Goal: Information Seeking & Learning: Check status

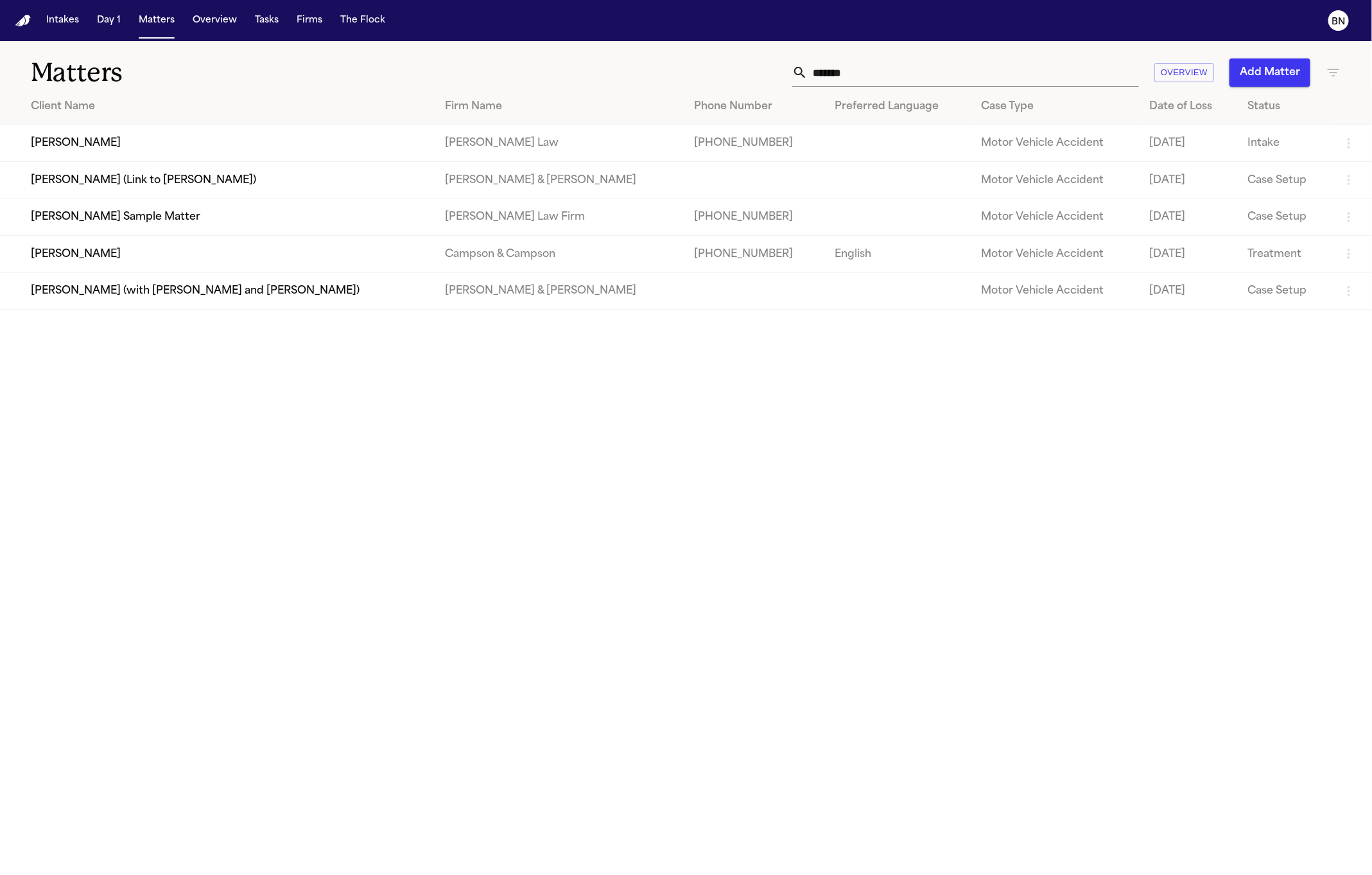
drag, startPoint x: 942, startPoint y: 116, endPoint x: 937, endPoint y: 92, distance: 24.5
click at [971, 116] on th "Case Type" at bounding box center [1055, 107] width 168 height 37
click at [915, 67] on input "*******" at bounding box center [973, 72] width 331 height 28
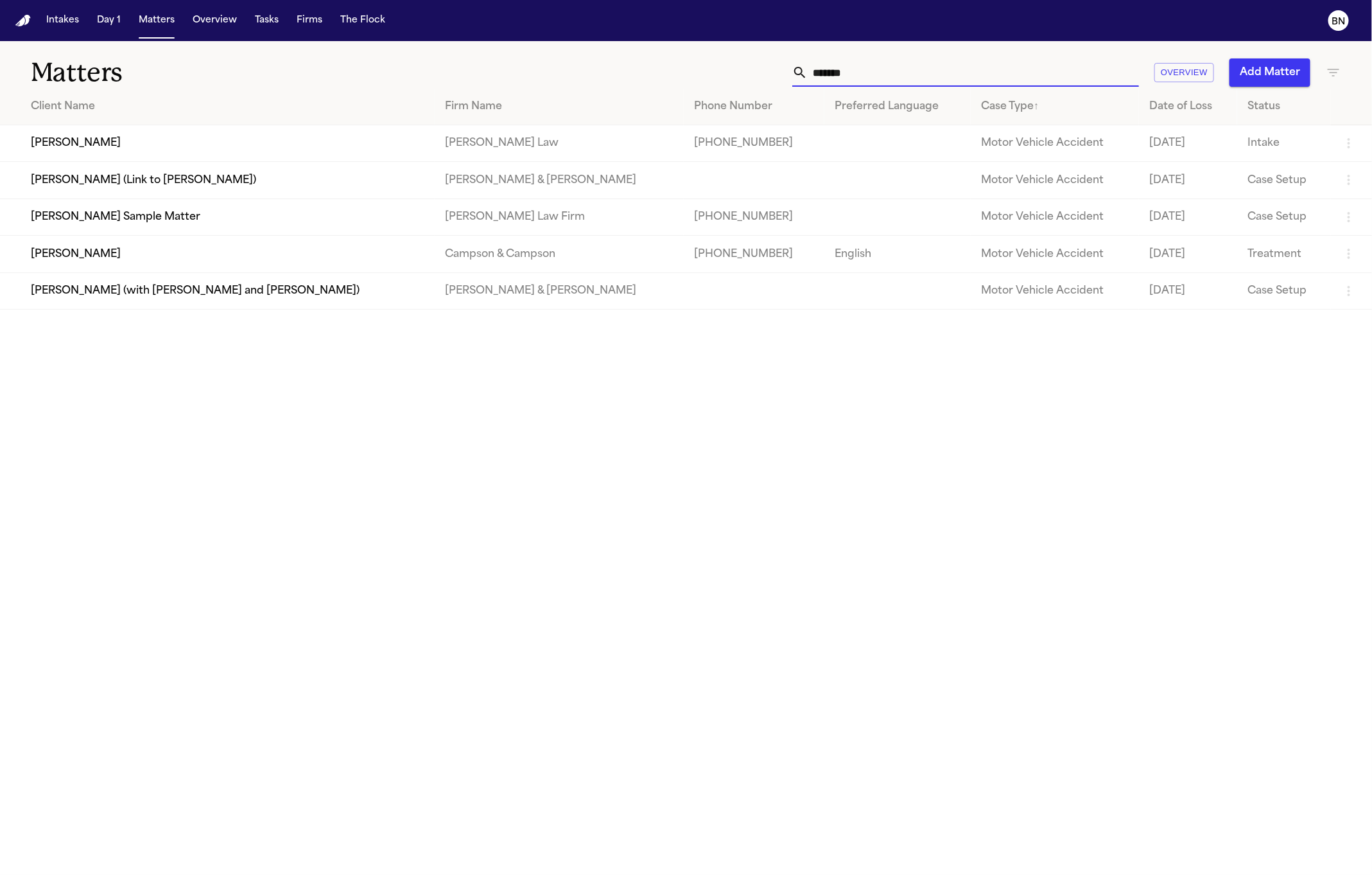
paste input "**********"
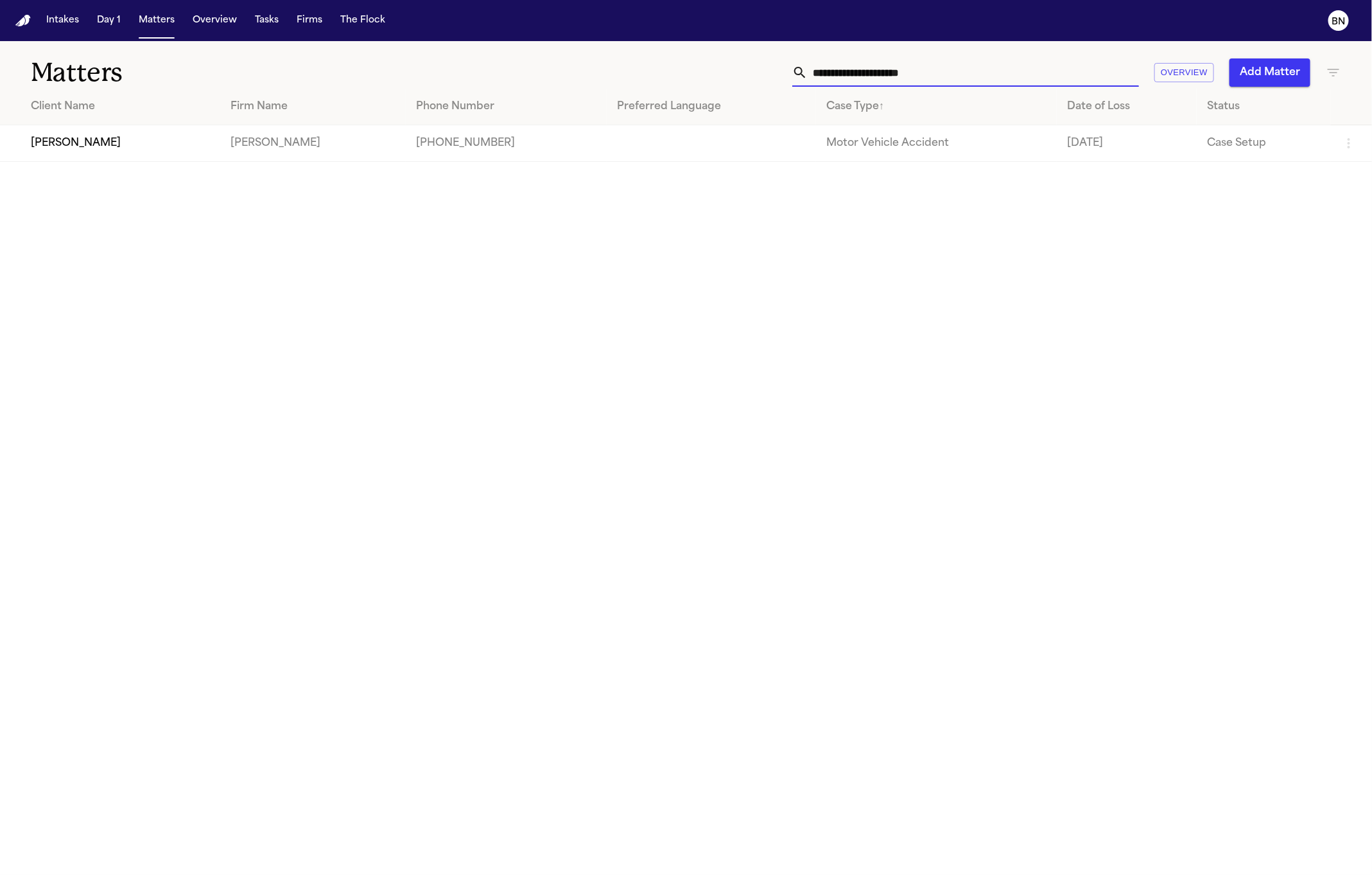
type input "**********"
click at [186, 144] on td "[PERSON_NAME]" at bounding box center [110, 144] width 220 height 37
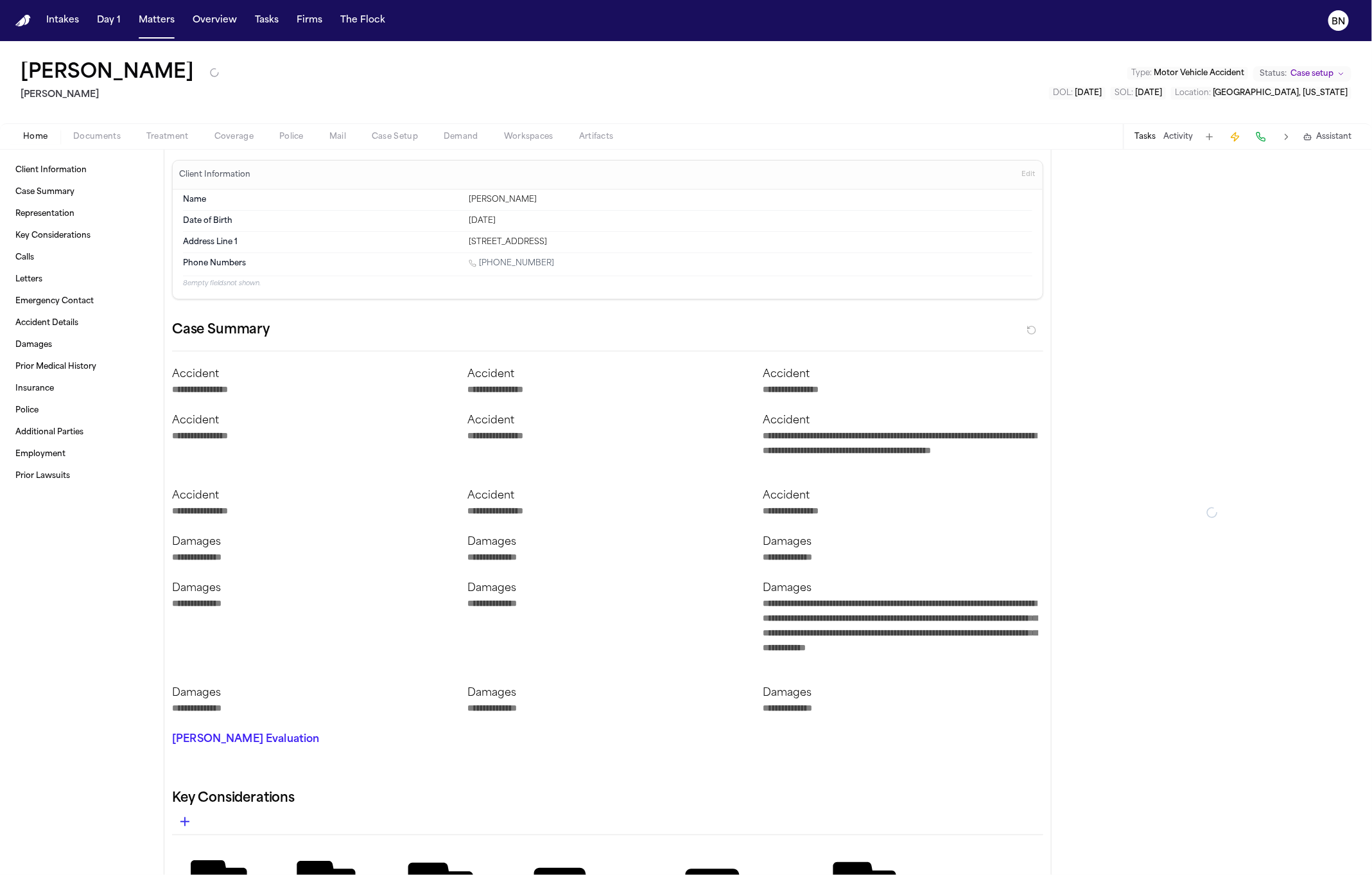
type textarea "*"
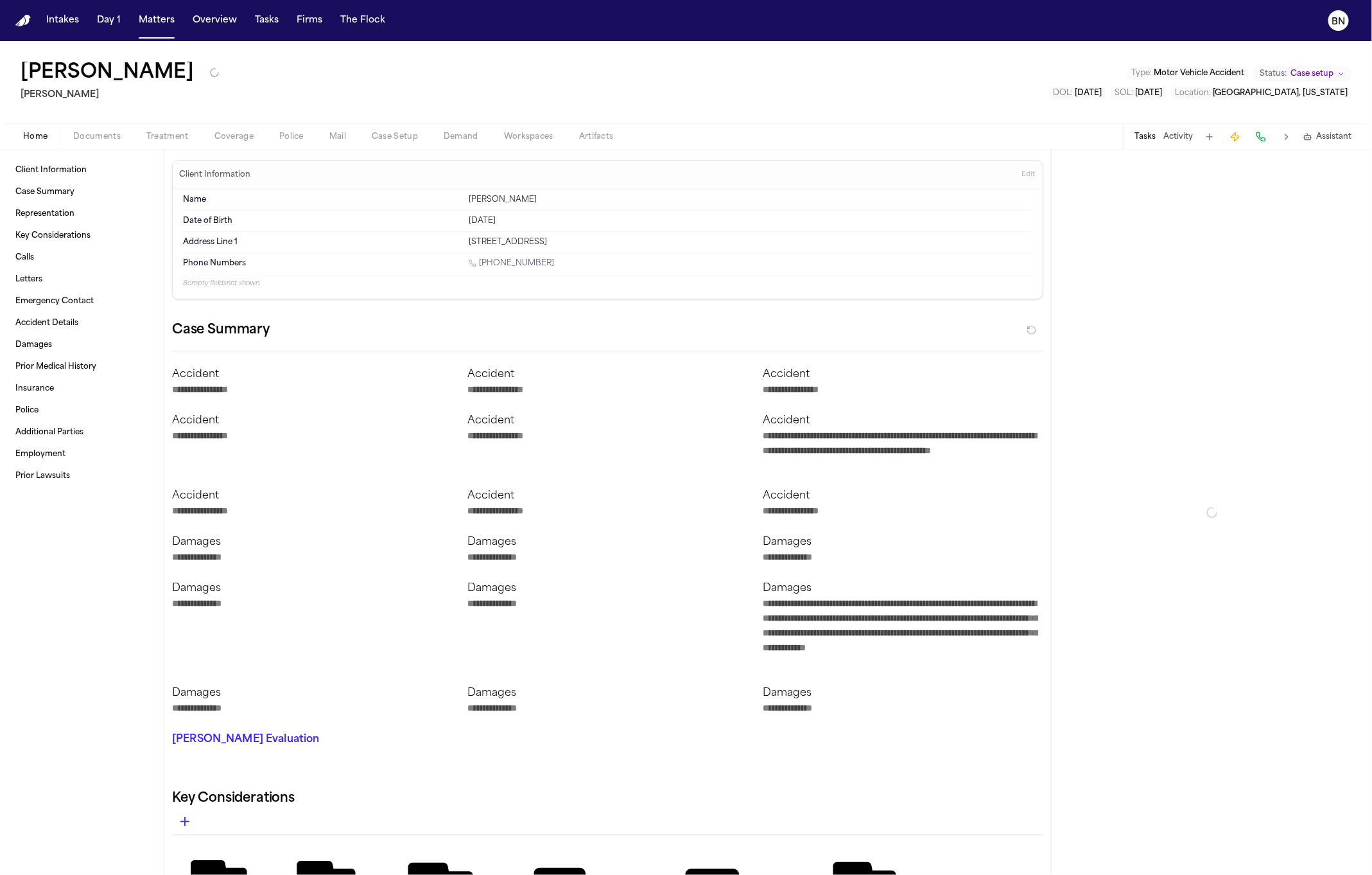
type textarea "*"
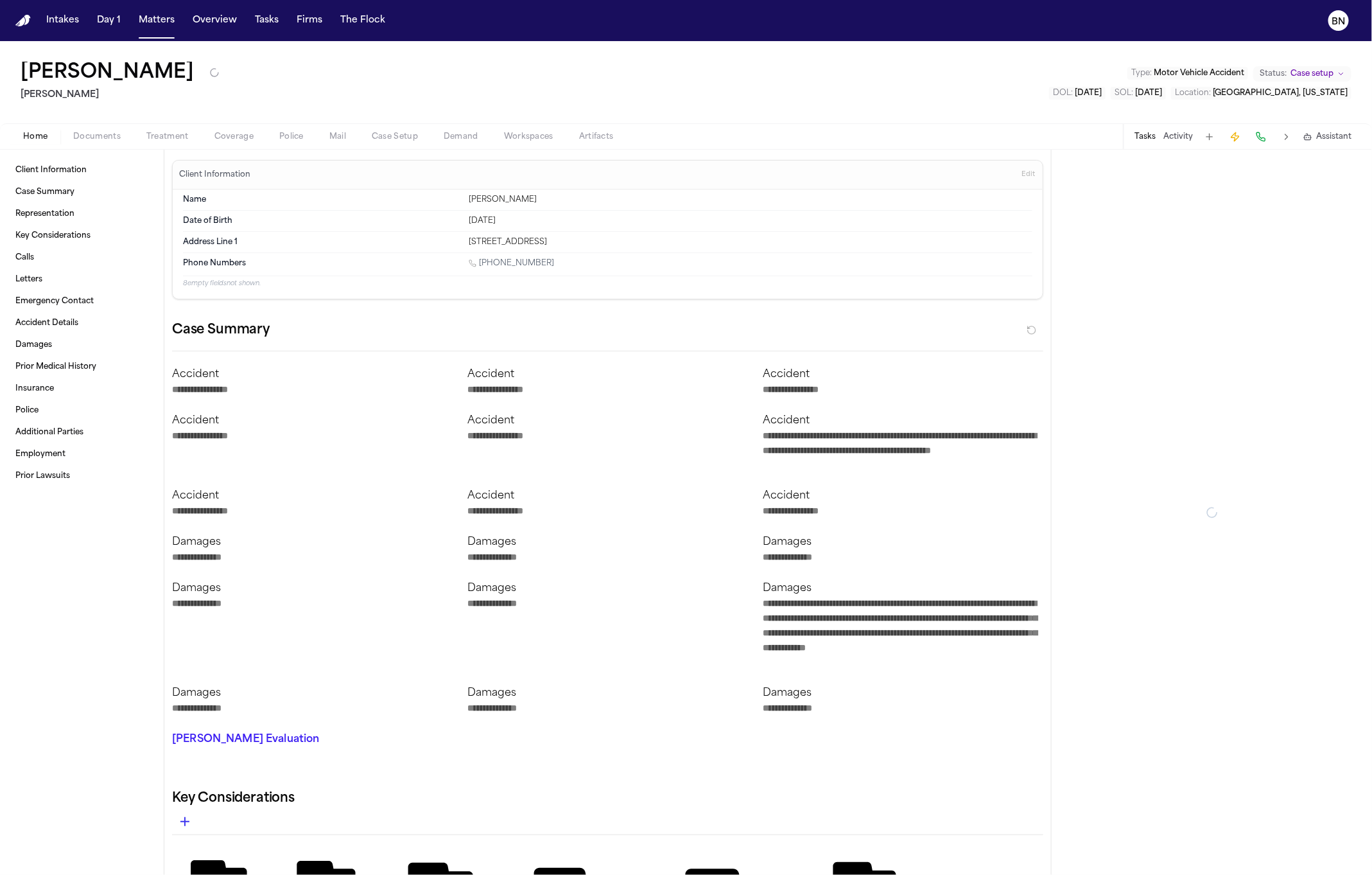
type textarea "*"
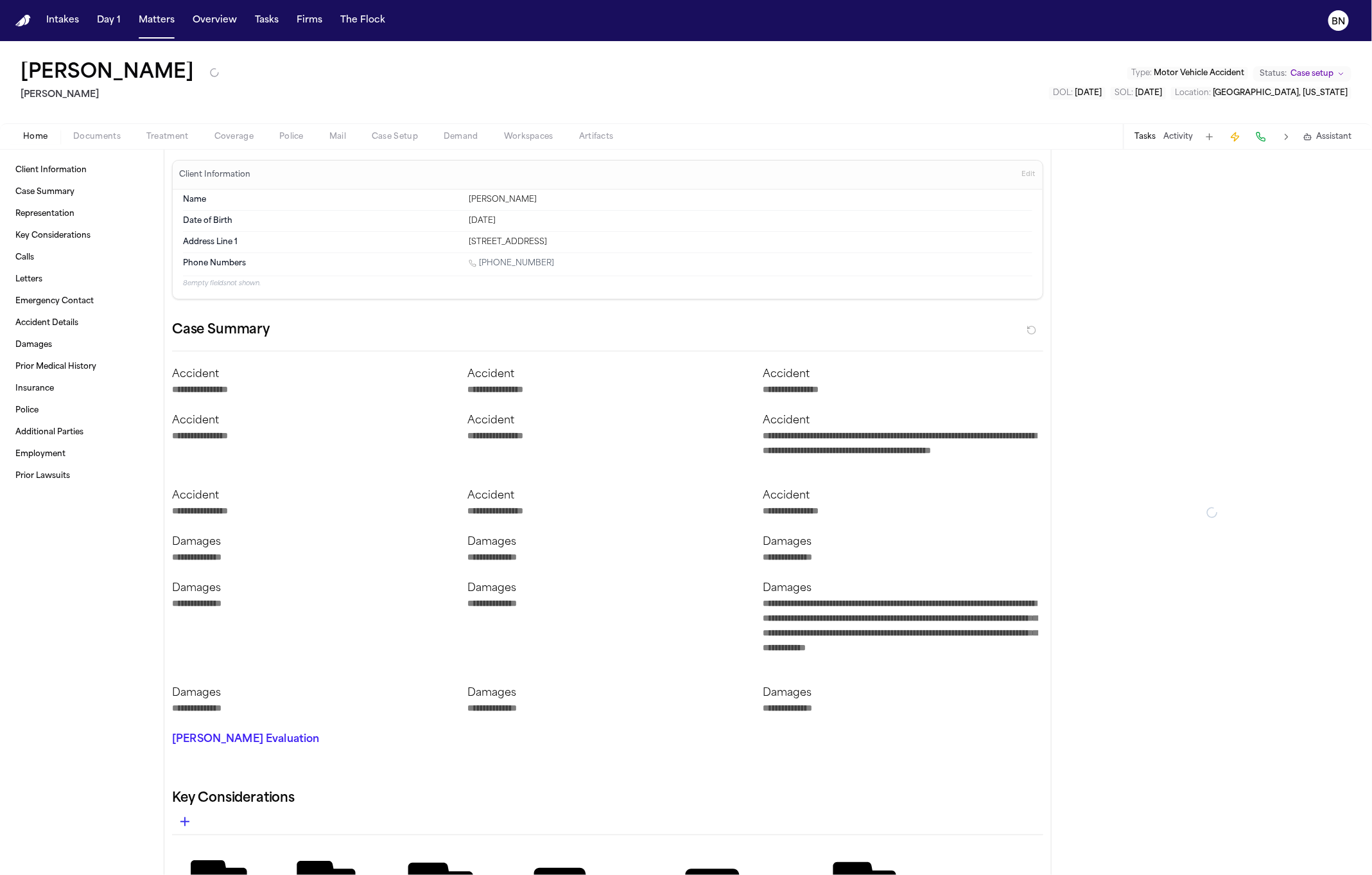
type textarea "*"
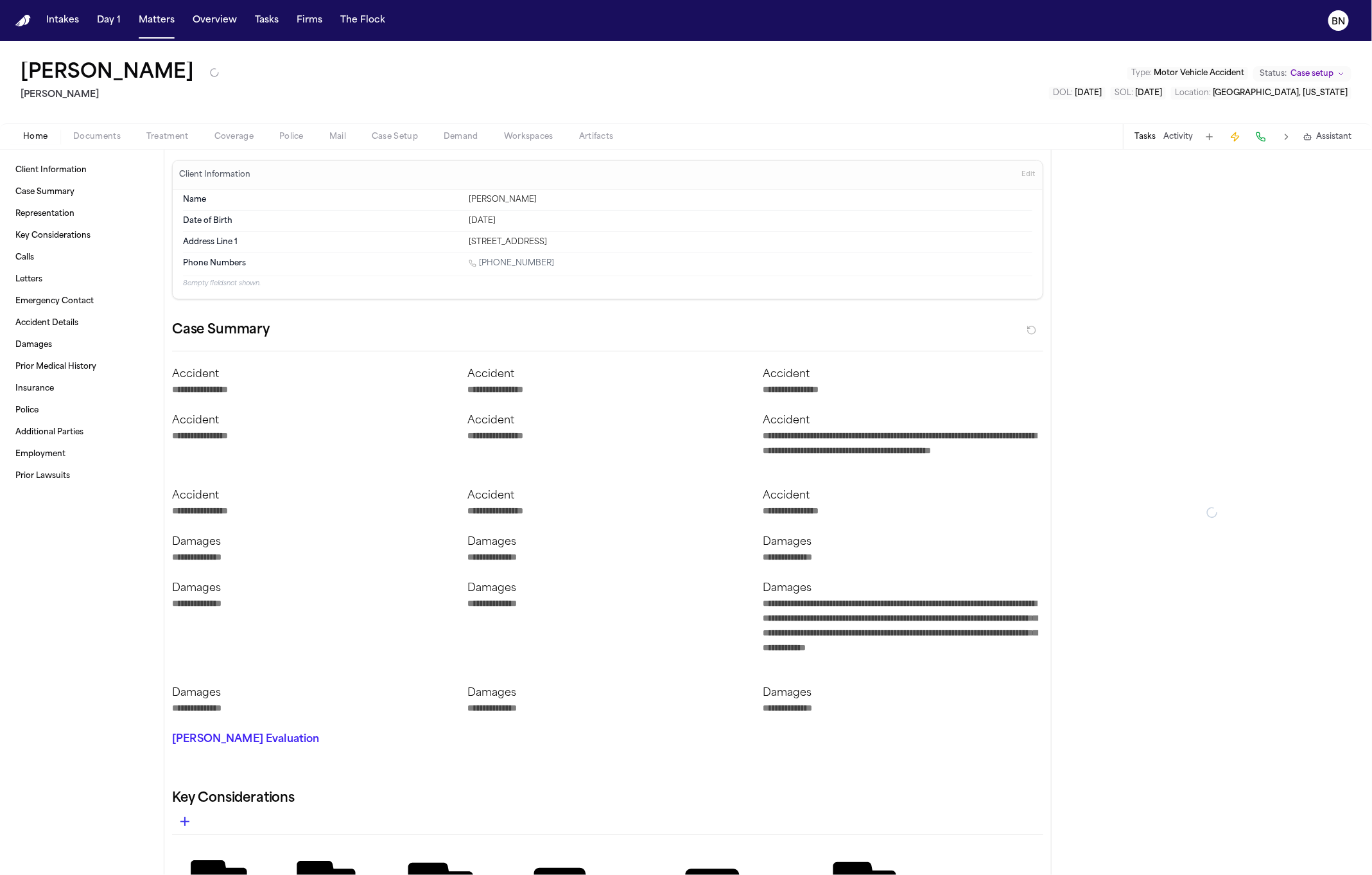
type textarea "*"
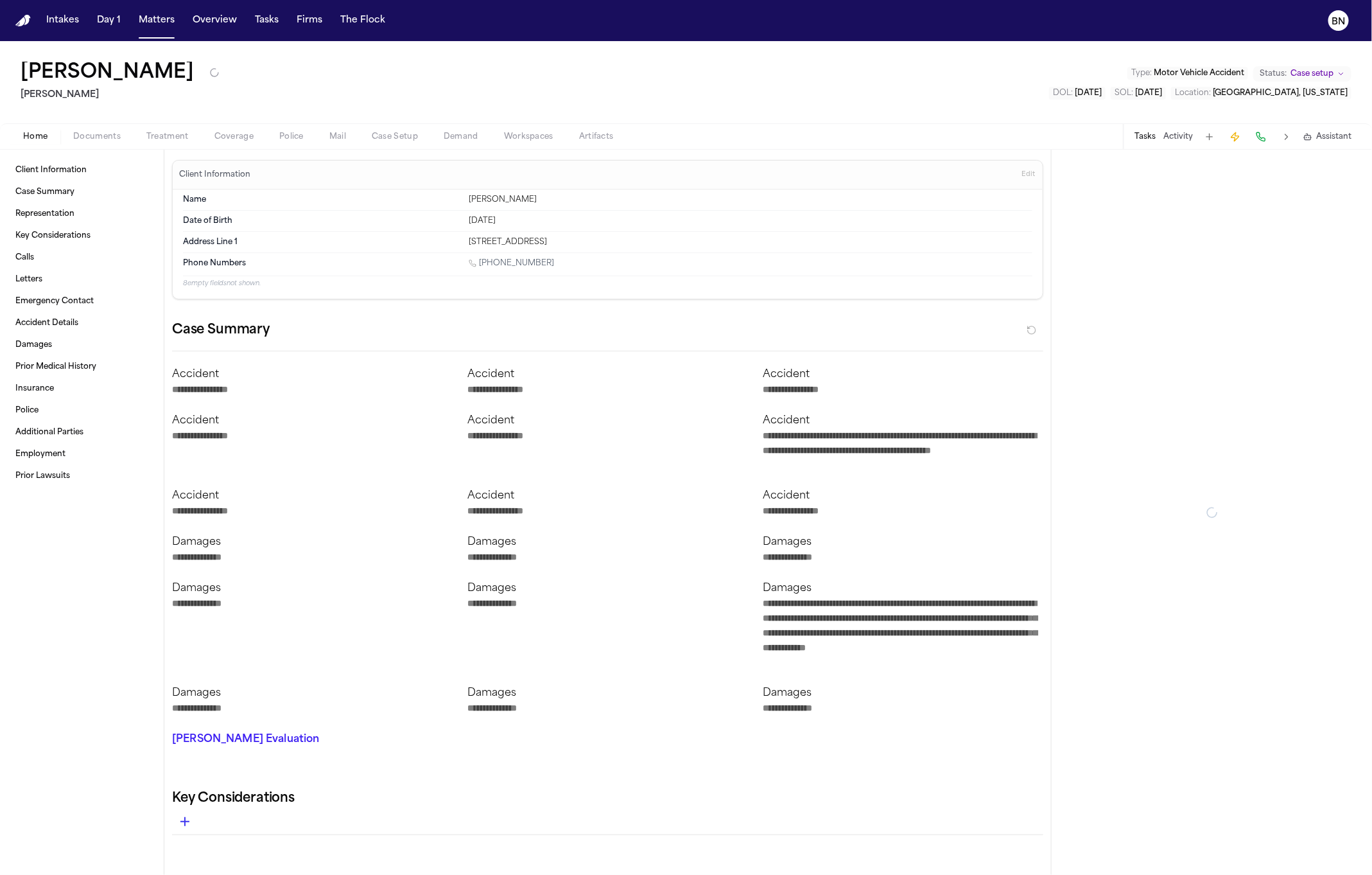
type textarea "*"
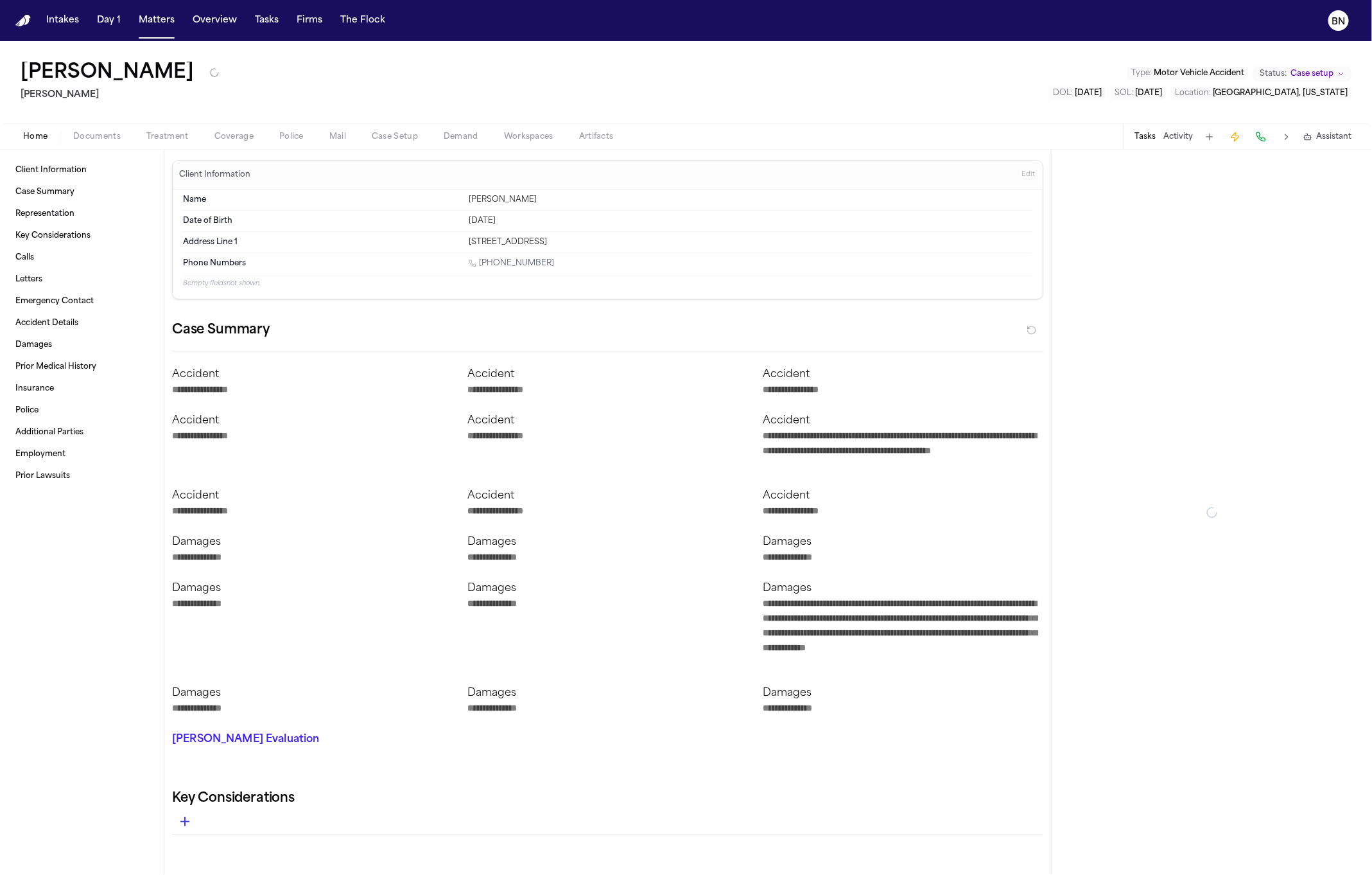
type textarea "*"
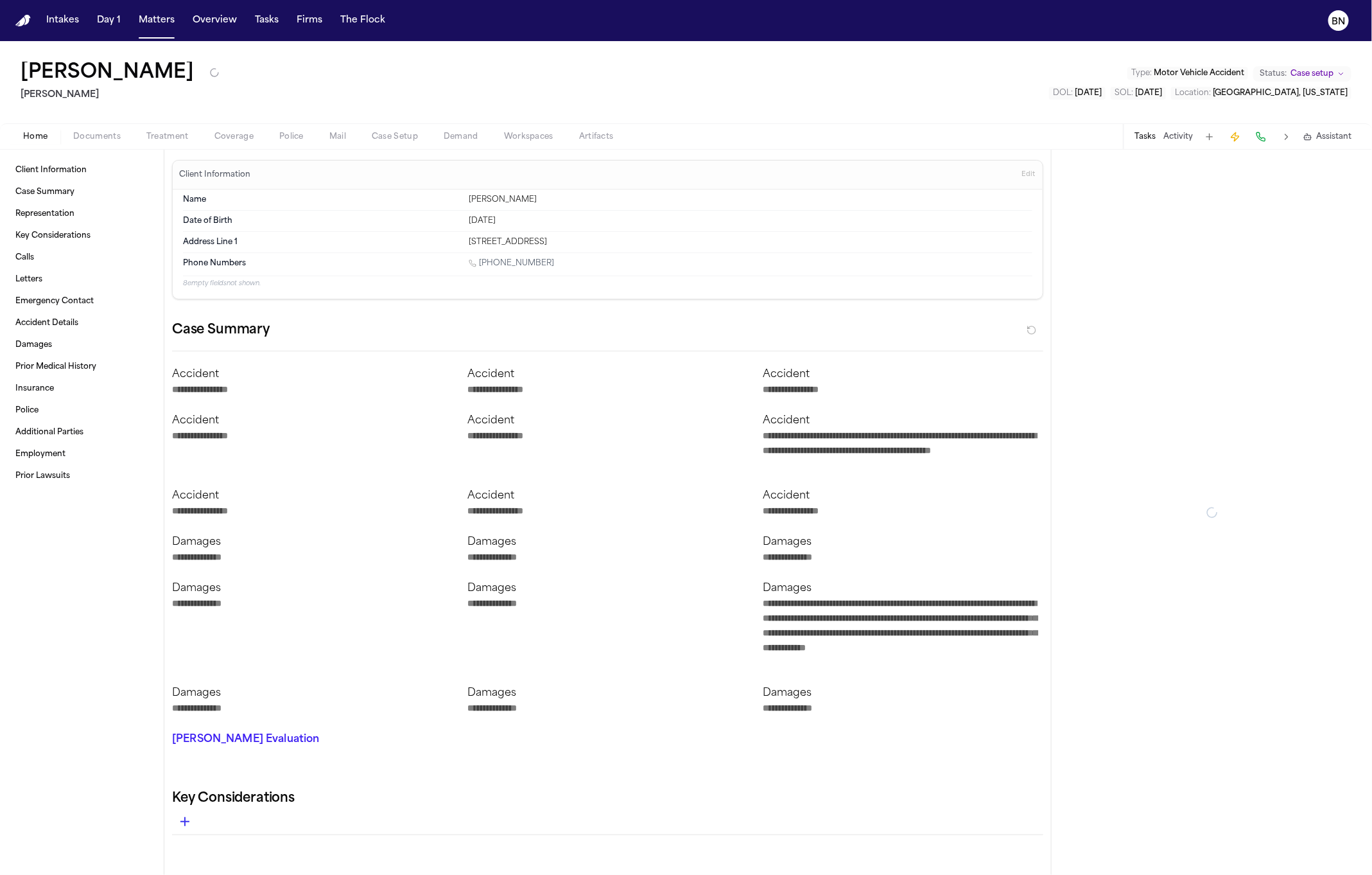
type textarea "*"
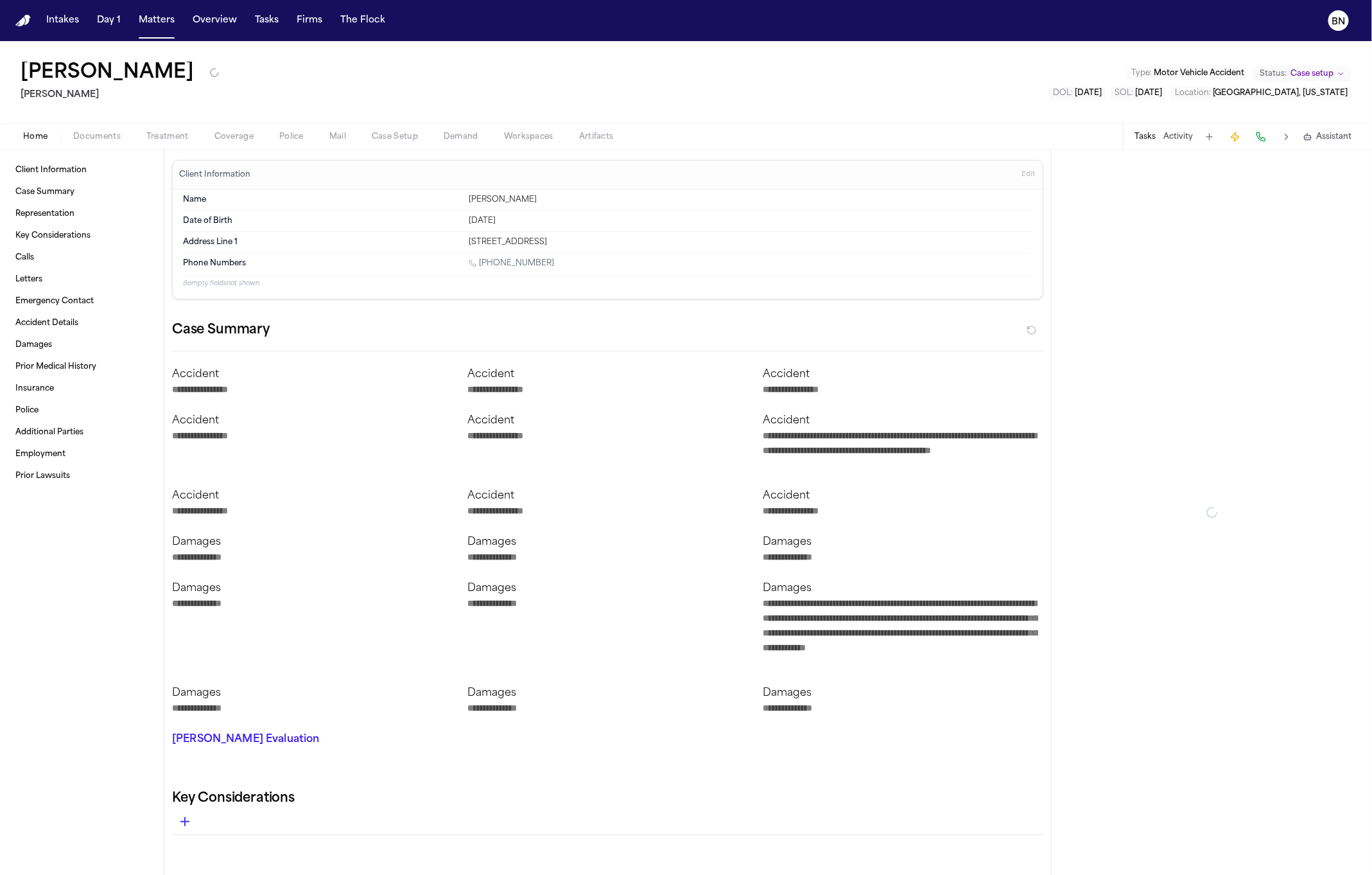
type textarea "*"
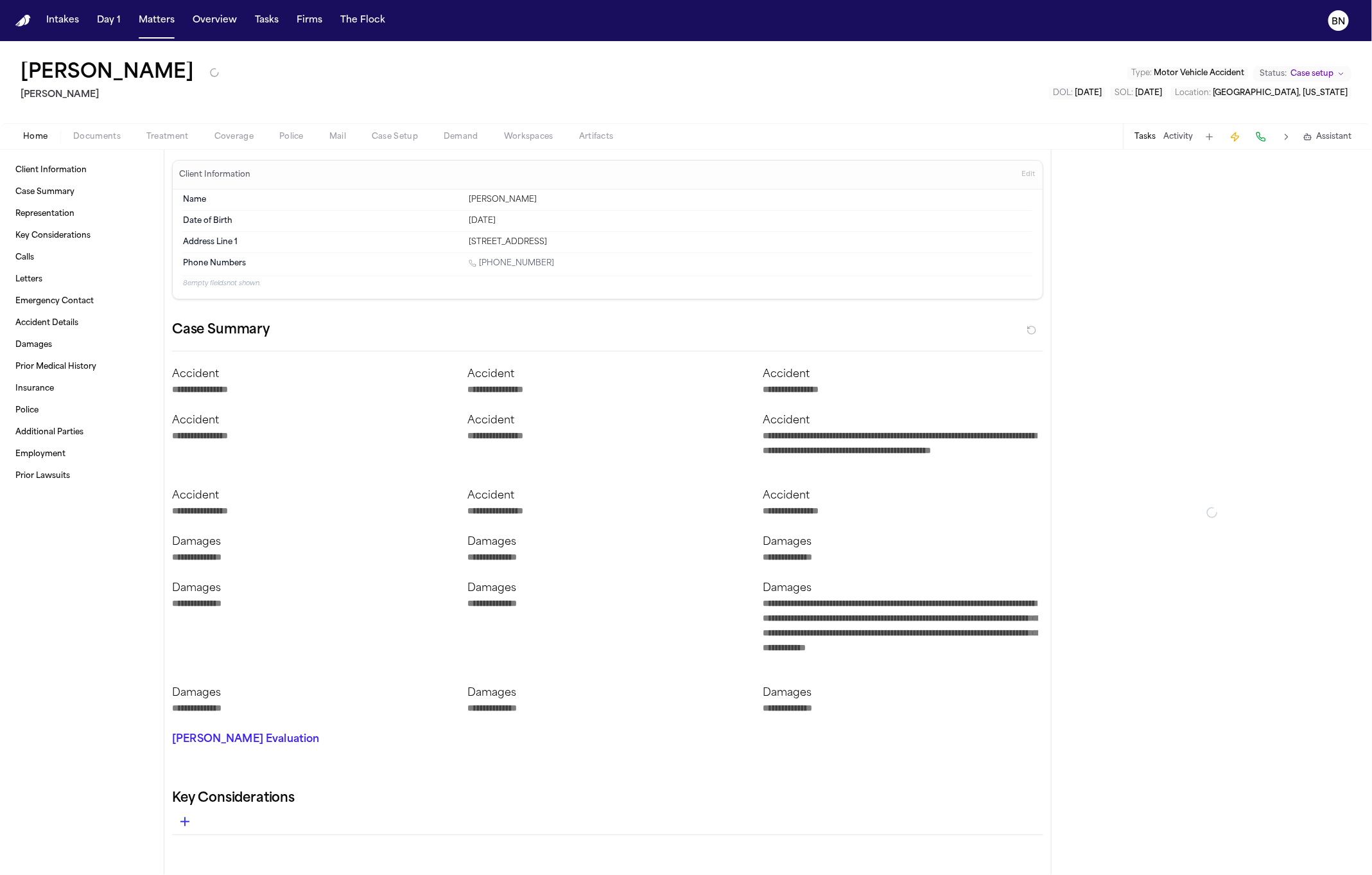
type textarea "*"
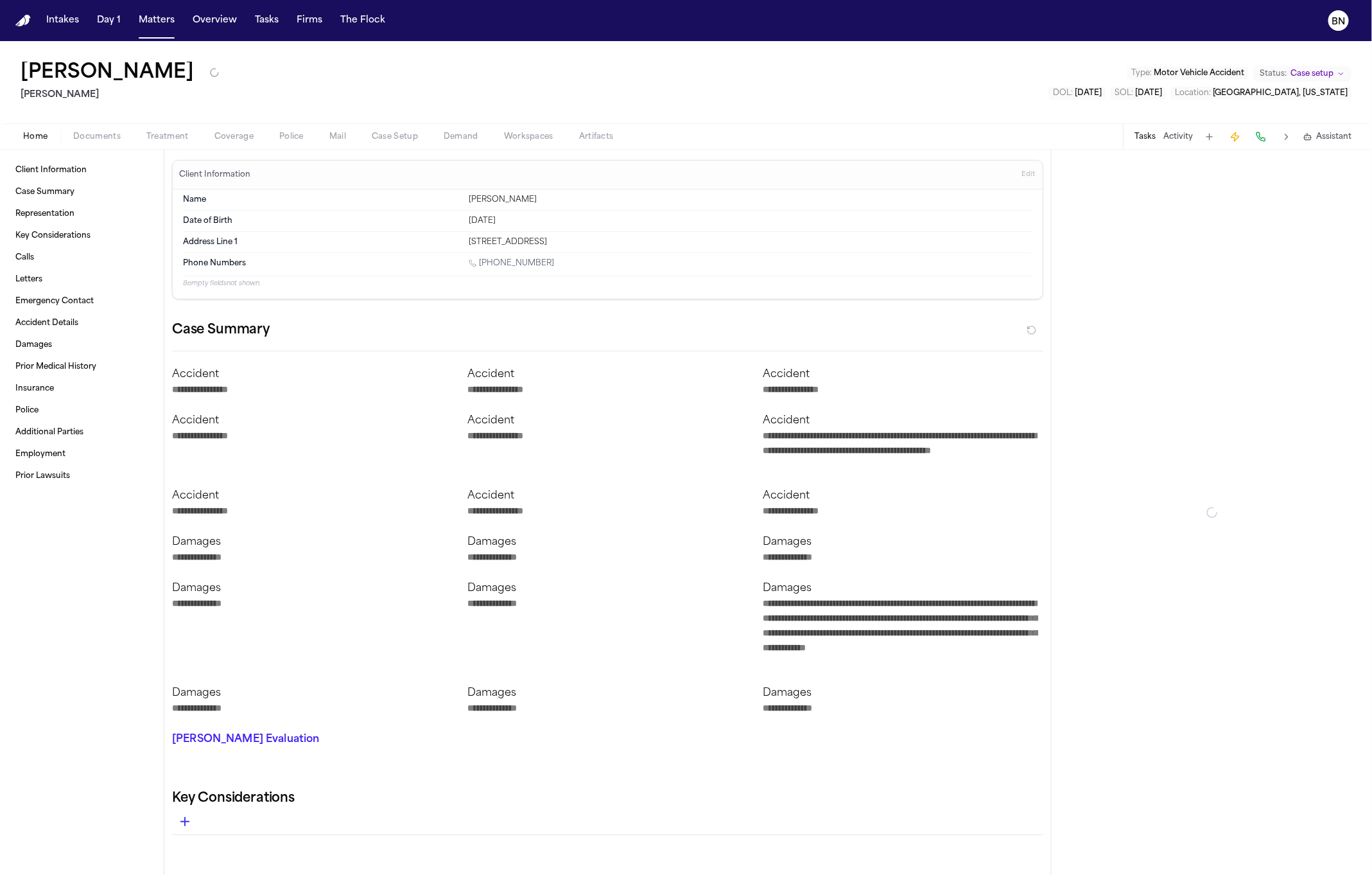
type textarea "*"
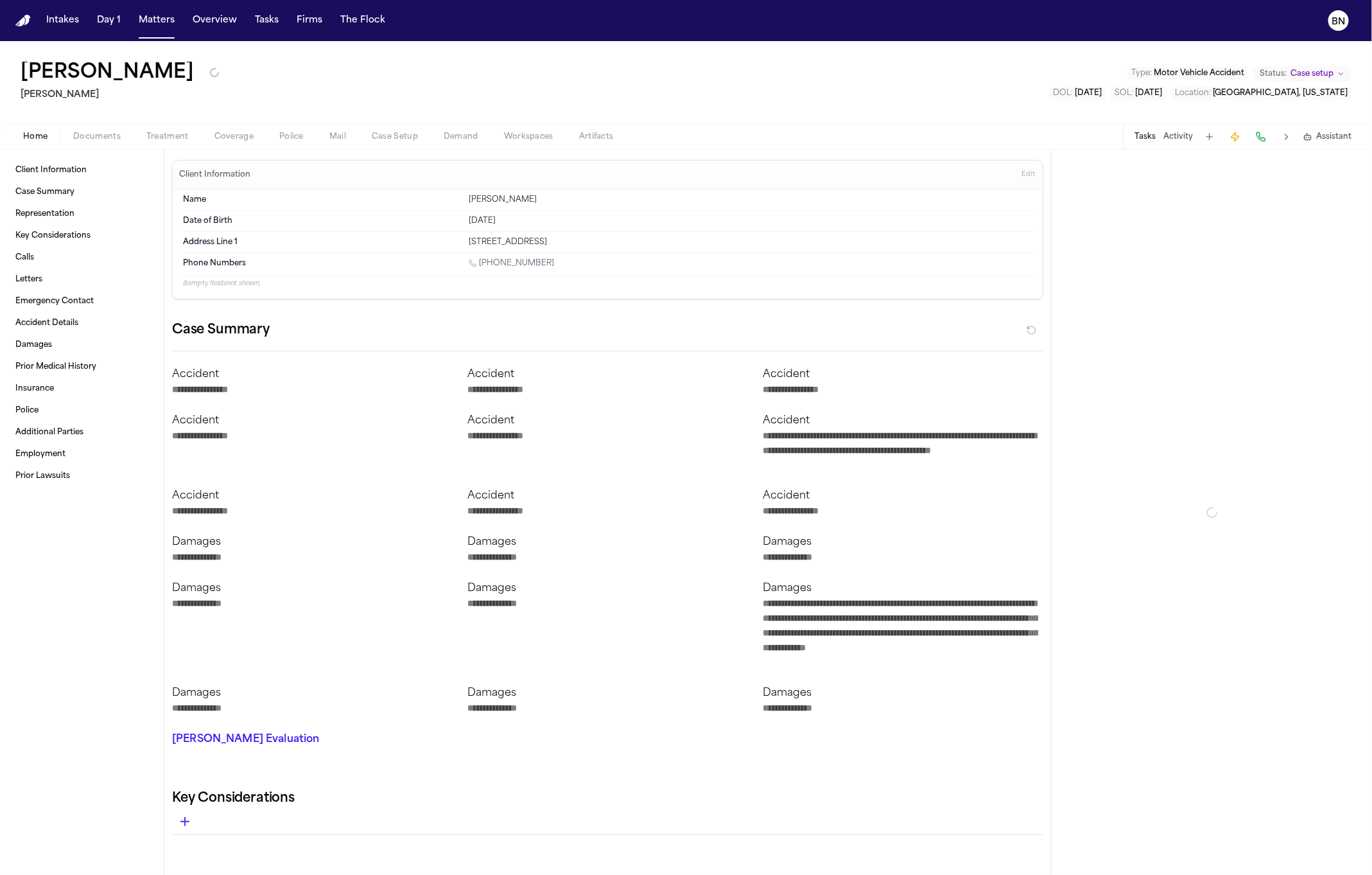
type textarea "*"
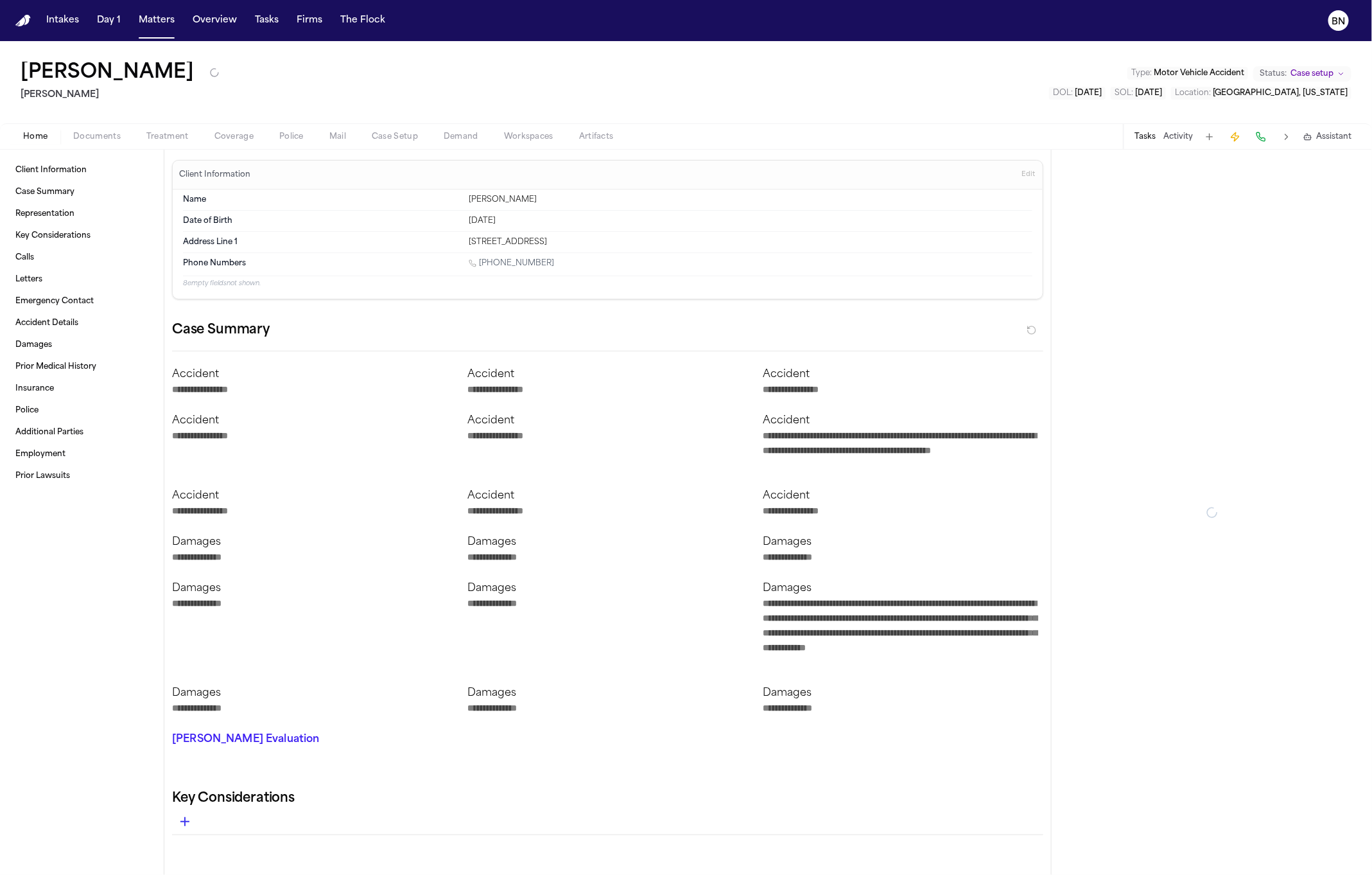
type textarea "*"
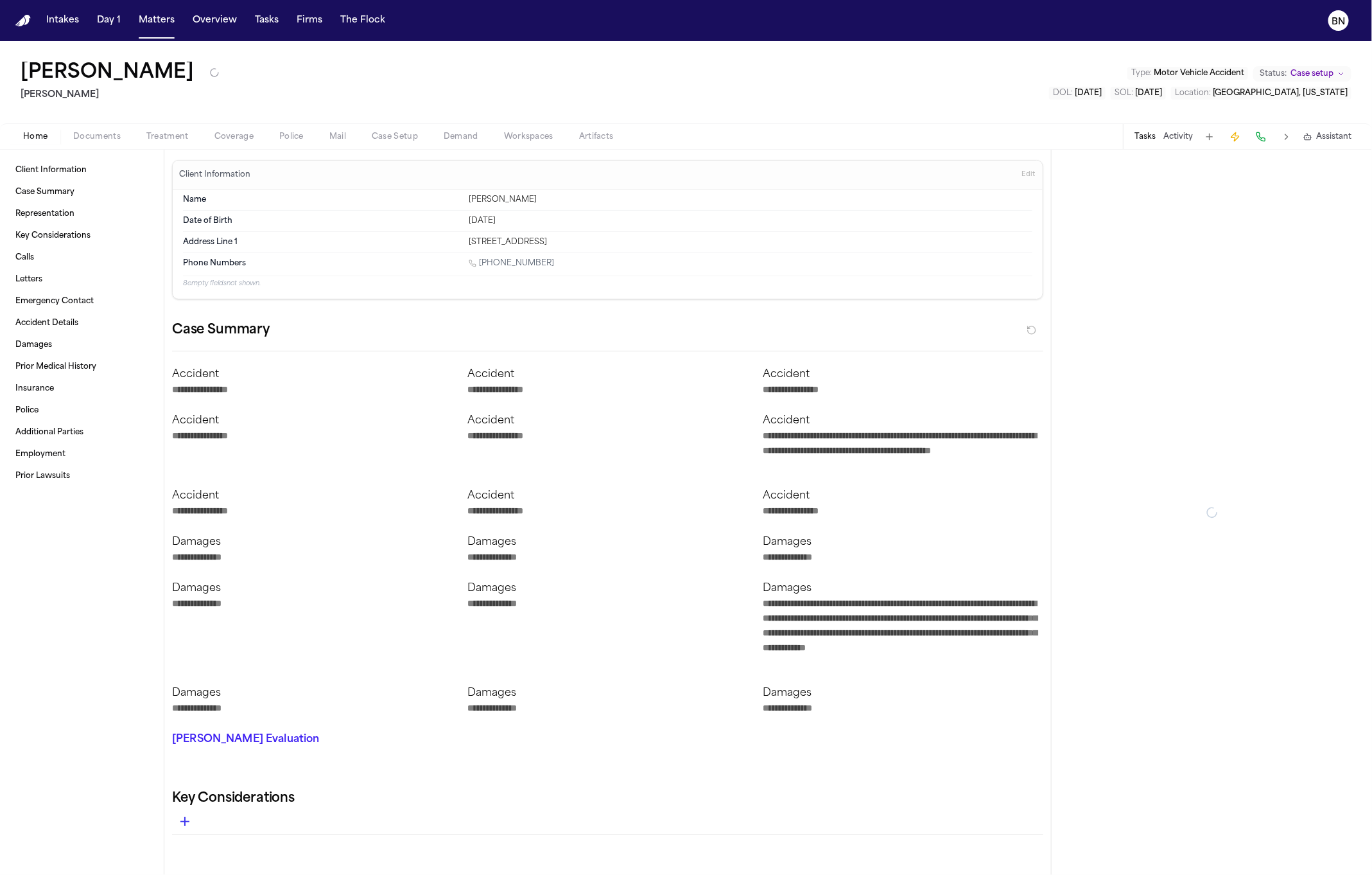
type textarea "*"
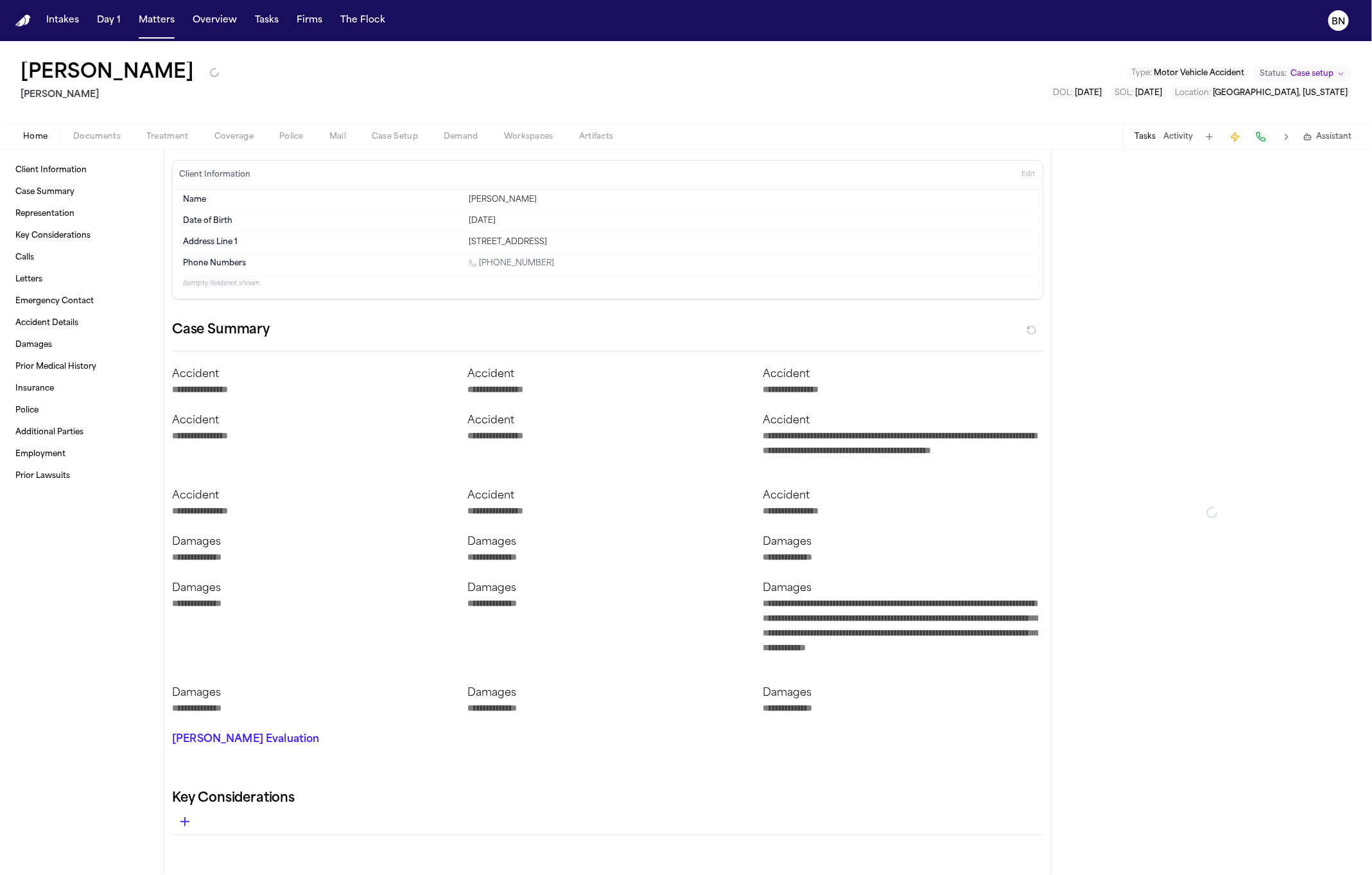
type textarea "*"
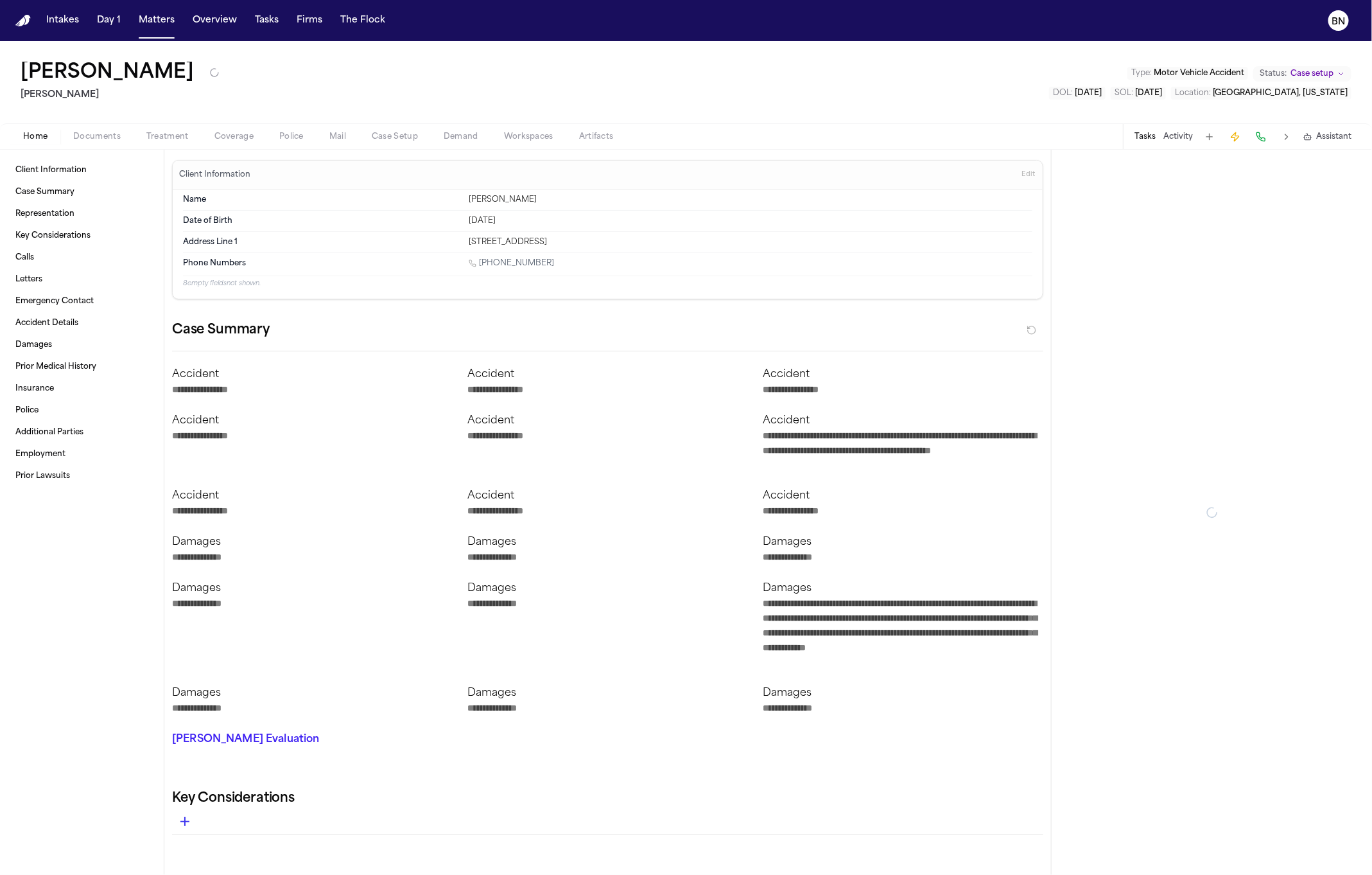
type textarea "*"
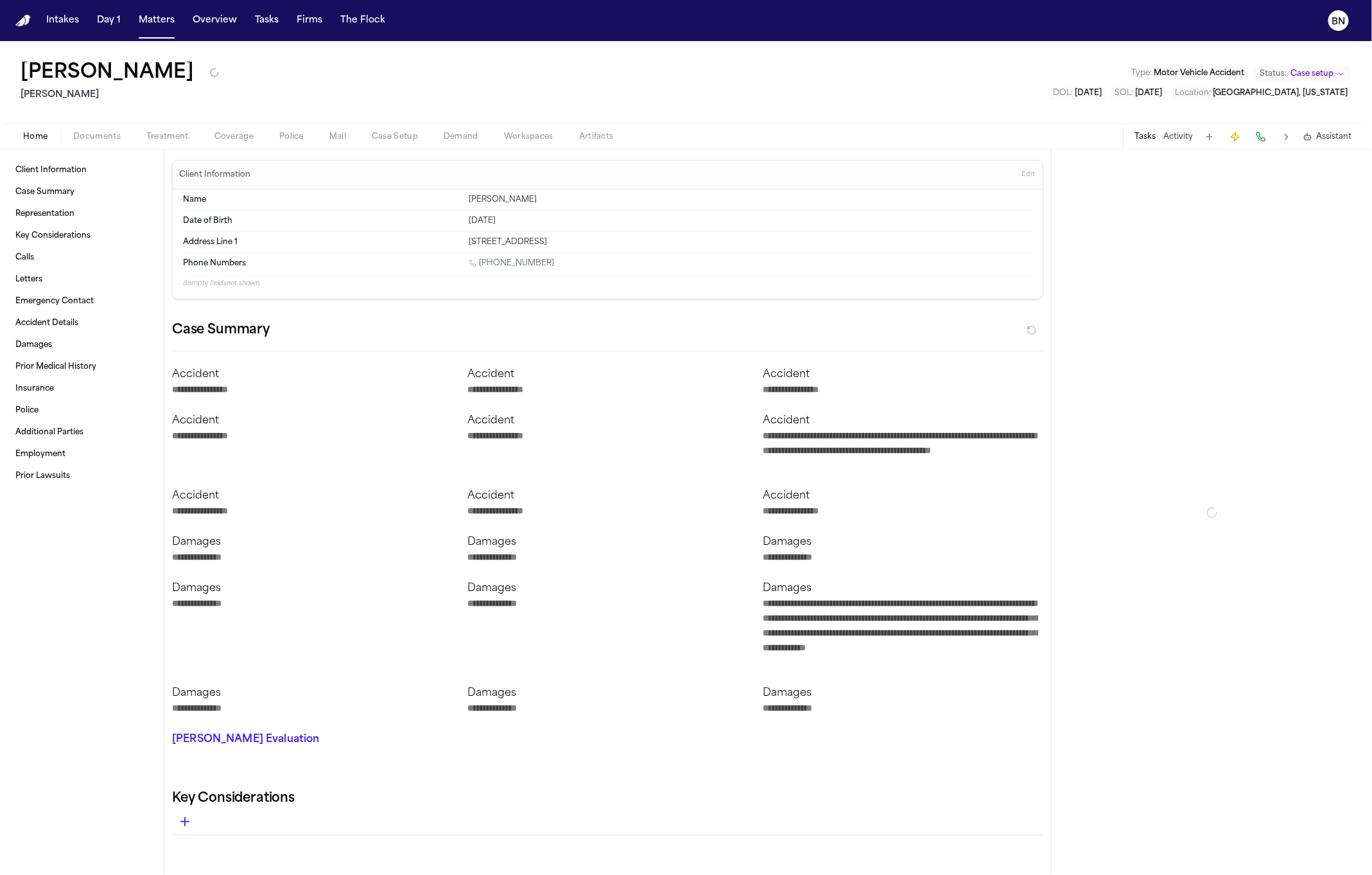
type textarea "*"
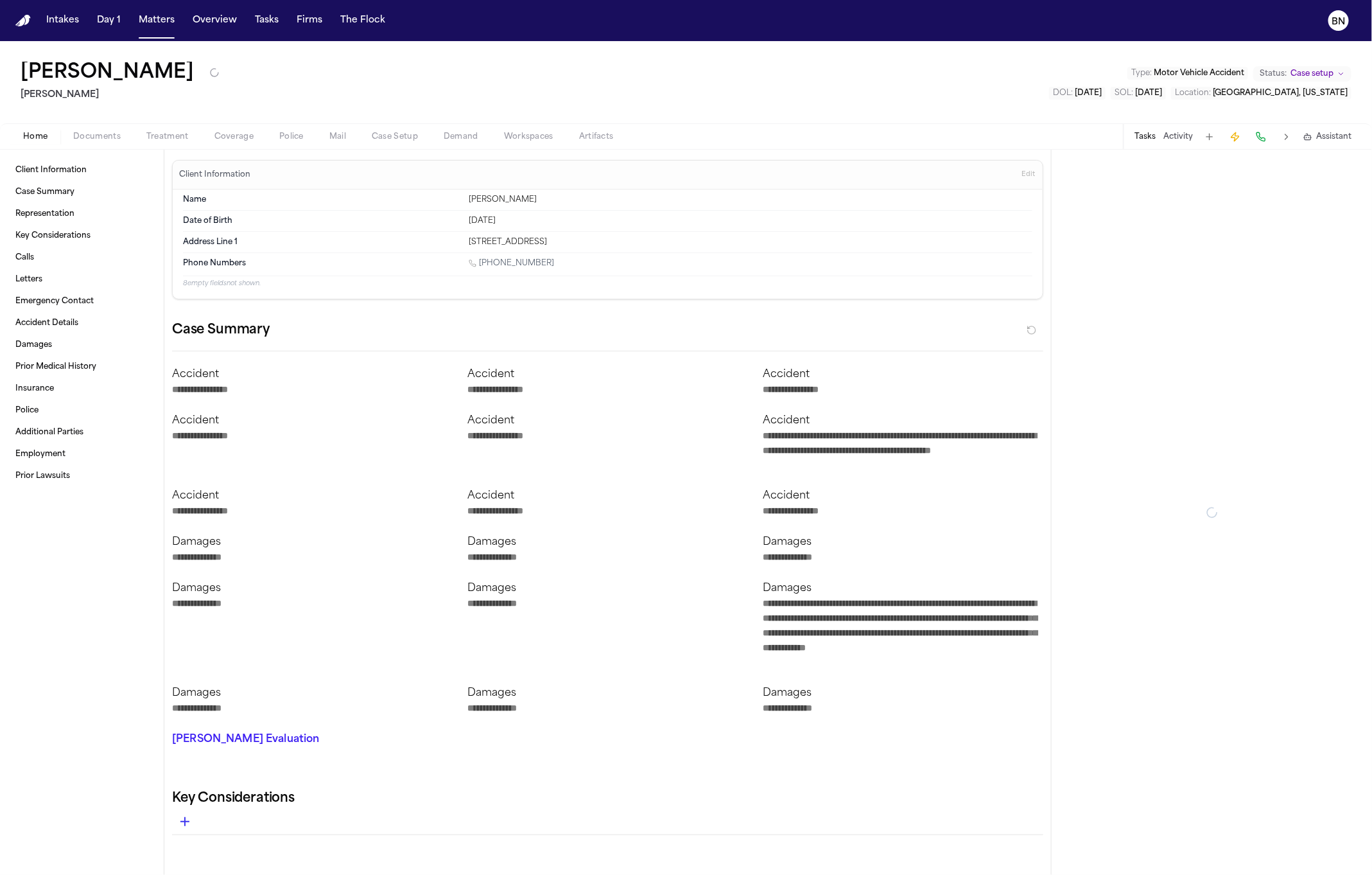
type textarea "*"
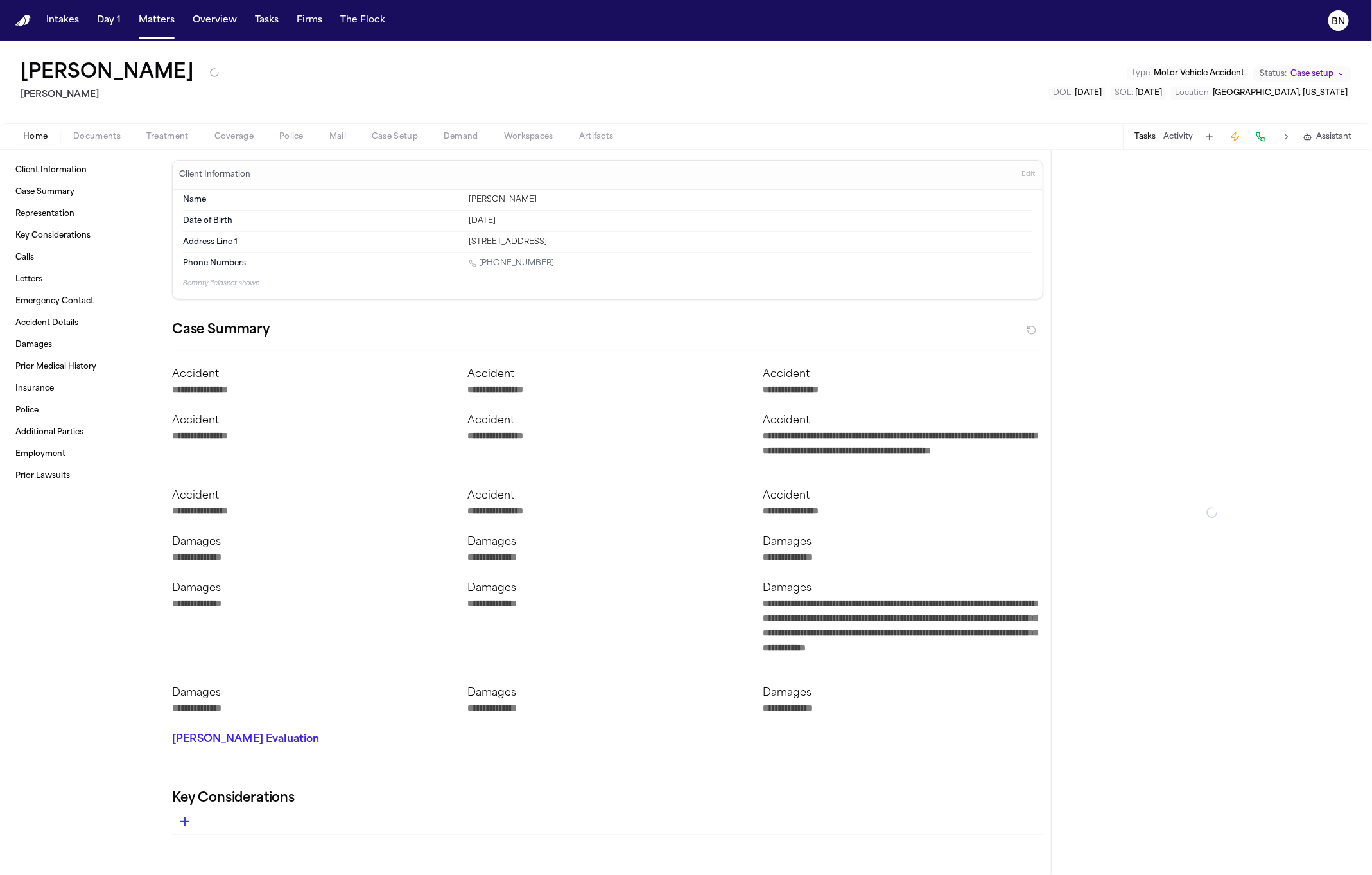
type textarea "*"
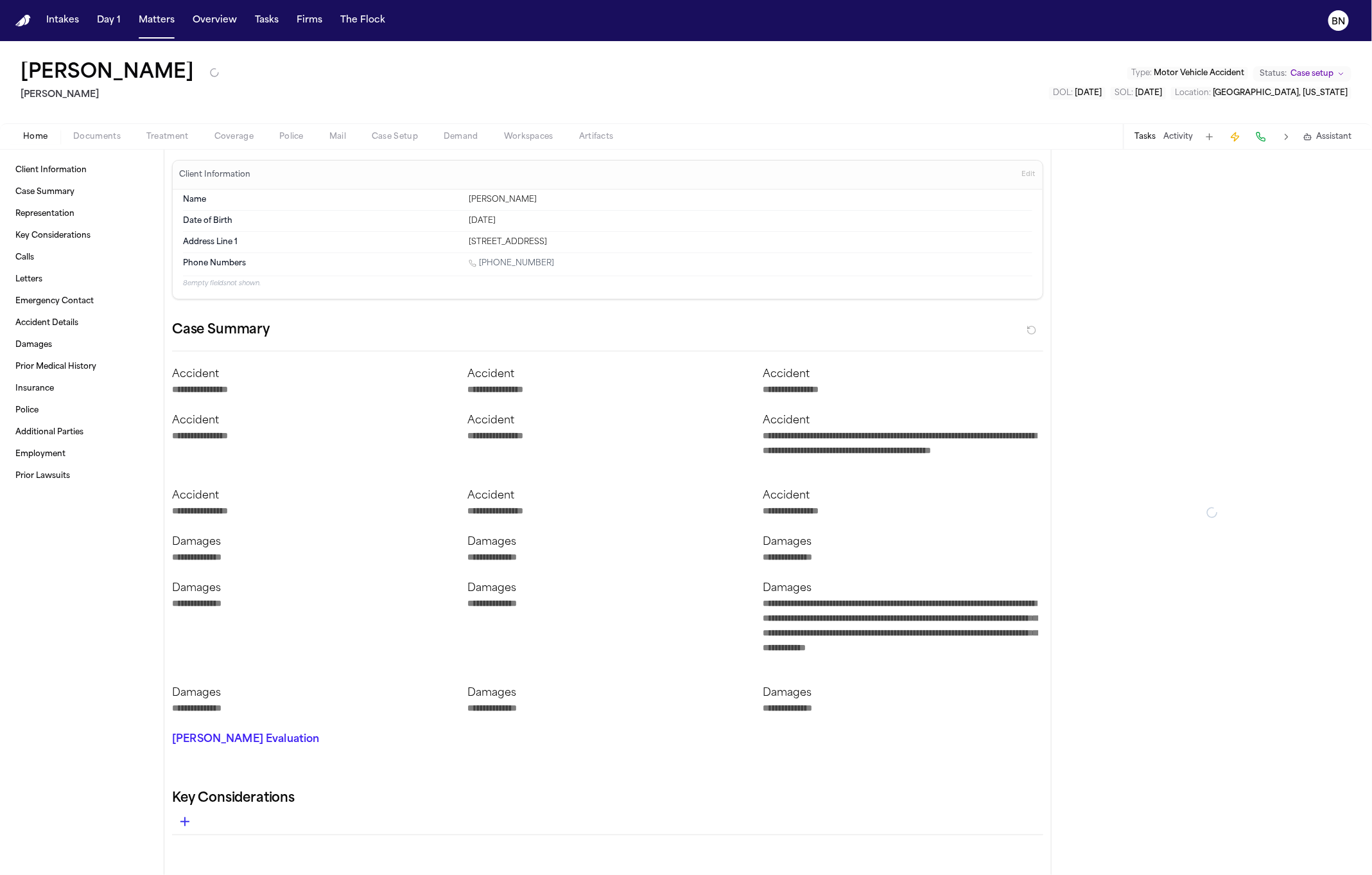
type textarea "*"
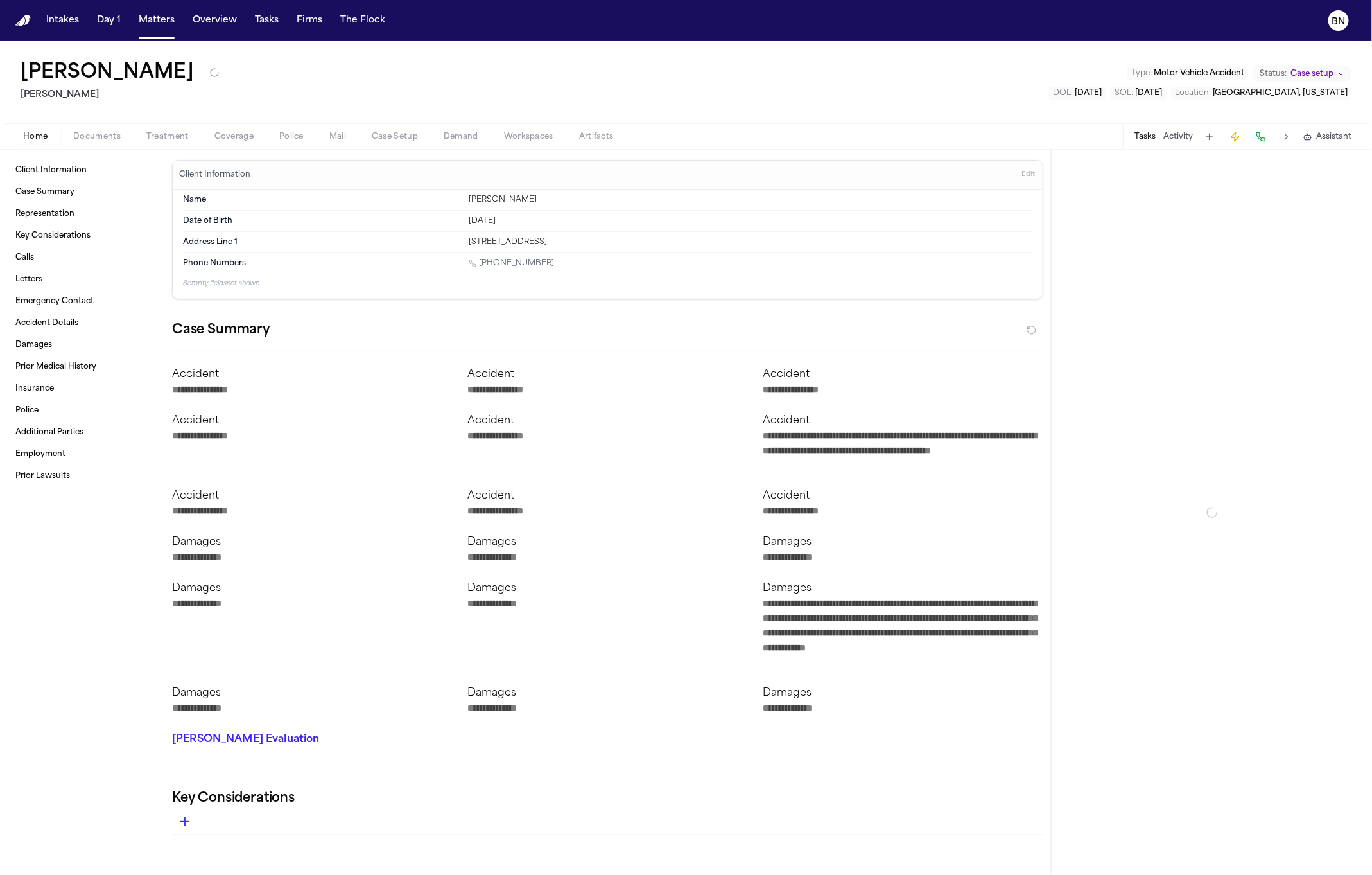
type textarea "*"
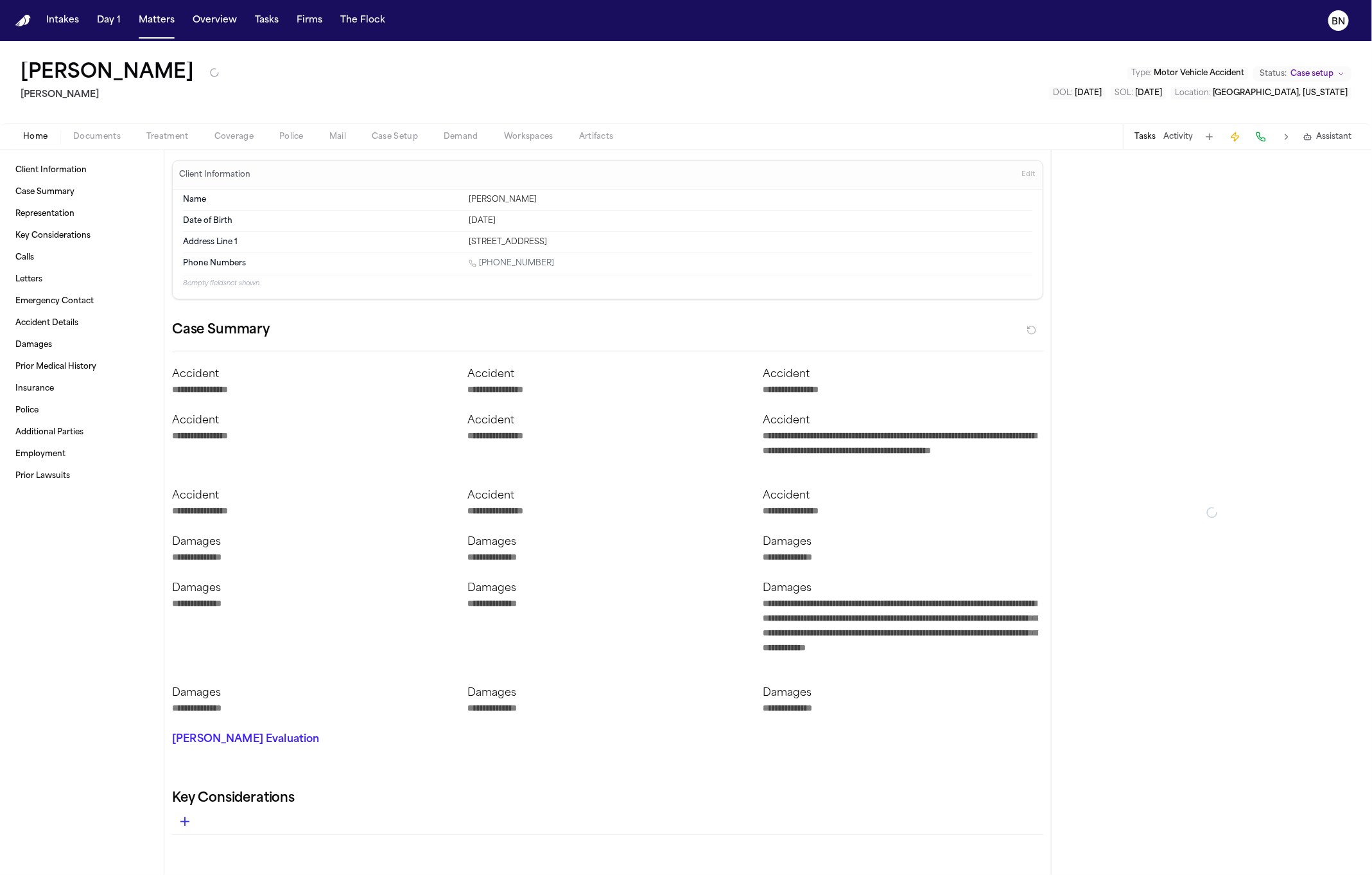
type textarea "*"
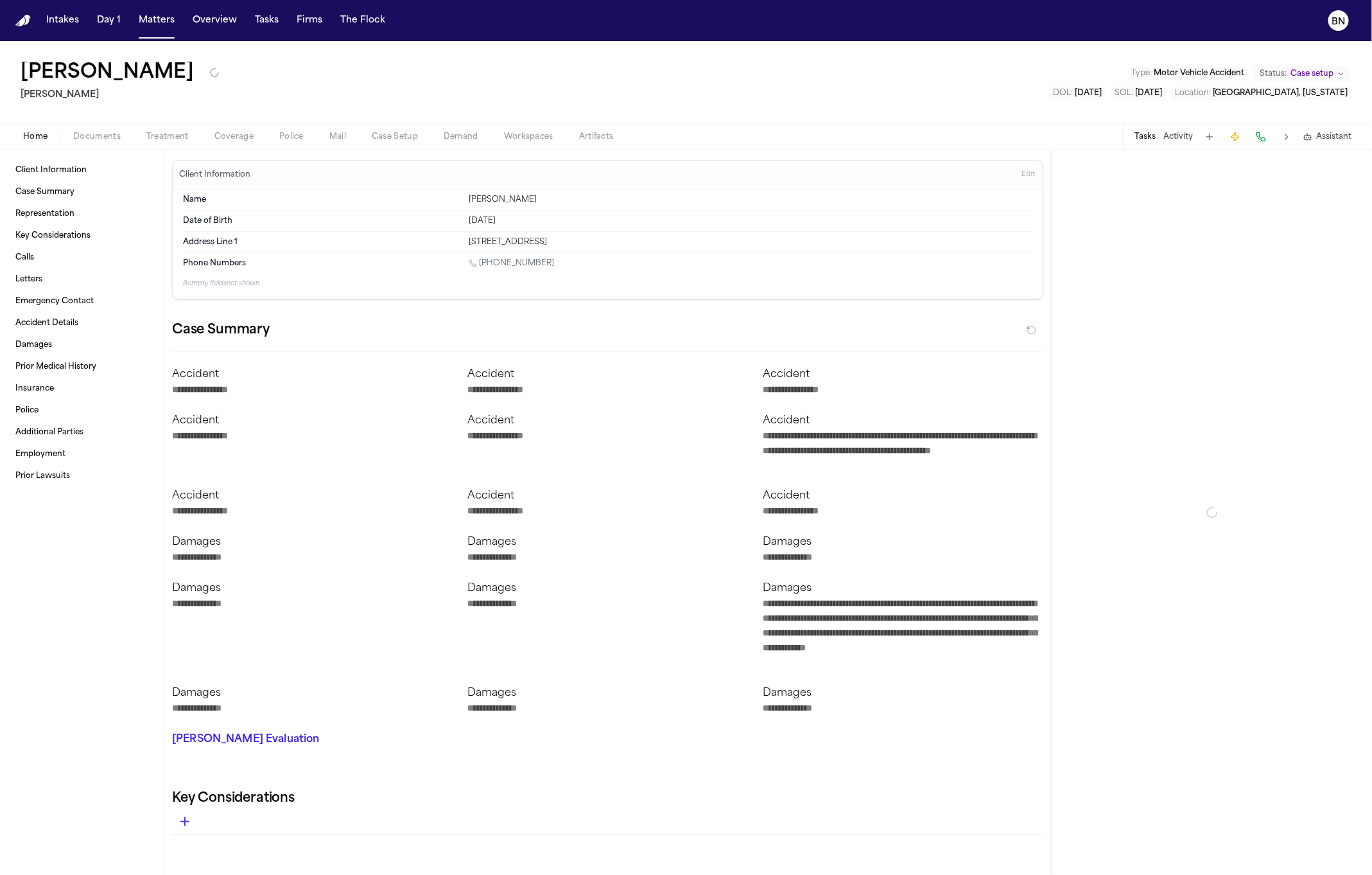
type textarea "*"
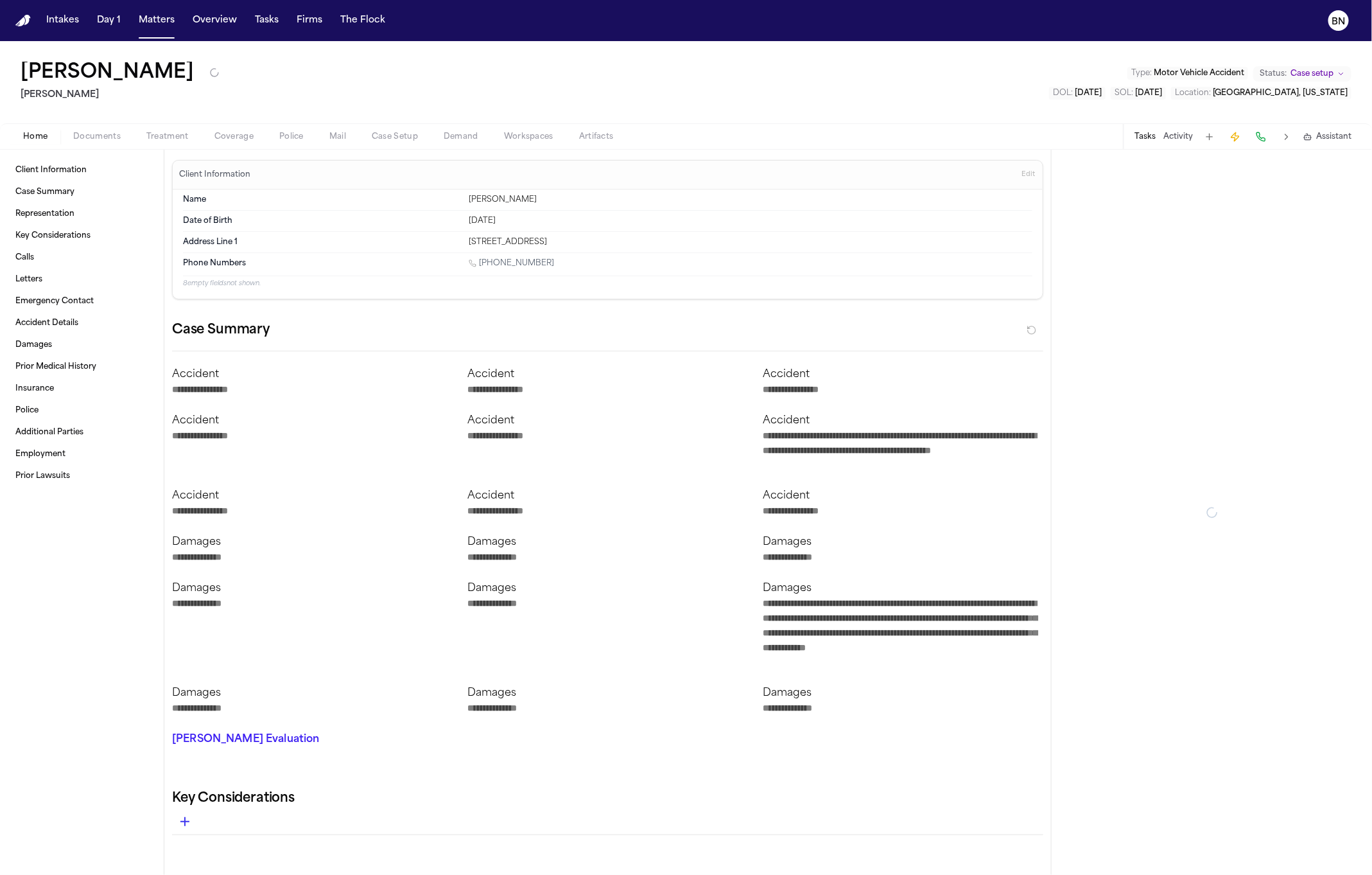
type textarea "*"
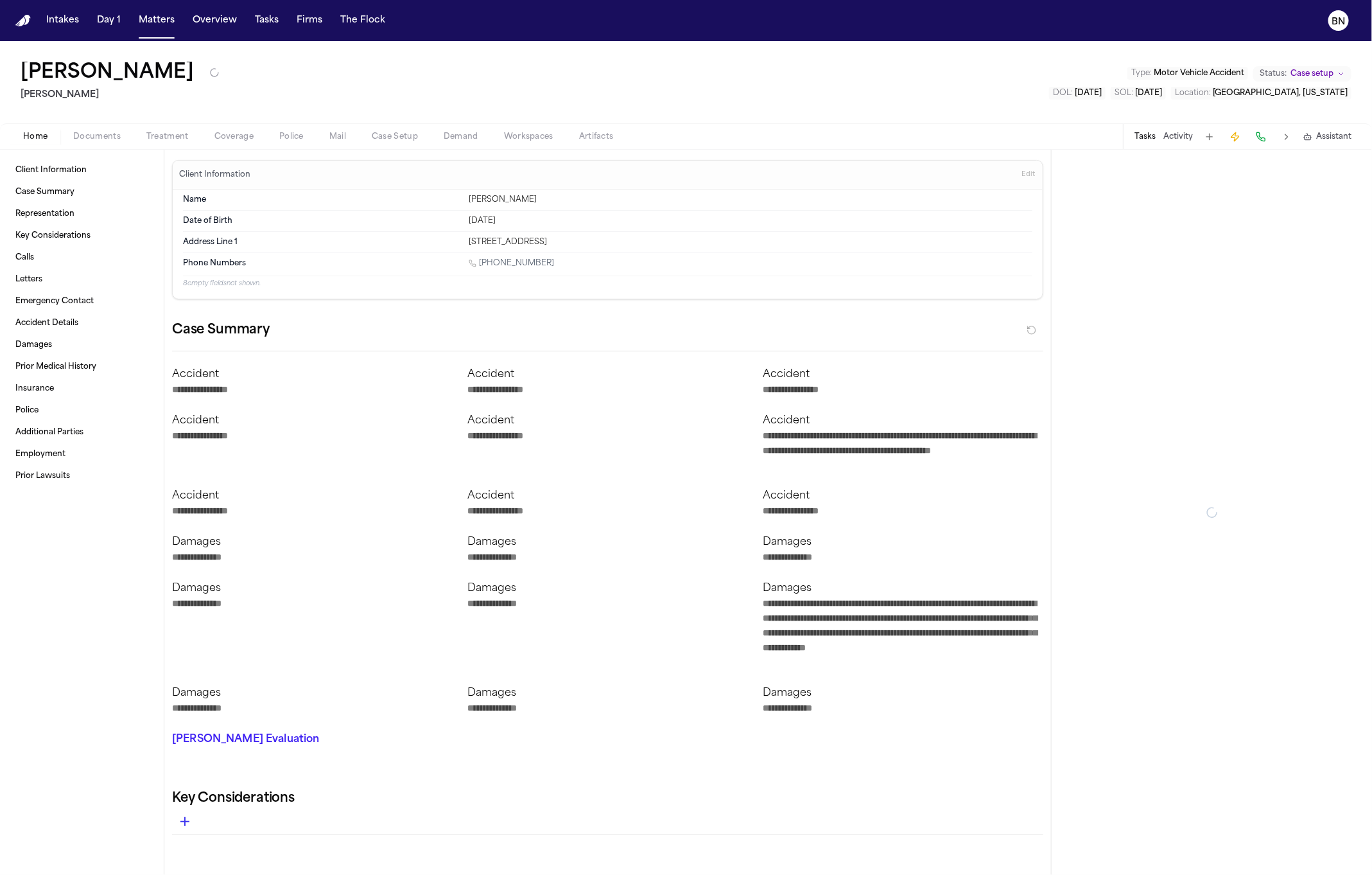
type textarea "*"
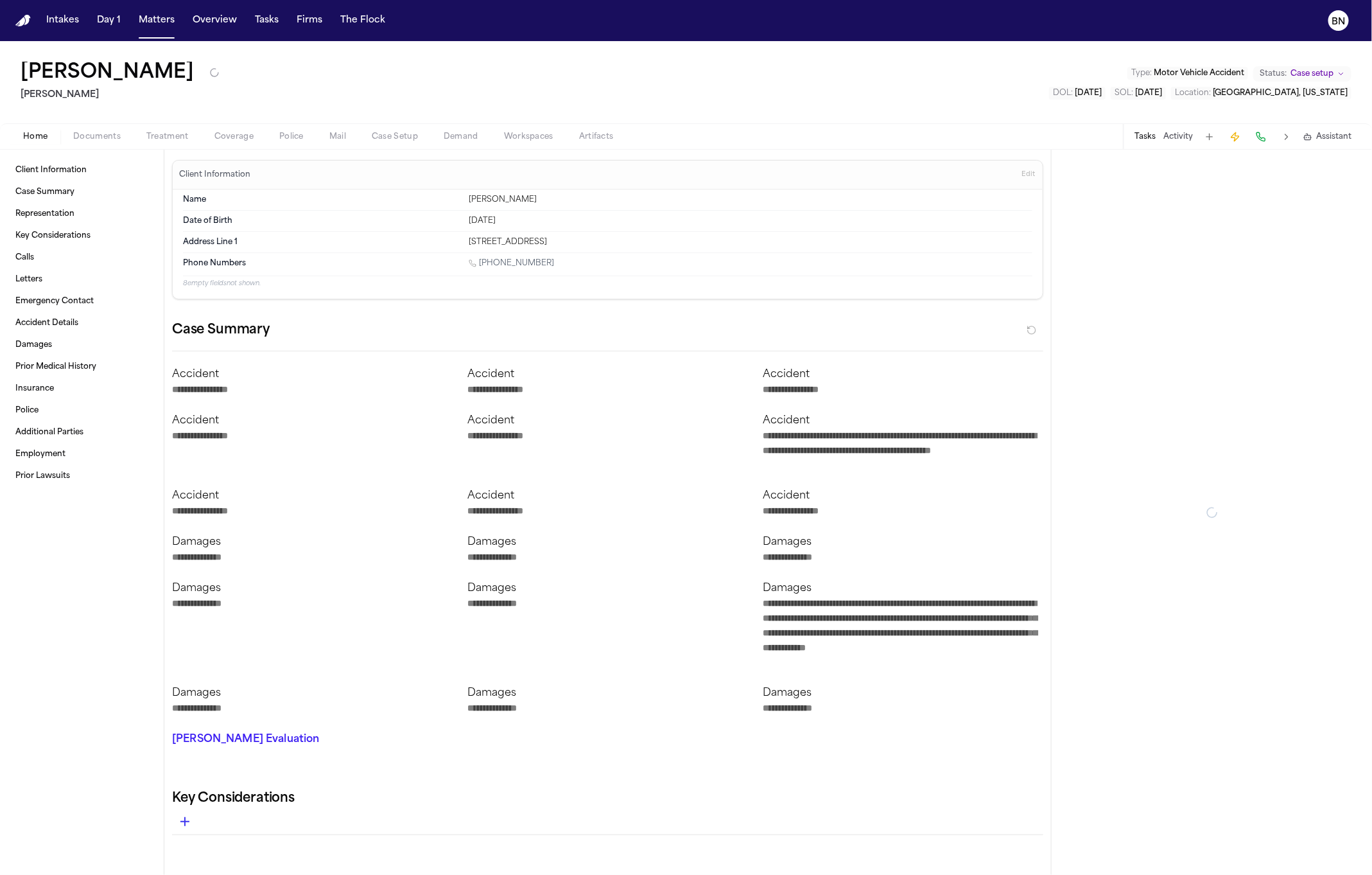
type textarea "*"
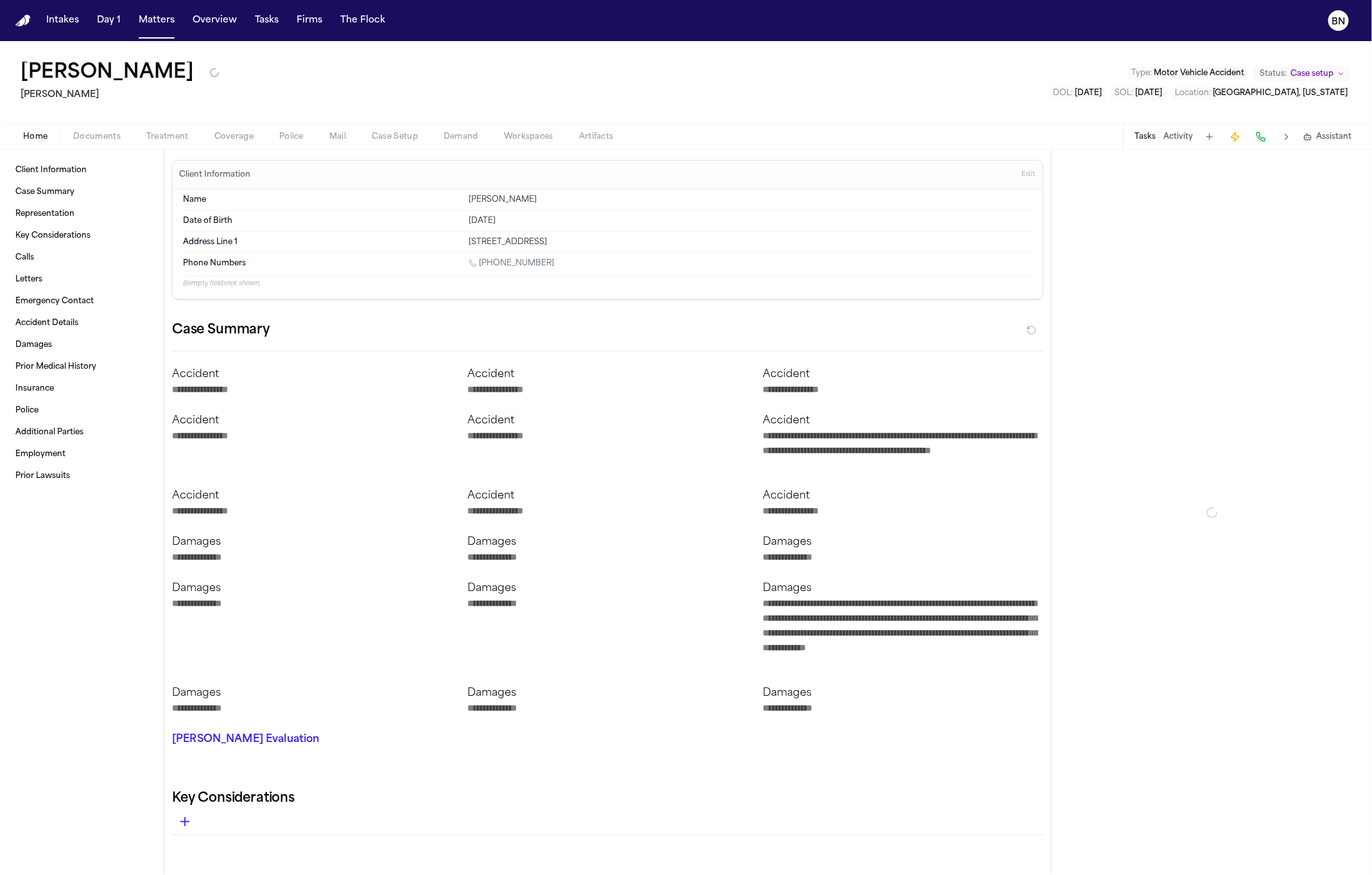
type textarea "*"
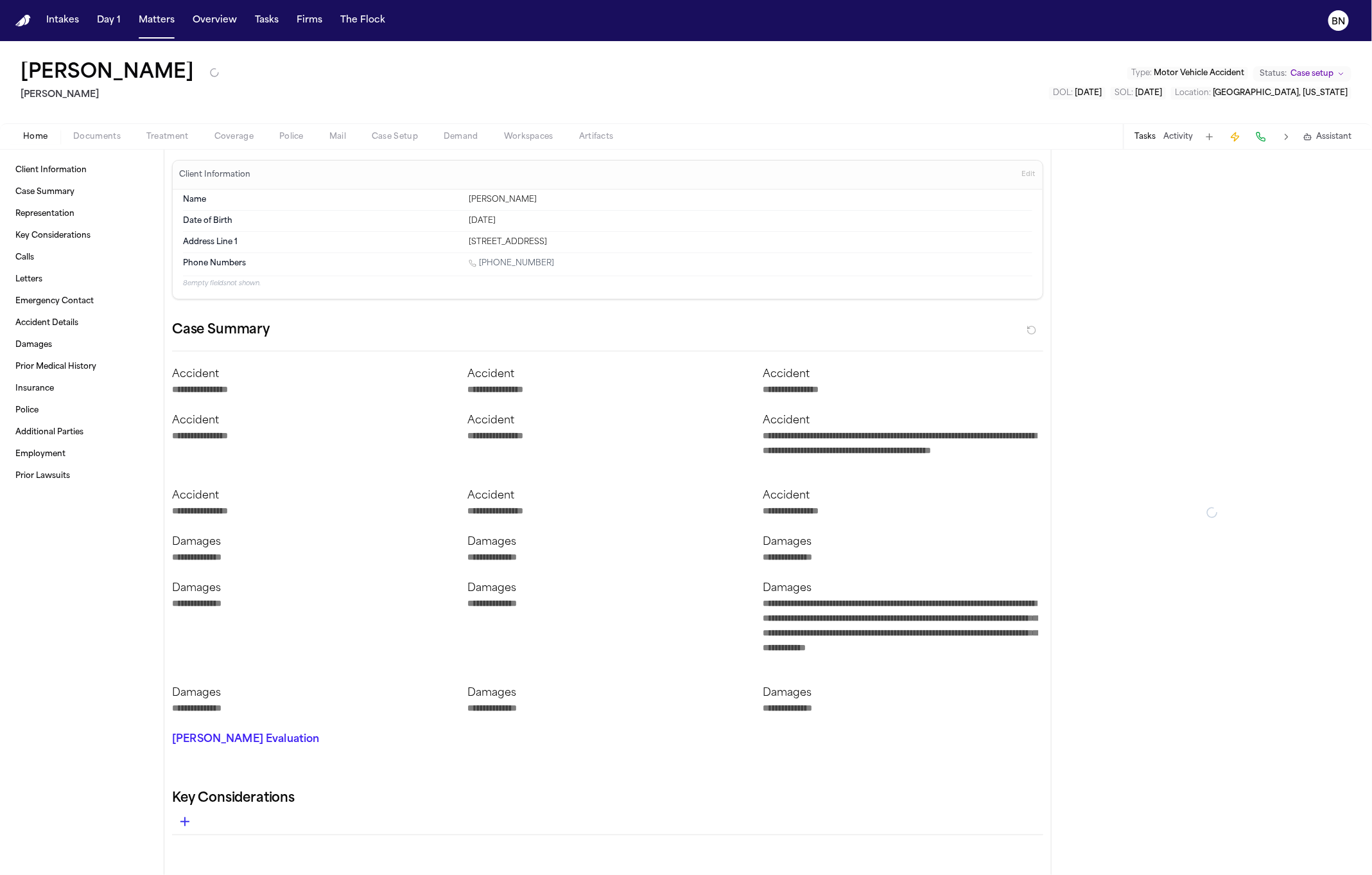
type textarea "*"
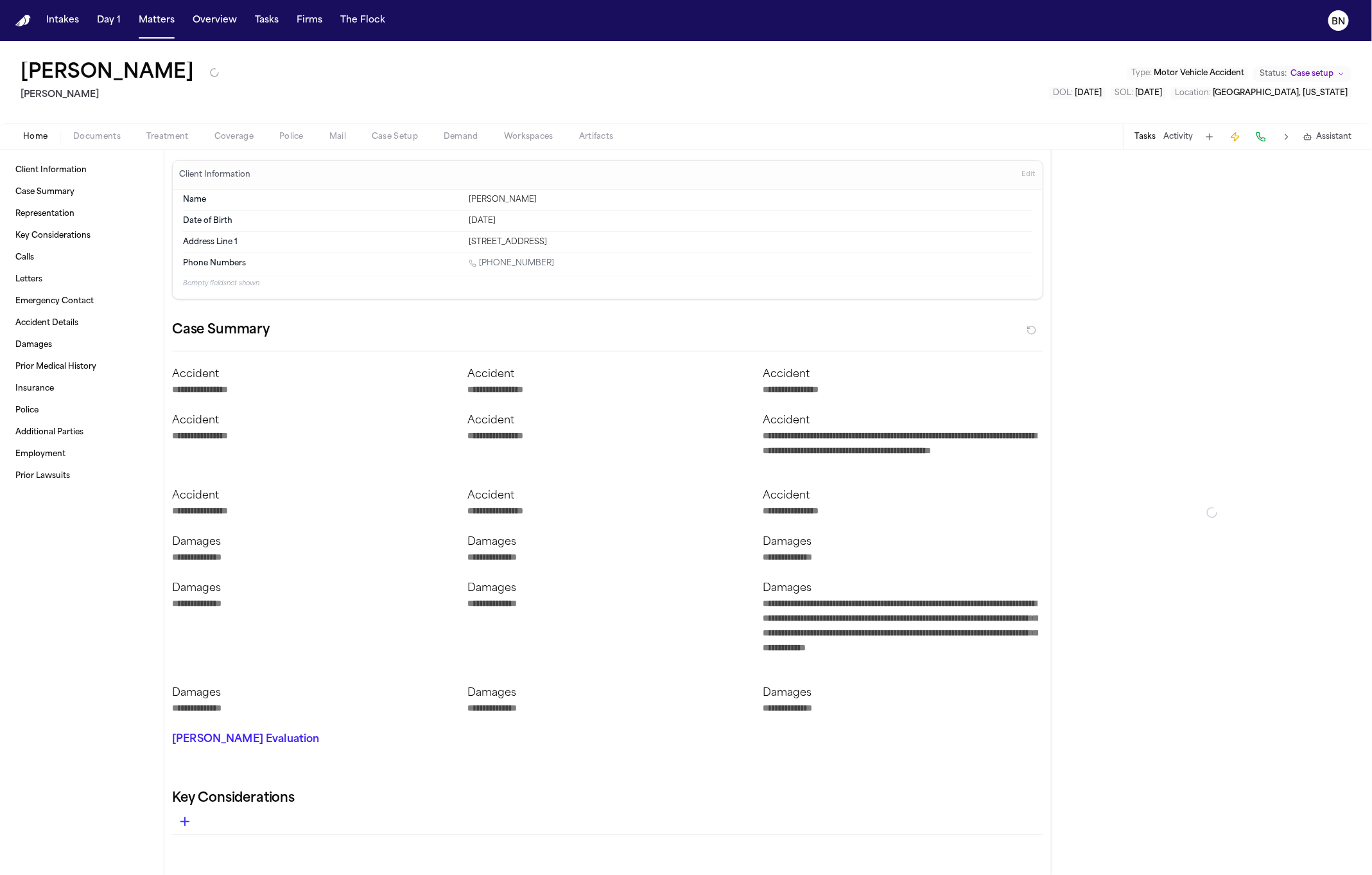
type textarea "*"
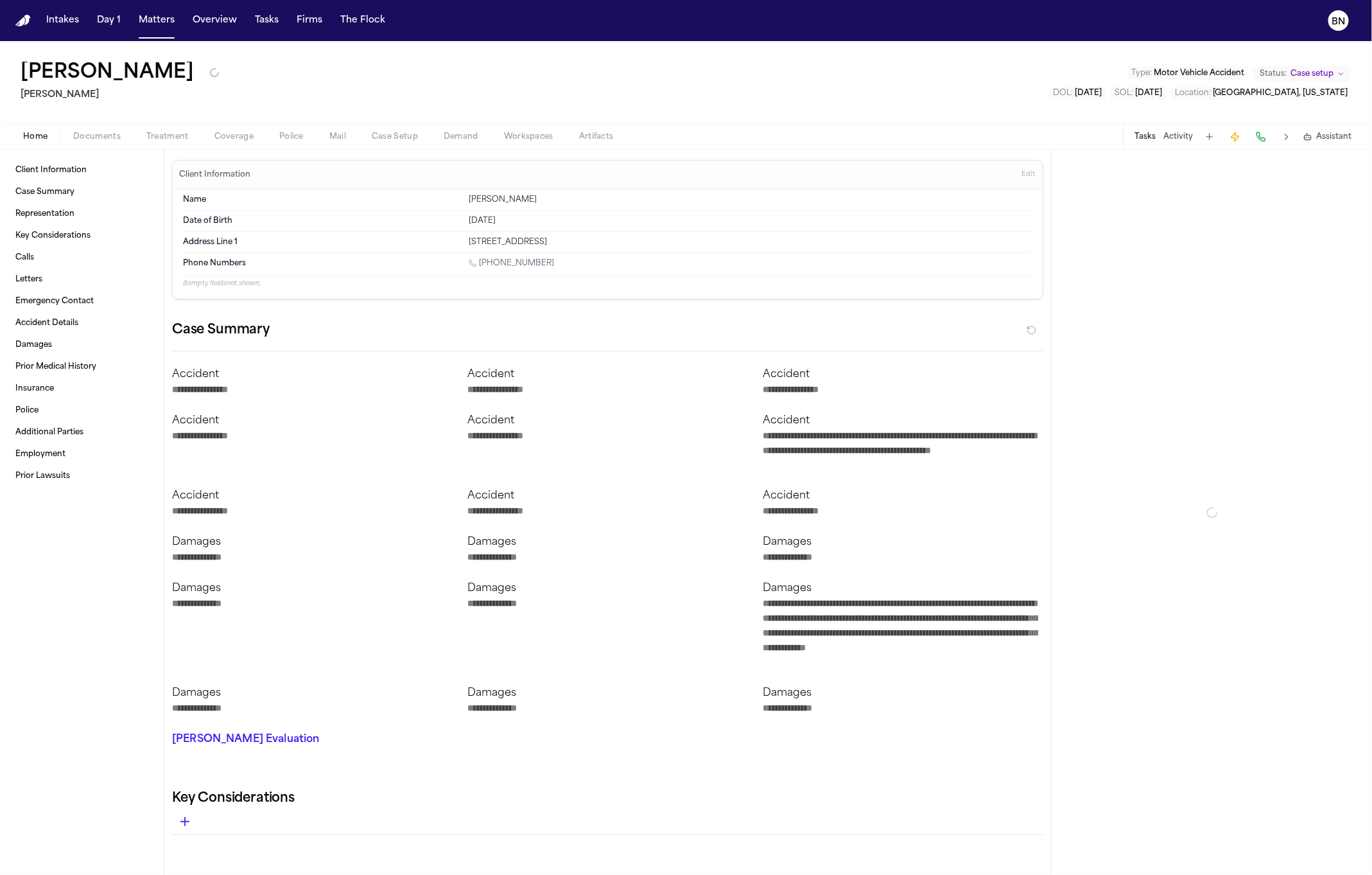
type textarea "*"
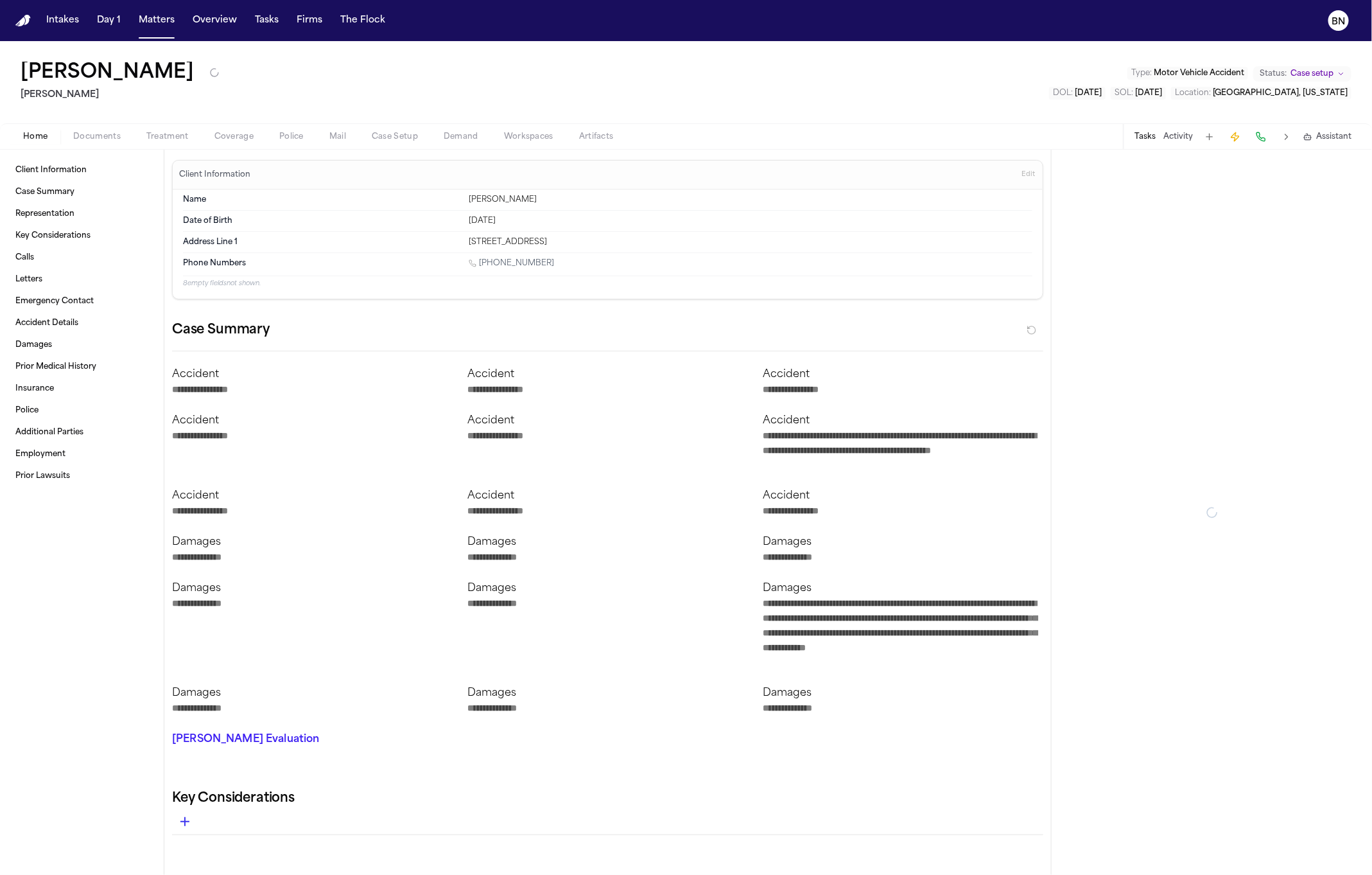
type textarea "*"
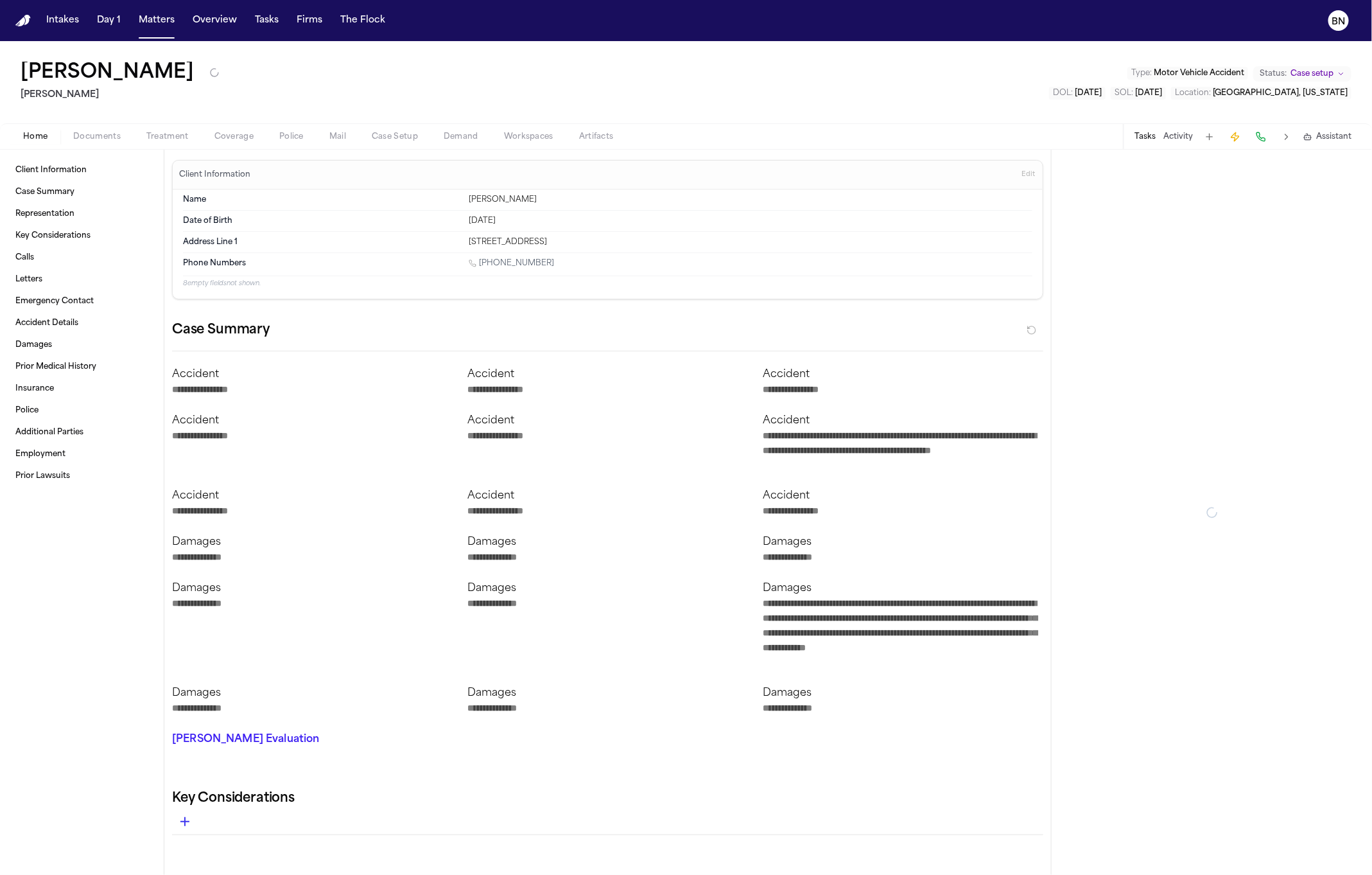
type textarea "*"
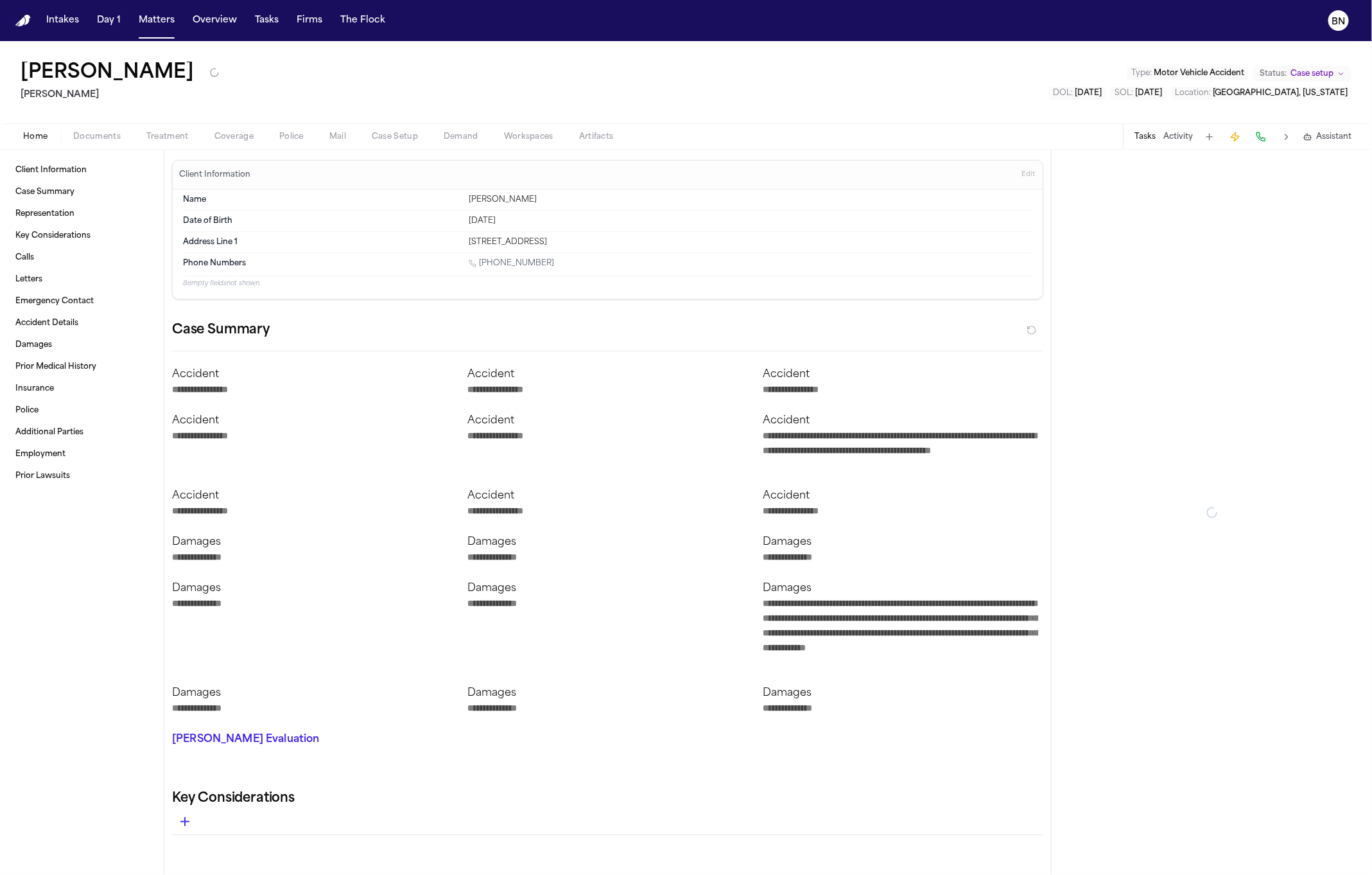
type textarea "*"
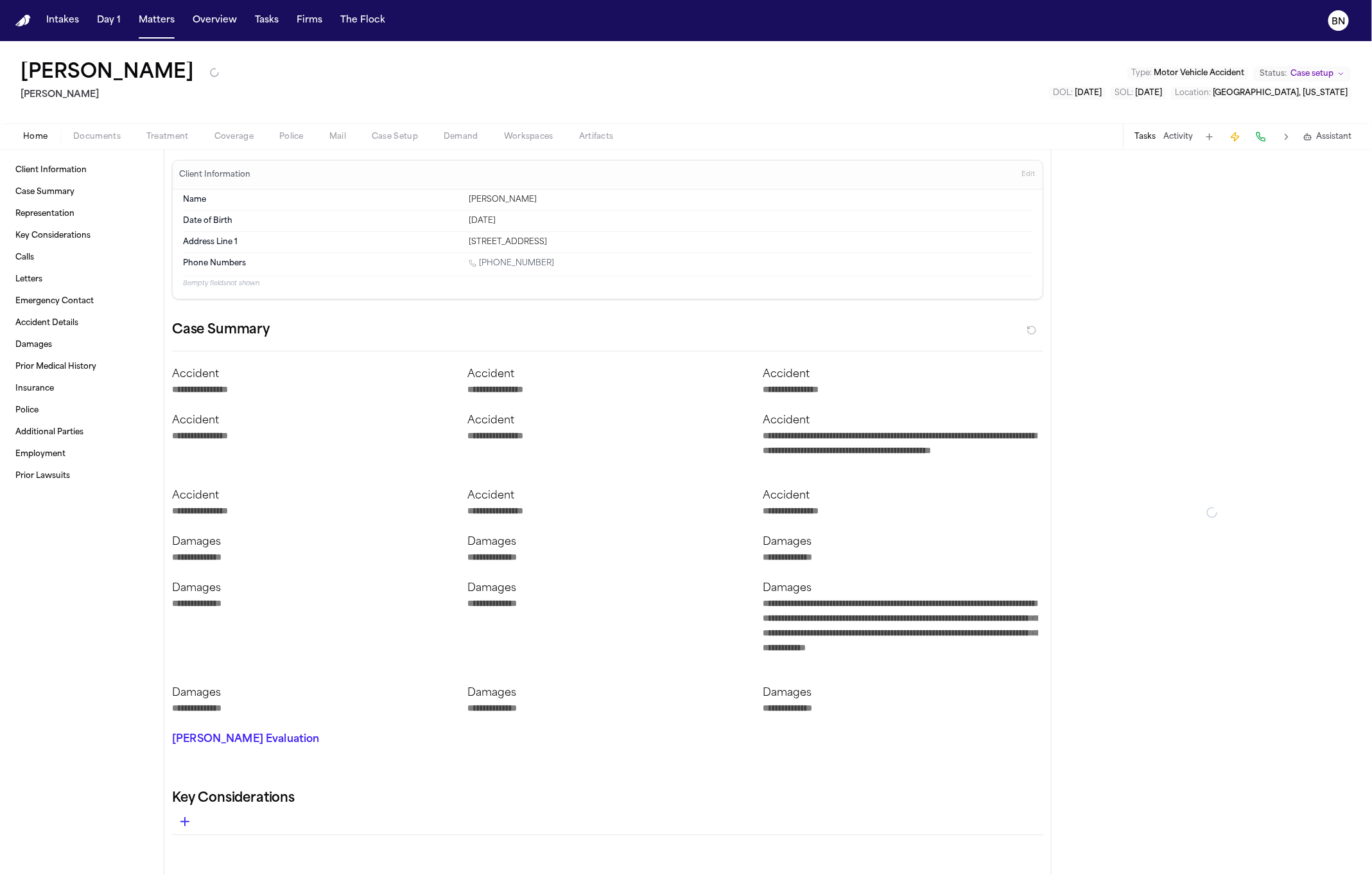
type textarea "*"
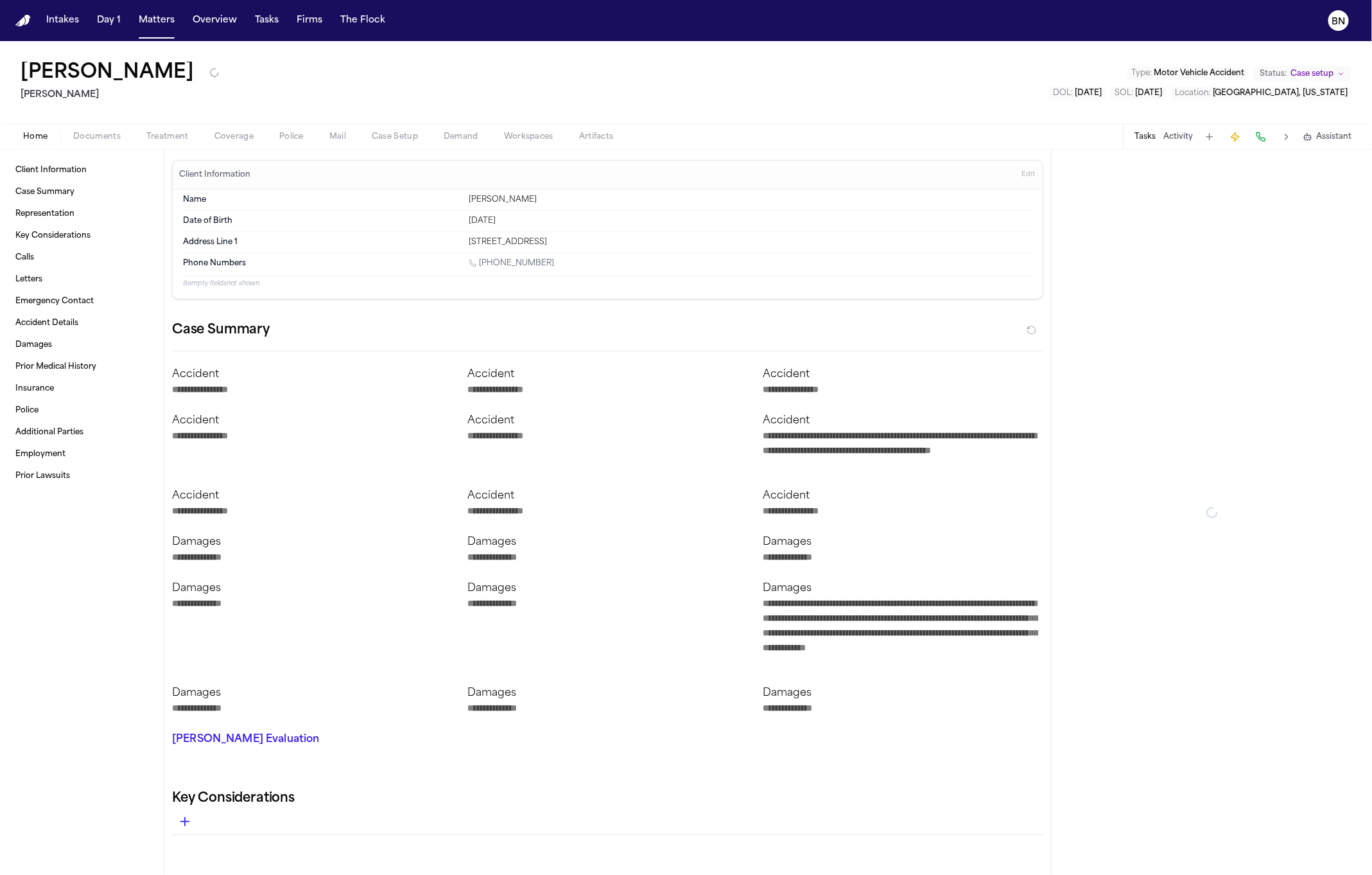
type textarea "*"
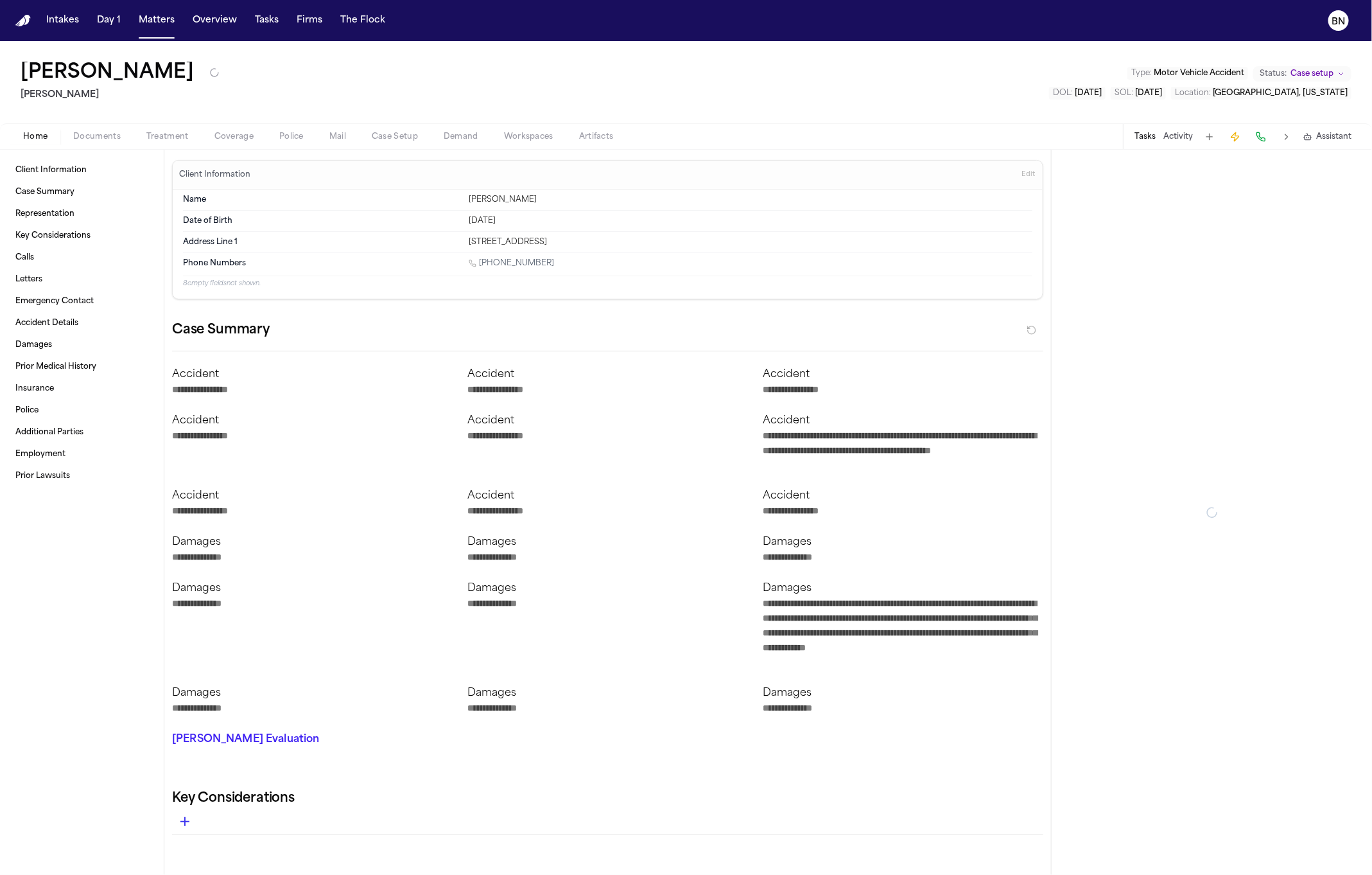
type textarea "*"
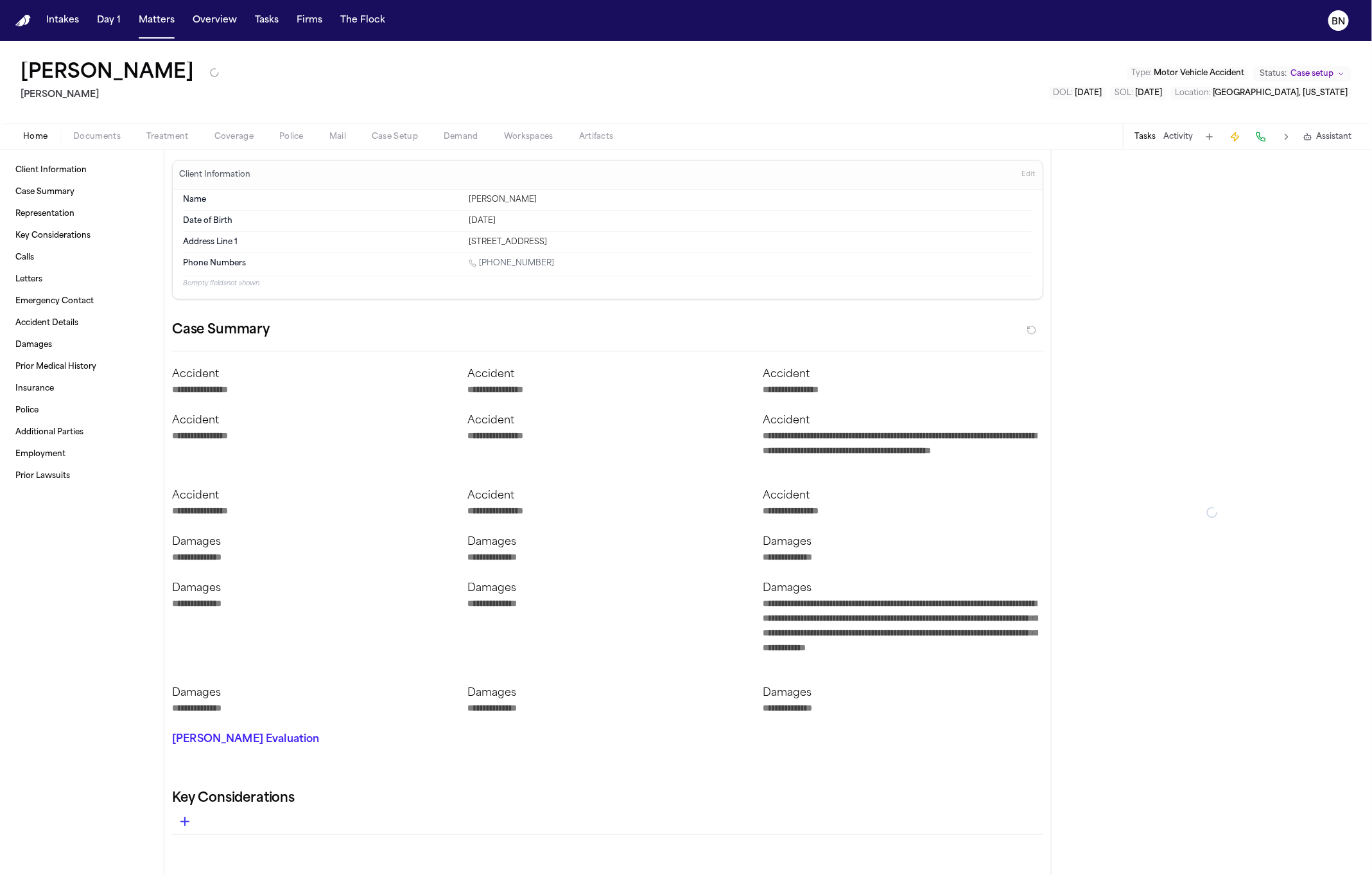
type textarea "*"
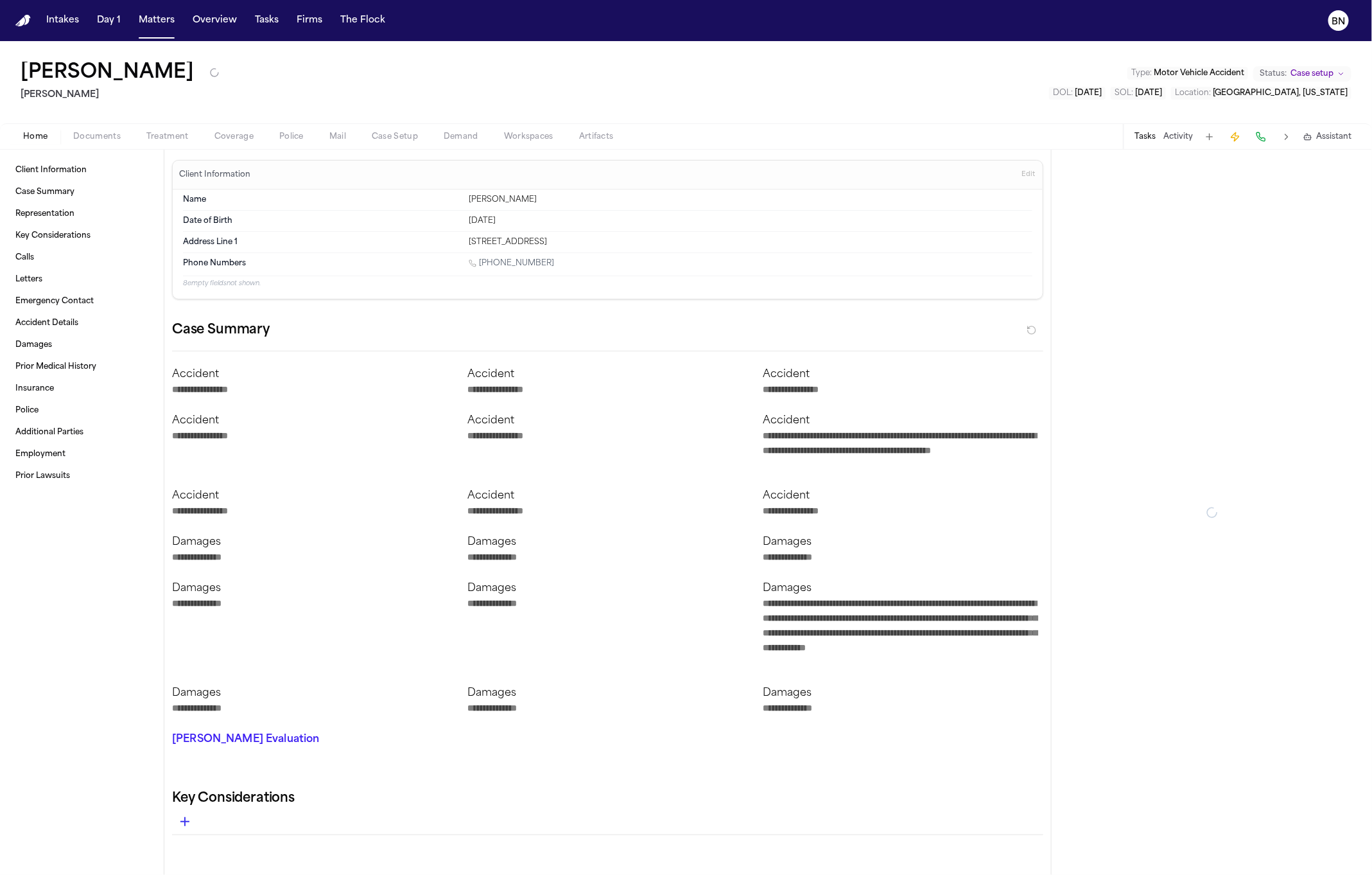
type textarea "*"
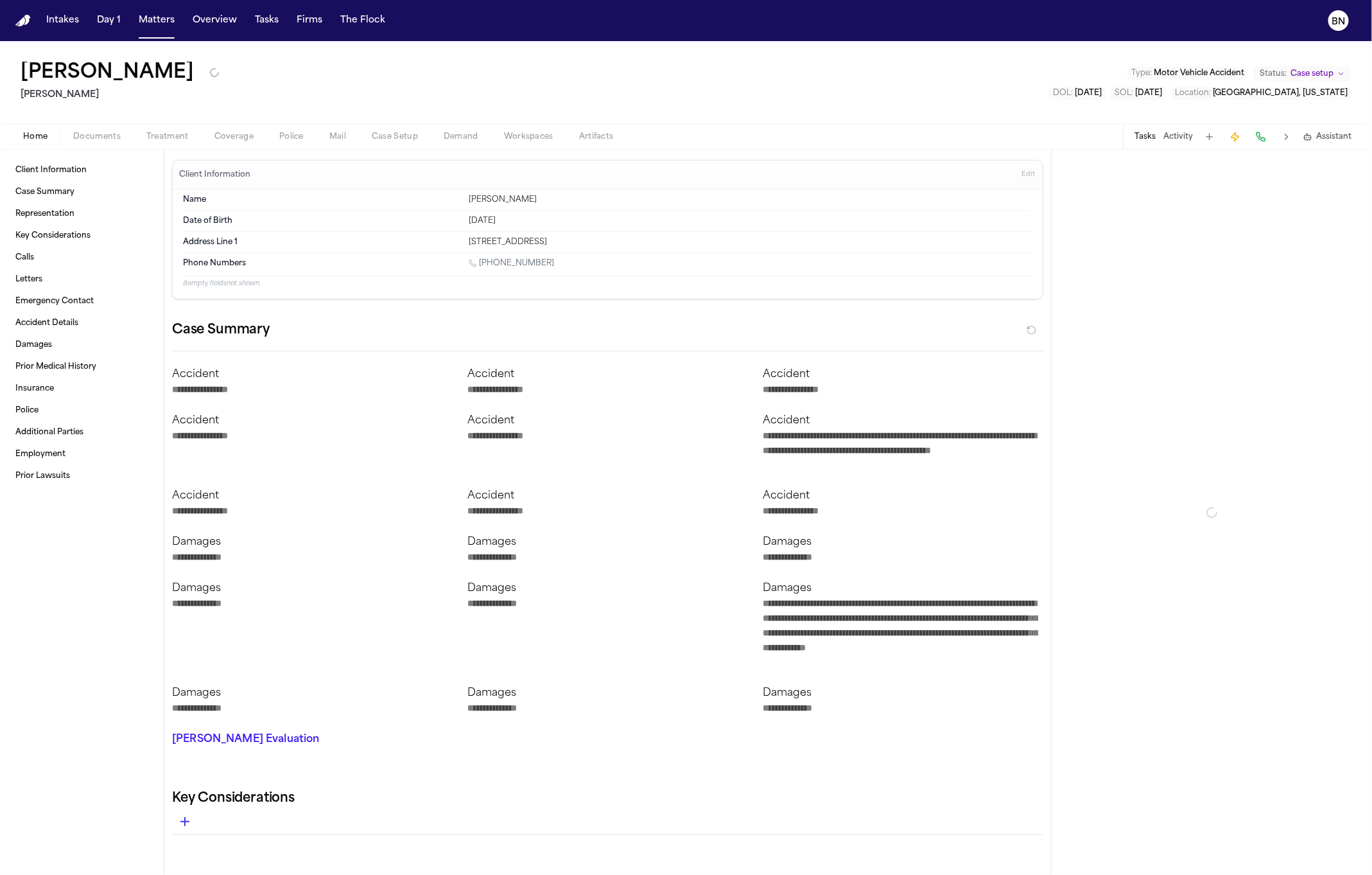
type textarea "*"
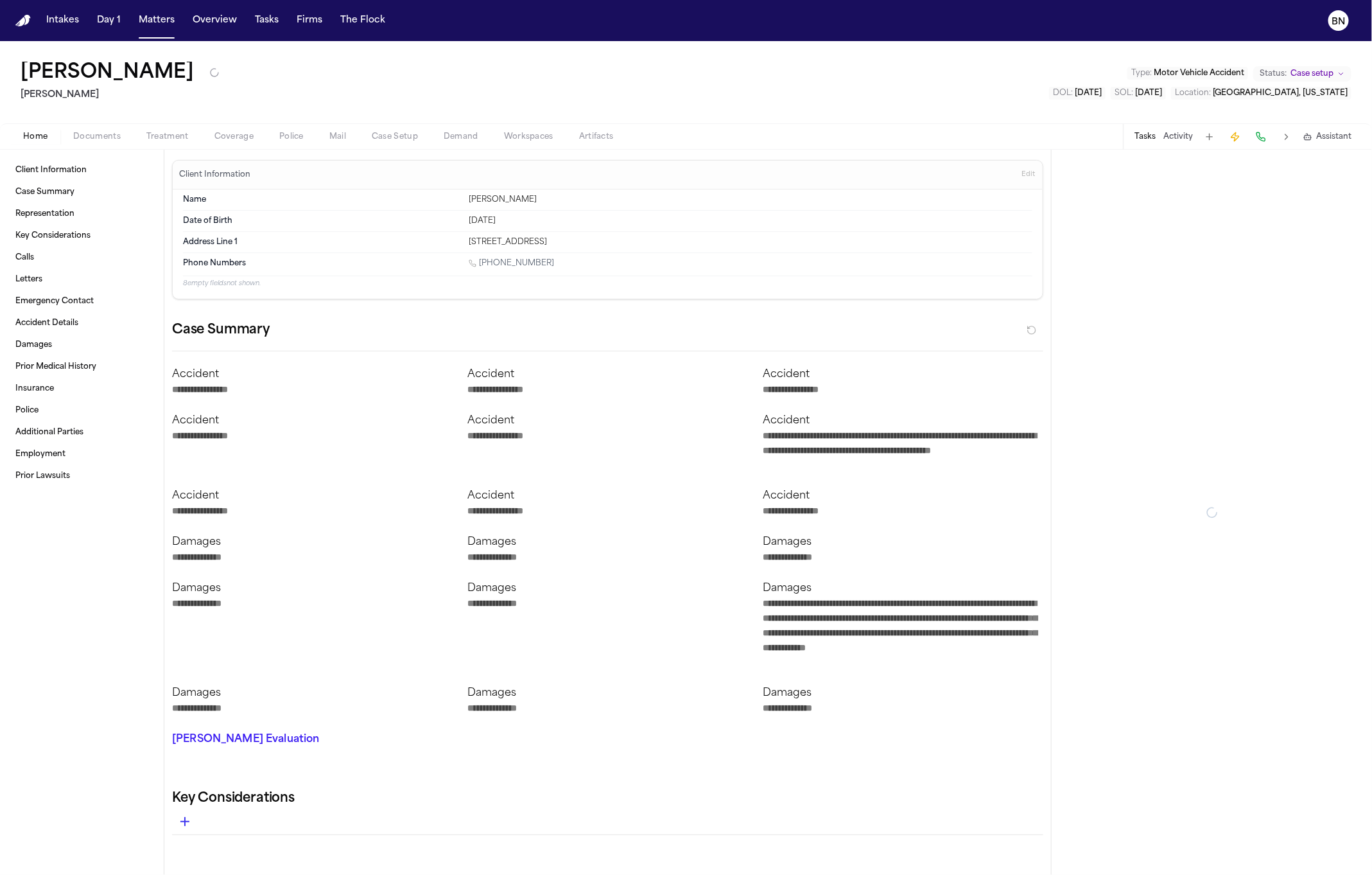
type textarea "*"
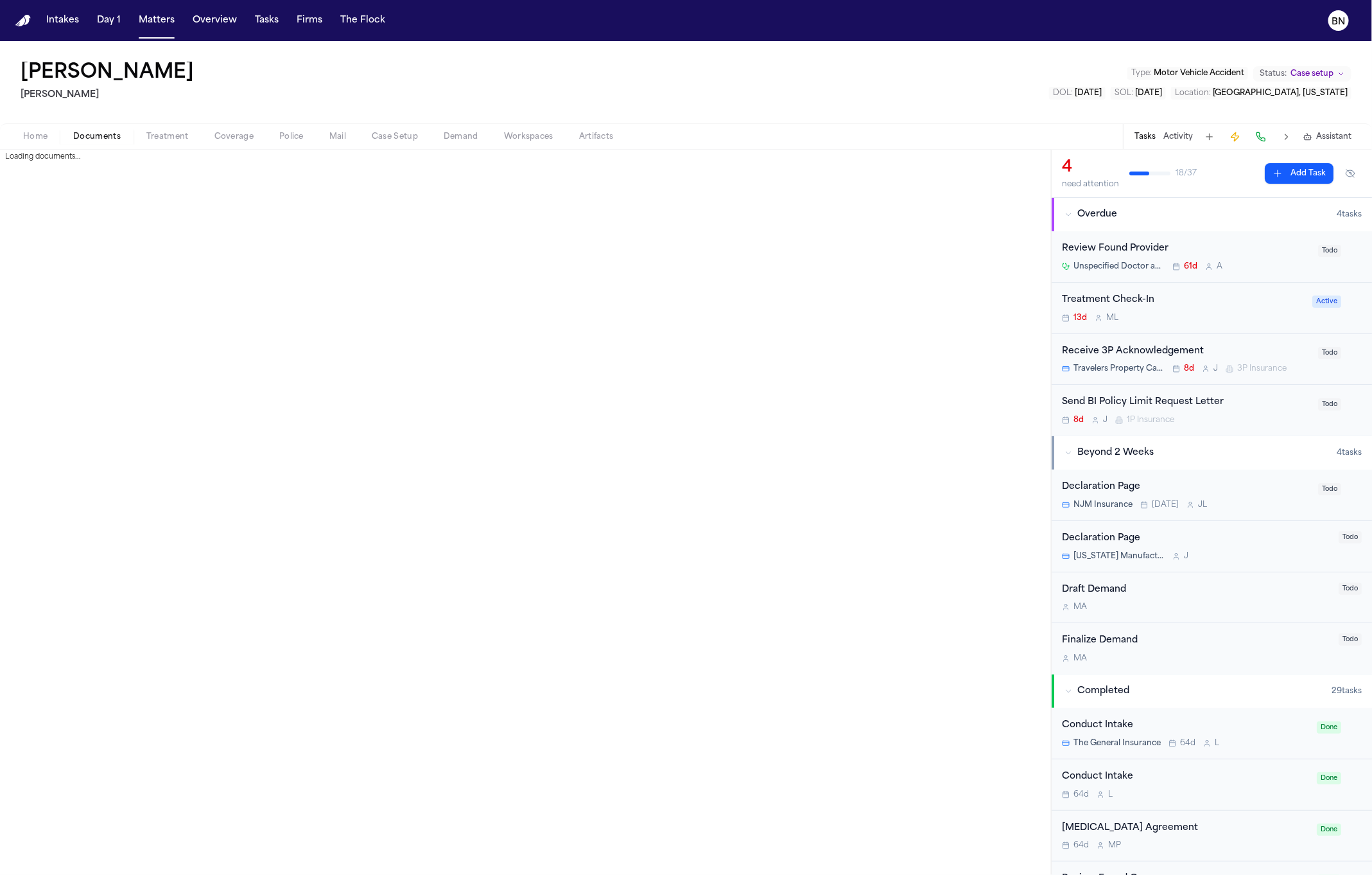
click at [119, 137] on button "Documents" at bounding box center [97, 136] width 73 height 15
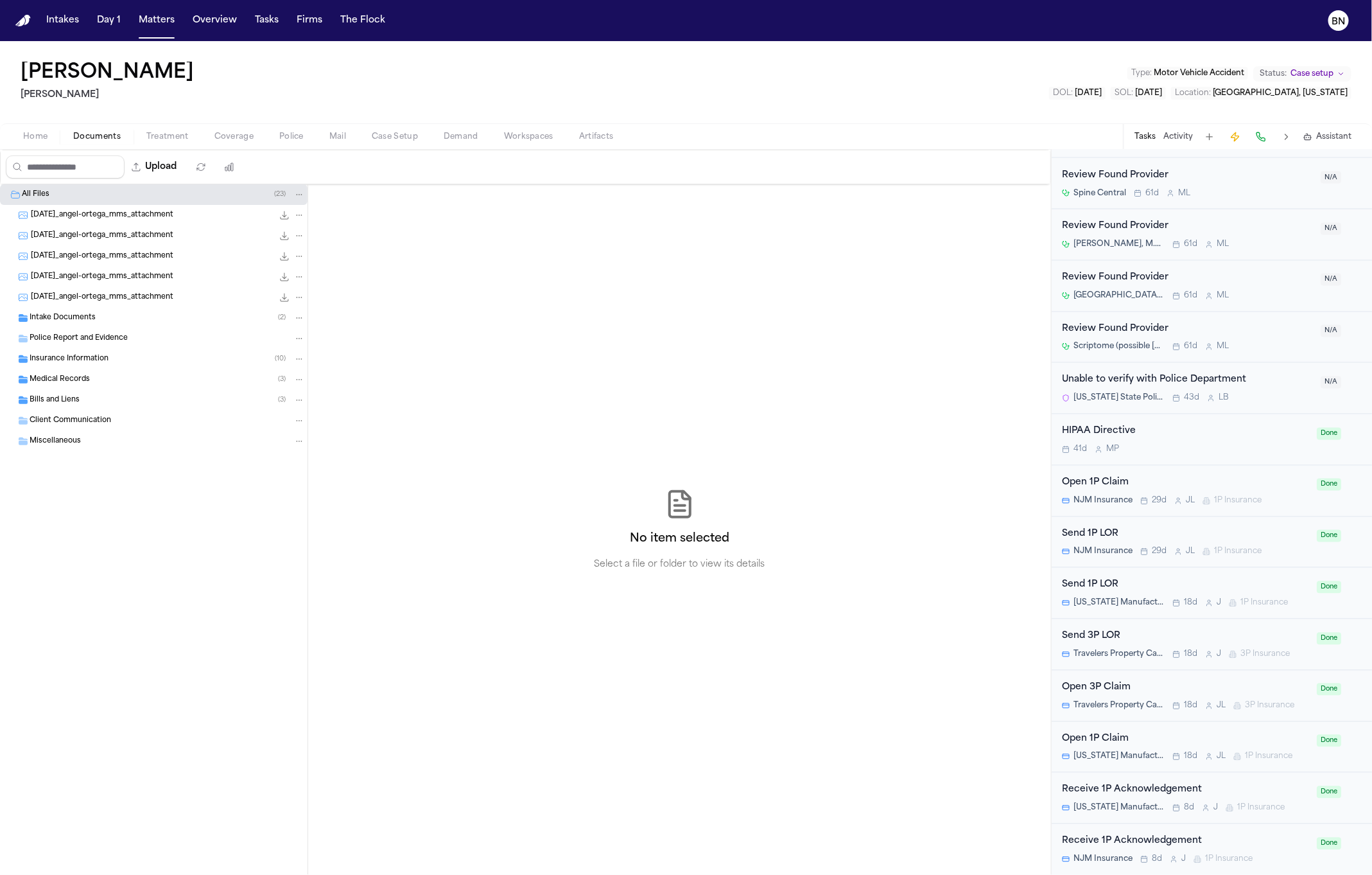
scroll to position [1315, 0]
click at [295, 139] on span "Police" at bounding box center [291, 136] width 24 height 10
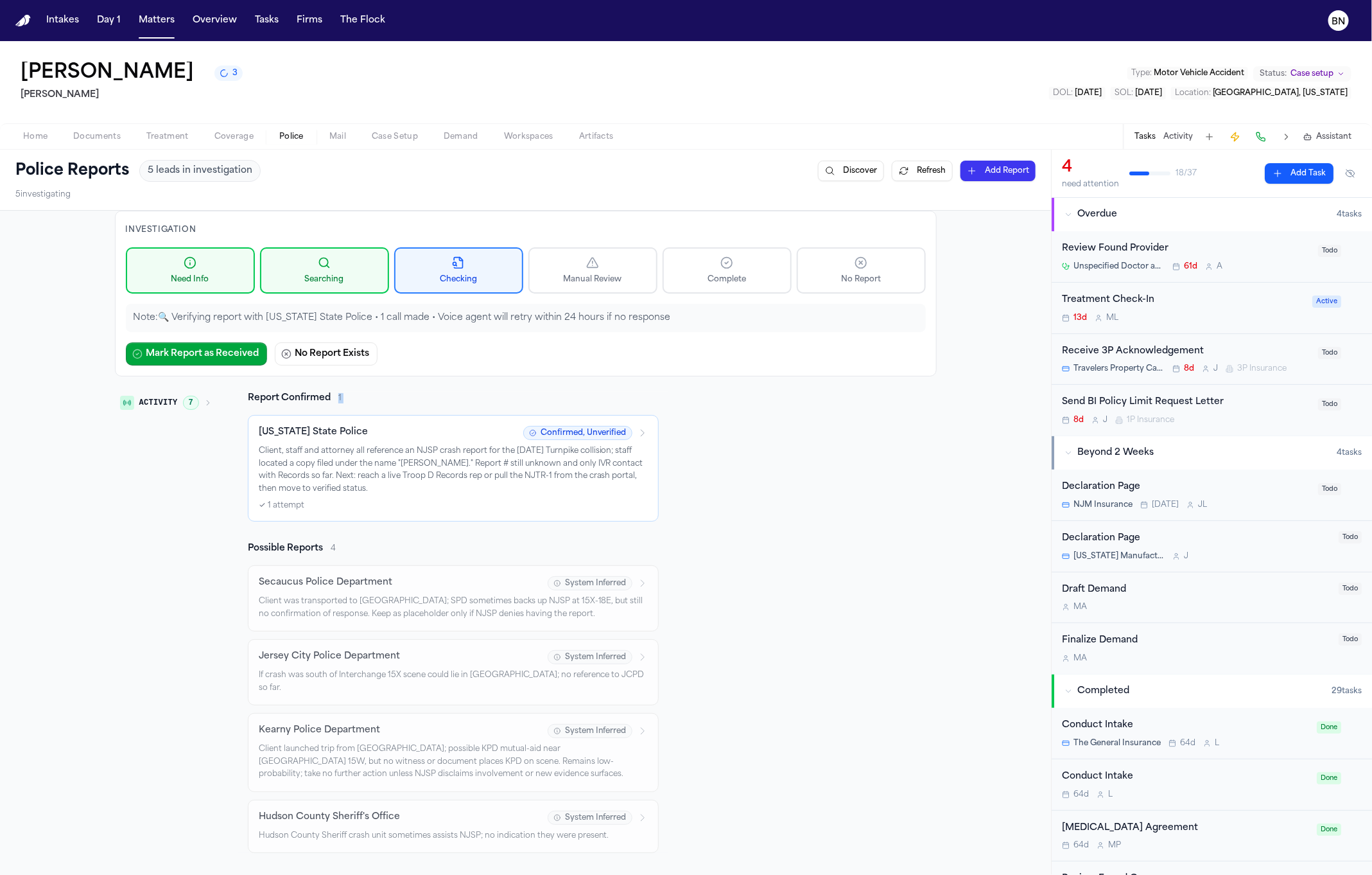
click at [654, 399] on div "Report Confirmed 1 New Jersey State Police Confirmed, Unverified Client, staff …" at bounding box center [453, 622] width 431 height 461
click at [412, 496] on p "Client, staff and attorney all reference an NJSP crash report for the 6/12/25 T…" at bounding box center [453, 470] width 389 height 50
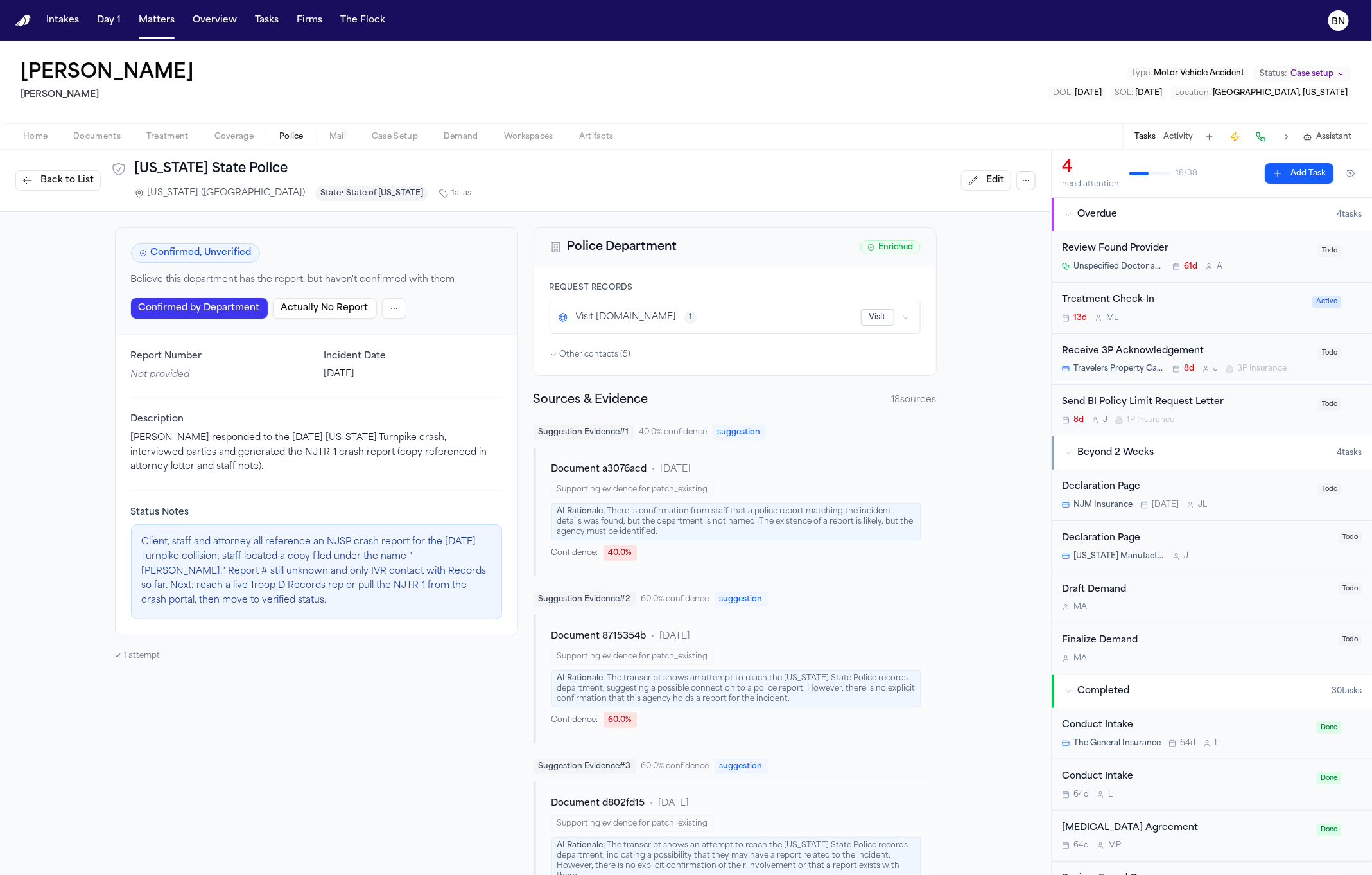
drag, startPoint x: 617, startPoint y: 66, endPoint x: 431, endPoint y: 70, distance: 186.0
click at [616, 66] on div "Angel Wilfredo Ortega Guia Mohamed K Ahmed Type : Motor Vehicle Accident Status…" at bounding box center [686, 82] width 1372 height 82
click at [164, 30] on button "Matters" at bounding box center [156, 21] width 46 height 23
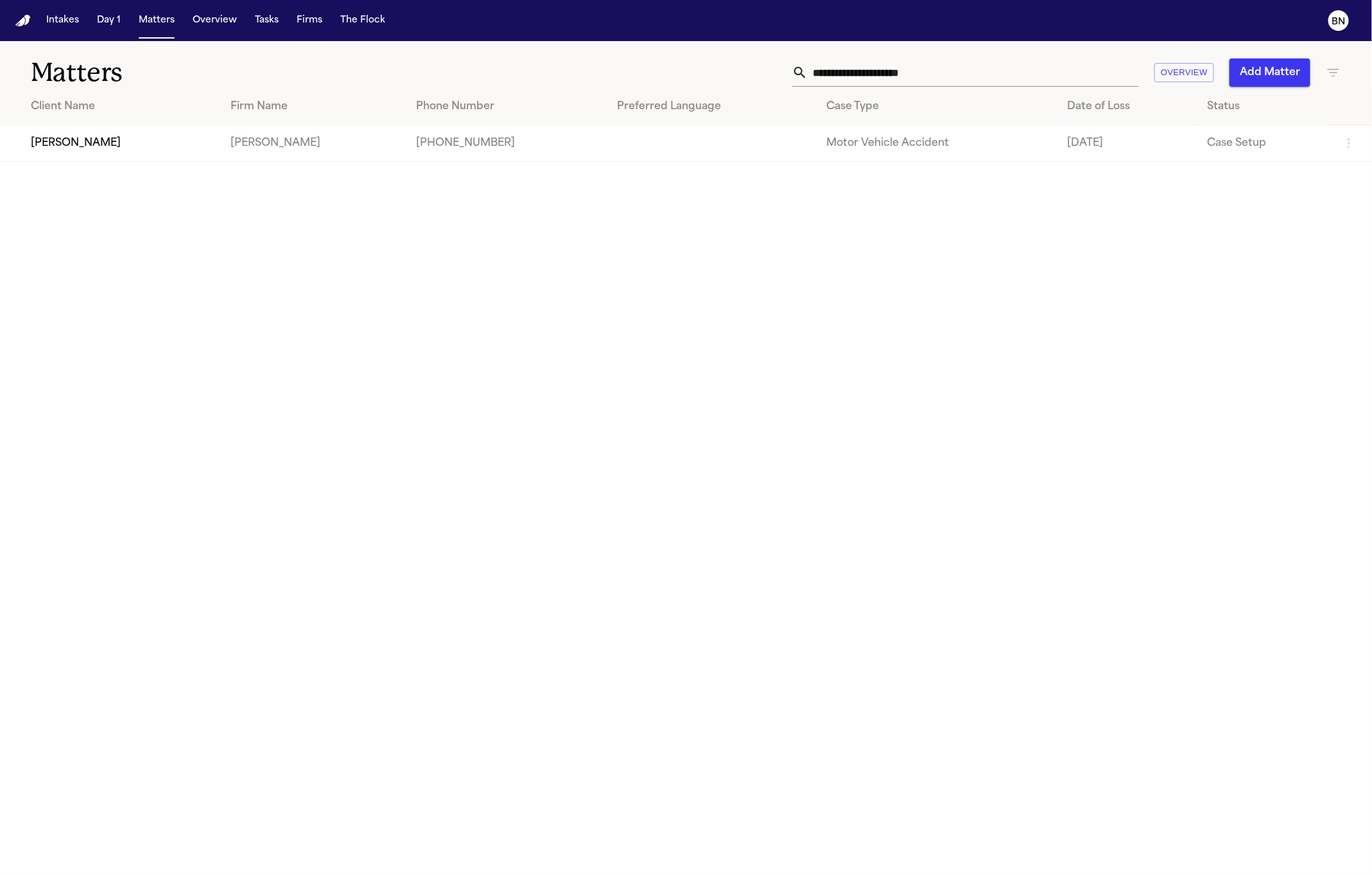
click at [932, 66] on input "**********" at bounding box center [973, 72] width 331 height 28
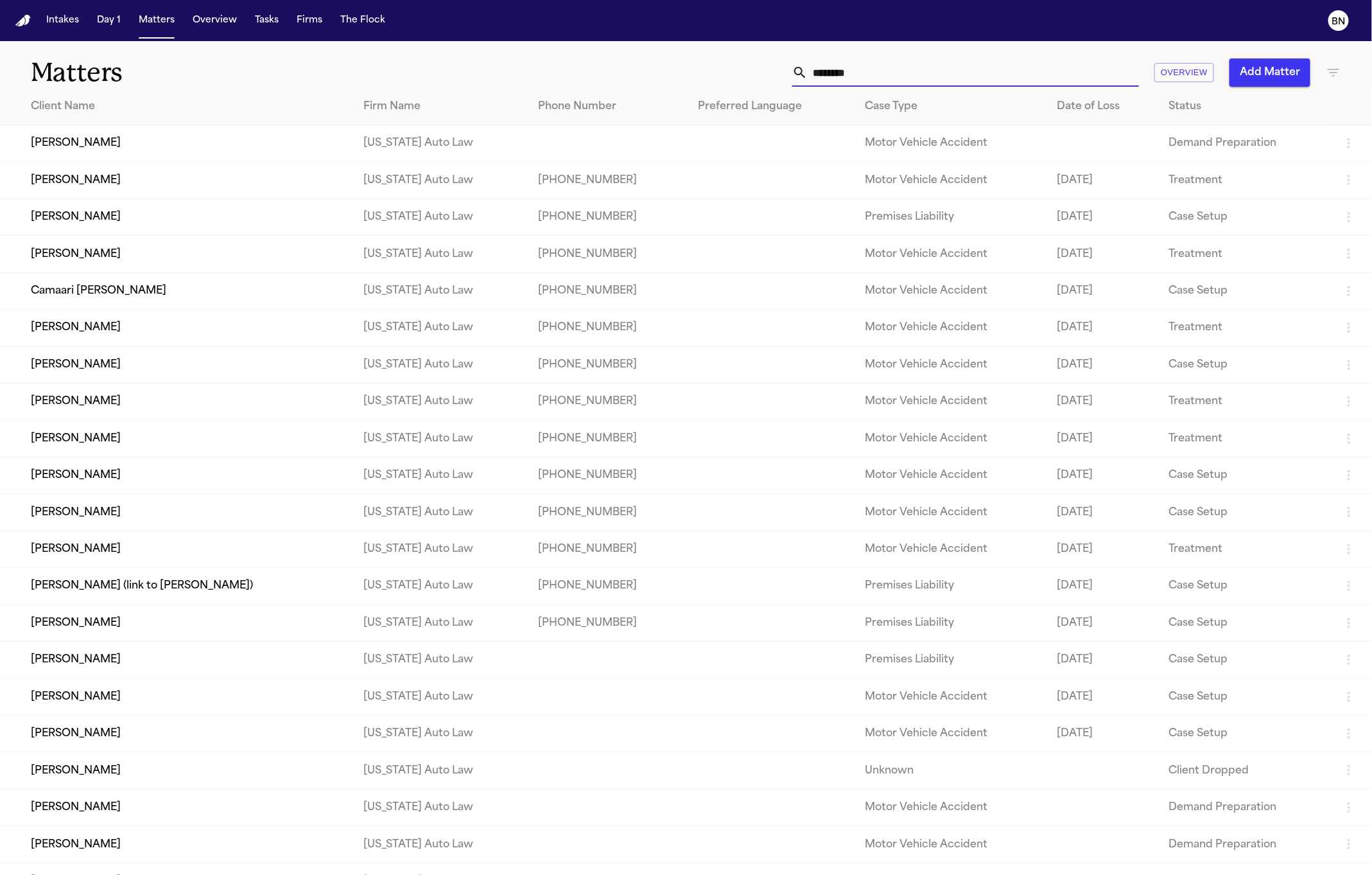
click at [241, 183] on td "[PERSON_NAME]" at bounding box center [176, 180] width 353 height 37
click at [92, 151] on td "[PERSON_NAME]" at bounding box center [176, 144] width 353 height 37
click at [227, 340] on td "[PERSON_NAME]" at bounding box center [176, 328] width 353 height 37
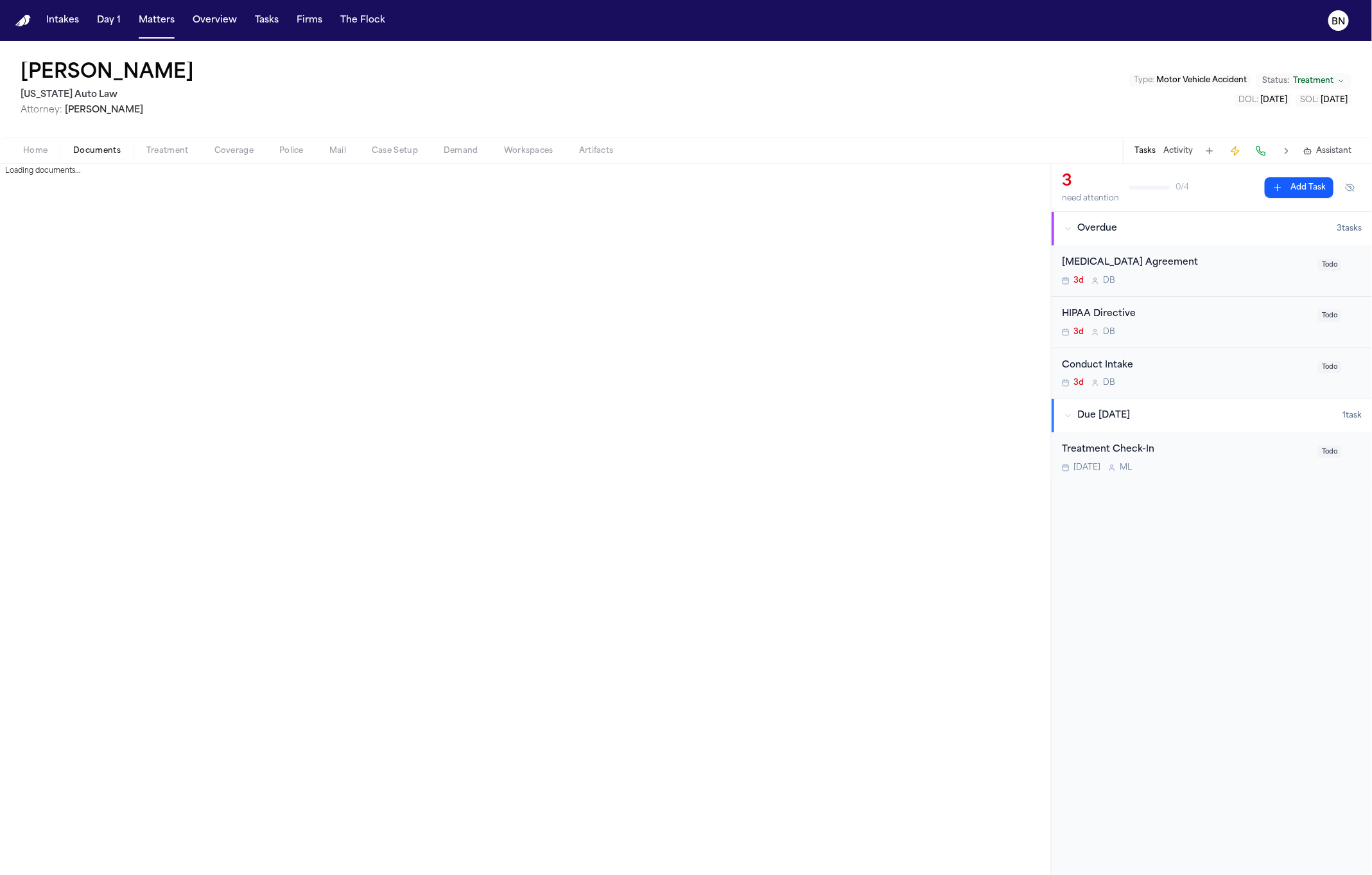
click at [108, 147] on span "Documents" at bounding box center [97, 151] width 48 height 10
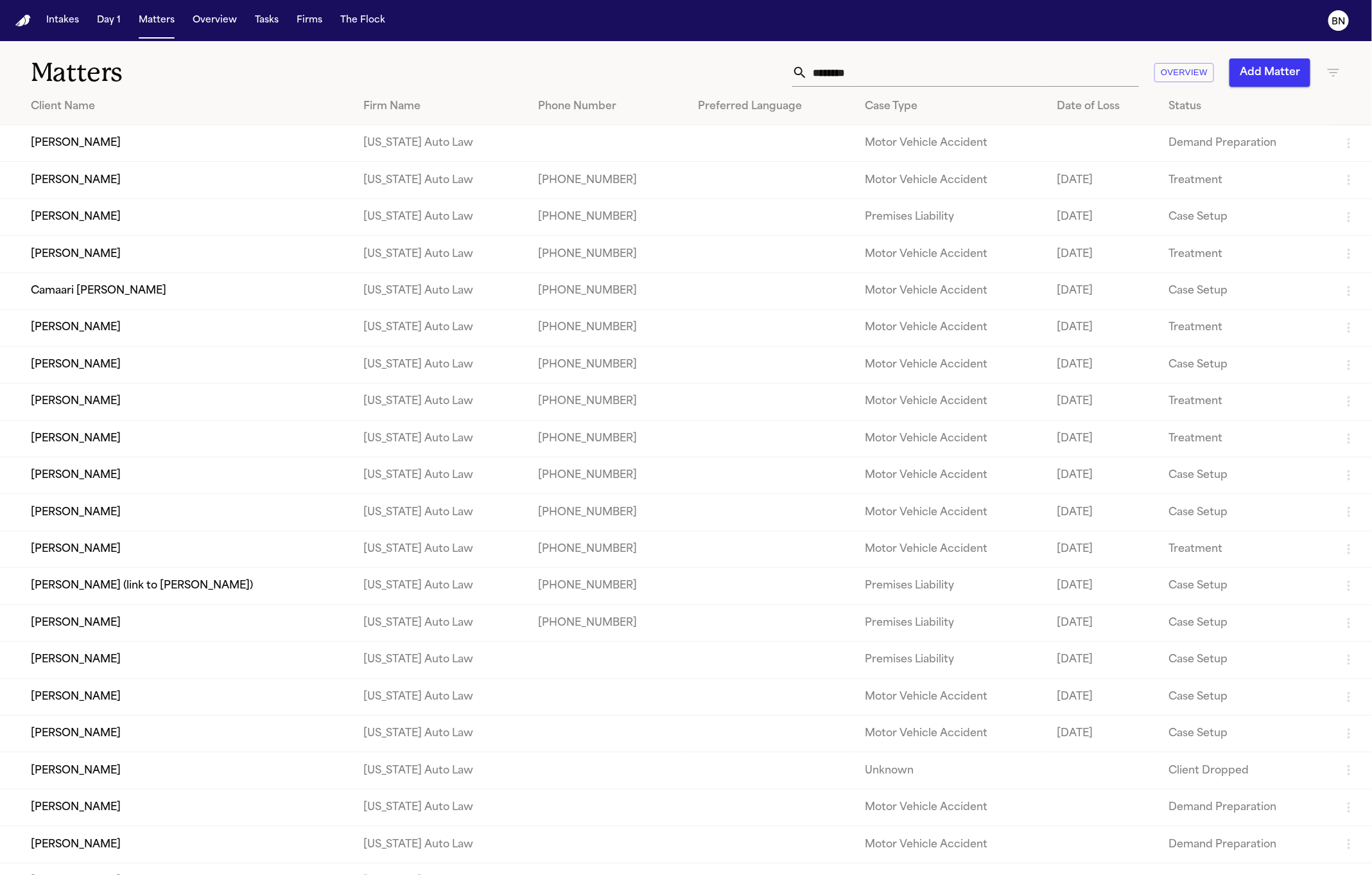
scroll to position [289, 0]
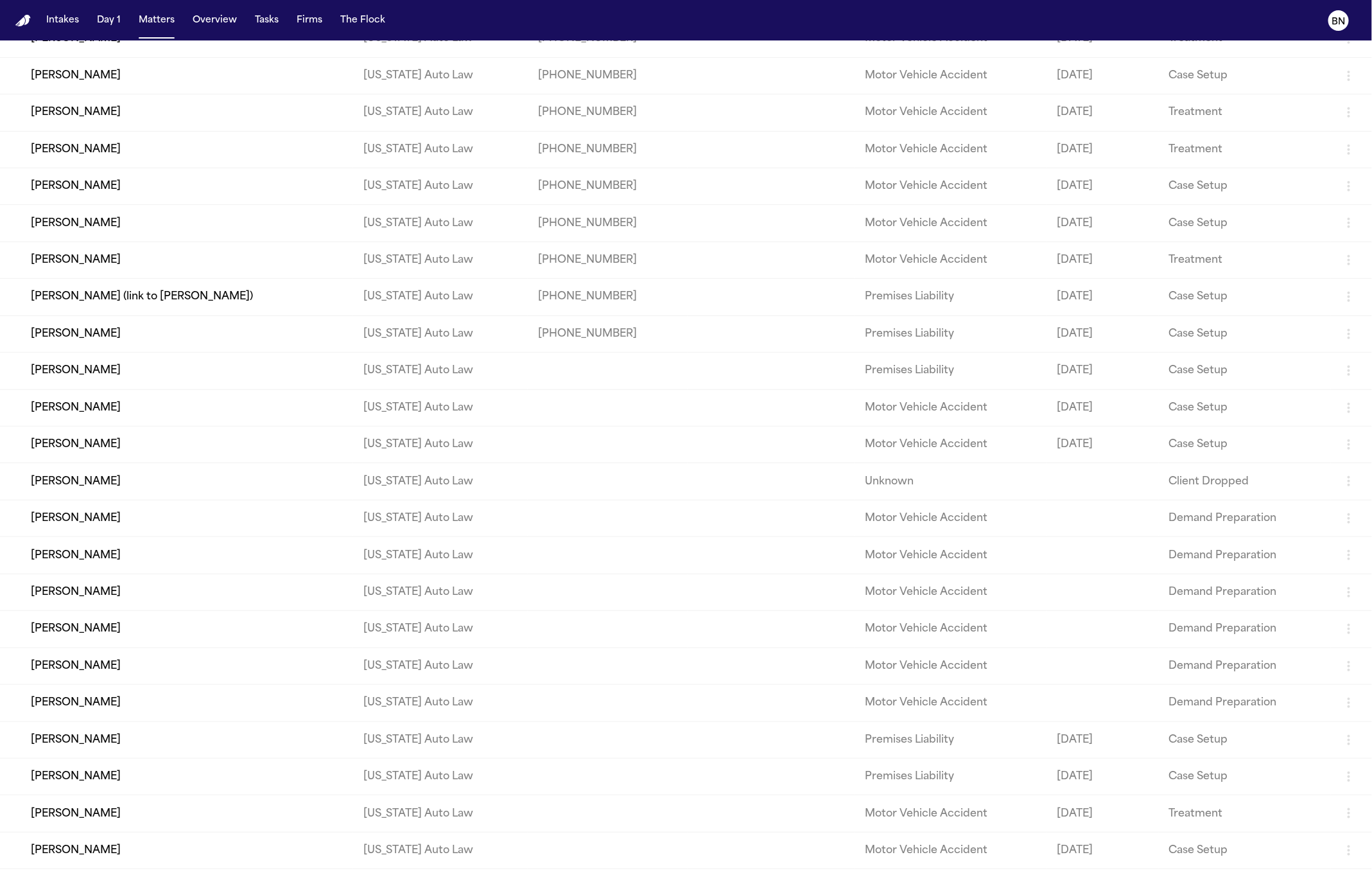
click at [275, 573] on td "[PERSON_NAME]" at bounding box center [176, 555] width 353 height 37
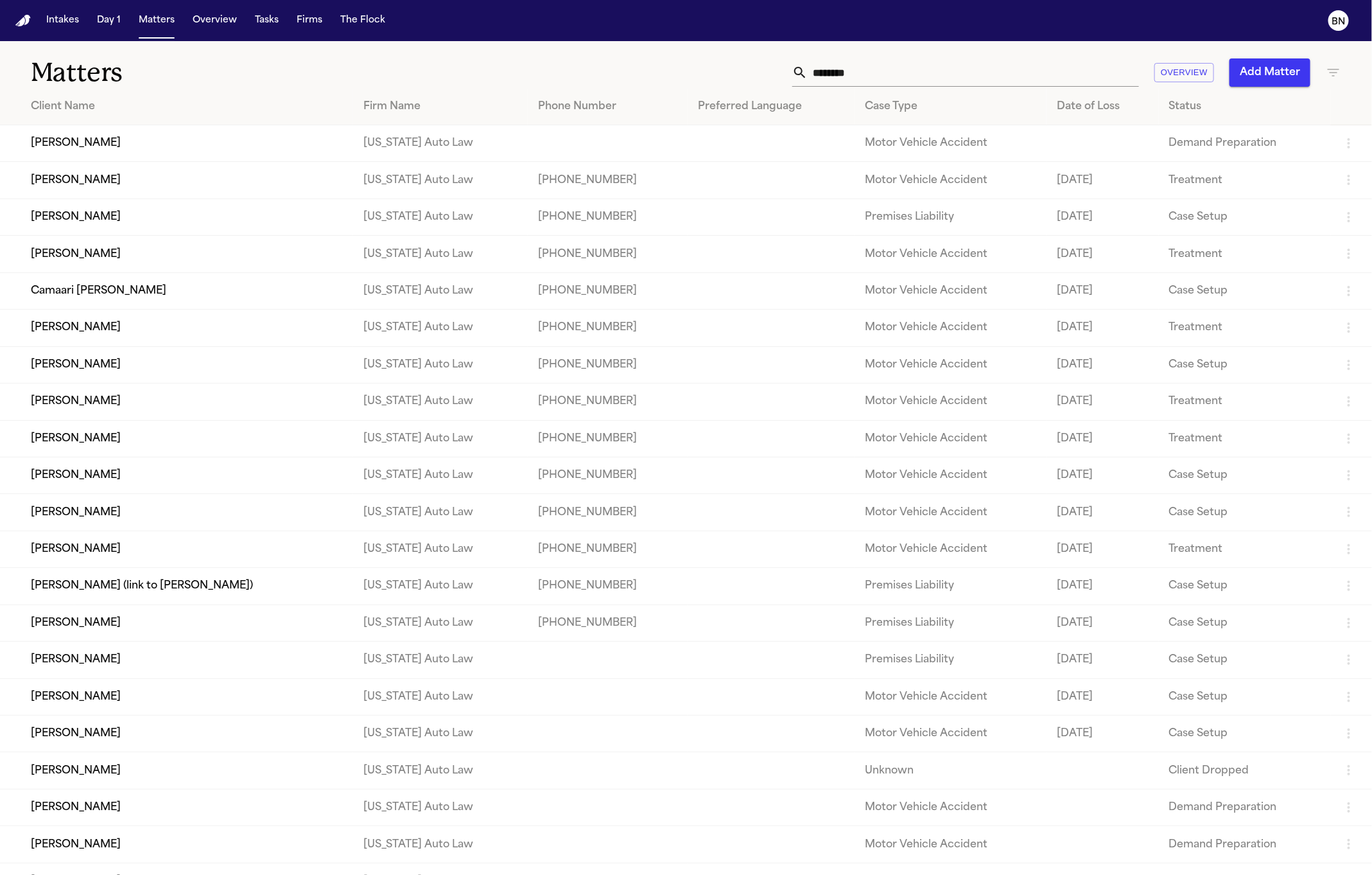
click at [871, 66] on input "********" at bounding box center [973, 72] width 331 height 28
click at [871, 67] on input "********" at bounding box center [973, 72] width 331 height 28
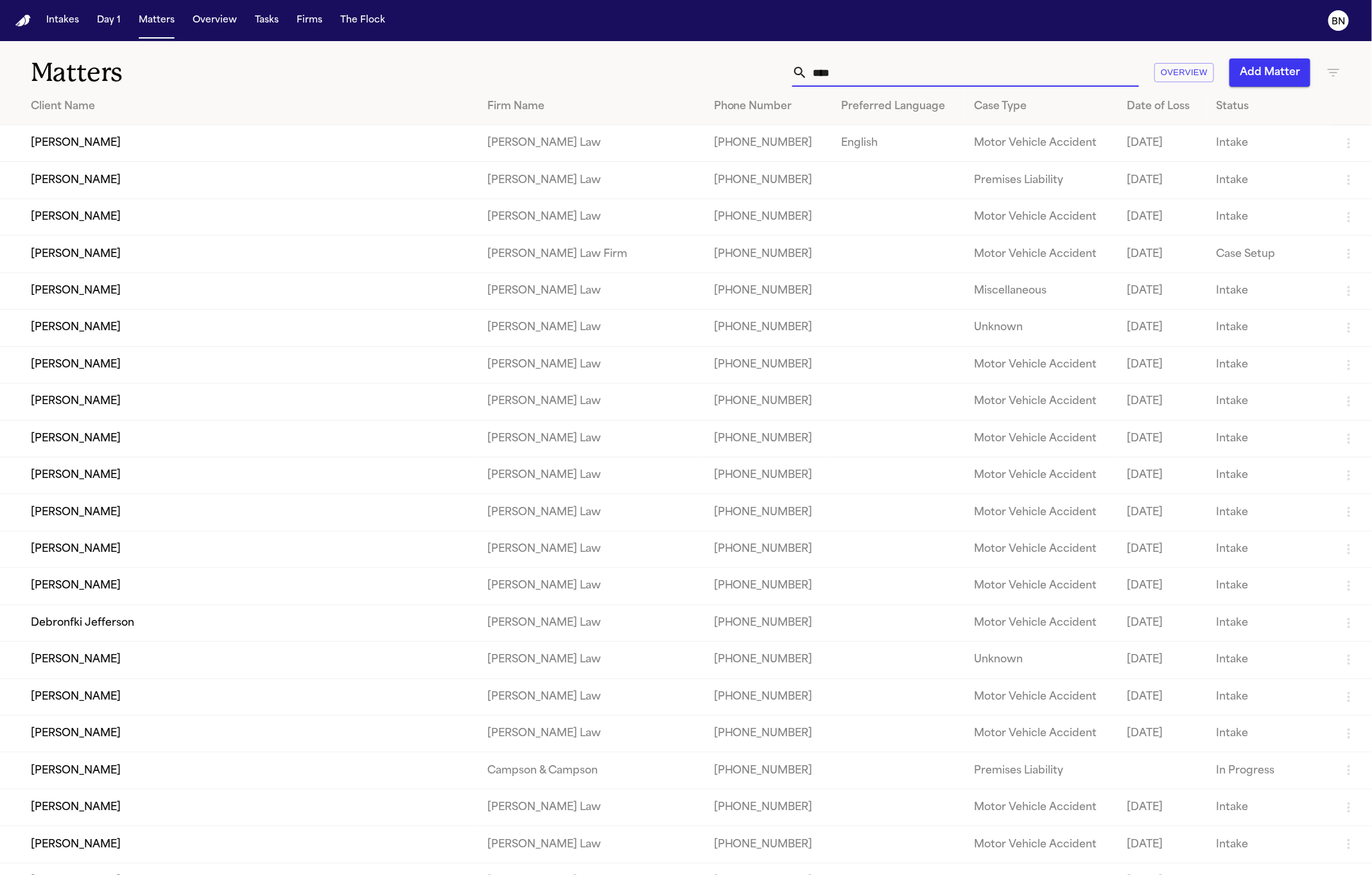
click at [102, 182] on td "[PERSON_NAME]" at bounding box center [238, 180] width 477 height 37
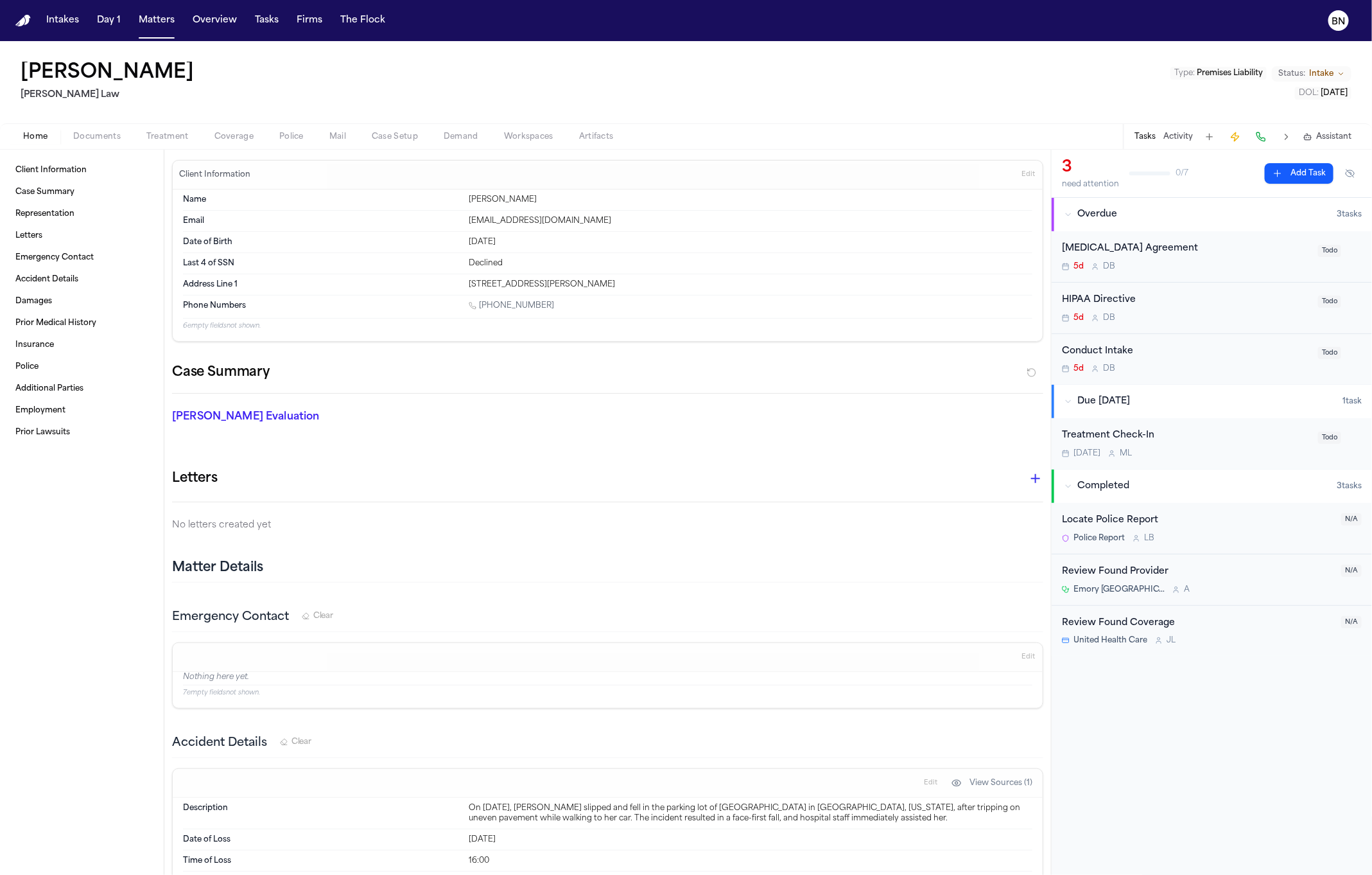
click at [104, 139] on span "Documents" at bounding box center [97, 136] width 48 height 10
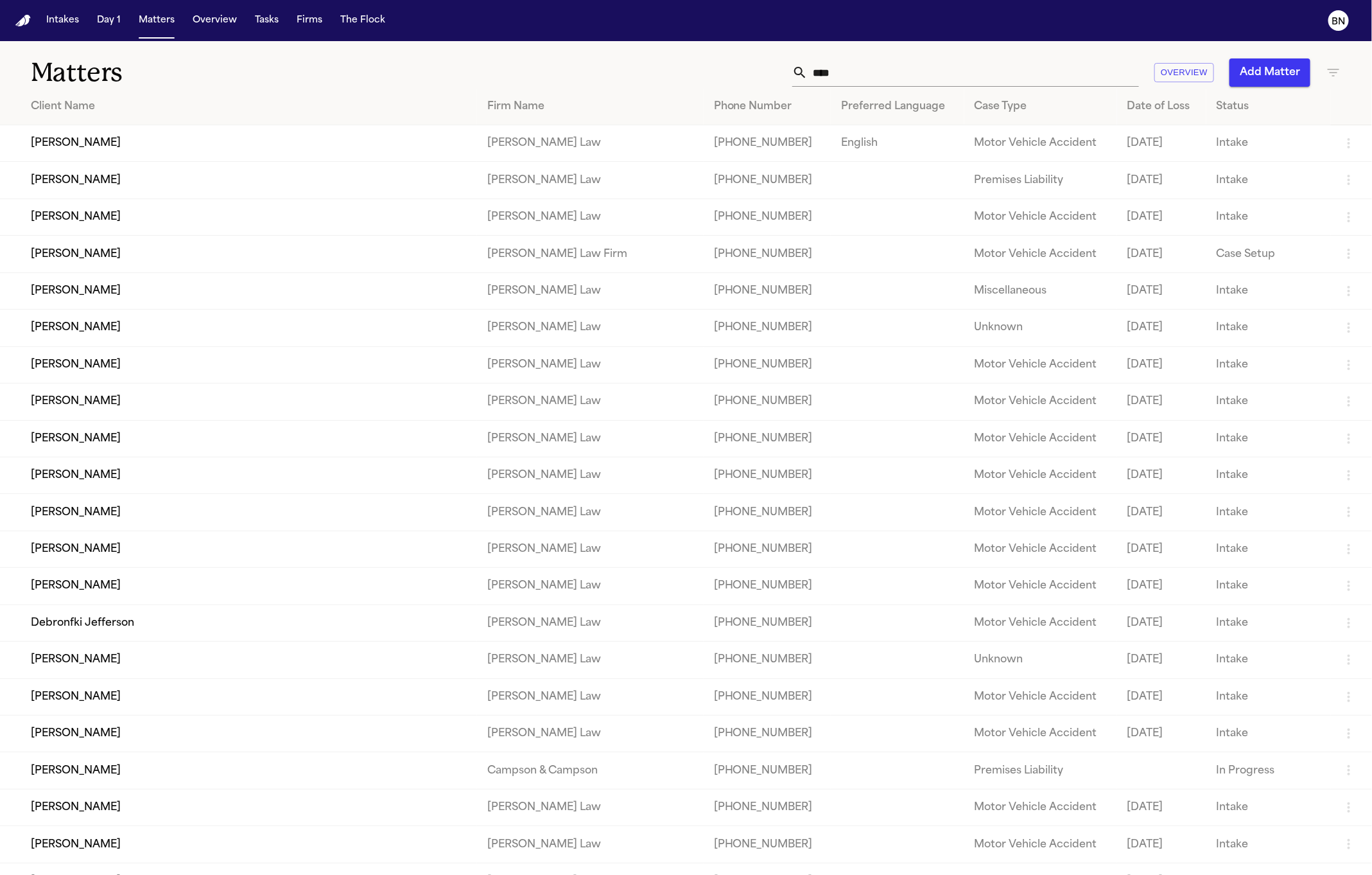
scroll to position [534, 0]
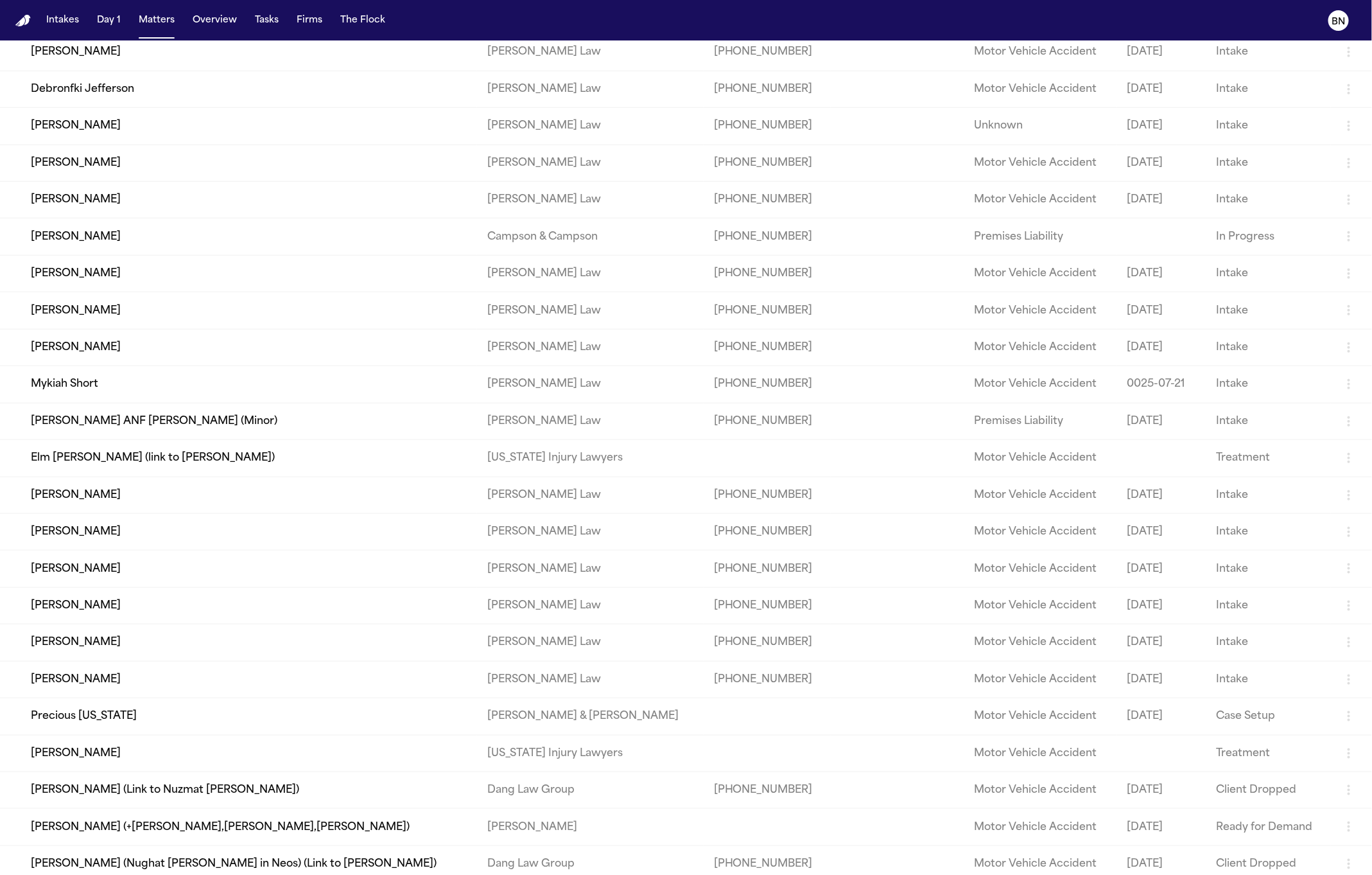
click at [386, 477] on td "Elm [PERSON_NAME] (link to [PERSON_NAME])" at bounding box center [238, 458] width 477 height 37
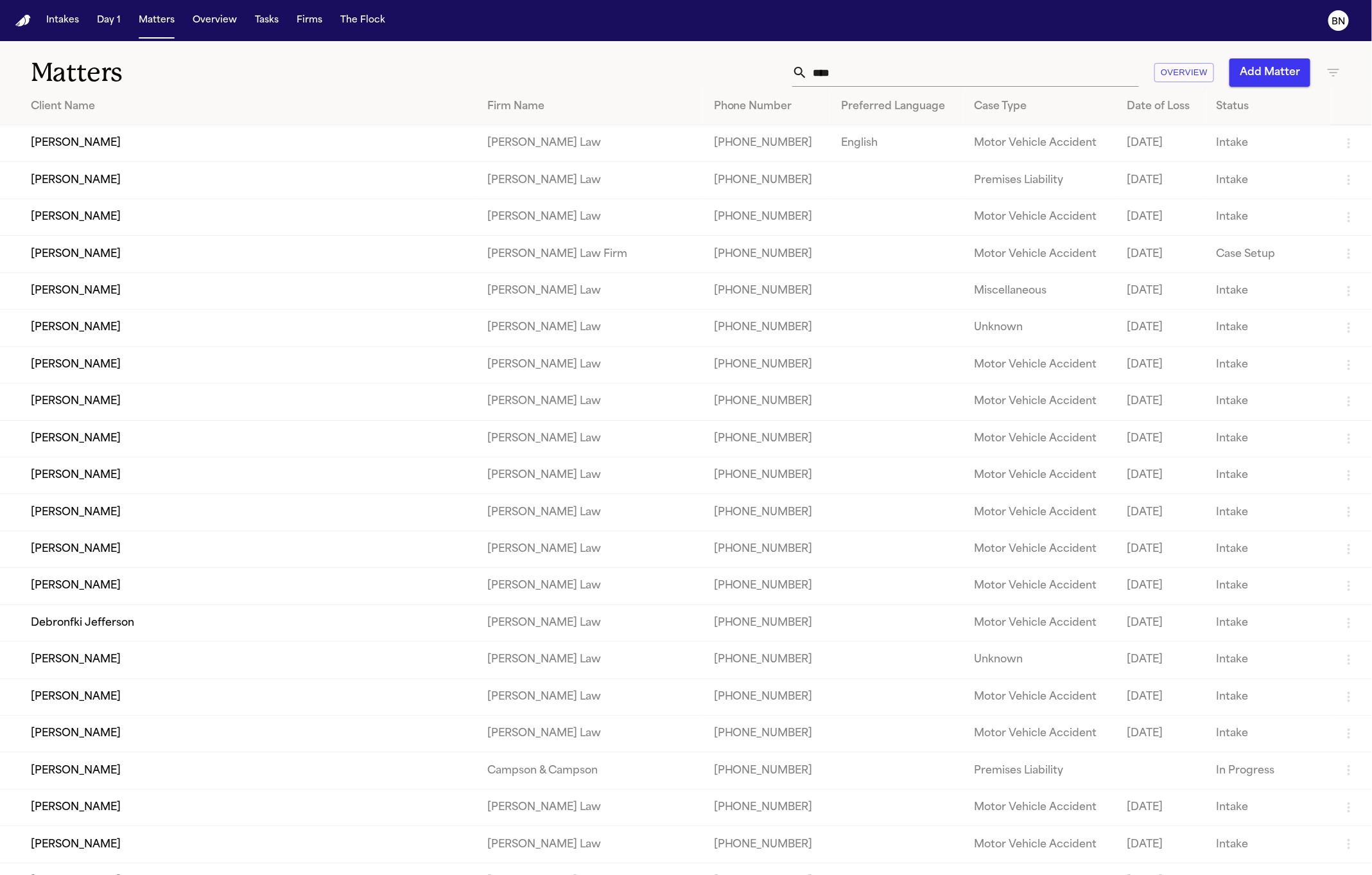
click at [885, 66] on input "****" at bounding box center [973, 72] width 331 height 28
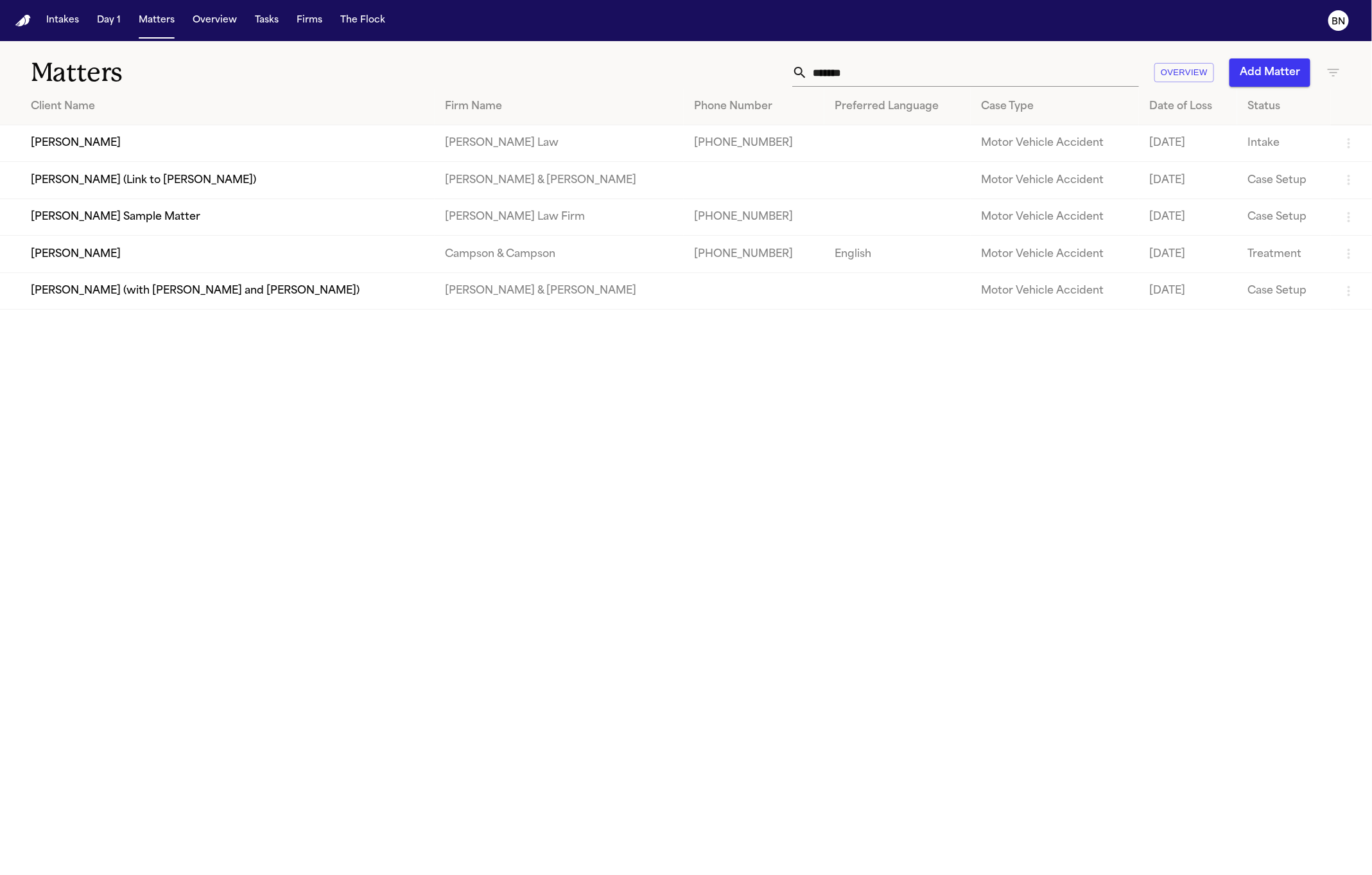
click at [209, 235] on td "[PERSON_NAME] Sample Matter" at bounding box center [218, 217] width 435 height 37
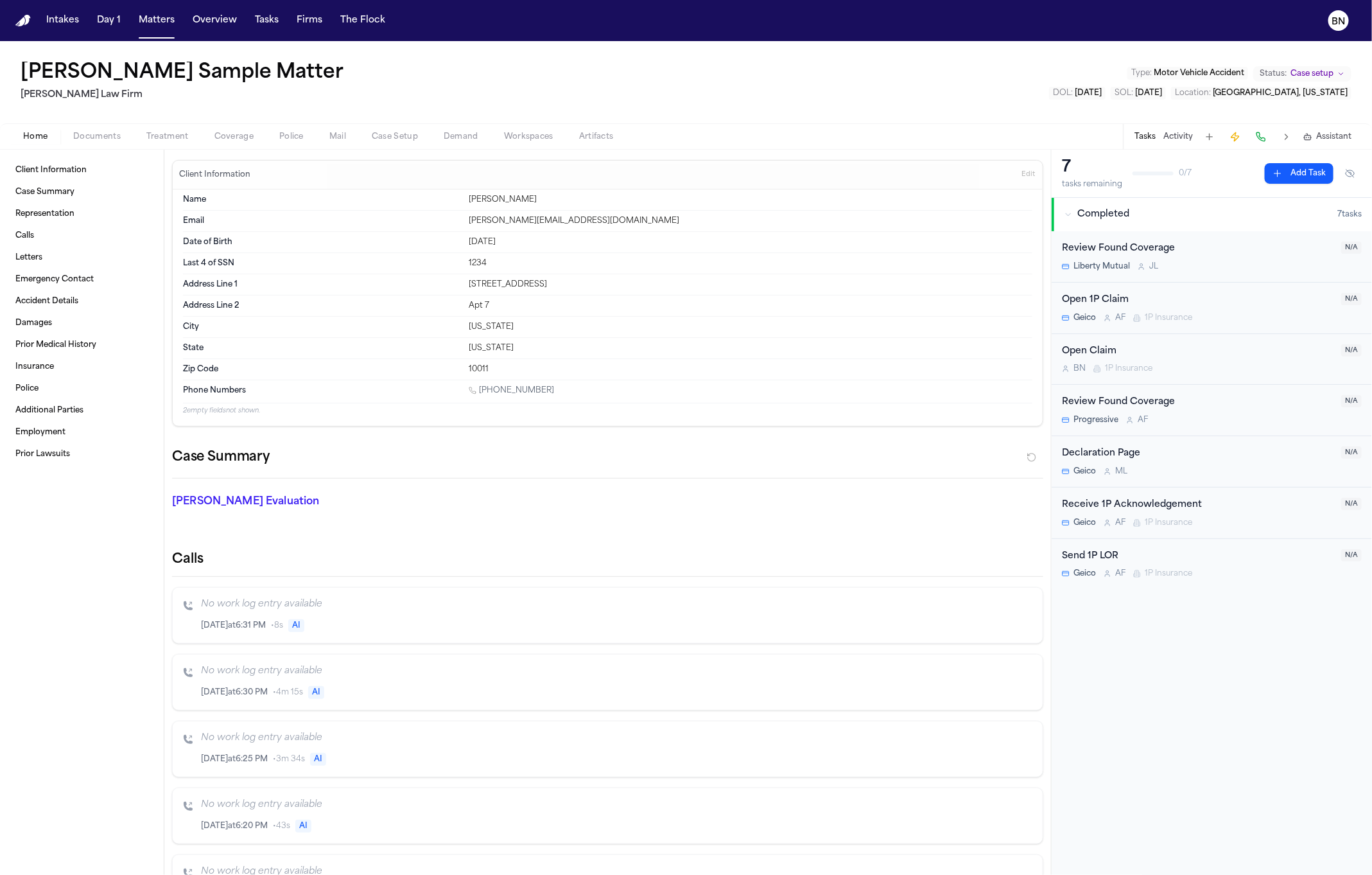
click at [194, 75] on h1 "[PERSON_NAME] Sample Matter" at bounding box center [182, 73] width 323 height 23
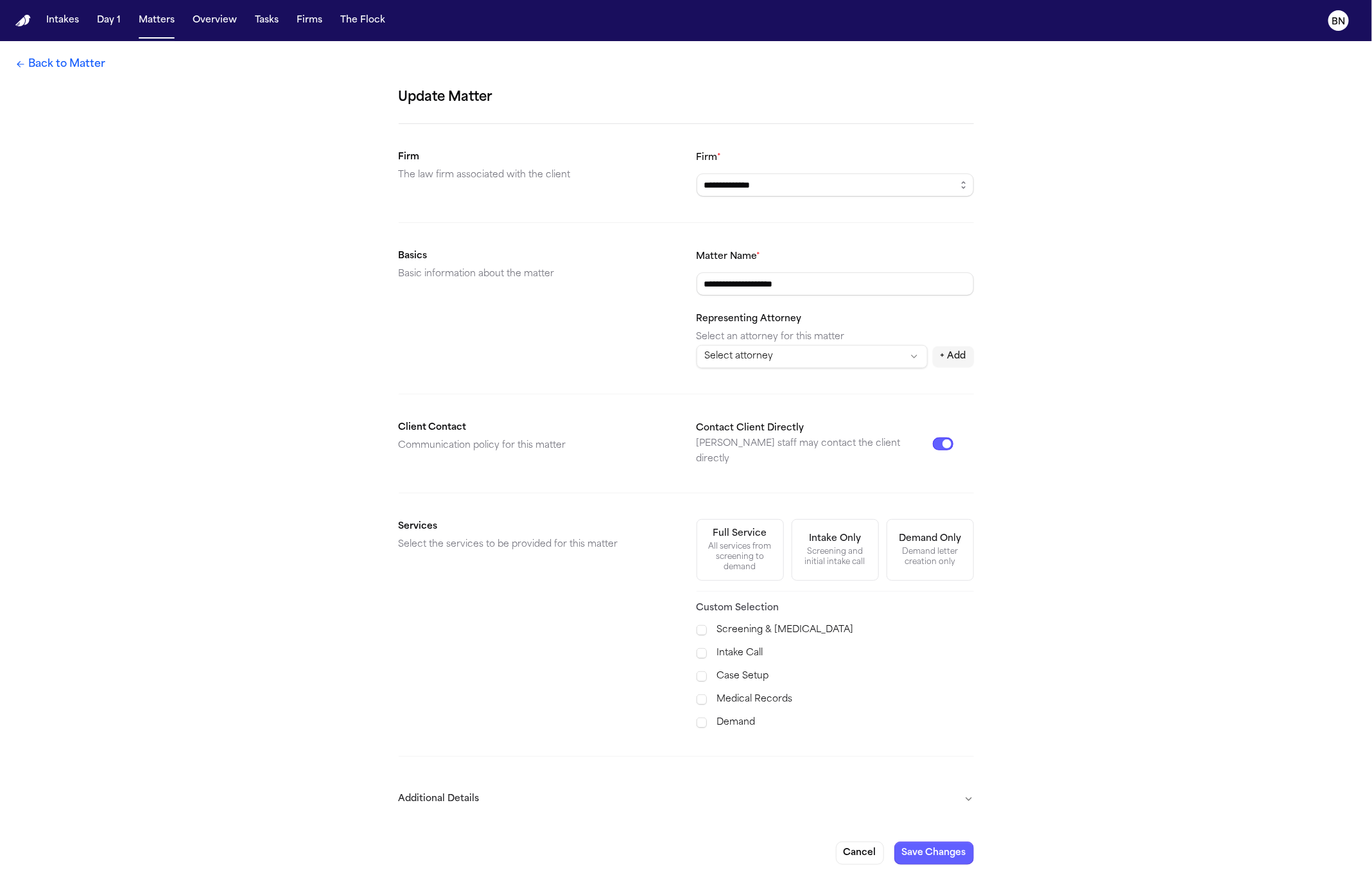
click at [941, 438] on button "Contact Client Directly" at bounding box center [943, 444] width 21 height 13
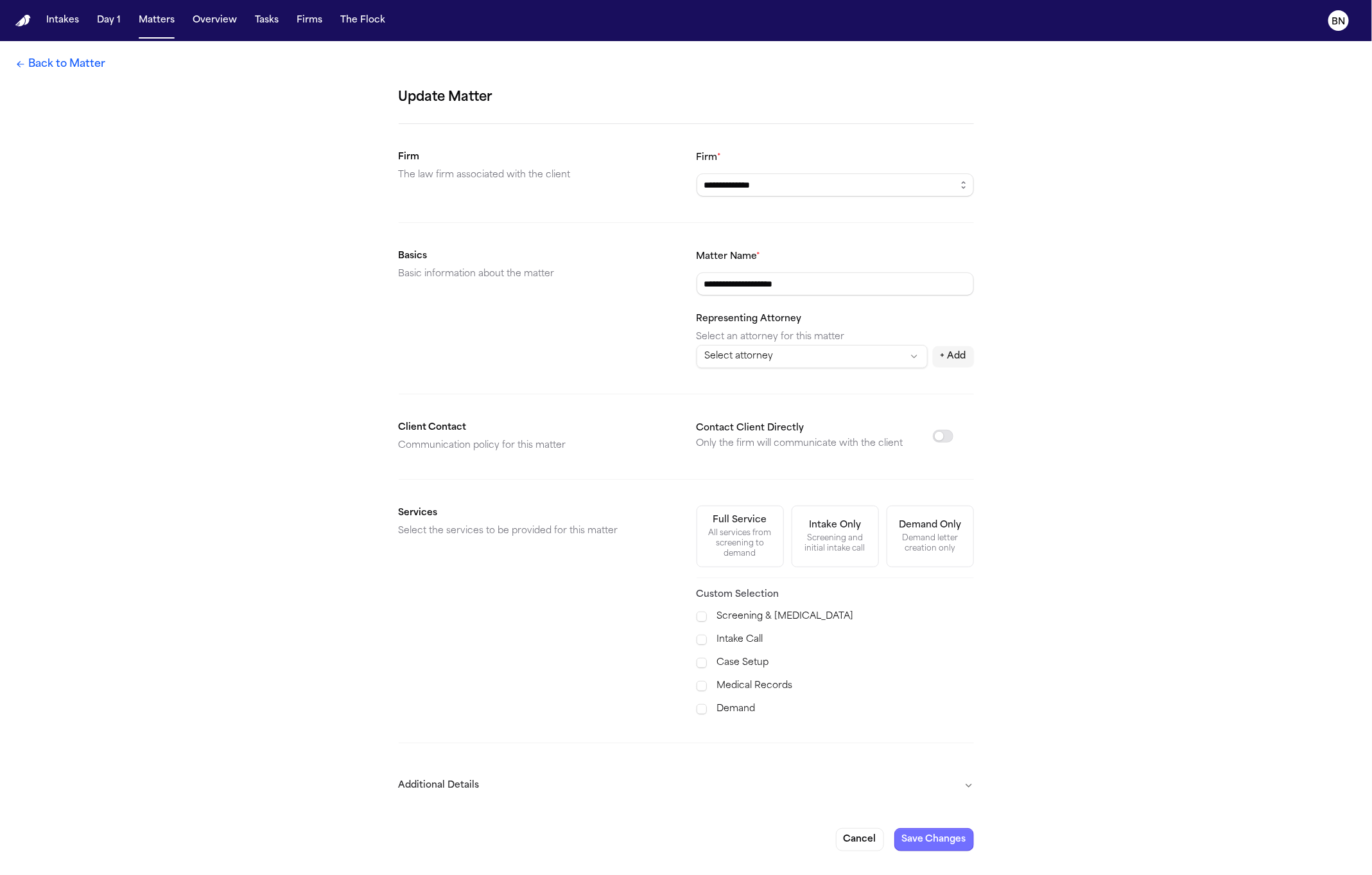
click at [929, 837] on button "Save Changes" at bounding box center [934, 840] width 79 height 23
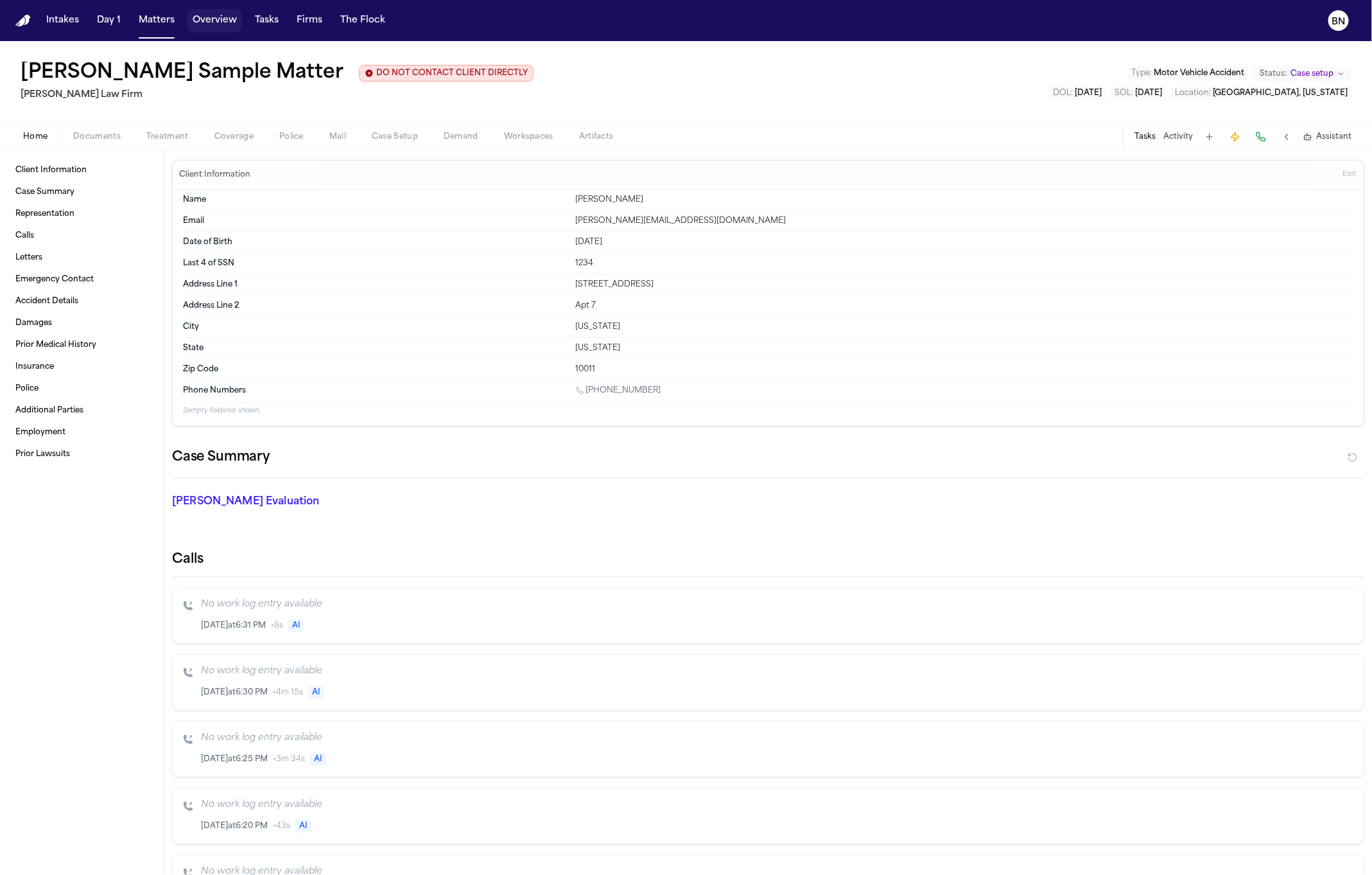
click at [172, 16] on button "Matters" at bounding box center [156, 21] width 46 height 23
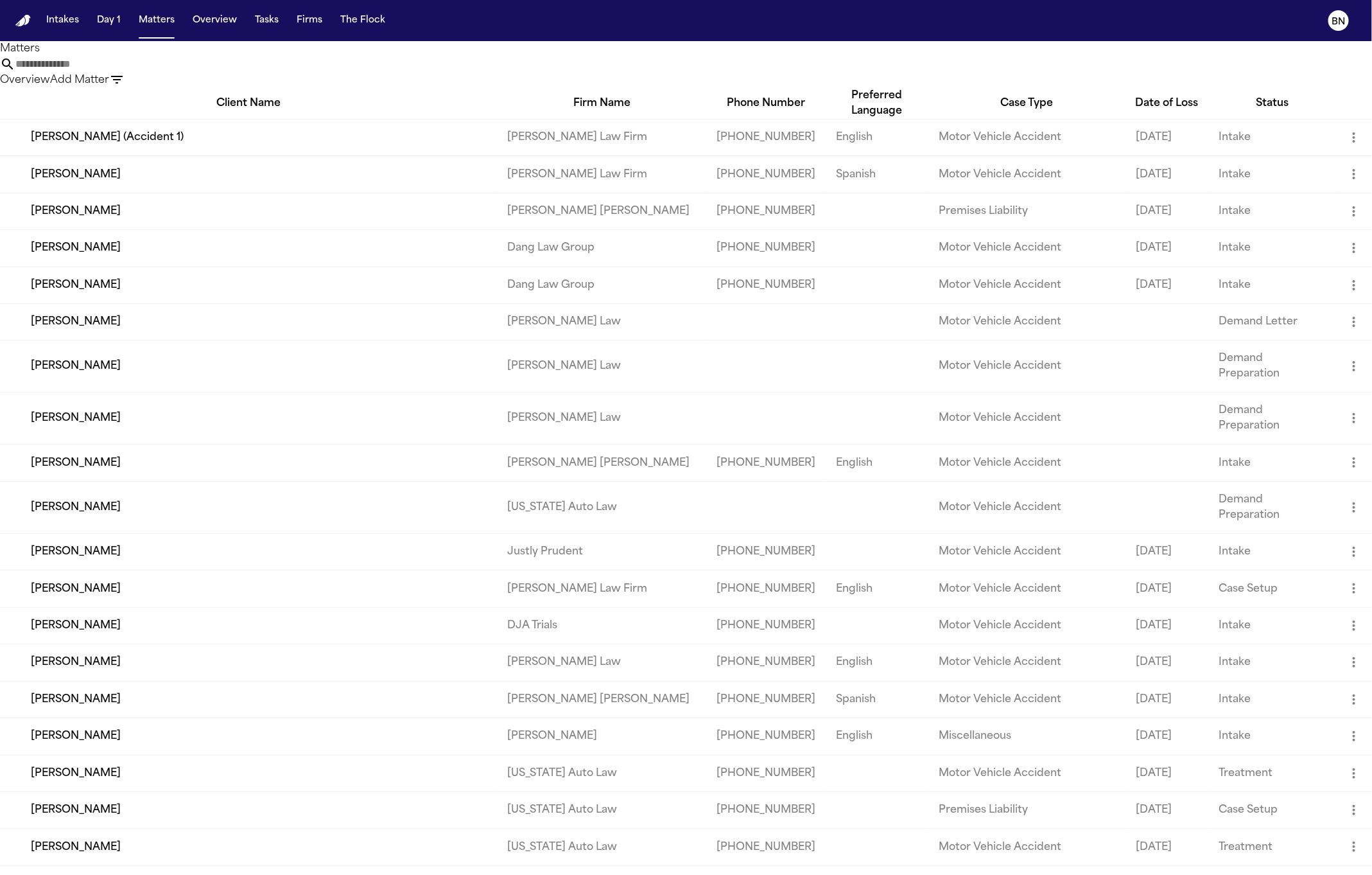
click at [118, 72] on input "text" at bounding box center [67, 64] width 103 height 15
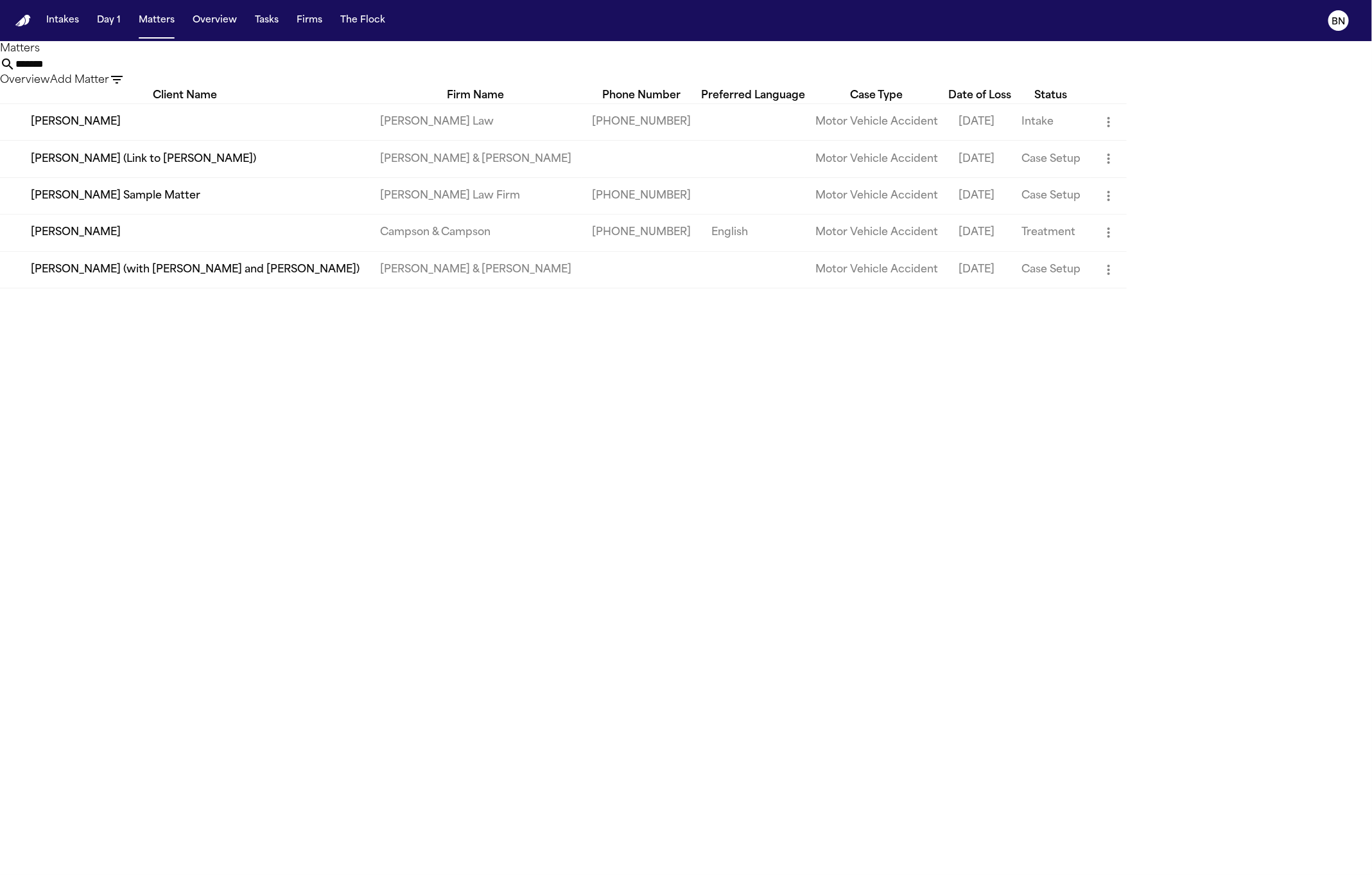
type input "*******"
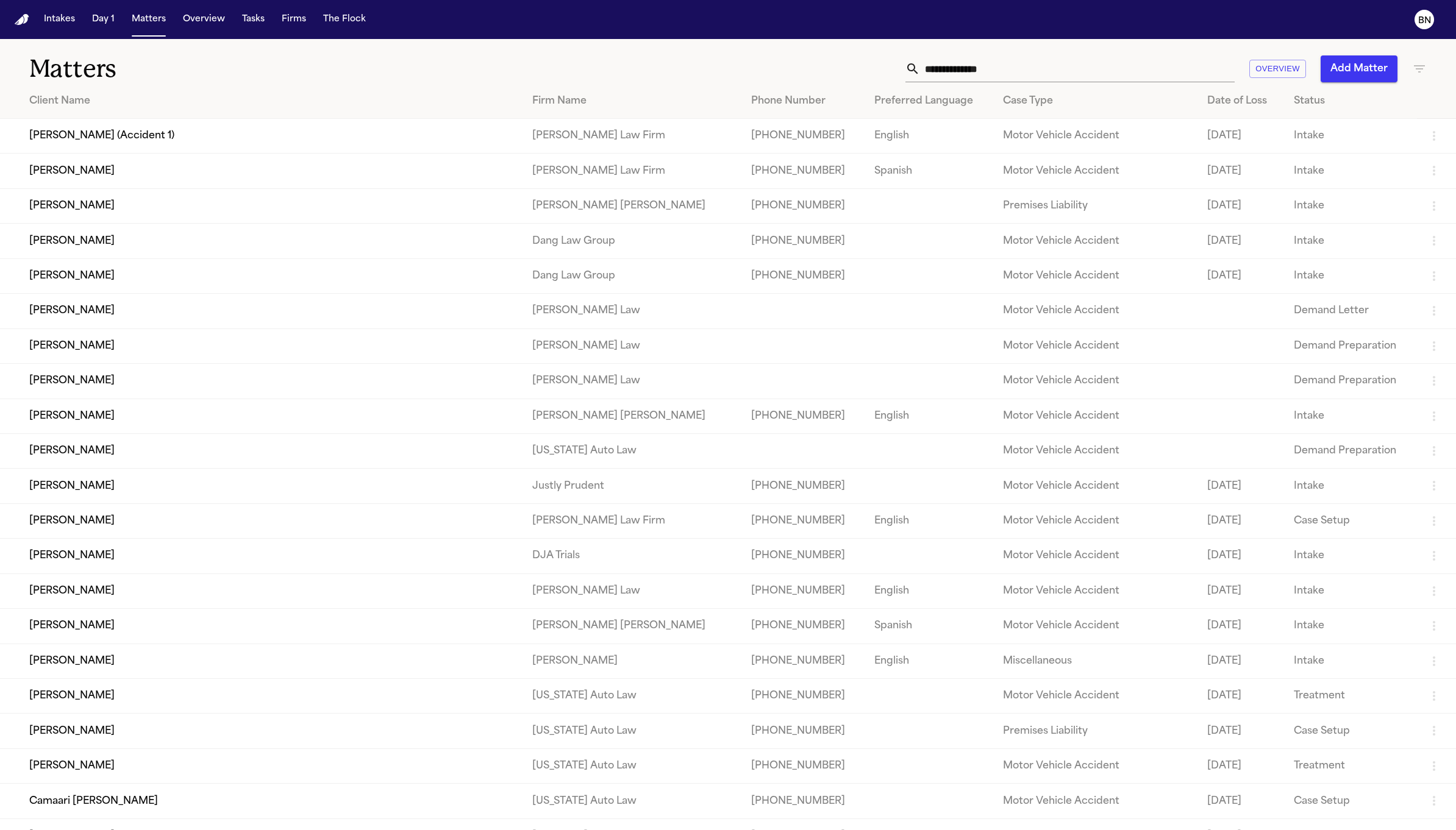
click at [989, 65] on input "text" at bounding box center [1077, 69] width 315 height 27
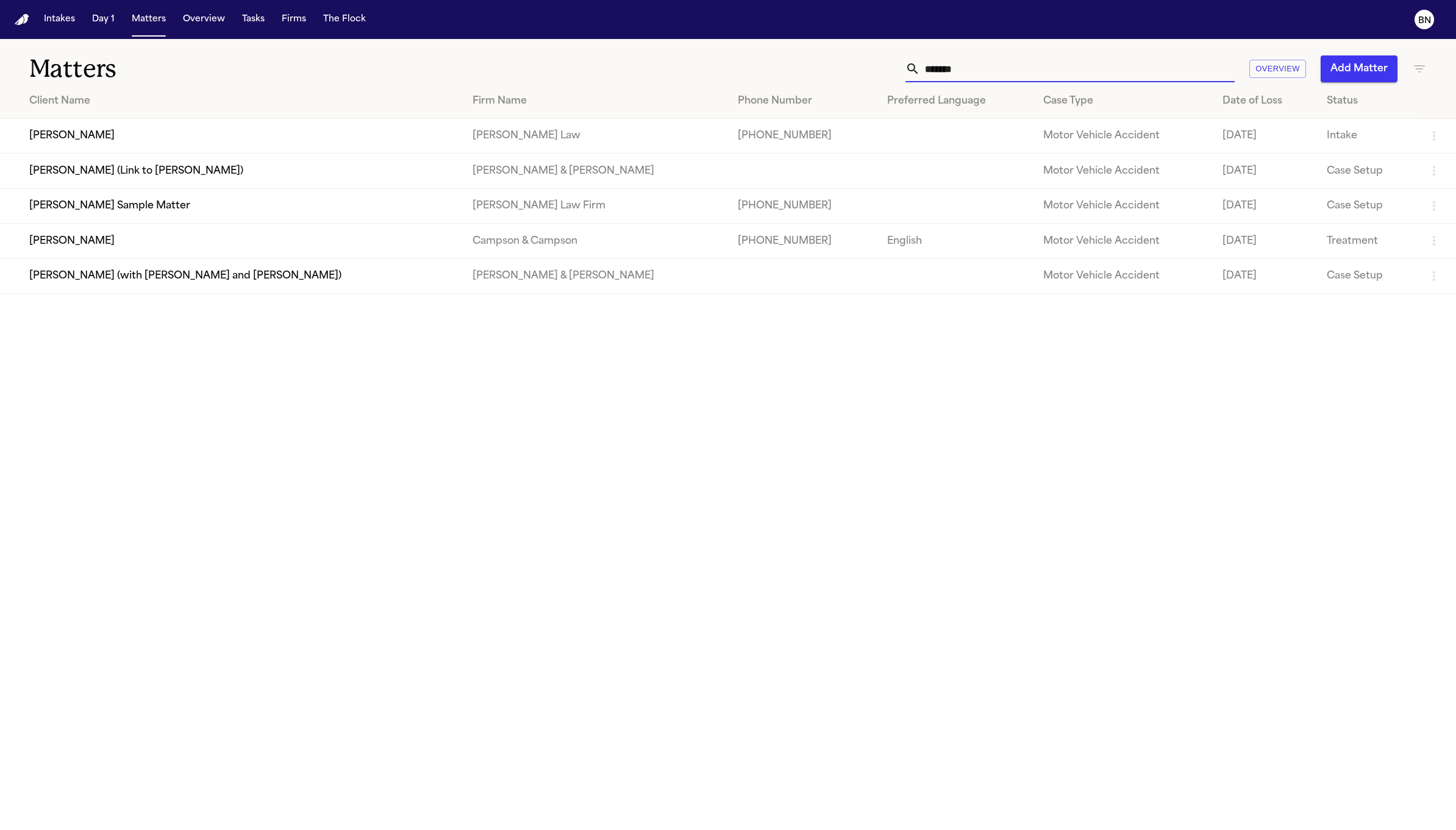
type input "*******"
click at [141, 212] on td "Bennett Sample Matter" at bounding box center [231, 206] width 463 height 35
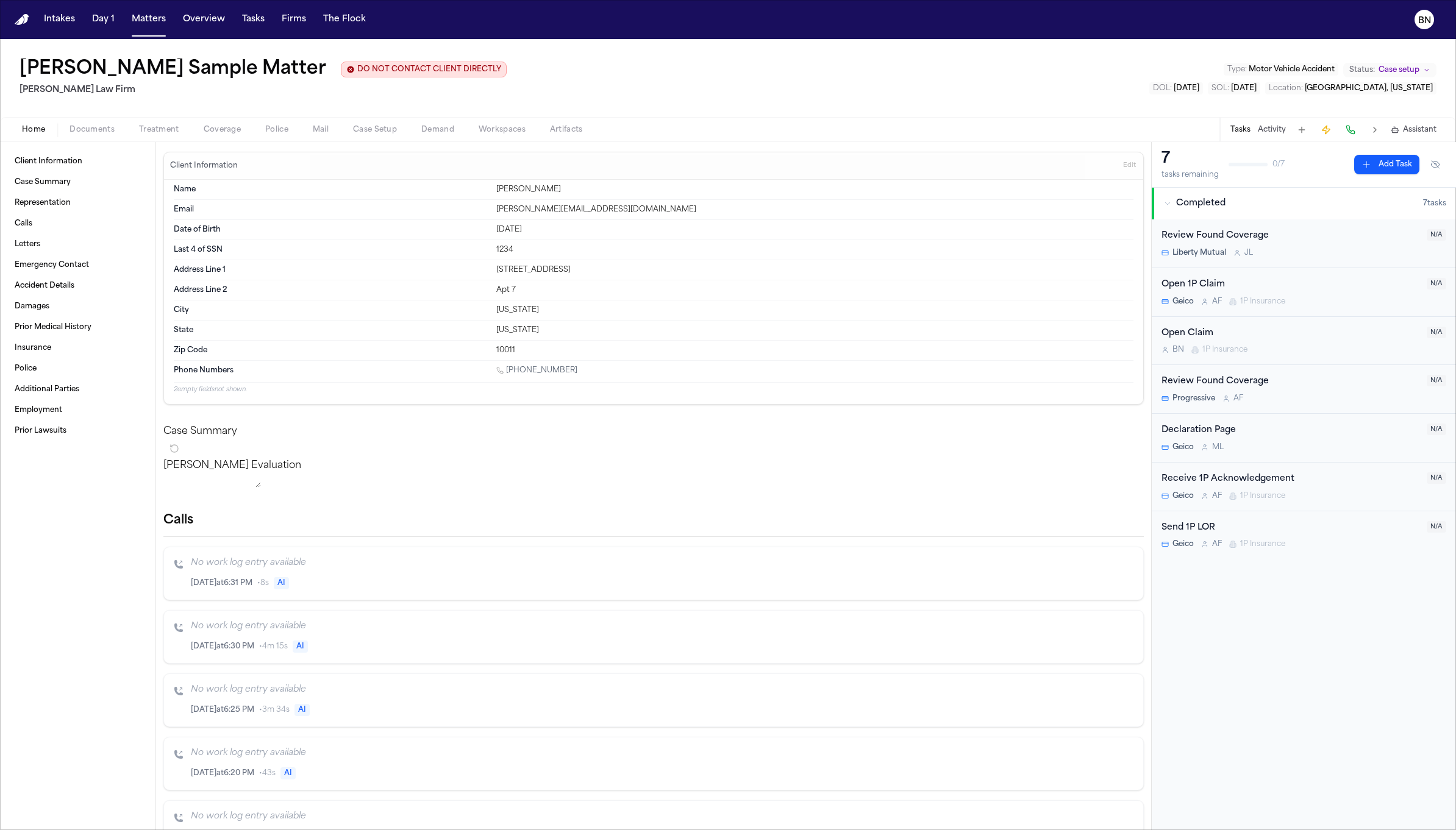
click at [178, 70] on h1 "Bennett Sample Matter" at bounding box center [173, 69] width 307 height 22
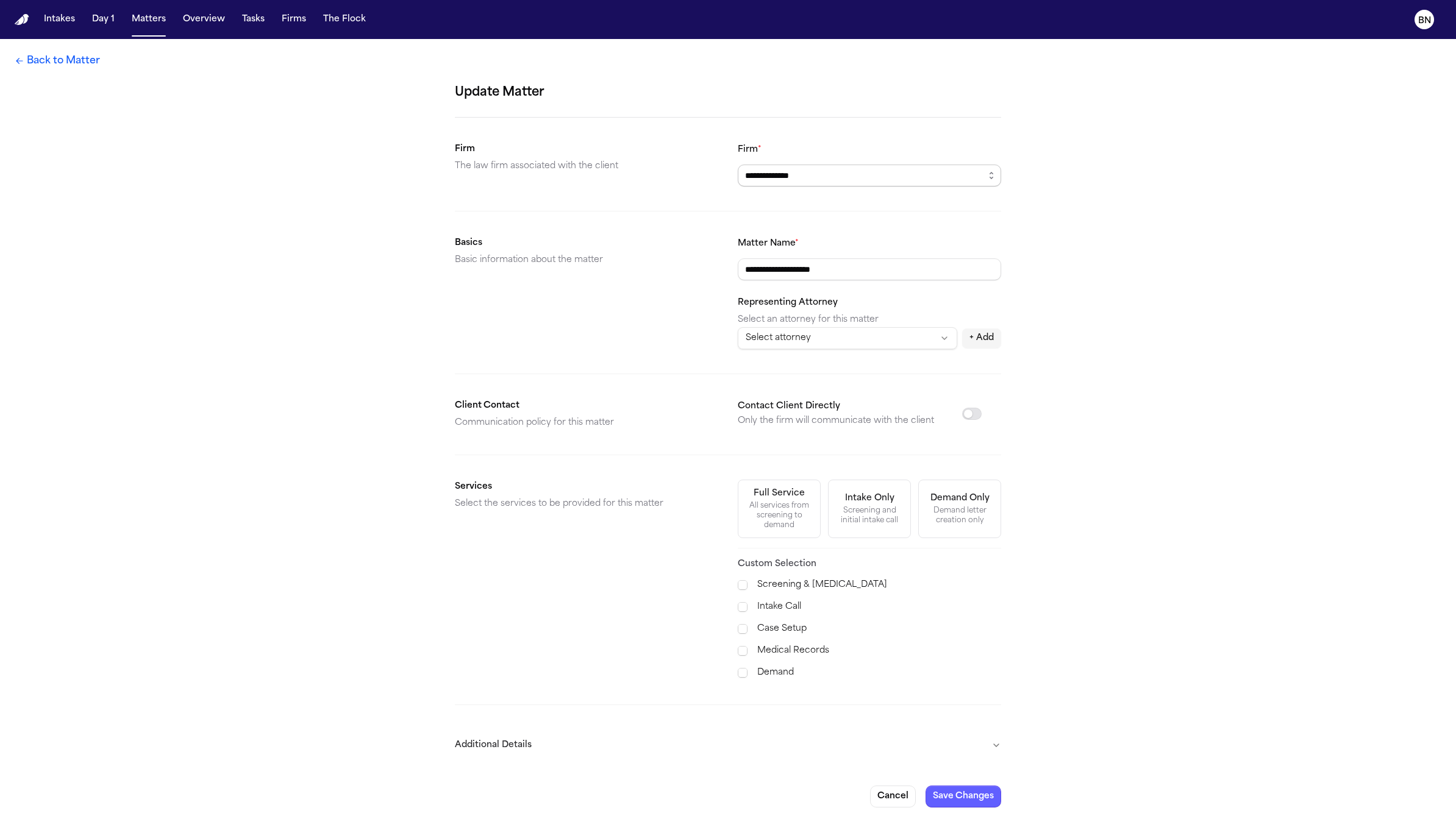
click at [865, 184] on input "**********" at bounding box center [869, 176] width 263 height 22
click at [867, 205] on body "**********" at bounding box center [728, 415] width 1456 height 830
type input "**********"
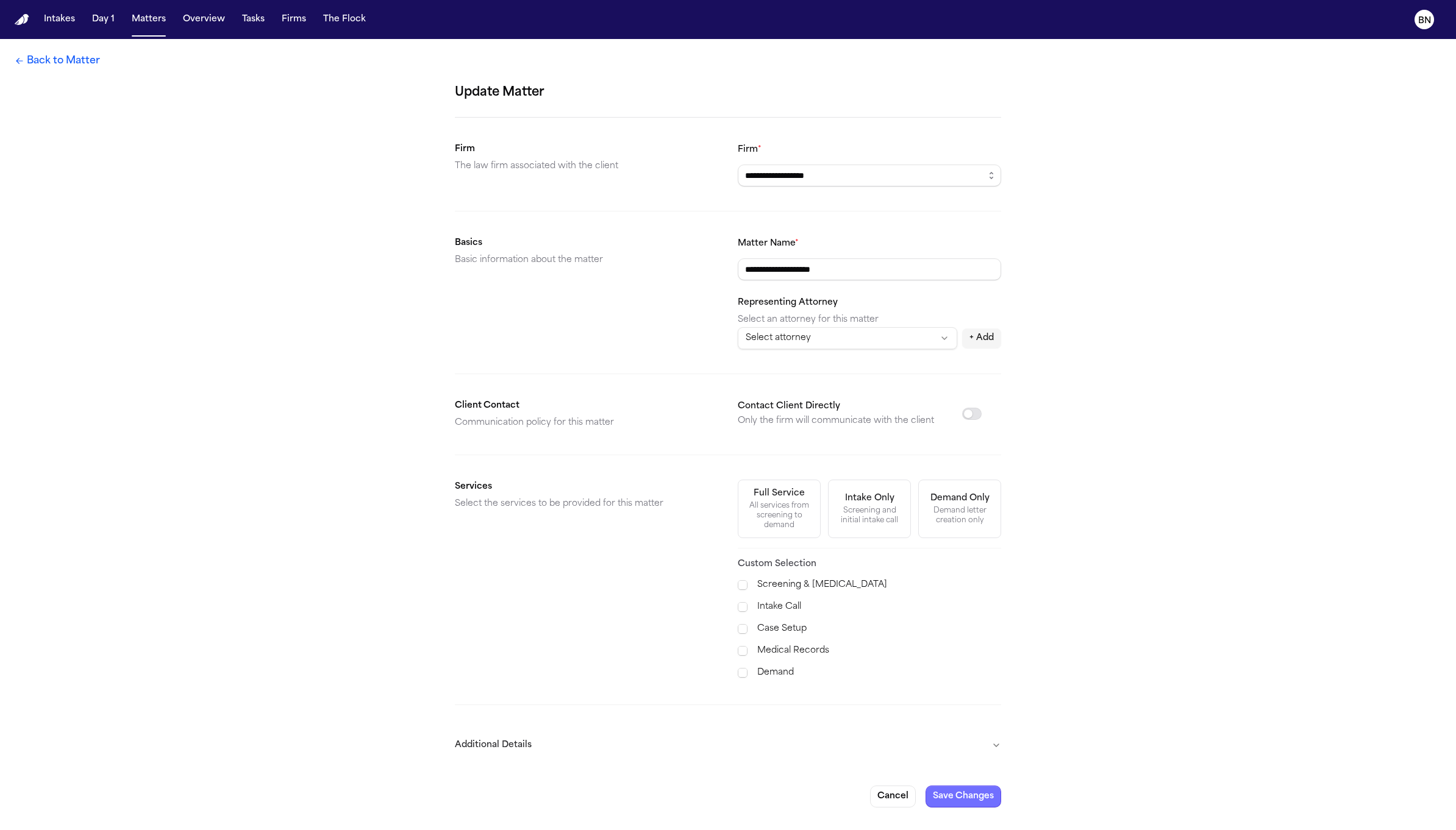
click at [950, 797] on button "Save Changes" at bounding box center [963, 797] width 75 height 22
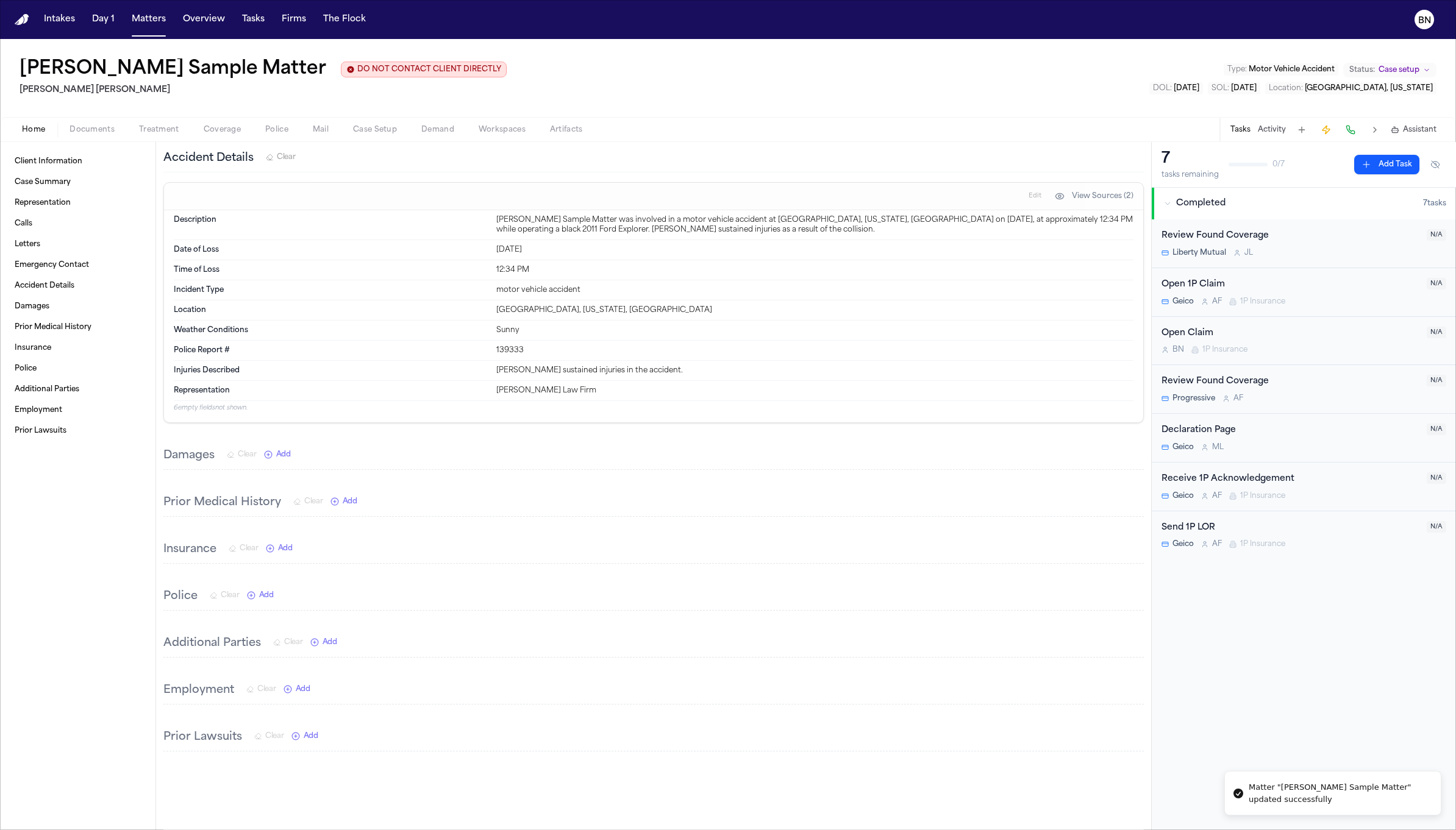
scroll to position [1103, 0]
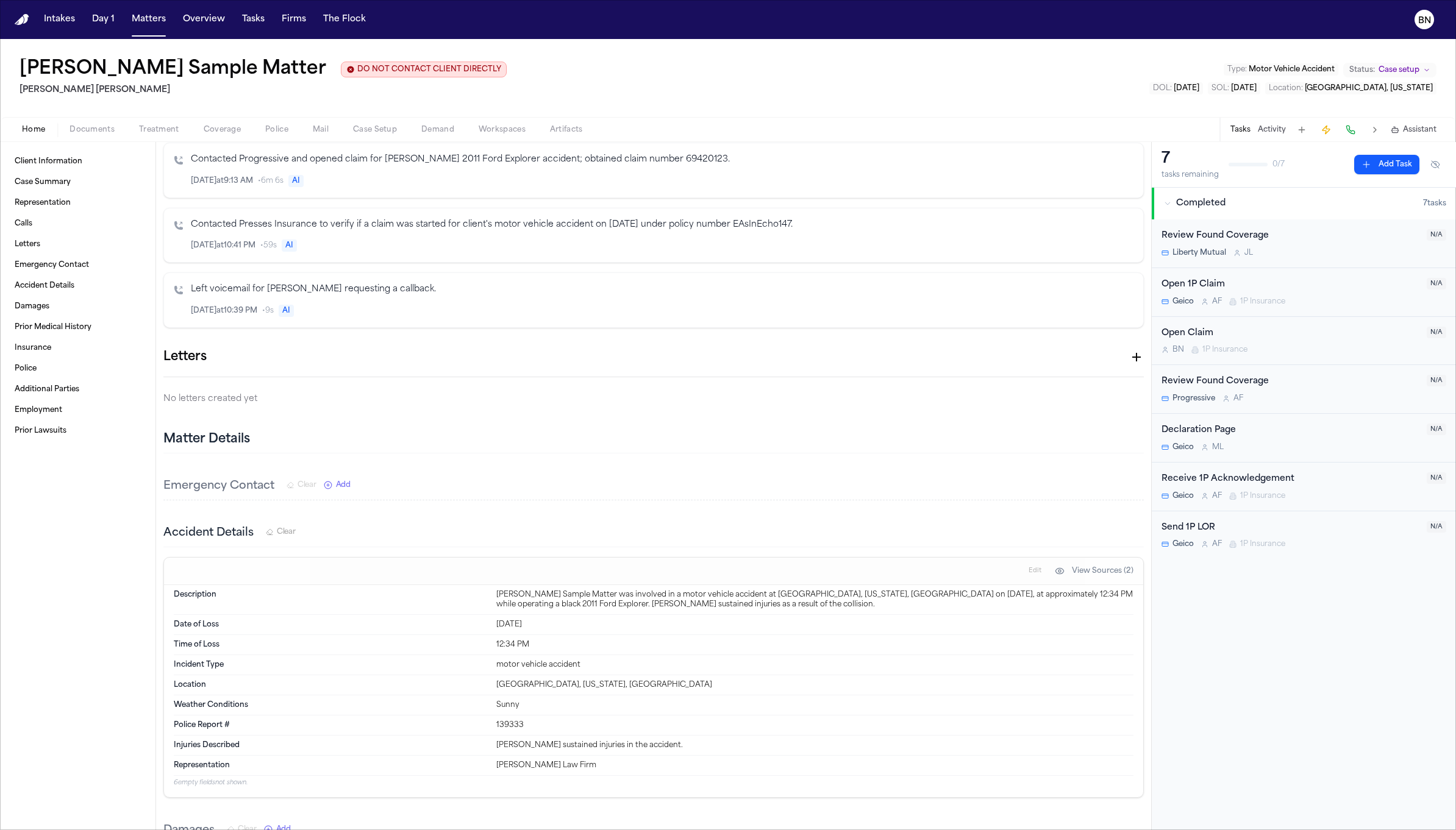
click at [1129, 362] on button "button" at bounding box center [1136, 356] width 15 height 15
click at [1007, 829] on div "1P LOR SAH - Template" at bounding box center [728, 839] width 1456 height 20
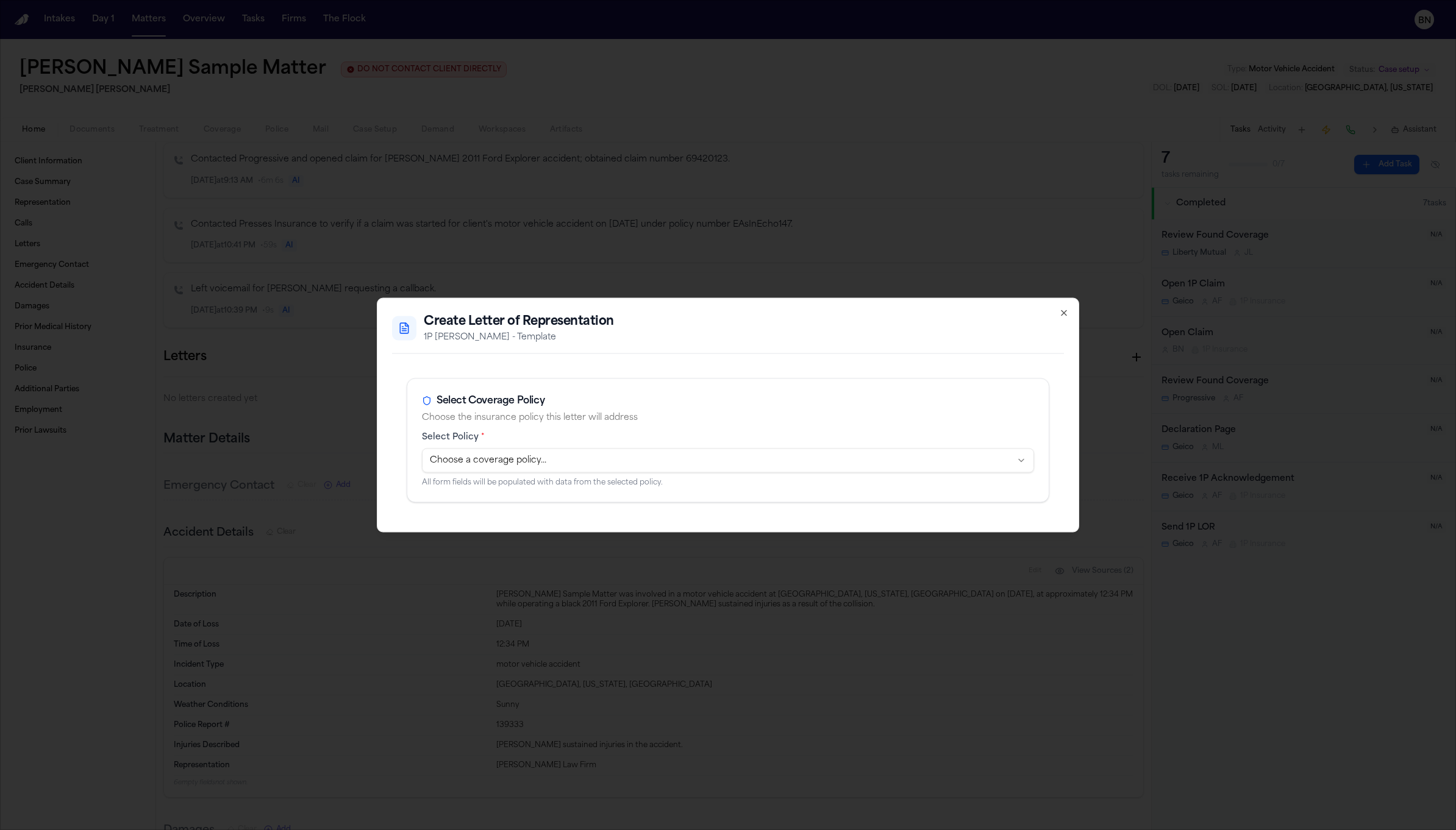
click at [641, 467] on body "Intakes Day 1 Matters Overview Tasks Firms The Flock BN Bennett Sample Matter D…" at bounding box center [728, 415] width 1456 height 830
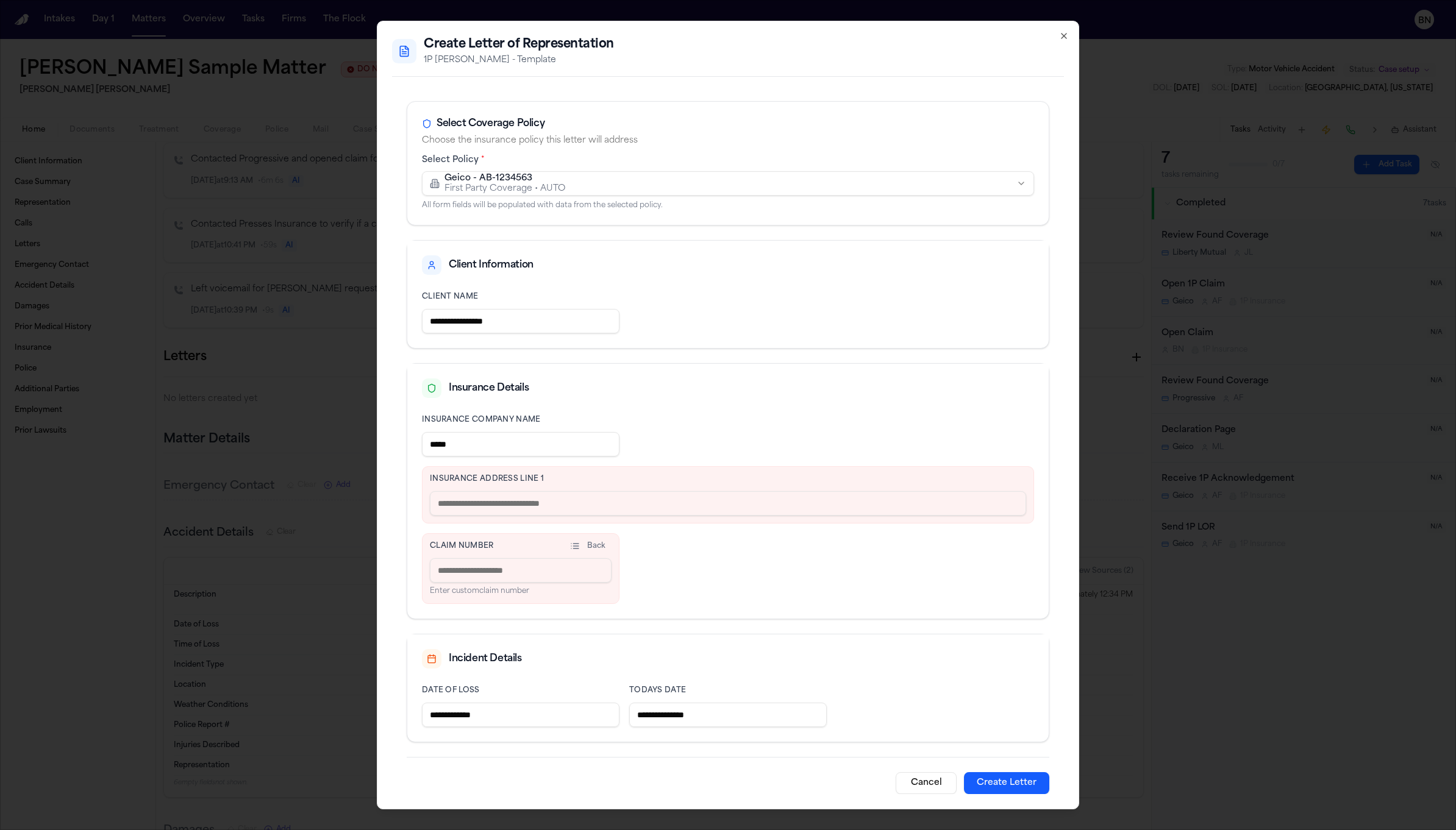
scroll to position [12, 0]
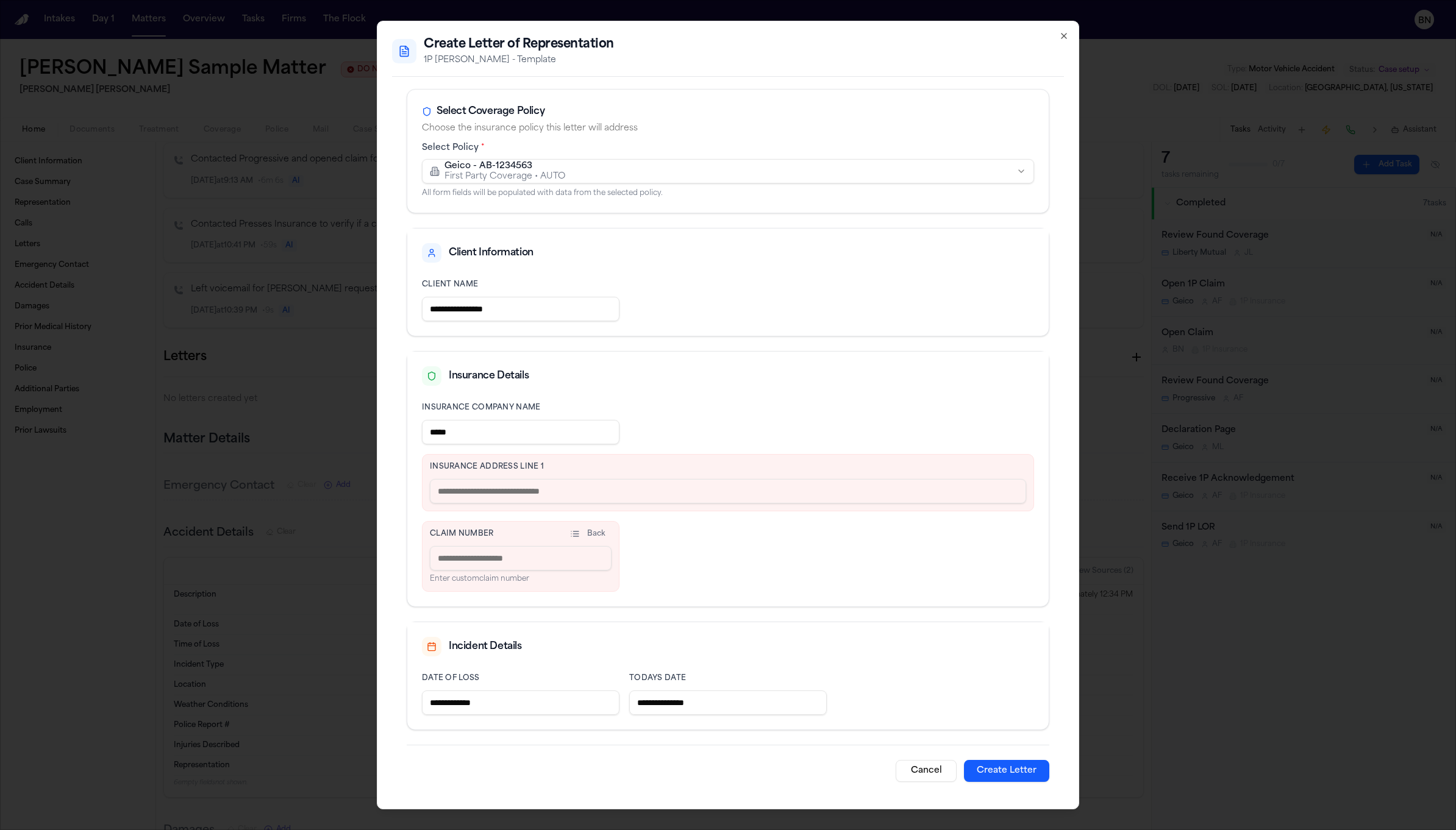
click at [779, 490] on input "text" at bounding box center [728, 491] width 596 height 24
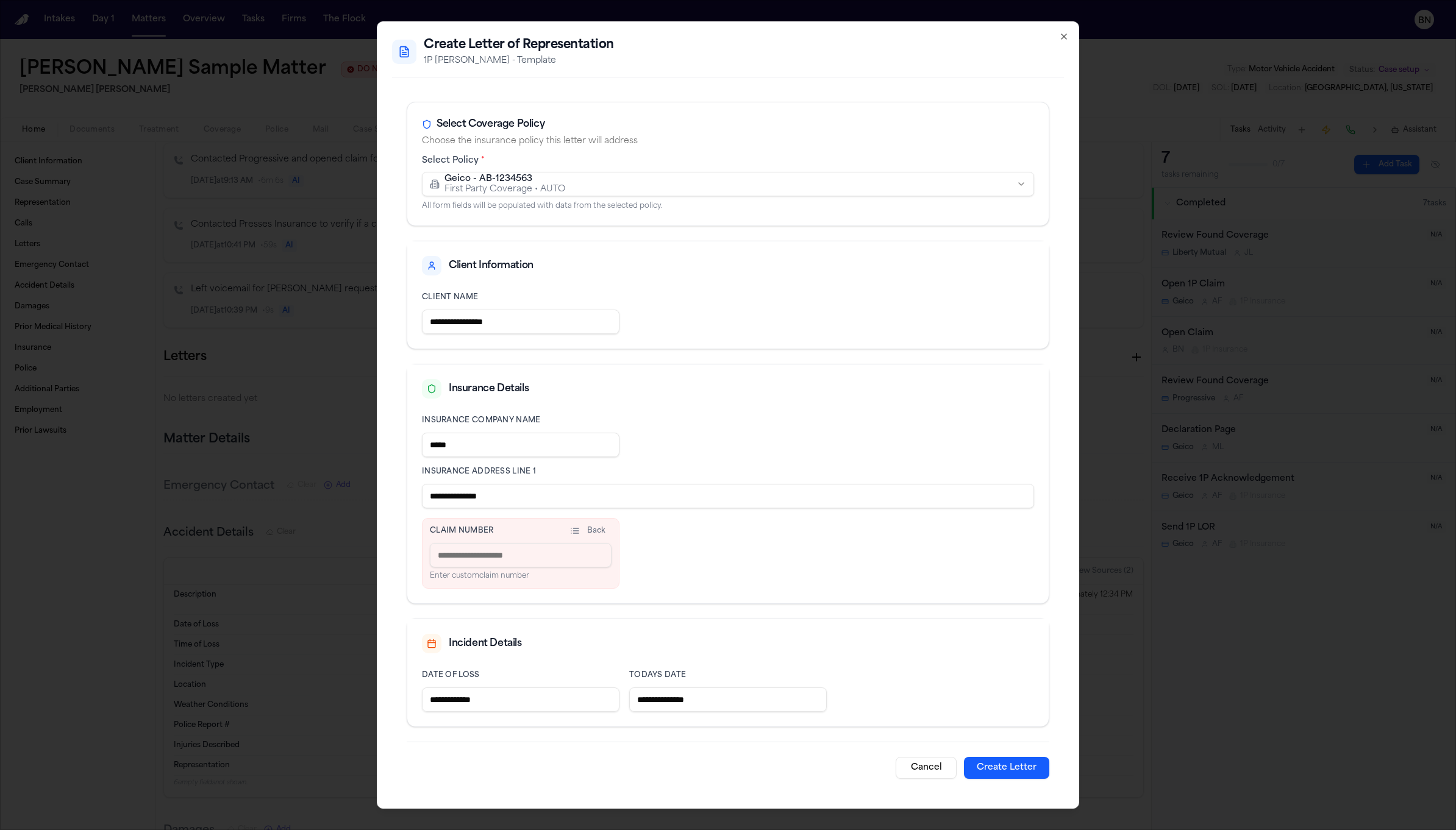
type input "**********"
click at [586, 552] on input at bounding box center [521, 555] width 182 height 24
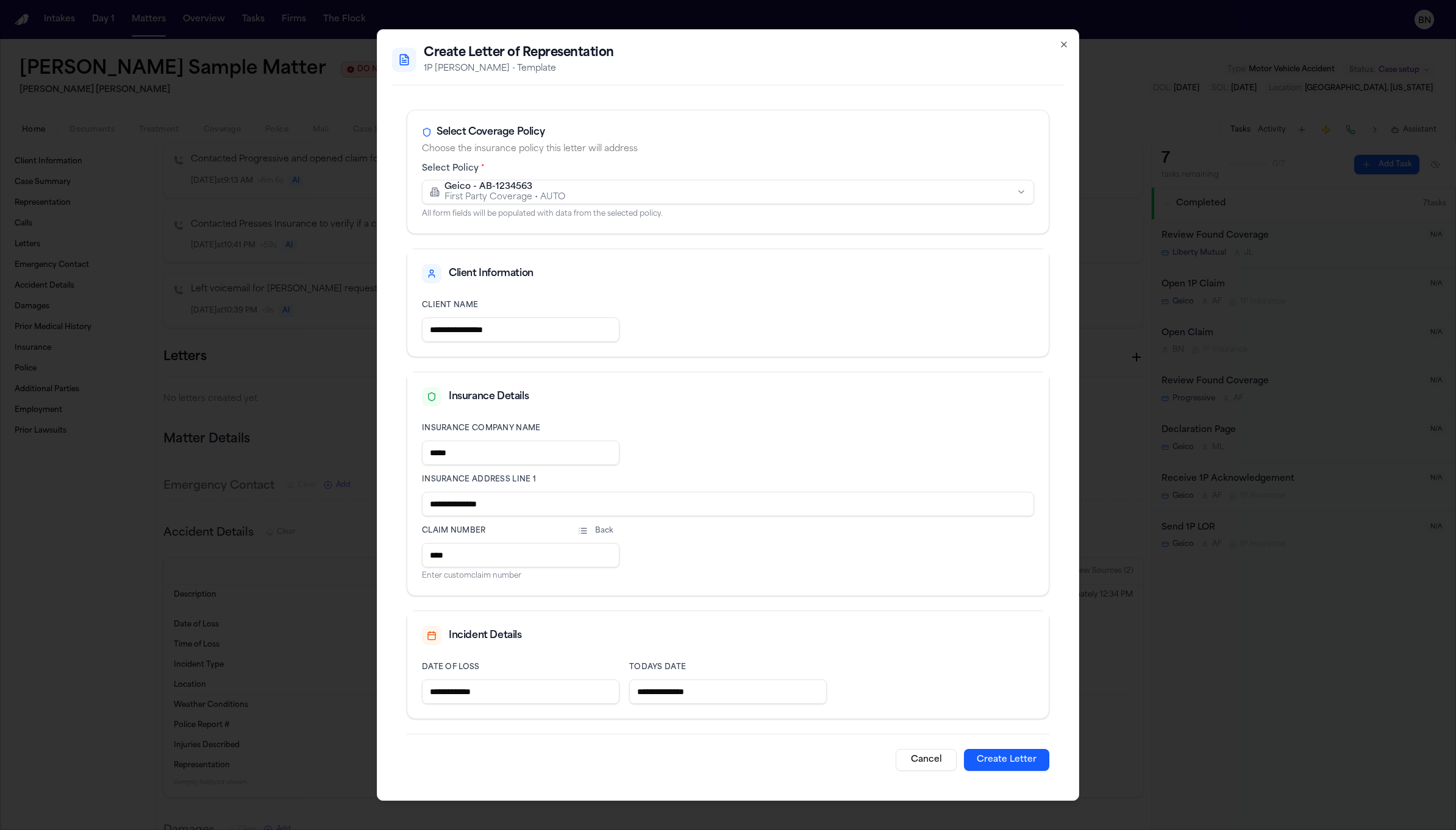
type input "****"
click at [984, 755] on button "Create Letter" at bounding box center [1007, 760] width 86 height 22
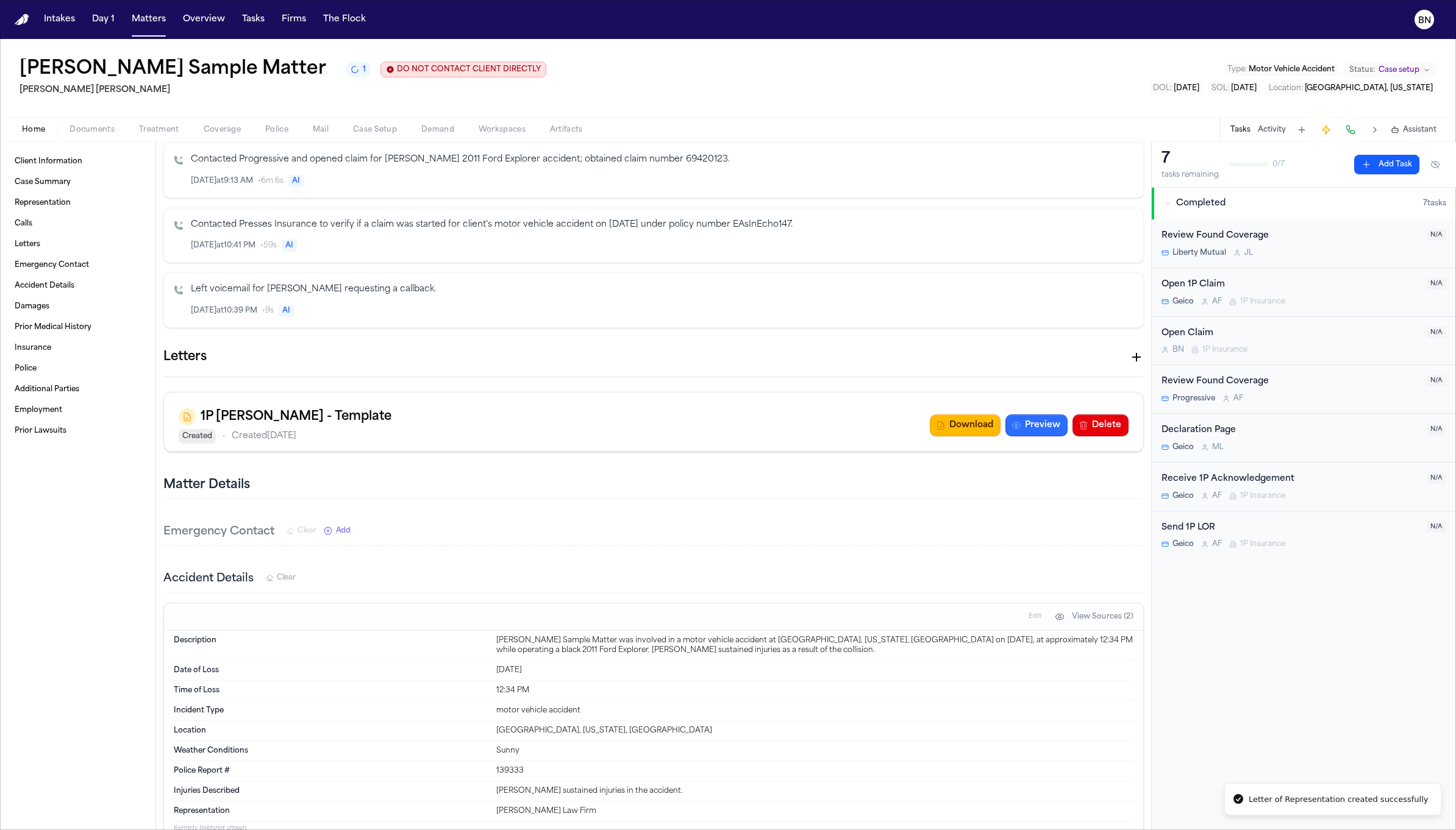
click at [1028, 436] on button "Preview" at bounding box center [1036, 426] width 63 height 22
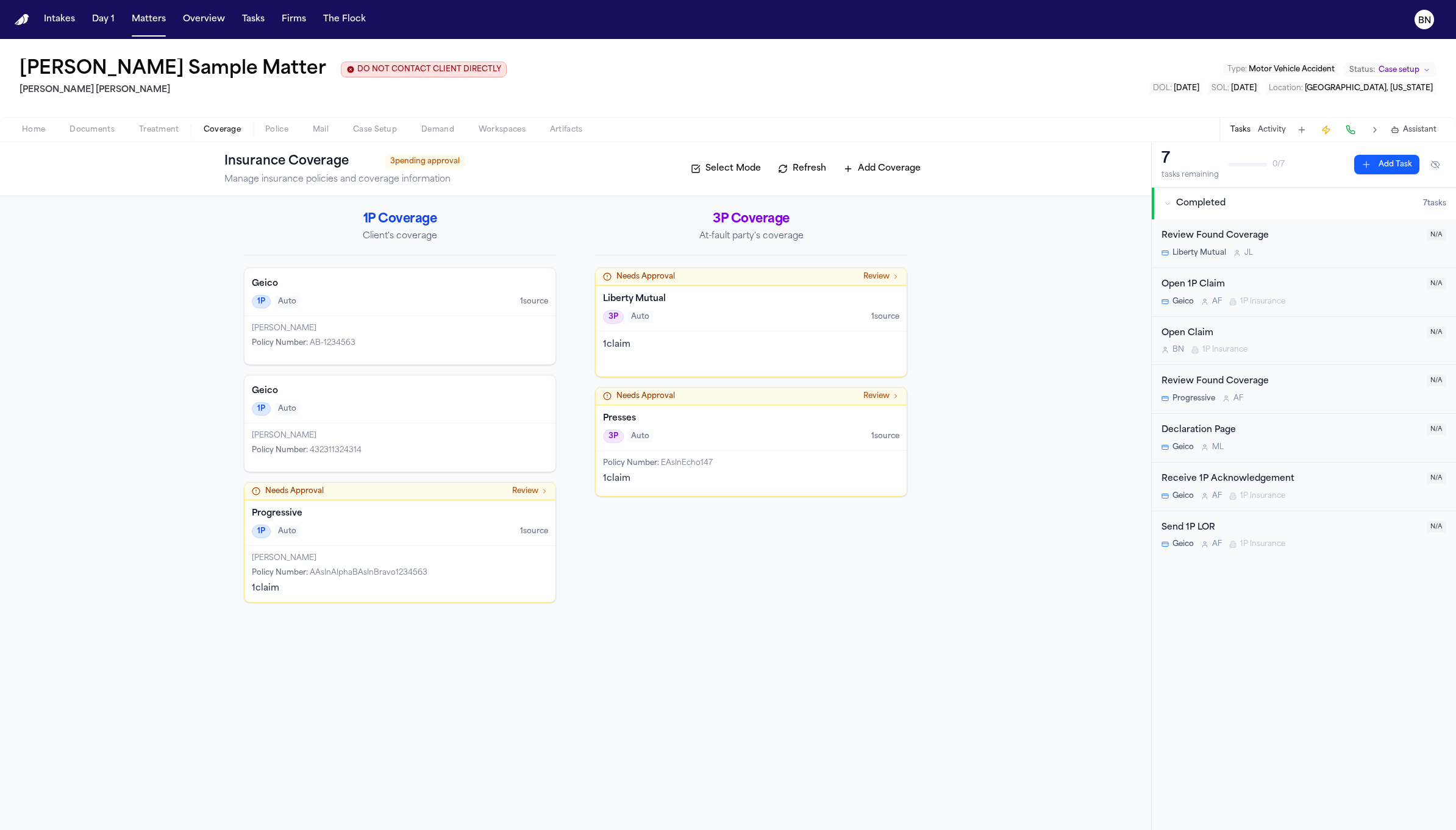
click at [230, 128] on span "Coverage" at bounding box center [222, 129] width 37 height 9
click at [46, 126] on button "Home" at bounding box center [33, 129] width 47 height 15
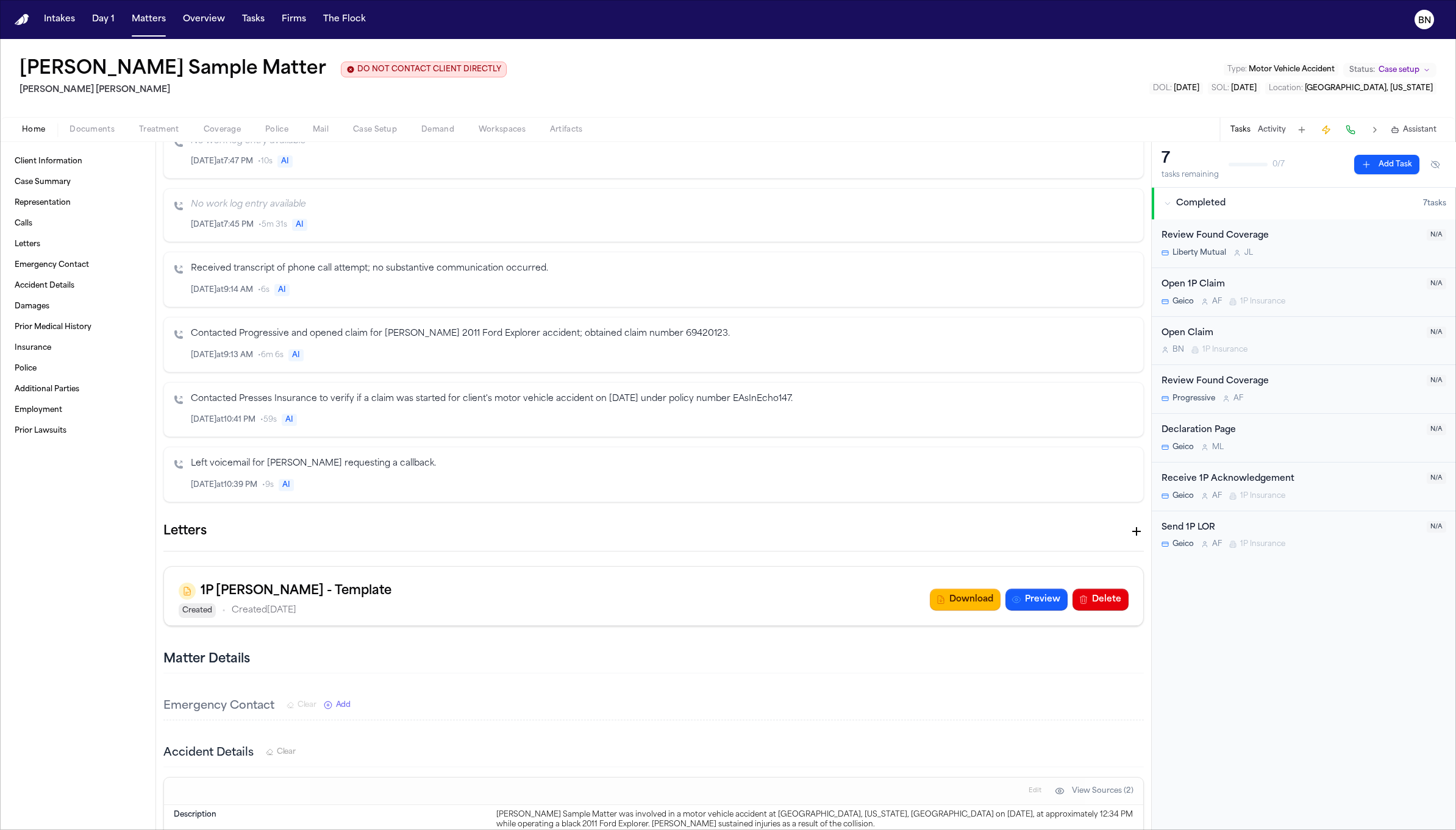
scroll to position [1021, 0]
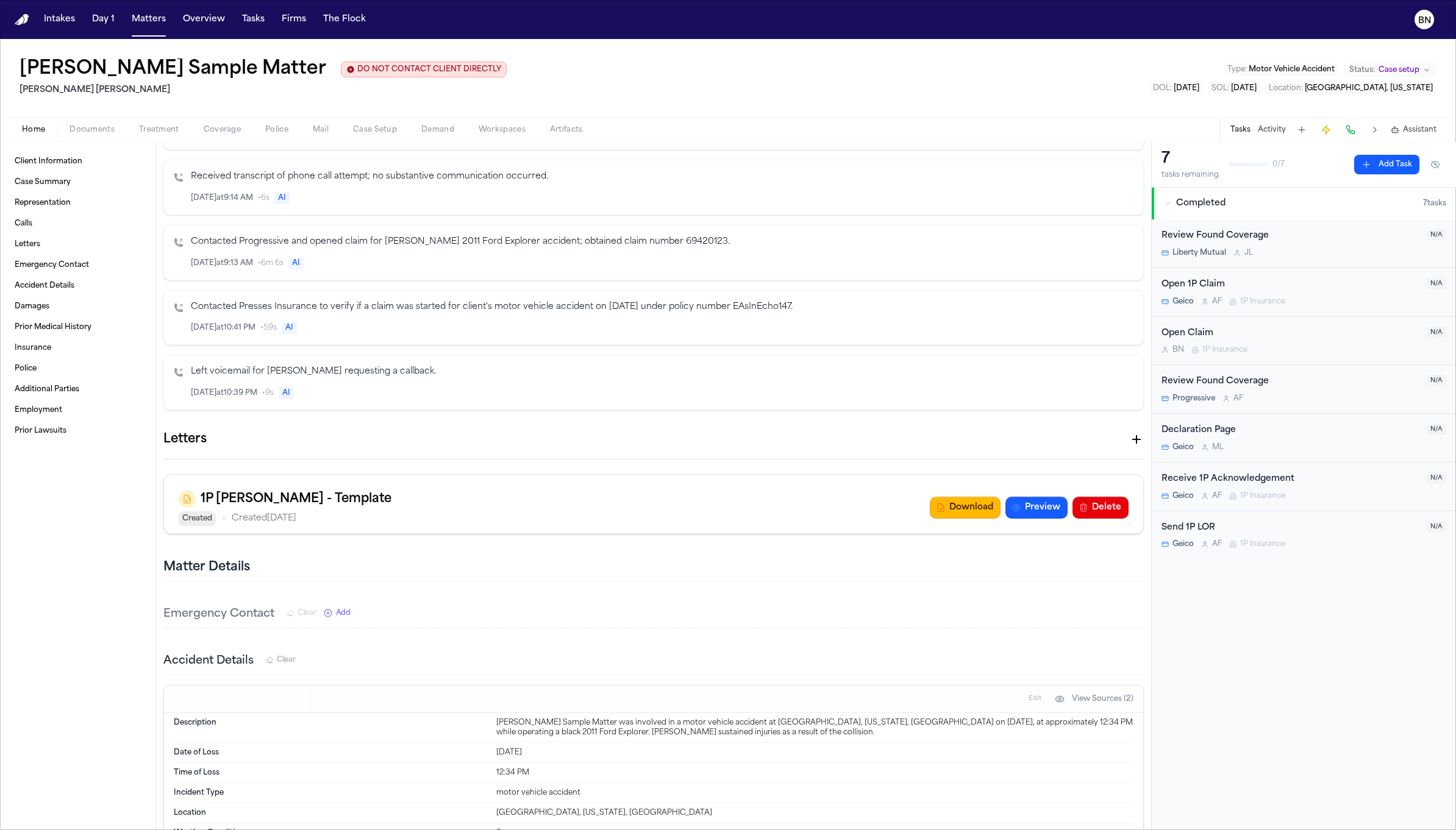
click at [1129, 445] on icon "button" at bounding box center [1136, 439] width 15 height 15
click at [159, 829] on h2 "1P LOR SAH - Template" at bounding box center [93, 839] width 133 height 15
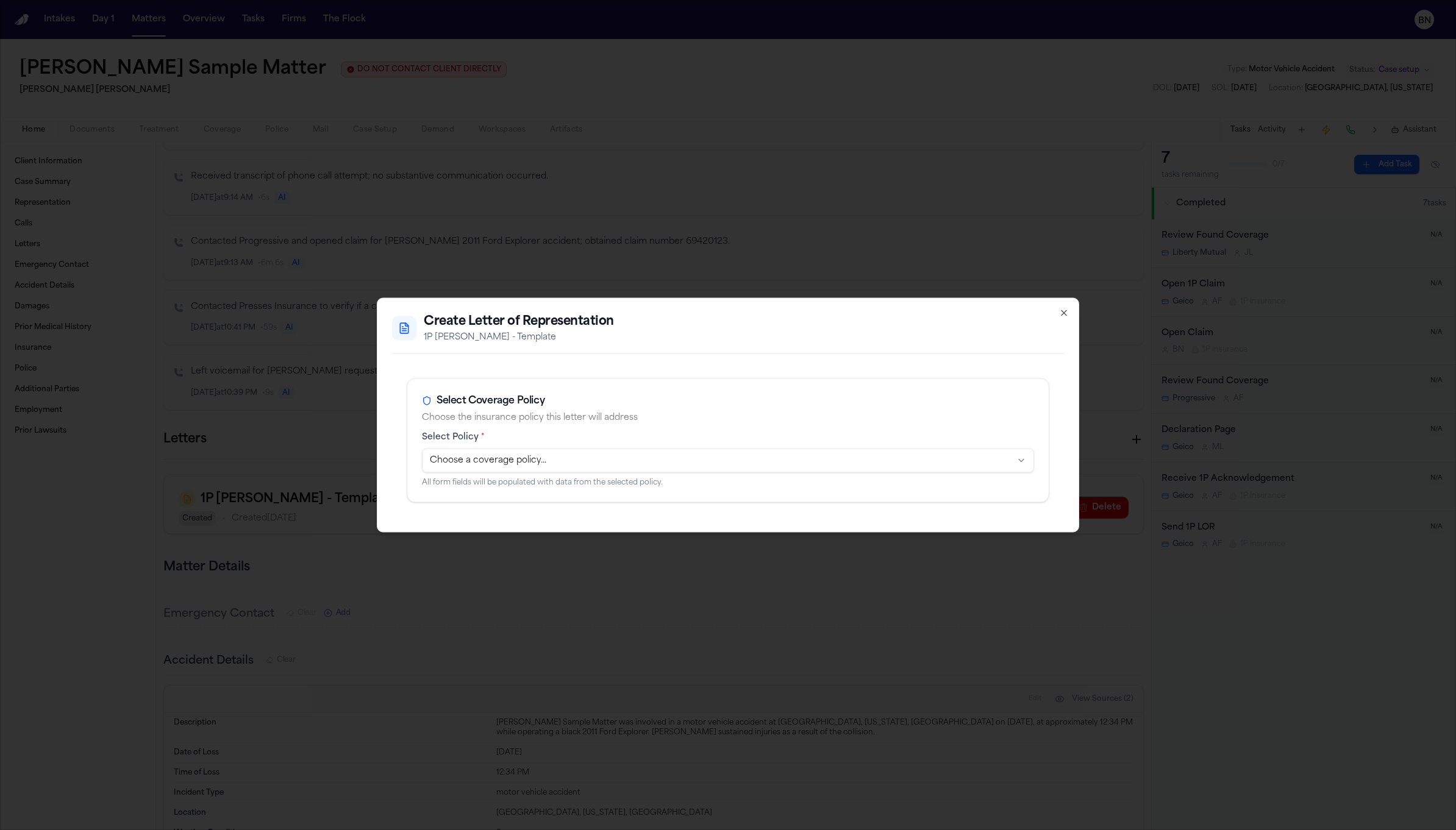
click at [878, 455] on body "Intakes Day 1 Matters Overview Tasks Firms The Flock BN Bennett Sample Matter D…" at bounding box center [728, 415] width 1456 height 830
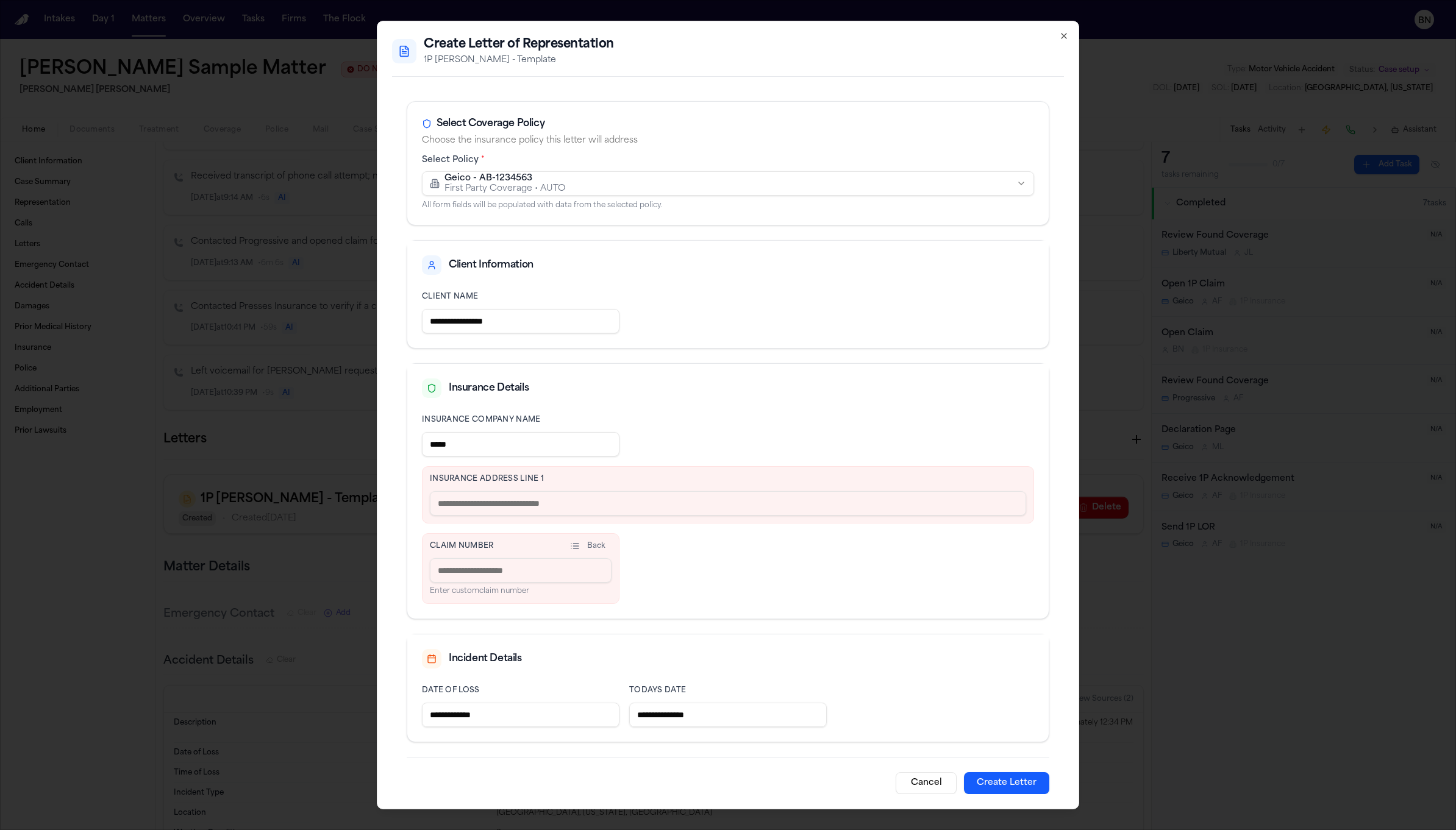
click at [808, 506] on input "text" at bounding box center [728, 503] width 596 height 24
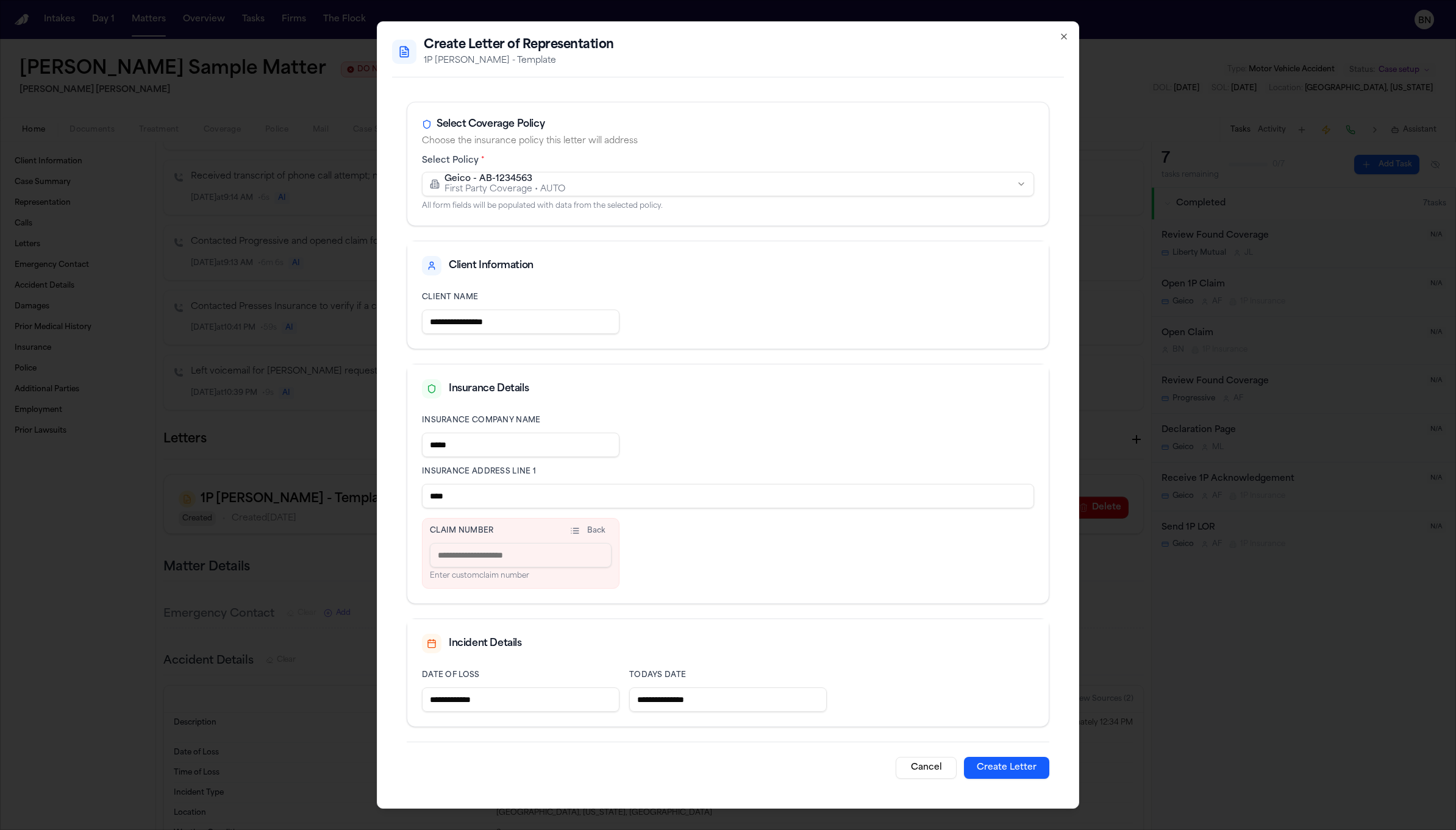
type input "****"
click at [557, 568] on div "Back Enter custom claim number" at bounding box center [521, 562] width 182 height 38
click at [555, 561] on input at bounding box center [521, 555] width 182 height 24
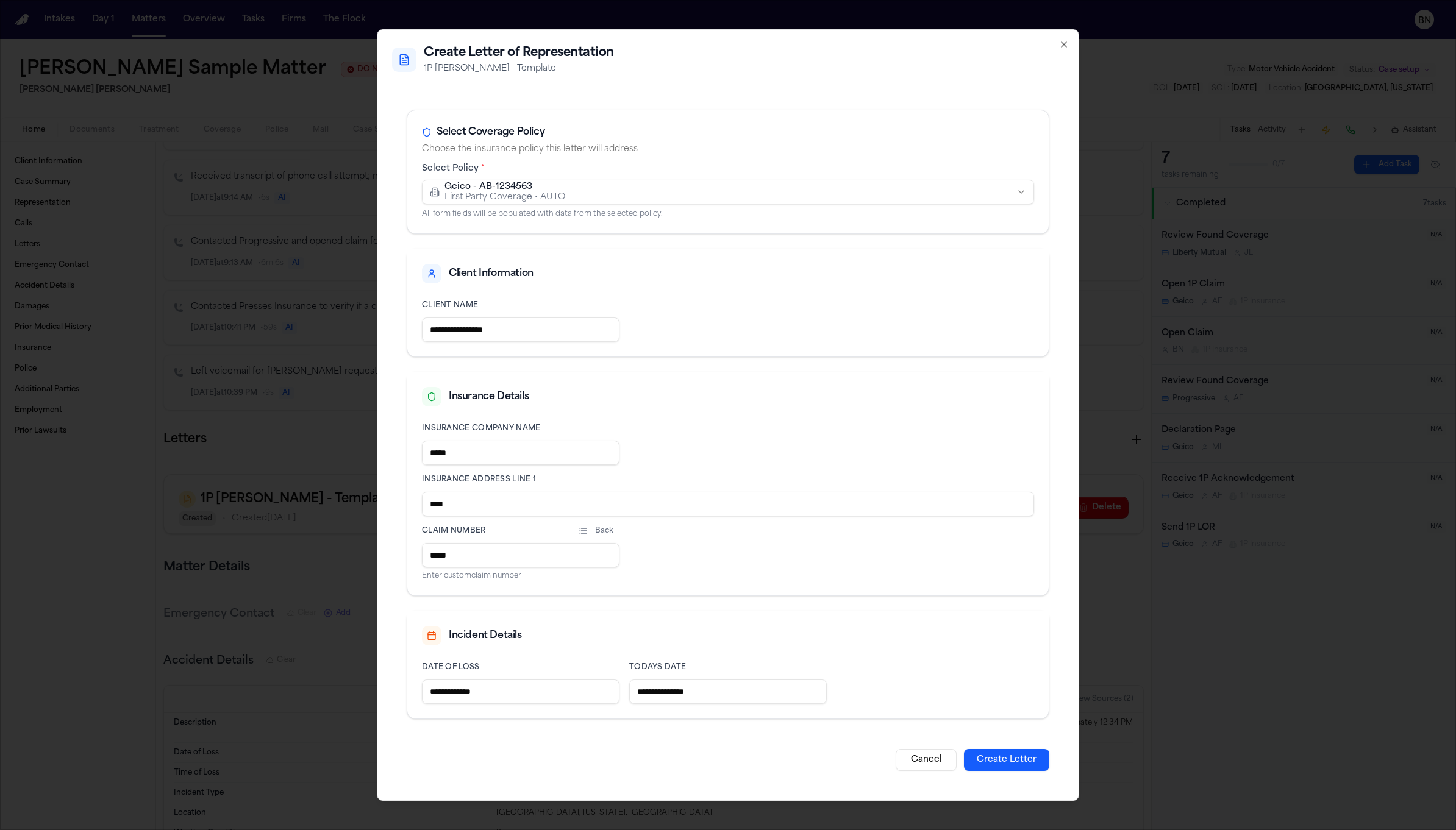
type input "*****"
click at [1010, 757] on button "Create Letter" at bounding box center [1007, 760] width 86 height 22
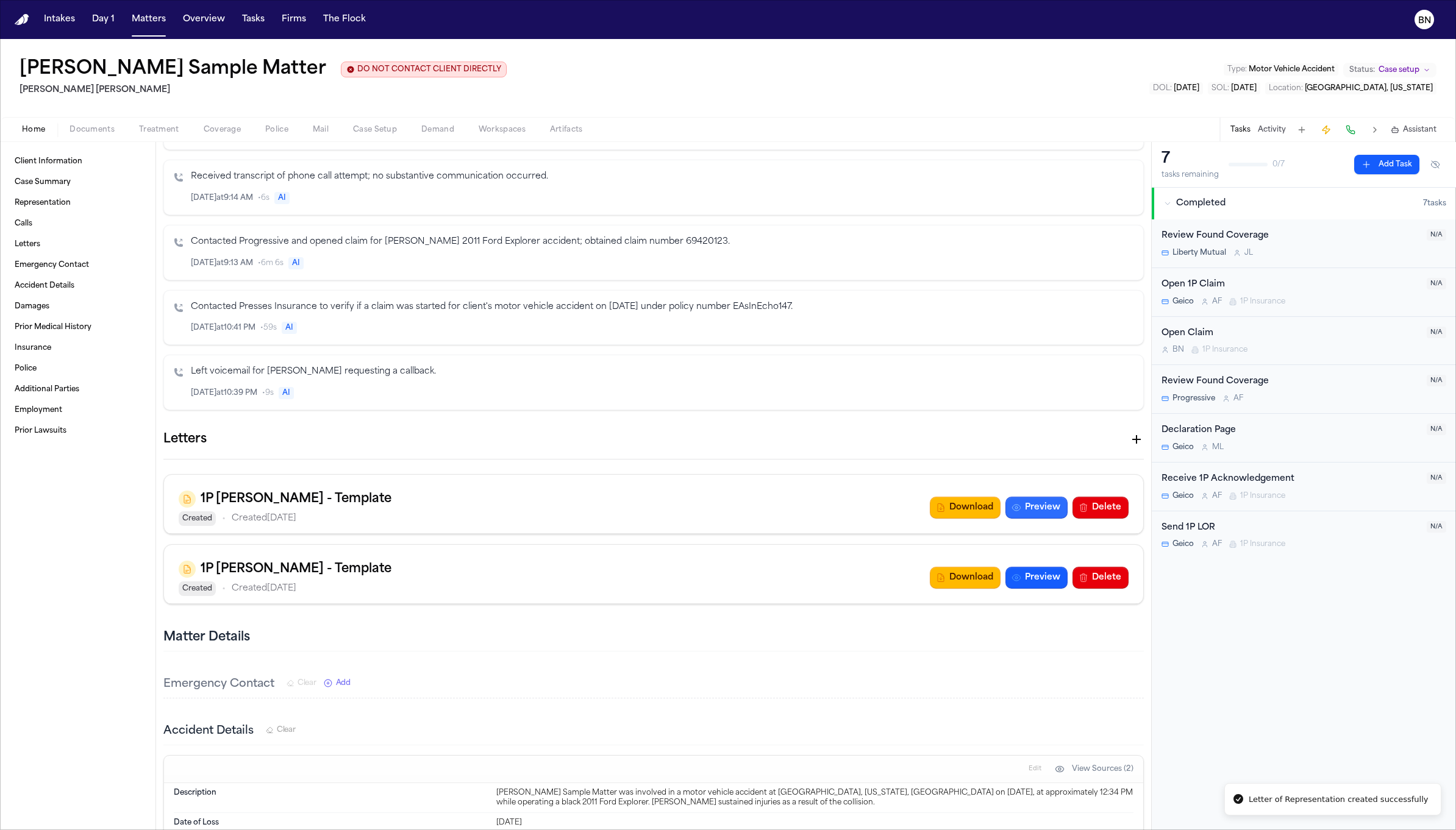
click at [1028, 506] on button "Preview" at bounding box center [1036, 508] width 63 height 22
click at [1101, 515] on button "Delete" at bounding box center [1099, 508] width 56 height 22
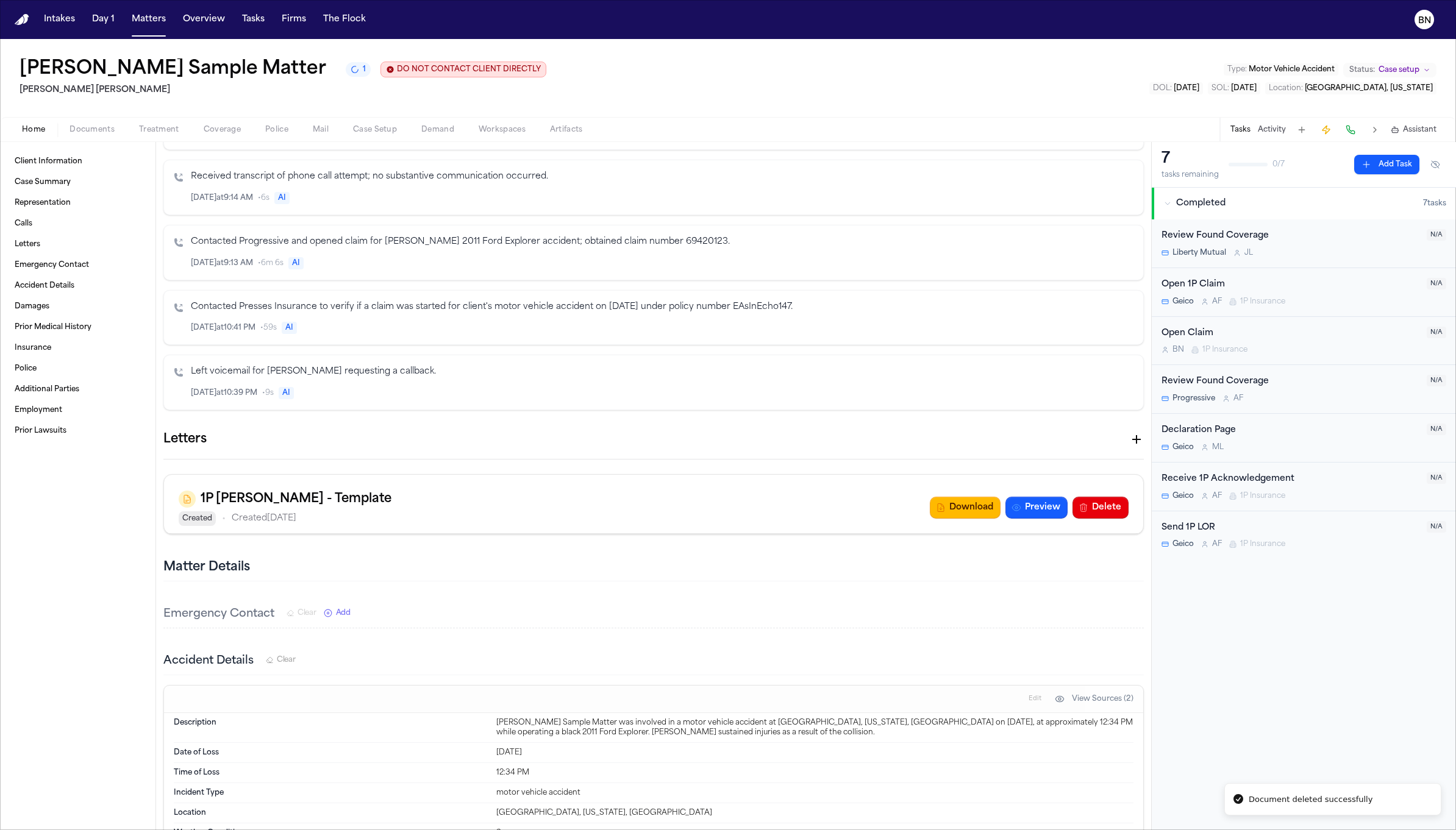
click at [1099, 507] on button "Delete" at bounding box center [1099, 508] width 56 height 22
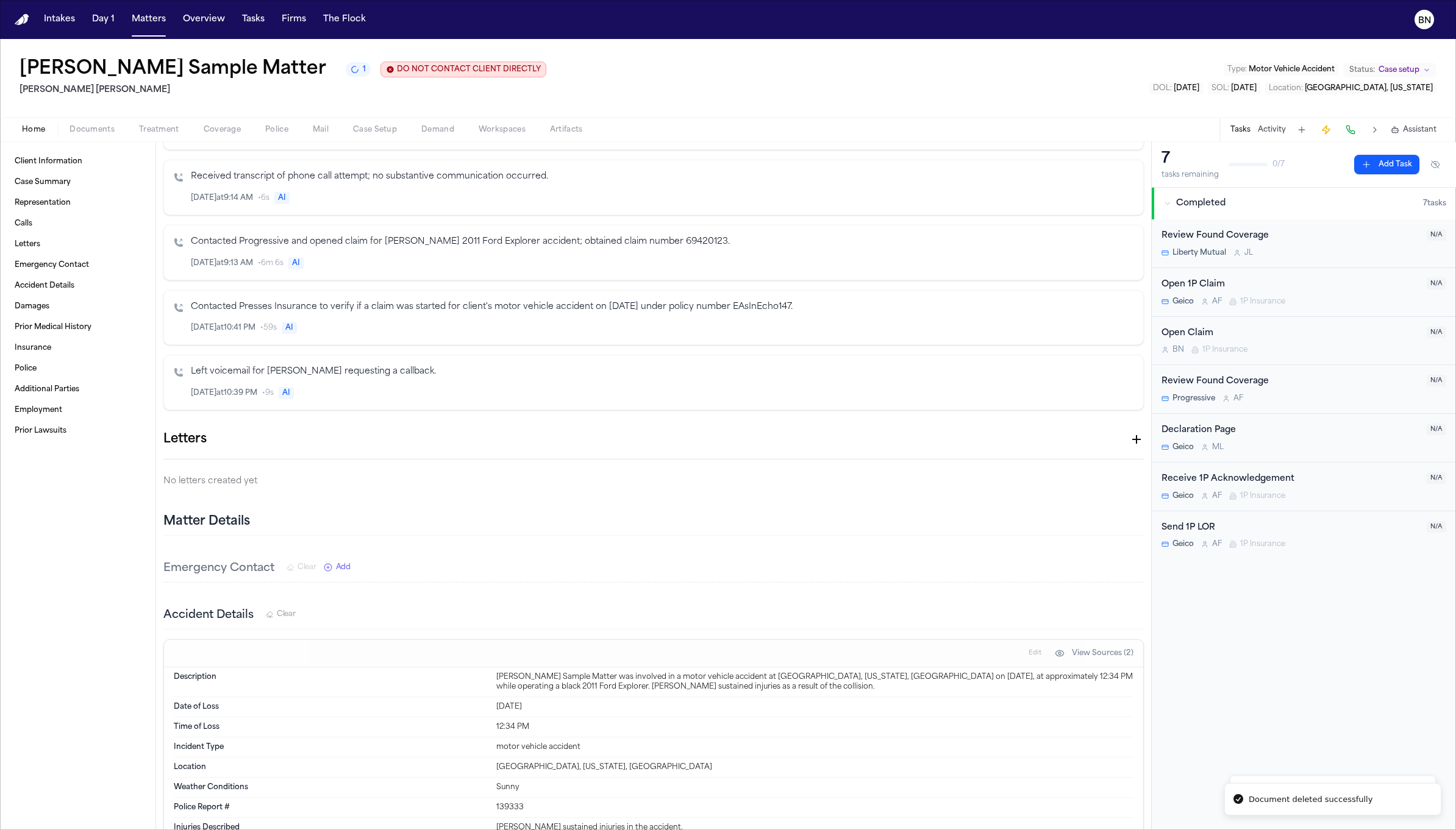
click at [198, 67] on h1 "[PERSON_NAME] Sample Matter" at bounding box center [173, 69] width 307 height 22
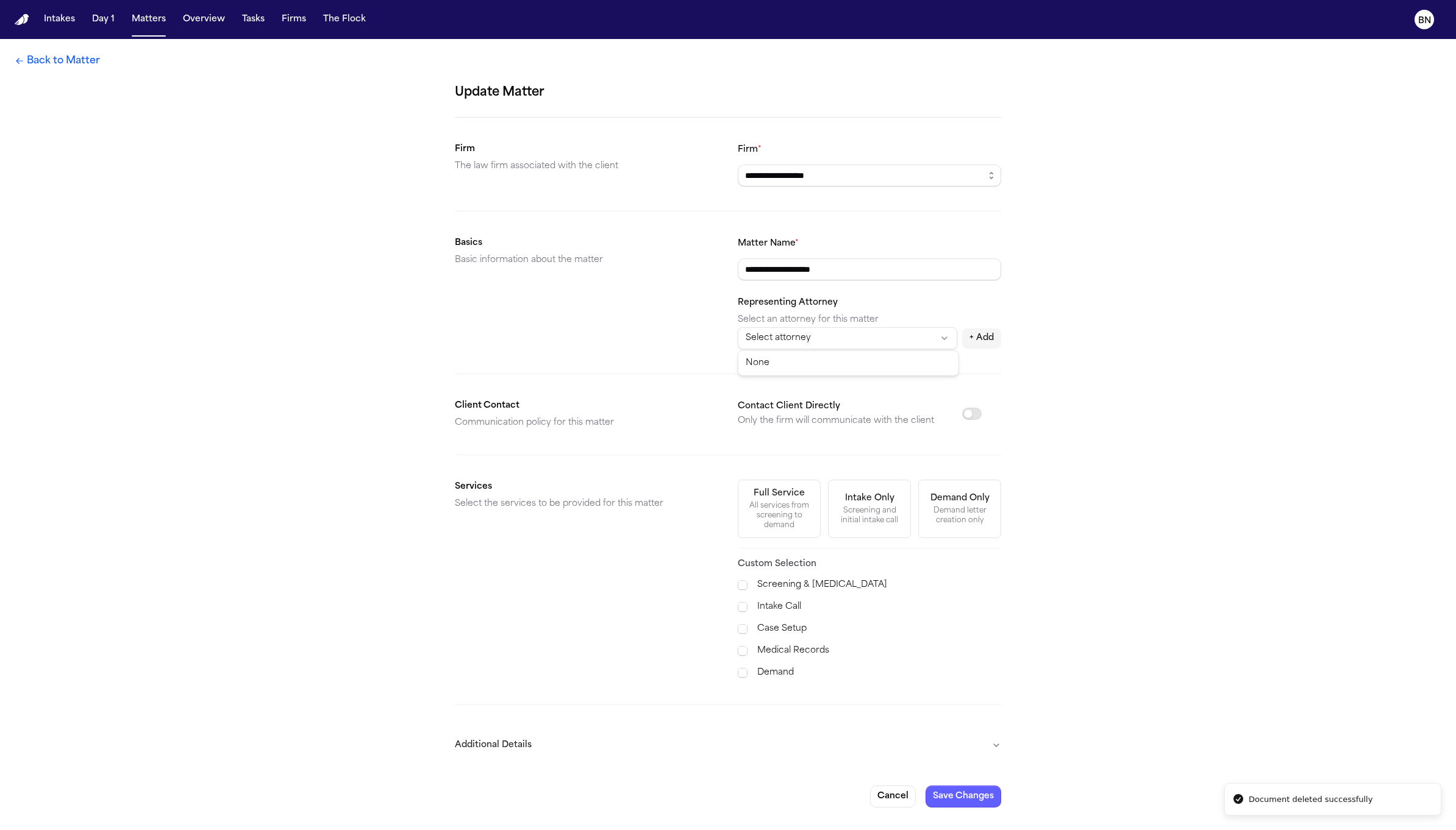
click at [897, 334] on html "**********" at bounding box center [728, 415] width 1456 height 830
click at [910, 282] on html "**********" at bounding box center [728, 415] width 1456 height 830
click at [944, 186] on form "**********" at bounding box center [728, 445] width 546 height 725
click at [944, 182] on input "**********" at bounding box center [869, 176] width 263 height 22
click at [990, 175] on icon "button" at bounding box center [991, 175] width 9 height 9
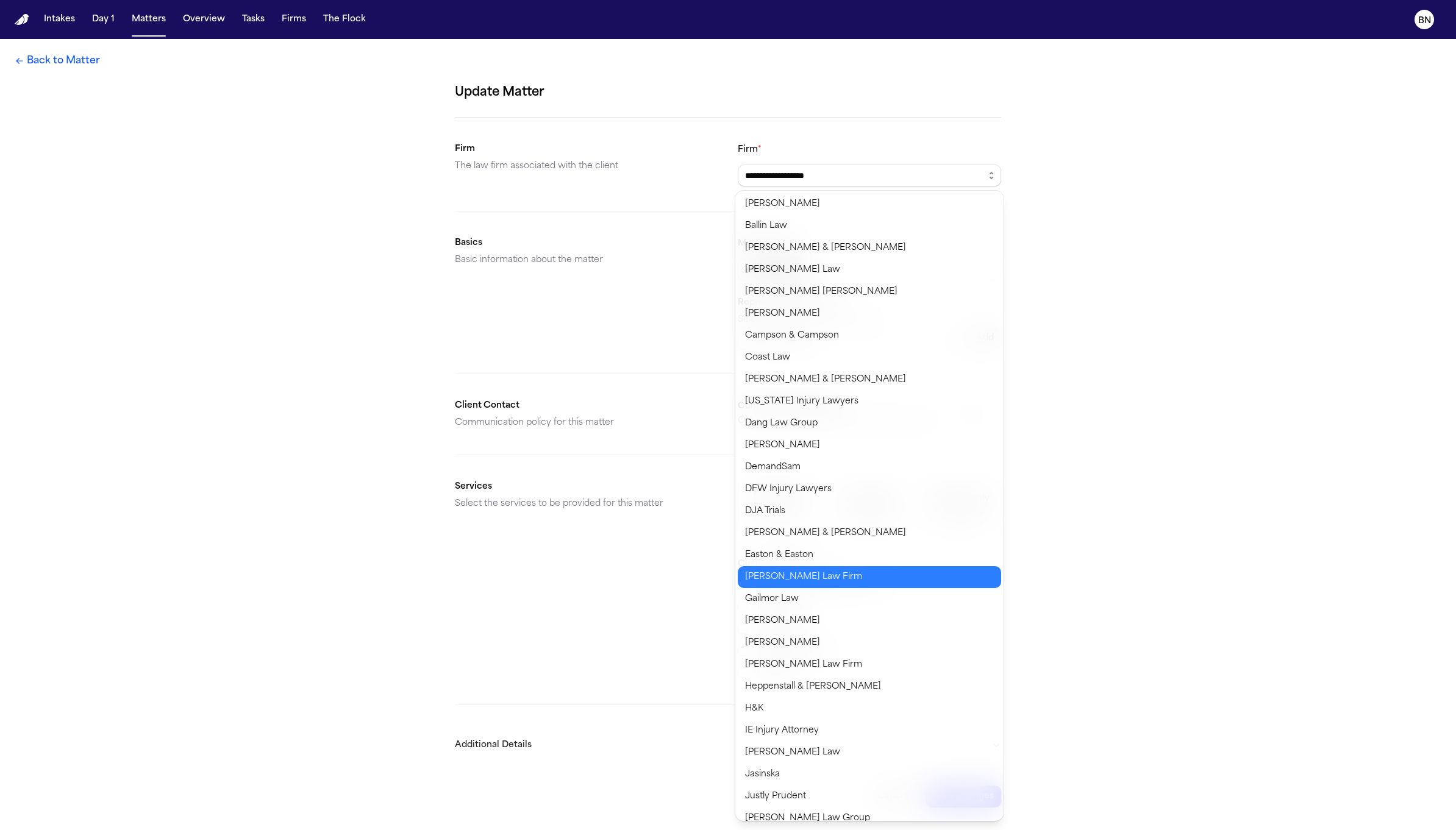
type input "**********"
click at [843, 571] on body "**********" at bounding box center [728, 415] width 1456 height 830
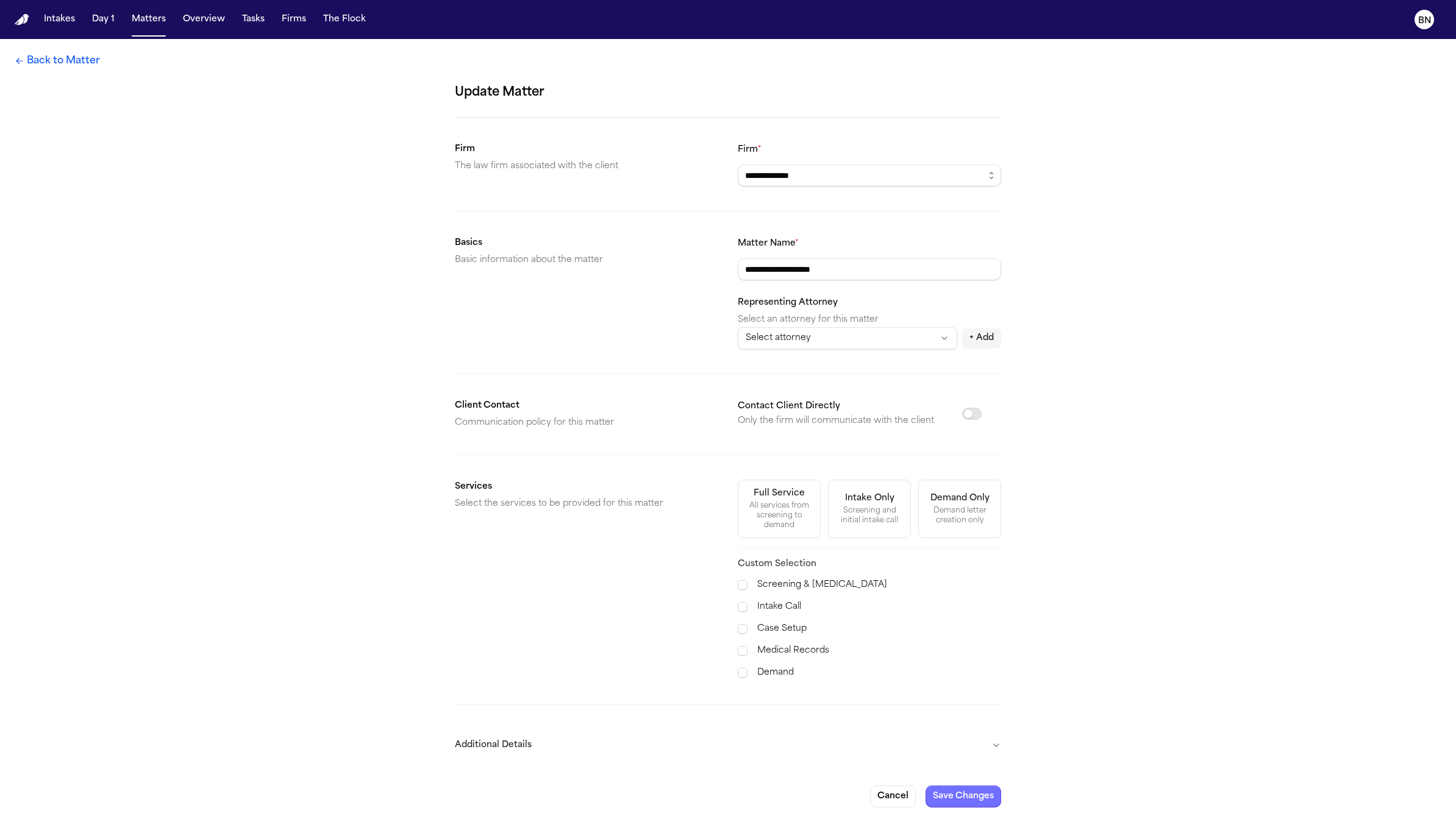
click at [945, 791] on button "Save Changes" at bounding box center [963, 797] width 75 height 22
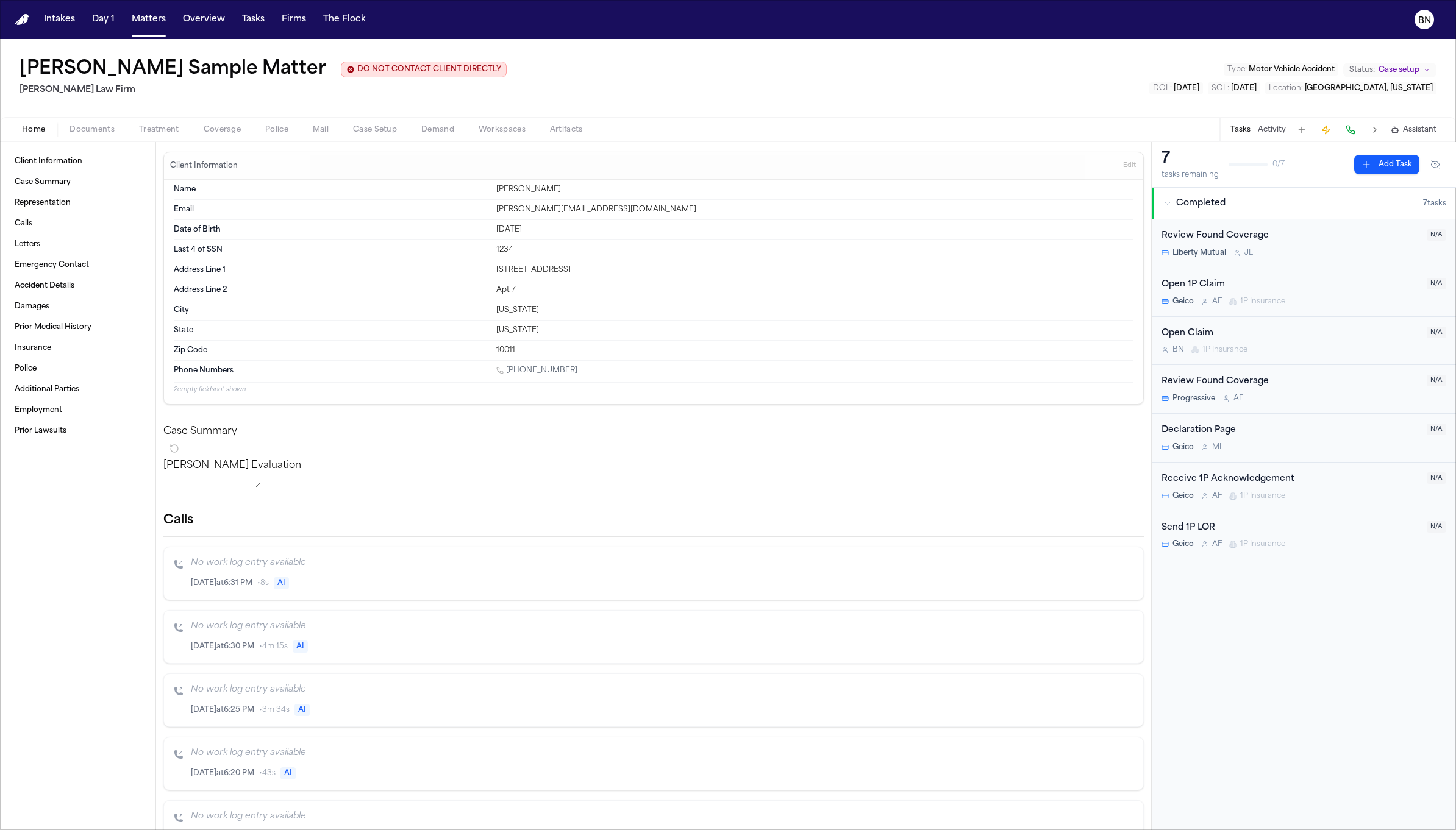
click at [476, 75] on div "Bennett Sample Matter DO NOT CONTACT CLIENT DIRECTLY DO NOT CONTACT Finch Law F…" at bounding box center [728, 78] width 1456 height 78
click at [137, 21] on button "Matters" at bounding box center [148, 20] width 44 height 22
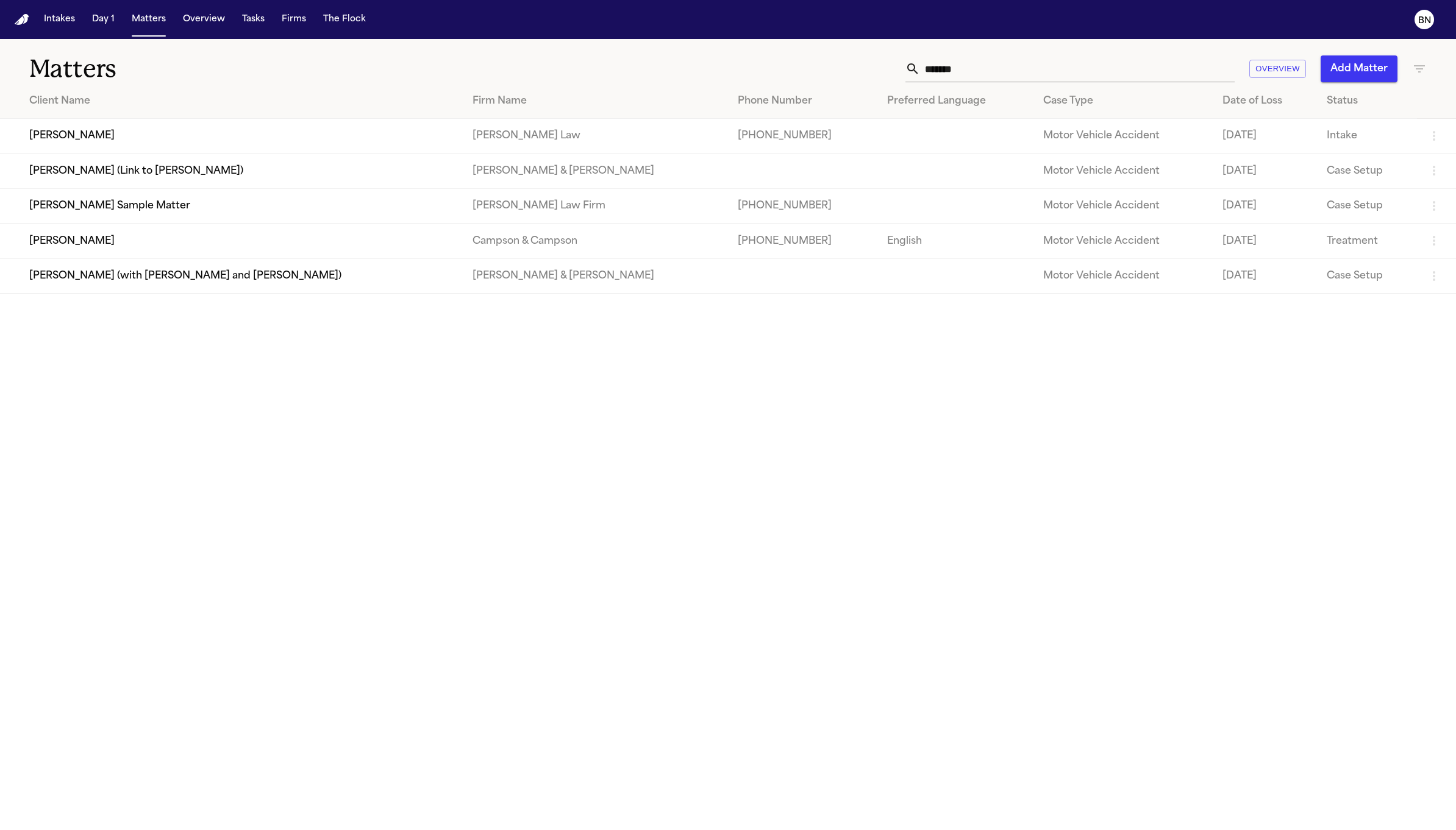
click at [956, 79] on input "*******" at bounding box center [1077, 69] width 315 height 27
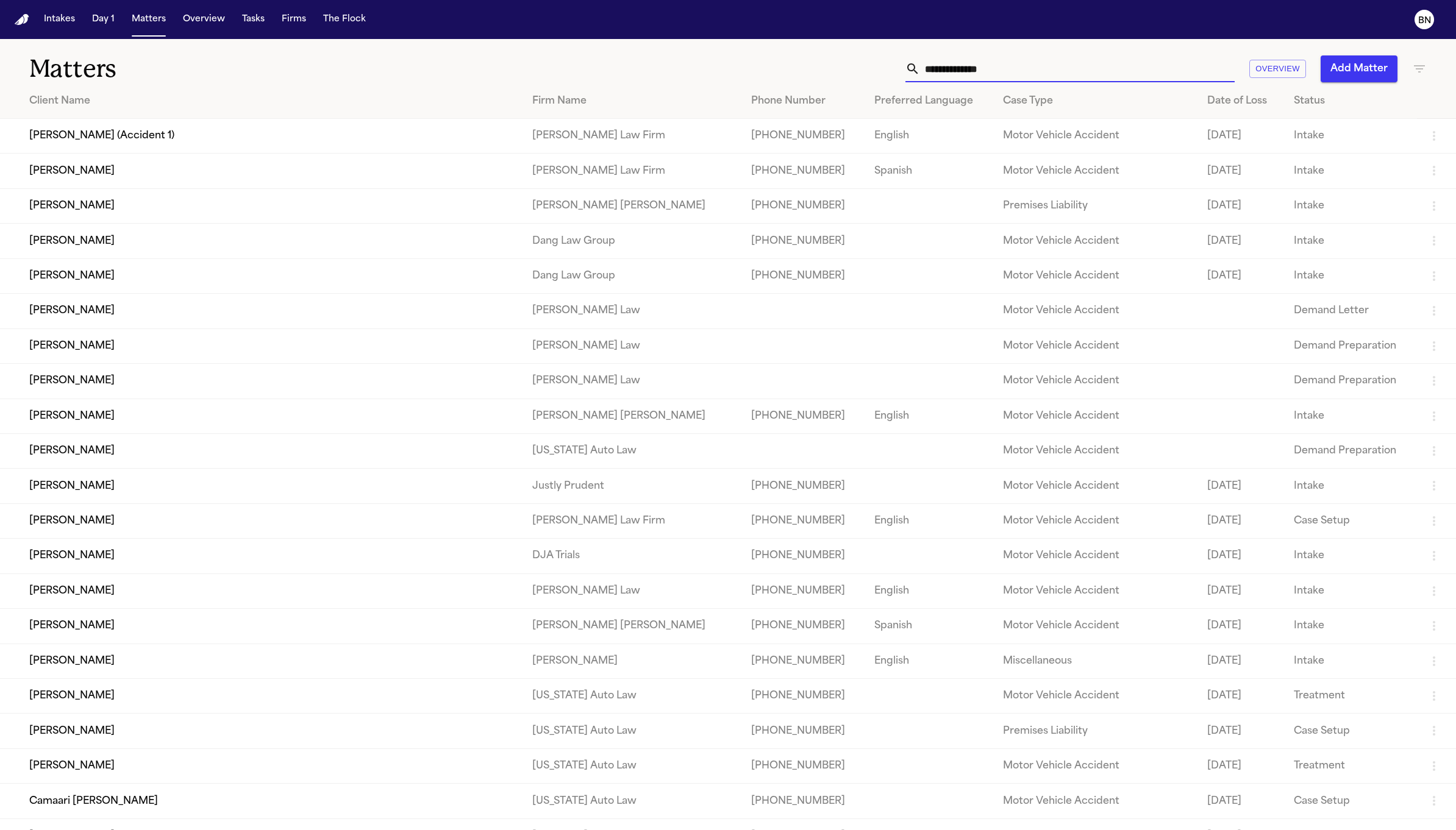
click at [992, 69] on input "text" at bounding box center [1077, 69] width 315 height 27
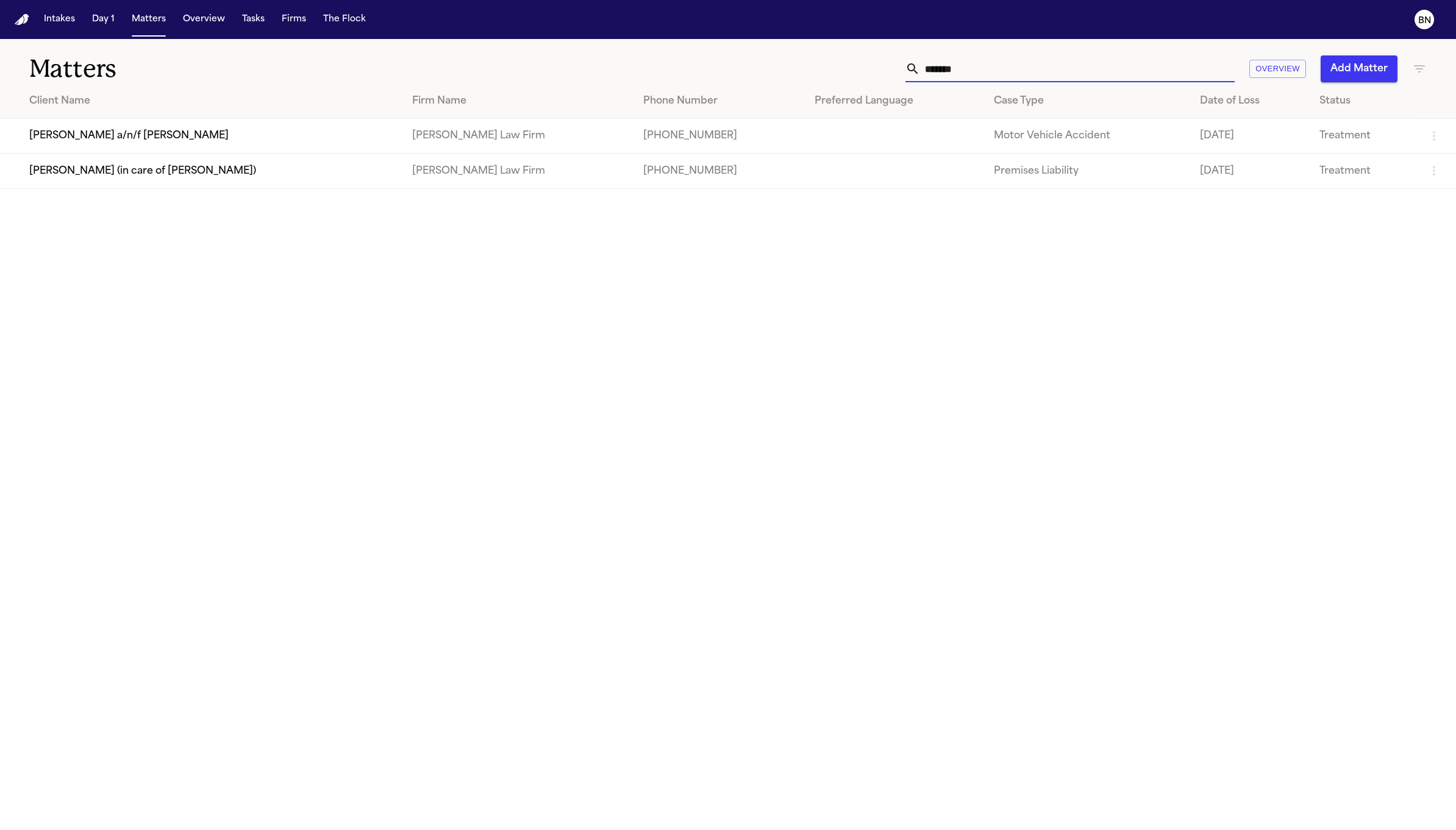
type input "*******"
click at [267, 138] on td "[PERSON_NAME] a/n/f [PERSON_NAME]" at bounding box center [201, 136] width 403 height 35
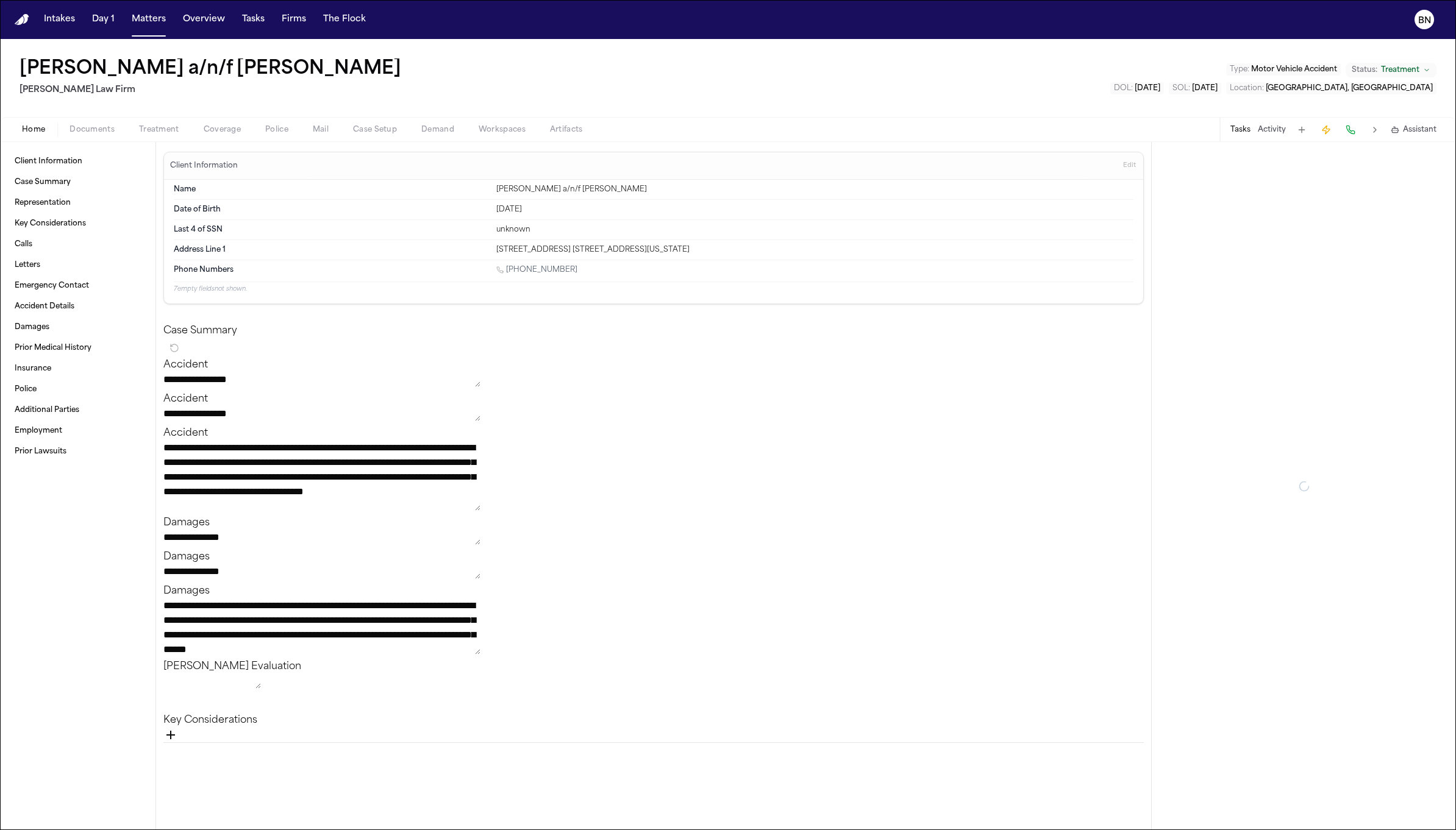
click at [211, 131] on span "Coverage" at bounding box center [222, 129] width 37 height 9
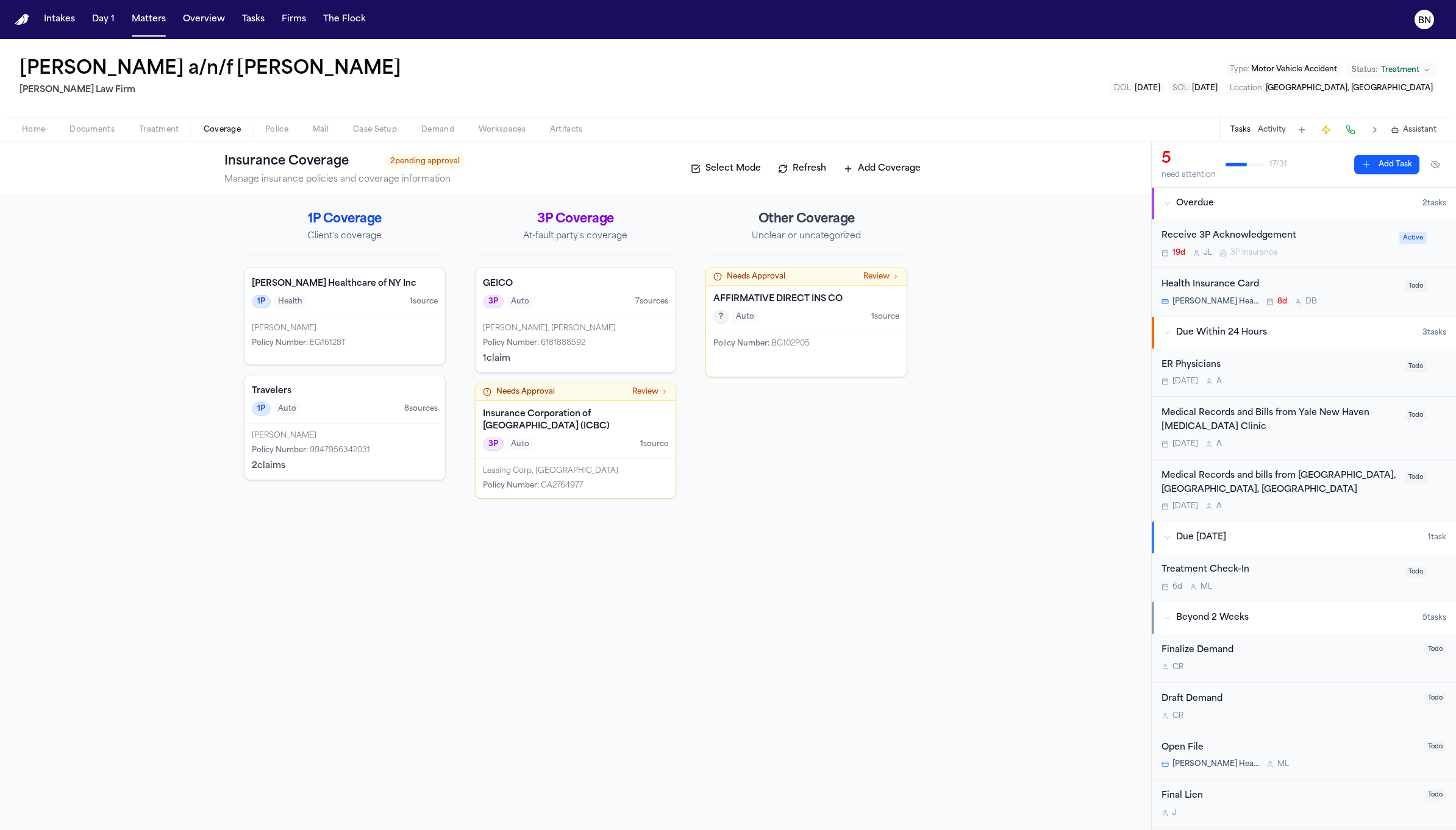
click at [312, 462] on div "2 claim s" at bounding box center [345, 466] width 186 height 12
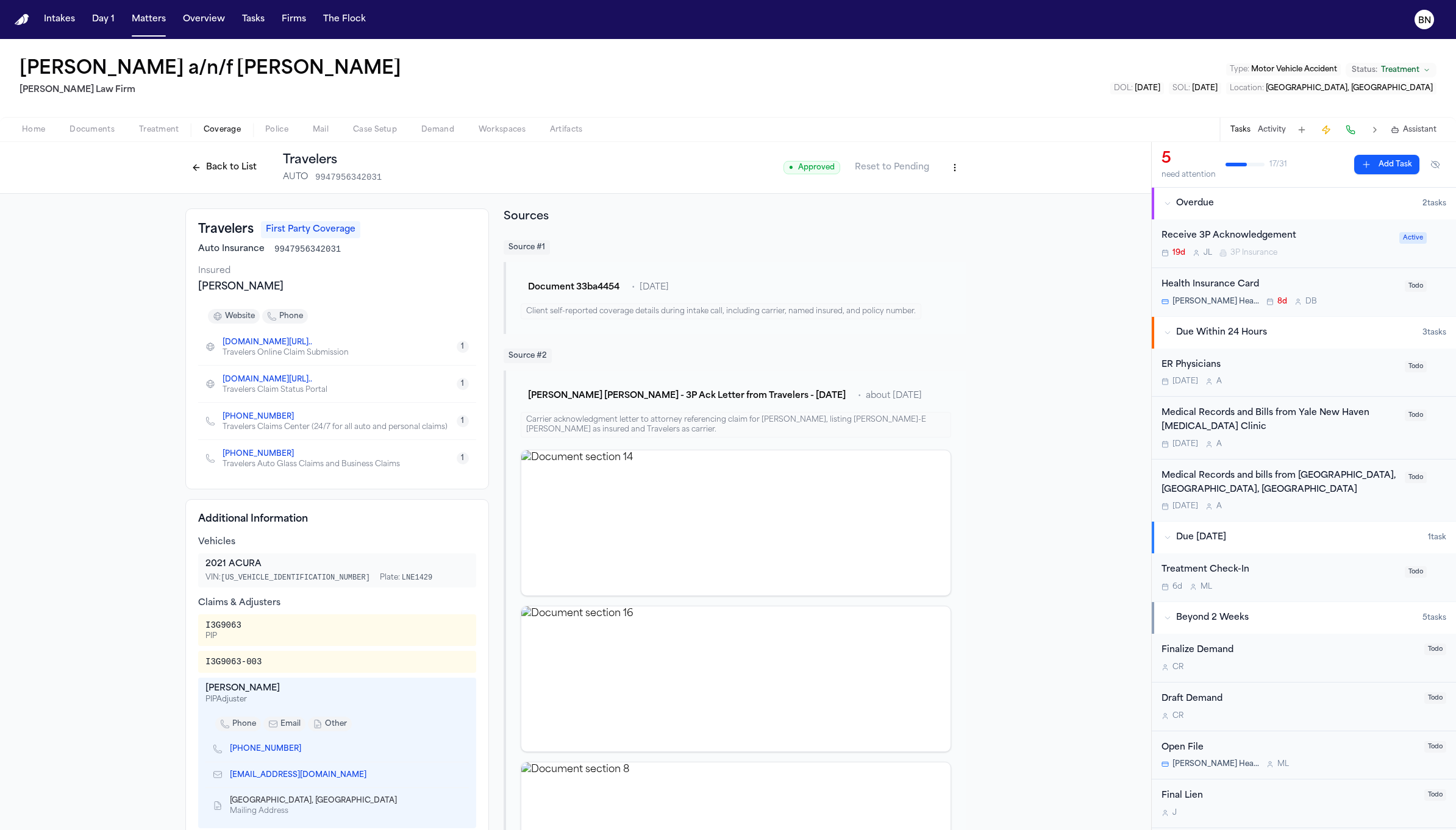
click at [225, 159] on button "Back to List" at bounding box center [224, 167] width 77 height 20
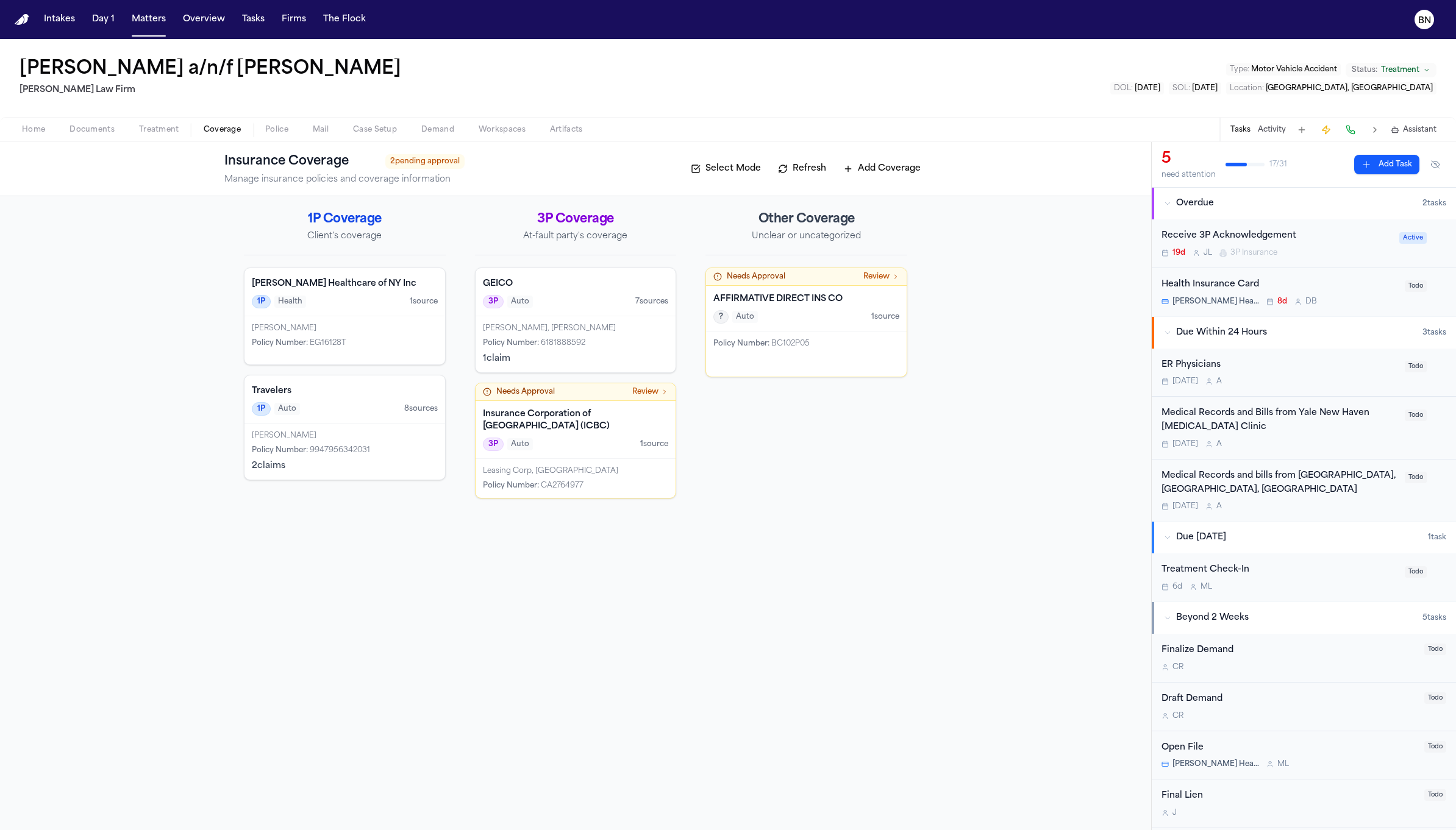
click at [363, 129] on span "Case Setup" at bounding box center [374, 129] width 44 height 9
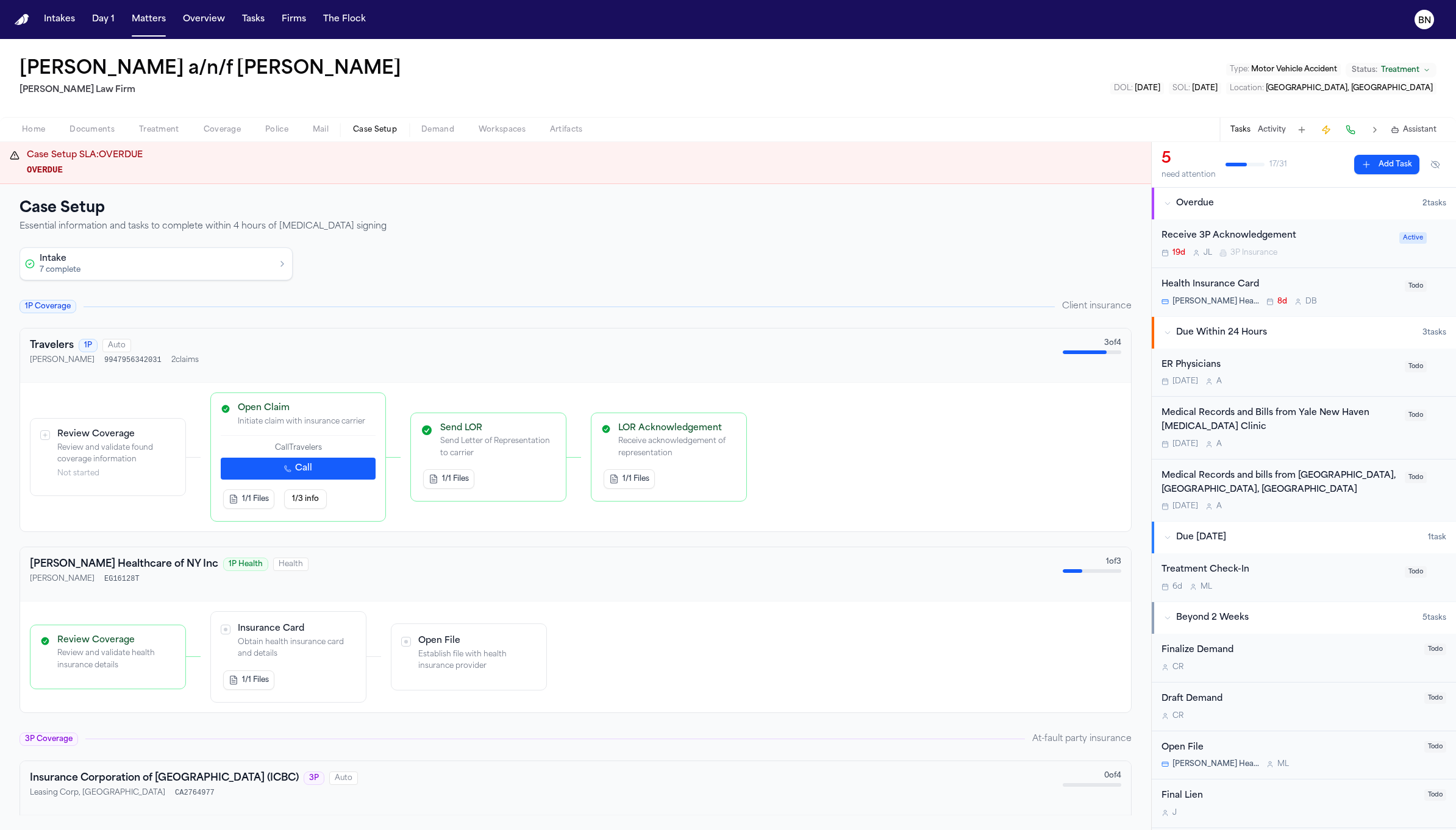
click at [284, 265] on div "button" at bounding box center [282, 263] width 9 height 9
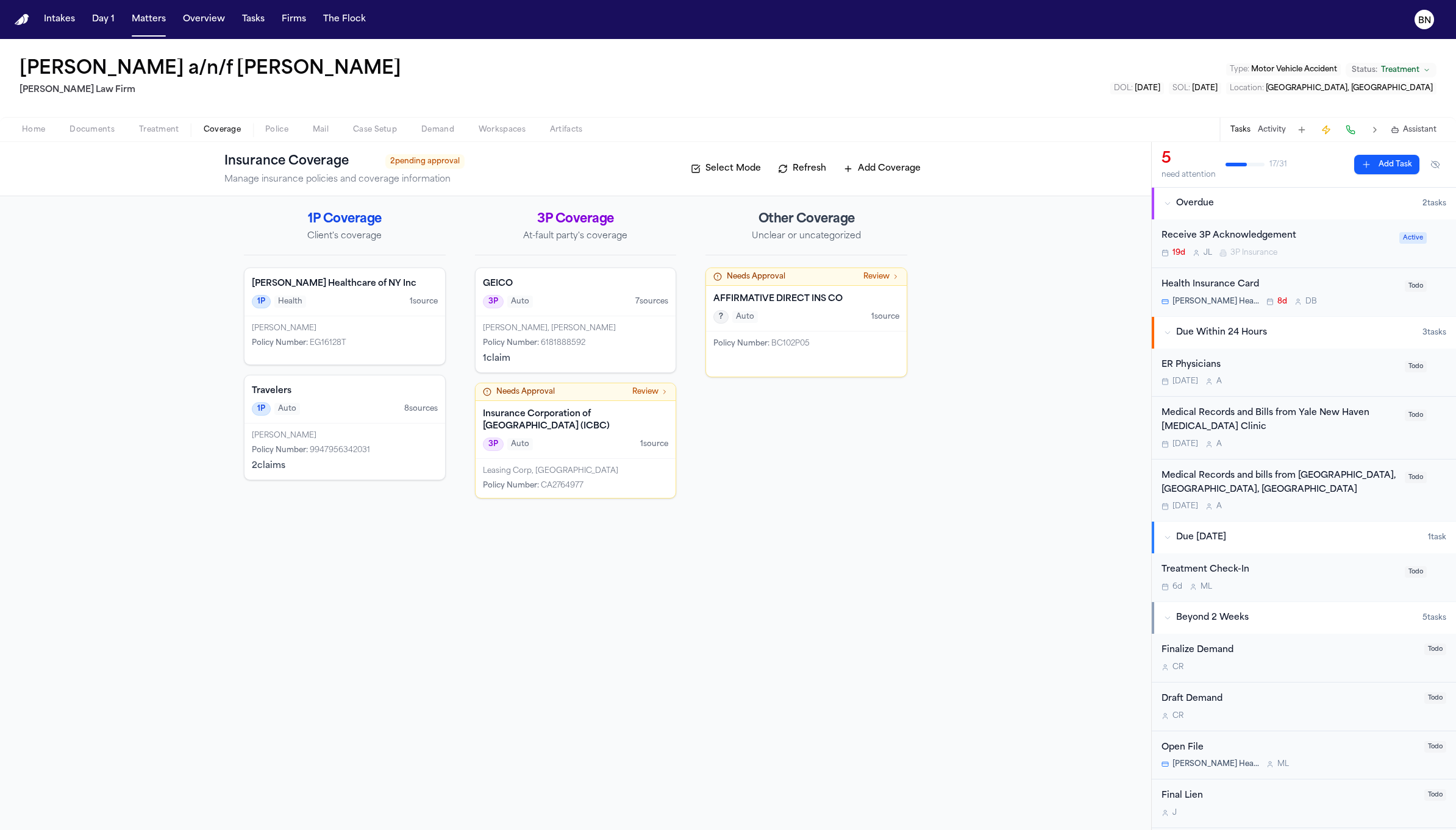
click at [226, 128] on span "Coverage" at bounding box center [222, 129] width 37 height 9
click at [404, 385] on h4 "Travelers" at bounding box center [345, 391] width 186 height 12
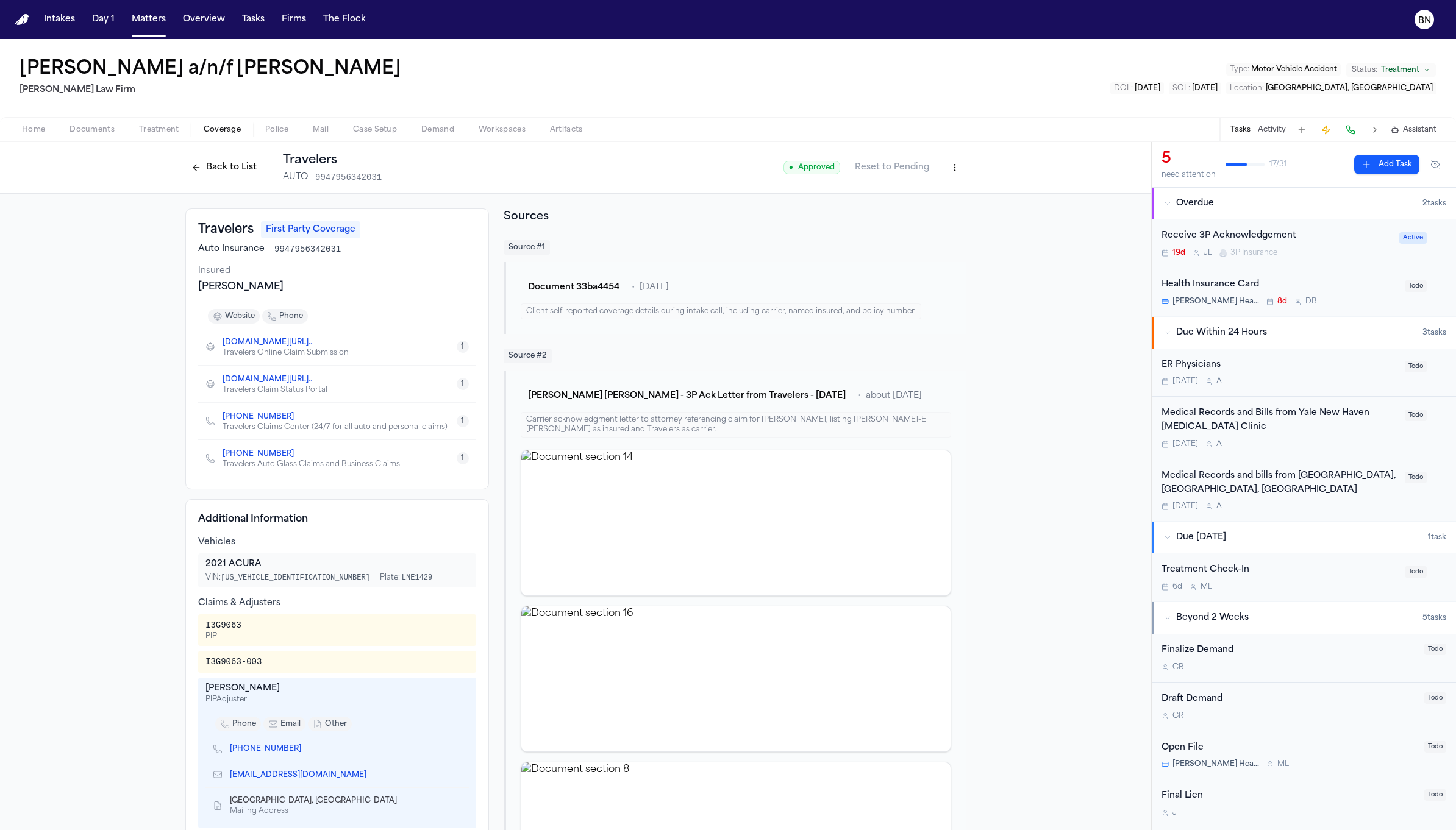
click at [232, 174] on button "Back to List" at bounding box center [224, 167] width 77 height 20
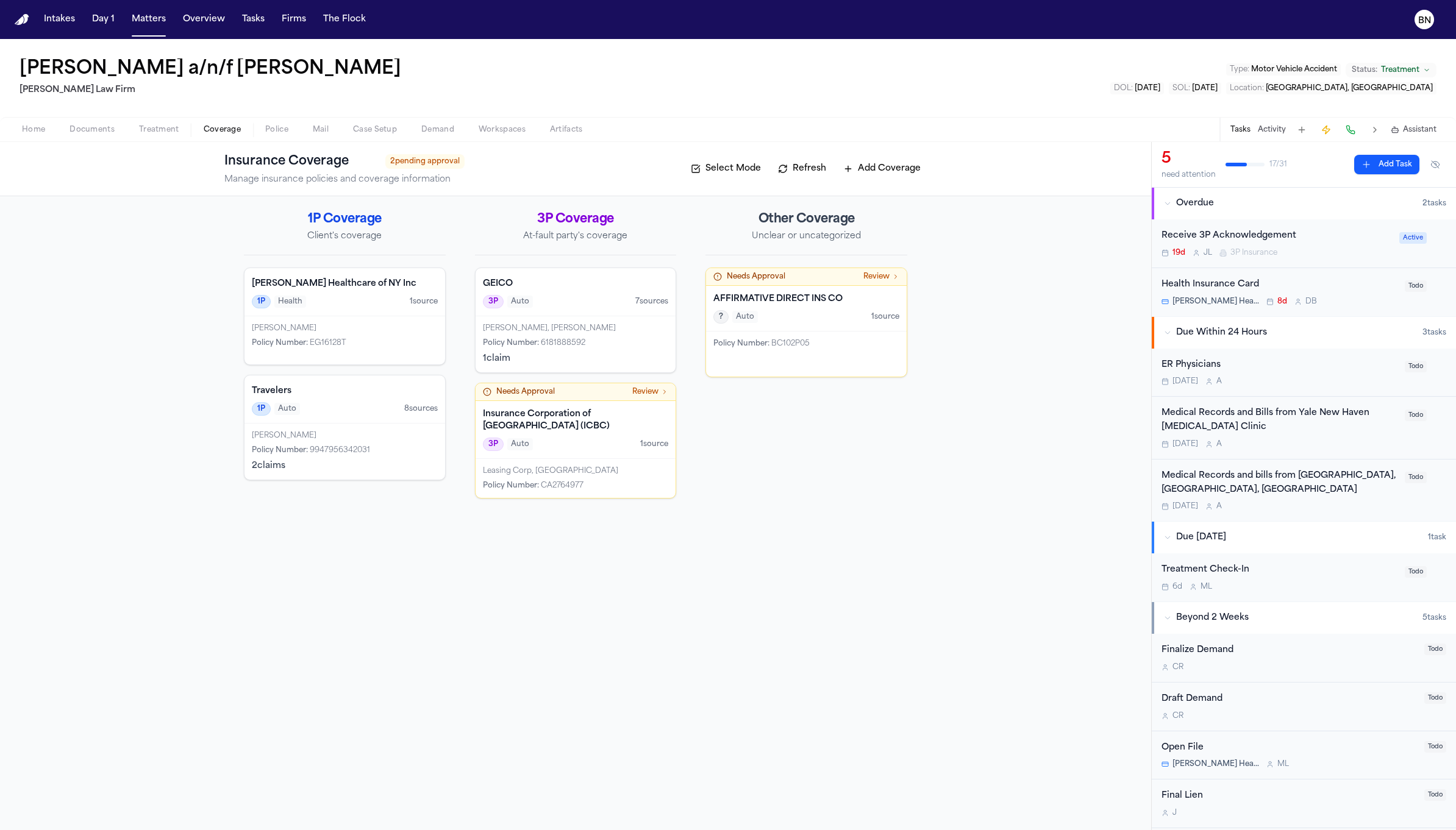
click at [601, 445] on div "3P Auto 1 source" at bounding box center [575, 445] width 186 height 14
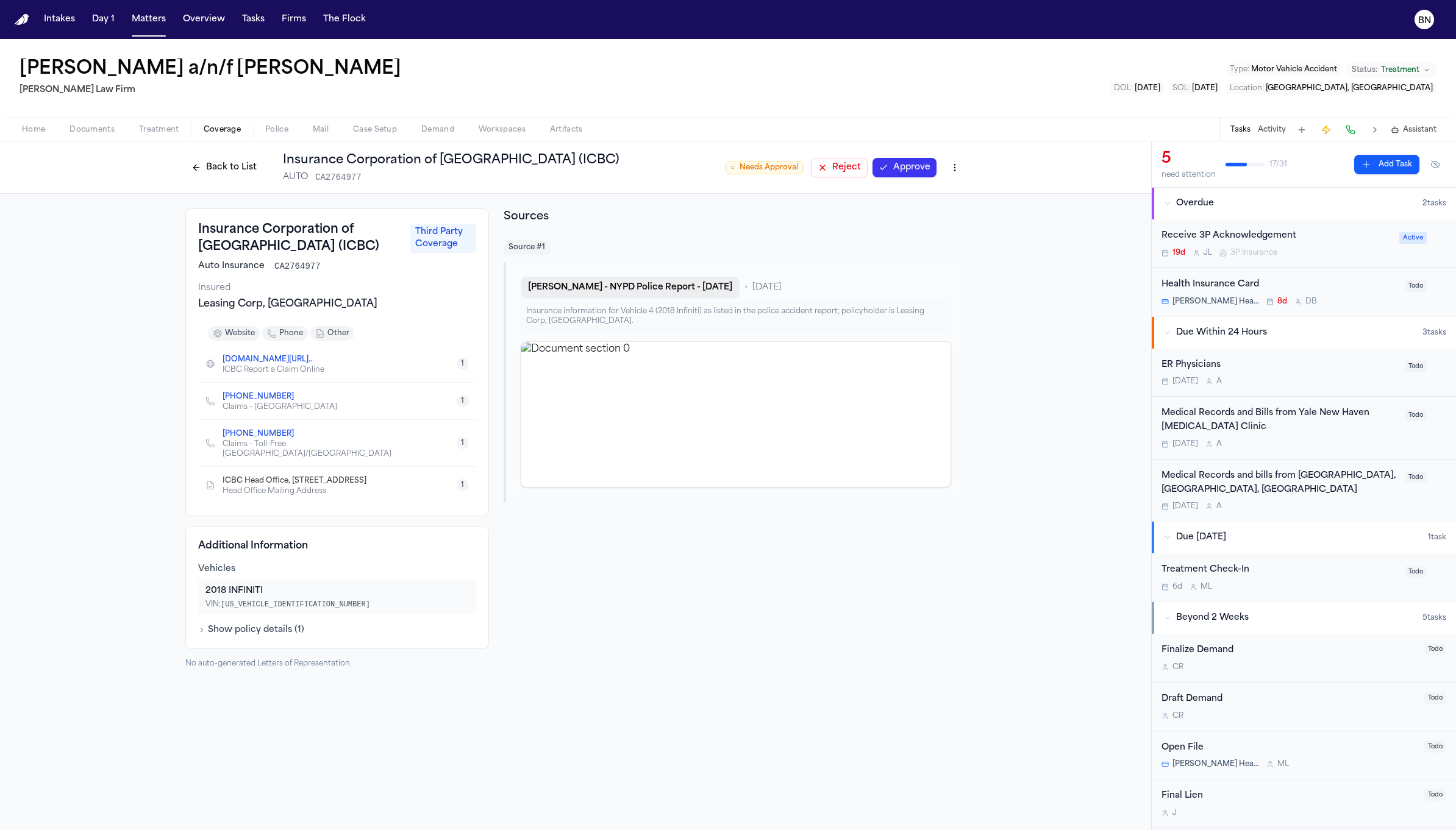
click at [628, 287] on button "J. Becerra - NYPD Police Report - 4.1.25" at bounding box center [630, 288] width 219 height 22
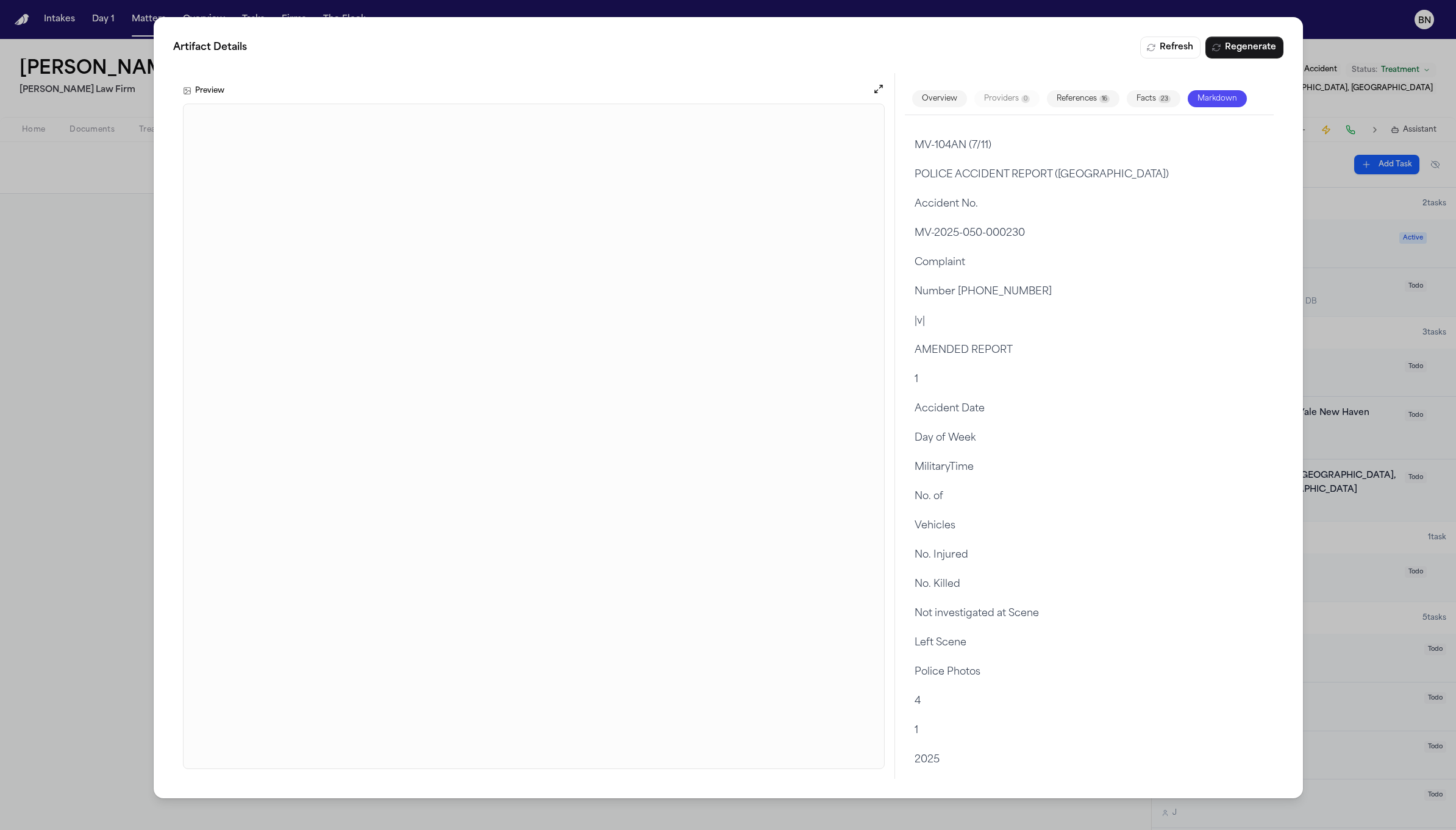
click at [83, 389] on div "Artifact Details Refresh Regenerate Preview Overview Providers 0 References 16 …" at bounding box center [728, 415] width 1456 height 830
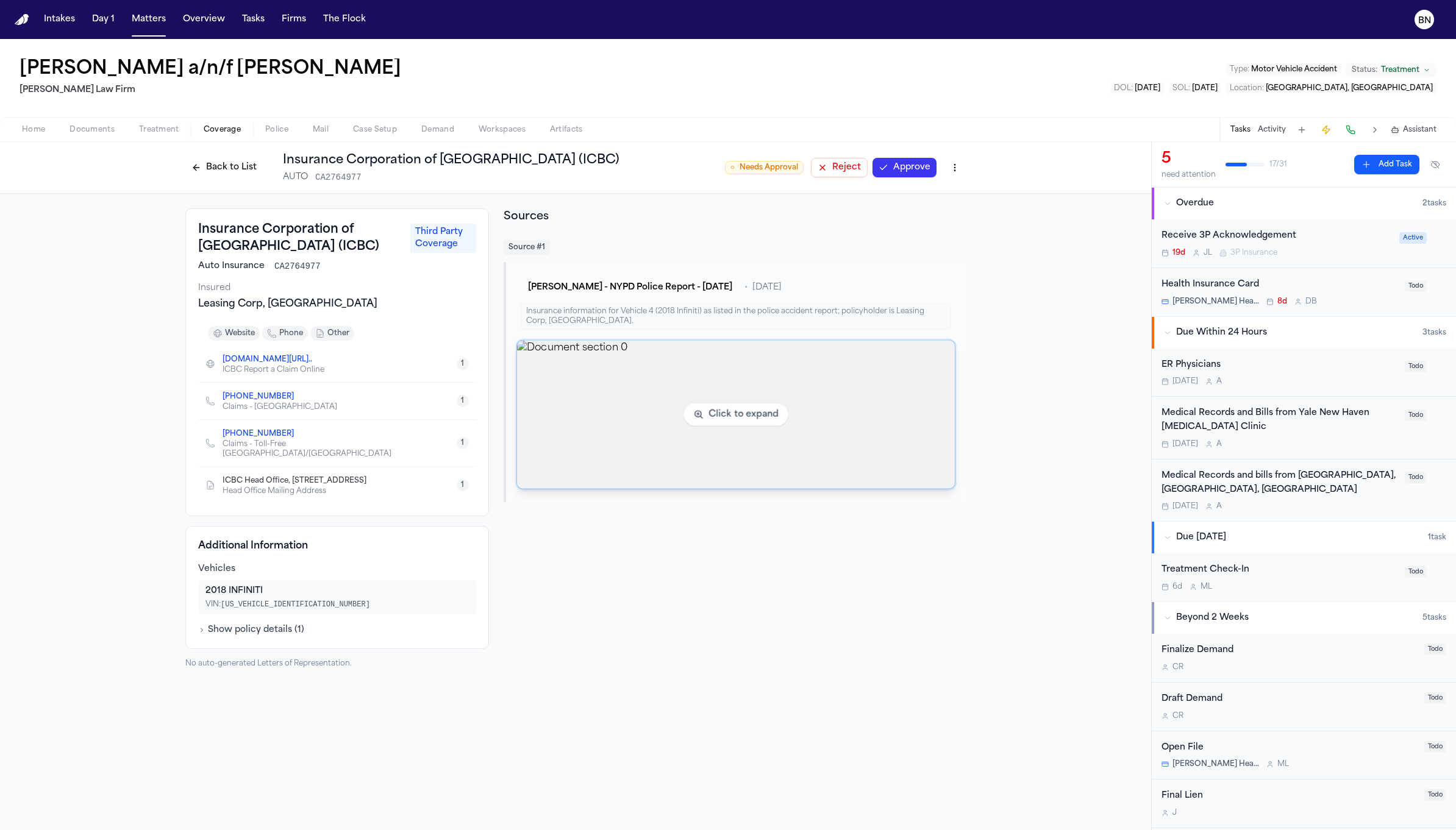
click at [776, 379] on img "View document section 0" at bounding box center [735, 415] width 438 height 148
click at [621, 375] on img "View document section 0" at bounding box center [735, 415] width 438 height 148
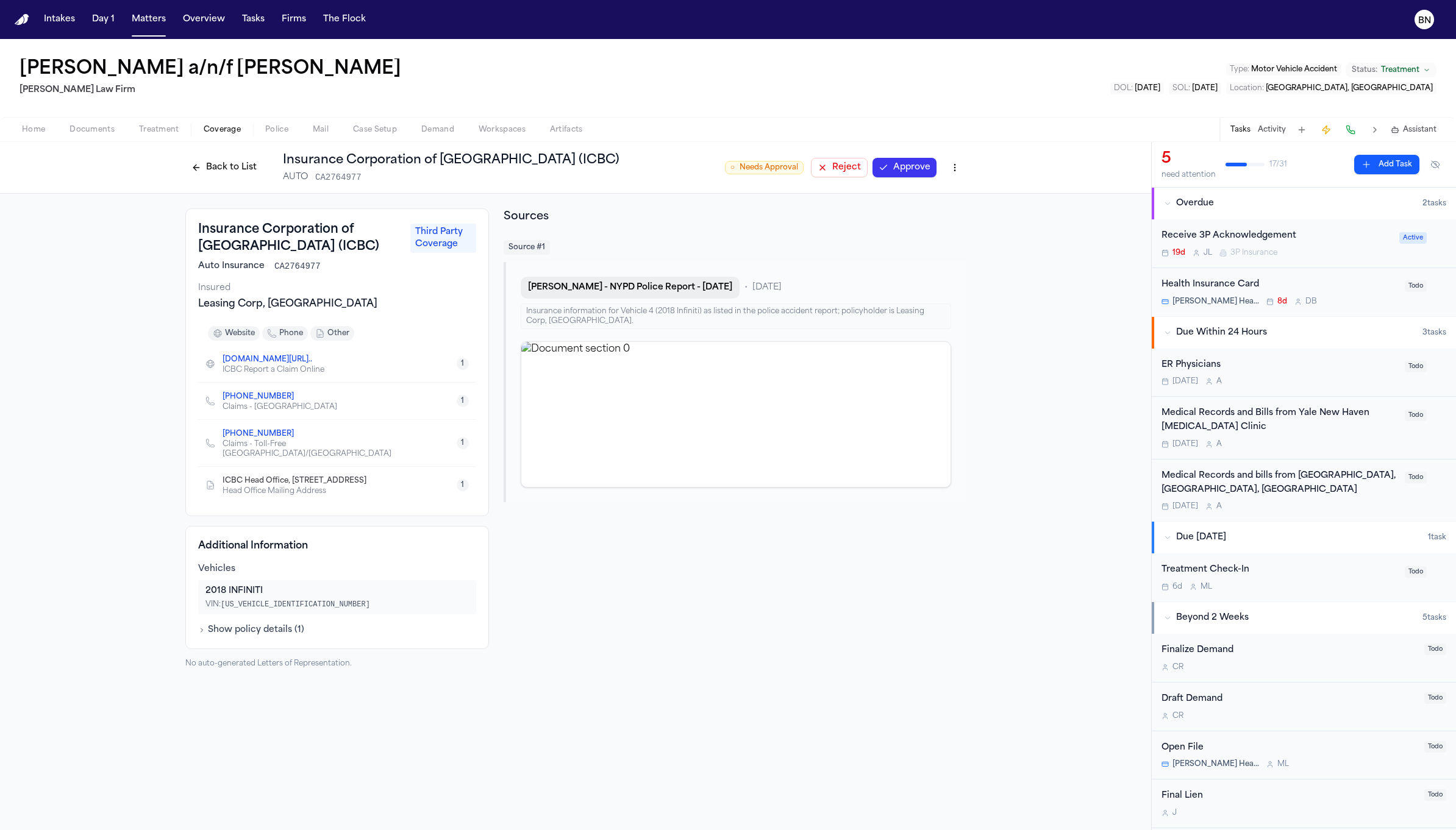
click at [616, 282] on button "J. Becerra - NYPD Police Report - 4.1.25" at bounding box center [630, 288] width 219 height 22
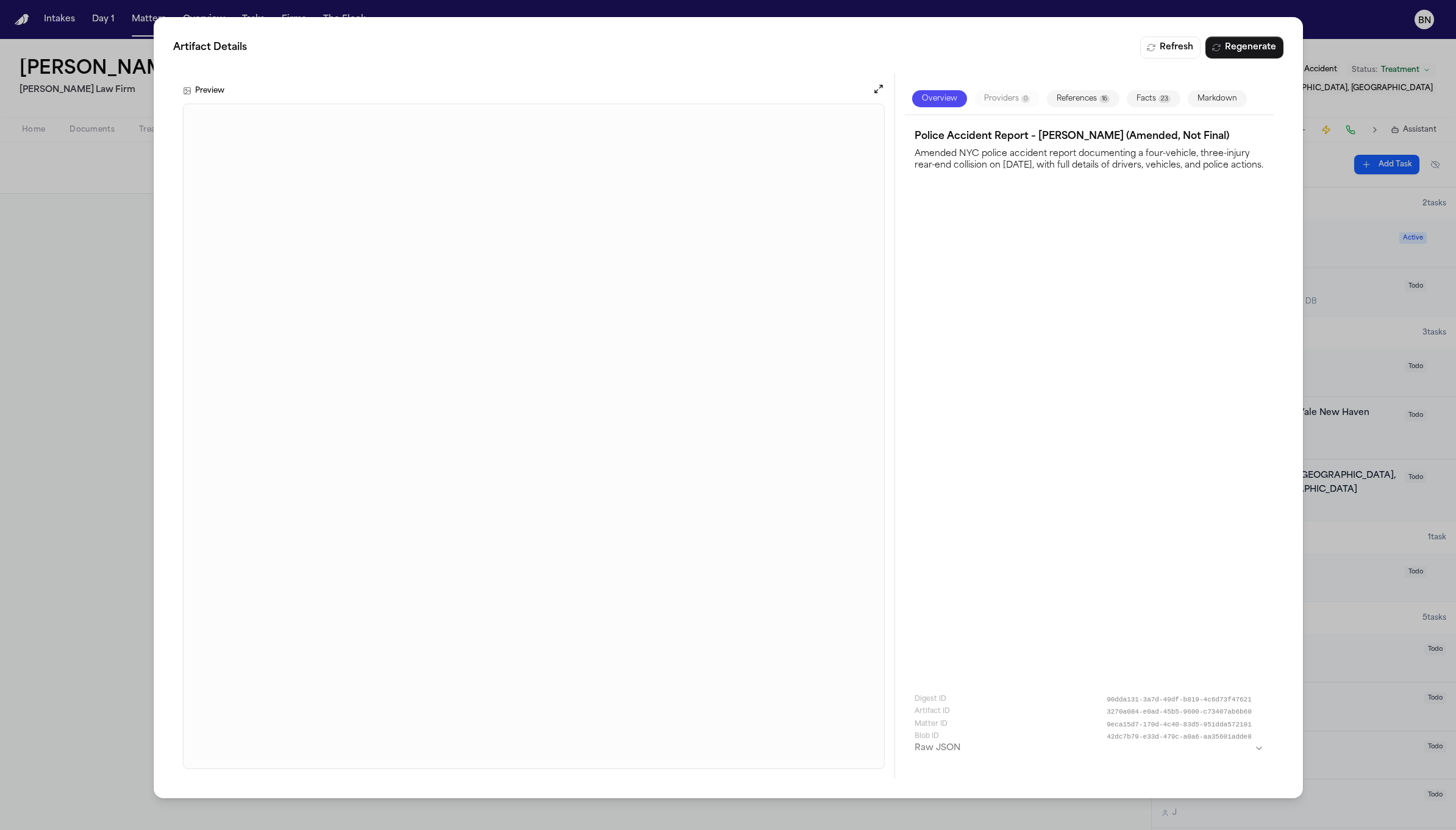
click at [100, 319] on div "Artifact Details Refresh Regenerate Preview Overview Providers 0 References 16 …" at bounding box center [728, 415] width 1456 height 830
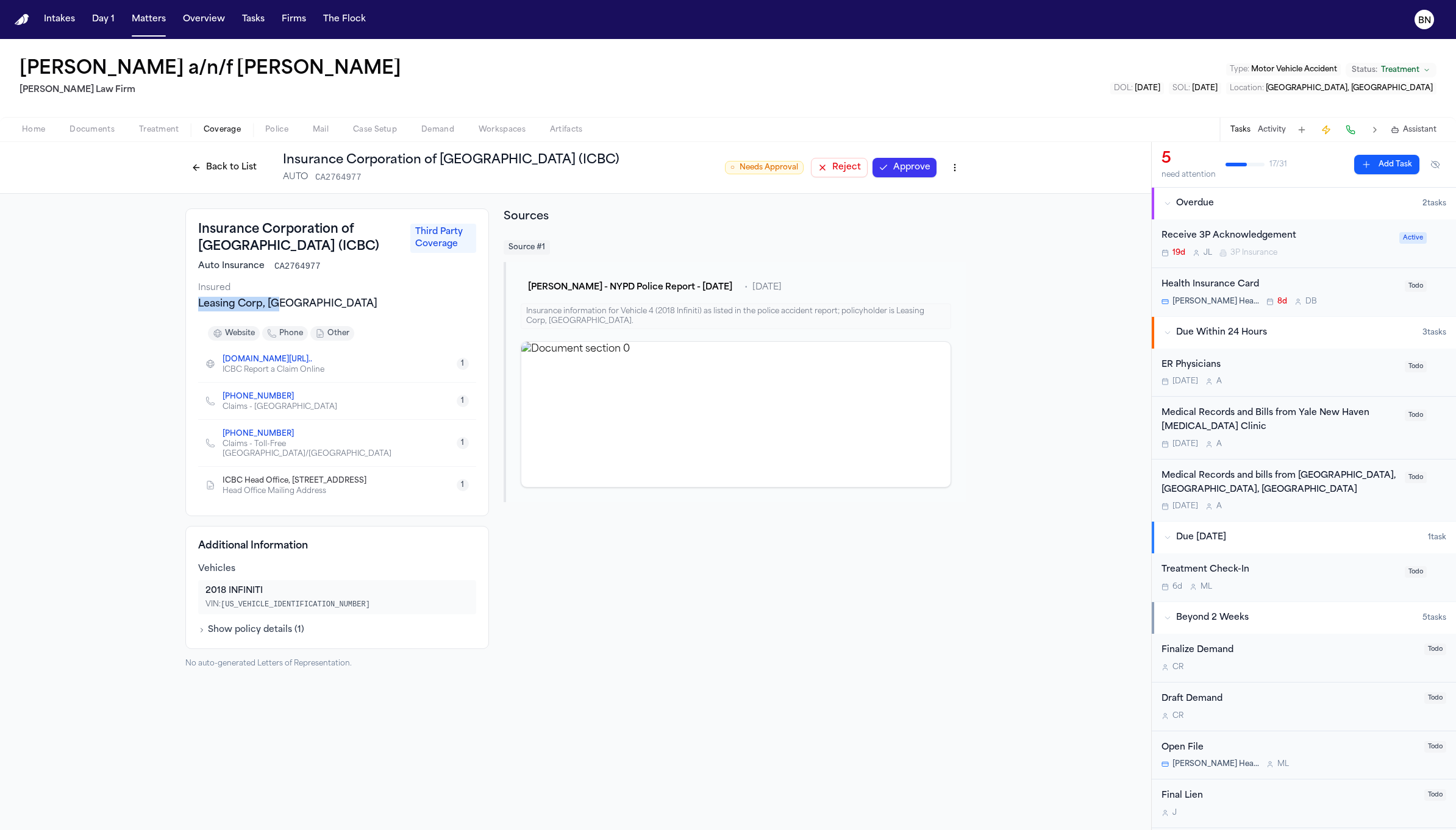
drag, startPoint x: 297, startPoint y: 302, endPoint x: 198, endPoint y: 306, distance: 99.1
click at [198, 306] on div "Leasing Corp, BC" at bounding box center [337, 303] width 278 height 15
click at [243, 152] on div "Back to List Insurance Corporation of British Columbia (ICBC) AUTO CA2764977" at bounding box center [402, 167] width 434 height 32
click at [241, 160] on button "Back to List" at bounding box center [224, 167] width 77 height 20
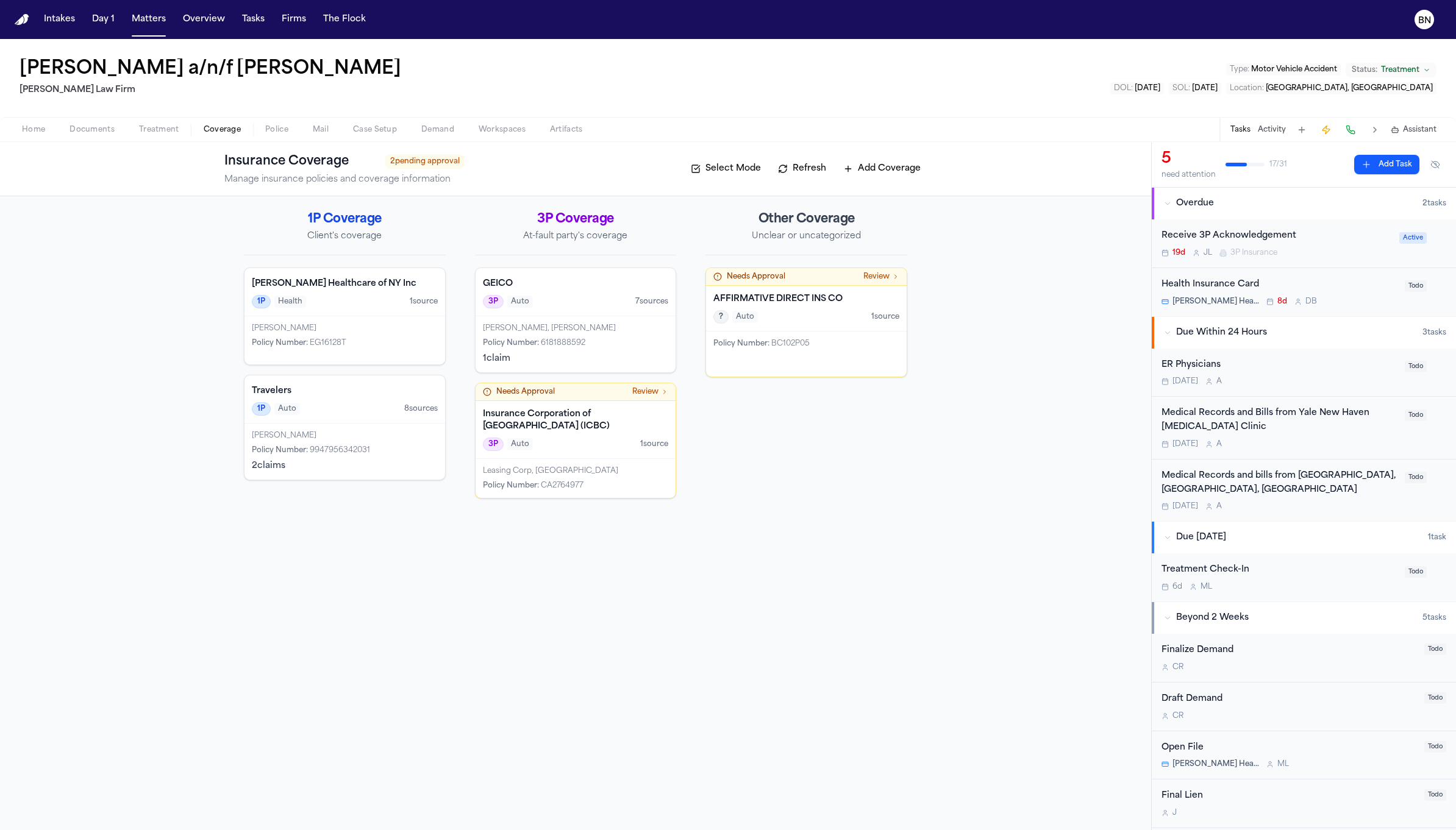
click at [726, 363] on div "Policy Number : BC102P05" at bounding box center [806, 354] width 201 height 45
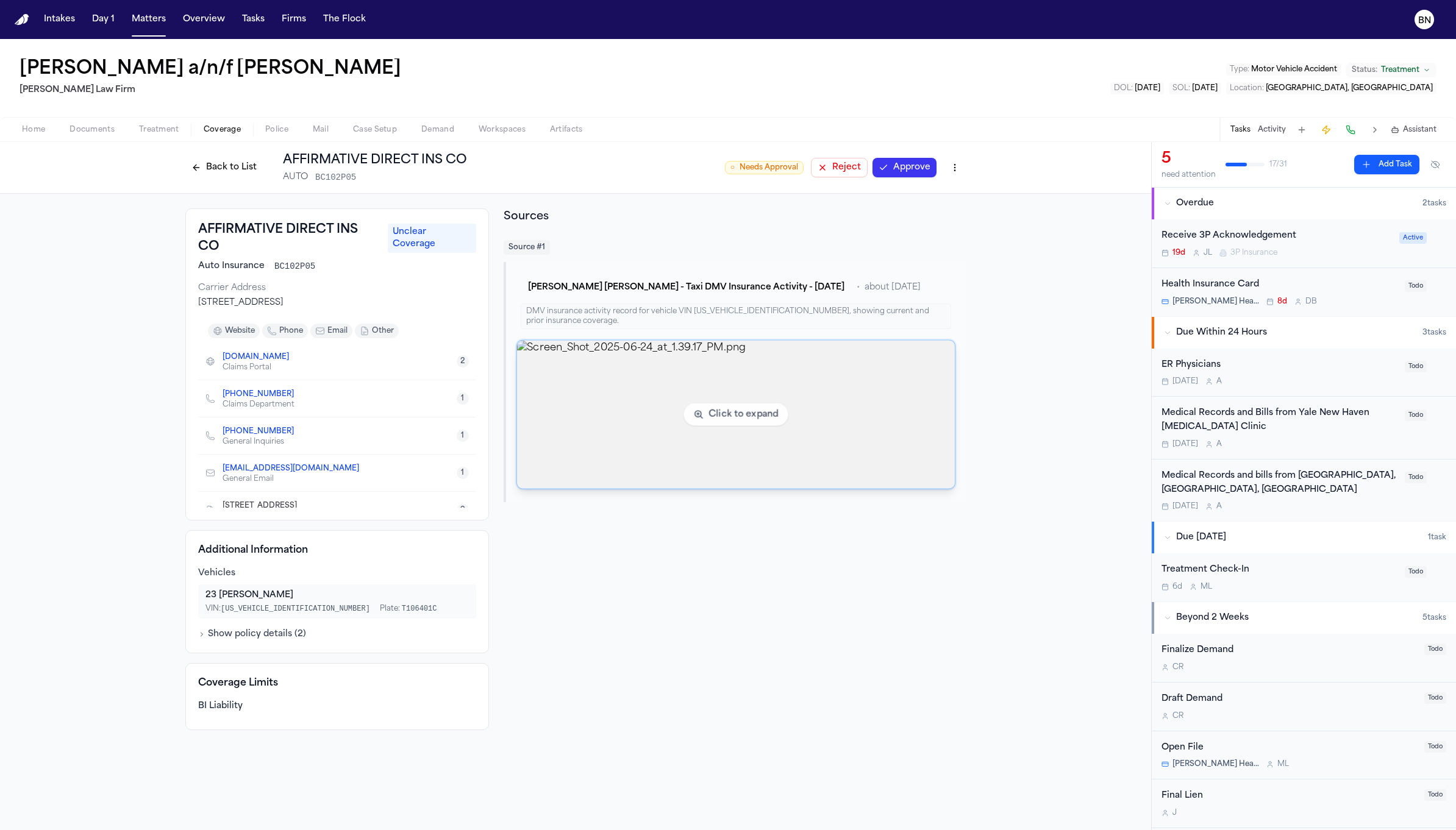
click at [675, 356] on img "View image Screen_Shot_2025-06-24_at_1.39.17_PM.png" at bounding box center [735, 415] width 438 height 148
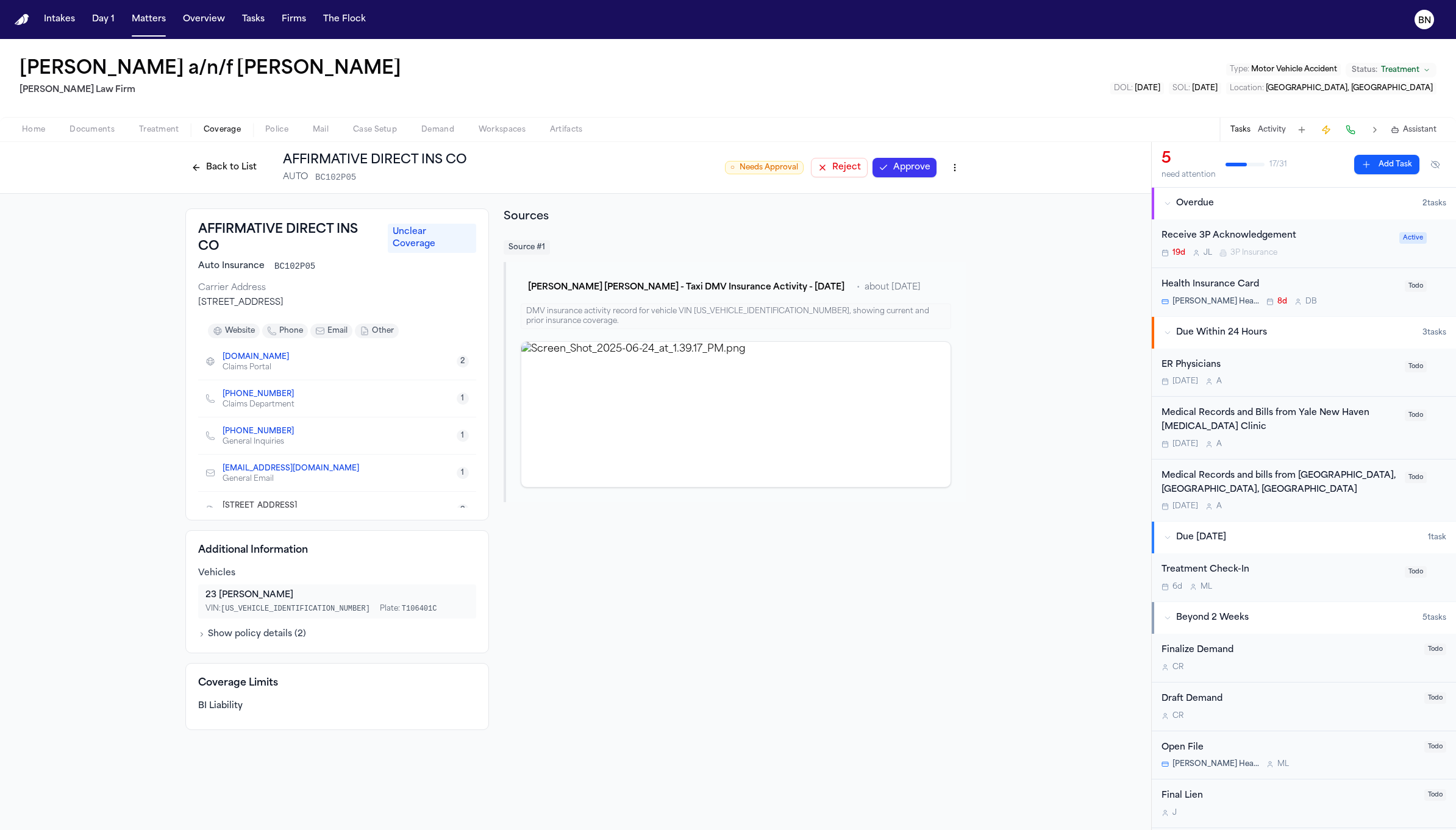
click at [236, 170] on button "Back to List" at bounding box center [224, 167] width 77 height 20
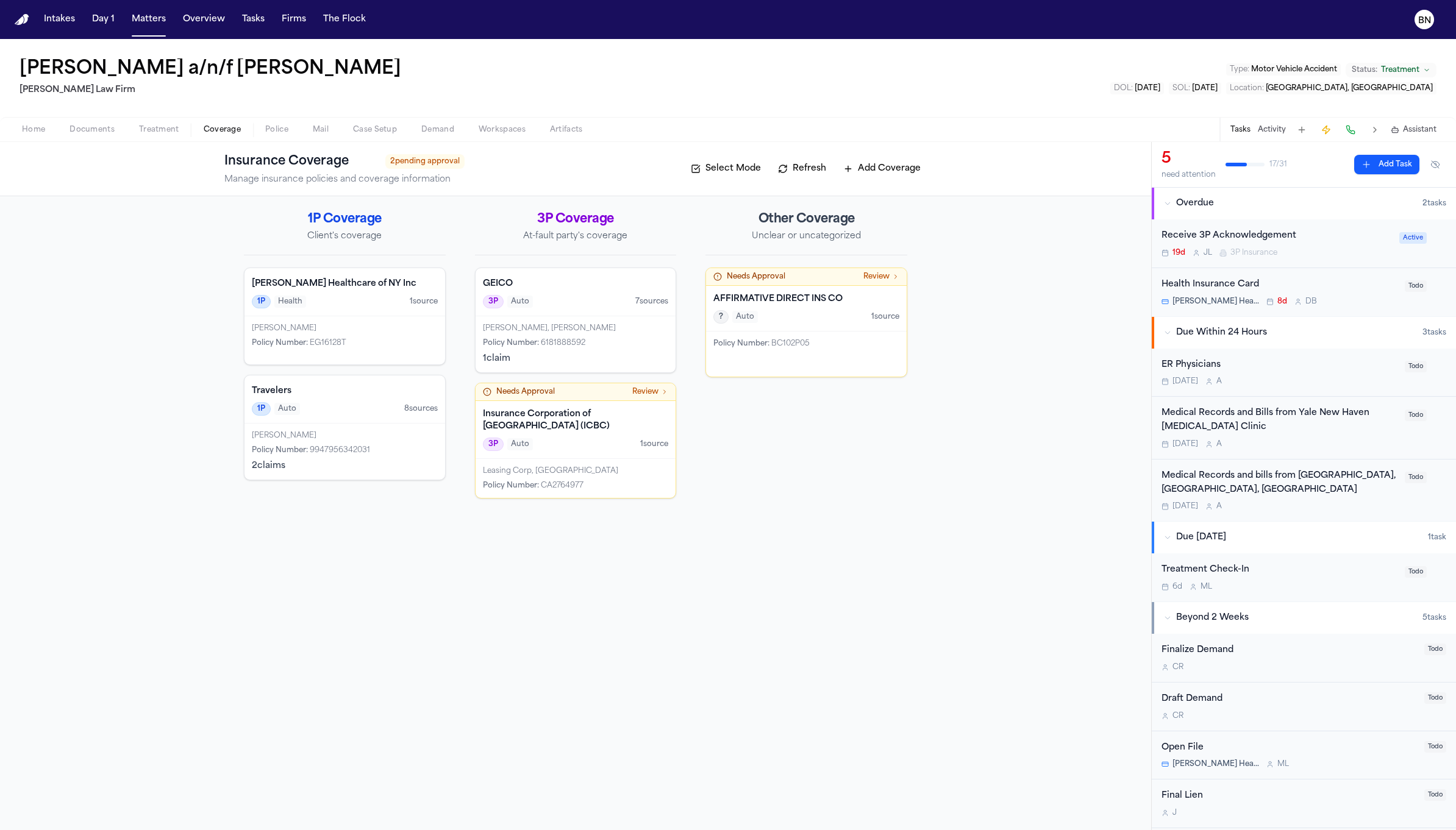
click at [586, 409] on h4 "Insurance Corporation of British Columbia (ICBC)" at bounding box center [575, 421] width 186 height 24
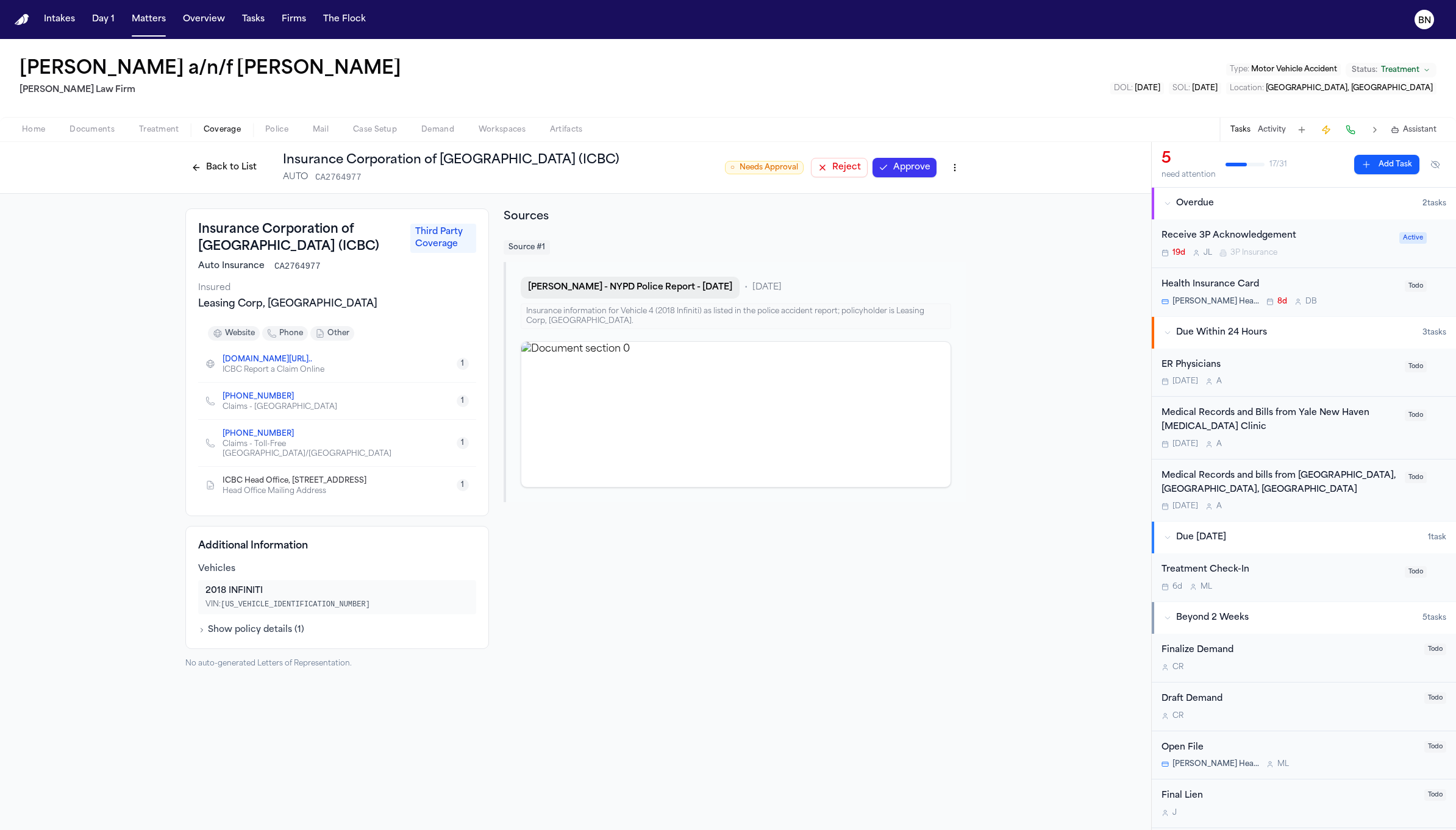
click at [635, 293] on button "J. Becerra - NYPD Police Report - 4.1.25" at bounding box center [630, 288] width 219 height 22
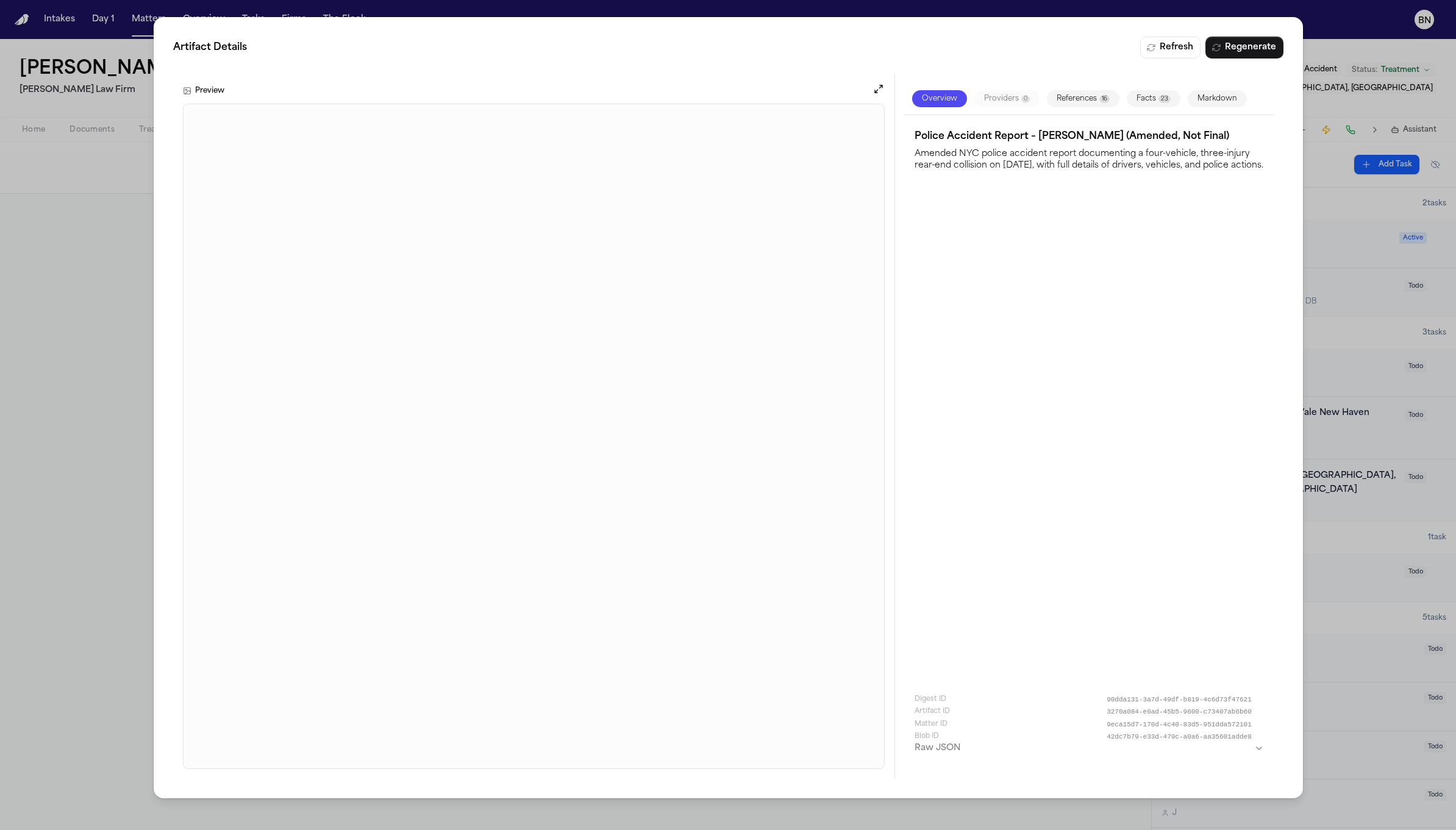
click at [80, 369] on div "Artifact Details Refresh Regenerate Preview Overview Providers 0 References 16 …" at bounding box center [728, 415] width 1456 height 830
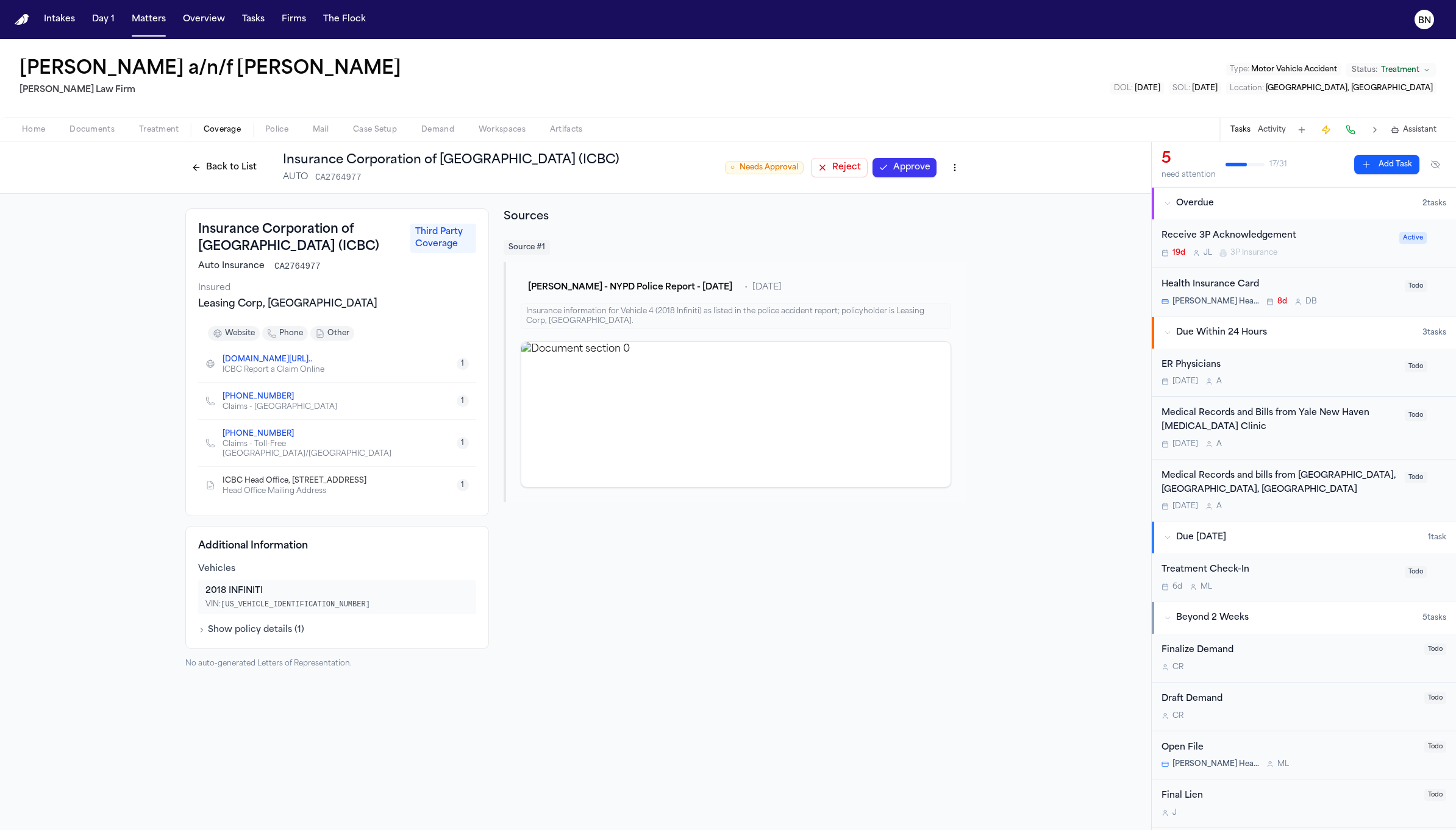
click at [249, 171] on button "Back to List" at bounding box center [224, 167] width 77 height 20
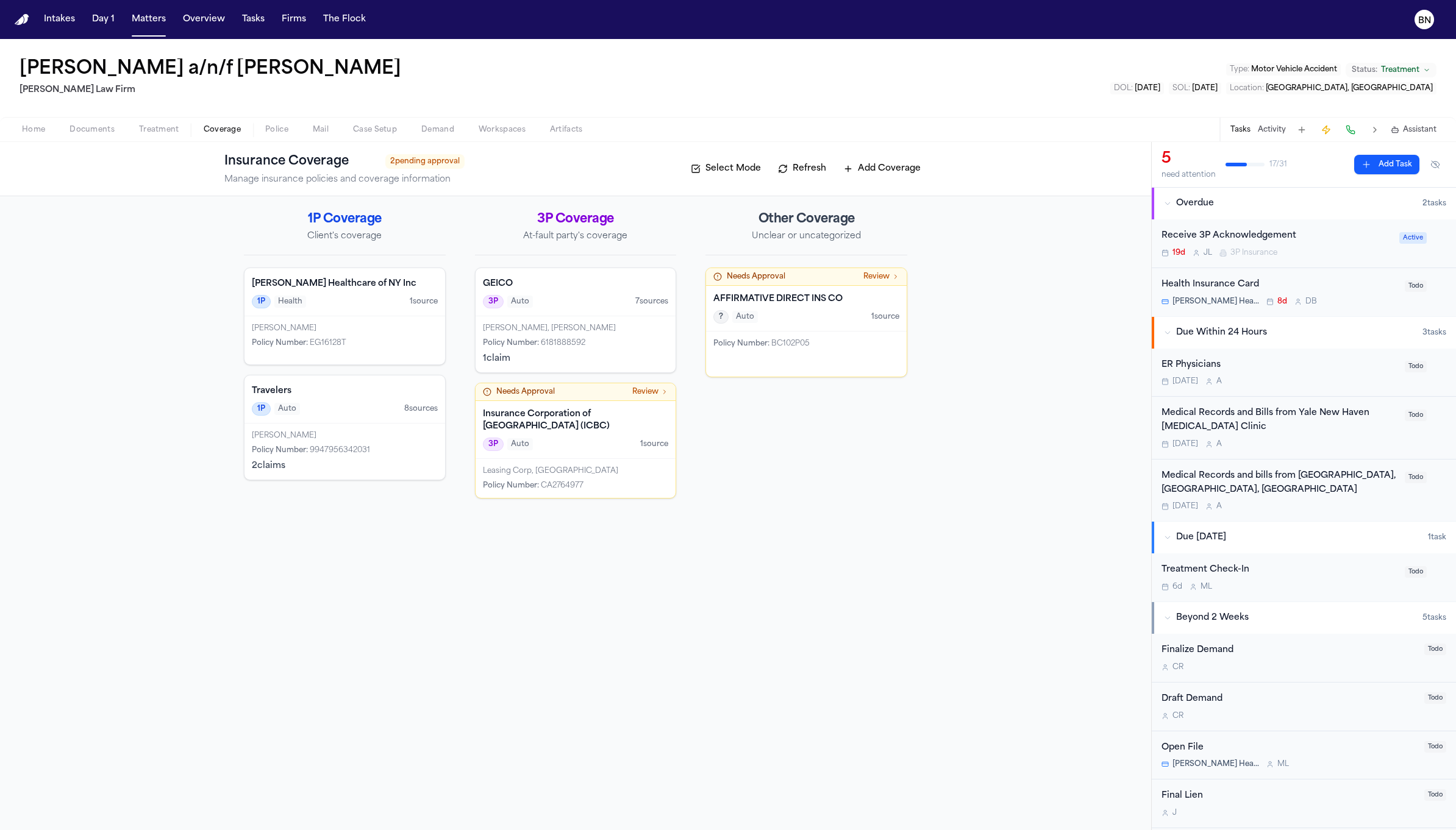
click at [779, 341] on span "BC102P05" at bounding box center [790, 343] width 39 height 8
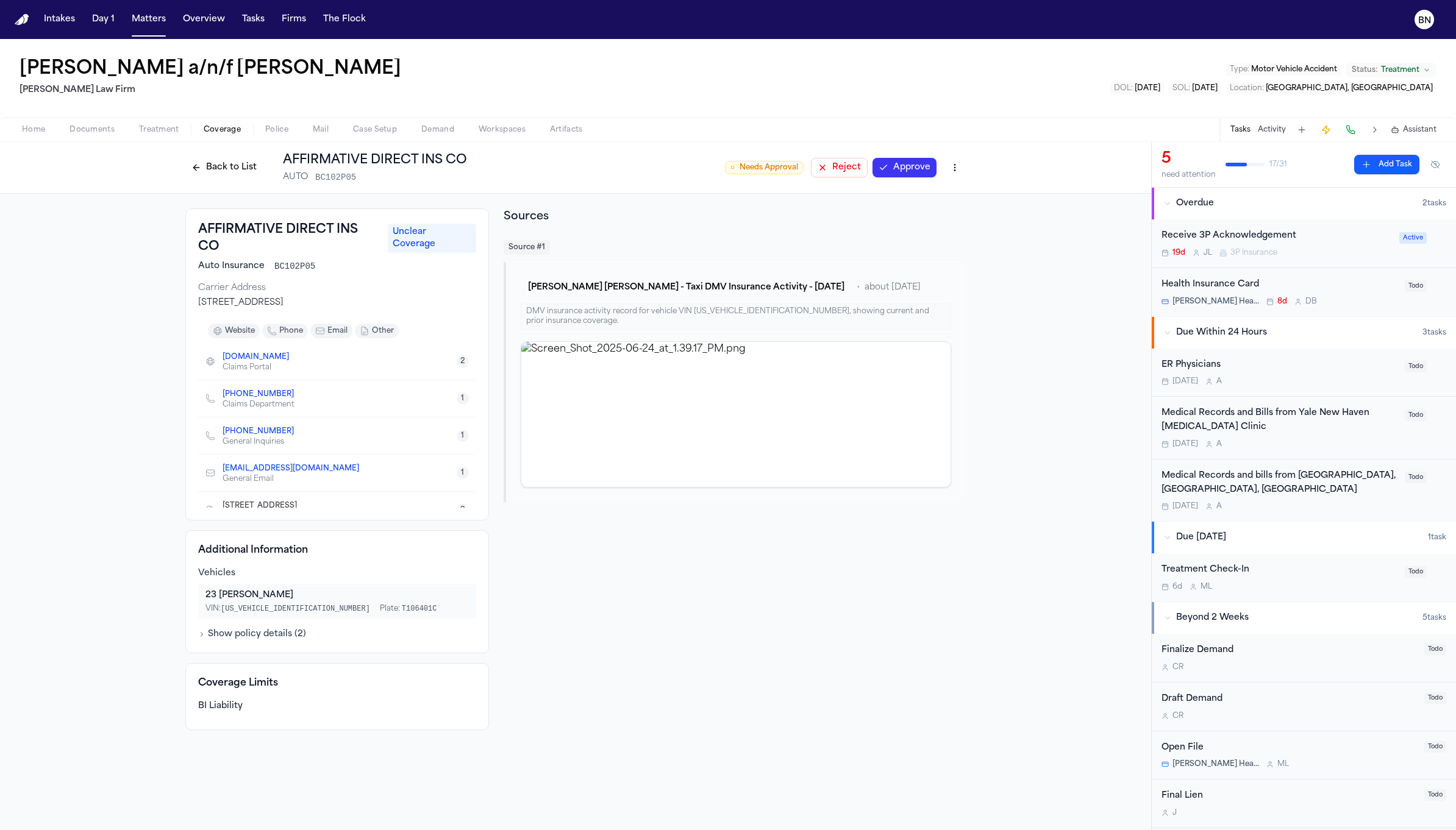
click at [289, 606] on span "1CF1EBU24PG009248" at bounding box center [296, 609] width 149 height 9
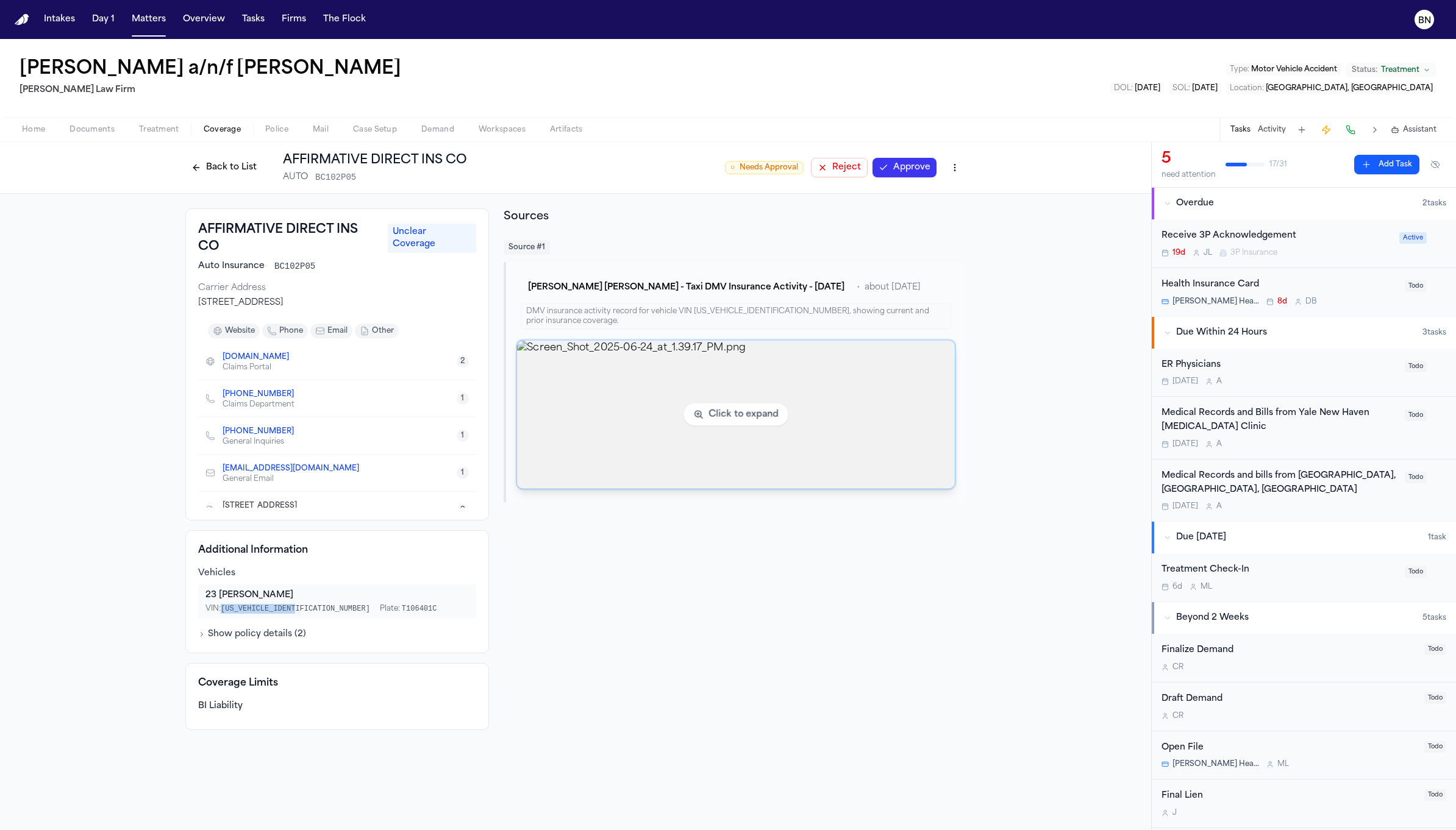
click at [649, 349] on img "View image Screen_Shot_2025-06-24_at_1.39.17_PM.png" at bounding box center [735, 415] width 438 height 148
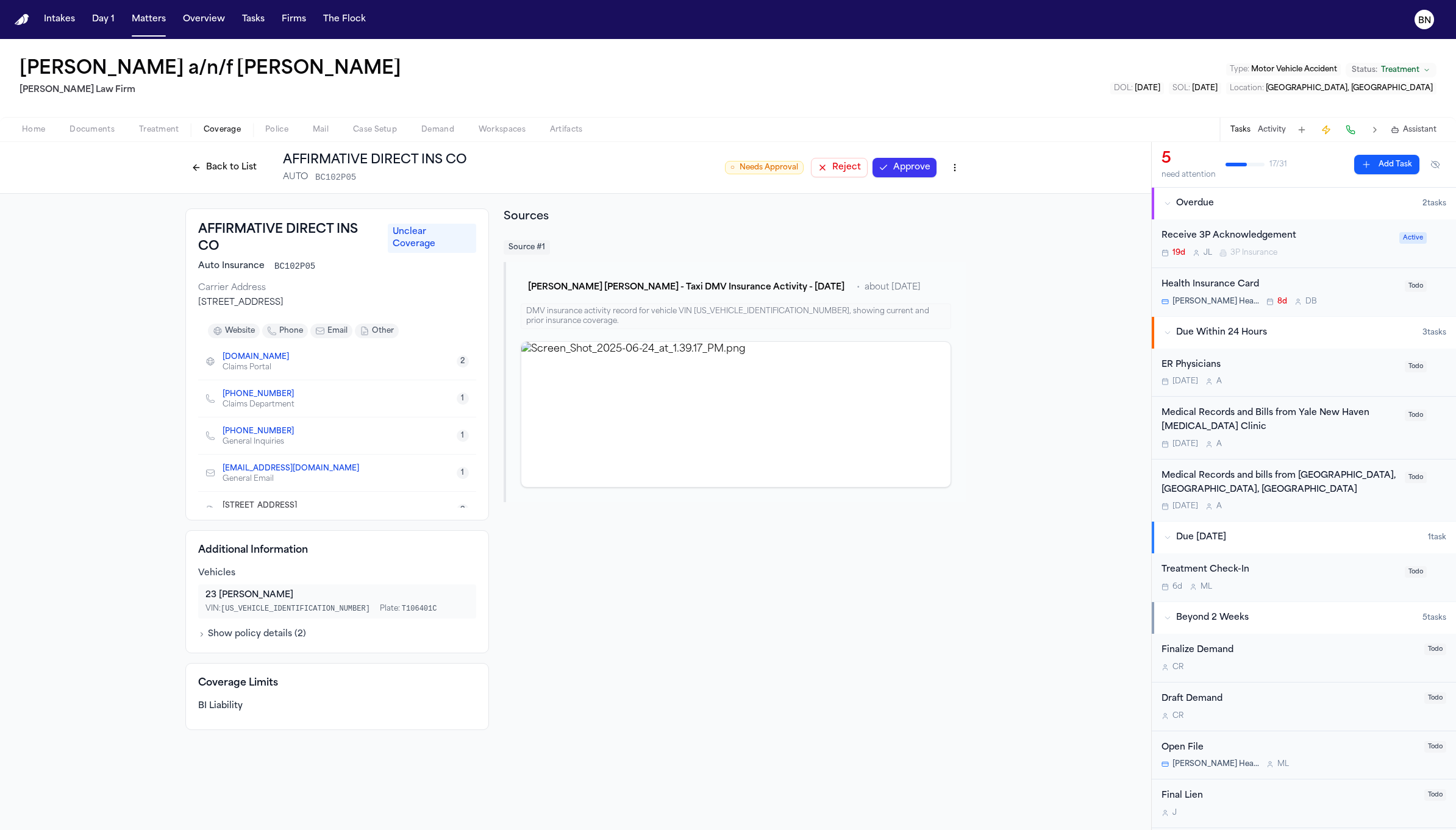
click at [81, 130] on span "Documents" at bounding box center [92, 129] width 45 height 9
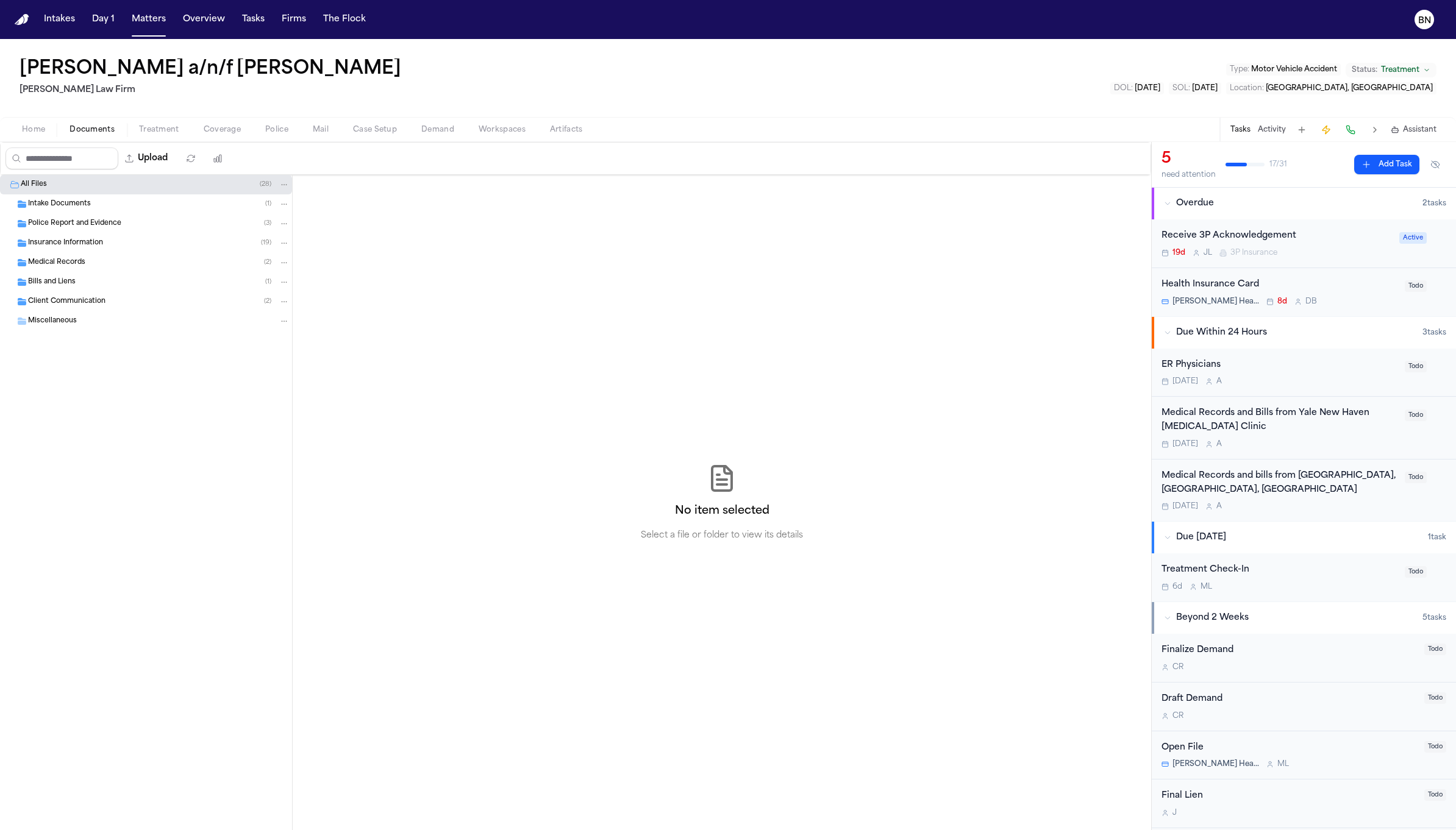
click at [116, 221] on span "Police Report and Evidence" at bounding box center [75, 224] width 93 height 10
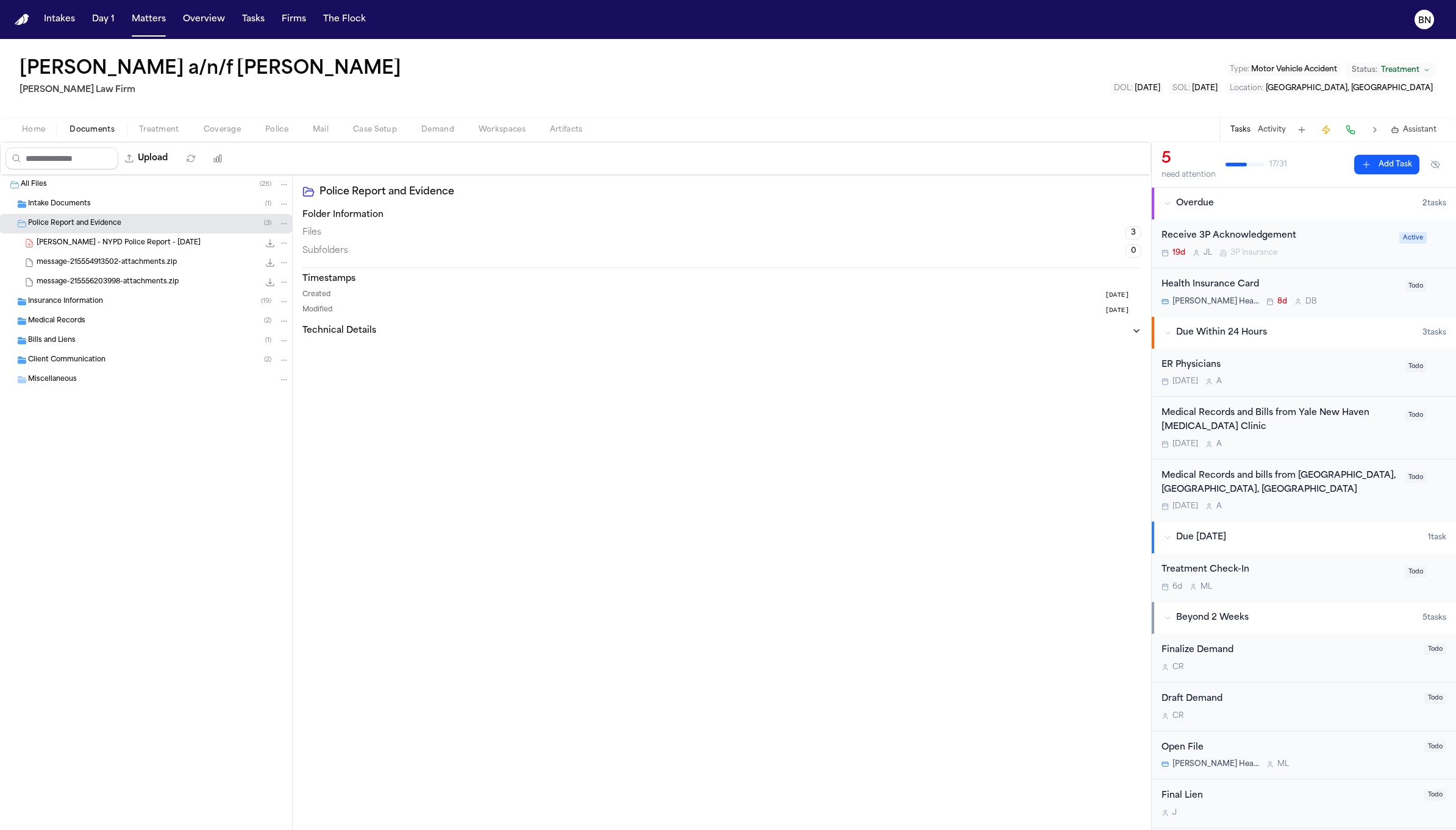
click at [124, 246] on span "J. Becerra - NYPD Police Report - 4.1.25" at bounding box center [118, 243] width 164 height 10
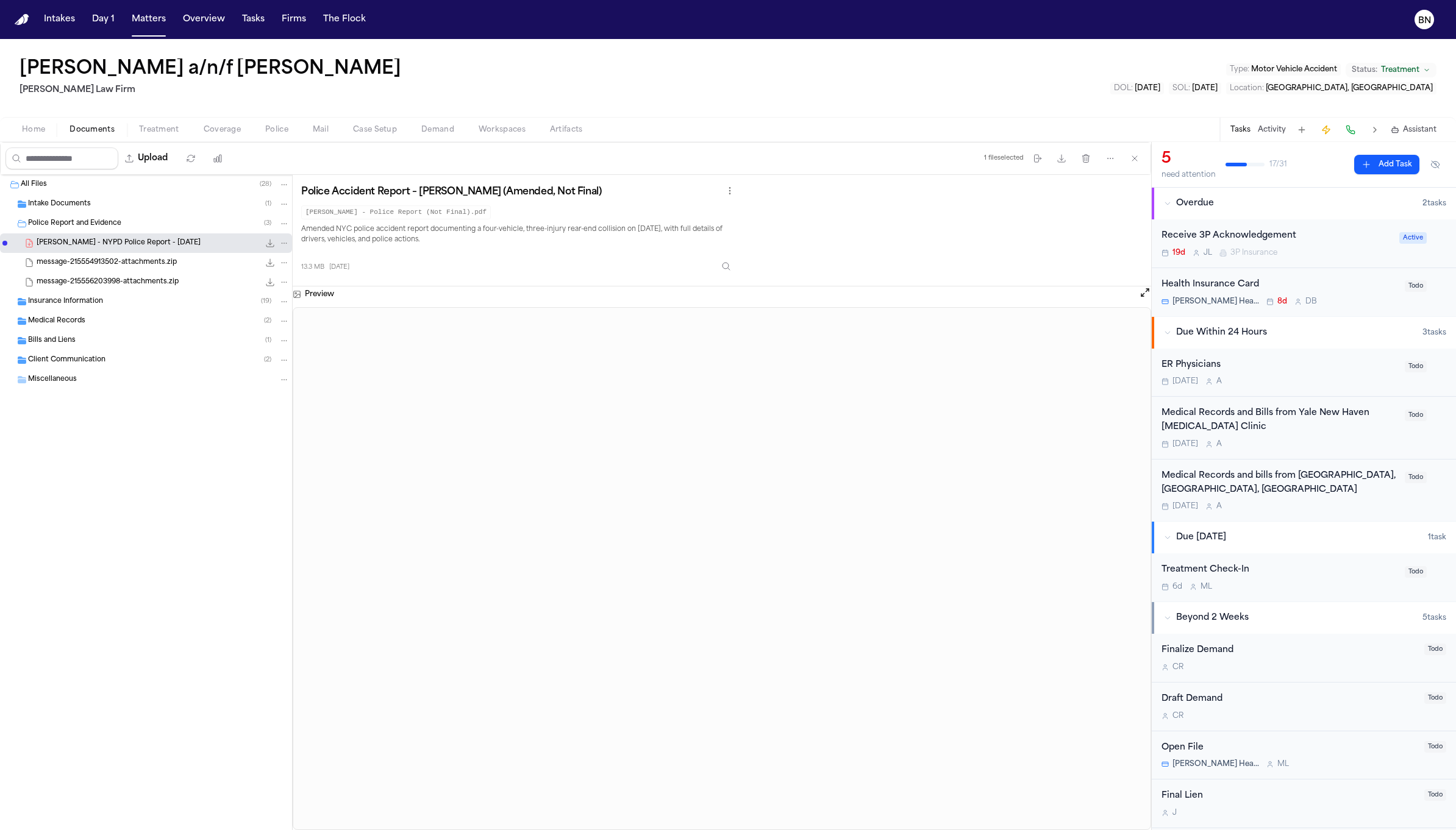
click at [109, 204] on div "Intake Documents ( 1 )" at bounding box center [159, 204] width 261 height 11
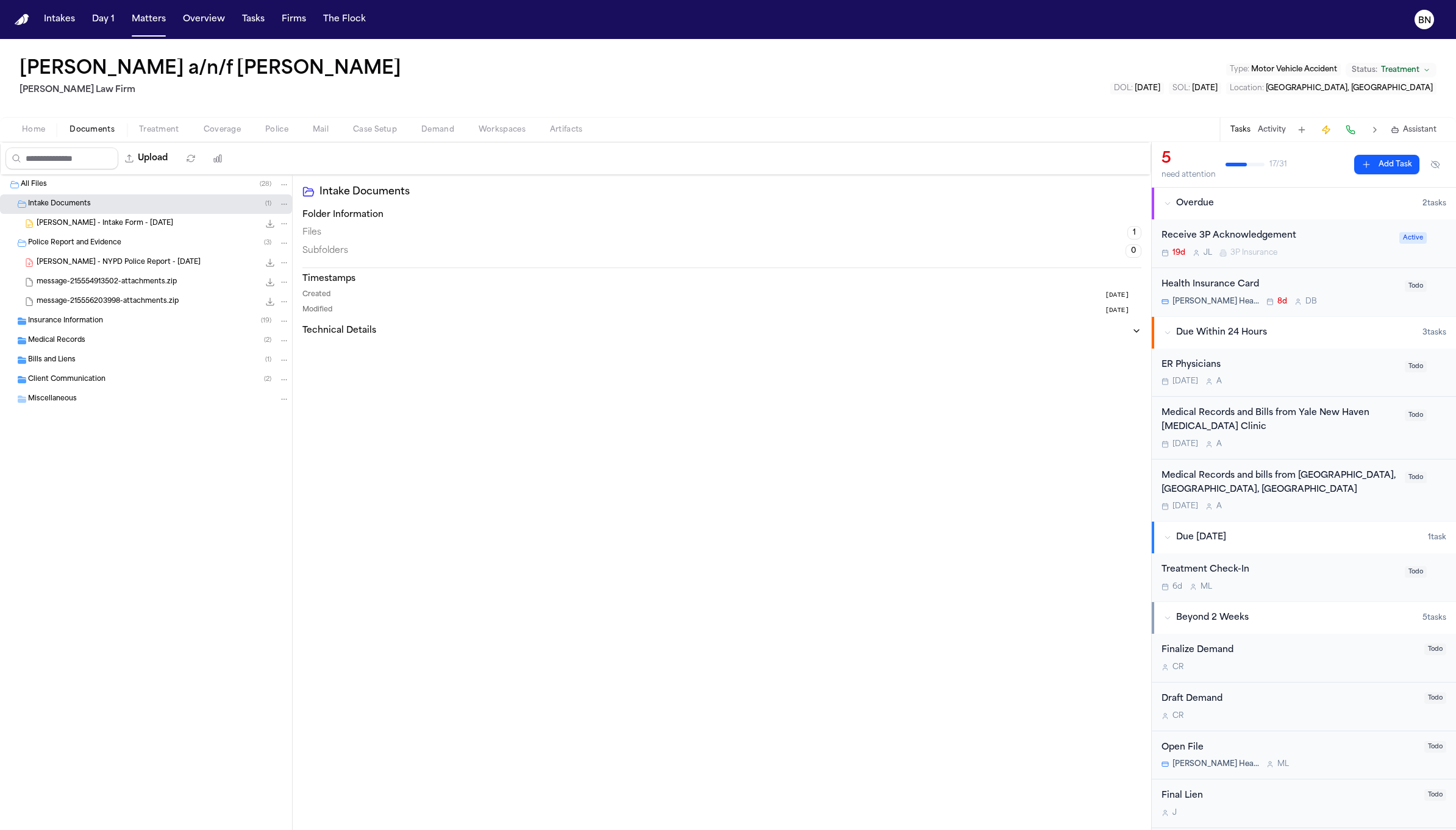
click at [126, 303] on span "message-215556203998-attachments.zip" at bounding box center [108, 302] width 142 height 10
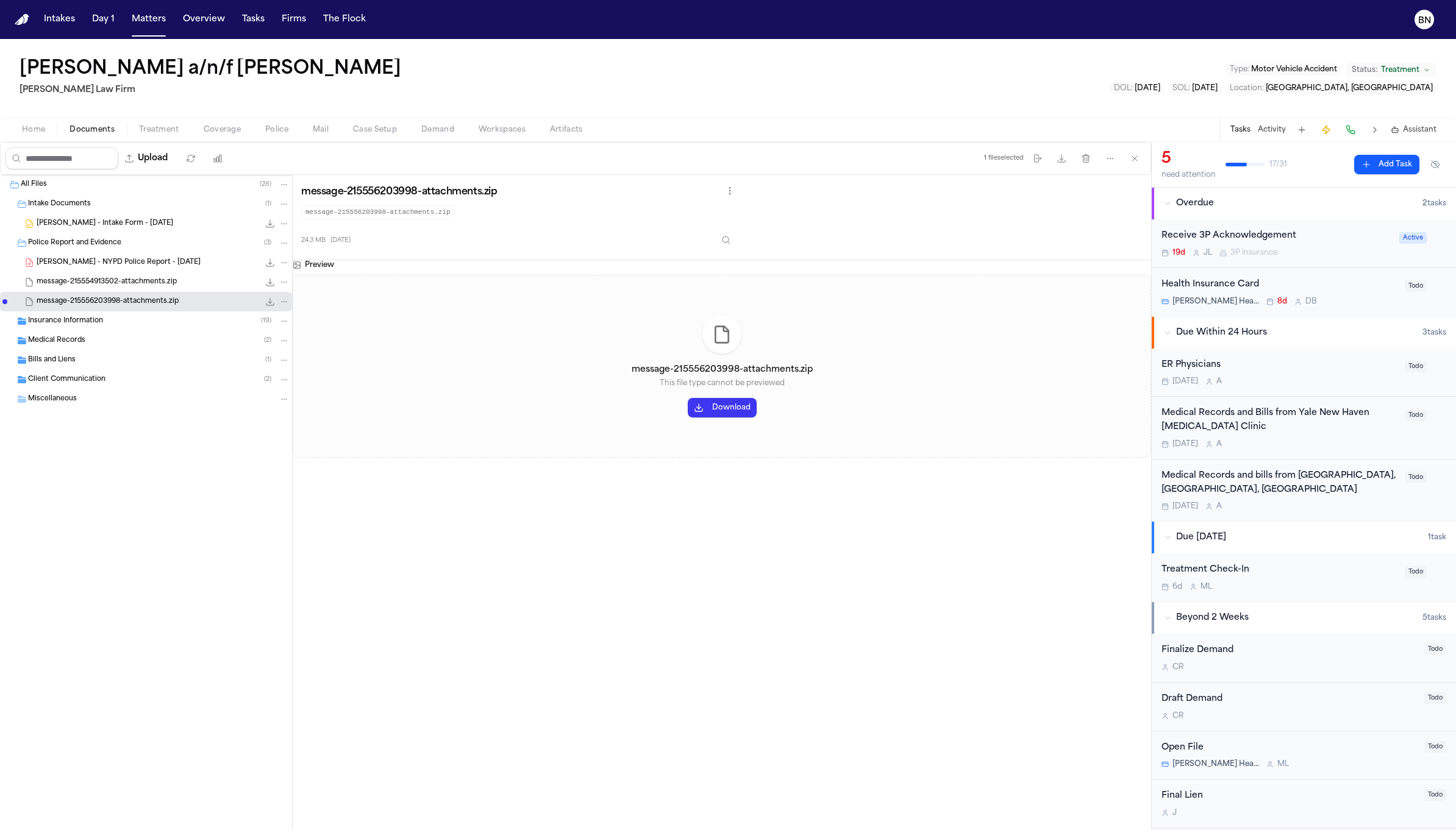
click at [135, 281] on span "message-215554913502-attachments.zip" at bounding box center [107, 283] width 141 height 10
click at [133, 313] on div "Insurance Information ( 19 )" at bounding box center [146, 321] width 292 height 20
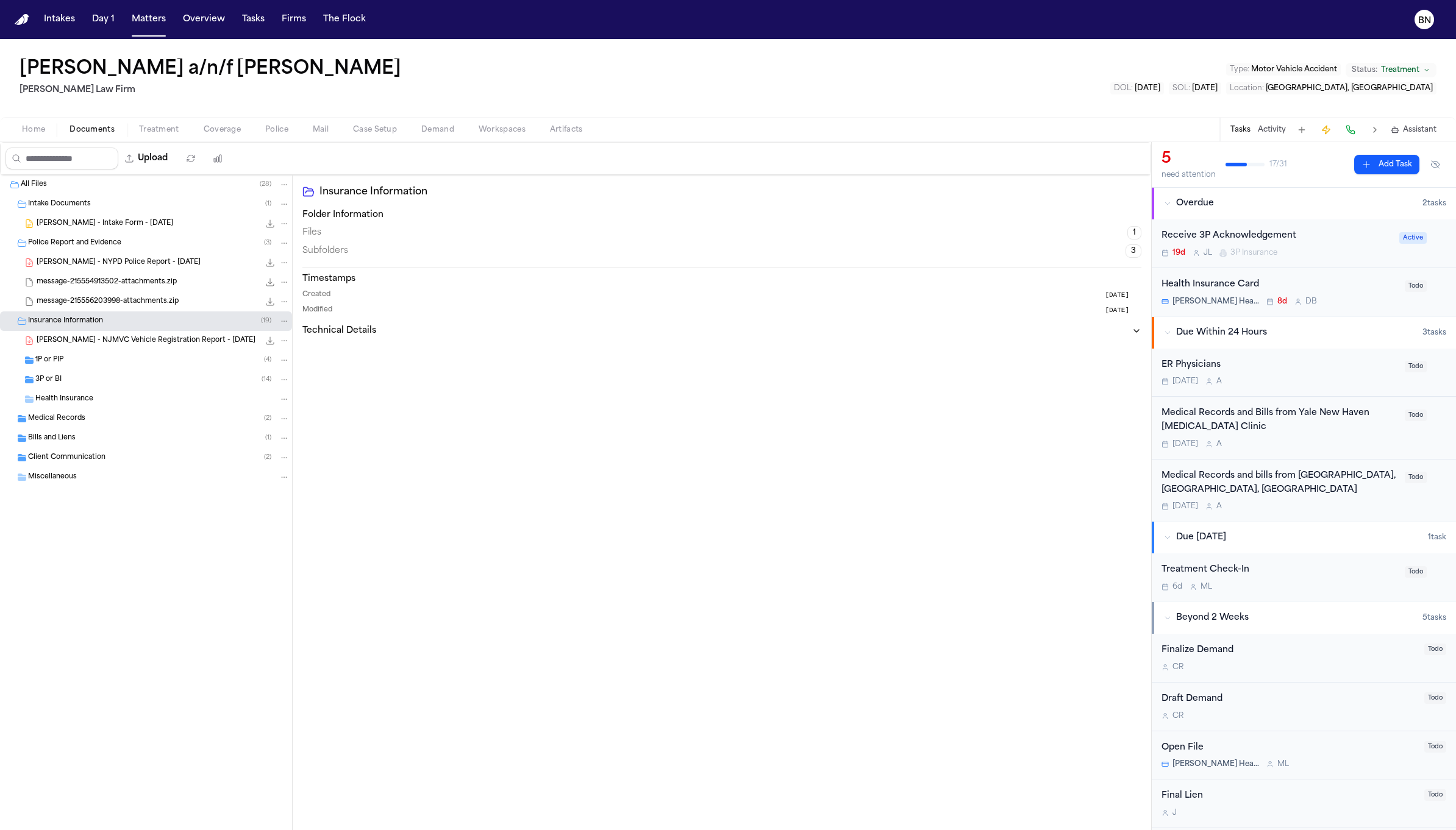
click at [133, 345] on div "G. Becerra - NJMVC Vehicle Registration Report - 8.12.25 208.5 KB • PDF" at bounding box center [163, 341] width 253 height 12
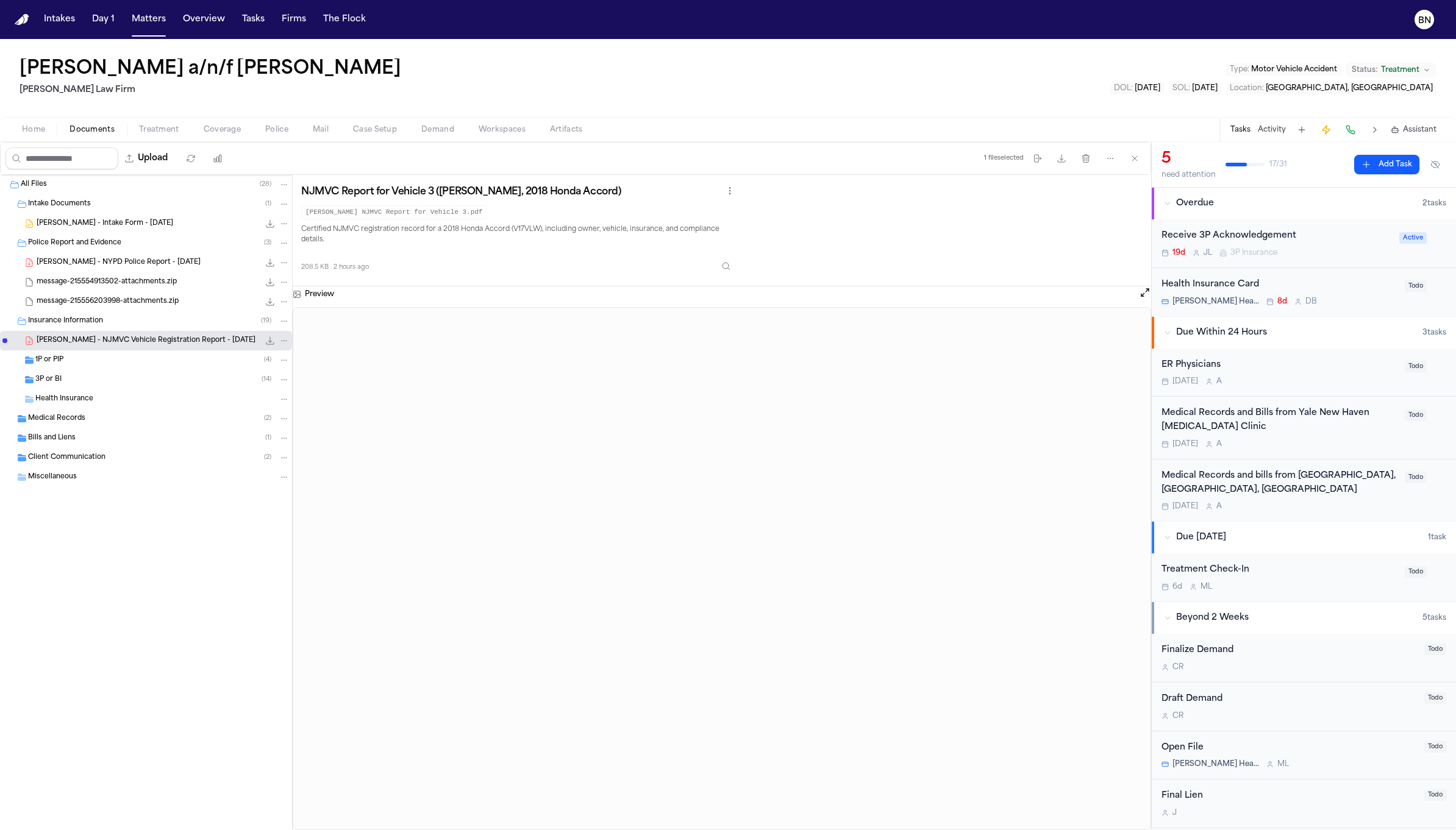
click at [129, 364] on div "1P or PIP ( 4 )" at bounding box center [146, 360] width 292 height 20
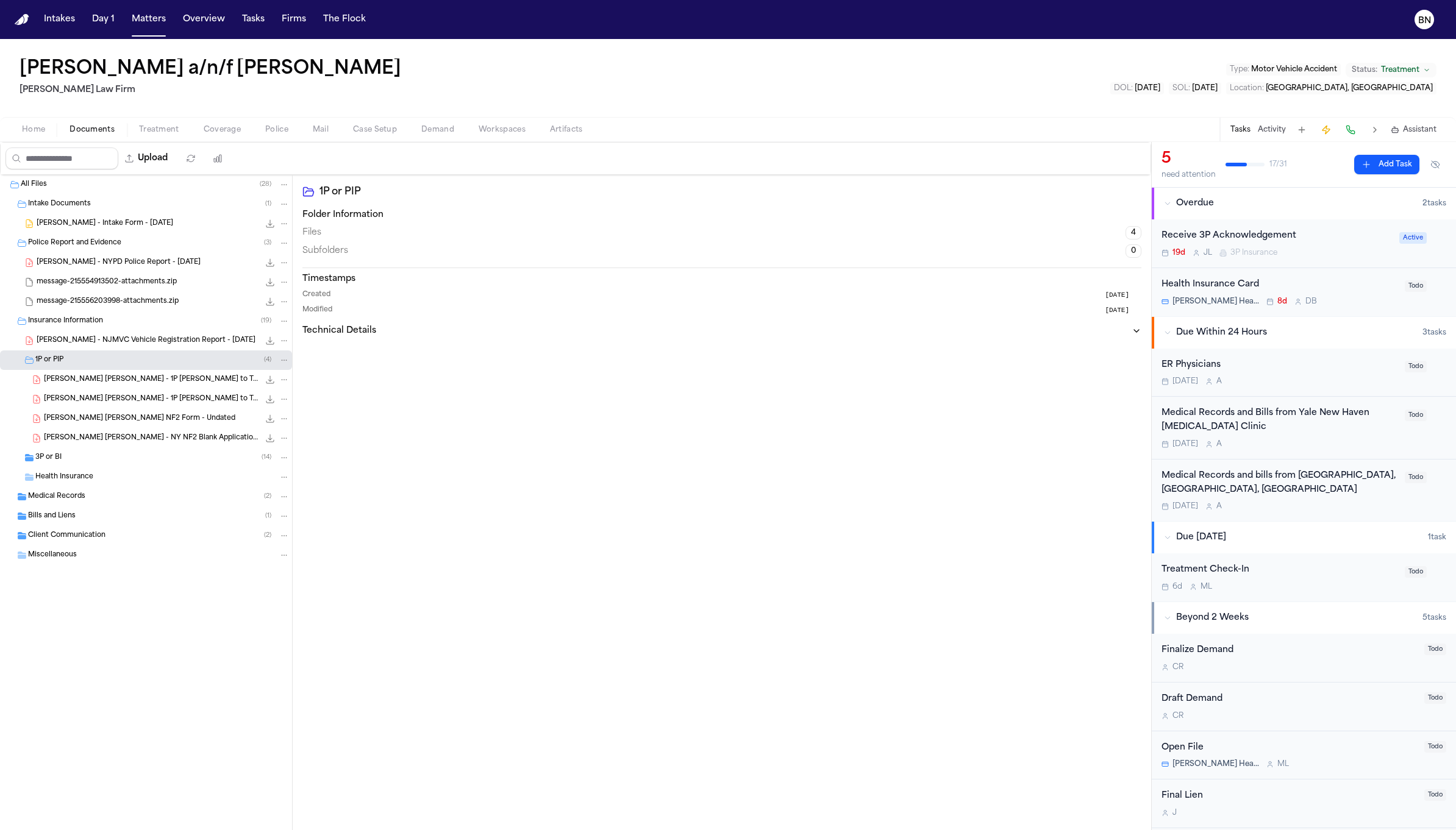
click at [139, 421] on span "G. Becerra Perez - Blank NF2 Form - Undated" at bounding box center [139, 419] width 191 height 10
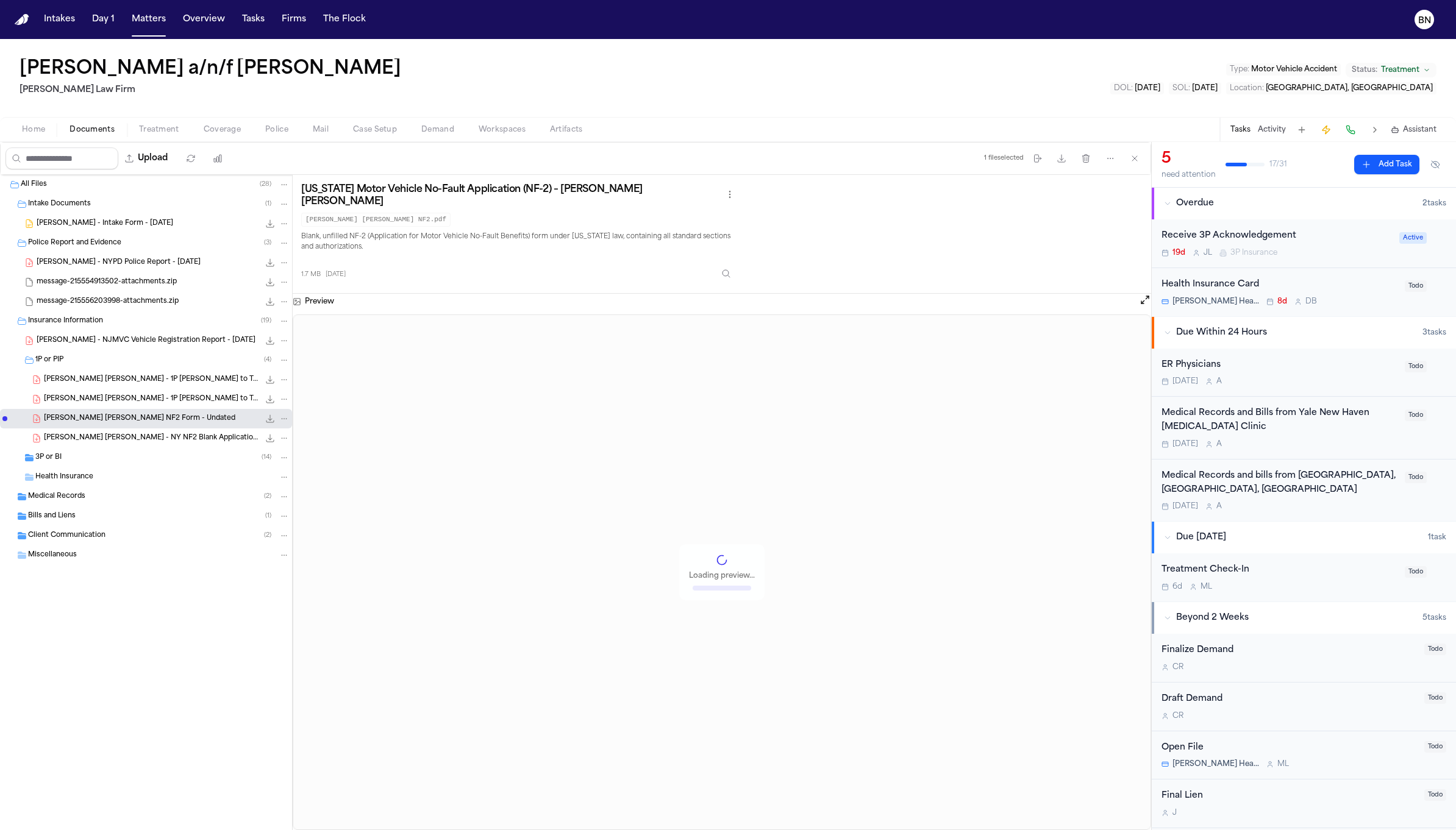
click at [139, 433] on span "G. Becerra Perez - NY NF2 Blank Application Form" at bounding box center [151, 439] width 215 height 10
click at [137, 453] on div "3P or BI ( 14 )" at bounding box center [162, 457] width 255 height 11
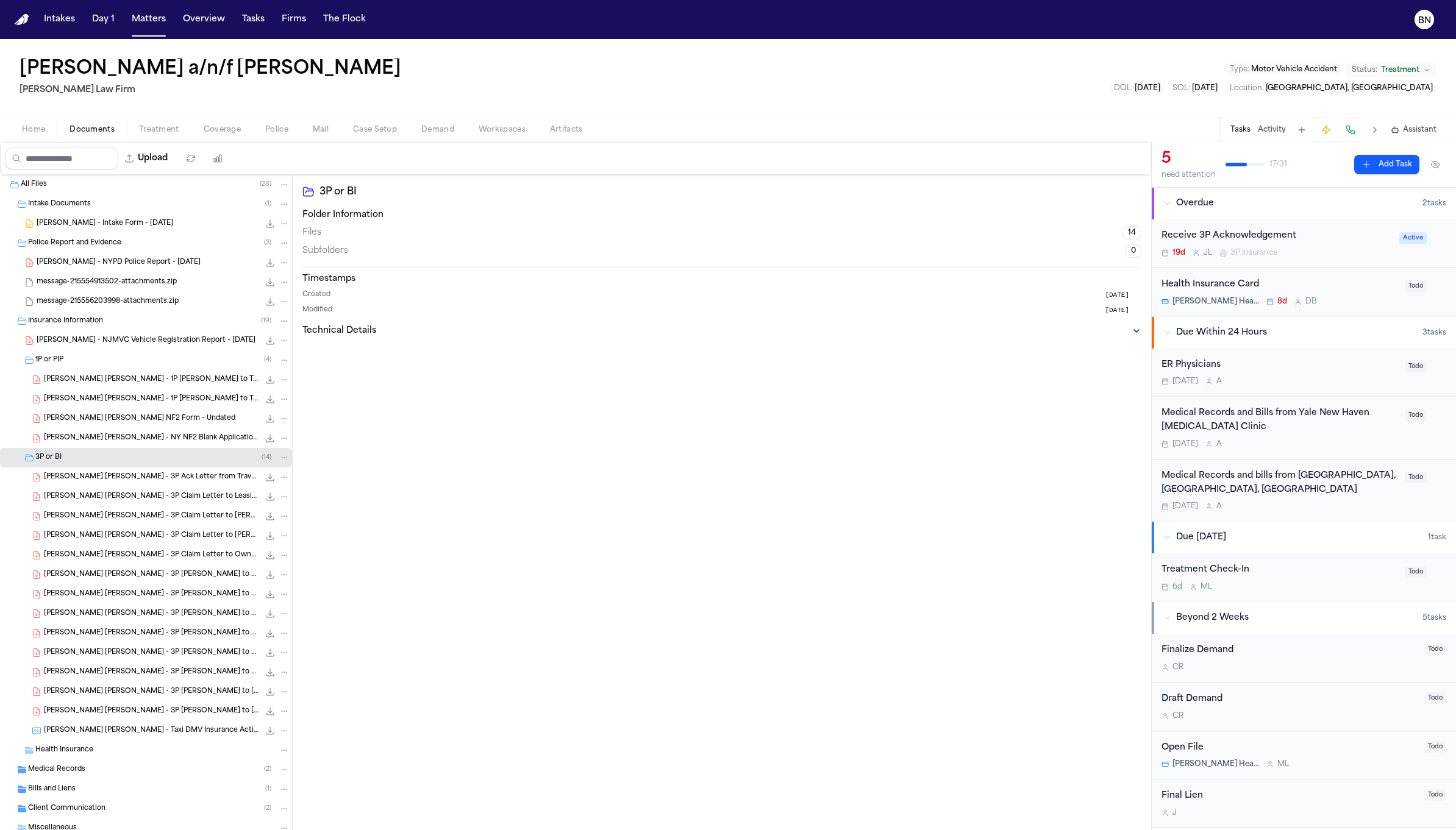
scroll to position [35, 0]
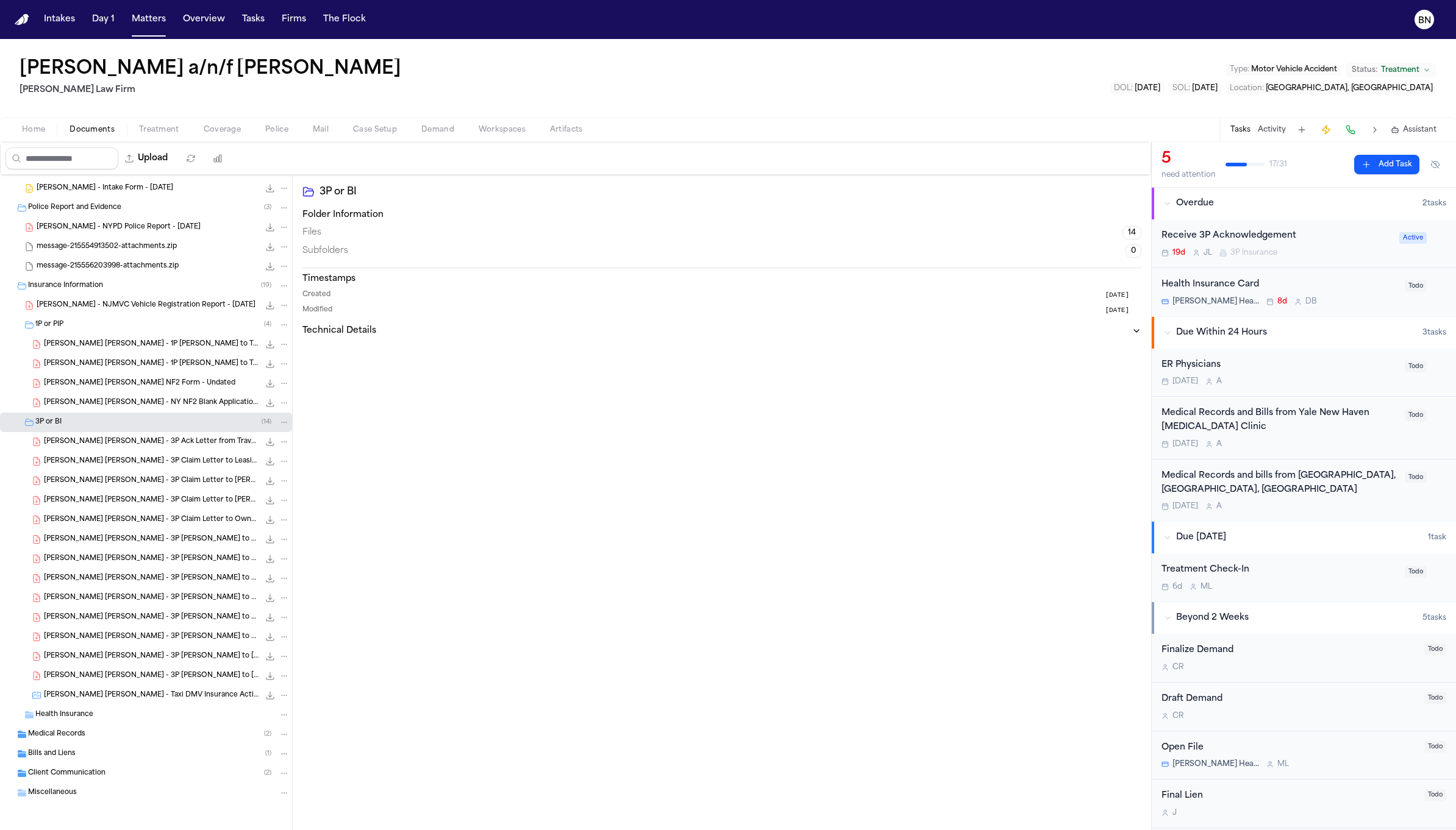
click at [147, 779] on div "Client Communication ( 2 )" at bounding box center [146, 773] width 292 height 20
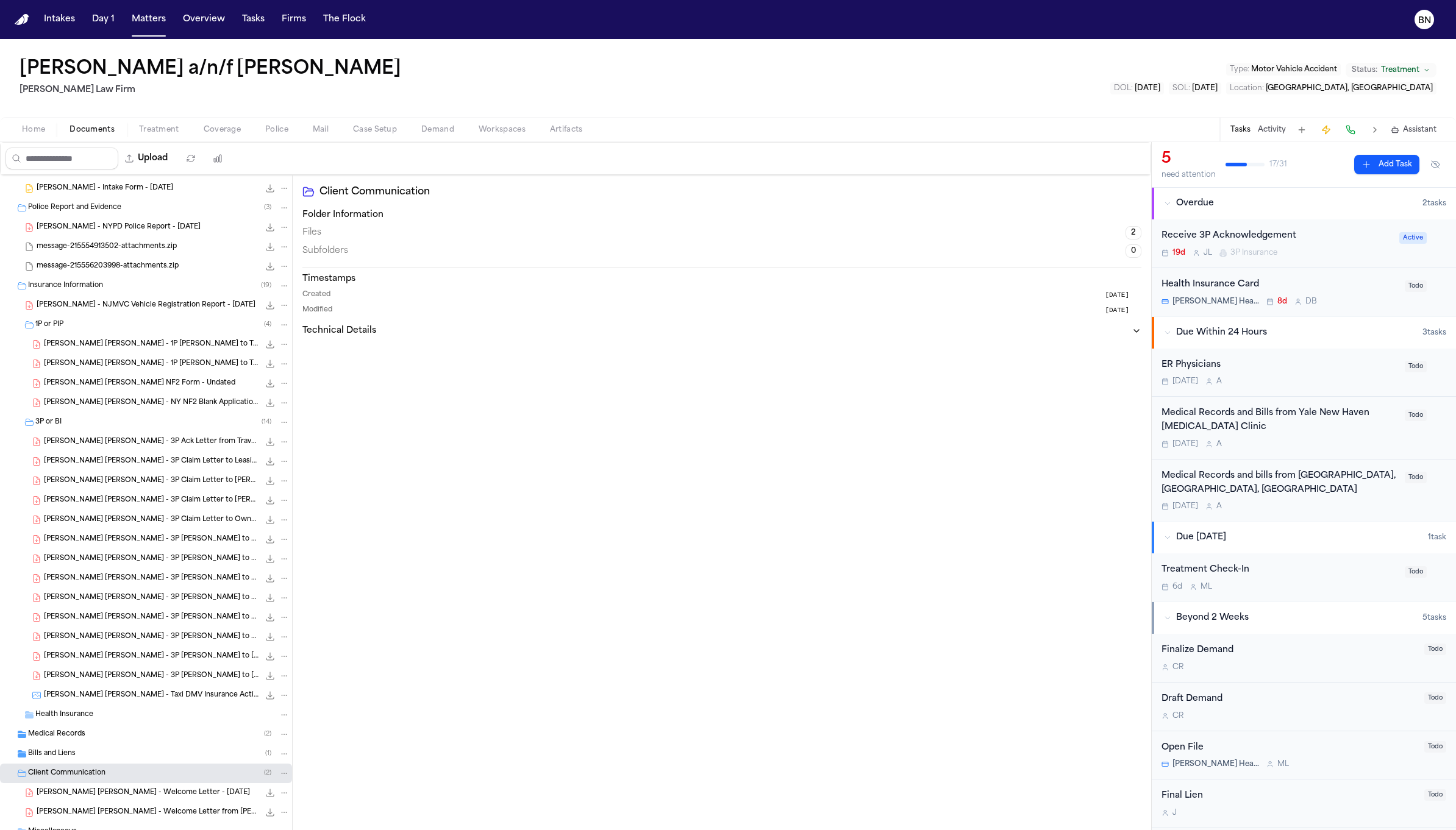
scroll to position [75, 0]
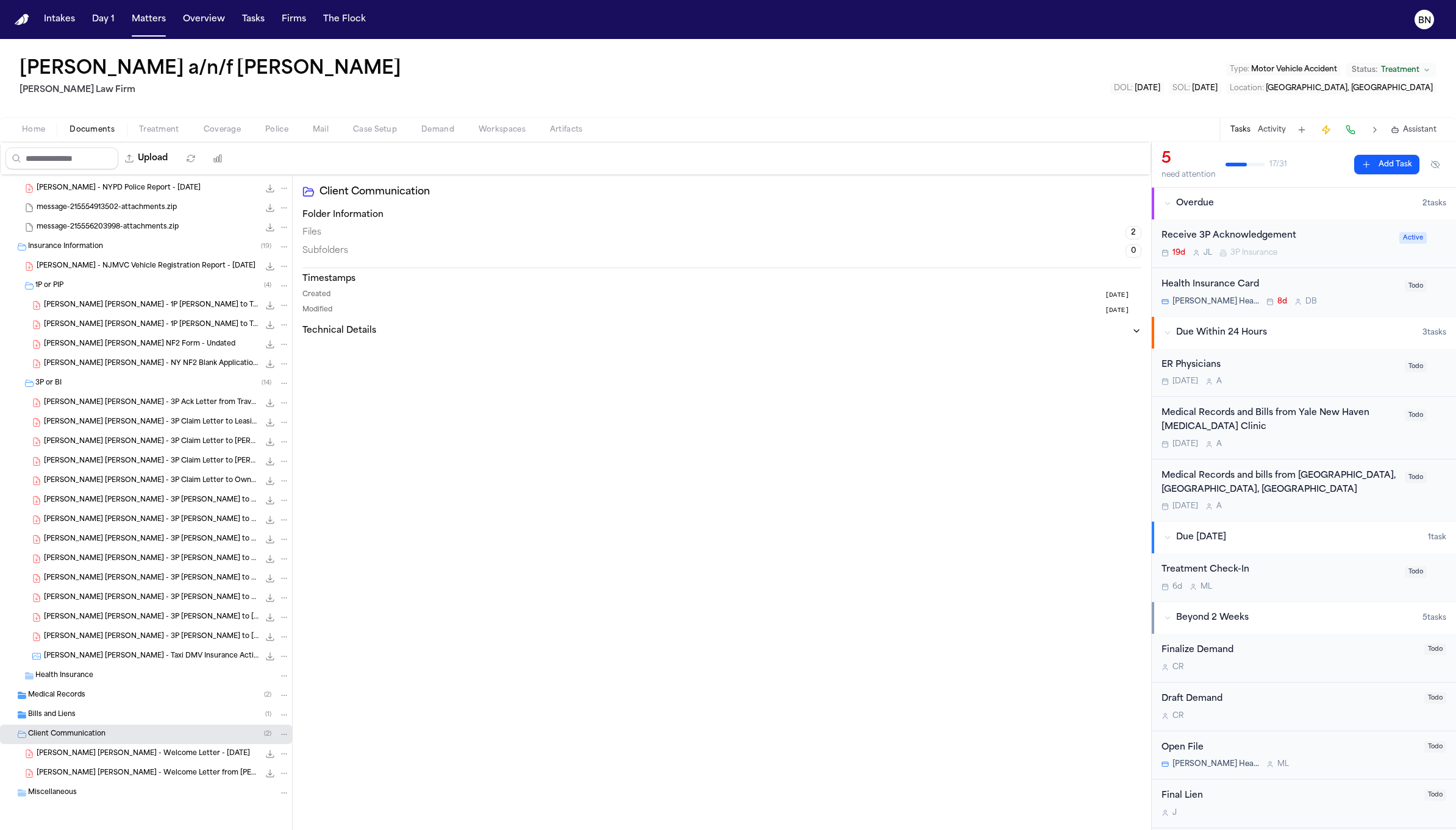
click at [156, 711] on div "Bills and Liens ( 1 )" at bounding box center [159, 714] width 261 height 11
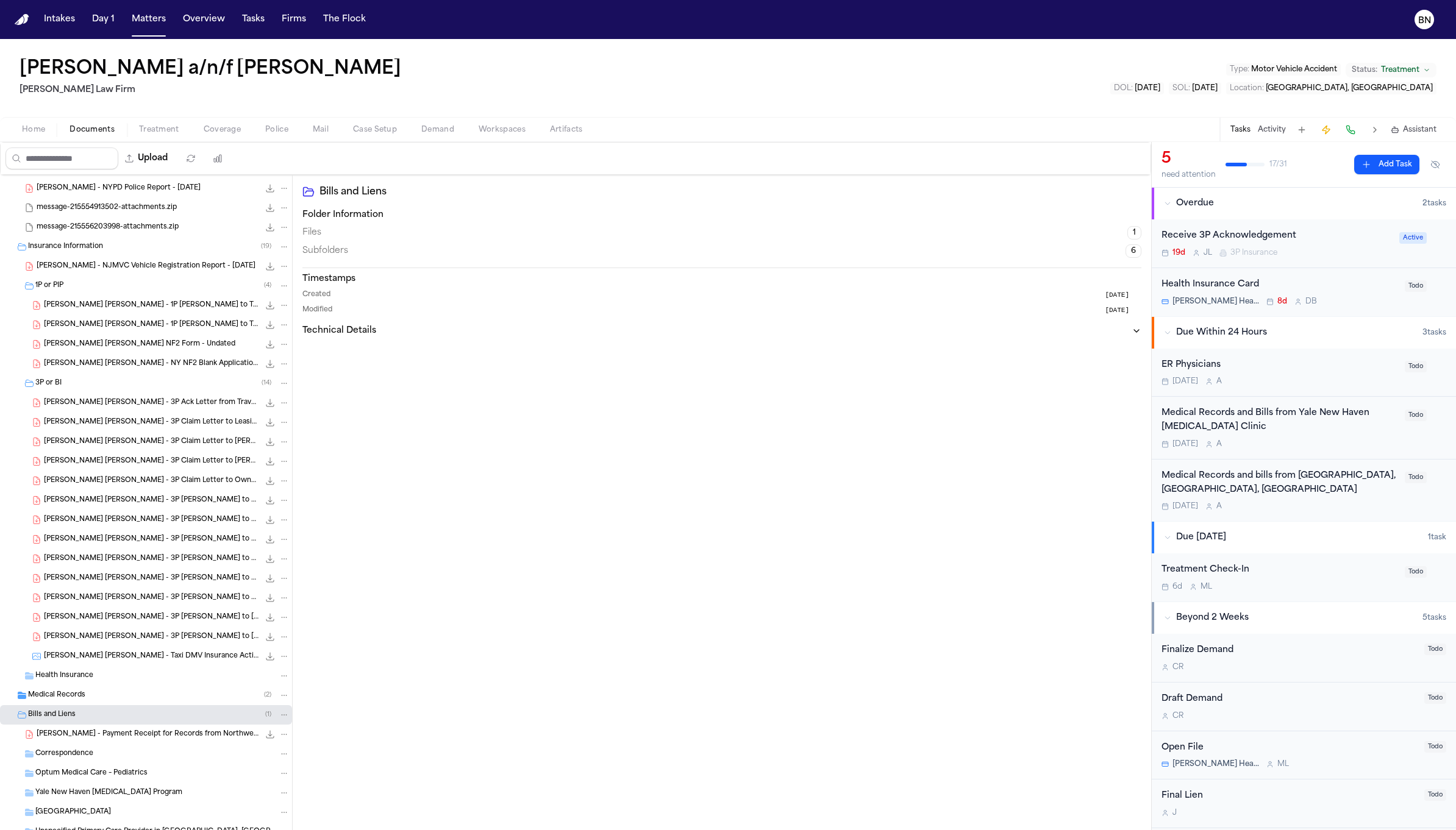
click at [156, 692] on div "Medical Records ( 2 )" at bounding box center [159, 695] width 261 height 11
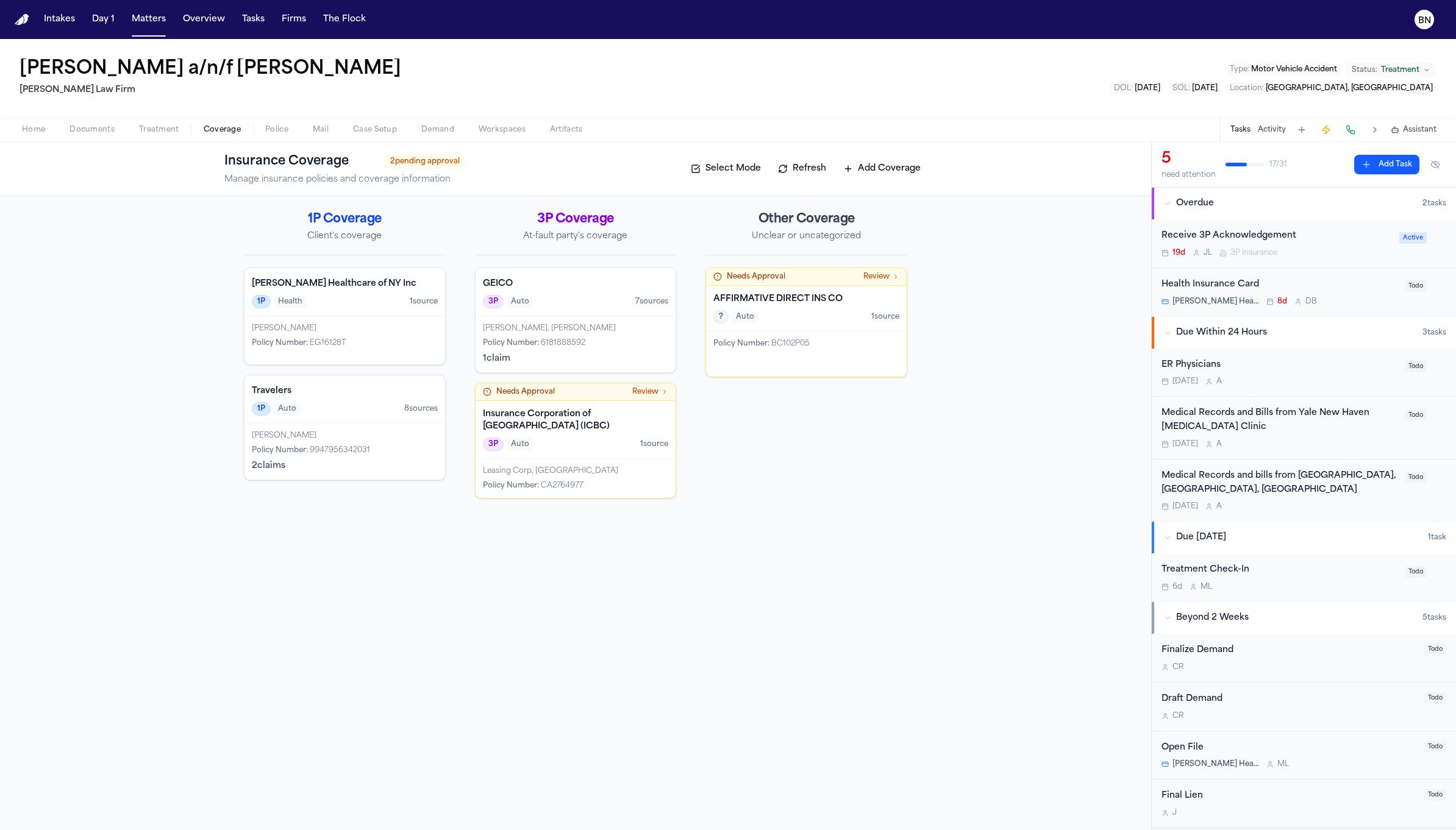
click at [246, 128] on button "Coverage" at bounding box center [222, 129] width 62 height 15
click at [828, 326] on div "AFFIRMATIVE DIRECT INS CO ? Auto 1 source" at bounding box center [806, 308] width 201 height 45
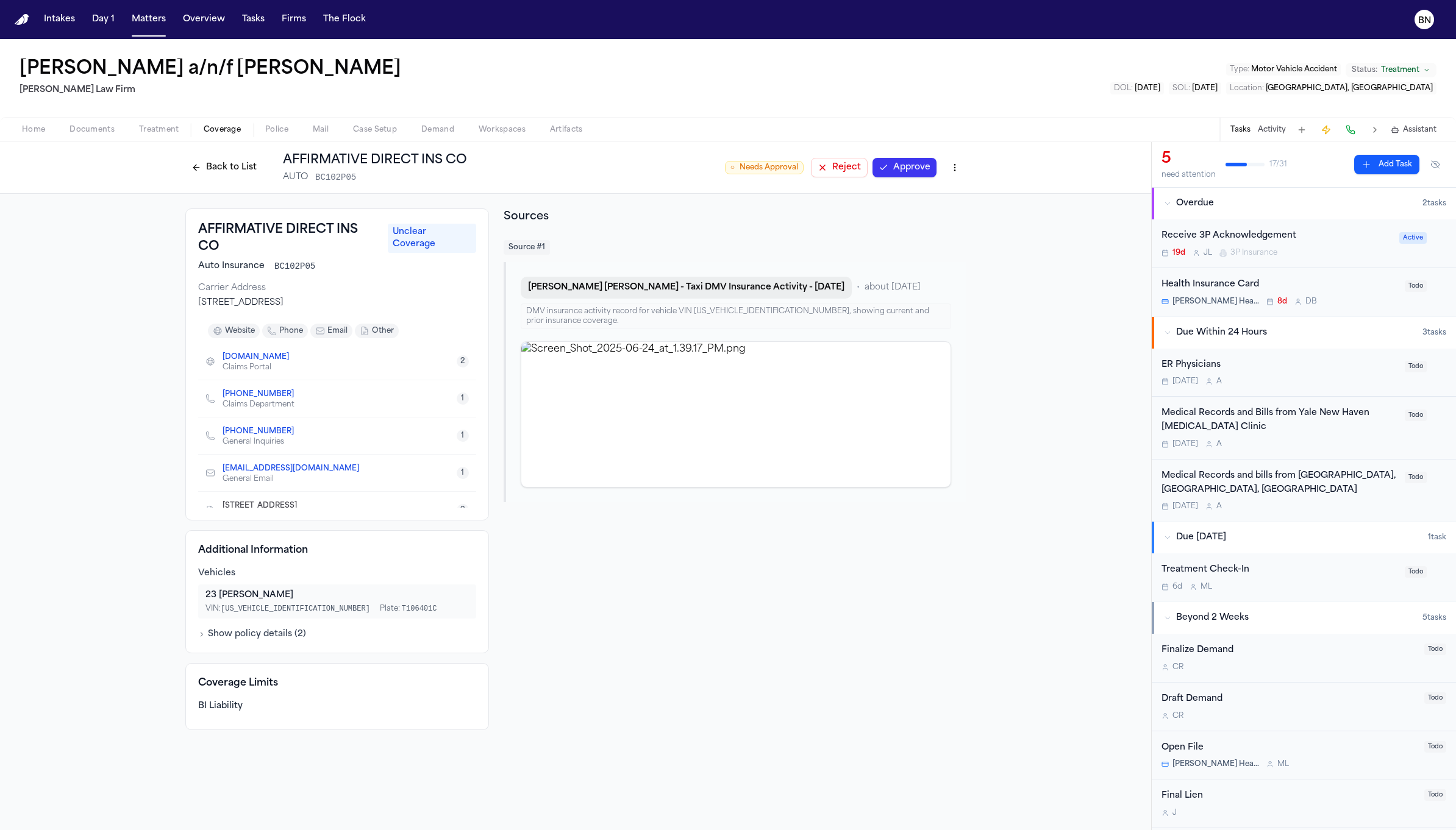
click at [691, 288] on button "G. Becerra Perez - Taxi DMV Insurance Activity - 6.24.25" at bounding box center [686, 288] width 331 height 22
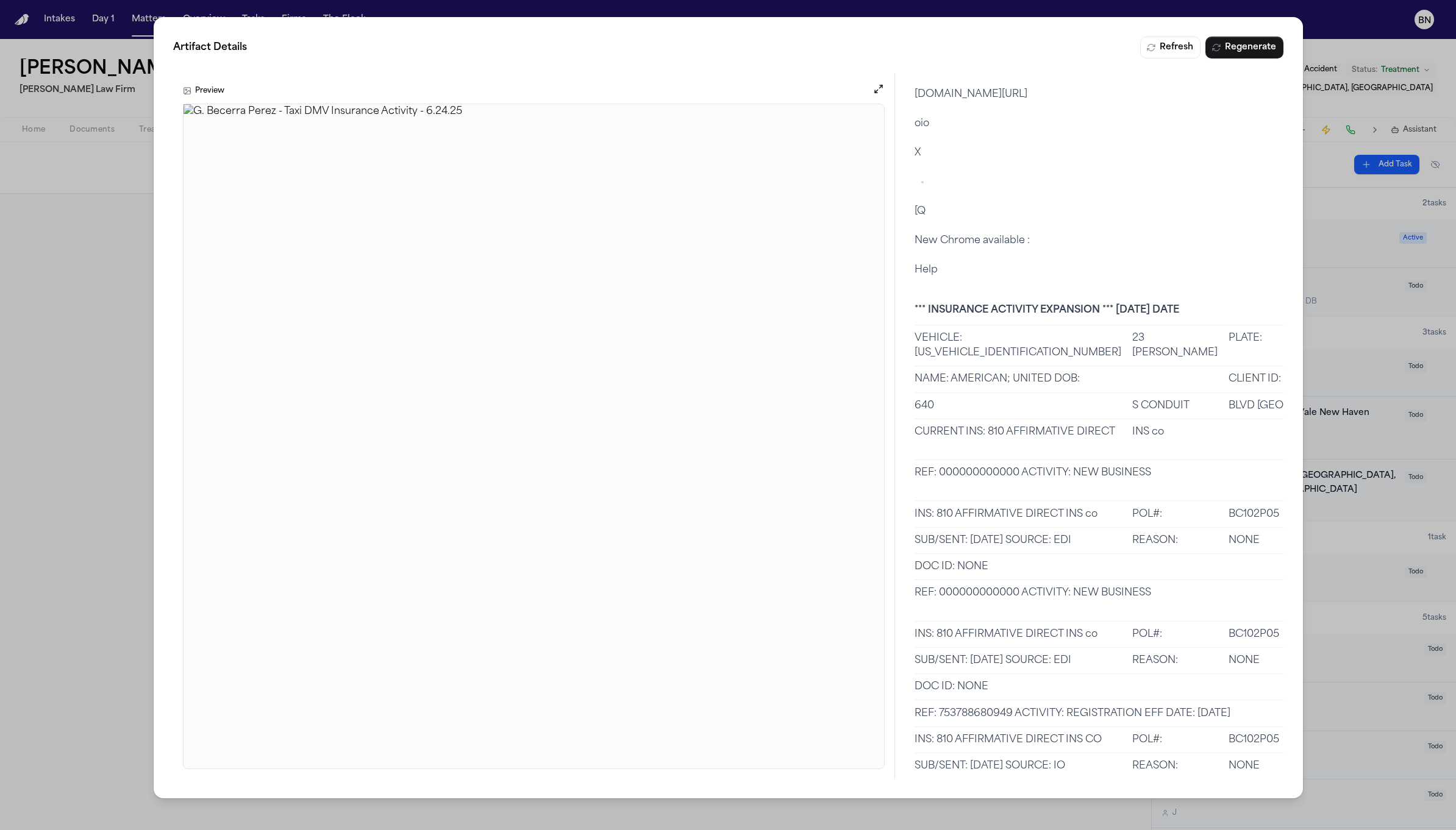
scroll to position [528, 0]
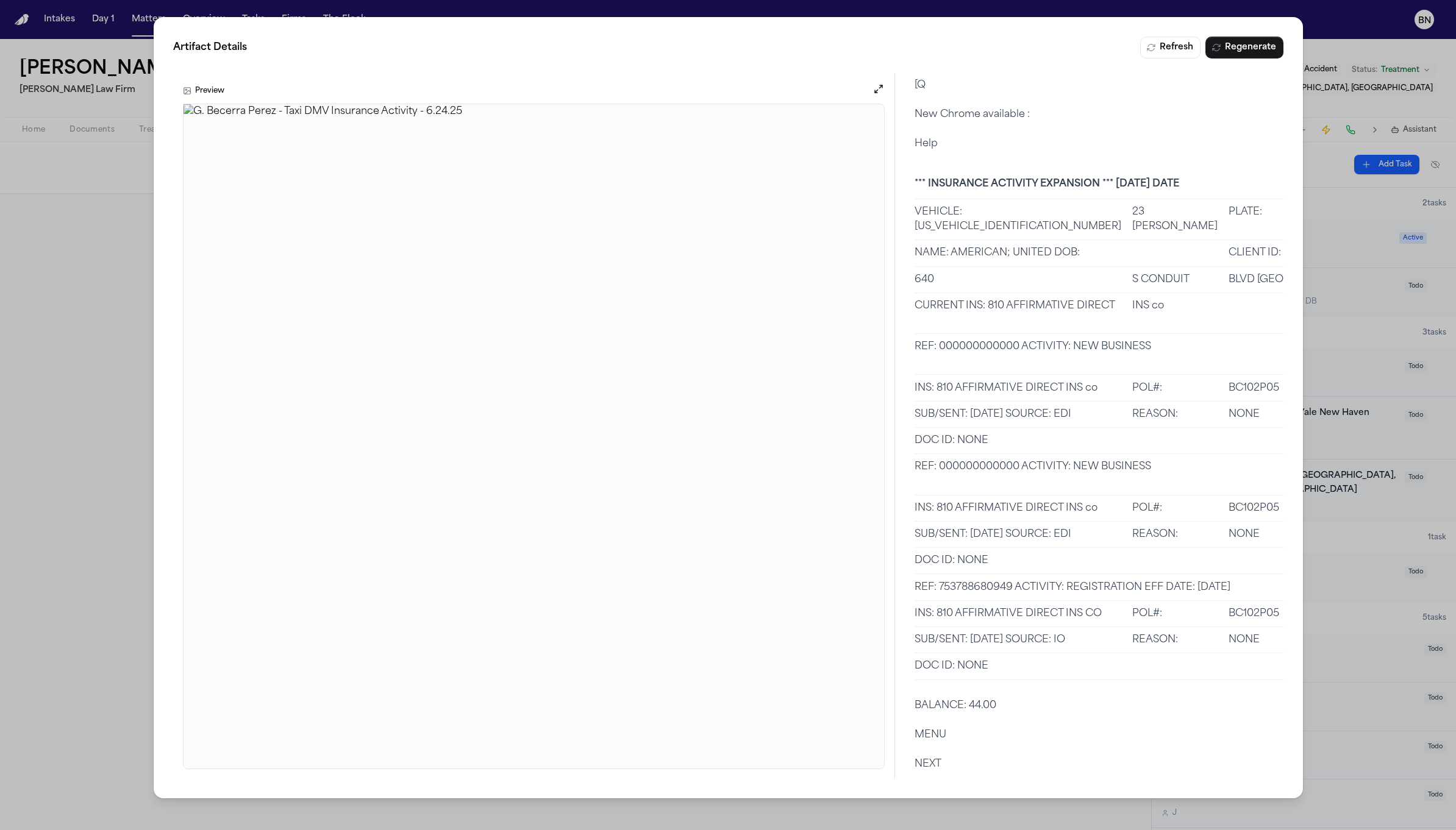
click at [120, 284] on div "Artifact Details Refresh Regenerate Preview Overview Providers 1 References 10 …" at bounding box center [728, 415] width 1456 height 830
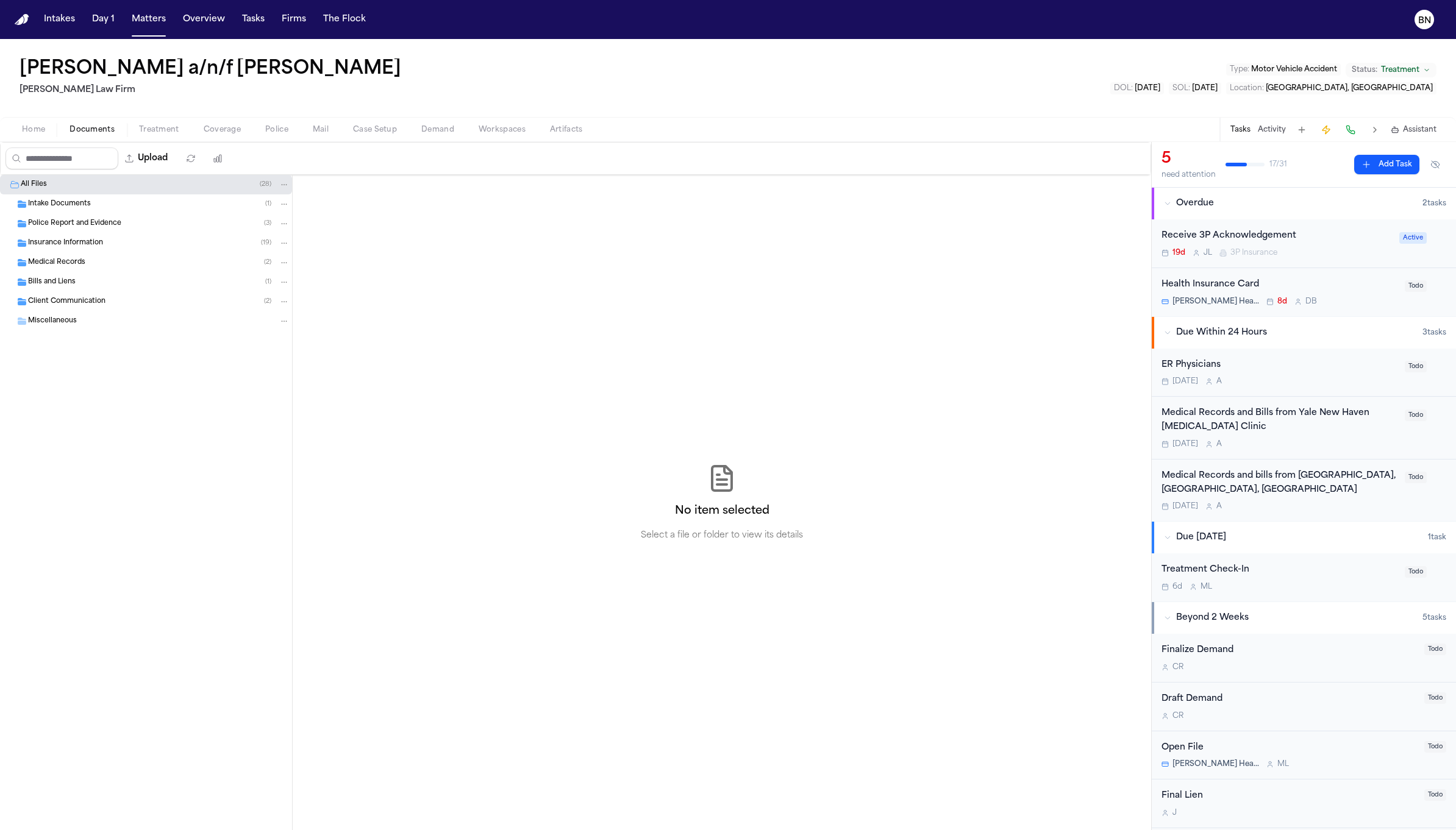
click at [97, 136] on span "button" at bounding box center [93, 136] width 60 height 1
click at [108, 191] on div "All Files ( 28 )" at bounding box center [146, 184] width 292 height 20
click at [108, 201] on div "Intake Documents ( 1 )" at bounding box center [159, 204] width 261 height 11
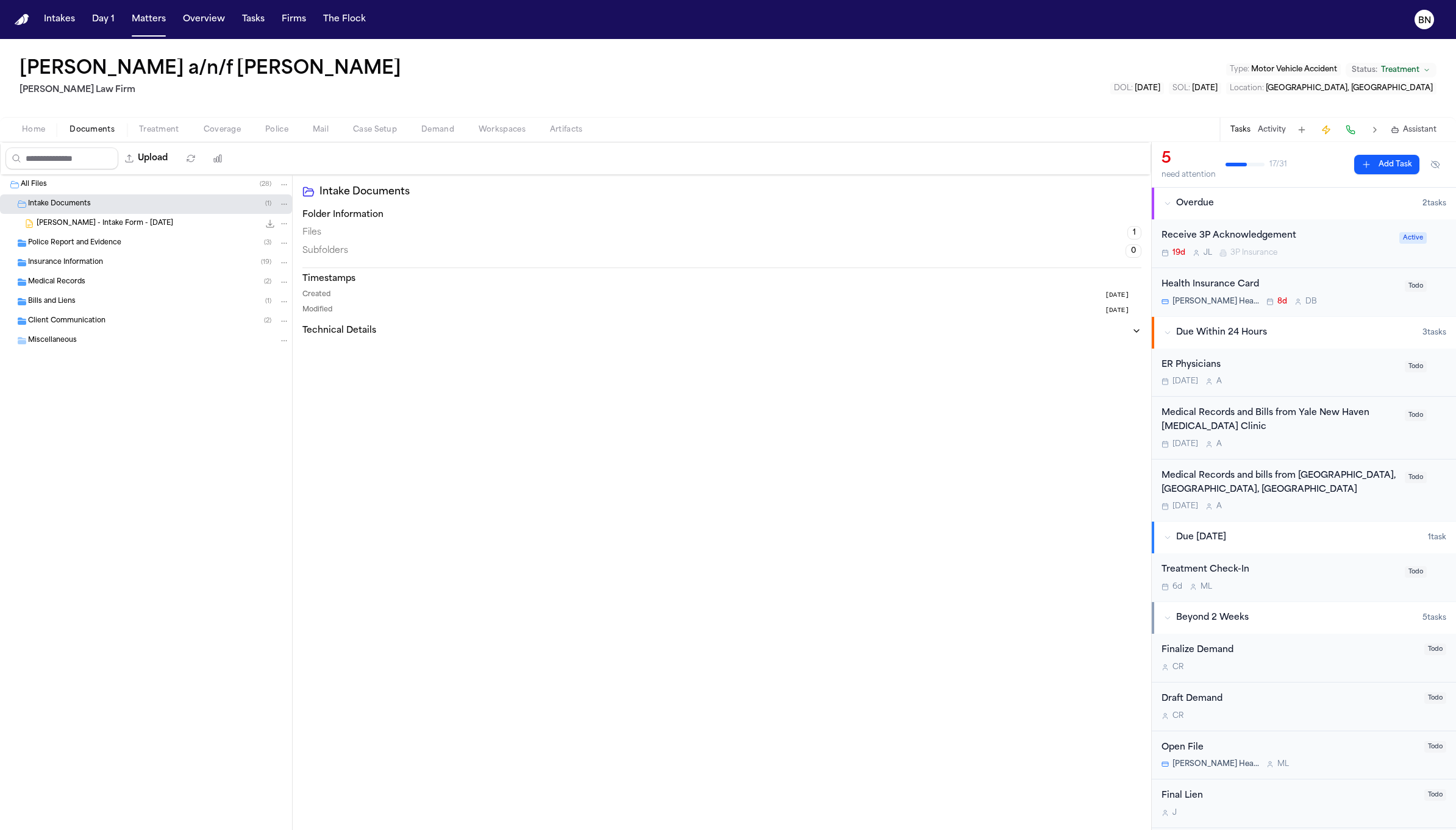
click at [119, 227] on span "G. Becerra - Intake Form - 6.6.25" at bounding box center [105, 224] width 136 height 10
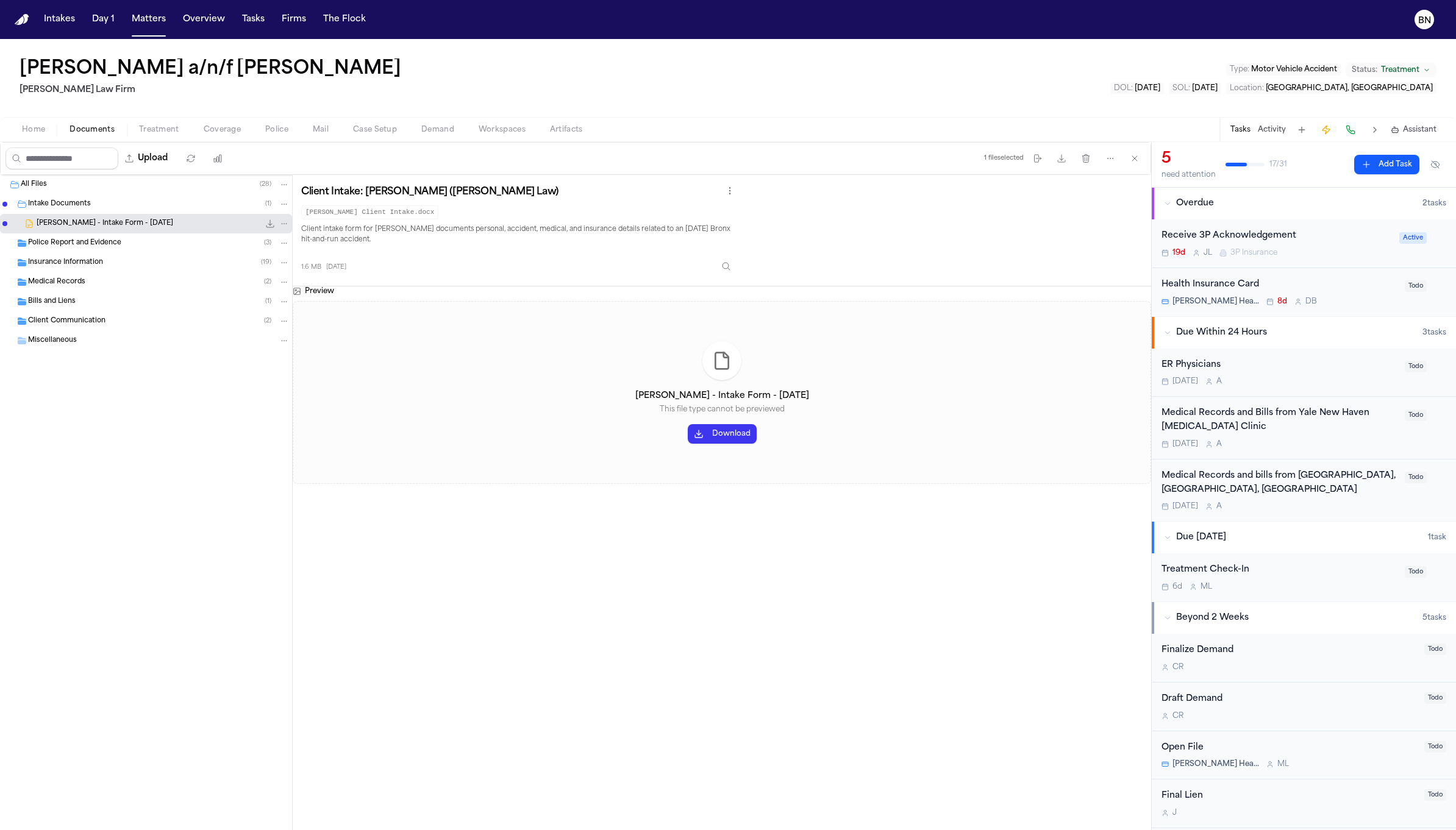
click at [119, 253] on div "Insurance Information ( 19 )" at bounding box center [146, 262] width 292 height 20
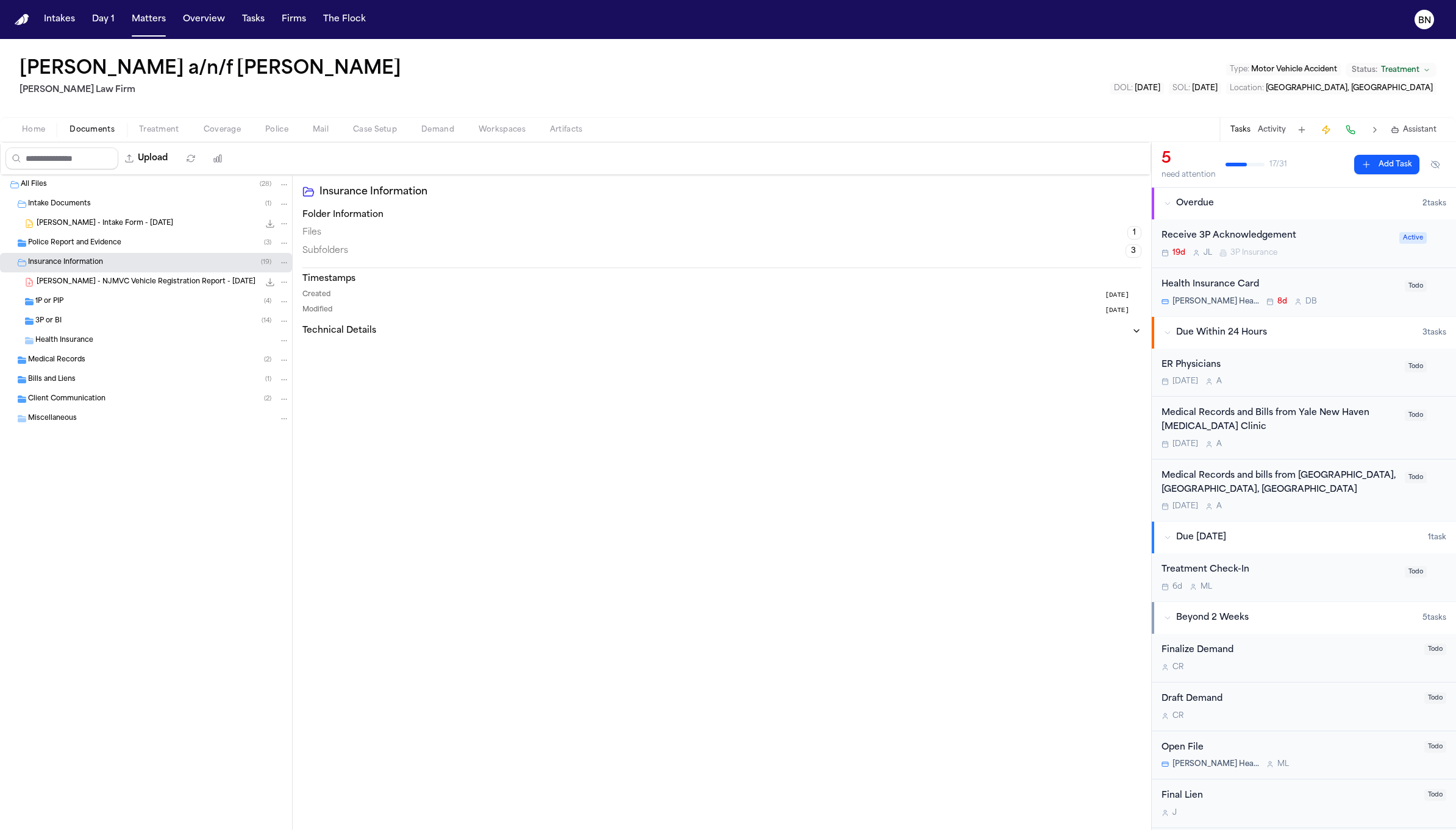
click at [119, 248] on div "Police Report and Evidence ( 3 )" at bounding box center [146, 242] width 292 height 20
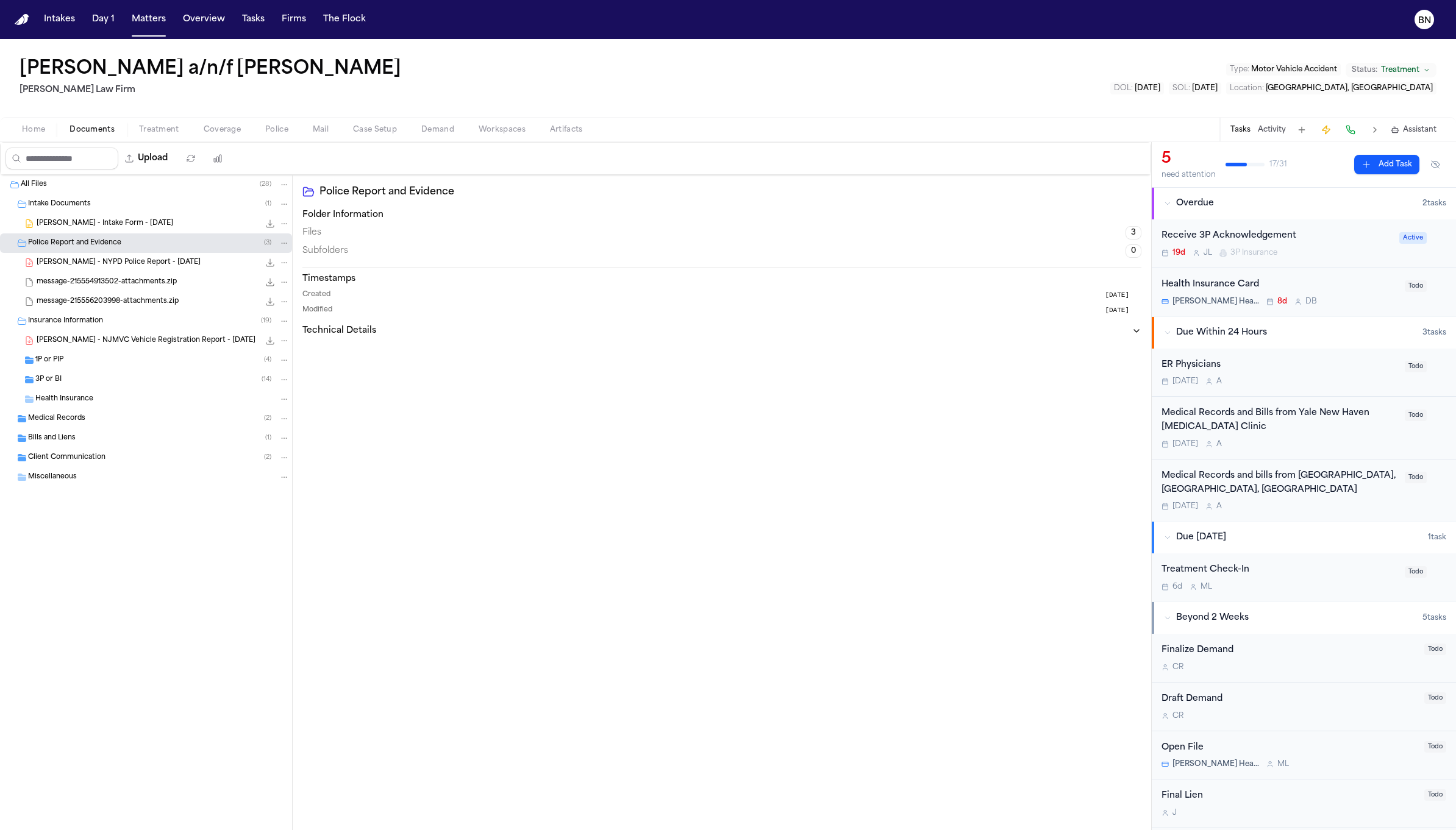
click at [140, 263] on span "J. Becerra - NYPD Police Report - 4.1.25" at bounding box center [118, 263] width 164 height 10
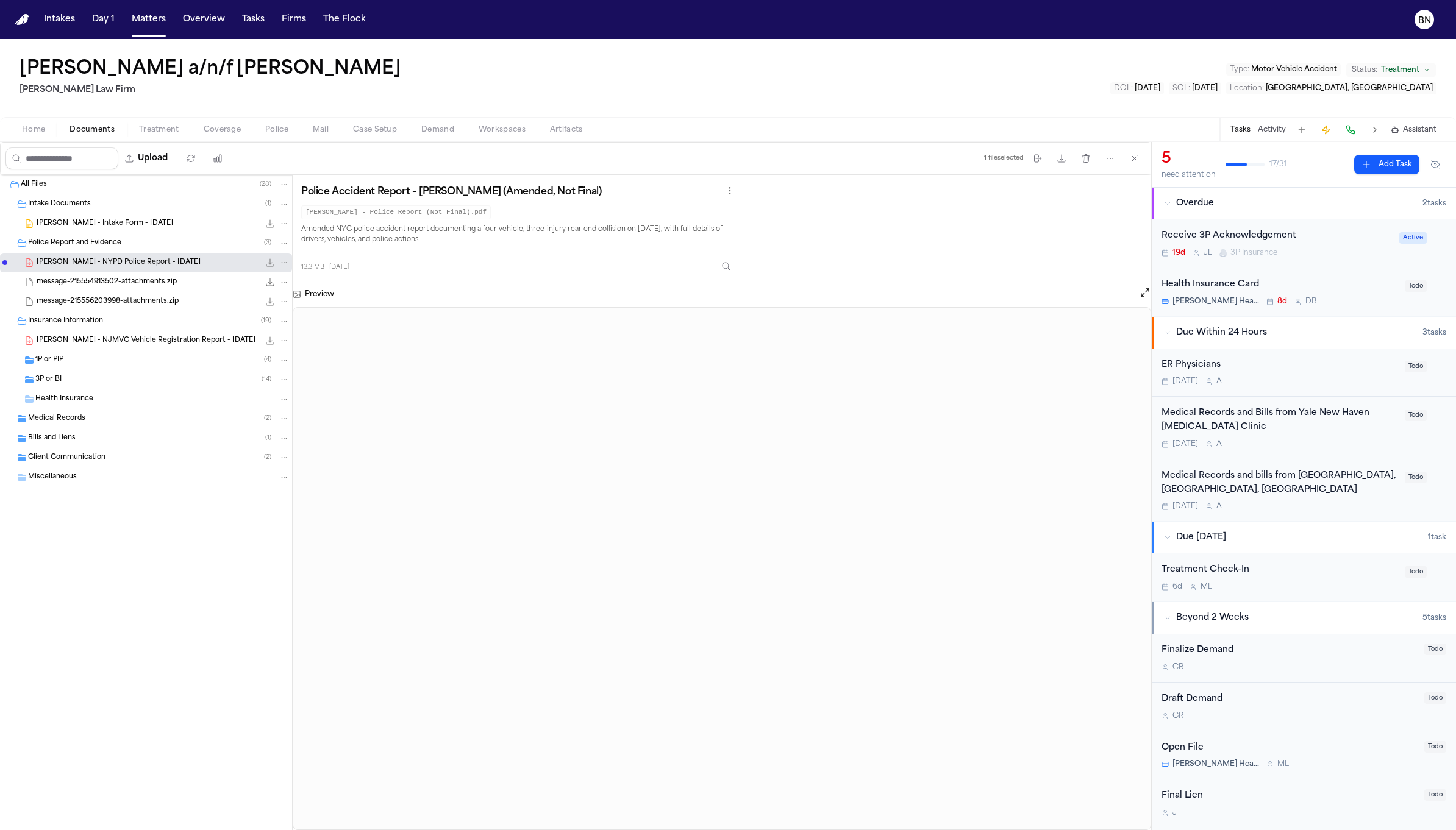
click at [141, 279] on span "message-215554913502-attachments.zip" at bounding box center [107, 283] width 141 height 10
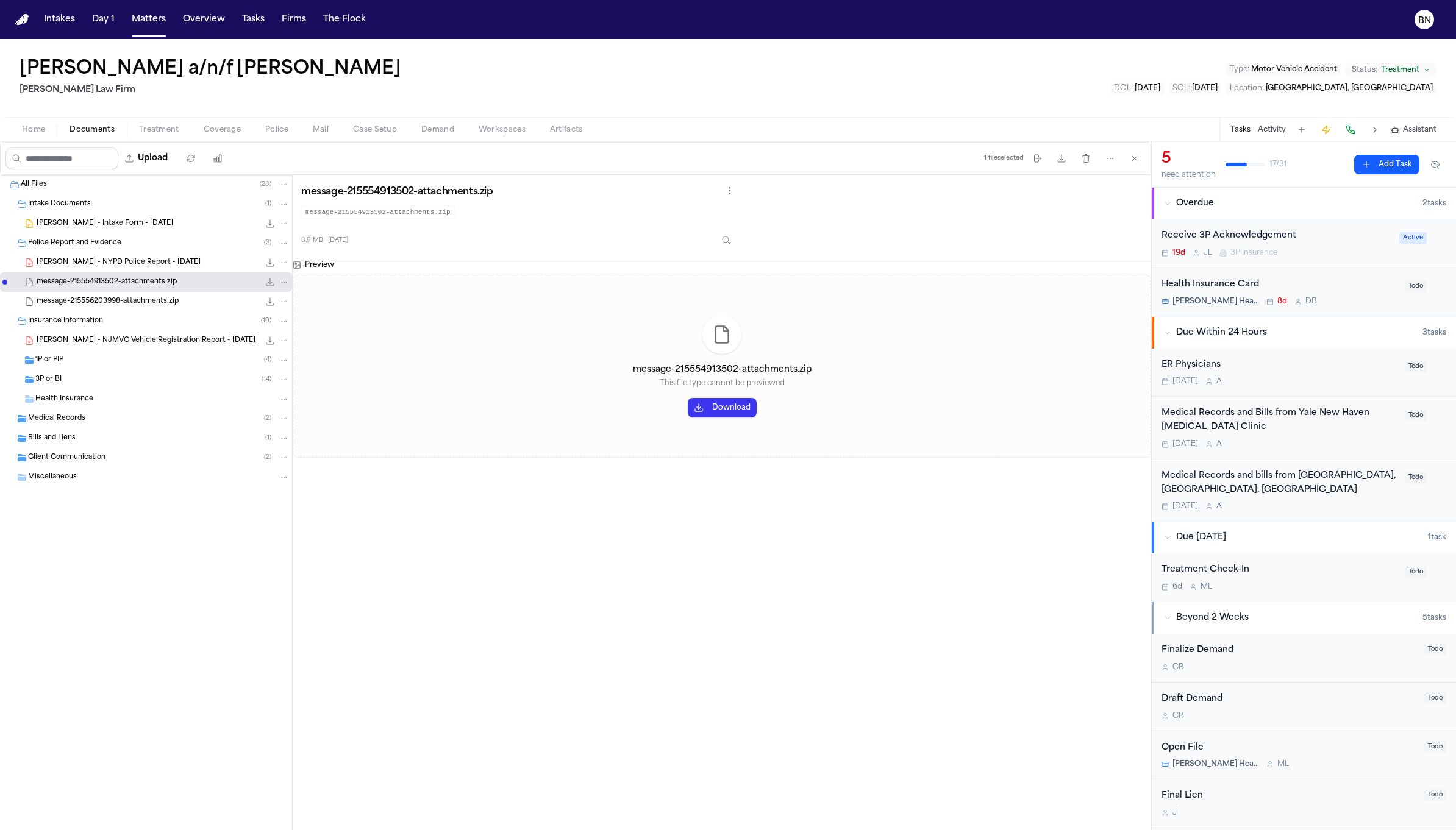
click at [142, 296] on span "message-215556203998-attachments.zip" at bounding box center [108, 302] width 142 height 10
click at [142, 318] on div "Insurance Information ( 19 )" at bounding box center [159, 321] width 261 height 11
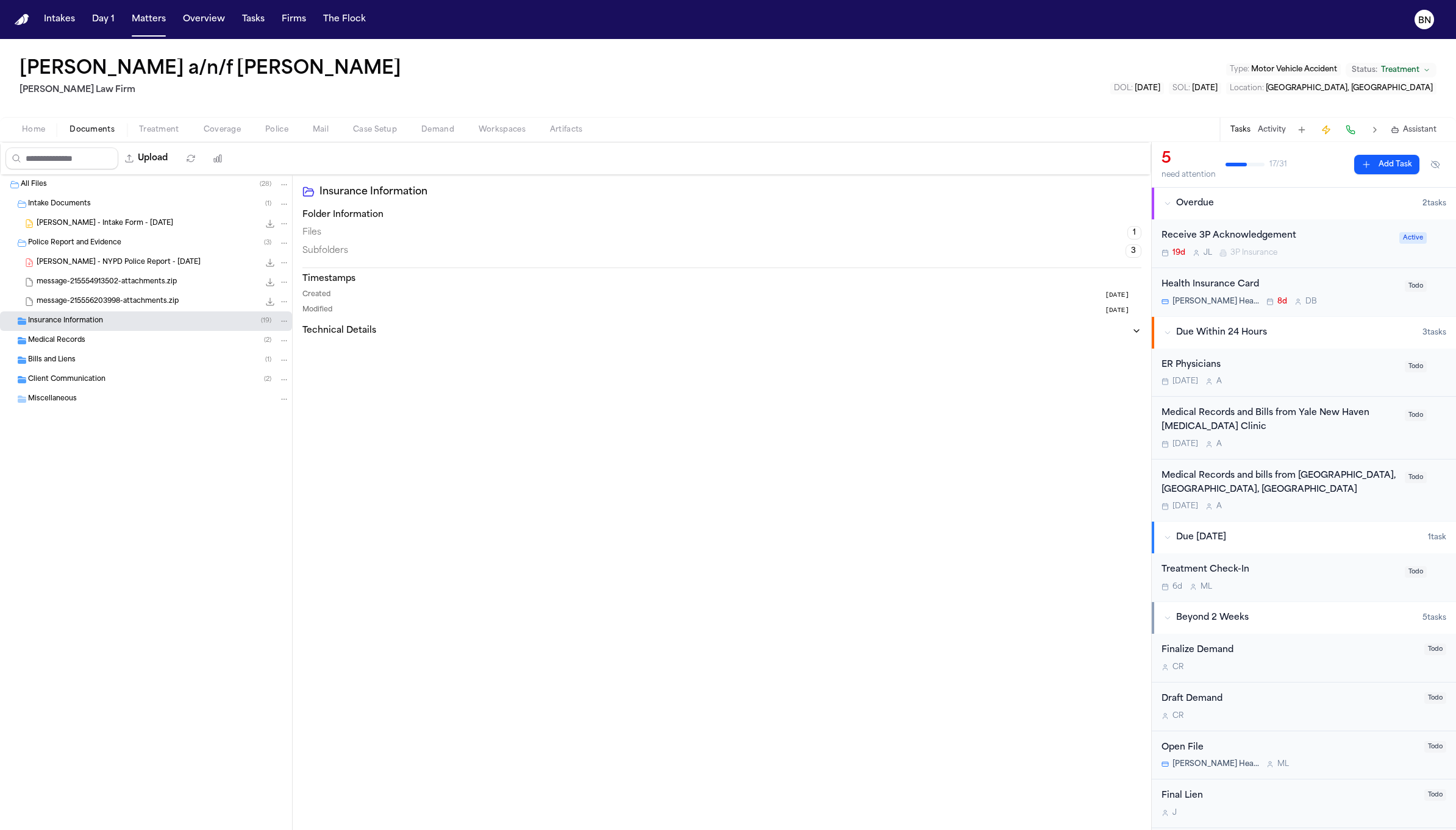
click at [141, 322] on div "Insurance Information ( 19 )" at bounding box center [159, 321] width 261 height 11
click at [159, 343] on span "G. Becerra - NJMVC Vehicle Registration Report - 8.12.25" at bounding box center [146, 341] width 219 height 10
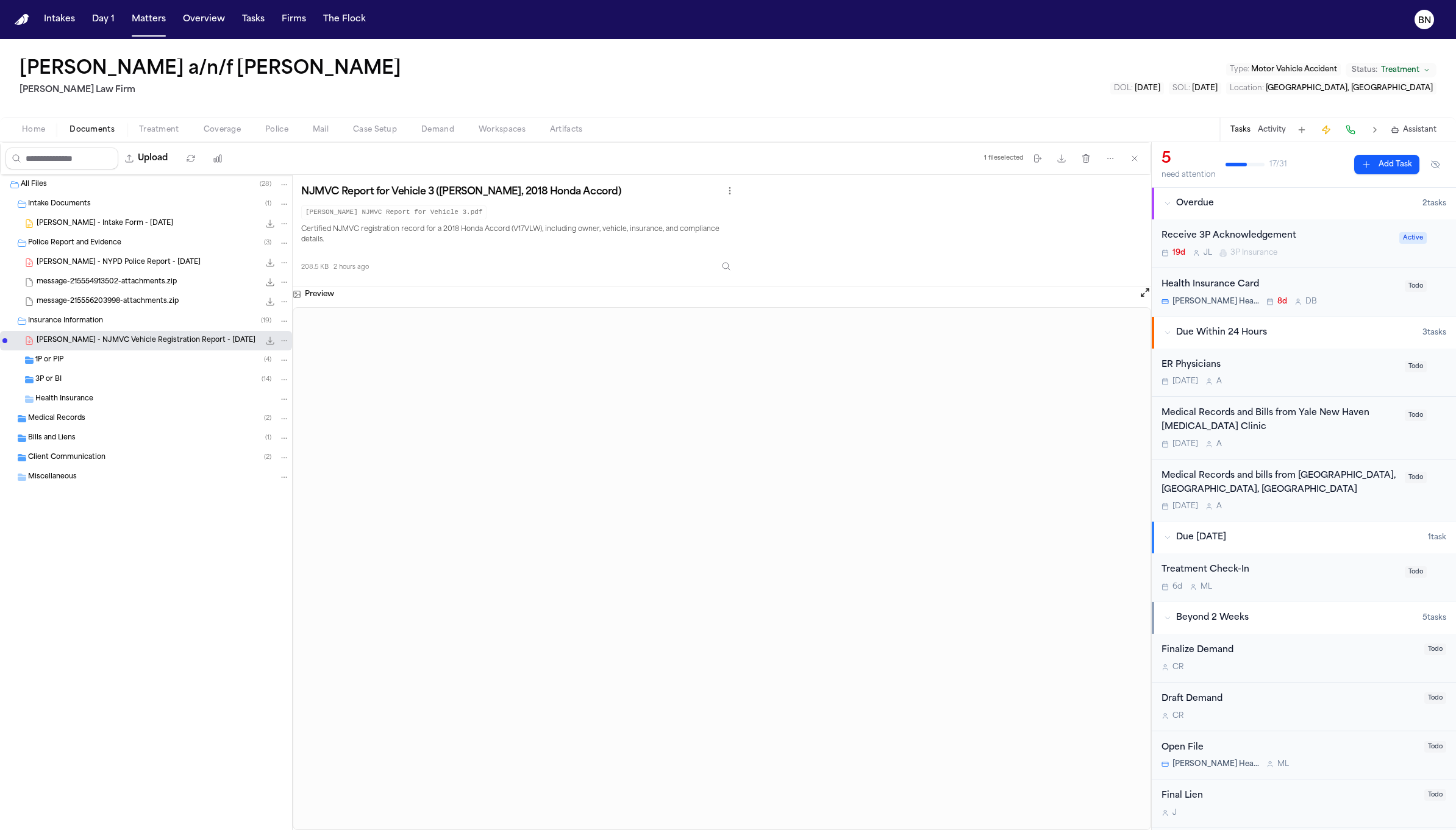
click at [145, 367] on div "1P or PIP ( 4 )" at bounding box center [146, 360] width 292 height 20
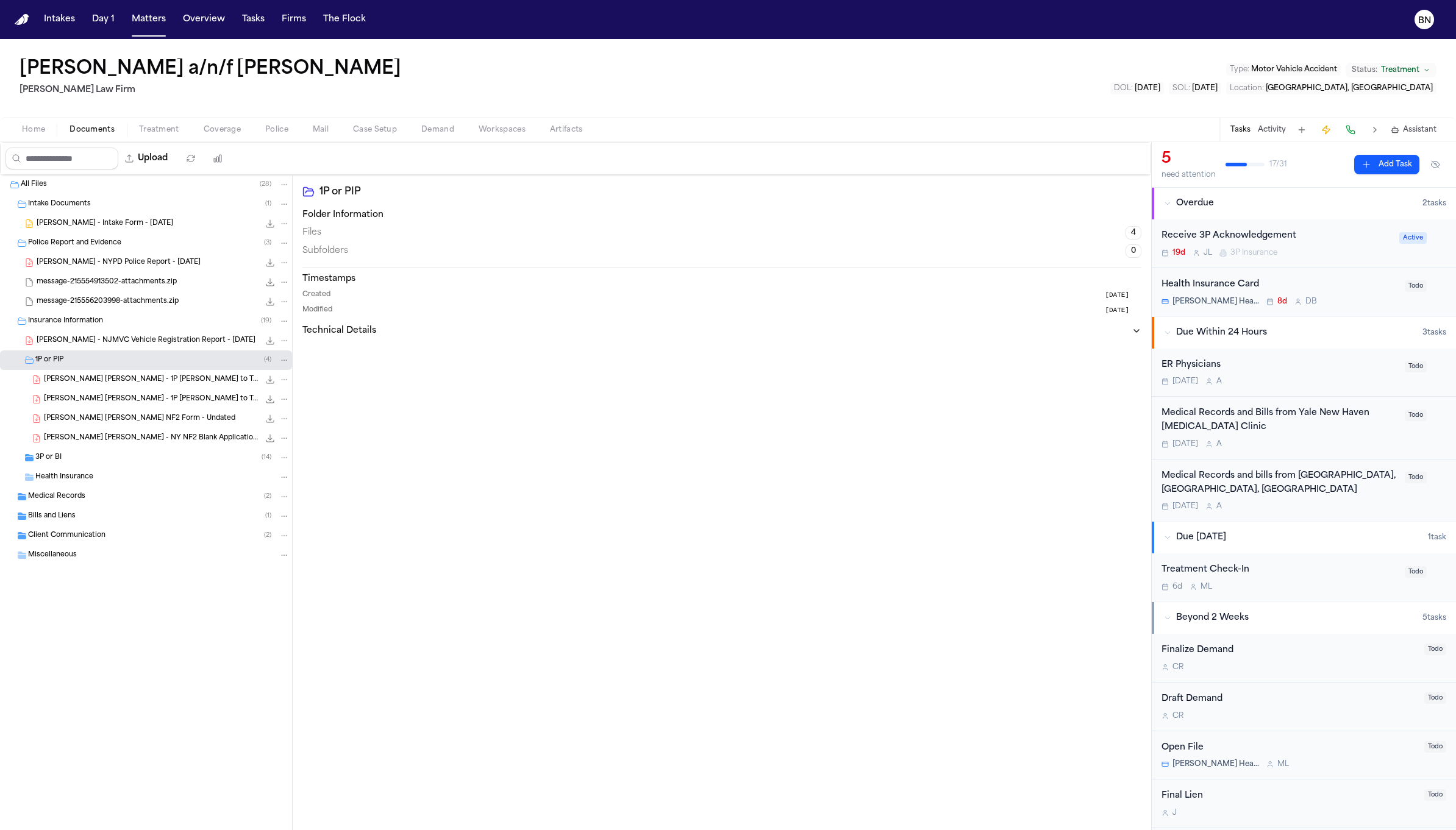
click at [160, 433] on span "G. Becerra Perez - NY NF2 Blank Application Form" at bounding box center [151, 439] width 215 height 10
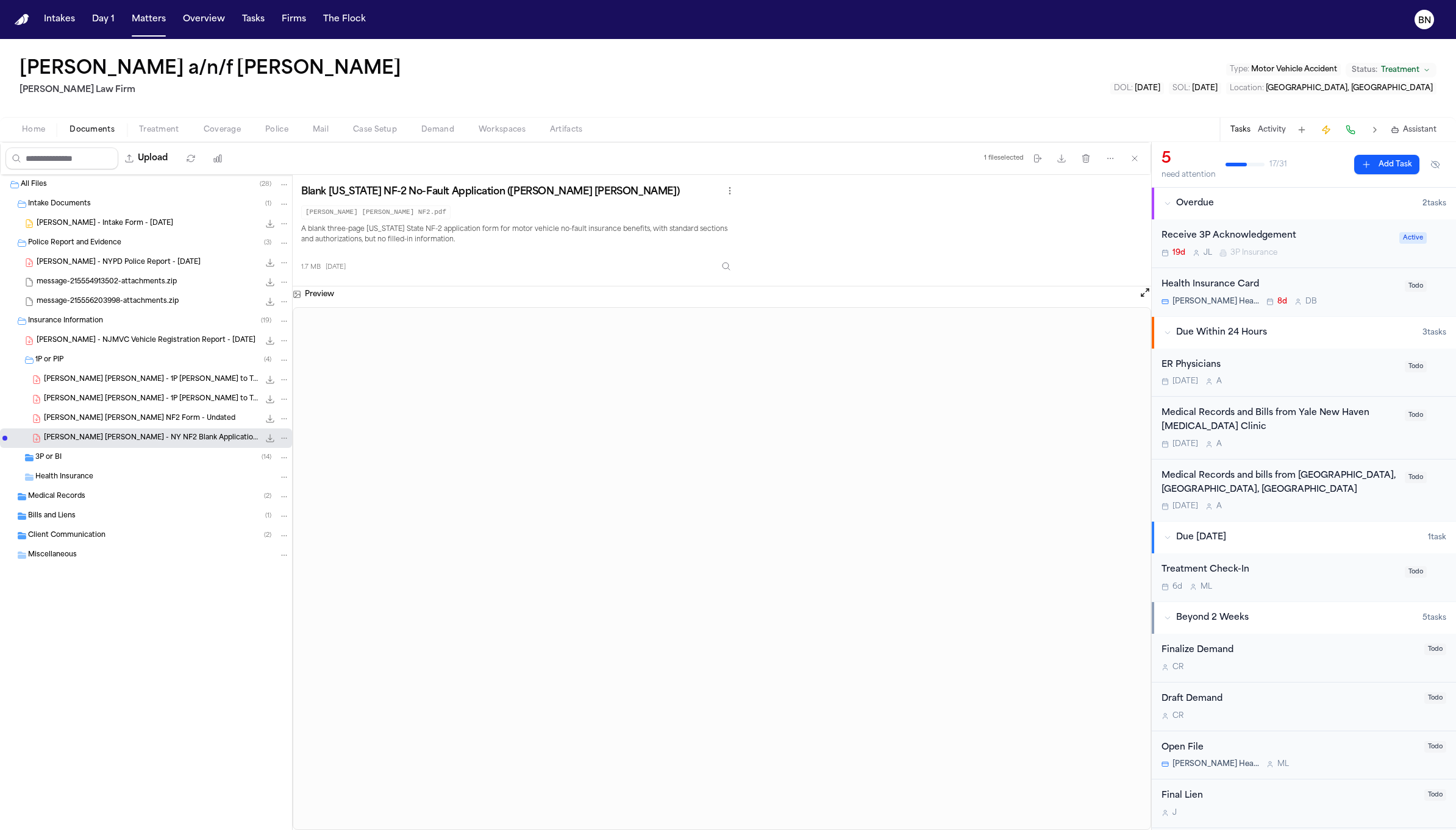
click at [157, 455] on div "3P or BI ( 14 )" at bounding box center [162, 457] width 255 height 11
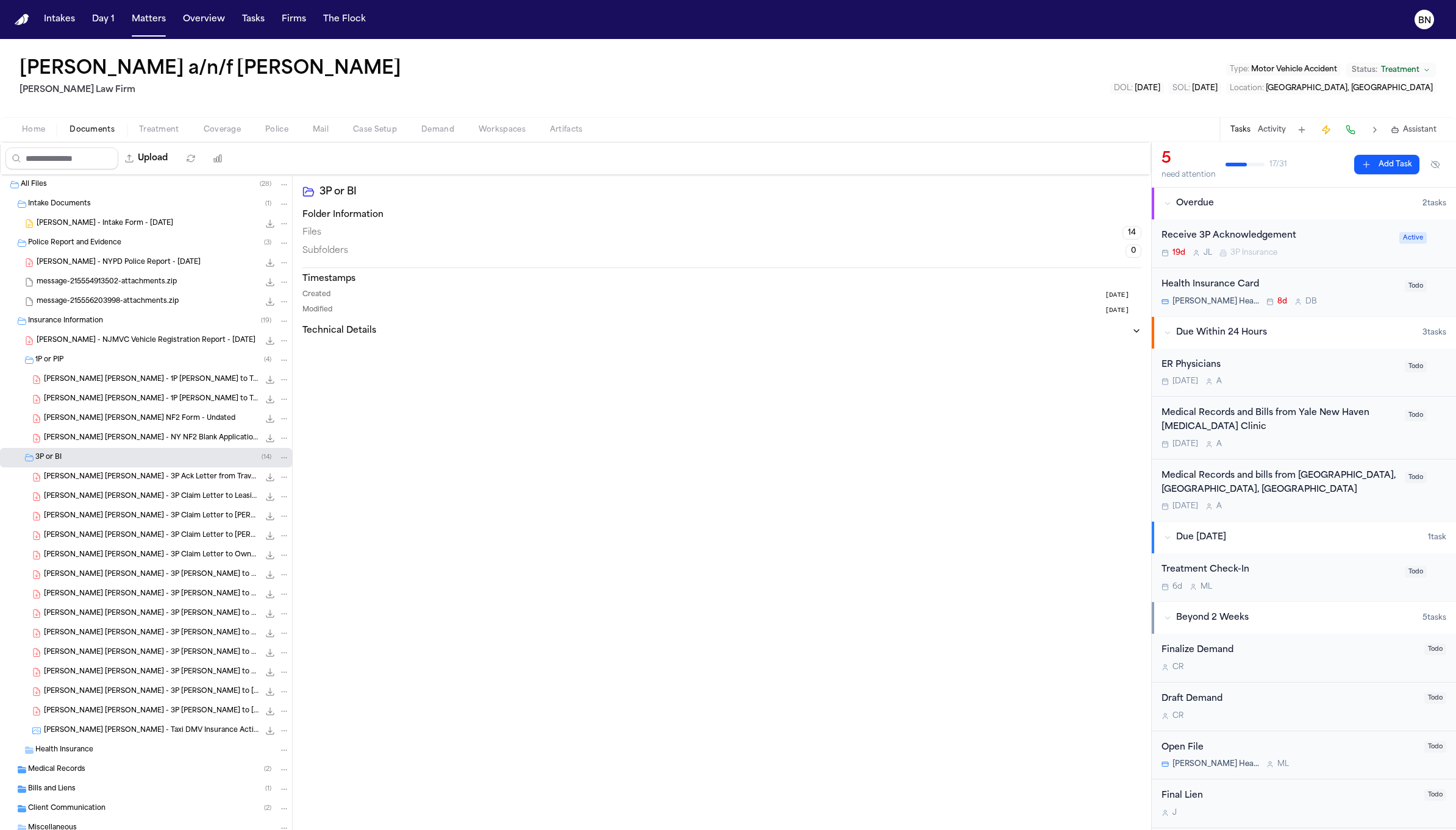
scroll to position [18, 0]
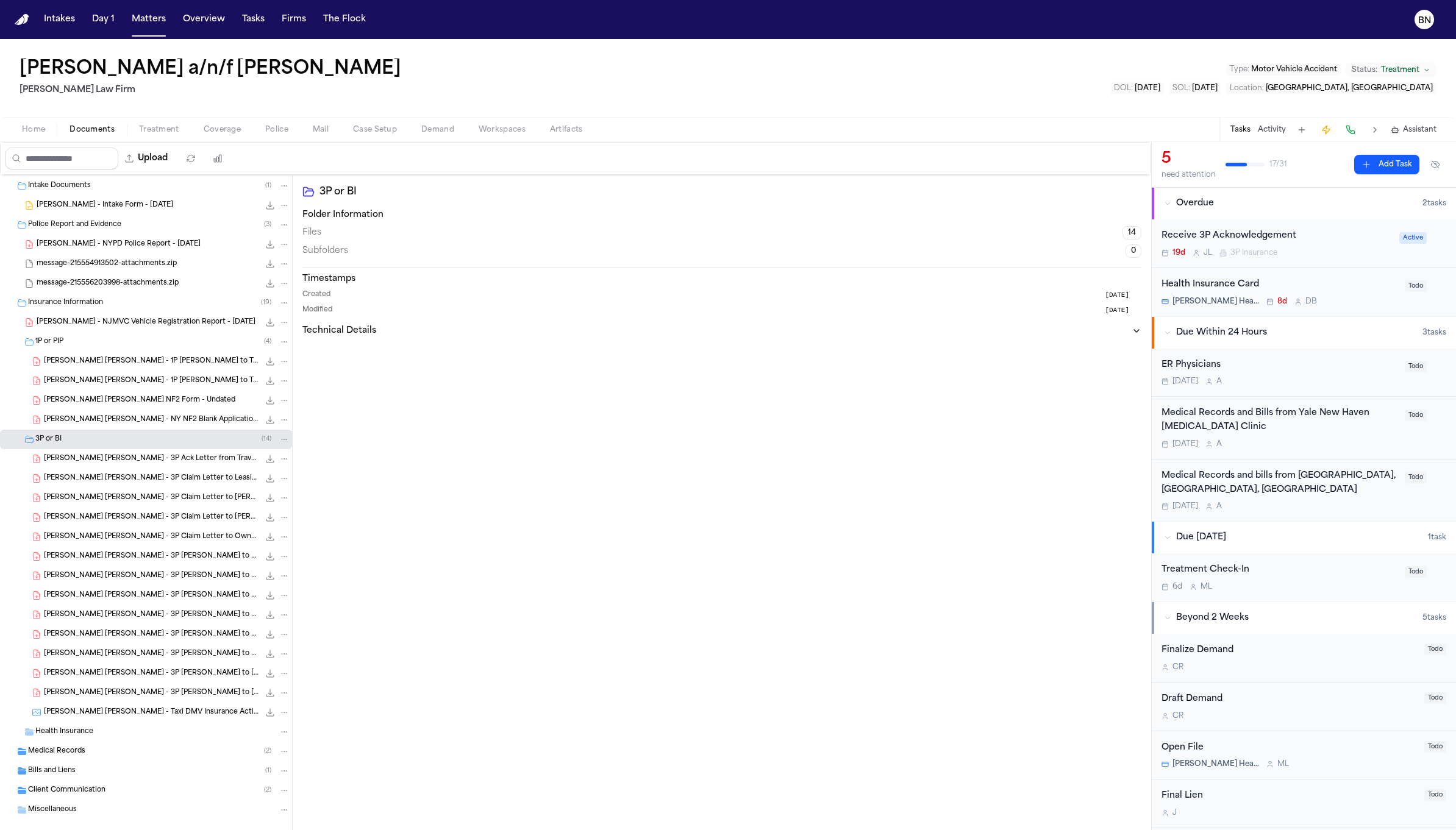
click at [172, 707] on div "G. Becerra Perez - Taxi DMV Insurance Activity - 6.24.25 1.1 MB • PNG" at bounding box center [166, 713] width 246 height 12
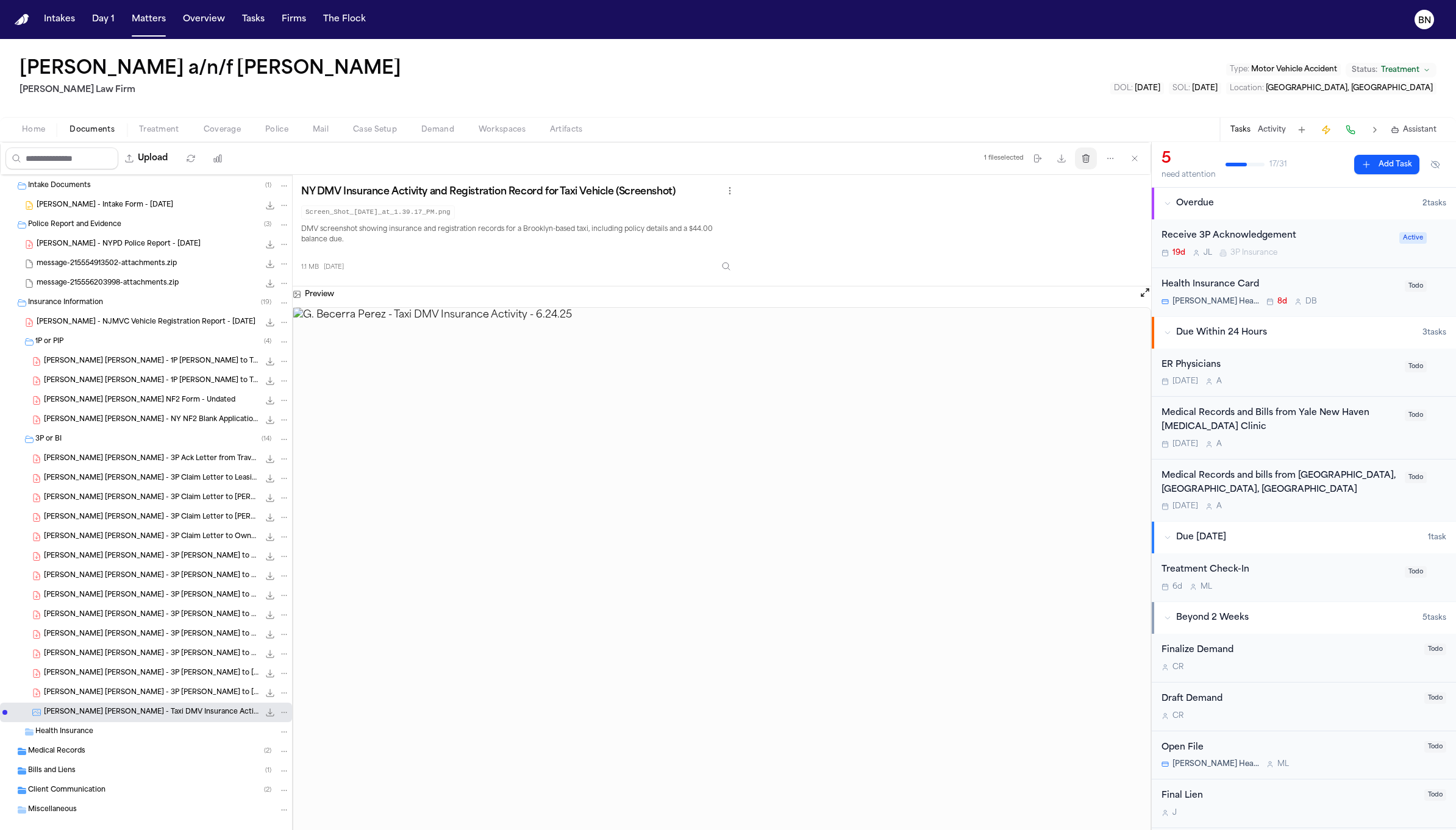
click at [1086, 159] on icon "button" at bounding box center [1087, 158] width 7 height 8
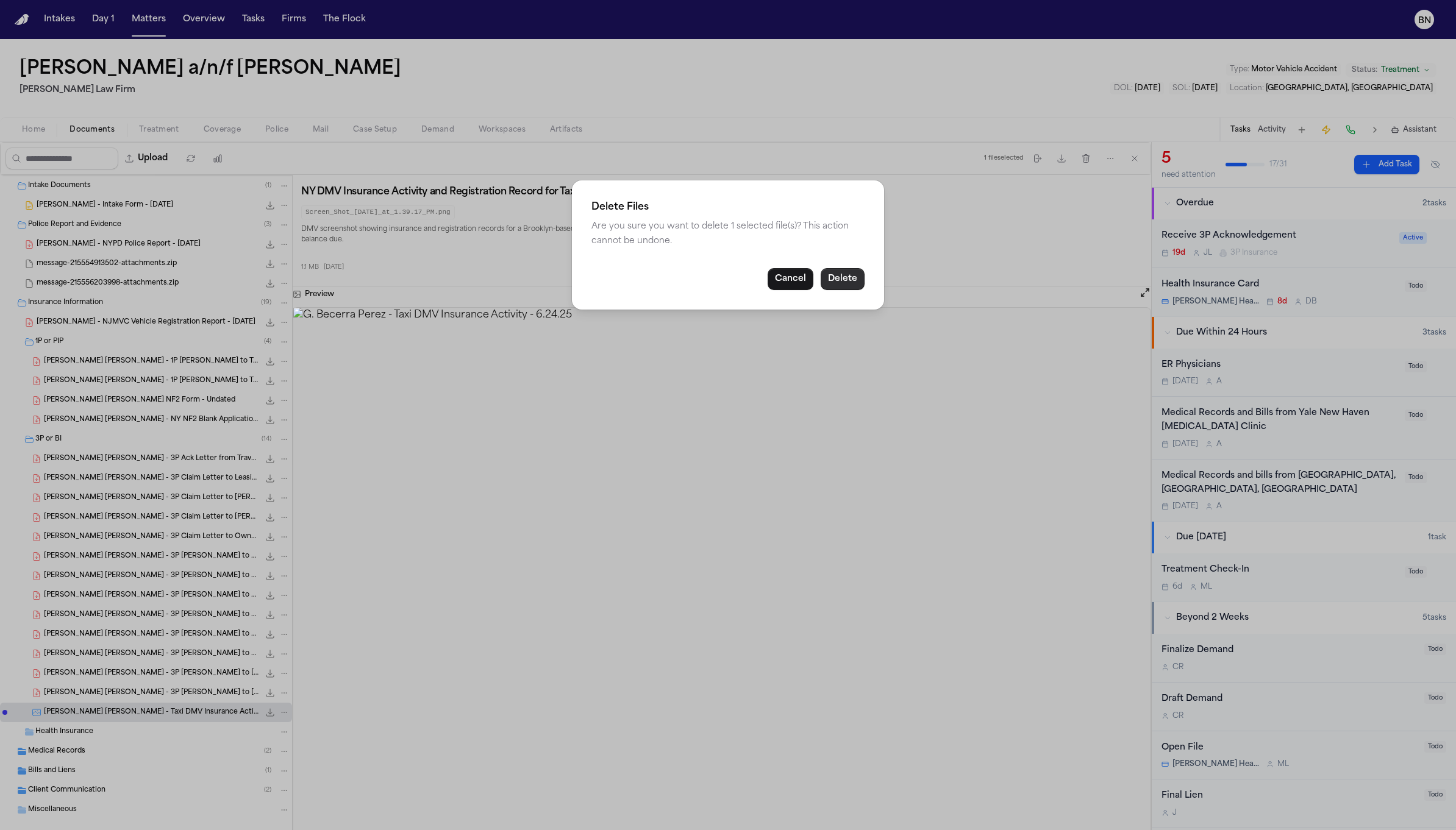
click at [844, 284] on button "Delete" at bounding box center [842, 279] width 44 height 22
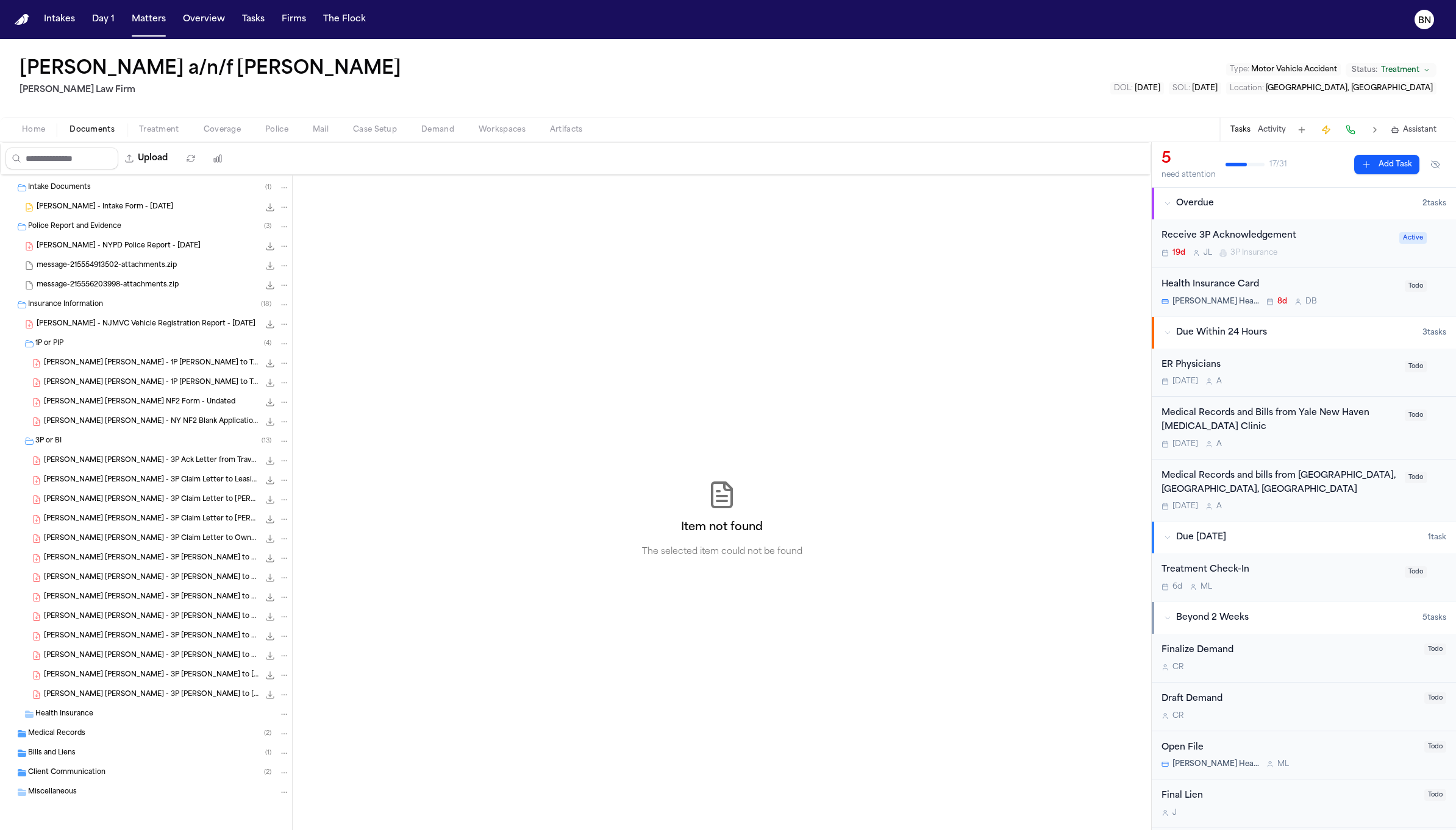
scroll to position [15, 0]
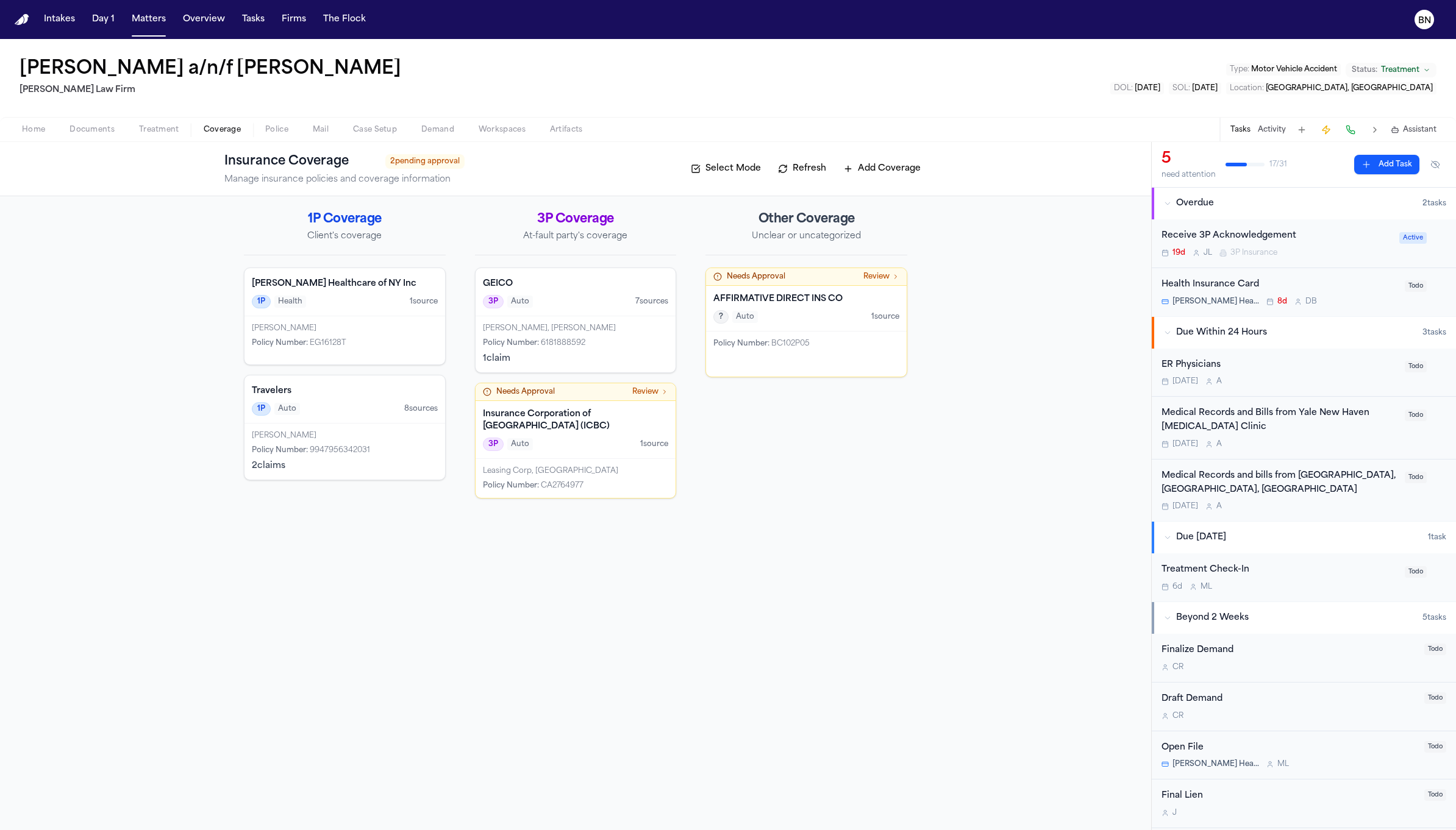
click at [231, 130] on span "Coverage" at bounding box center [222, 129] width 37 height 9
click at [848, 315] on div "? Auto 1 source" at bounding box center [806, 317] width 186 height 14
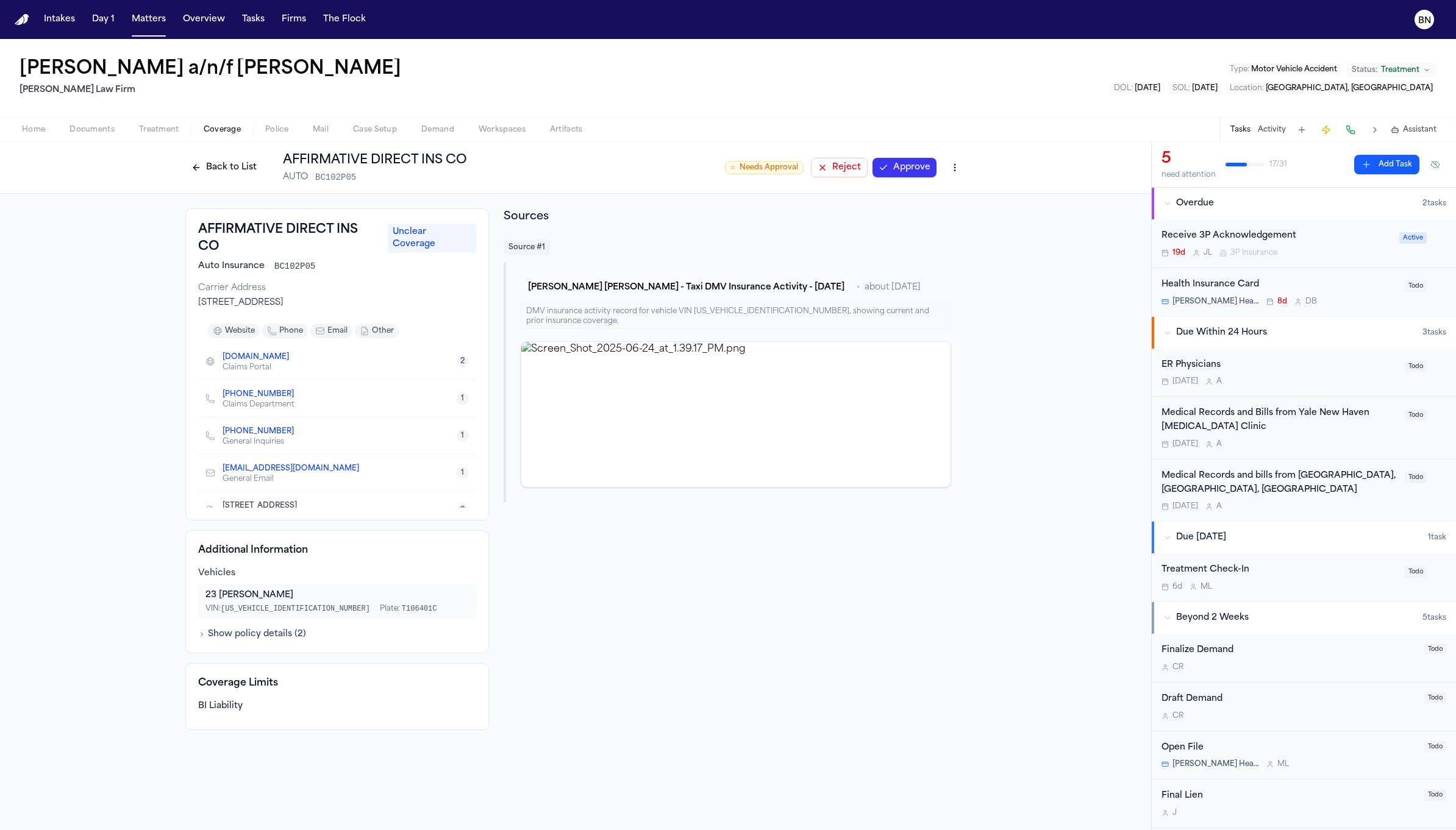
click at [948, 166] on html "Intakes Day 1 Matters Overview Tasks Firms The Flock BN Juan Carlos Becerra a/n…" at bounding box center [728, 415] width 1456 height 830
click at [932, 218] on div "Delete Coverage" at bounding box center [914, 213] width 103 height 20
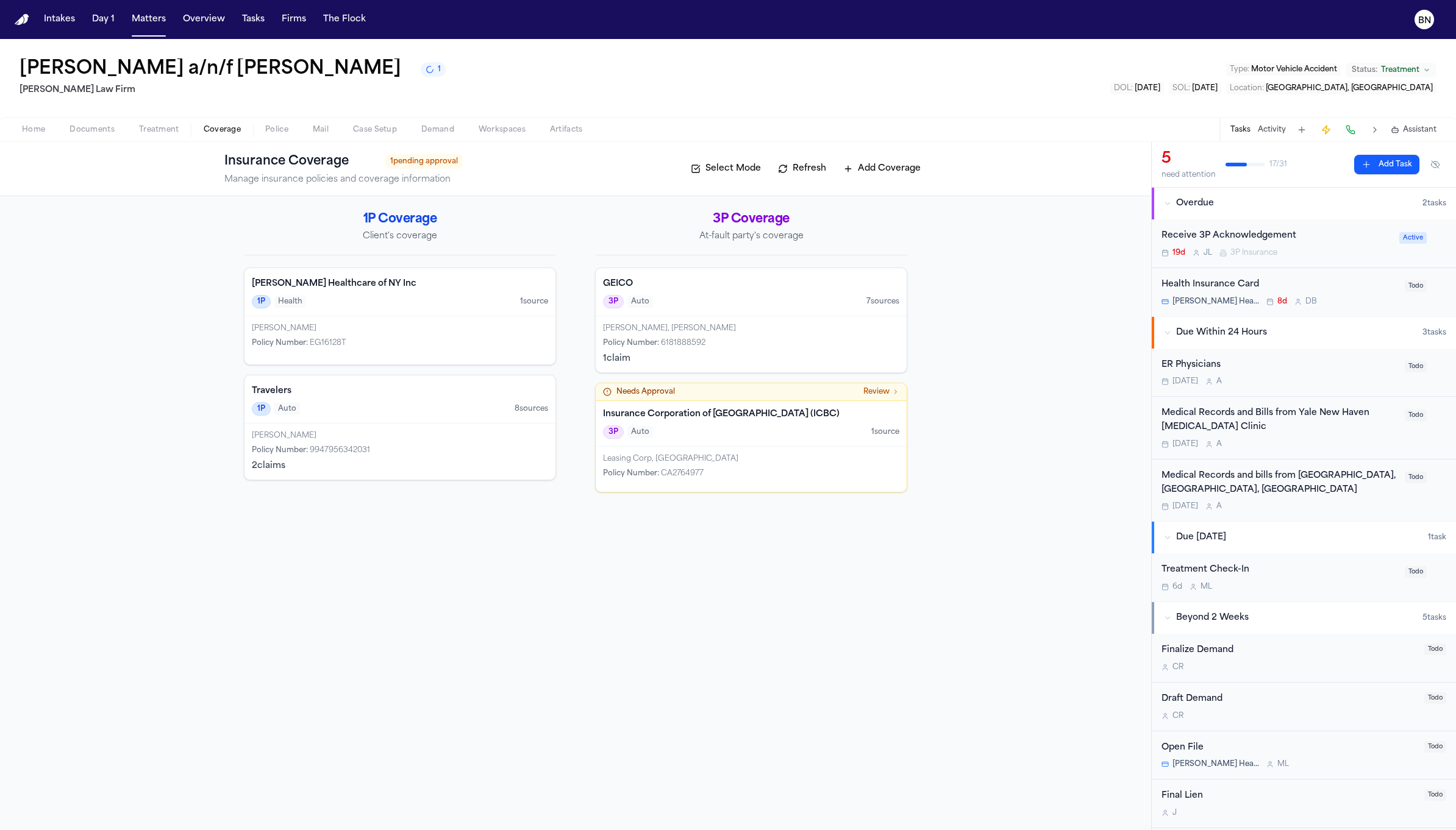
click at [808, 176] on button "Refresh" at bounding box center [802, 169] width 60 height 20
click at [83, 134] on span "Documents" at bounding box center [92, 129] width 45 height 9
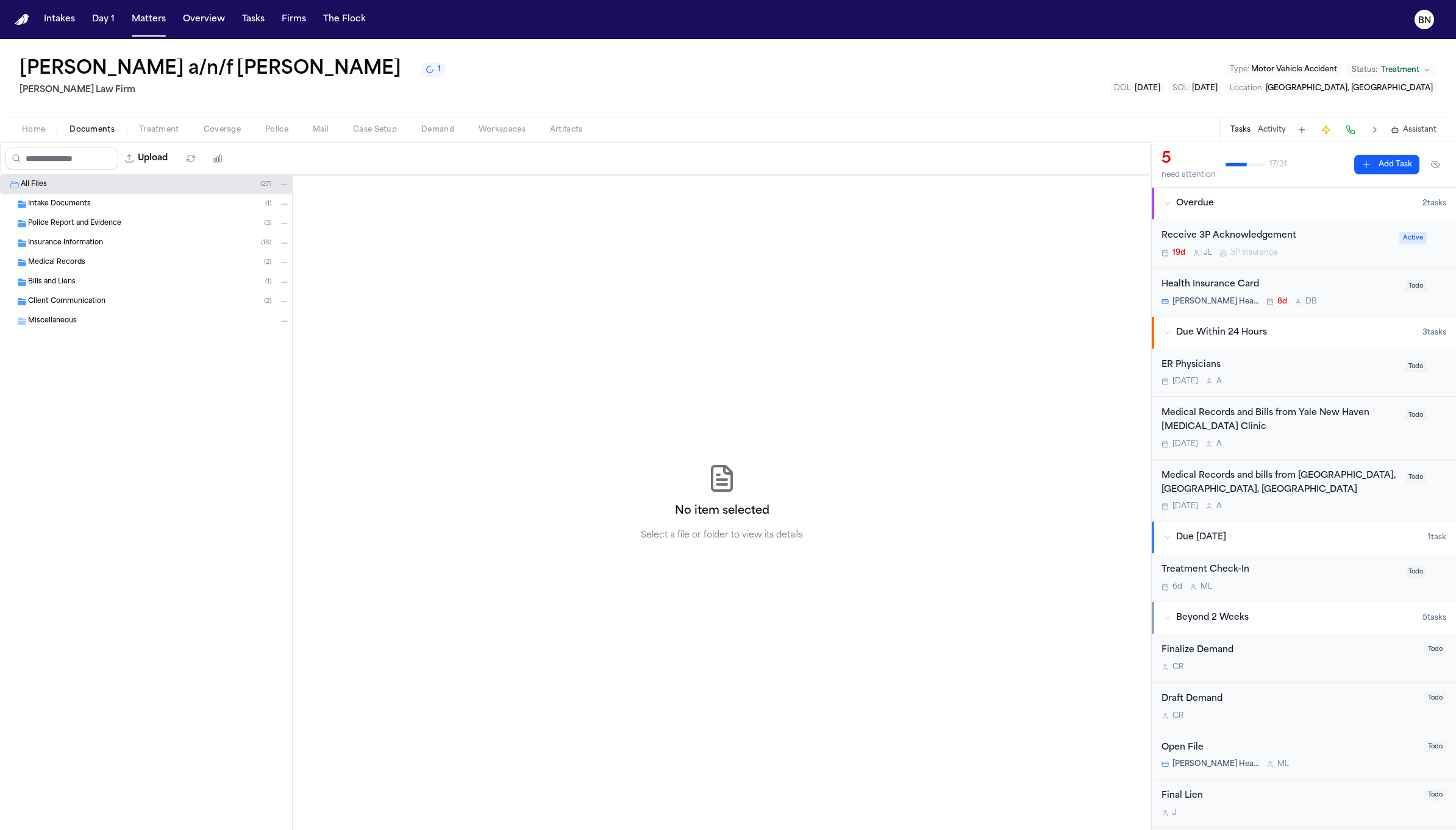
click at [137, 216] on div "Police Report and Evidence ( 3 )" at bounding box center [146, 224] width 292 height 20
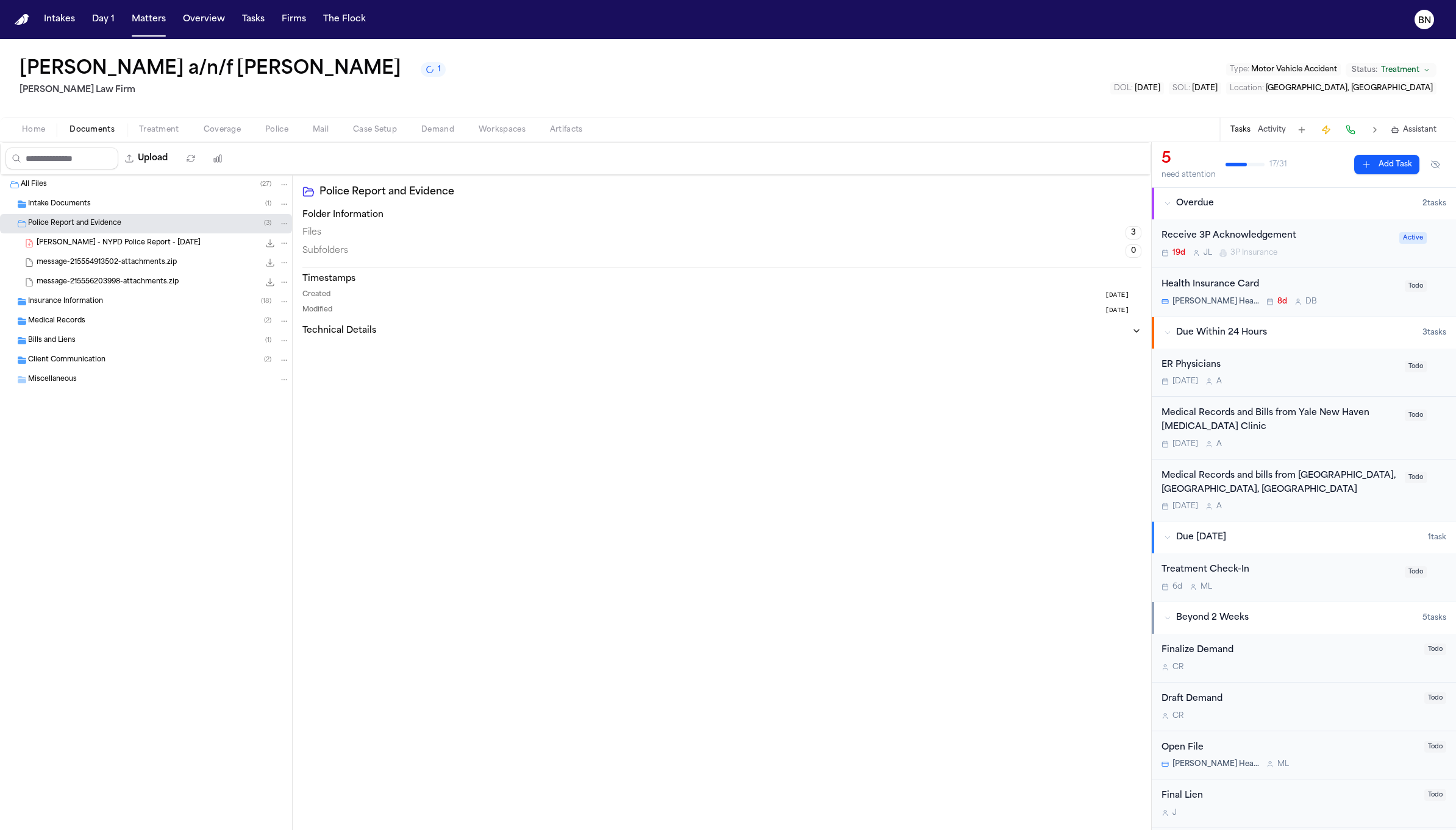
click at [157, 205] on div "Intake Documents ( 1 )" at bounding box center [159, 204] width 261 height 11
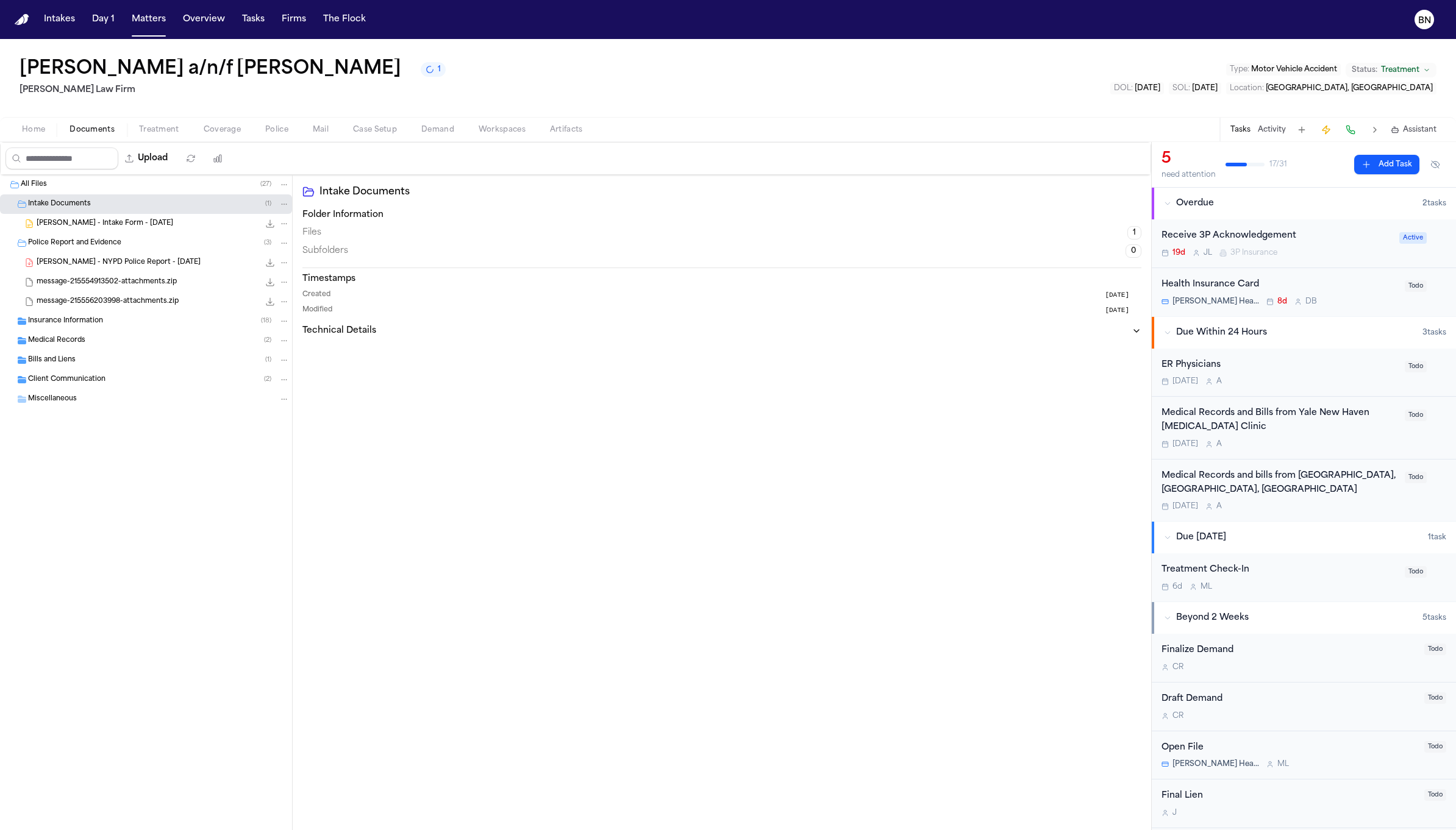
click at [145, 325] on div "Insurance Information ( 18 )" at bounding box center [159, 321] width 261 height 11
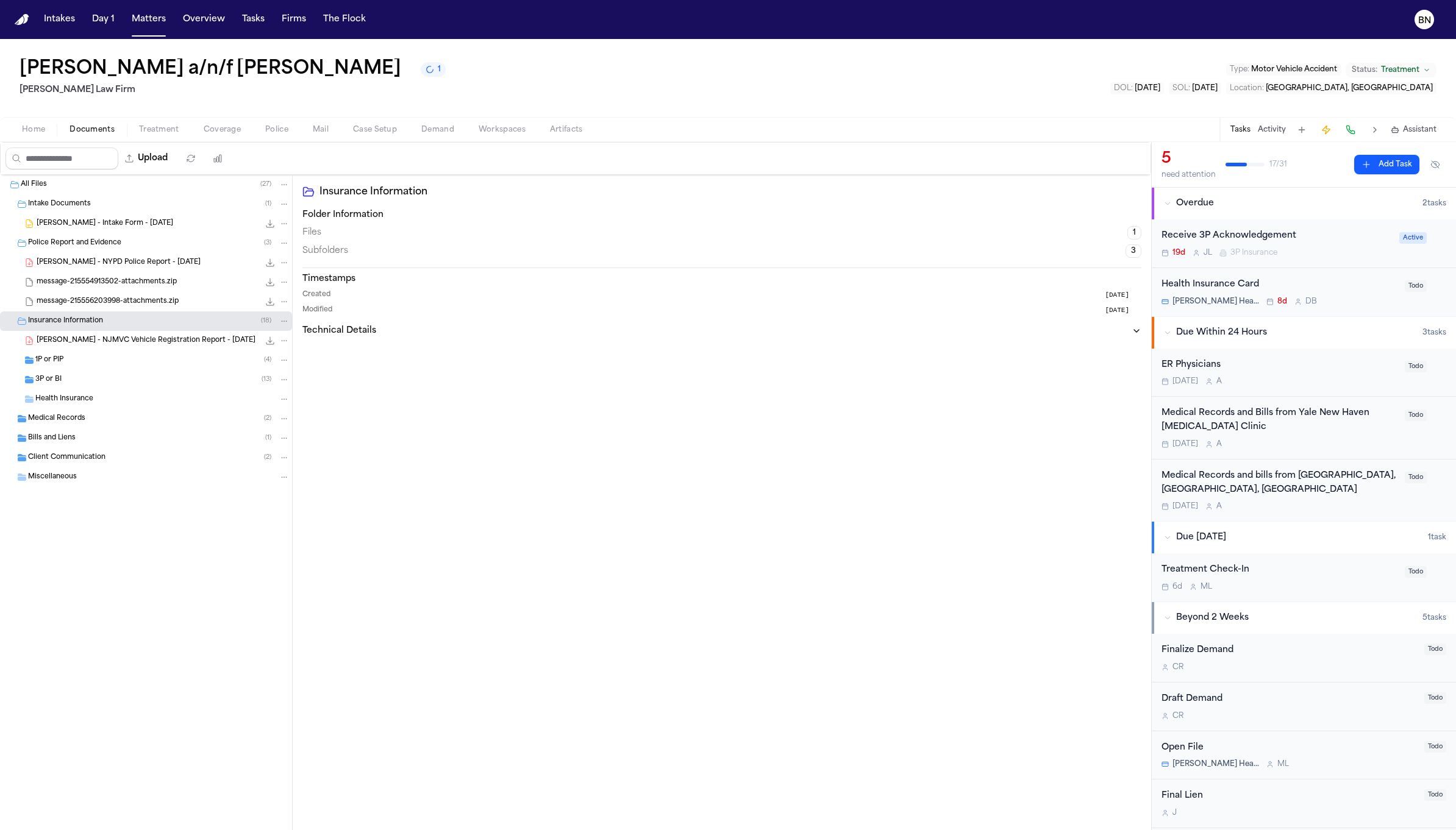
click at [174, 346] on div "G. Becerra - NJMVC Vehicle Registration Report - 8.12.25 208.5 KB • PDF" at bounding box center [146, 340] width 292 height 20
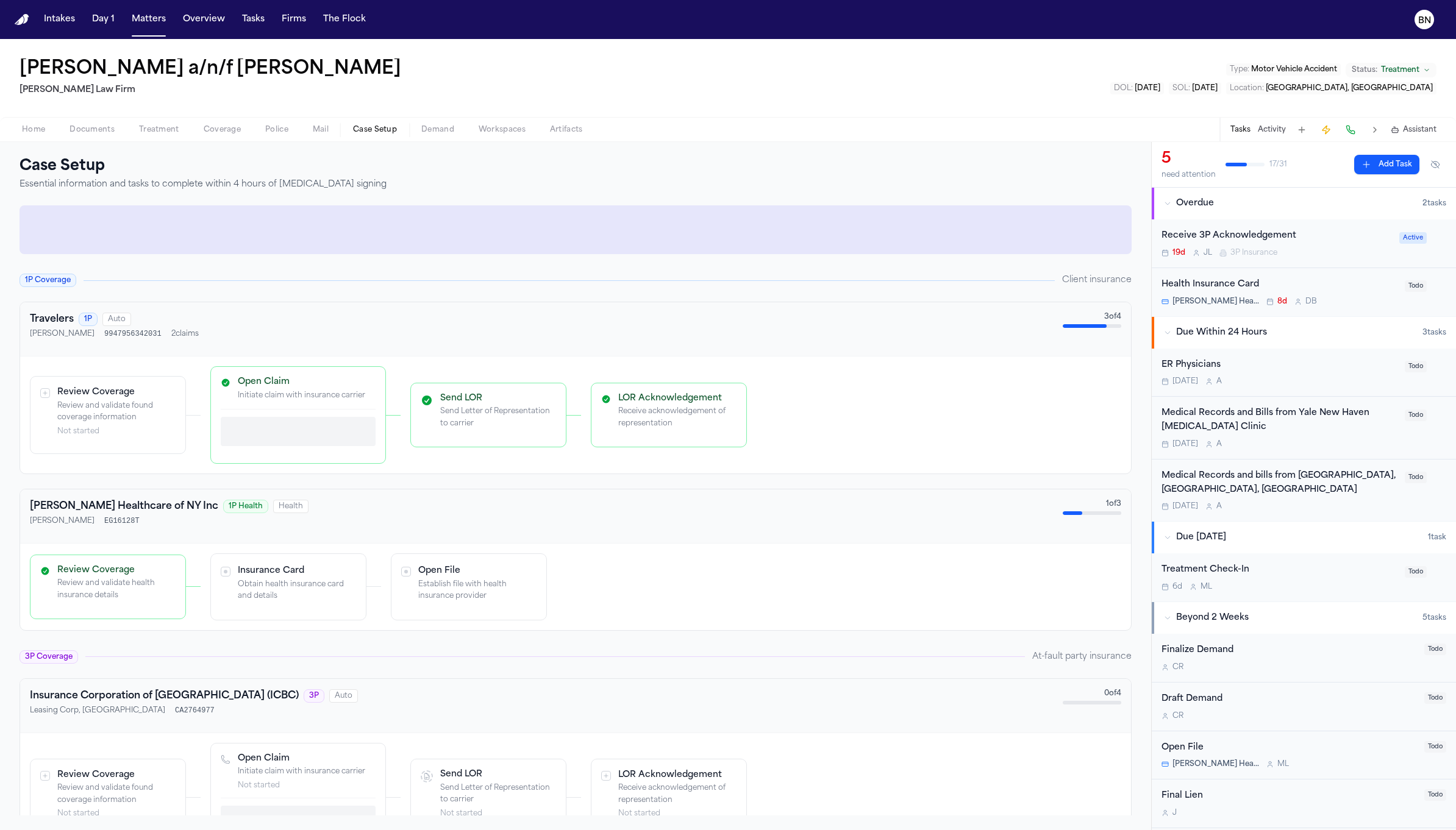
click at [378, 132] on span "Case Setup" at bounding box center [374, 129] width 44 height 9
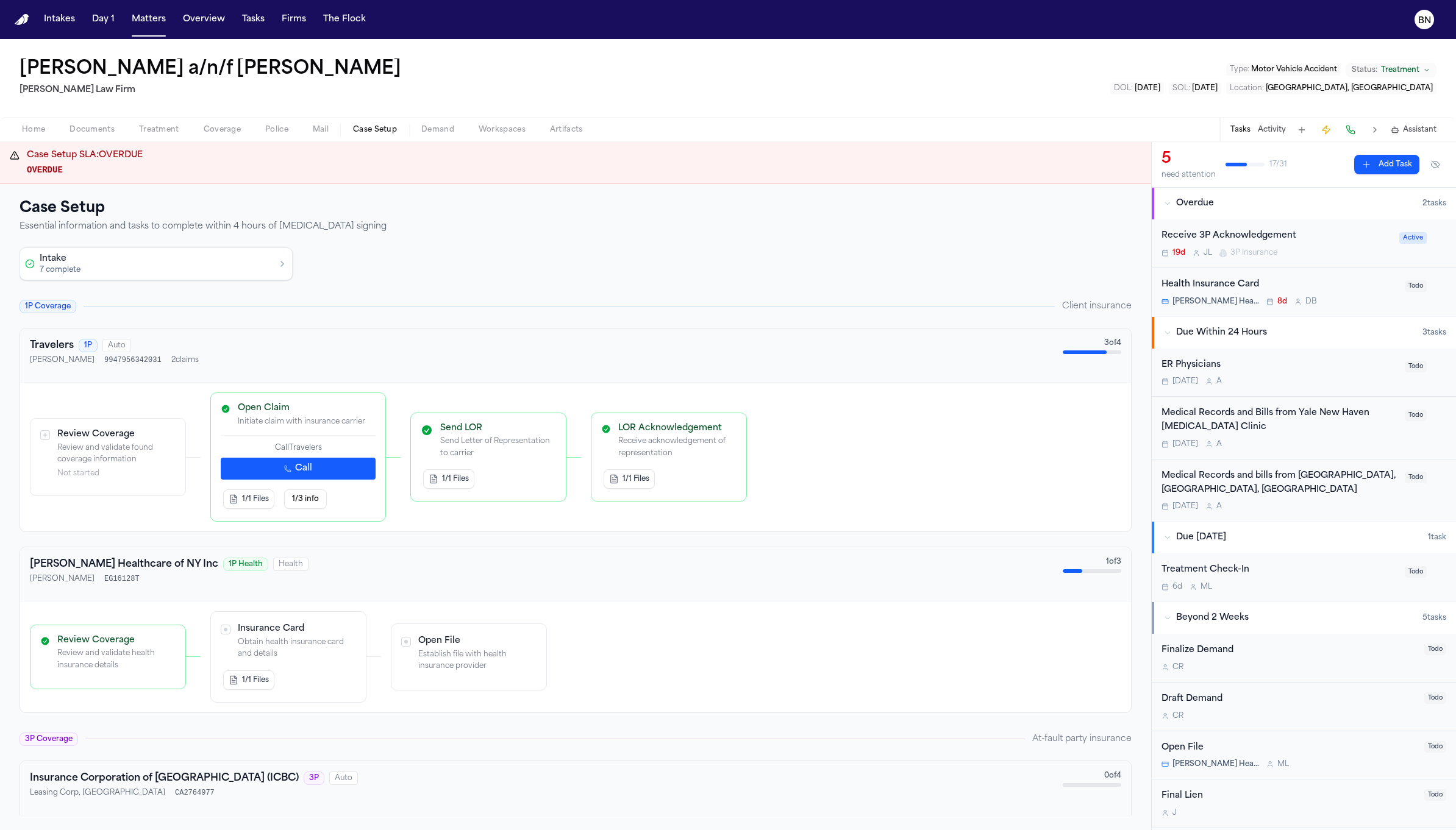
click at [232, 128] on span "Coverage" at bounding box center [222, 129] width 37 height 9
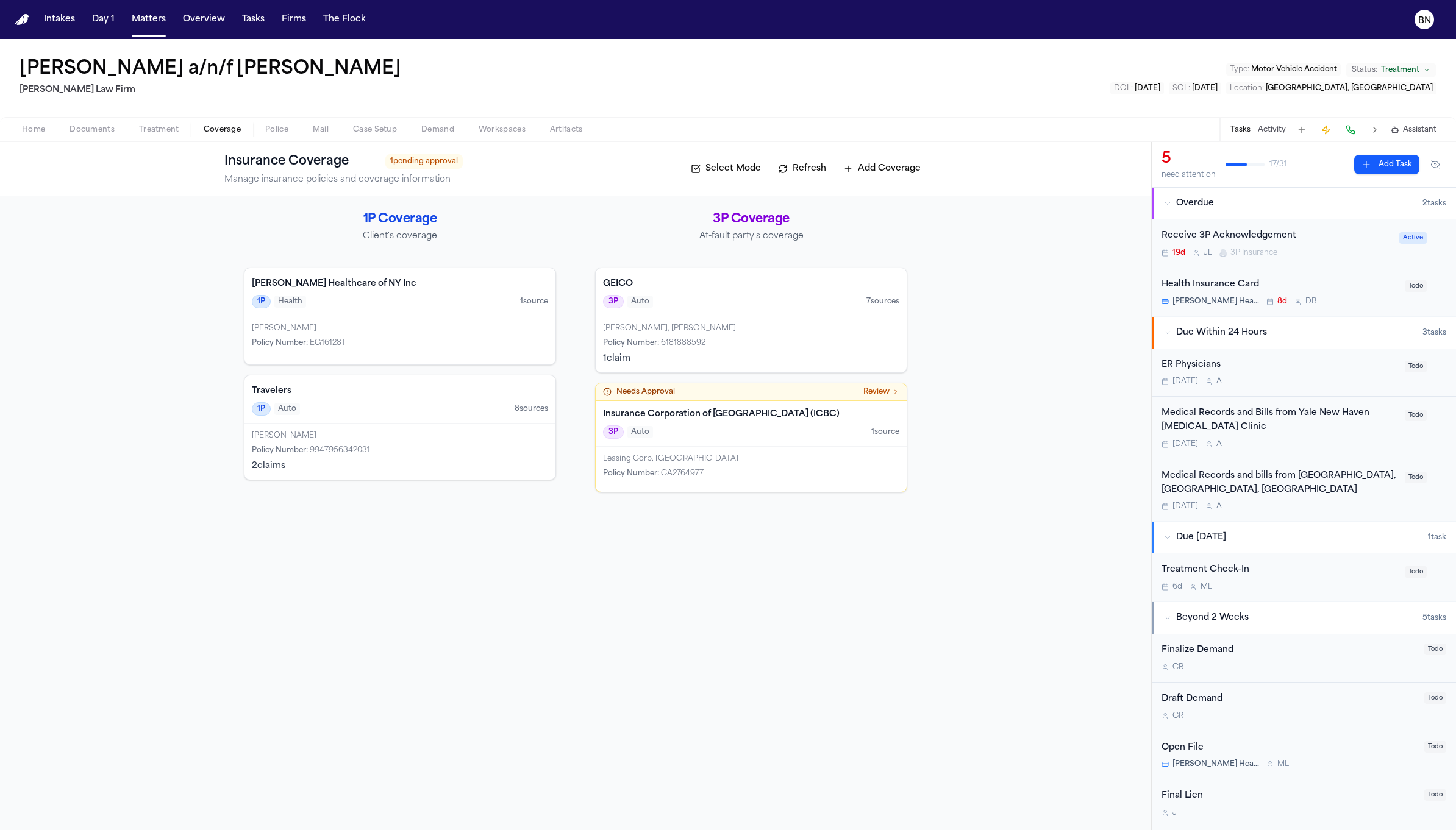
click at [795, 170] on button "Refresh" at bounding box center [802, 169] width 60 height 20
click at [794, 170] on button "Refresh" at bounding box center [802, 169] width 60 height 20
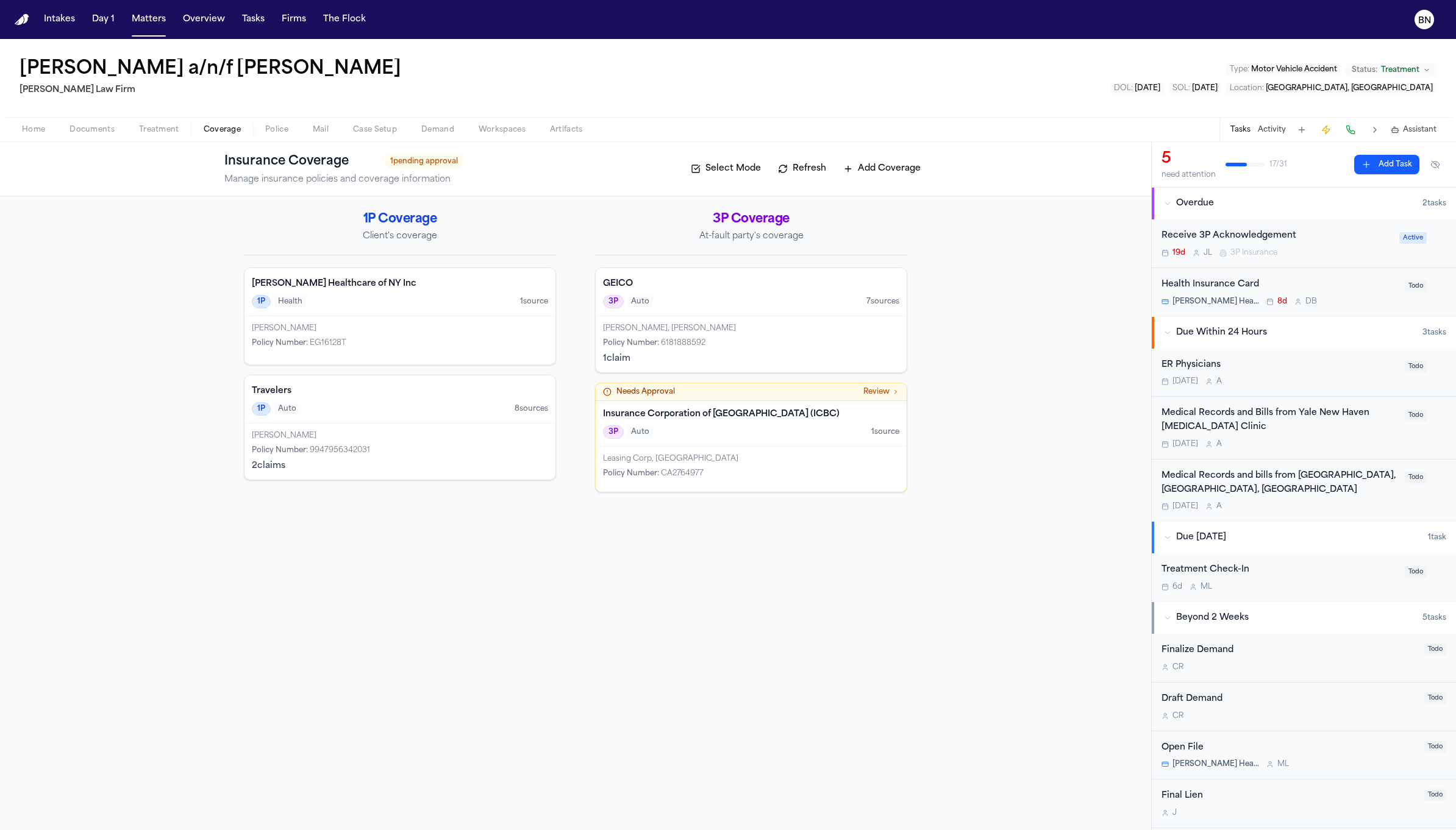
click at [794, 170] on button "Refresh" at bounding box center [802, 169] width 60 height 20
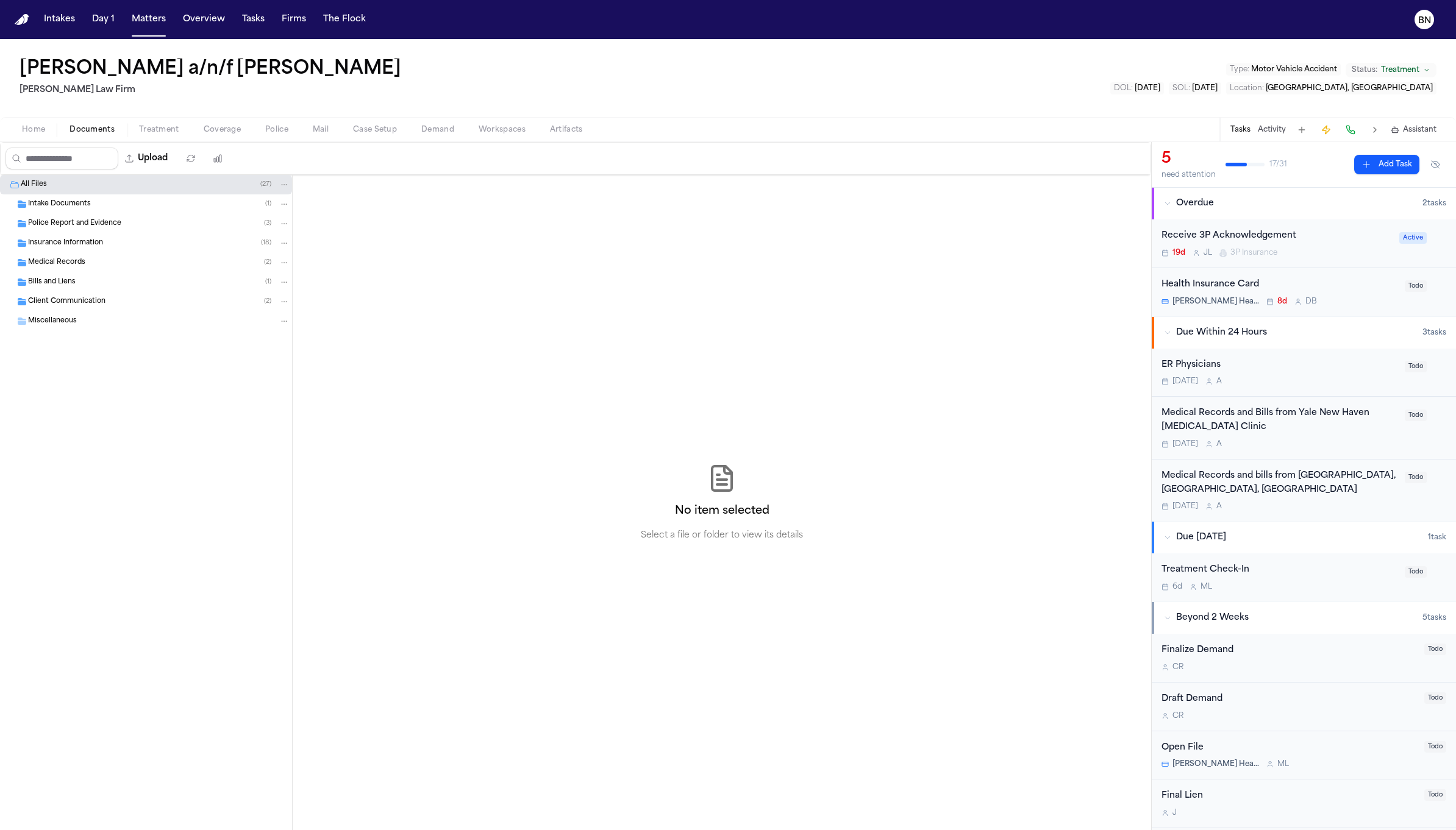
click at [87, 129] on span "Documents" at bounding box center [92, 129] width 45 height 9
click at [107, 214] on div "Police Report and Evidence ( 3 )" at bounding box center [146, 224] width 292 height 20
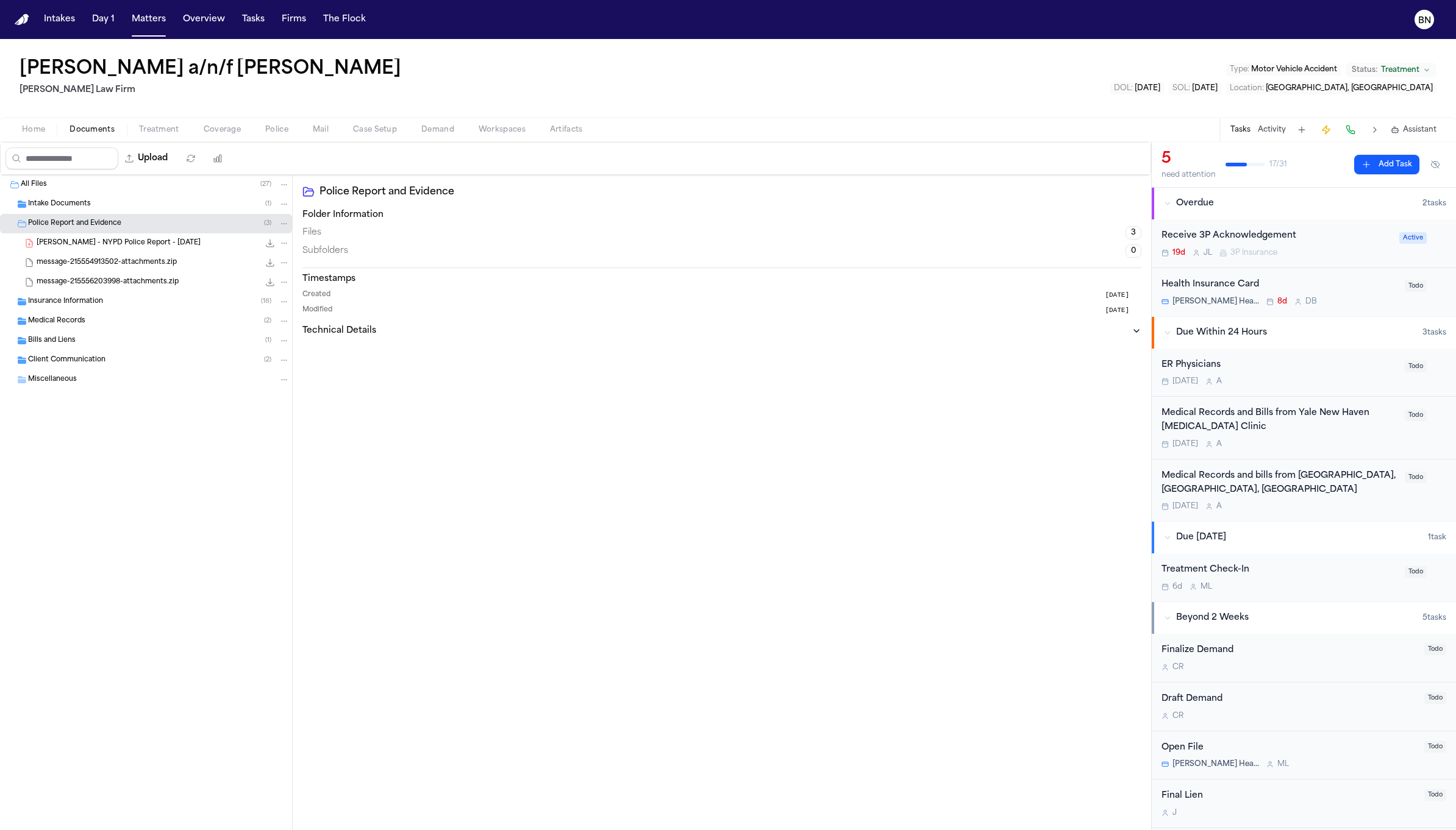
click at [127, 296] on div "Insurance Information ( 18 )" at bounding box center [159, 302] width 261 height 11
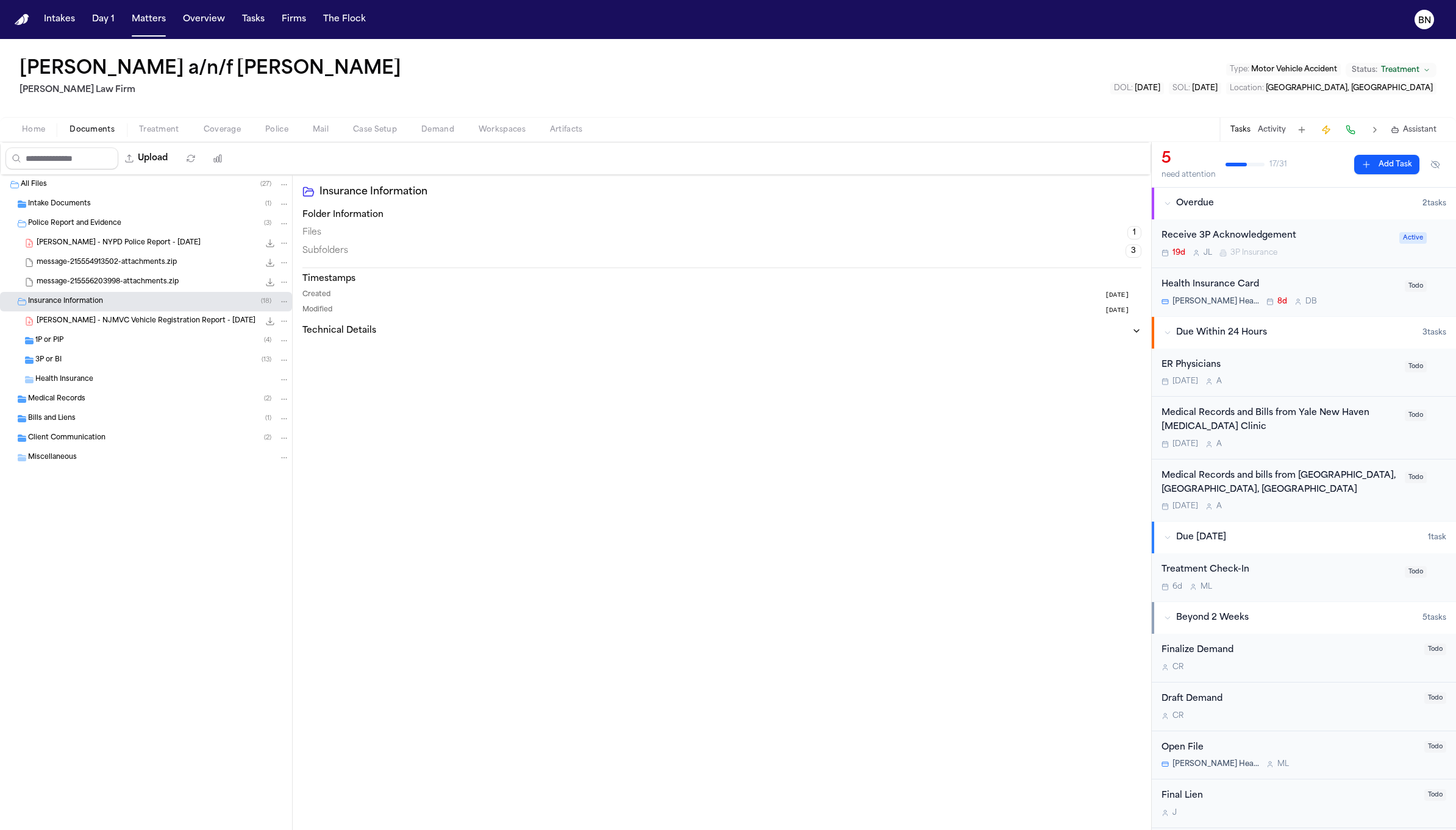
click at [147, 318] on span "G. Becerra - NJMVC Vehicle Registration Report - 8.12.25" at bounding box center [146, 321] width 219 height 10
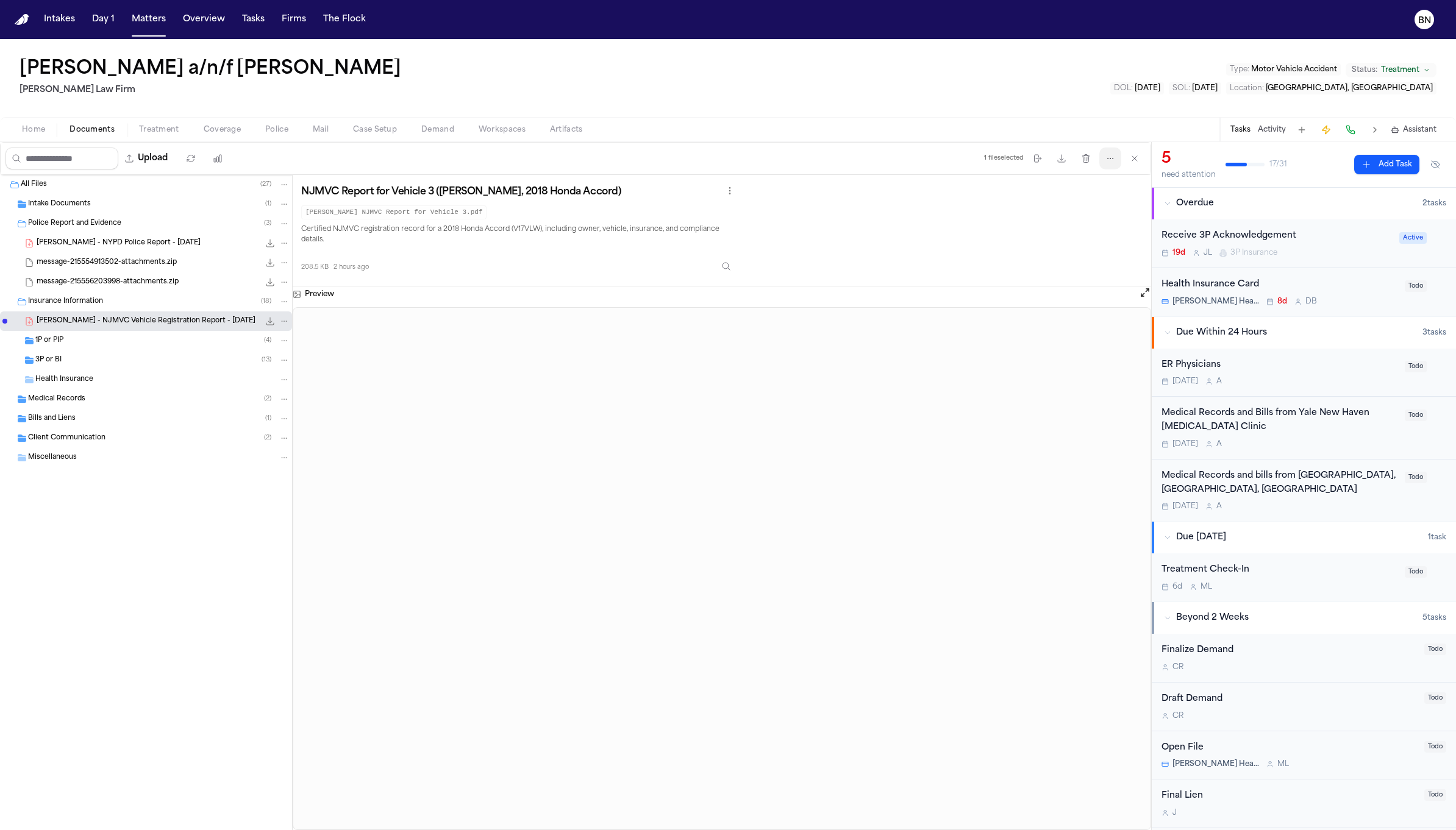
click at [1102, 157] on button "More actions" at bounding box center [1111, 158] width 22 height 22
click at [1104, 212] on button "Extract Coverage" at bounding box center [1111, 209] width 132 height 22
click at [364, 132] on span "Case Setup" at bounding box center [374, 129] width 44 height 9
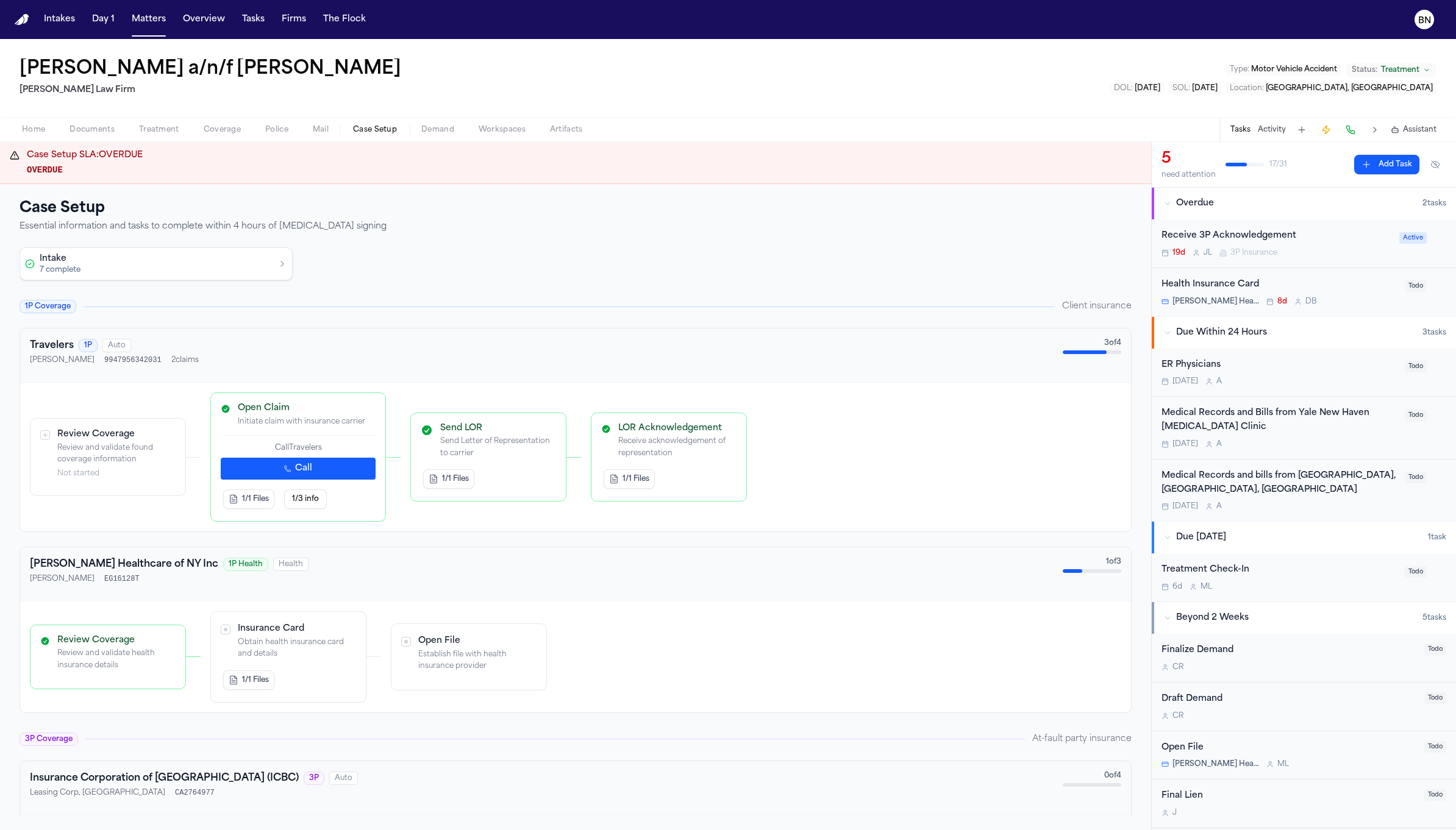
click at [213, 134] on span "Coverage" at bounding box center [222, 129] width 37 height 9
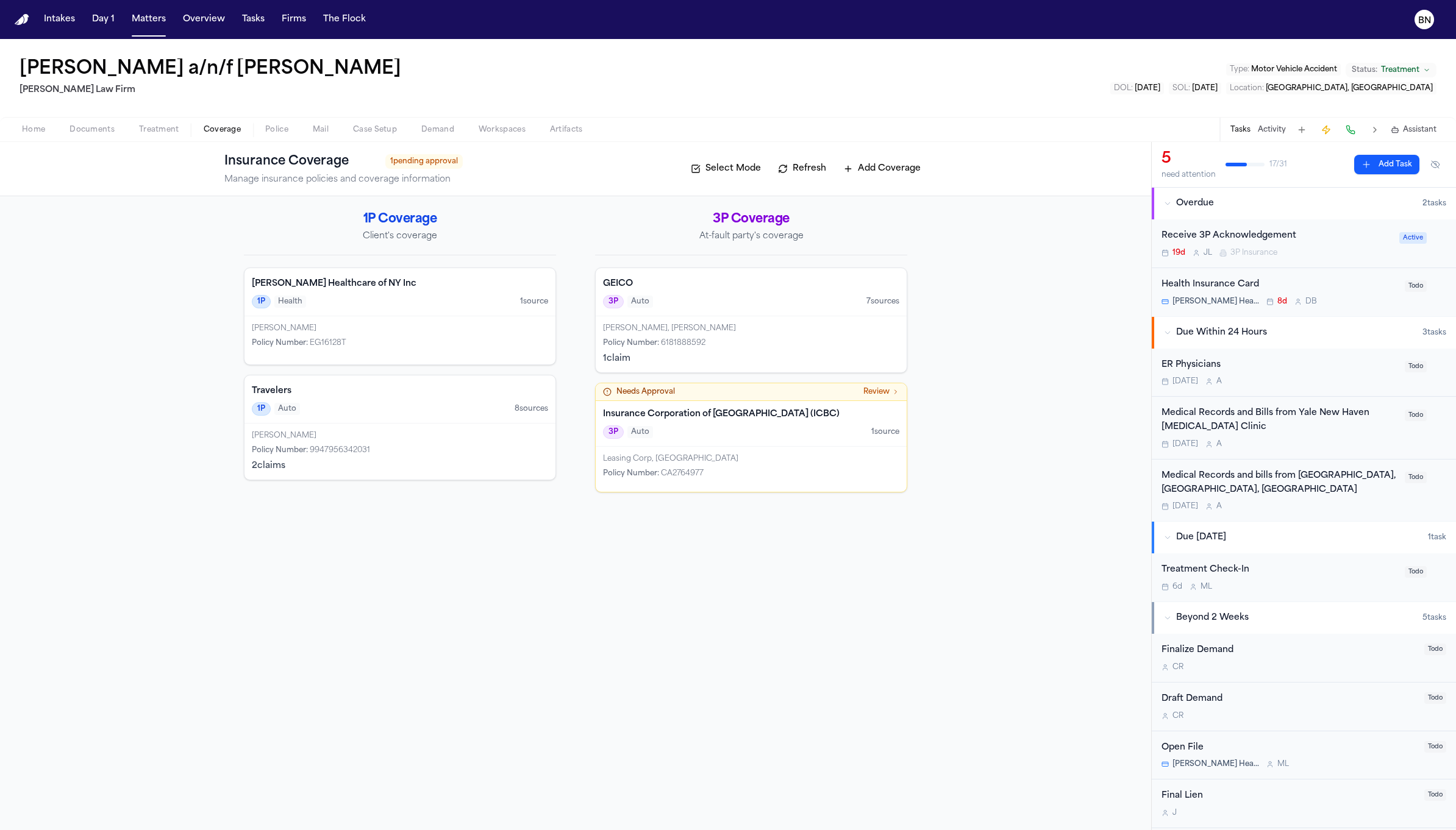
click at [800, 167] on button "Refresh" at bounding box center [802, 169] width 60 height 20
click at [33, 132] on span "Home" at bounding box center [33, 129] width 23 height 9
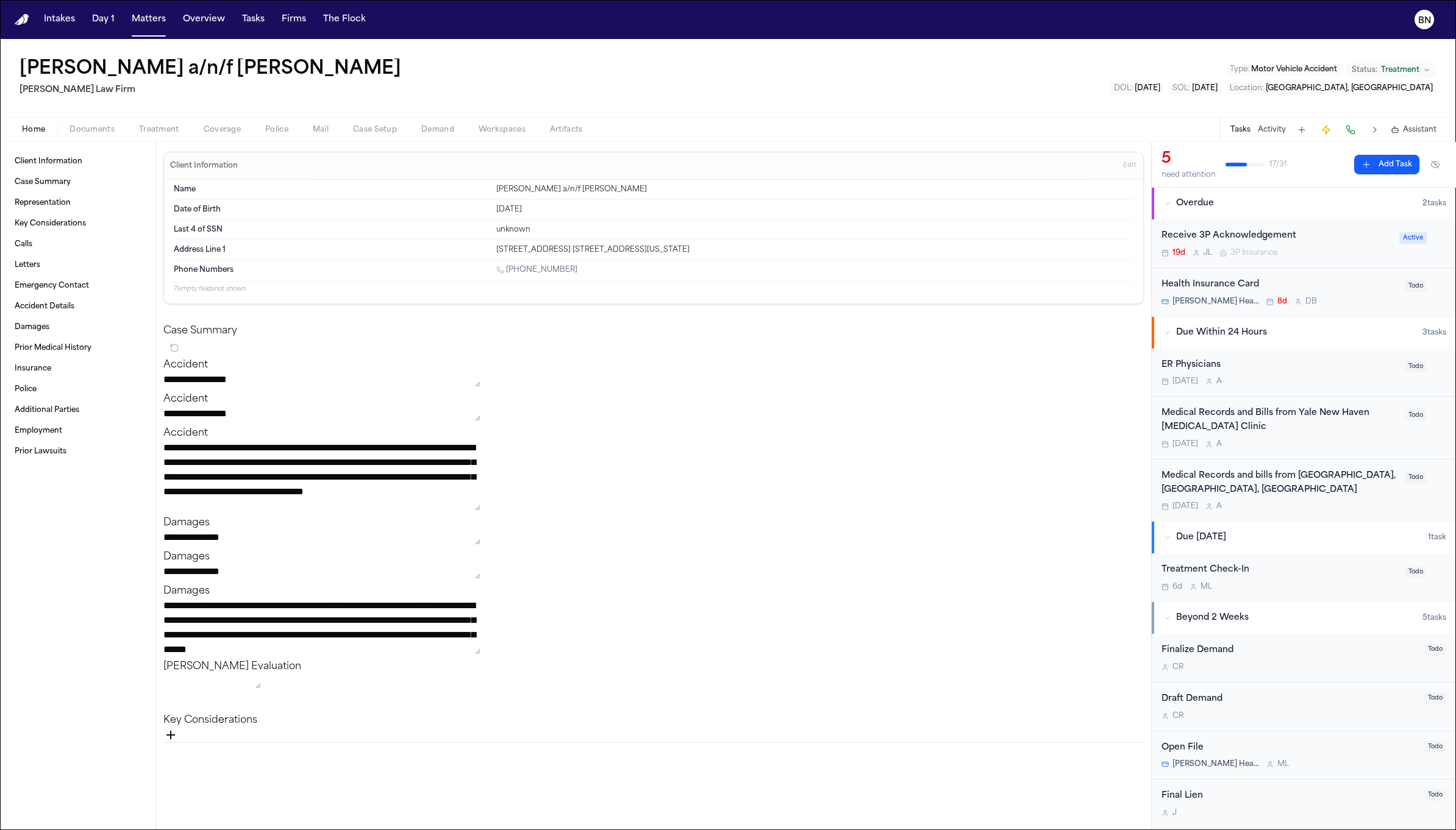
click at [80, 125] on span "Documents" at bounding box center [92, 129] width 45 height 9
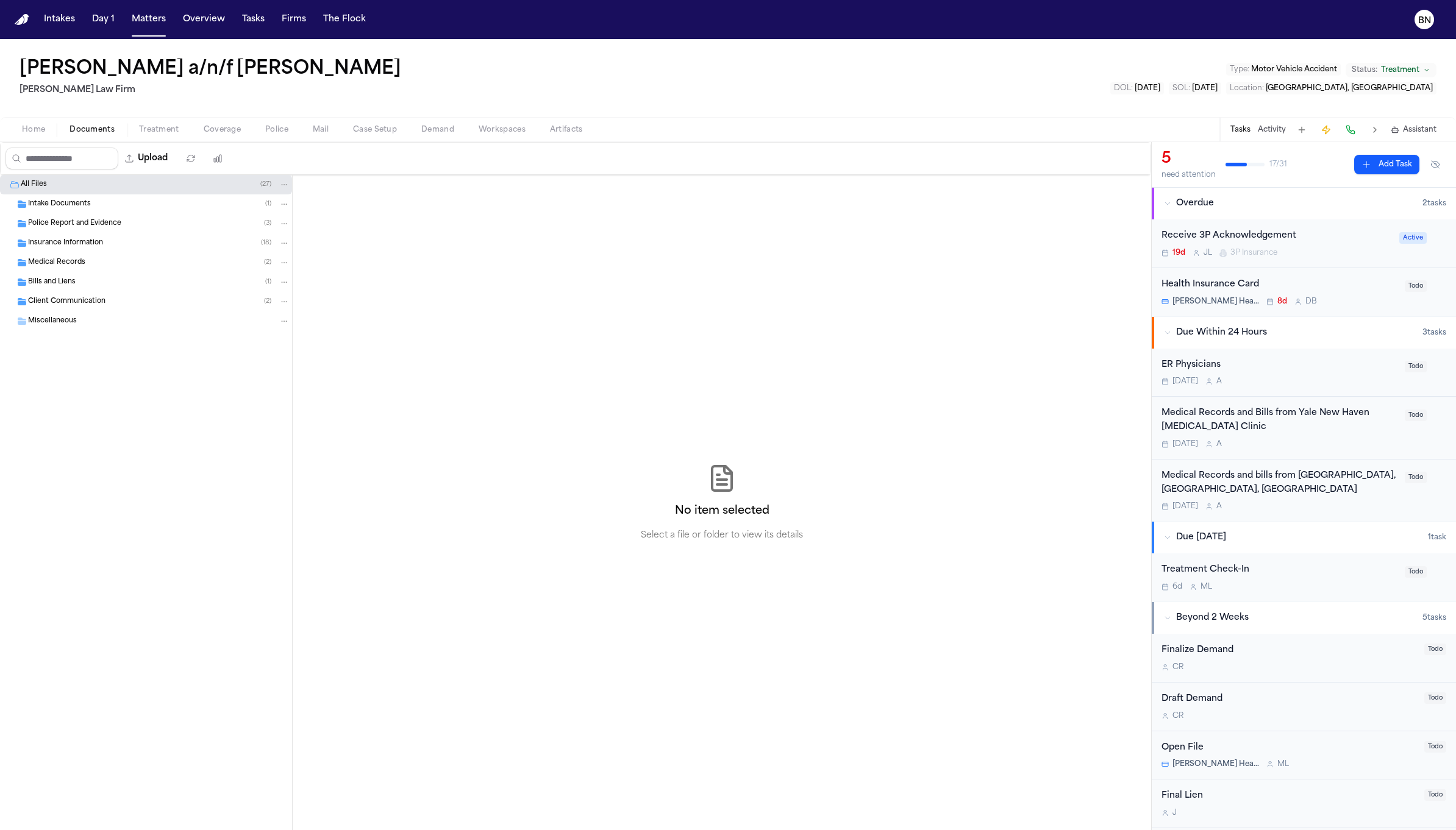
click at [123, 236] on div "Insurance Information ( 18 )" at bounding box center [146, 242] width 292 height 20
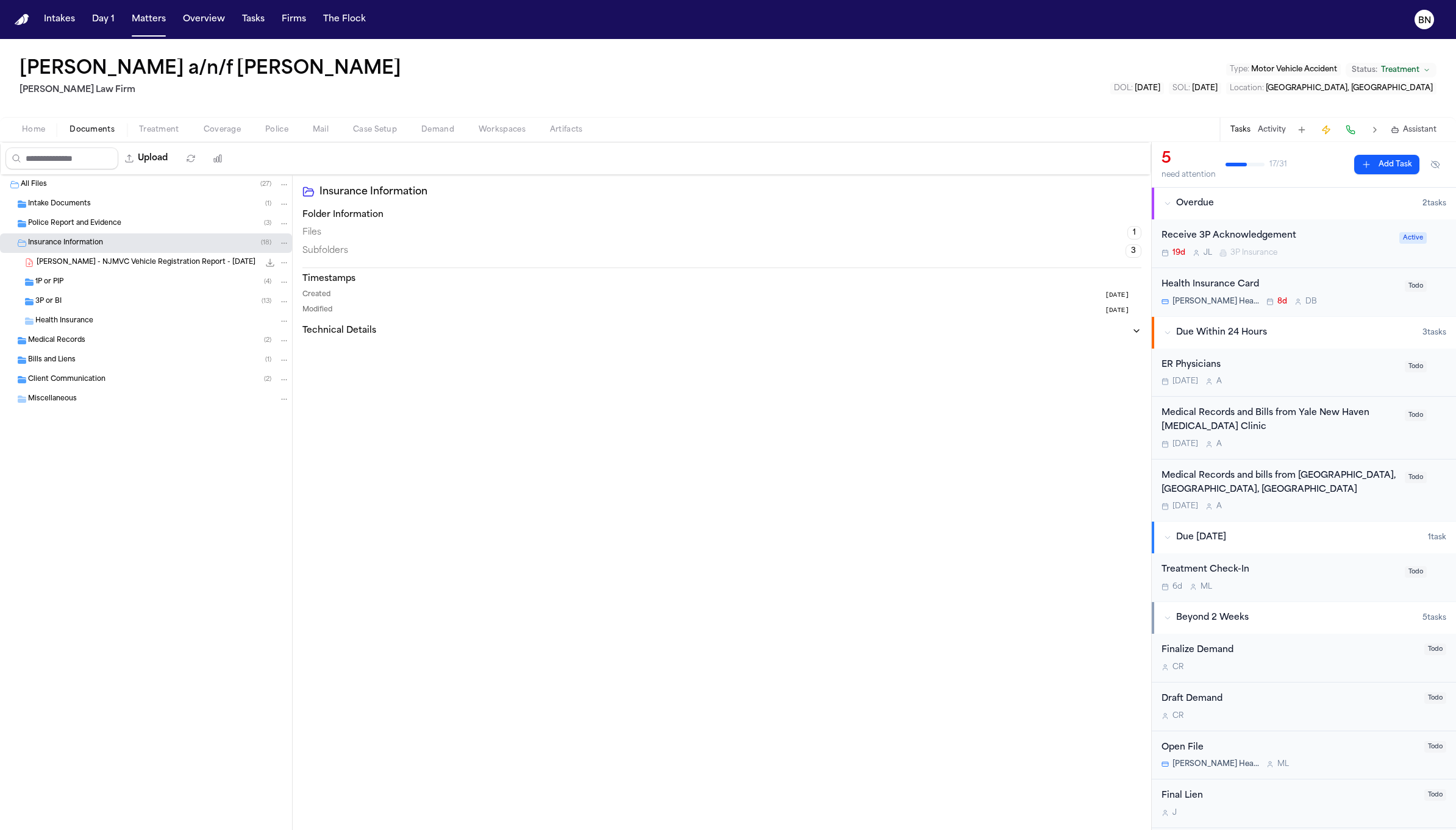
click at [135, 265] on span "G. Becerra - NJMVC Vehicle Registration Report - 8.12.25" at bounding box center [146, 263] width 219 height 10
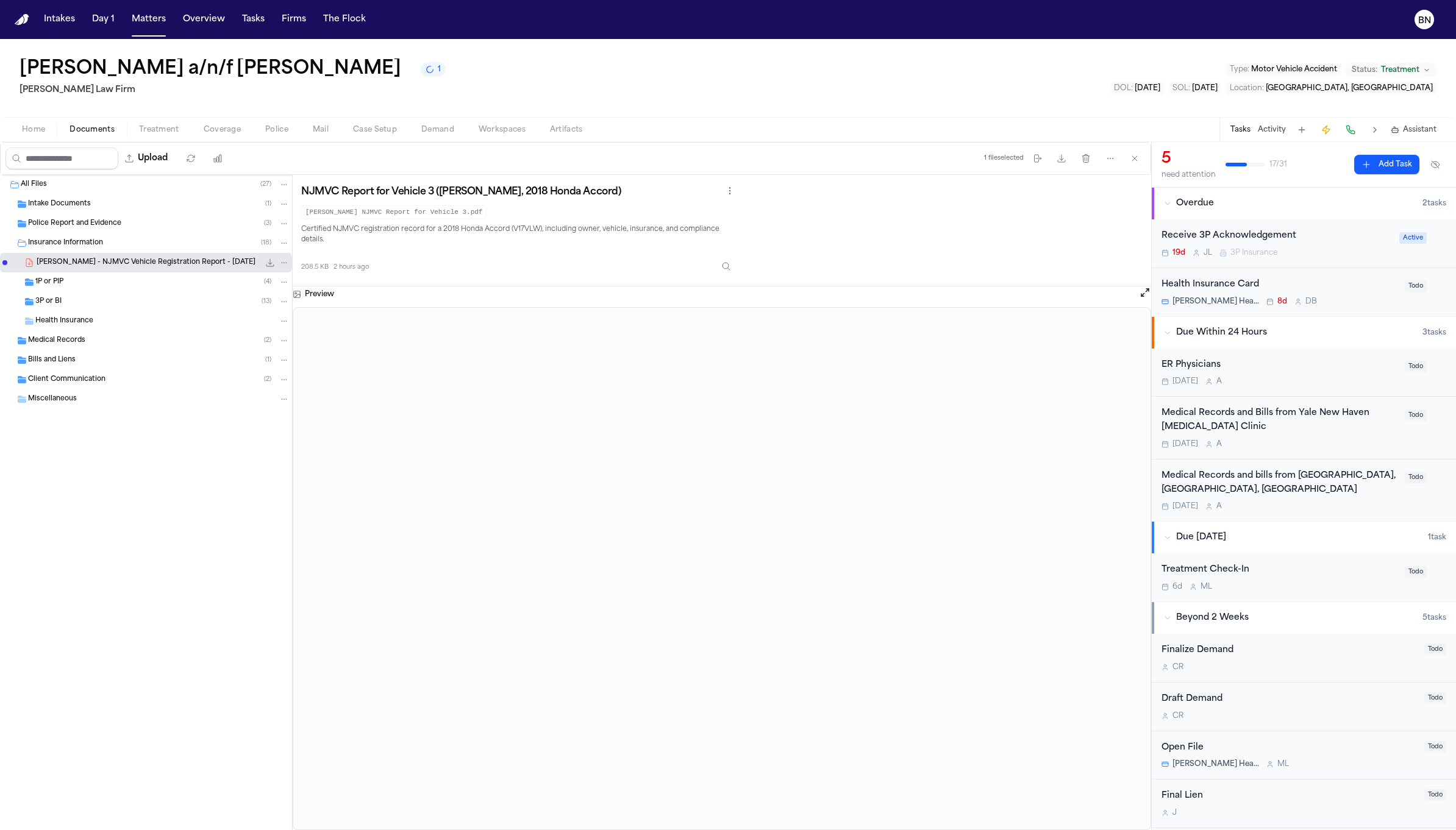
click at [371, 131] on span "Case Setup" at bounding box center [374, 129] width 44 height 9
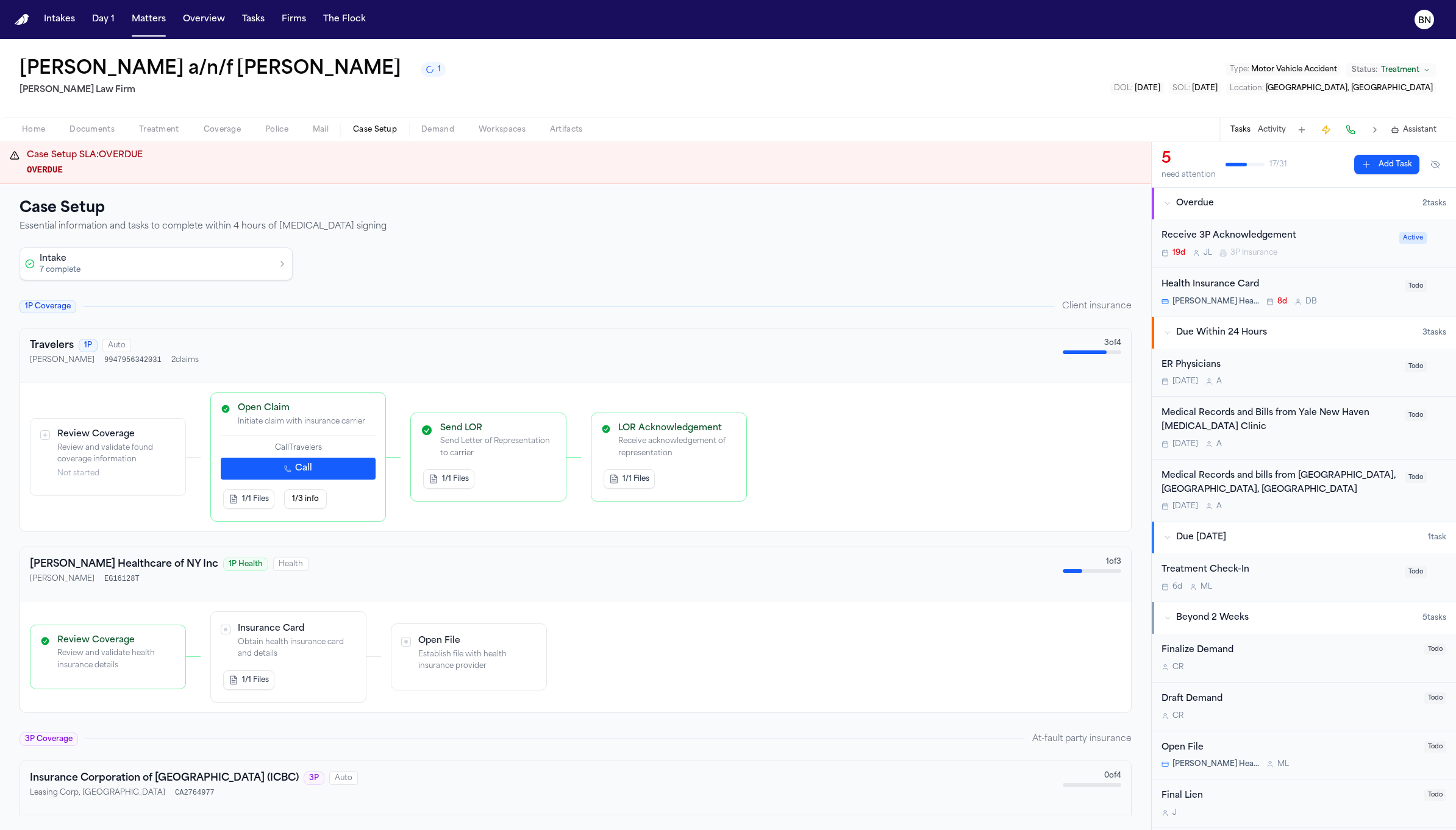
click at [236, 136] on span "button" at bounding box center [222, 136] width 51 height 1
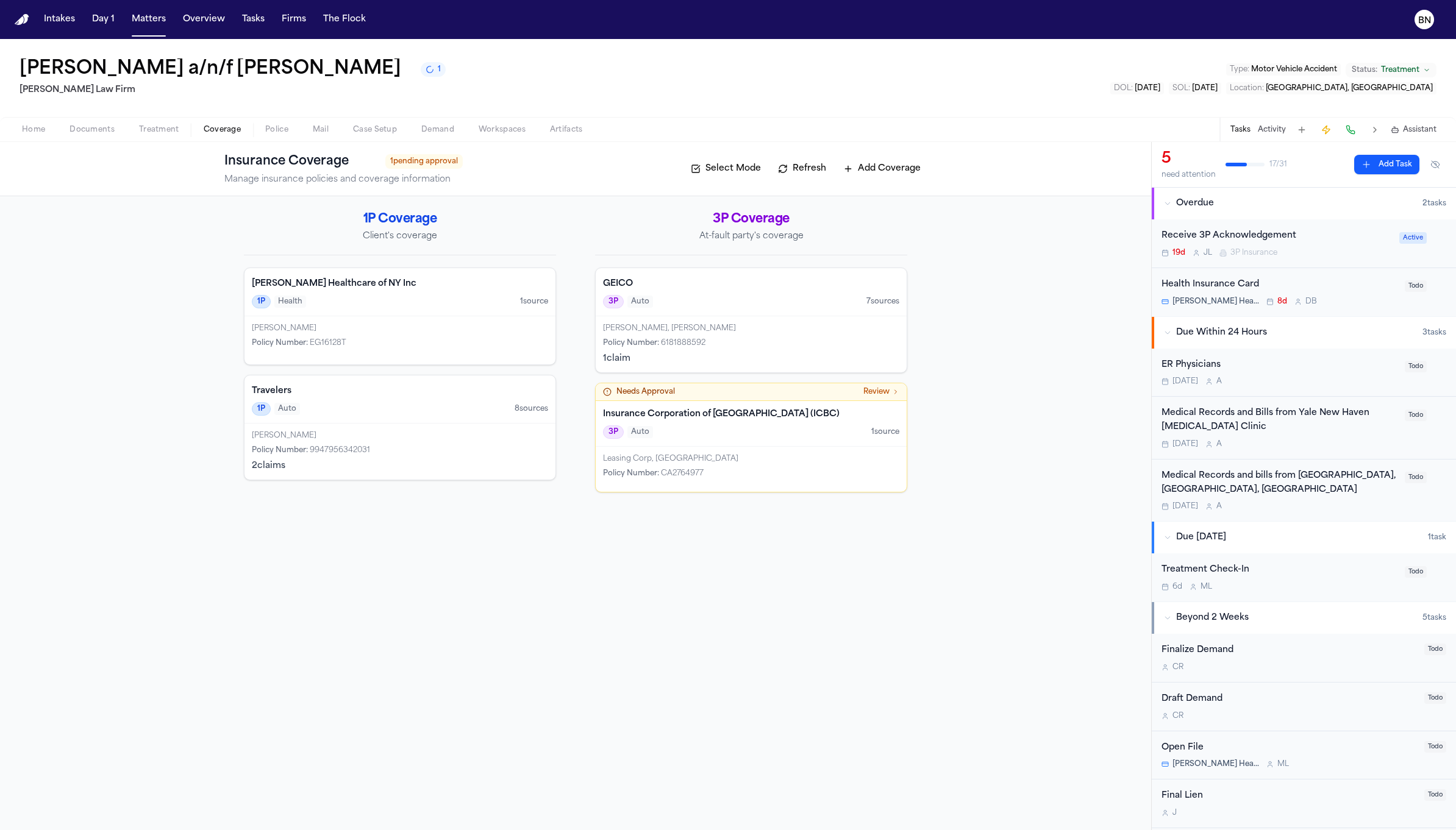
click at [794, 170] on button "Refresh" at bounding box center [802, 169] width 60 height 20
click at [799, 176] on button "Refresh" at bounding box center [802, 169] width 60 height 20
click at [671, 458] on div "Leasing Corp, BC" at bounding box center [752, 458] width 297 height 9
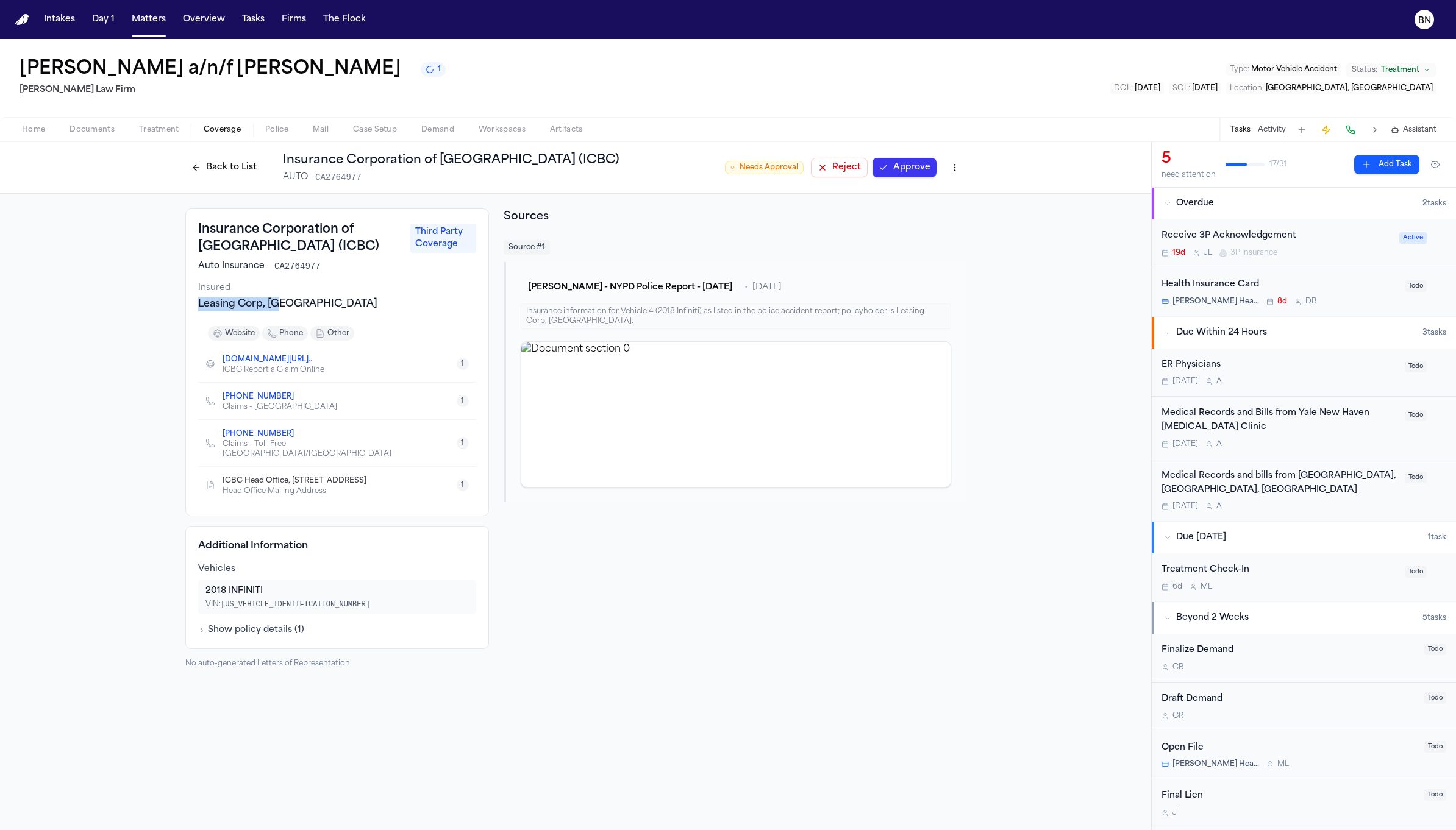
drag, startPoint x: 295, startPoint y: 309, endPoint x: 172, endPoint y: 309, distance: 123.0
click at [172, 309] on div "Insurance Corporation of British Columbia (ICBC) Third Party Coverage Auto Insu…" at bounding box center [575, 438] width 1151 height 489
click at [208, 165] on button "Back to List" at bounding box center [224, 167] width 77 height 20
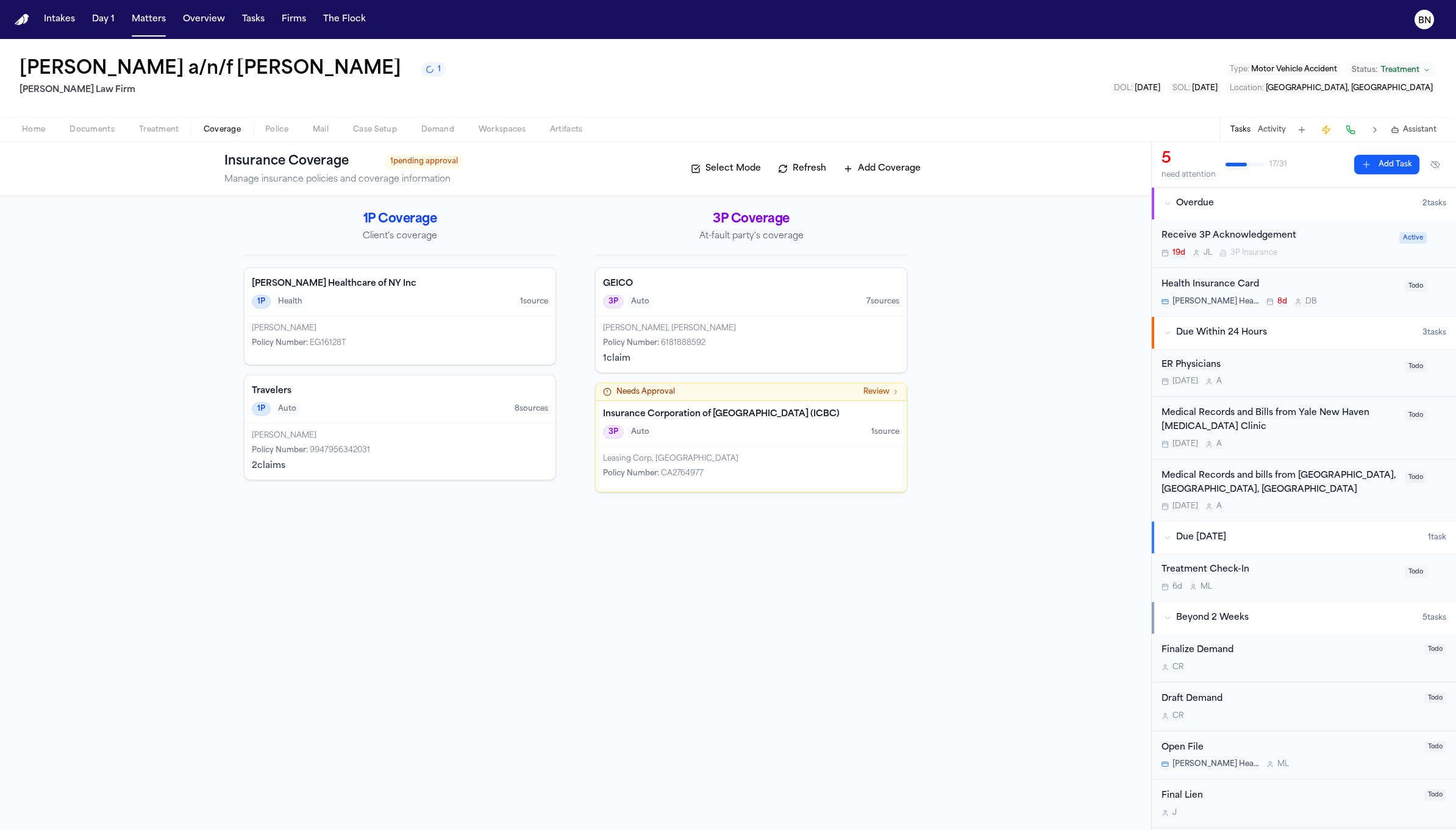
click at [791, 169] on button "Refresh" at bounding box center [802, 169] width 60 height 20
click at [801, 177] on button "Refresh" at bounding box center [802, 169] width 60 height 20
click at [360, 391] on h4 "Travelers" at bounding box center [400, 391] width 297 height 12
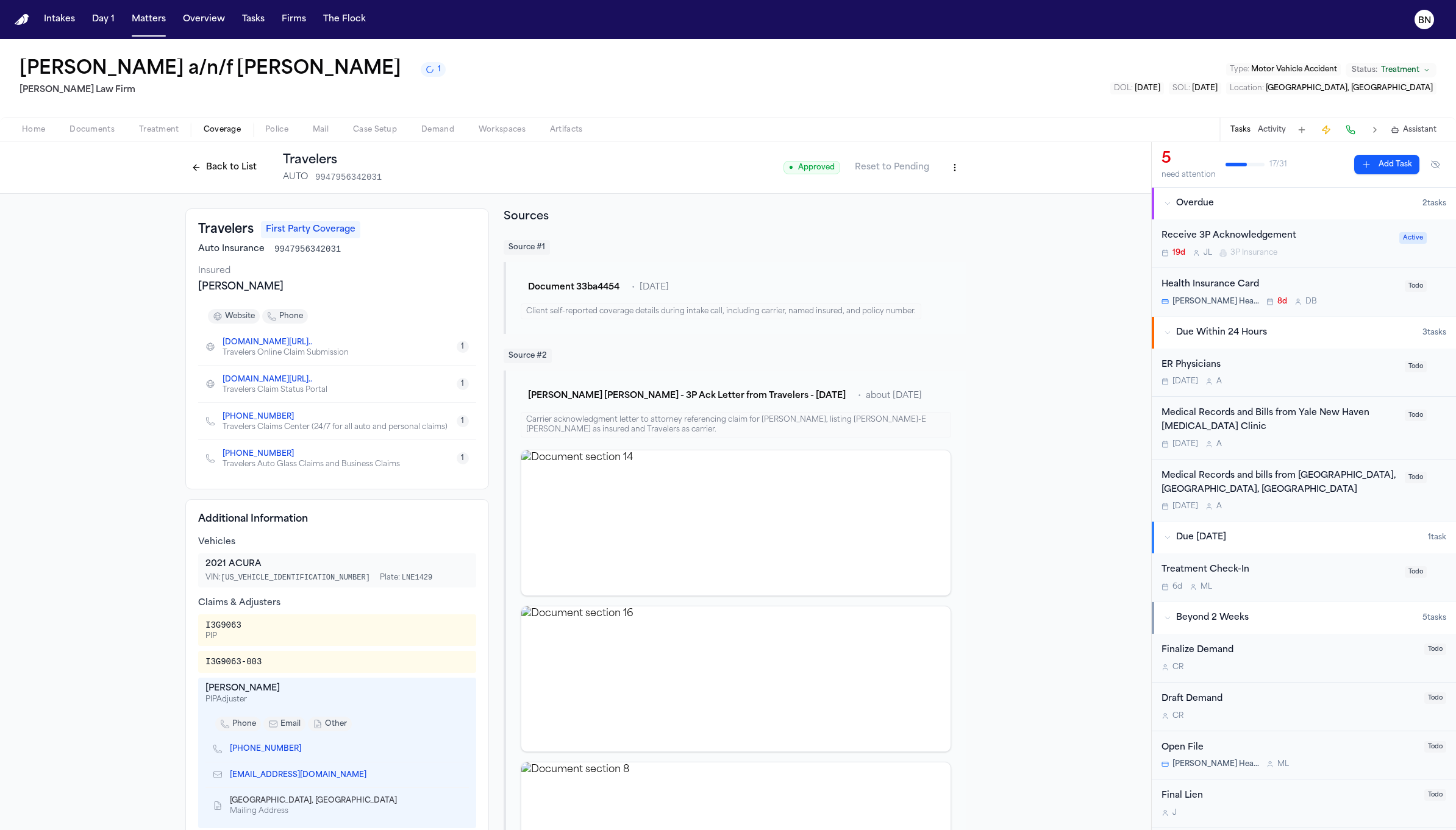
click at [189, 165] on button "Back to List" at bounding box center [224, 167] width 77 height 20
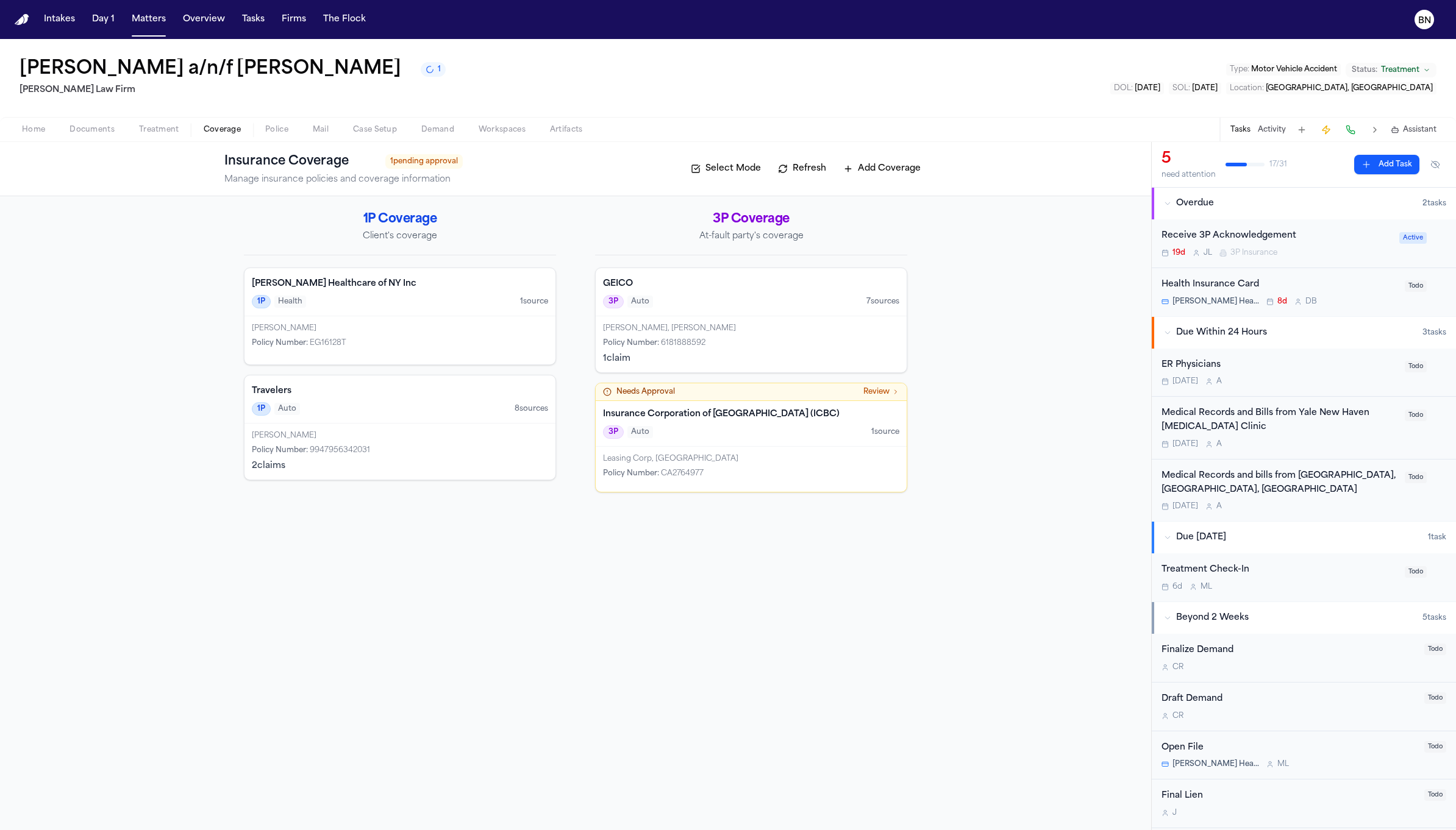
click at [434, 74] on icon "1 active task" at bounding box center [430, 69] width 9 height 9
click at [625, 165] on div "Insurance Coverage 1 pending approval Manage insurance policies and coverage in…" at bounding box center [576, 169] width 703 height 34
click at [797, 182] on div "Insurance Coverage 1 pending approval Manage insurance policies and coverage in…" at bounding box center [576, 169] width 703 height 34
click at [797, 174] on button "Refresh" at bounding box center [802, 169] width 60 height 20
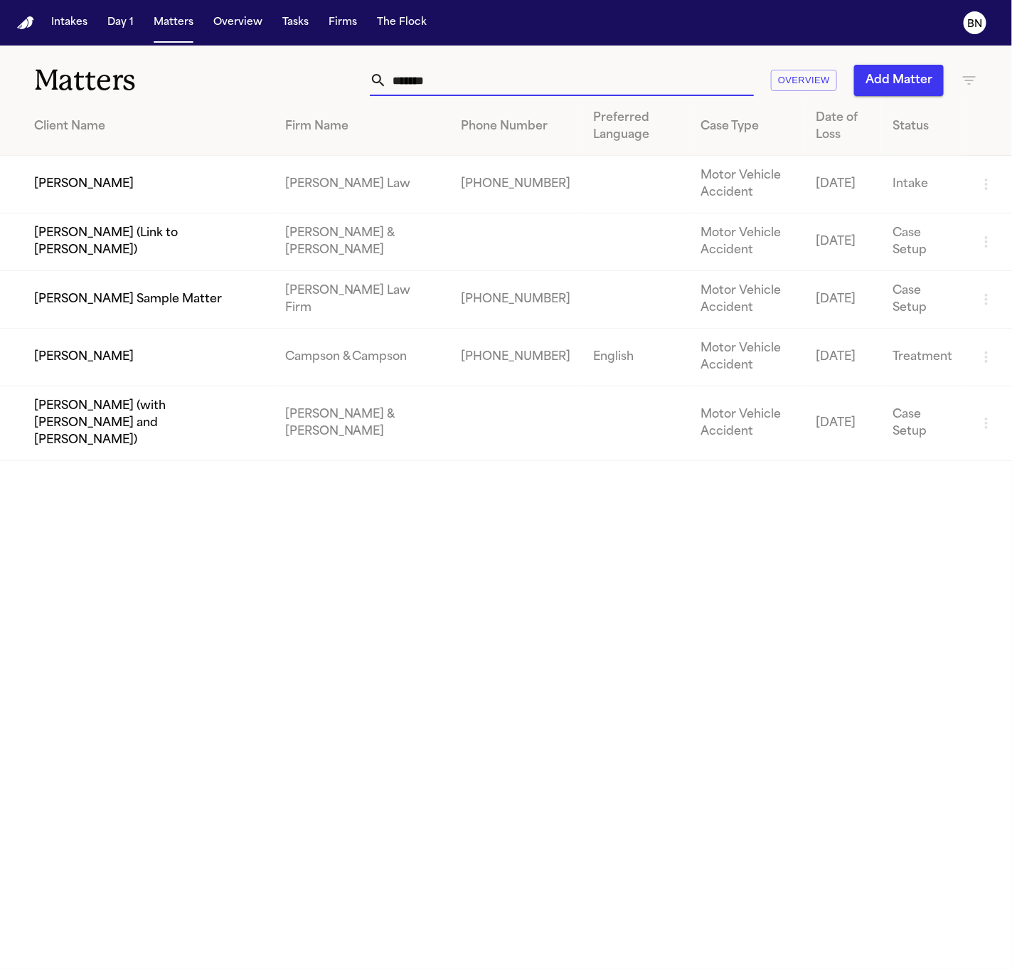
click at [468, 91] on input "*******" at bounding box center [570, 80] width 367 height 31
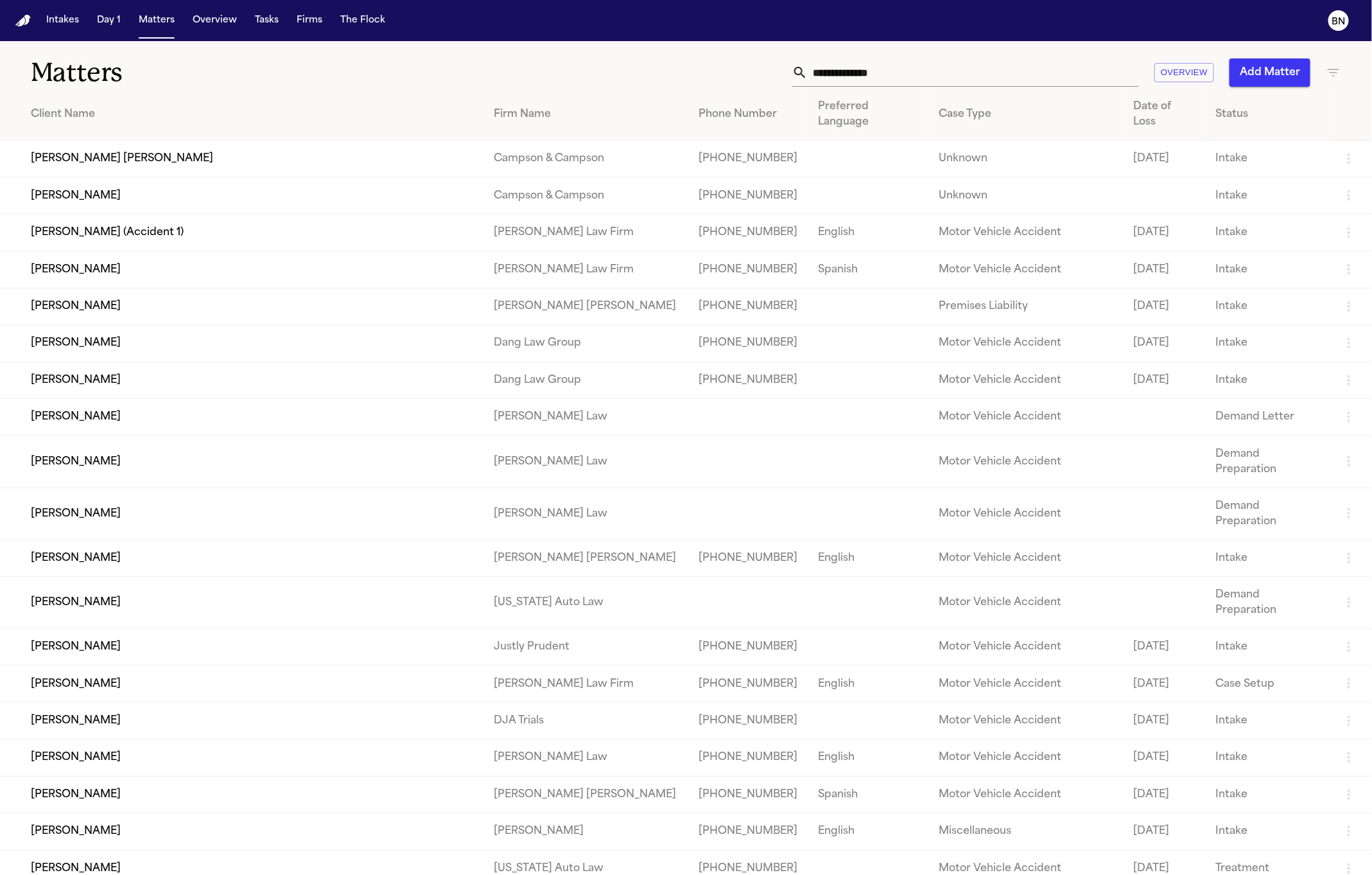
click at [867, 69] on input "text" at bounding box center [973, 72] width 331 height 28
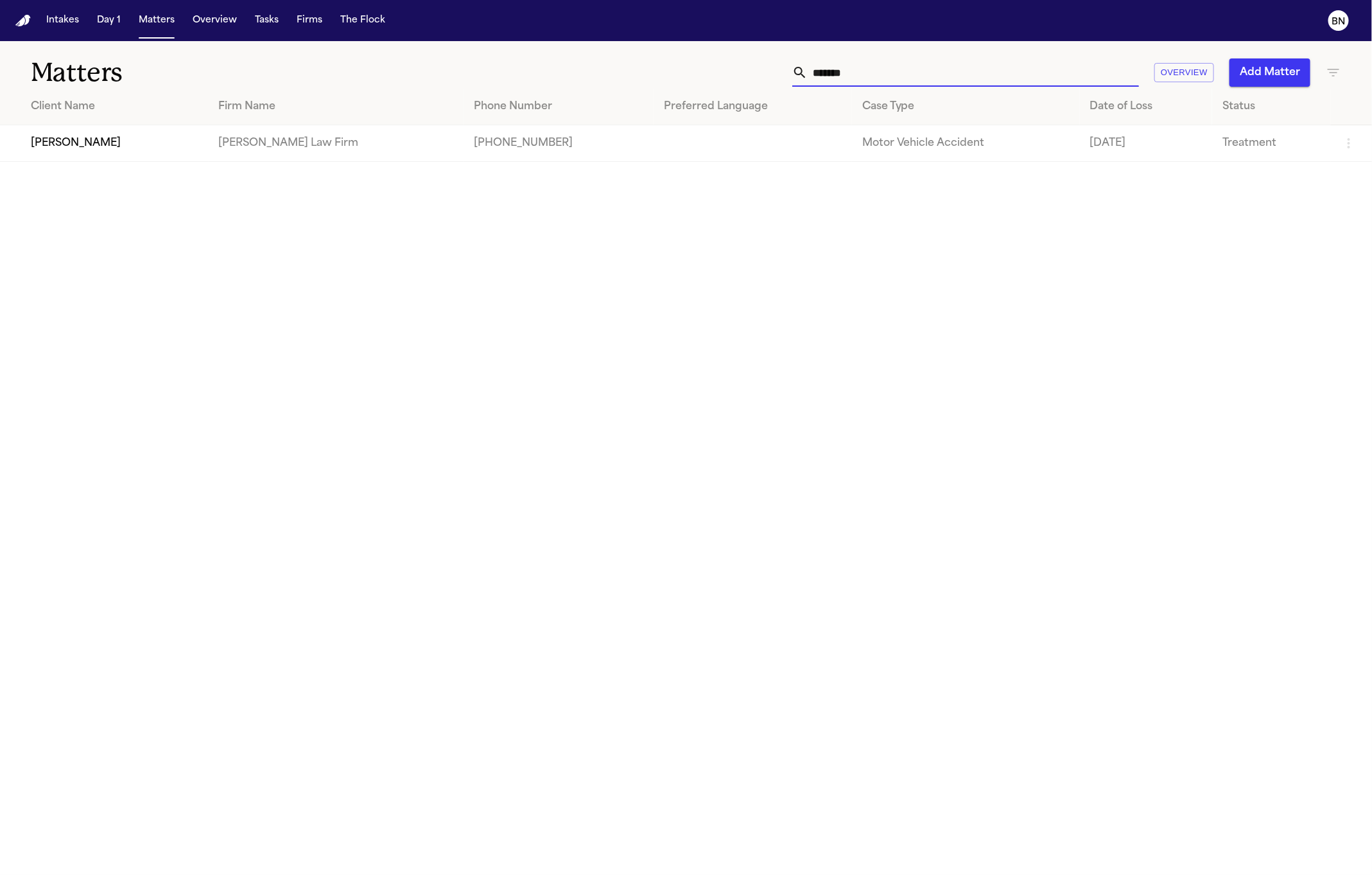
type input "*******"
click at [142, 139] on td "Justin Hickman" at bounding box center [104, 144] width 209 height 37
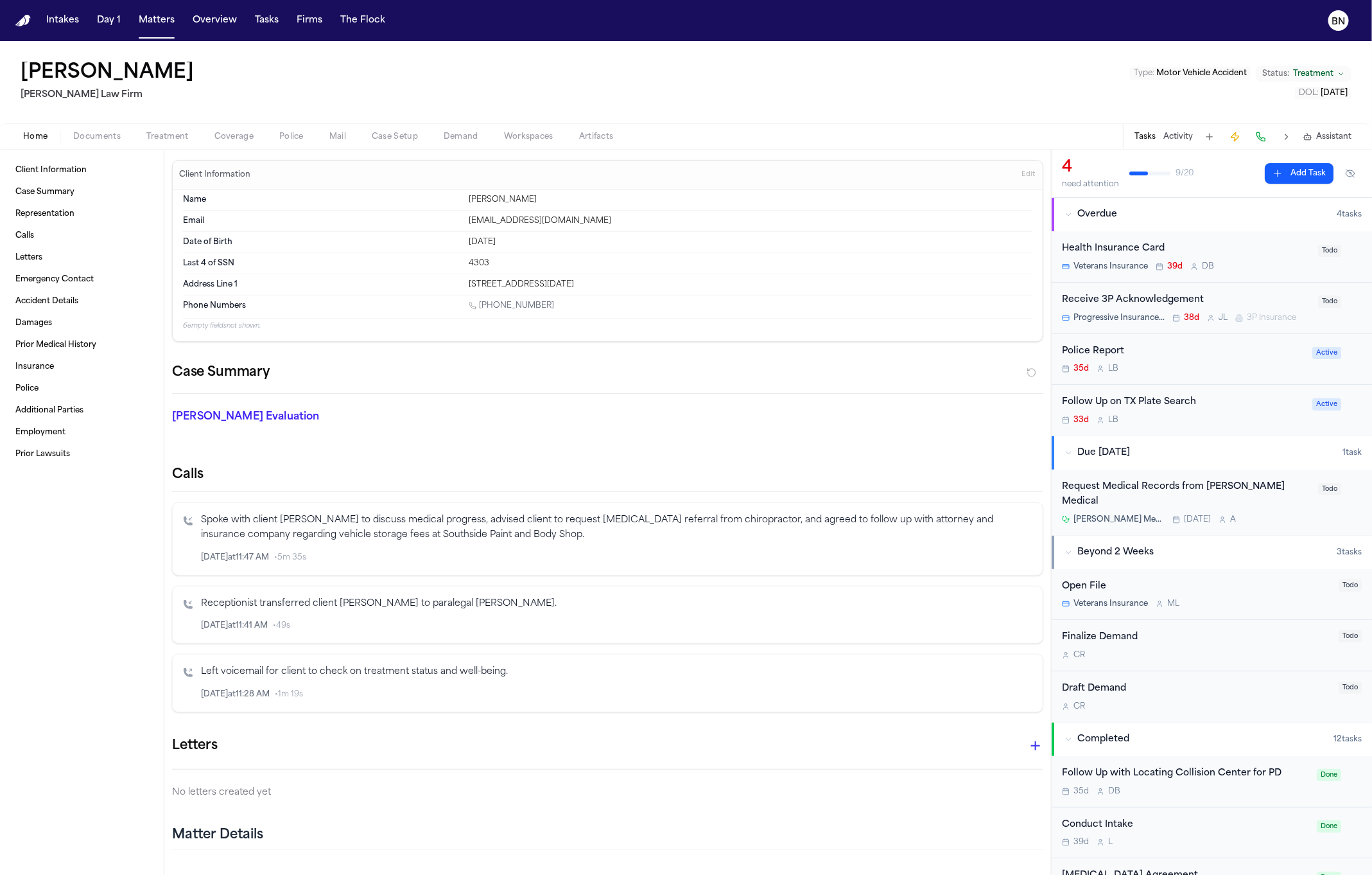
click at [244, 133] on span "Coverage" at bounding box center [234, 136] width 39 height 10
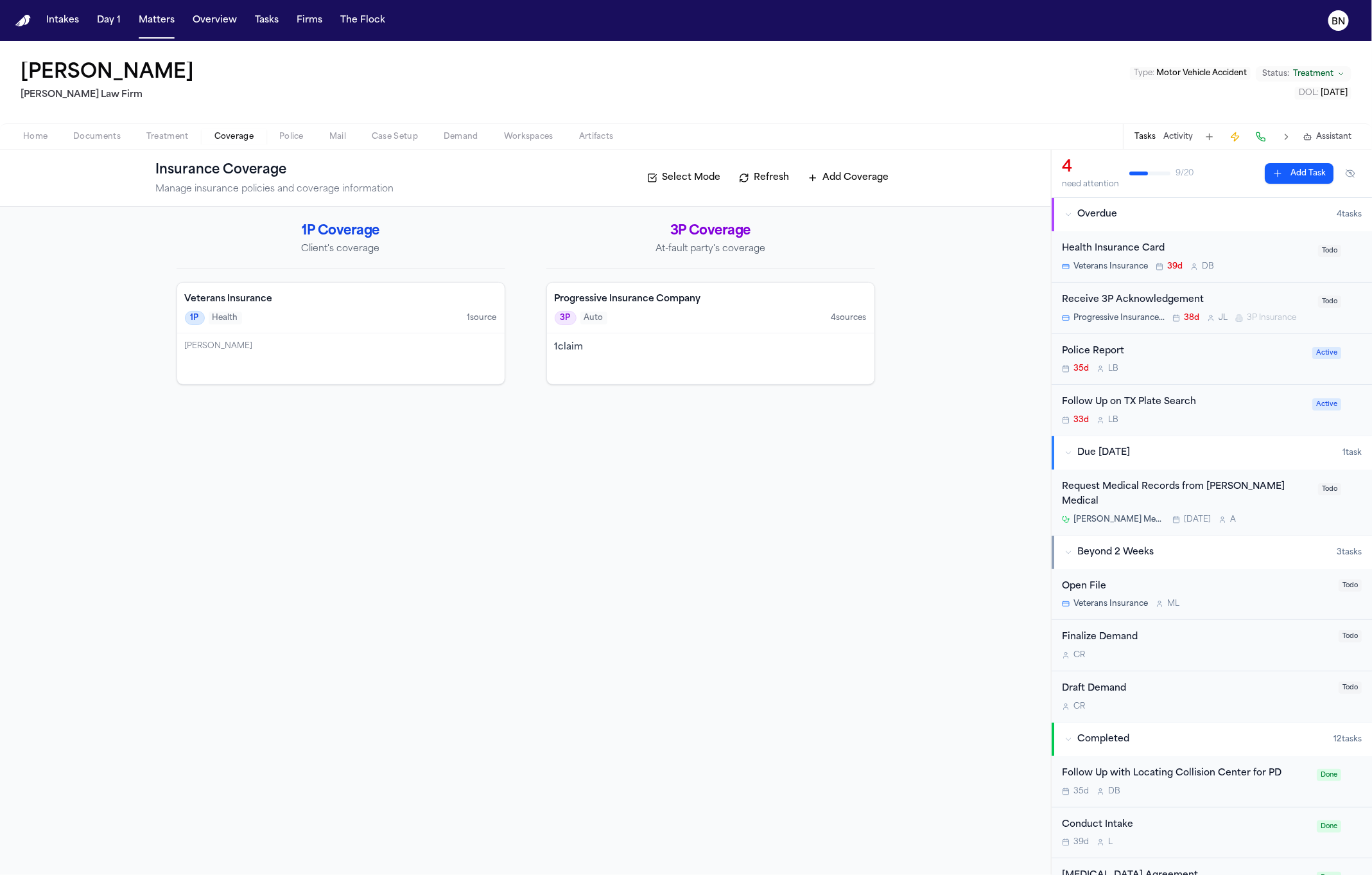
click at [775, 384] on div "Progressive Insurance Company 3P Auto 4 source s 1 claim" at bounding box center [710, 333] width 329 height 103
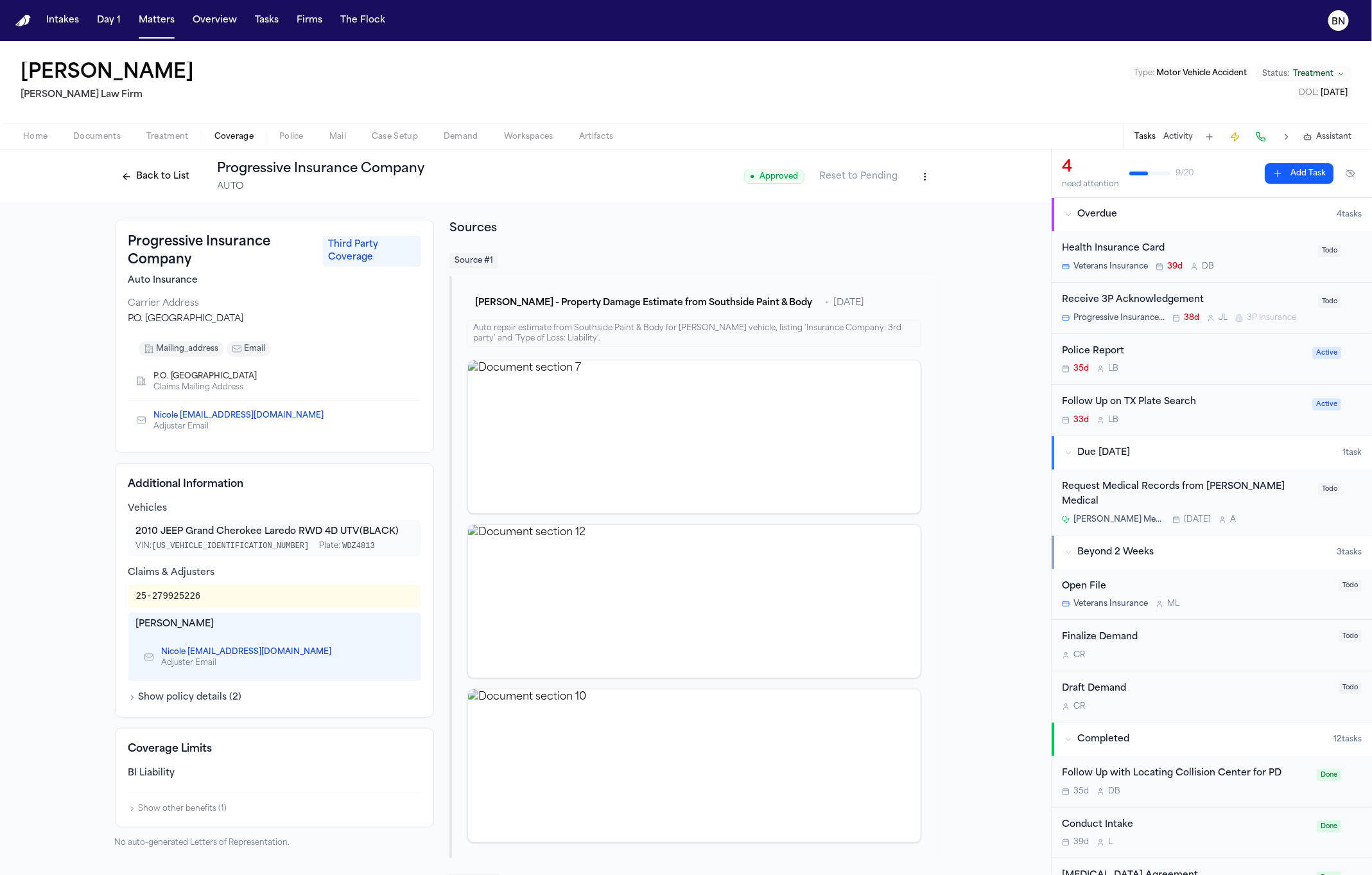
click at [97, 133] on span "Documents" at bounding box center [97, 136] width 48 height 10
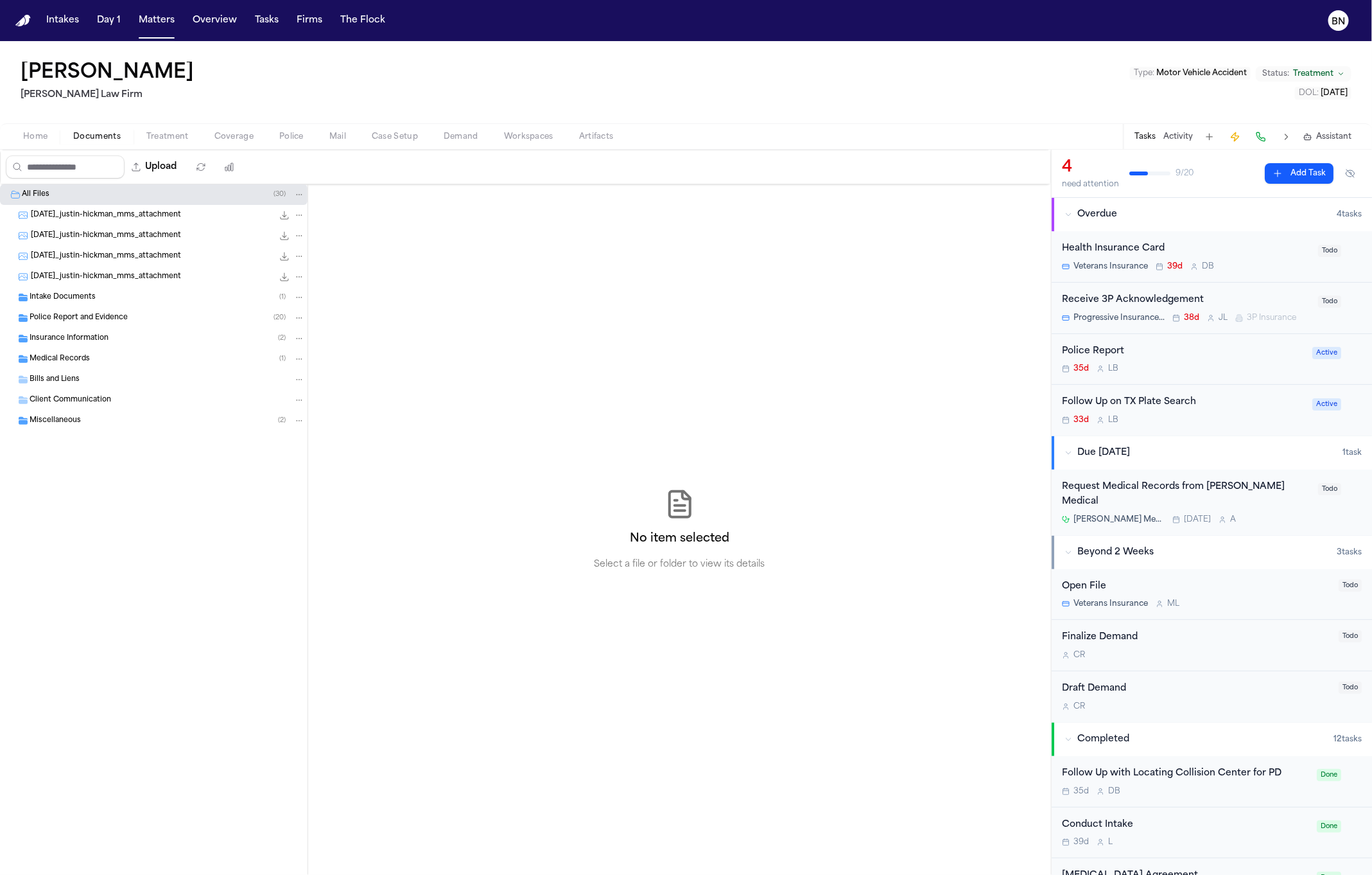
click at [95, 327] on div "Police Report and Evidence ( 20 )" at bounding box center [153, 318] width 308 height 21
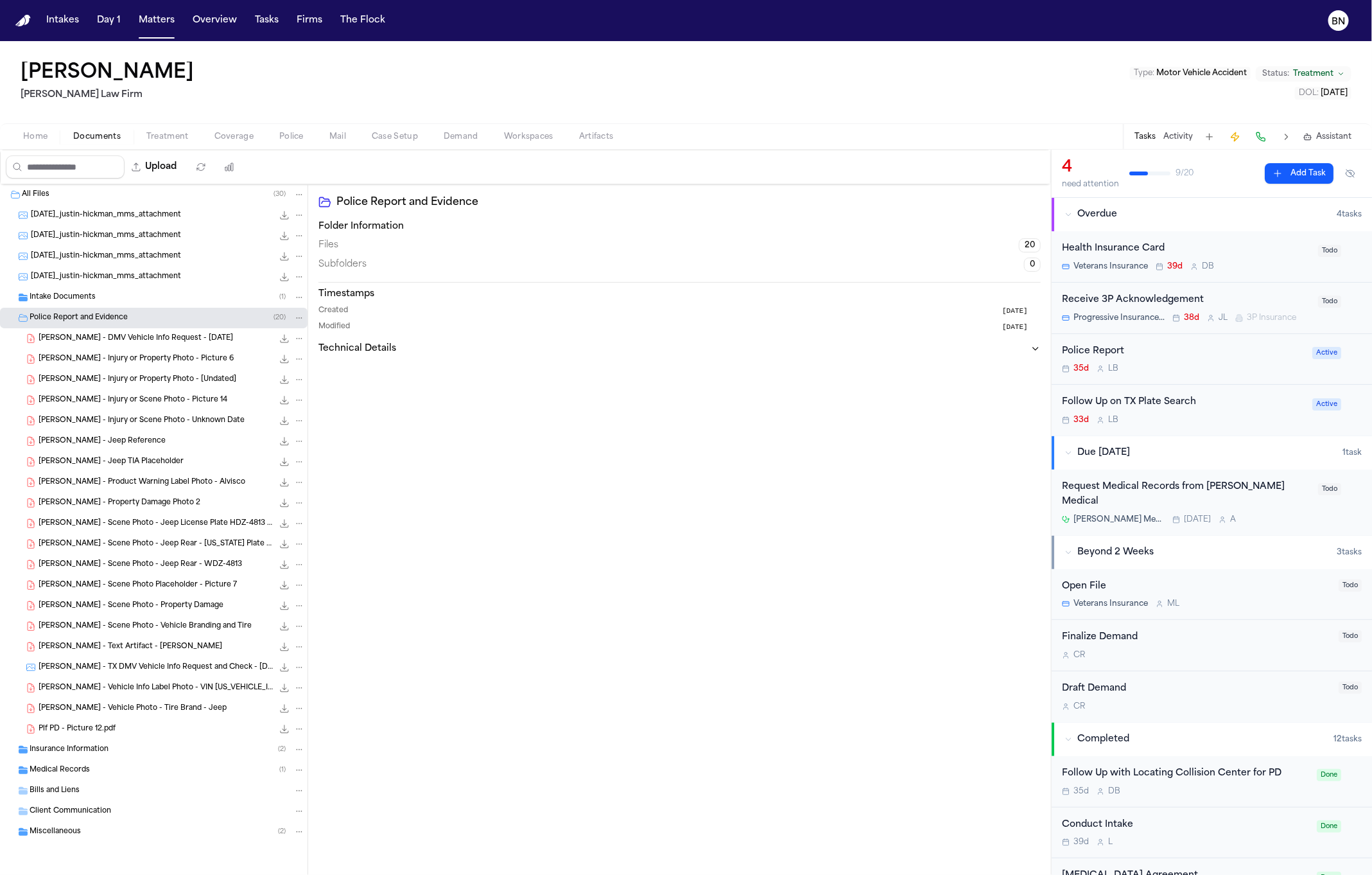
click at [159, 735] on div "Plf PD - Picture 12.pdf 408.5 KB • PDF" at bounding box center [172, 729] width 266 height 13
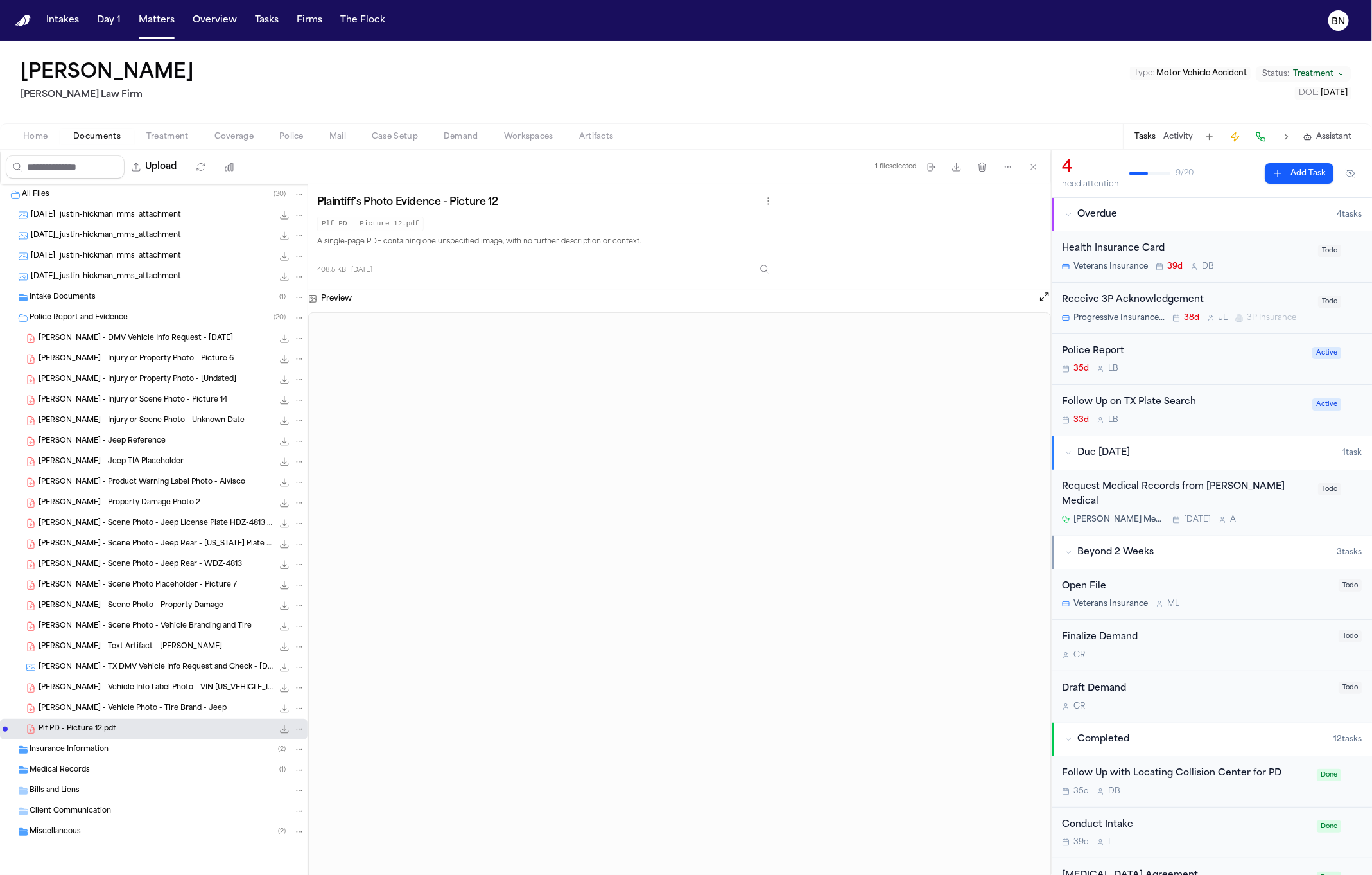
click at [133, 340] on span "J. Hickman - DMV Vehicle Info Request - 6.11.25" at bounding box center [136, 339] width 195 height 11
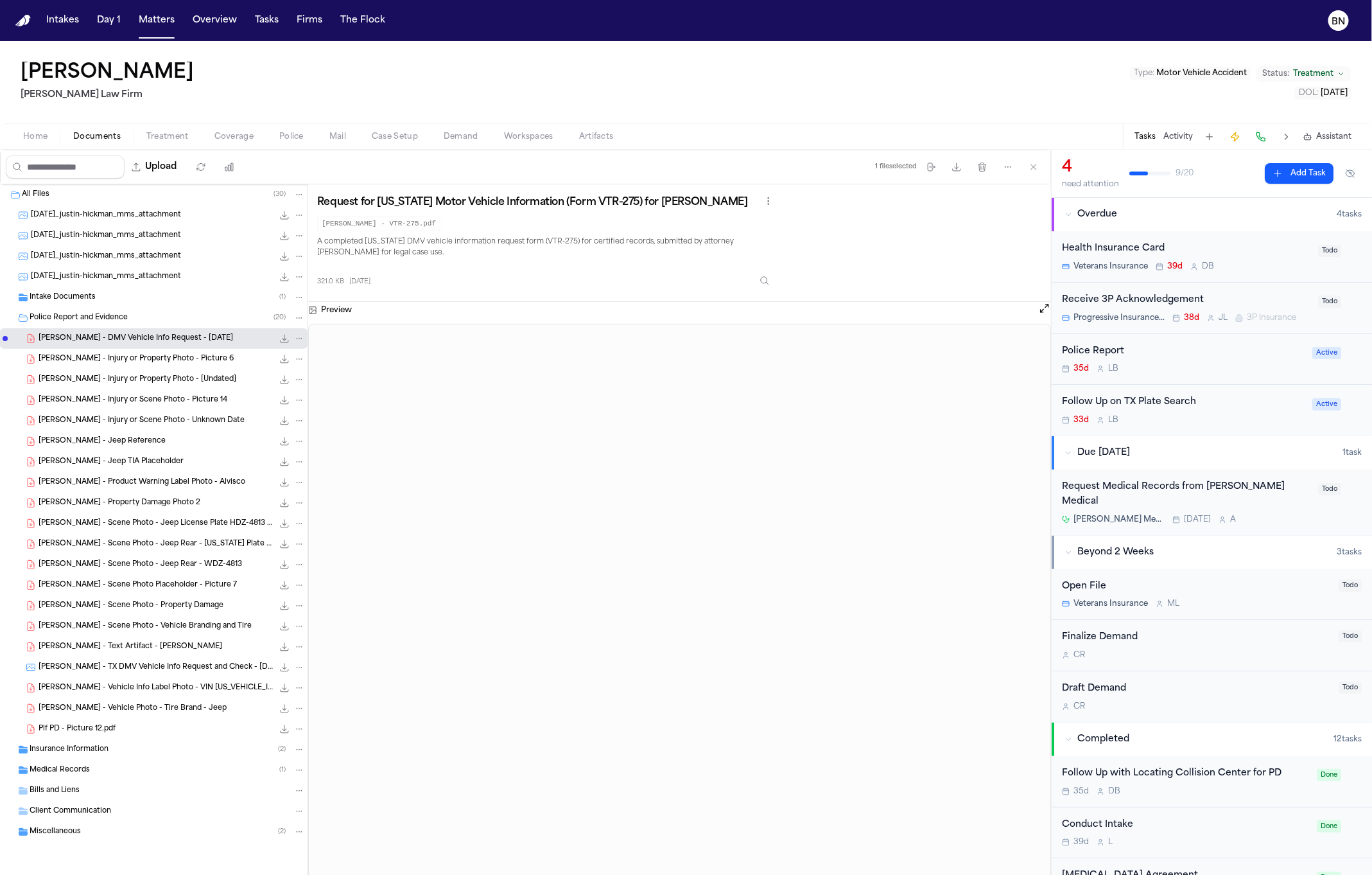
click at [156, 520] on span "J. Hickman - Scene Photo - Jeep License Plate HDZ-4813 - AutoNation Laredo" at bounding box center [156, 524] width 235 height 11
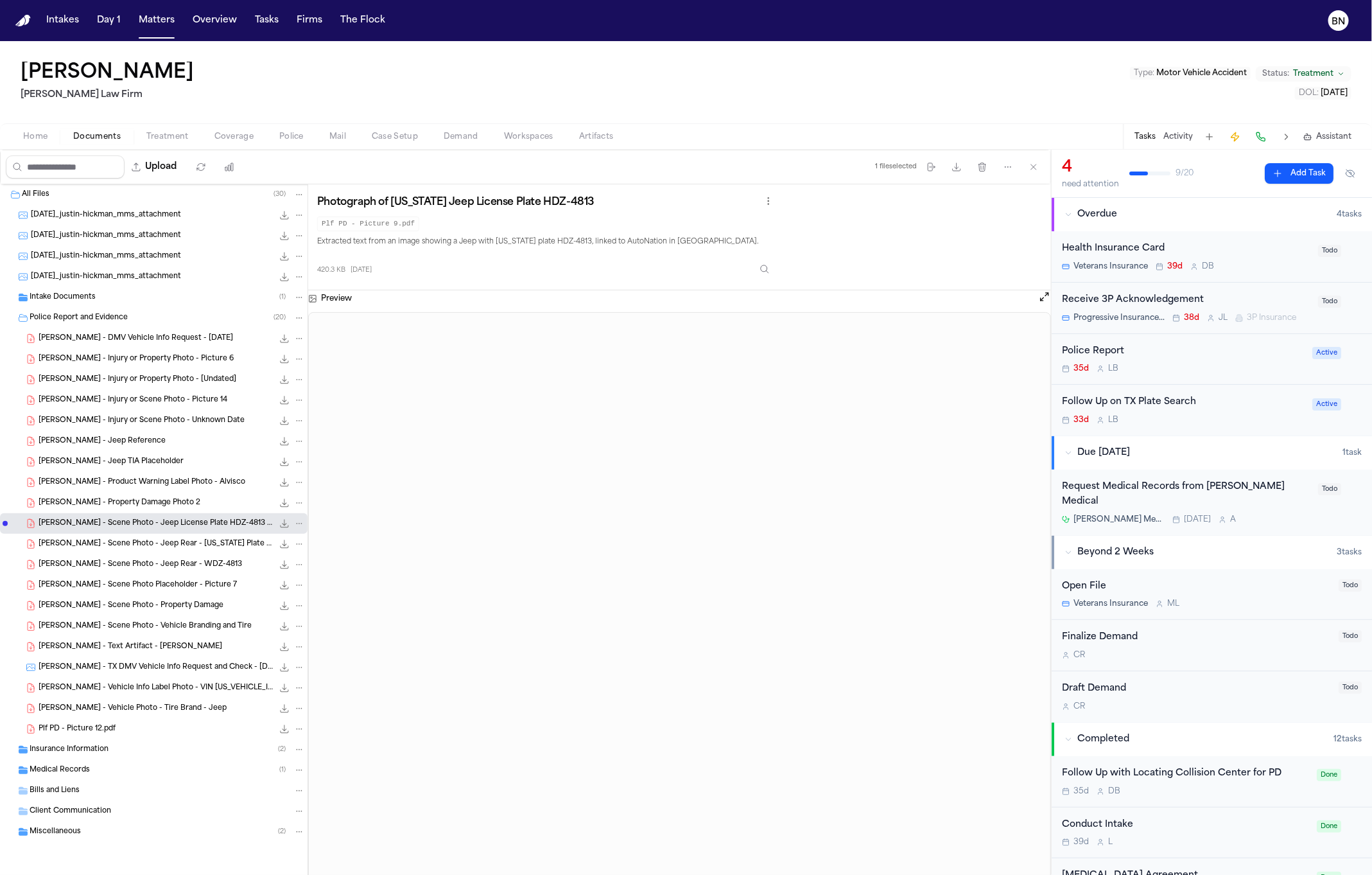
click at [223, 136] on span "Coverage" at bounding box center [234, 136] width 39 height 10
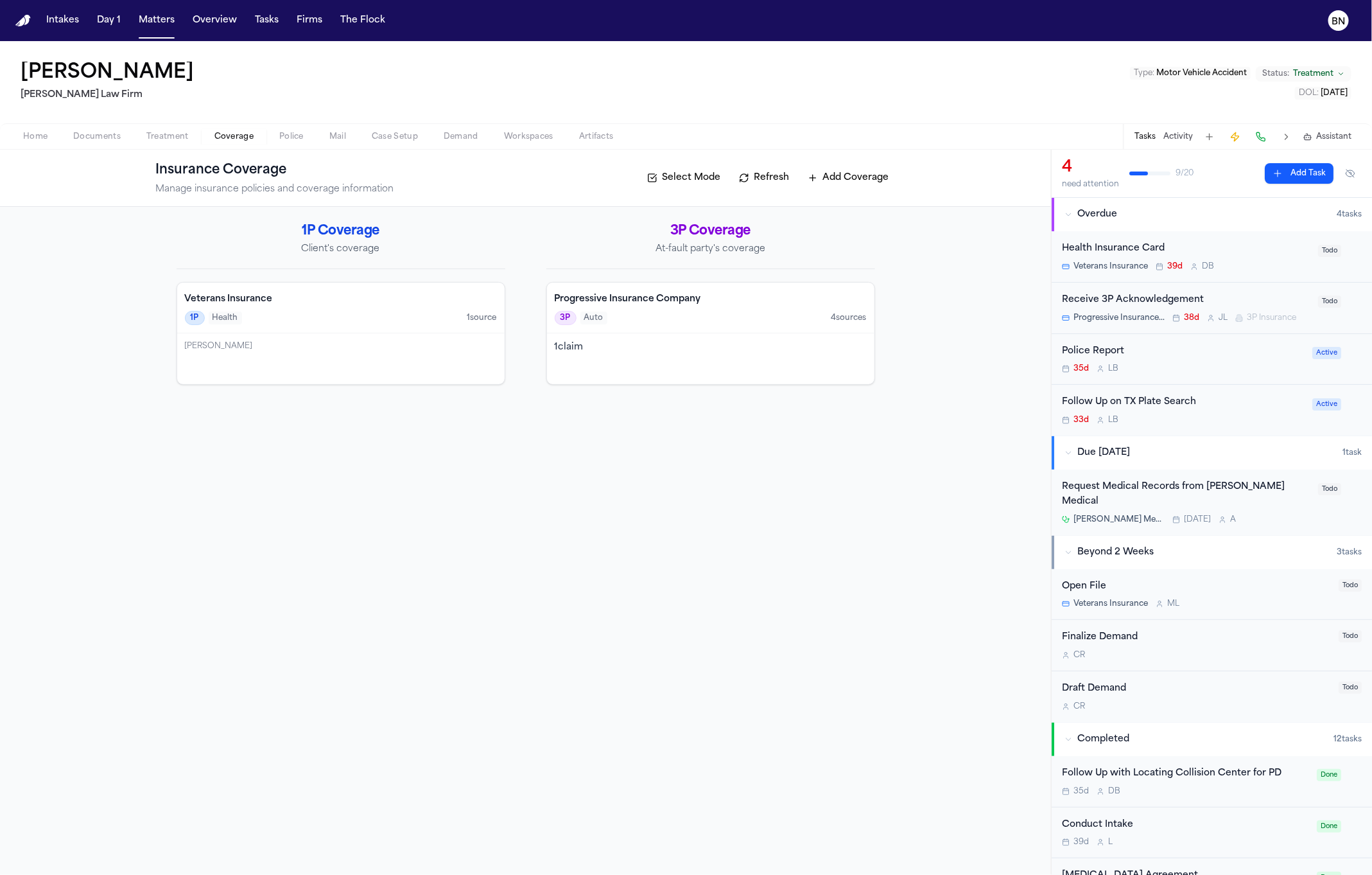
click at [101, 141] on span "Documents" at bounding box center [97, 136] width 48 height 10
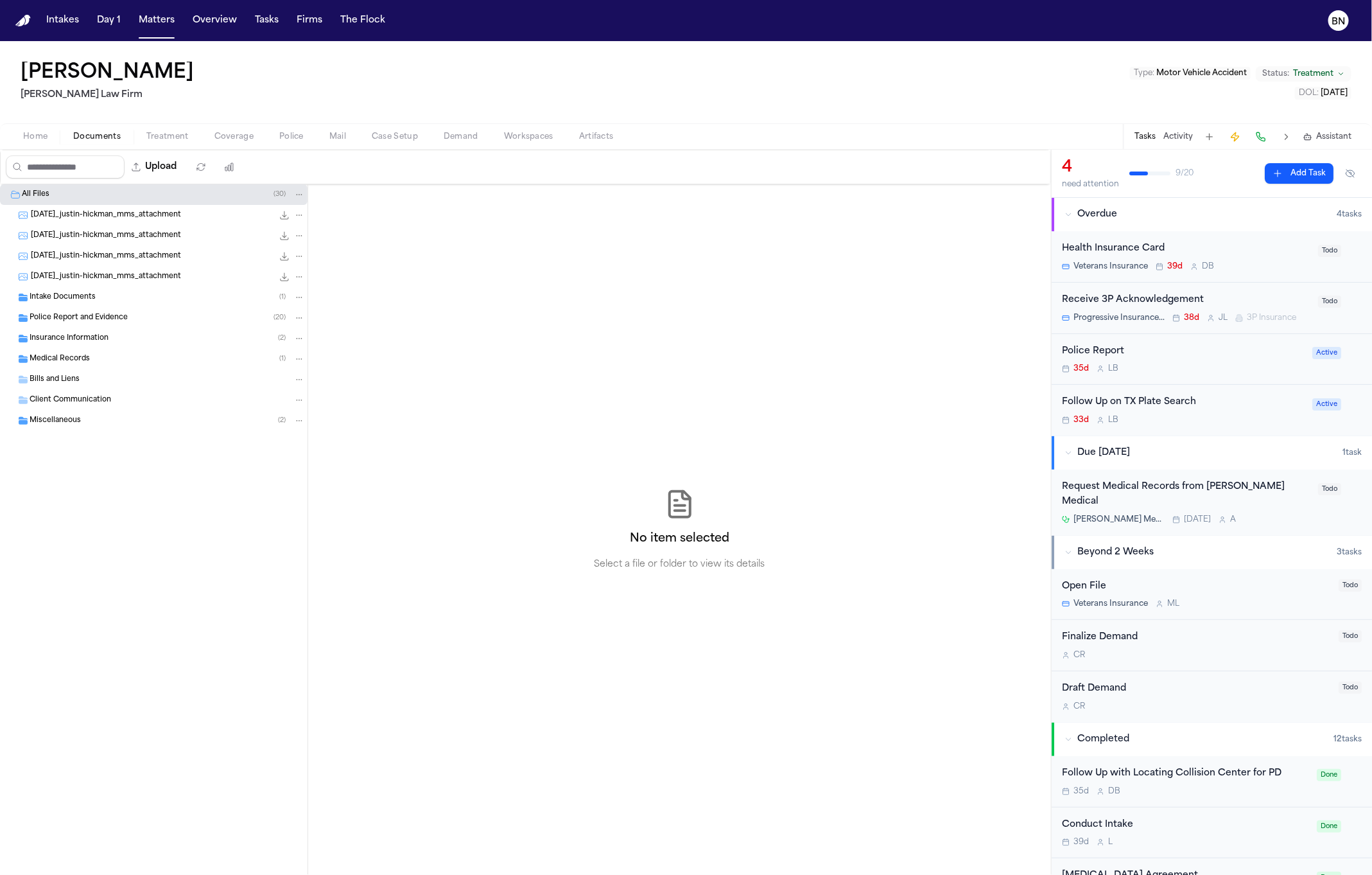
click at [112, 291] on div "Intake Documents ( 1 )" at bounding box center [153, 297] width 308 height 21
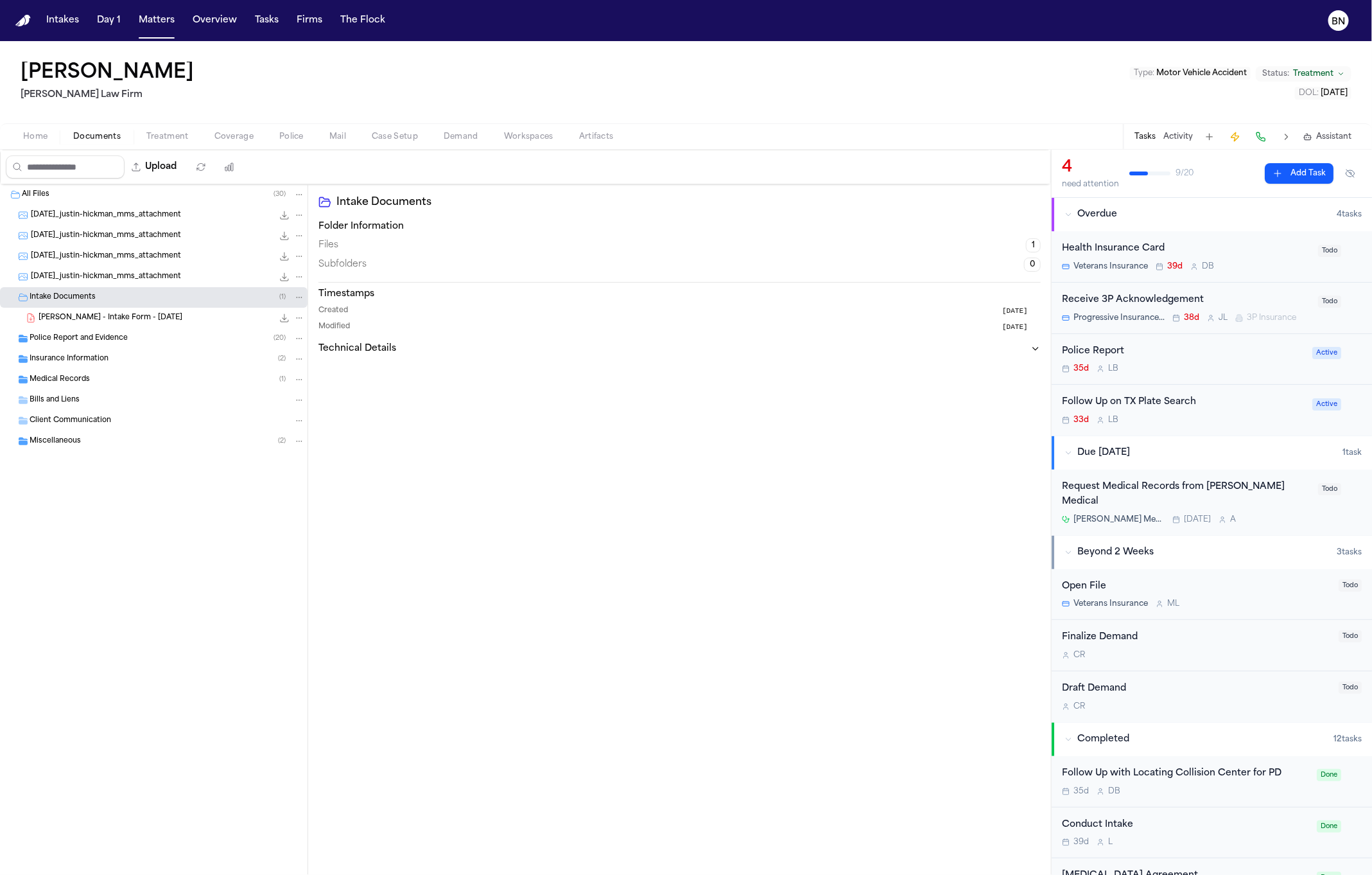
click at [114, 316] on span "J. Hickman - Intake Form - 7.11.25" at bounding box center [110, 318] width 144 height 11
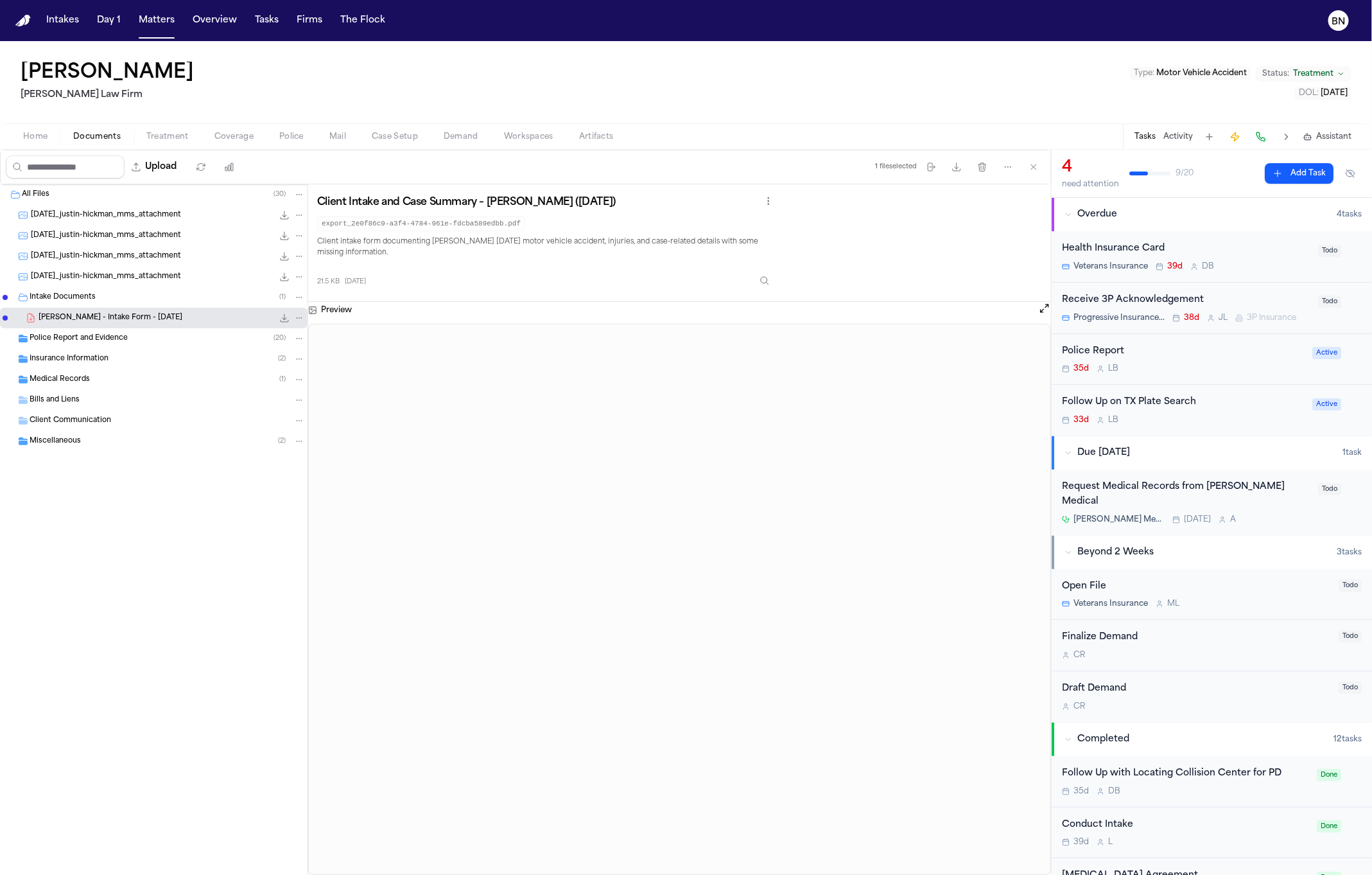
click at [99, 342] on span "Police Report and Evidence" at bounding box center [79, 339] width 98 height 11
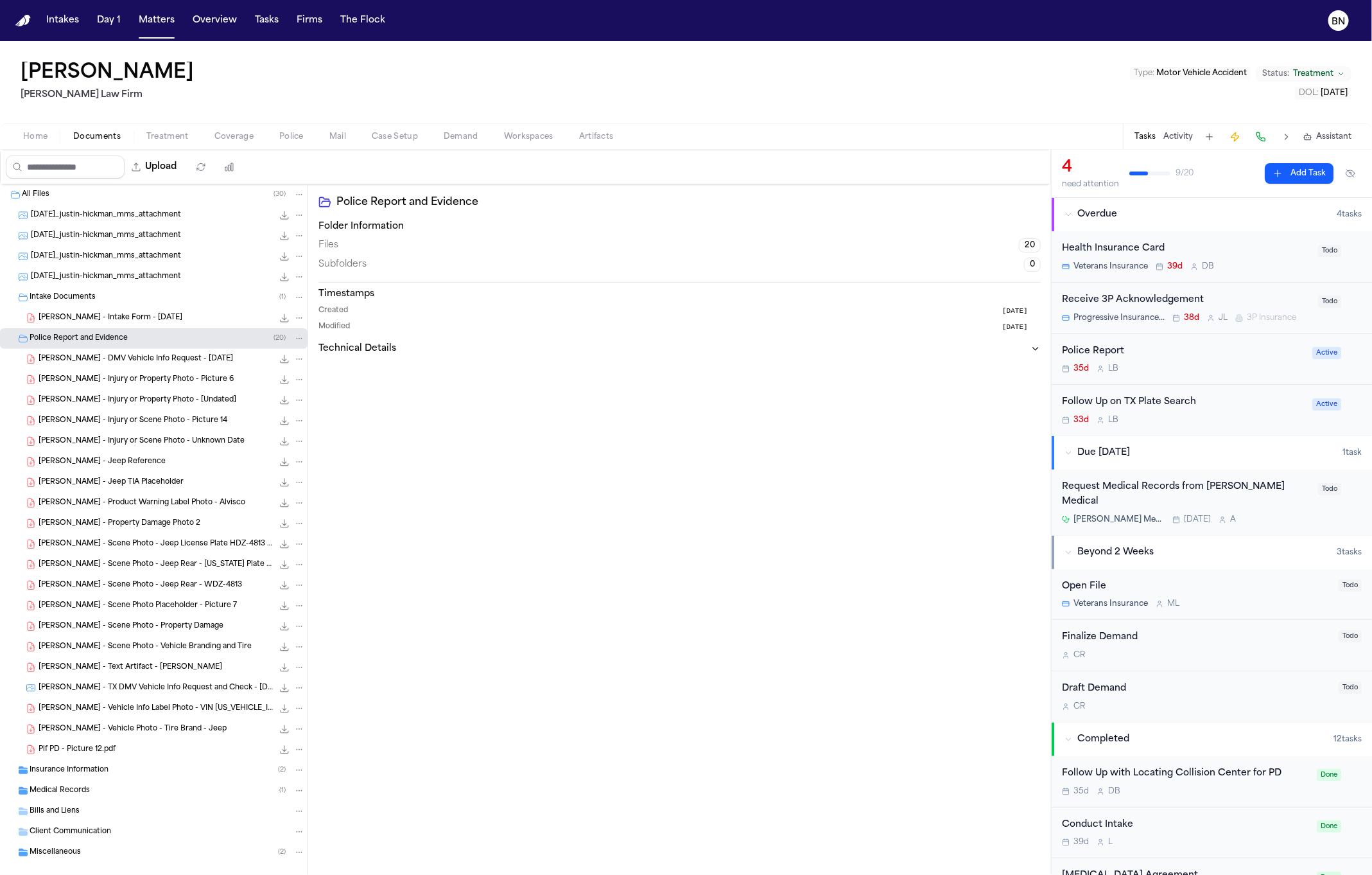
click at [106, 368] on div "J. Hickman - DMV Vehicle Info Request - 6.11.25 321.0 KB • PDF" at bounding box center [153, 358] width 308 height 21
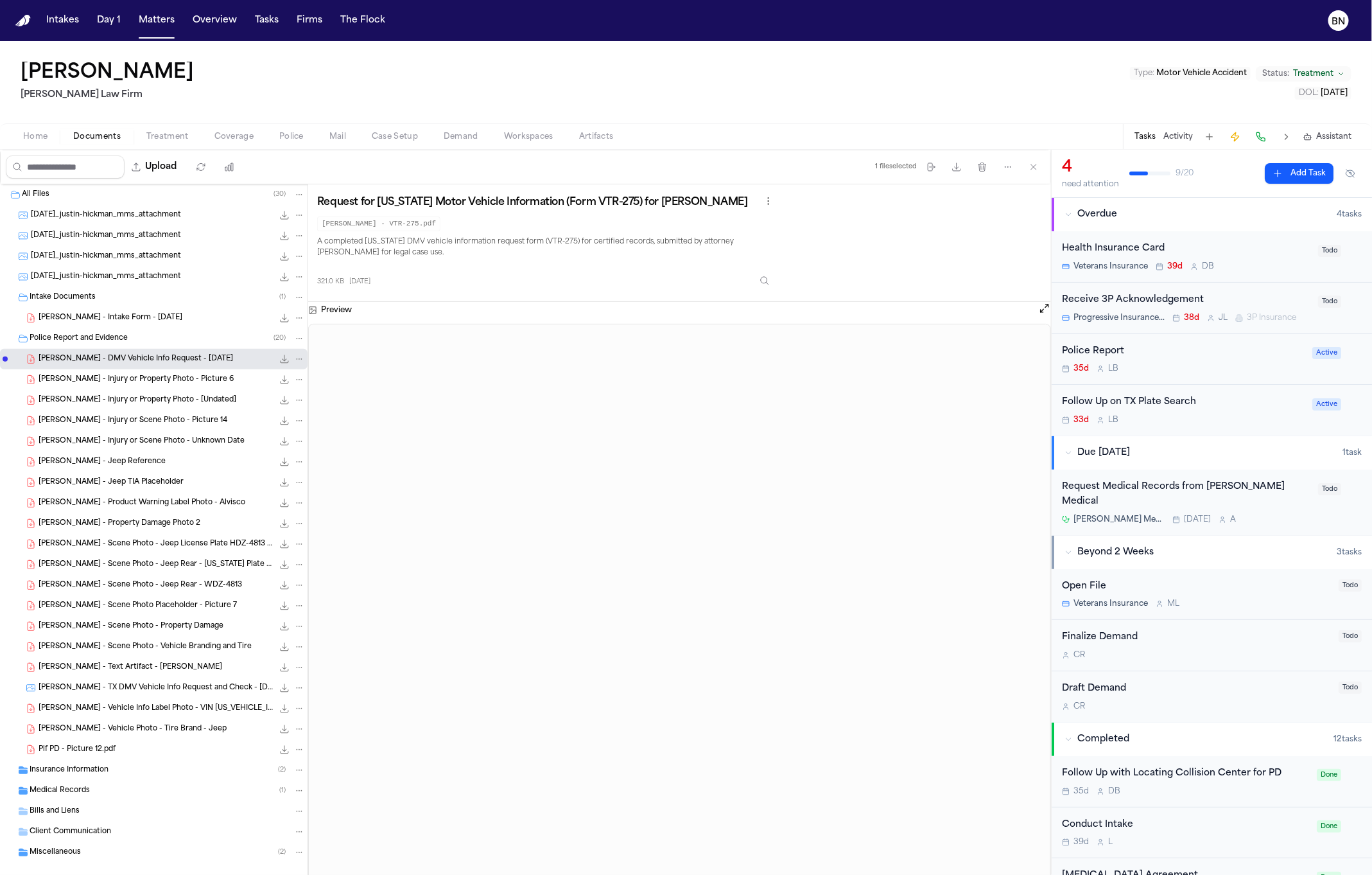
click at [111, 383] on span "J. Hickman - Injury or Property Photo - Picture 6" at bounding box center [136, 380] width 195 height 11
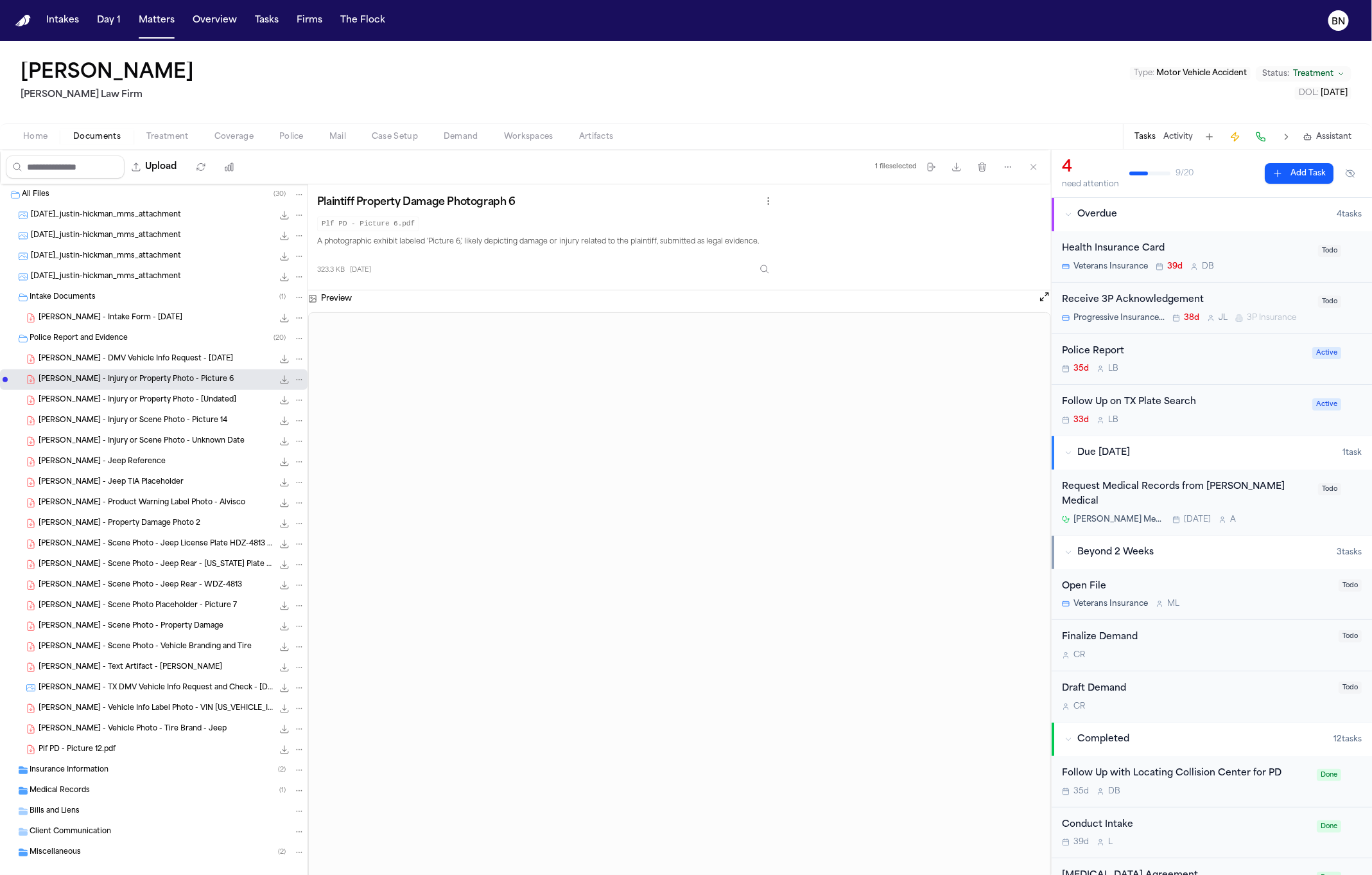
click at [106, 406] on span "J. Hickman - Injury or Property Photo - [Undated]" at bounding box center [137, 401] width 198 height 11
click at [97, 424] on span "J. Hickman - Injury or Scene Photo - Picture 14" at bounding box center [133, 421] width 189 height 11
click at [97, 438] on span "J. Hickman - Injury or Scene Photo - Unknown Date" at bounding box center [142, 442] width 206 height 11
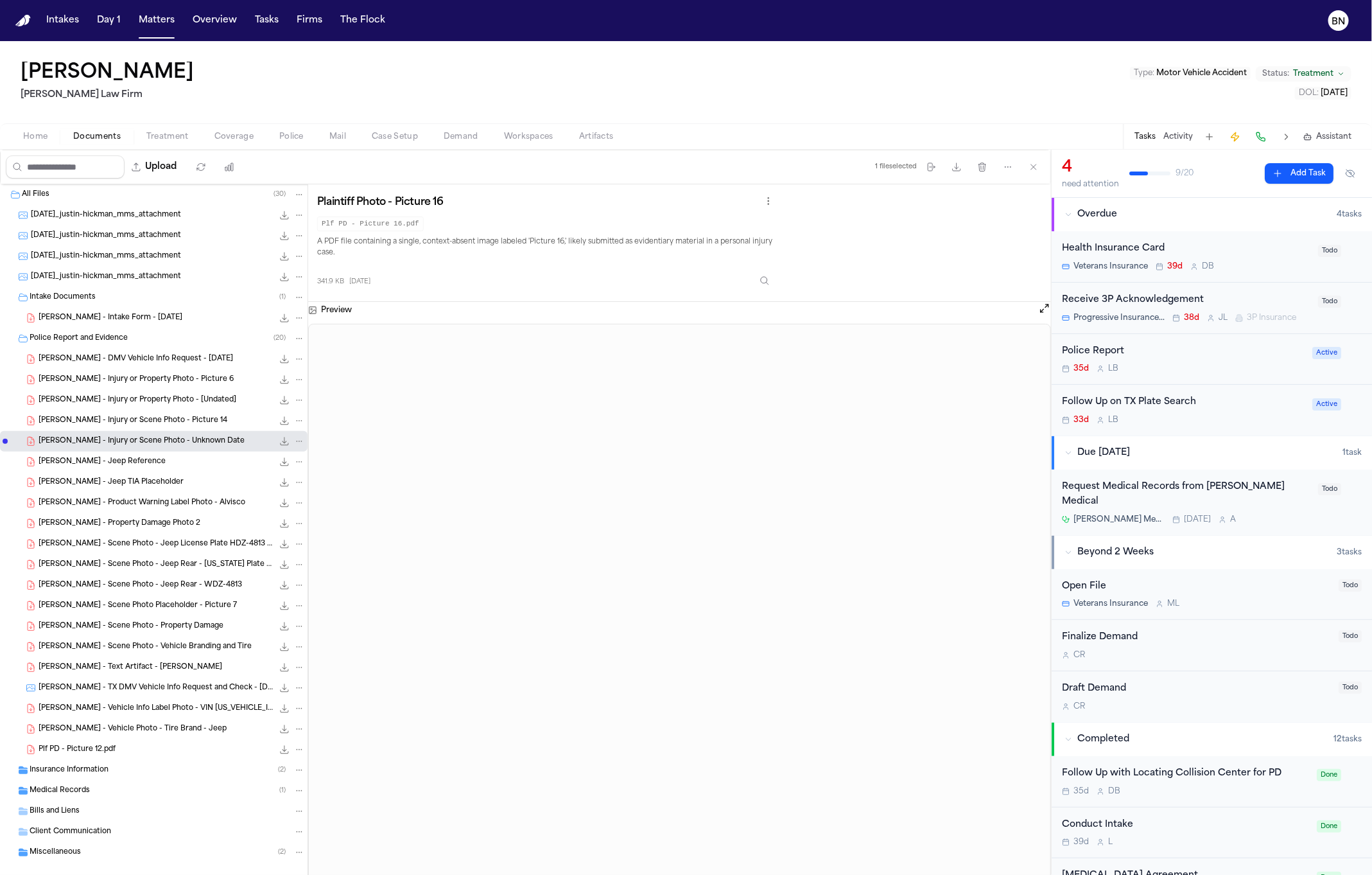
click at [125, 467] on span "J. Hickman - Jeep Reference" at bounding box center [102, 462] width 127 height 11
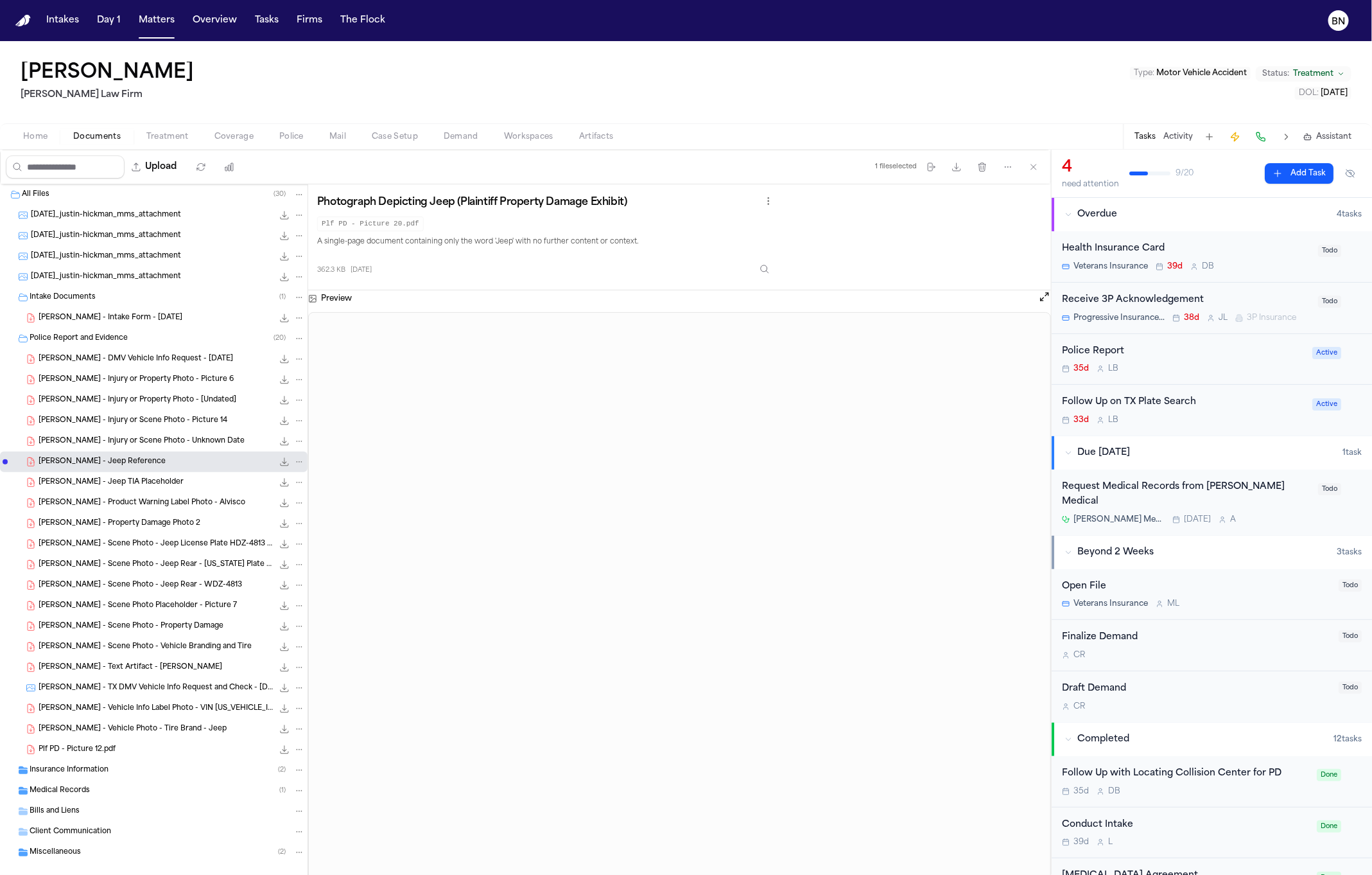
click at [123, 487] on span "J. Hickman - Jeep TIA Placeholder" at bounding box center [111, 483] width 145 height 11
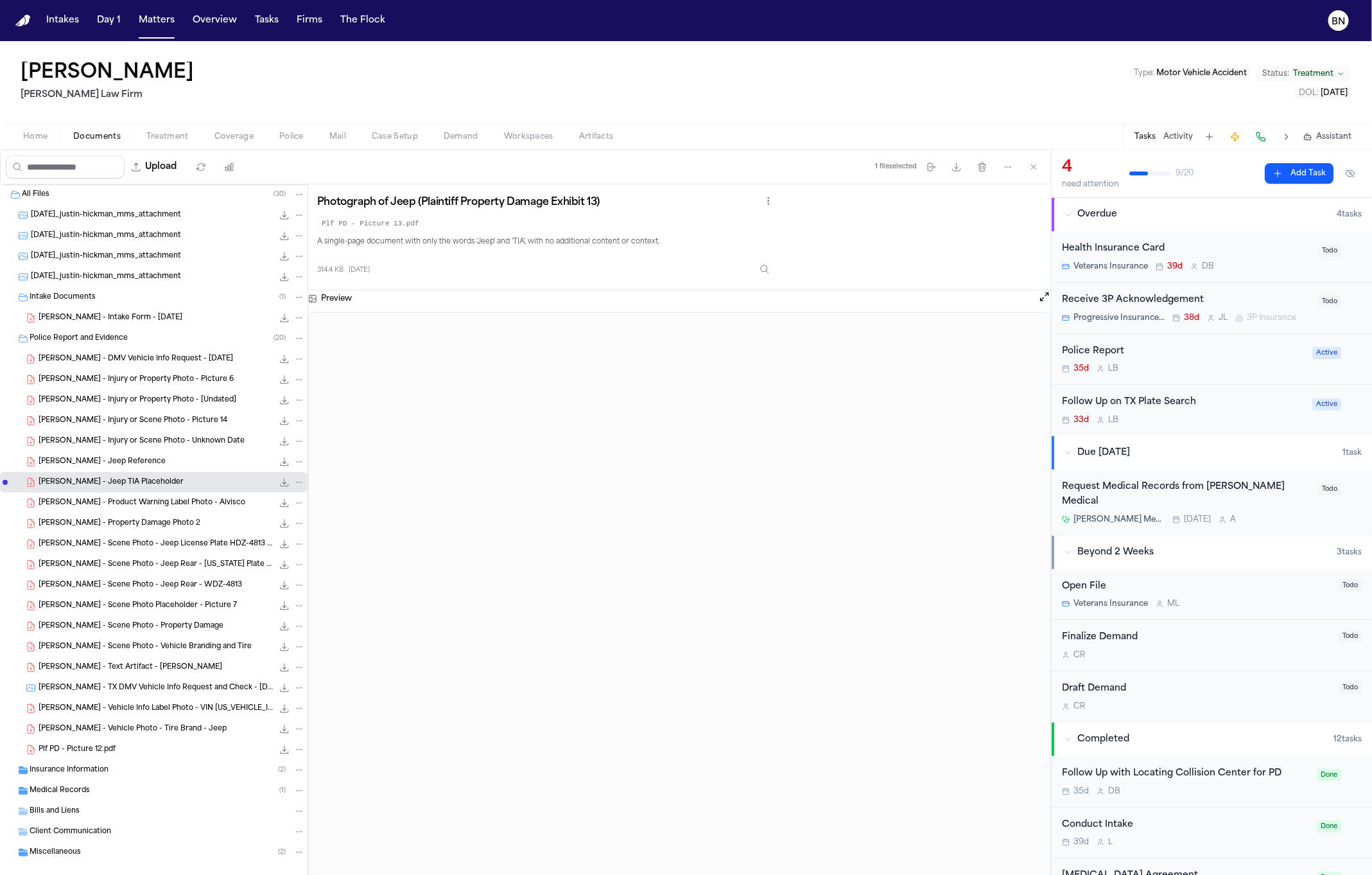
click at [125, 499] on span "J. Hickman - Product Warning Label Photo - Alvisco" at bounding box center [142, 503] width 207 height 11
click at [125, 518] on div "J. Hickman - Property Damage Photo 2 267.4 KB • PDF" at bounding box center [172, 524] width 266 height 13
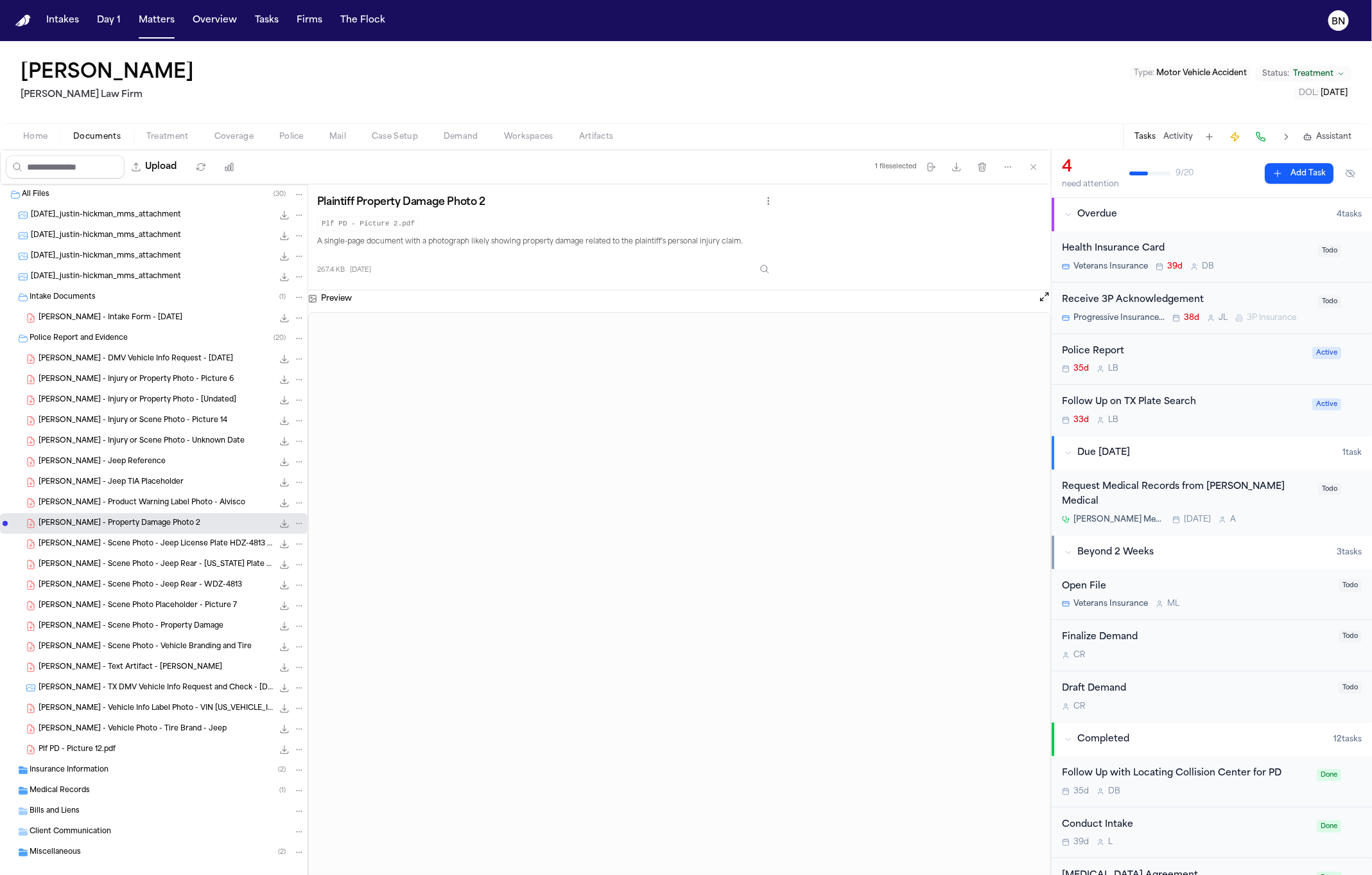
click at [116, 554] on div "J. Hickman - Scene Photo - Jeep License Plate HDZ-4813 - AutoNation Laredo 420.…" at bounding box center [153, 544] width 308 height 21
click at [114, 575] on div "J. Hickman - Scene Photo - Jeep Rear - Texas Plate WOZ-4813 408.5 KB • PDF" at bounding box center [153, 564] width 308 height 21
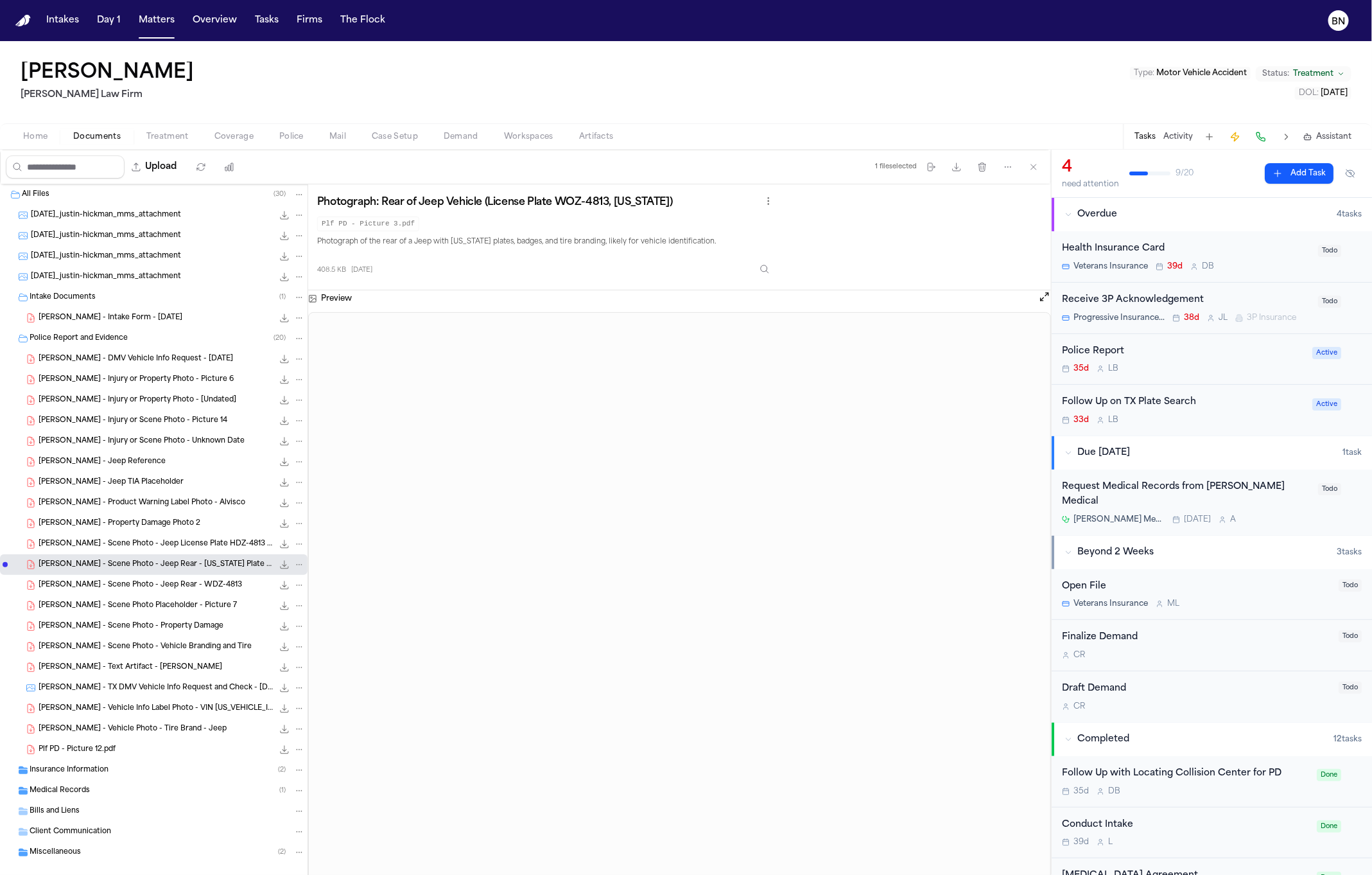
click at [110, 601] on span "J. Hickman - Scene Photo Placeholder - Picture 7" at bounding box center [138, 606] width 199 height 11
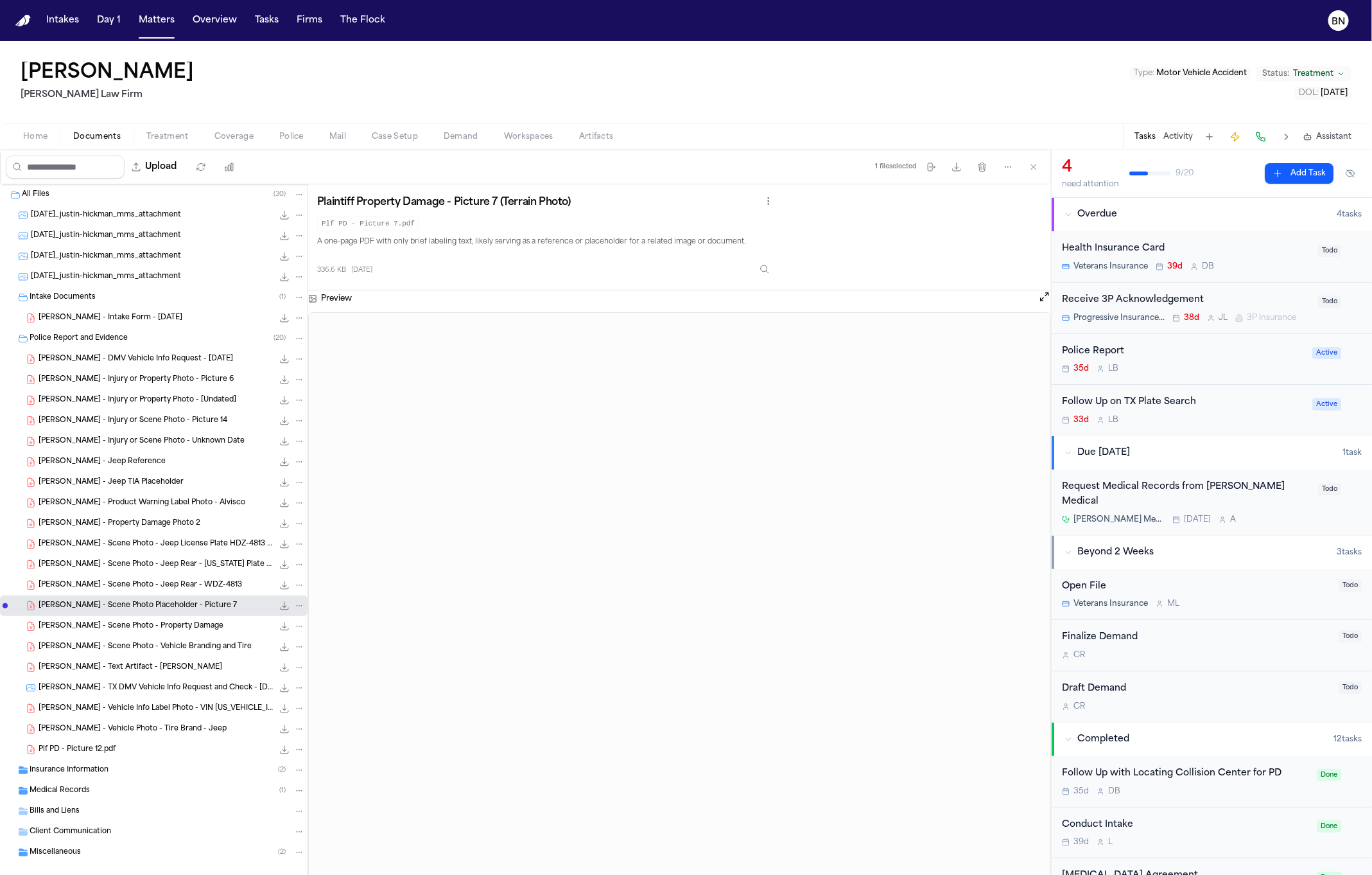
click at [110, 630] on span "J. Hickman - Scene Photo - Property Damage" at bounding box center [131, 627] width 185 height 11
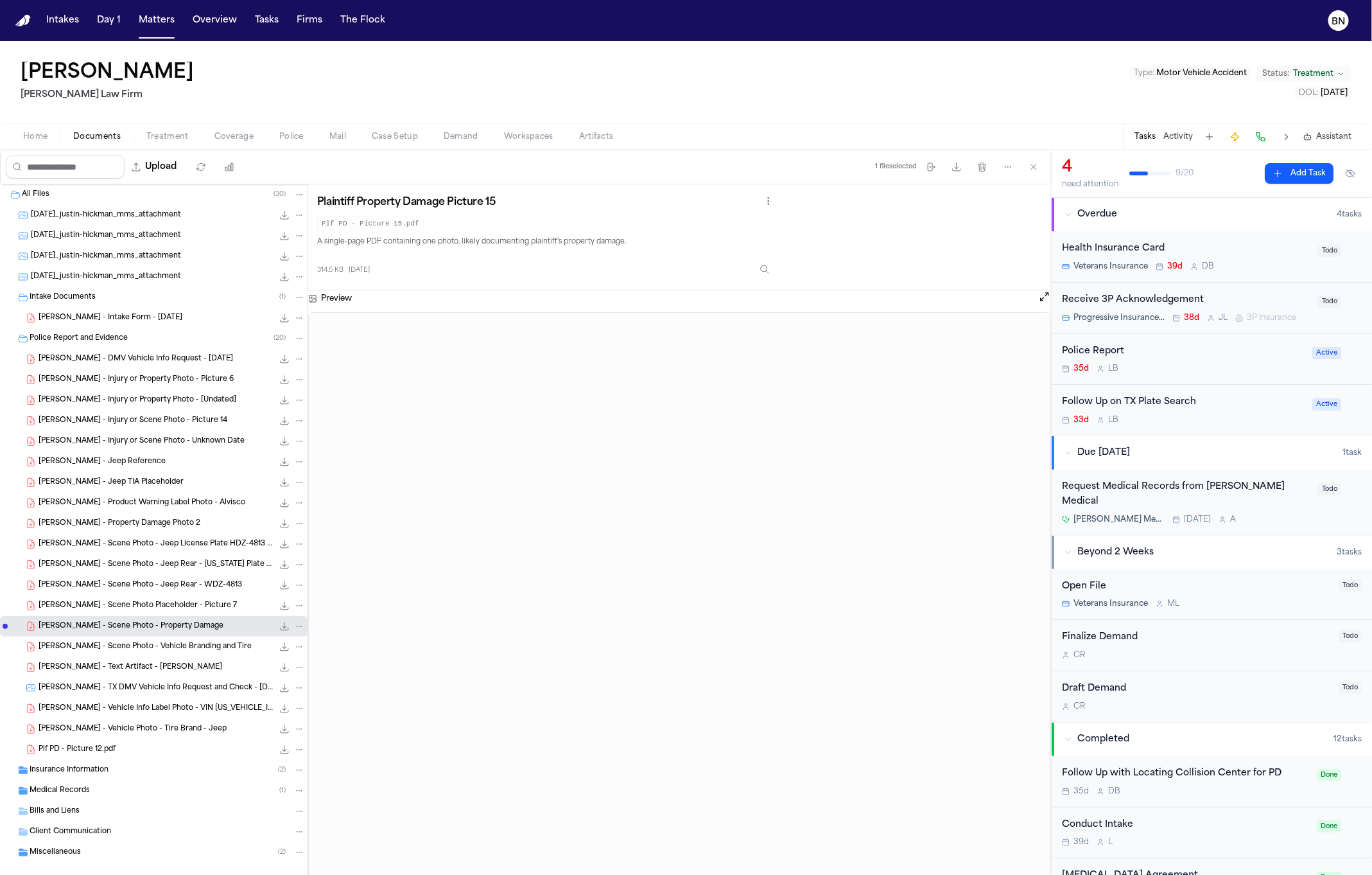
click at [115, 651] on span "J. Hickman - Scene Photo - Vehicle Branding and Tire" at bounding box center [145, 647] width 213 height 11
click at [115, 674] on span "J. Hickman - Text Artifact - TIA Terrain drich" at bounding box center [130, 668] width 183 height 11
click at [116, 689] on span "J. Hickman - TX DMV Vehicle Info Request and Check - 7.11.25" at bounding box center [156, 688] width 235 height 11
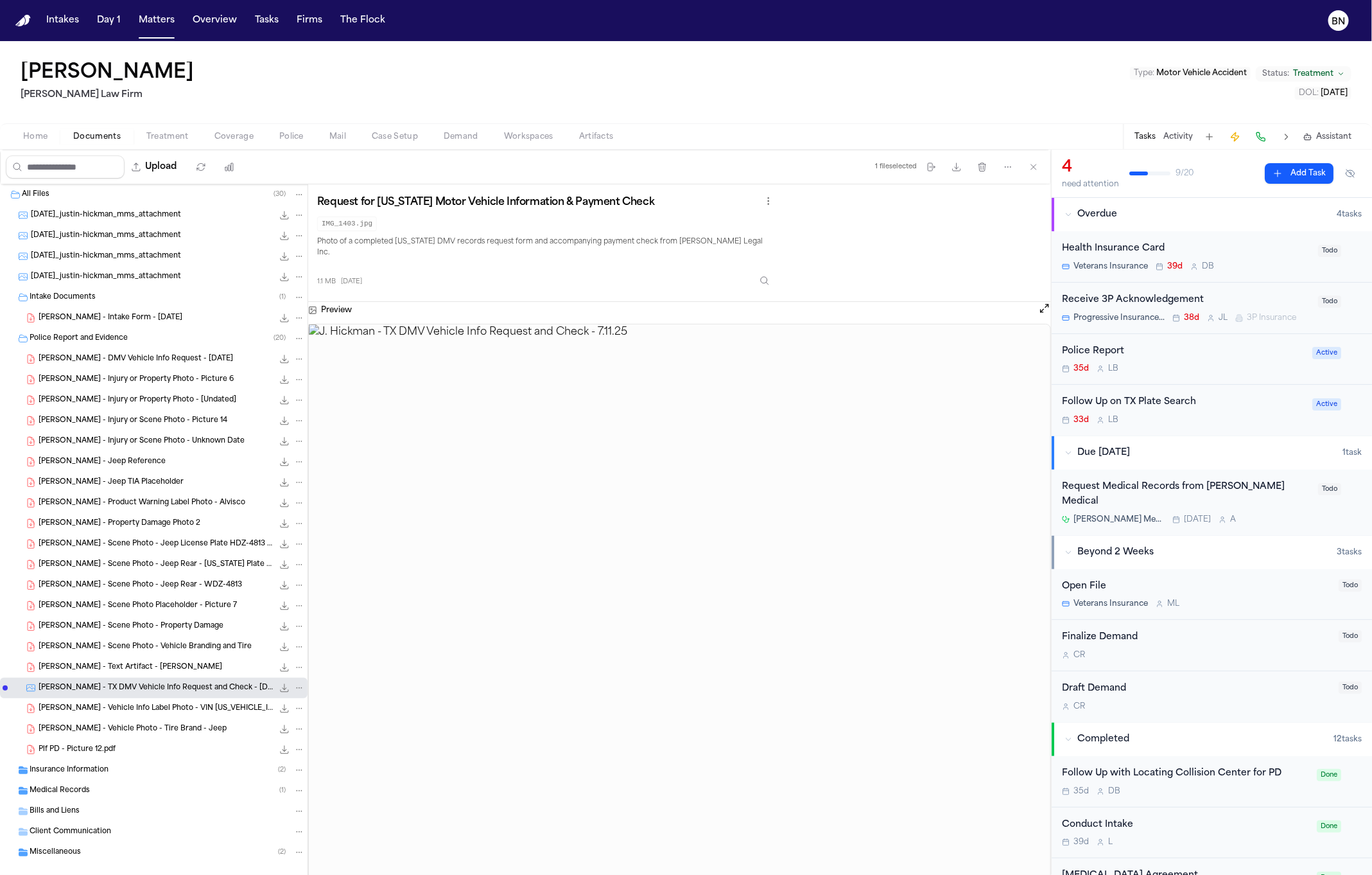
click at [113, 703] on div "J. Hickman - Vehicle Info Label Photo - VIN 1J4RS4GT4AC139535 187.0 KB • PDF" at bounding box center [153, 708] width 308 height 21
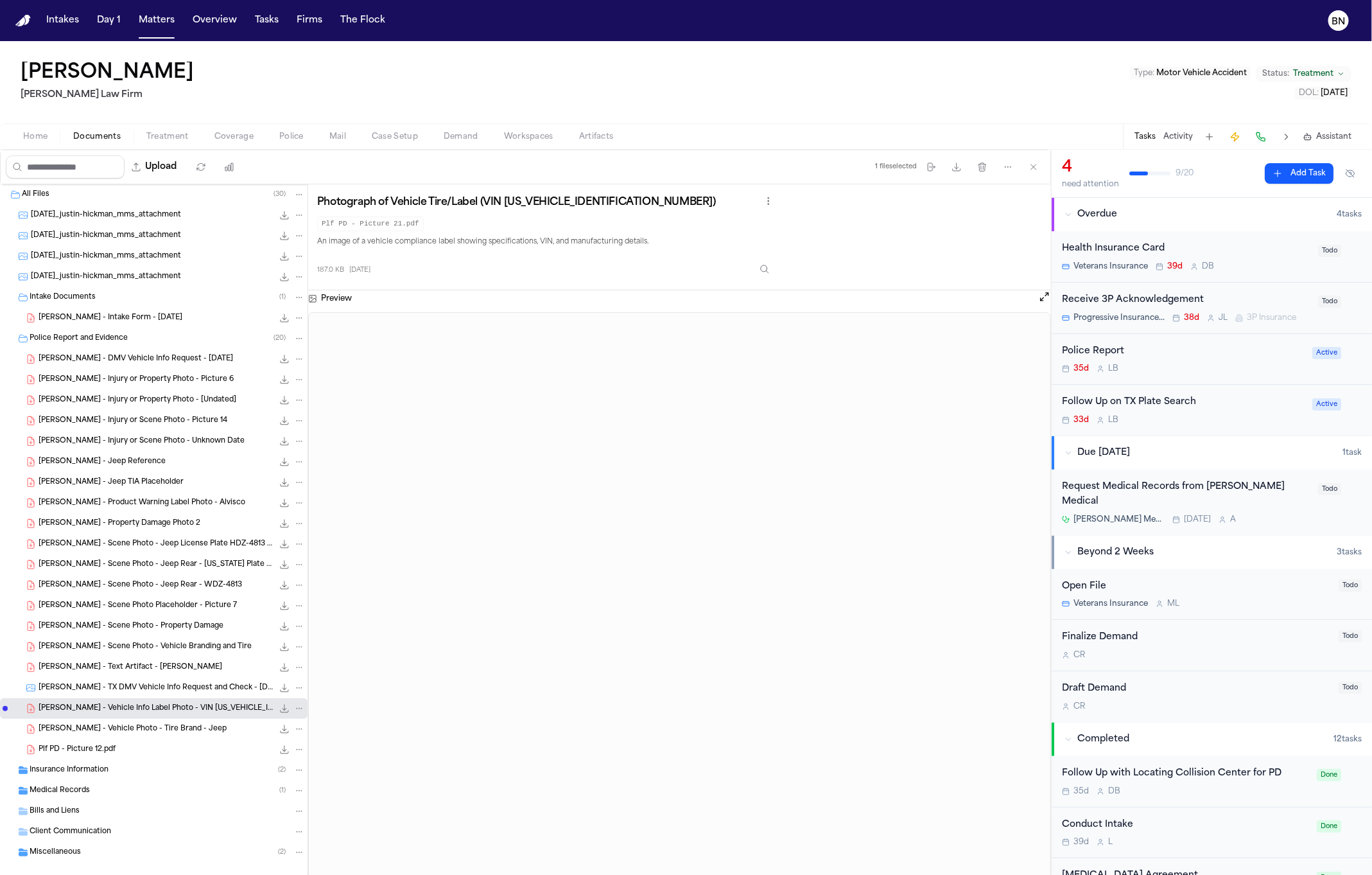
click at [107, 727] on span "J. Hickman - Vehicle Photo - Tire Brand - Jeep" at bounding box center [133, 730] width 188 height 11
click at [103, 752] on span "Plf PD - Picture 12.pdf" at bounding box center [77, 750] width 77 height 11
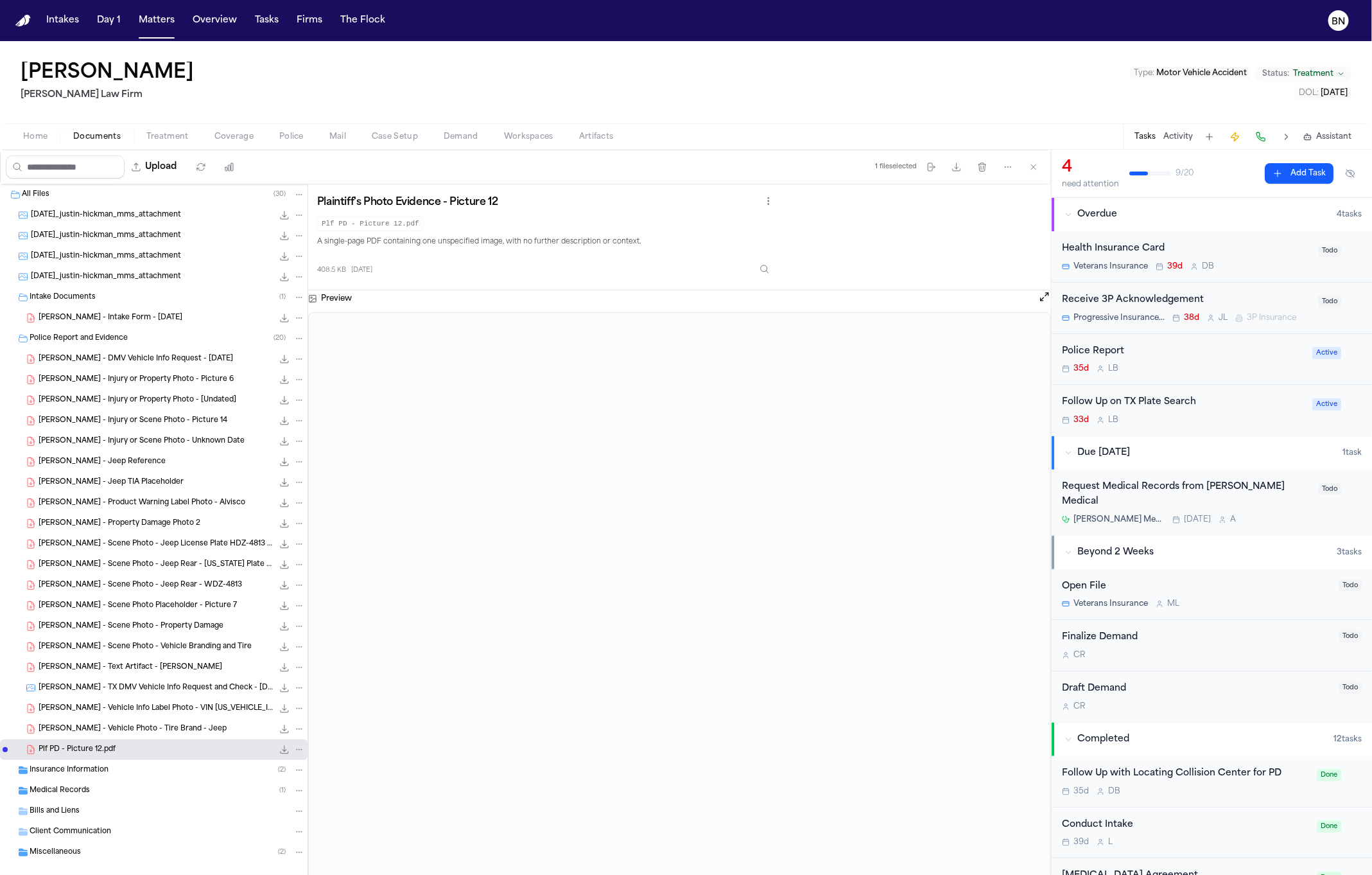
click at [104, 777] on div "Insurance Information ( 2 )" at bounding box center [153, 770] width 308 height 21
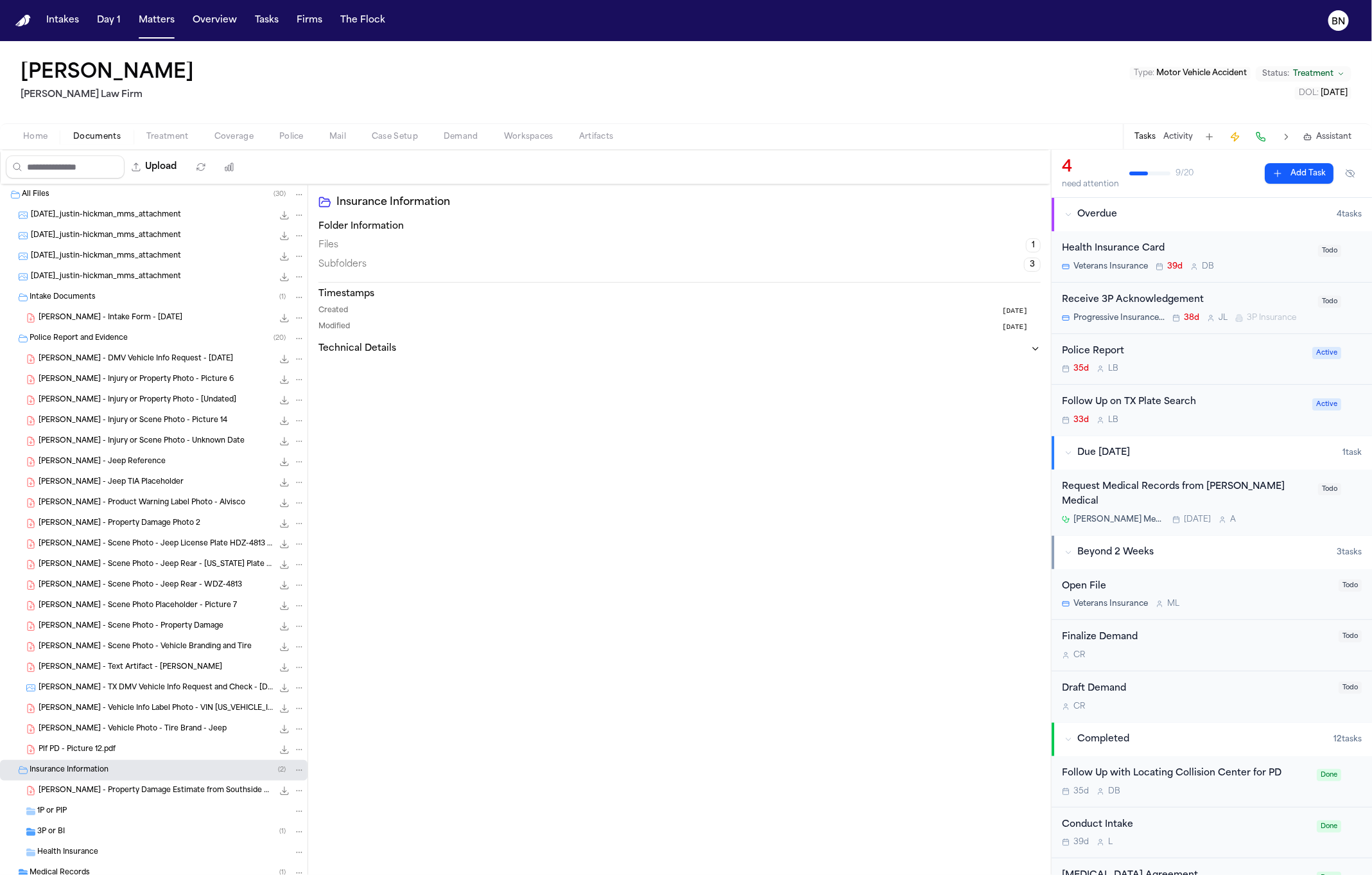
click at [105, 799] on div "J. Hickman - Property Damage Estimate from Southside Paint & Body 163.1 KB • PDF" at bounding box center [153, 790] width 308 height 21
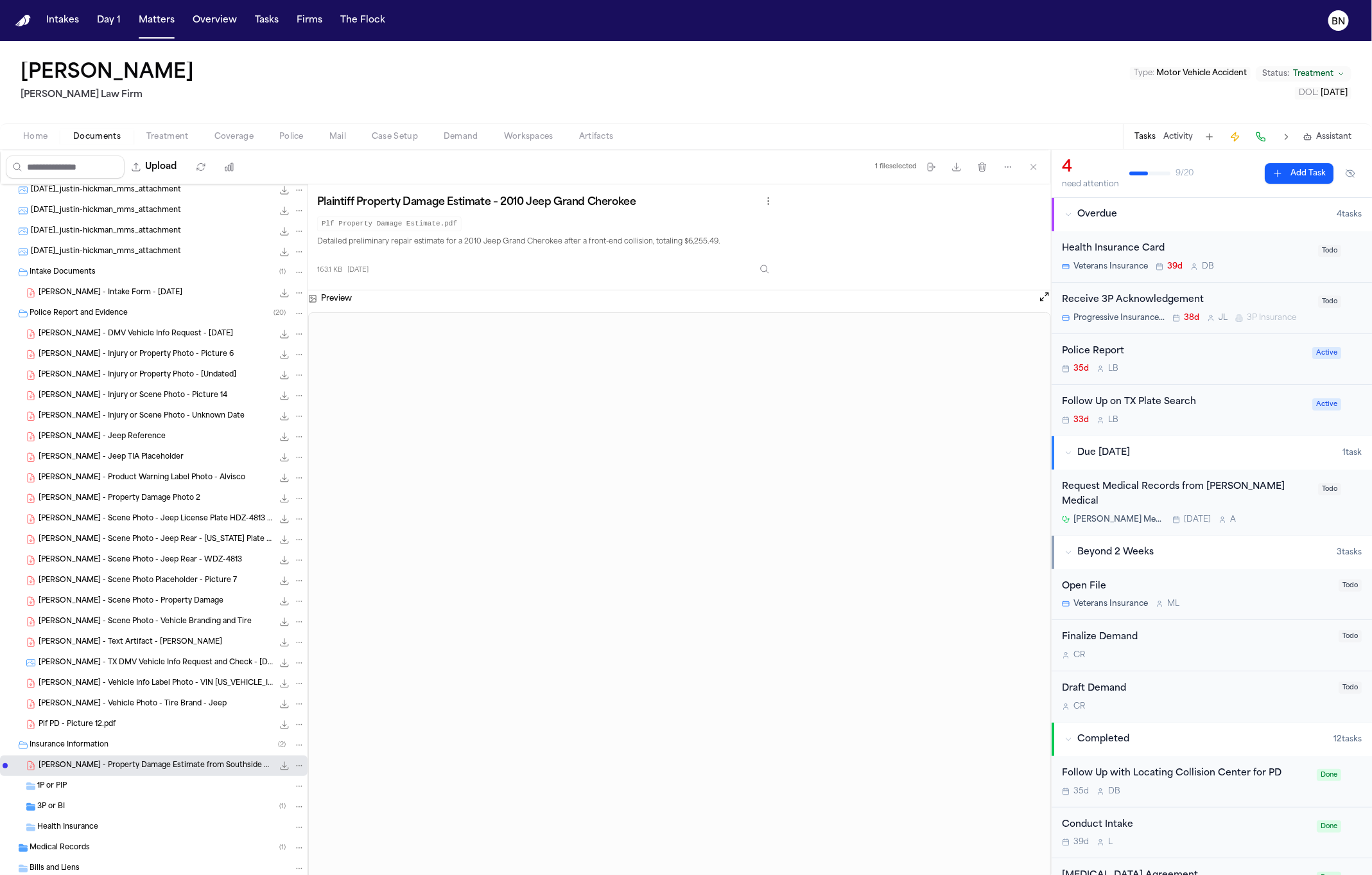
click at [106, 800] on div "3P or BI ( 1 )" at bounding box center [153, 806] width 308 height 21
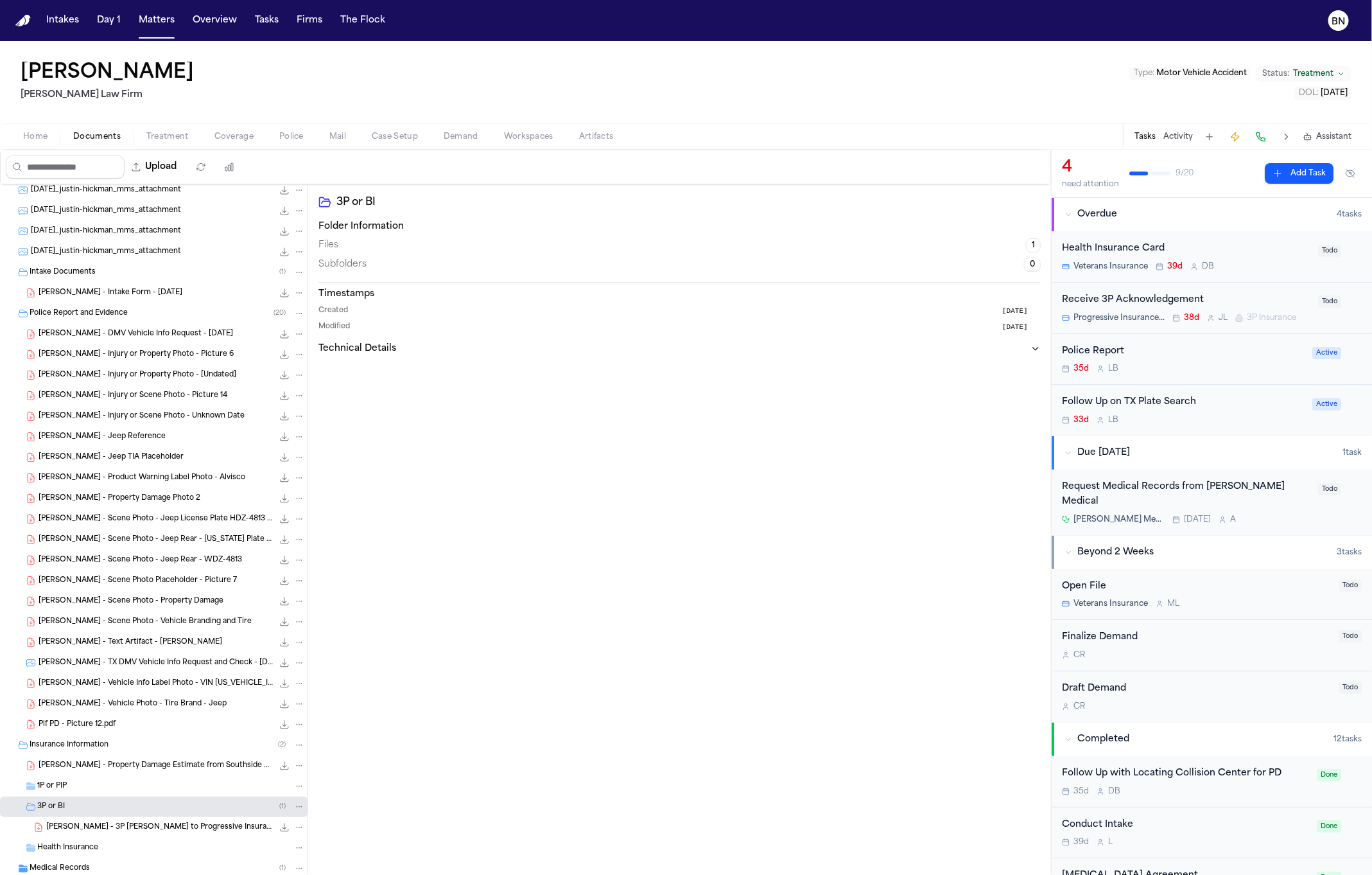
scroll to position [50, 0]
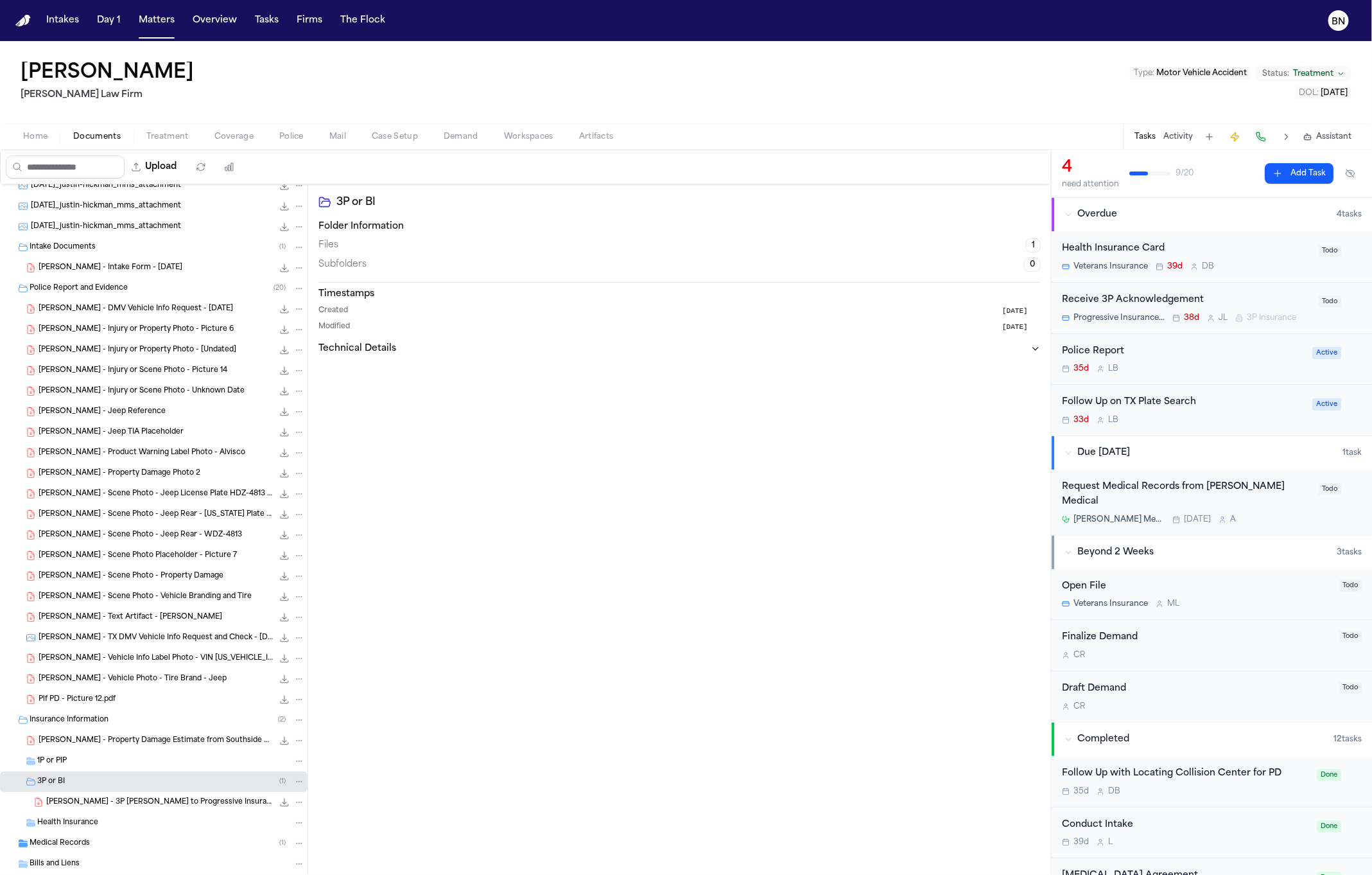
click at [110, 807] on span "J. Hickman - 3P LOR to Progressive Insurance Company - 8.7.25" at bounding box center [159, 803] width 227 height 11
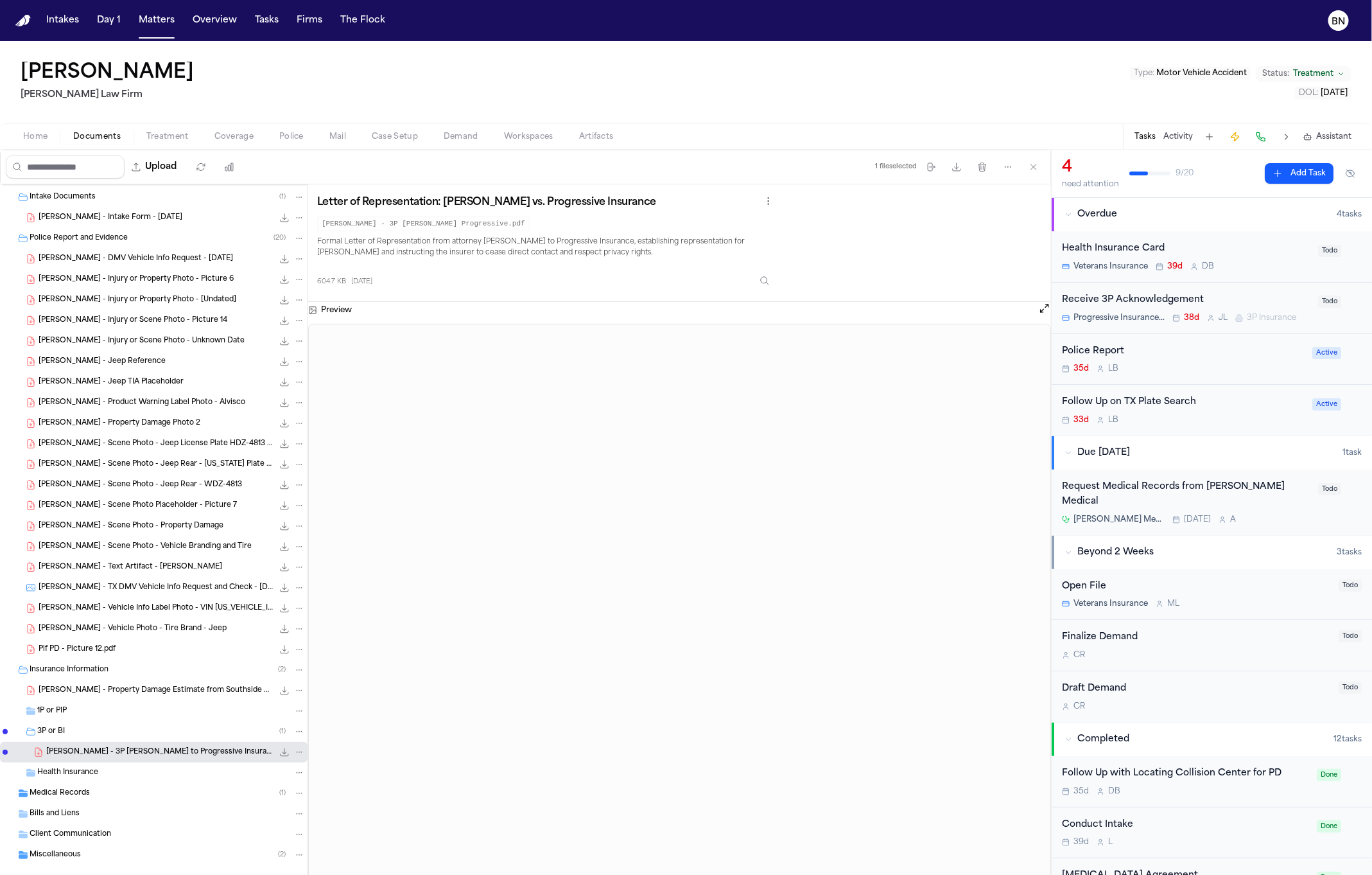
scroll to position [113, 0]
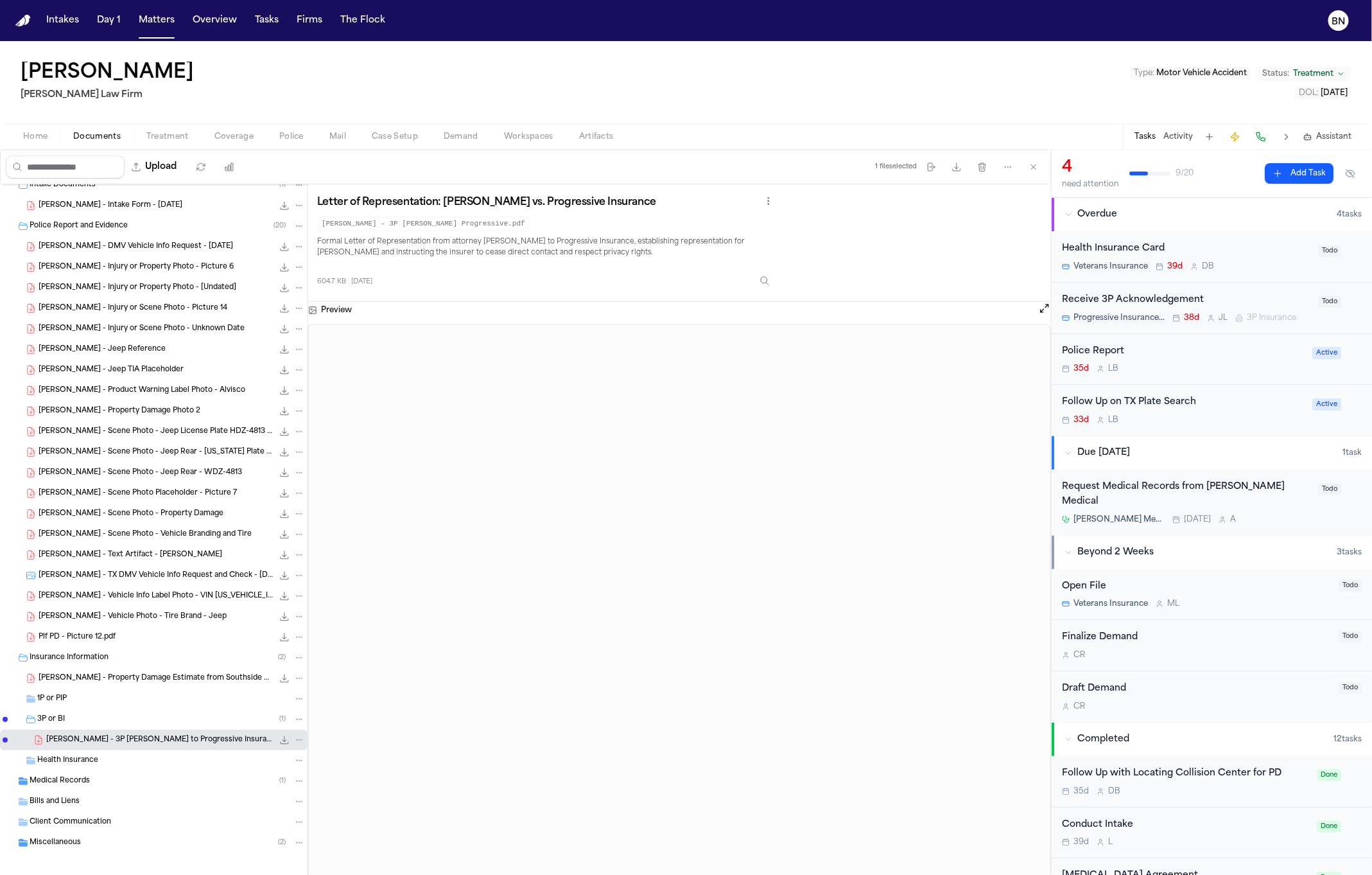
click at [150, 844] on div "Miscellaneous ( 2 )" at bounding box center [167, 842] width 275 height 12
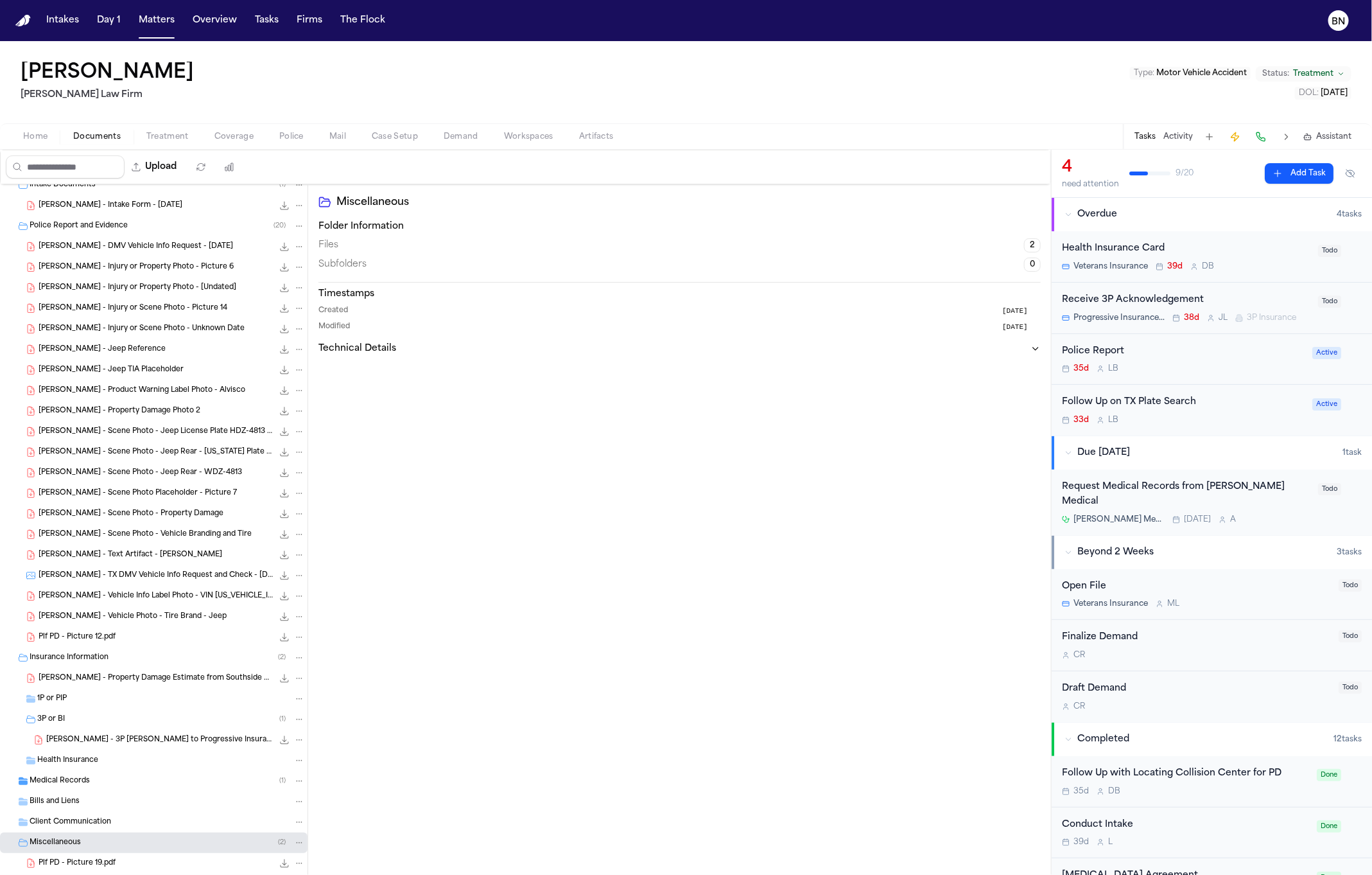
scroll to position [162, 0]
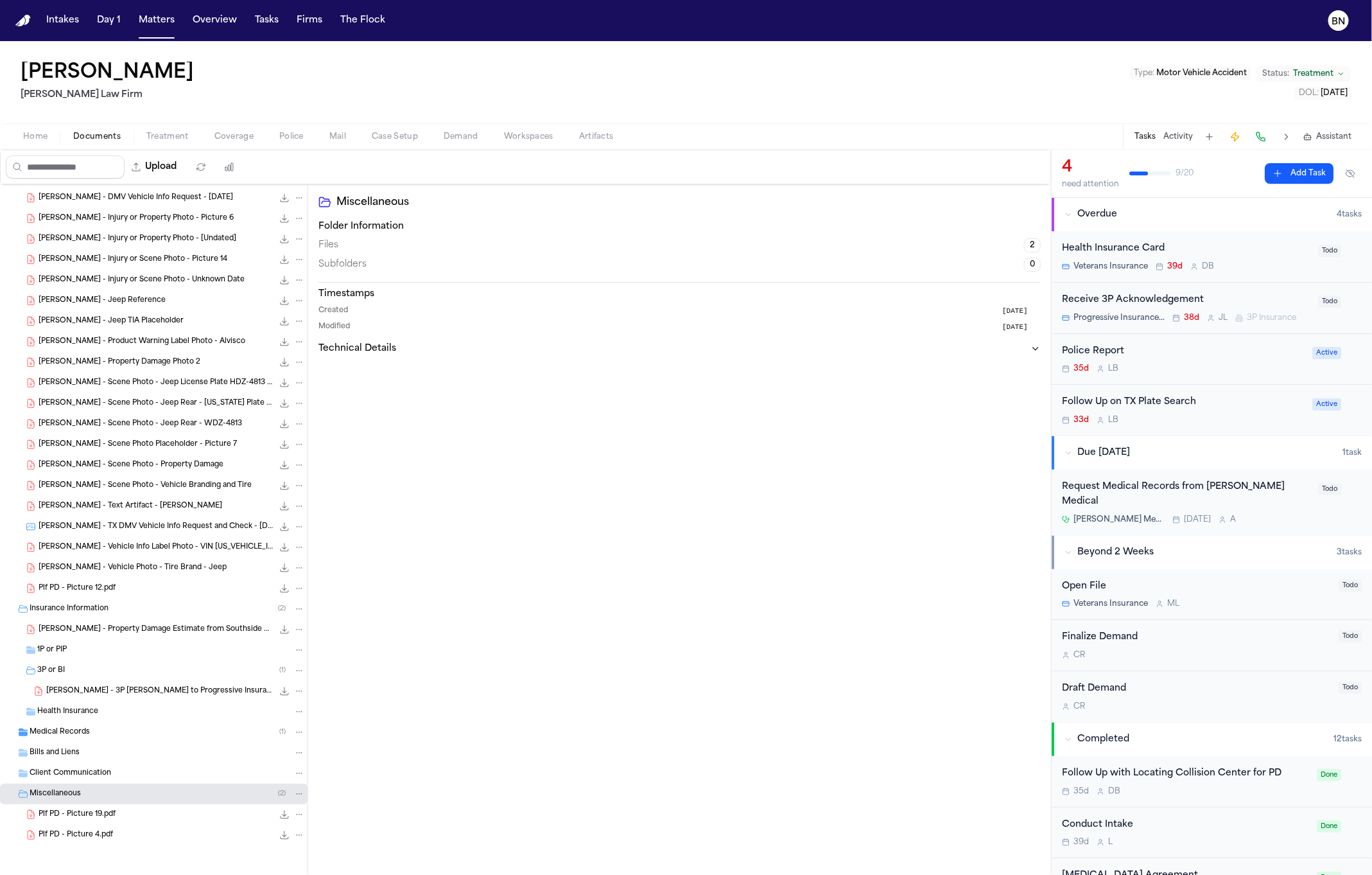
click at [142, 839] on div "Plf PD - Picture 4.pdf 355.9 KB • PDF" at bounding box center [172, 835] width 266 height 13
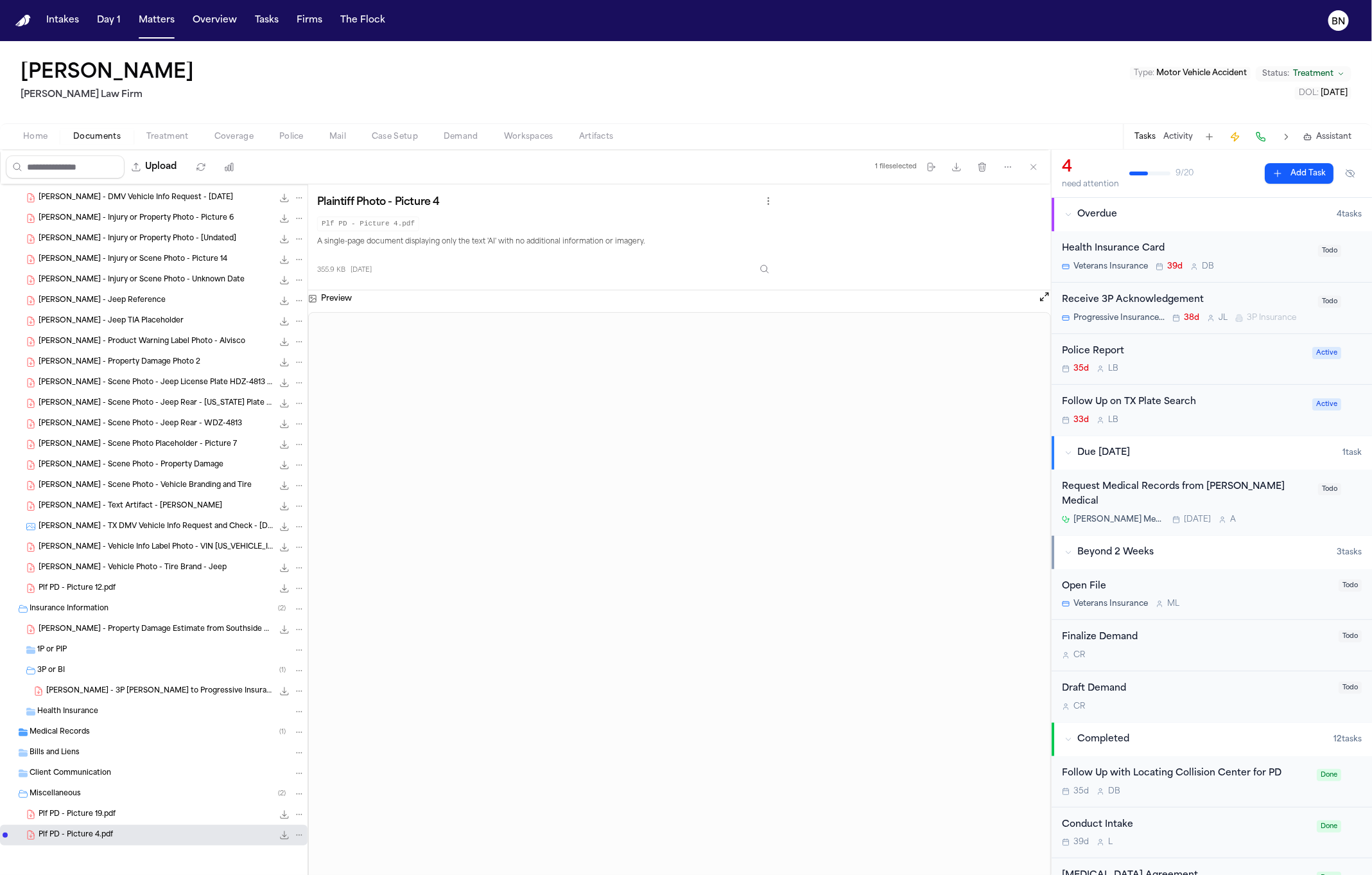
click at [128, 814] on div "Plf PD - Picture 19.pdf 369.2 KB • PDF" at bounding box center [172, 814] width 266 height 13
click at [168, 399] on span "J. Hickman - Scene Photo - Jeep Rear - Texas Plate WOZ-4813" at bounding box center [156, 404] width 235 height 11
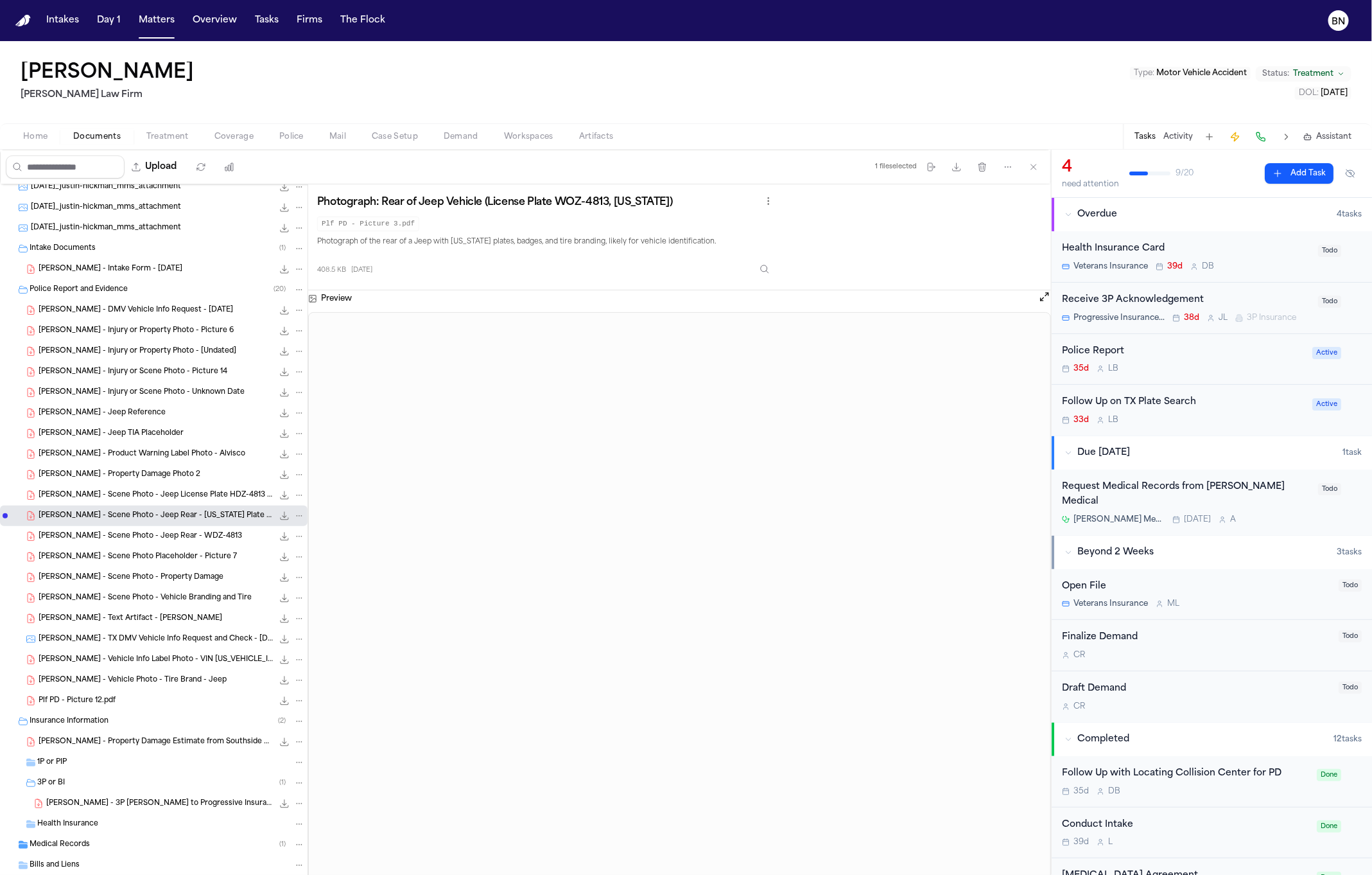
scroll to position [37, 0]
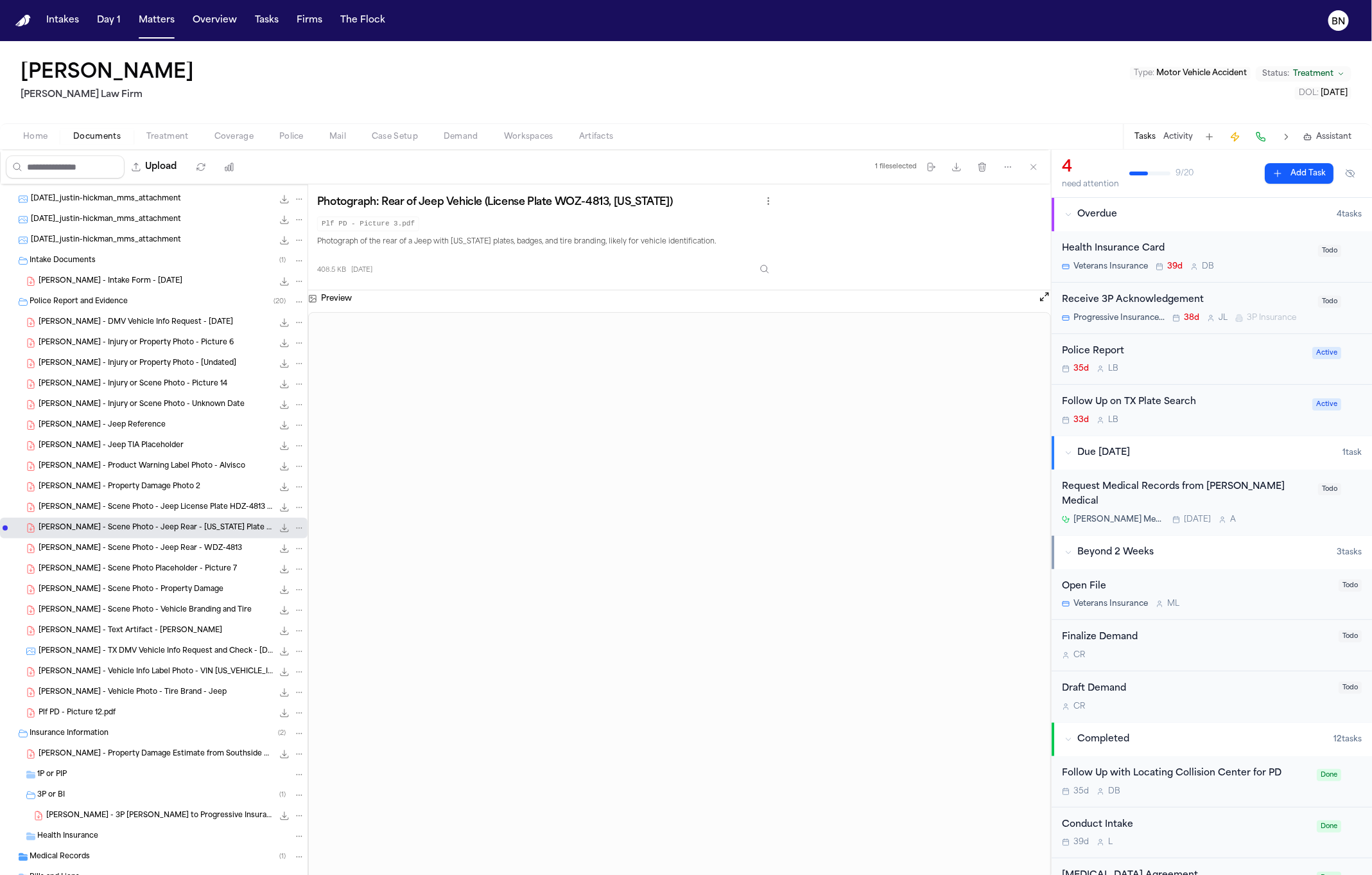
click at [147, 335] on div "J. Hickman - Injury or Property Photo - Picture 6 323.3 KB • PDF" at bounding box center [153, 343] width 308 height 21
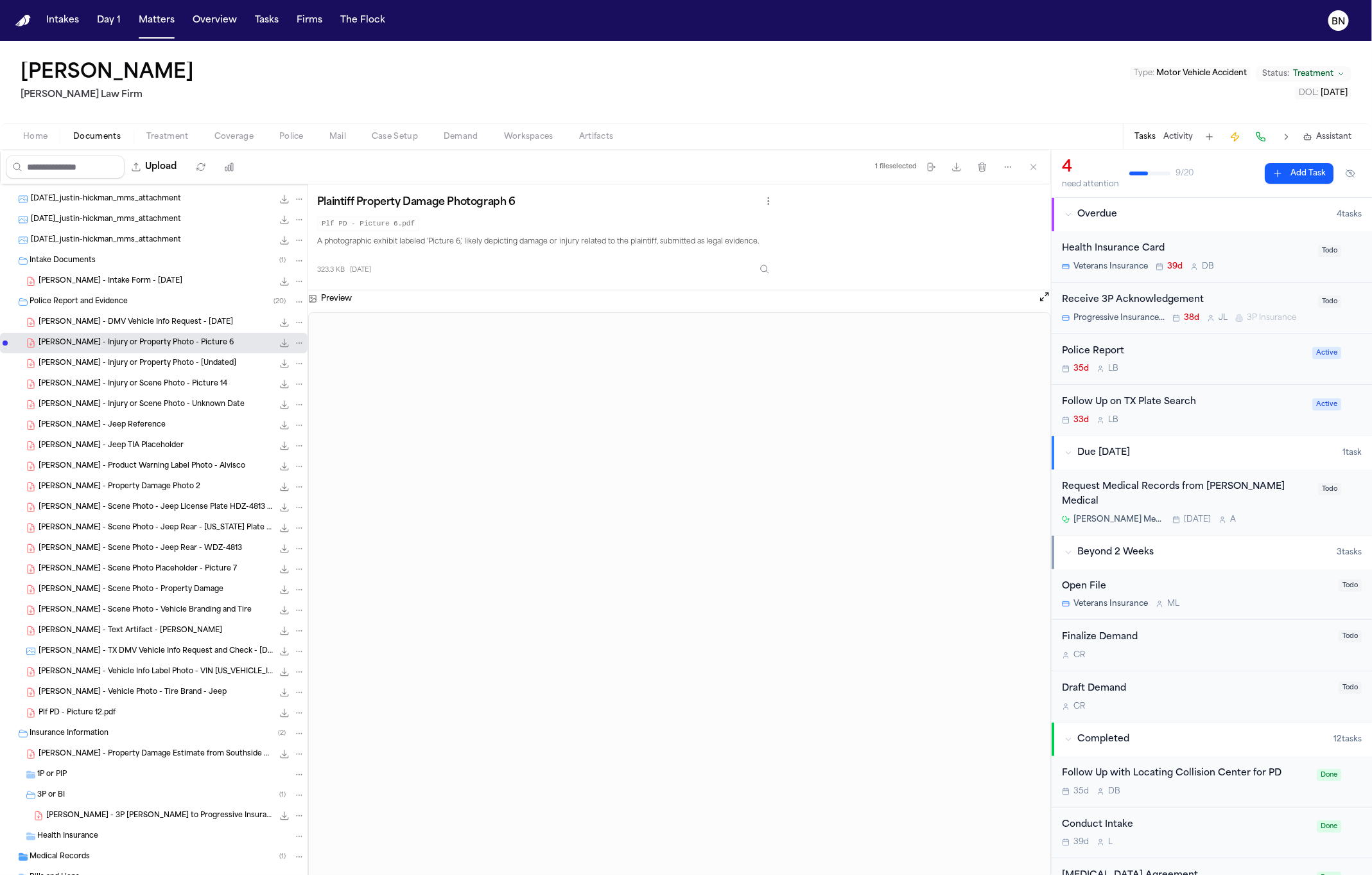
scroll to position [0, 0]
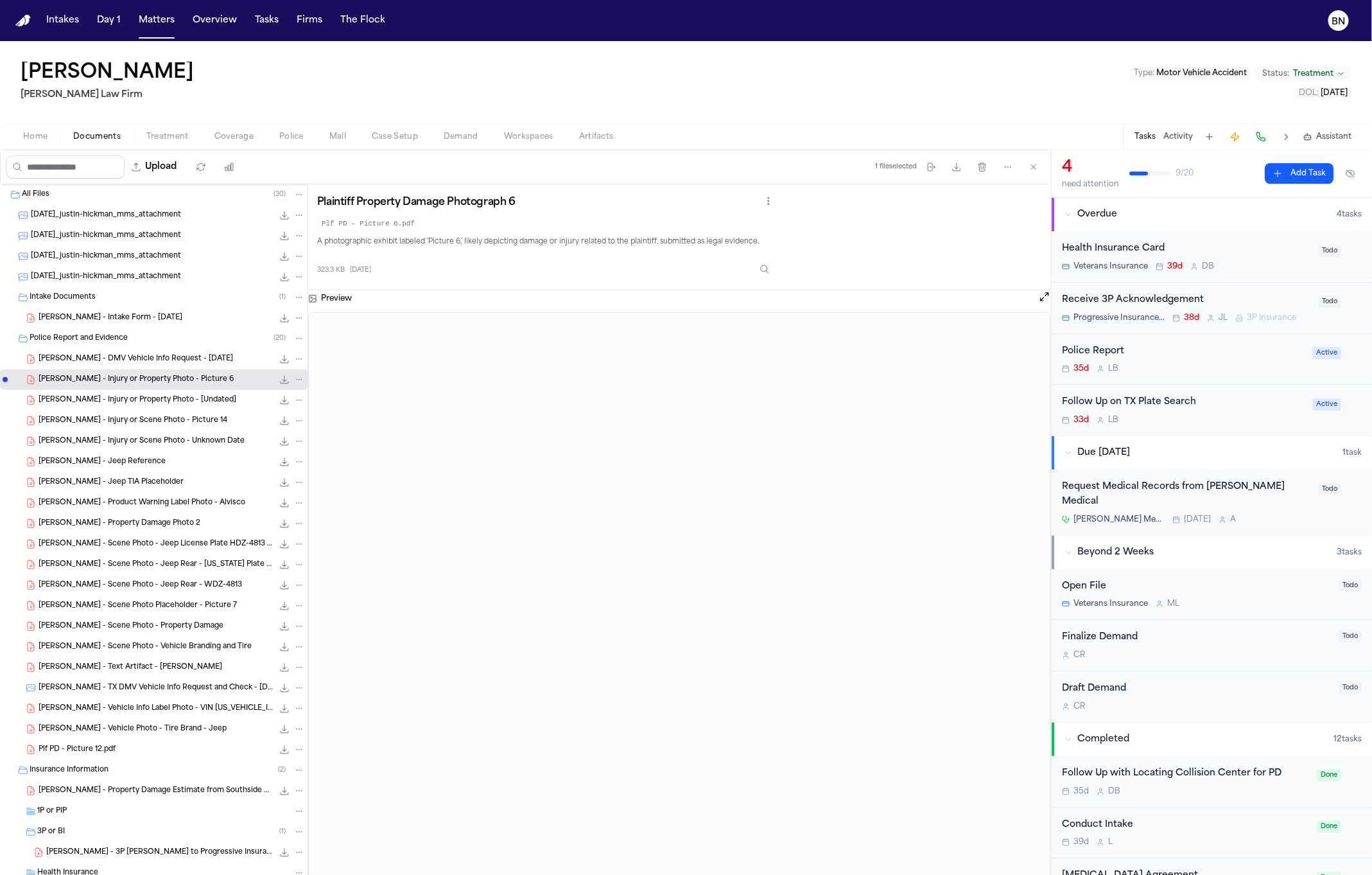
click at [140, 318] on span "J. Hickman - Intake Form - 7.11.25" at bounding box center [110, 318] width 144 height 11
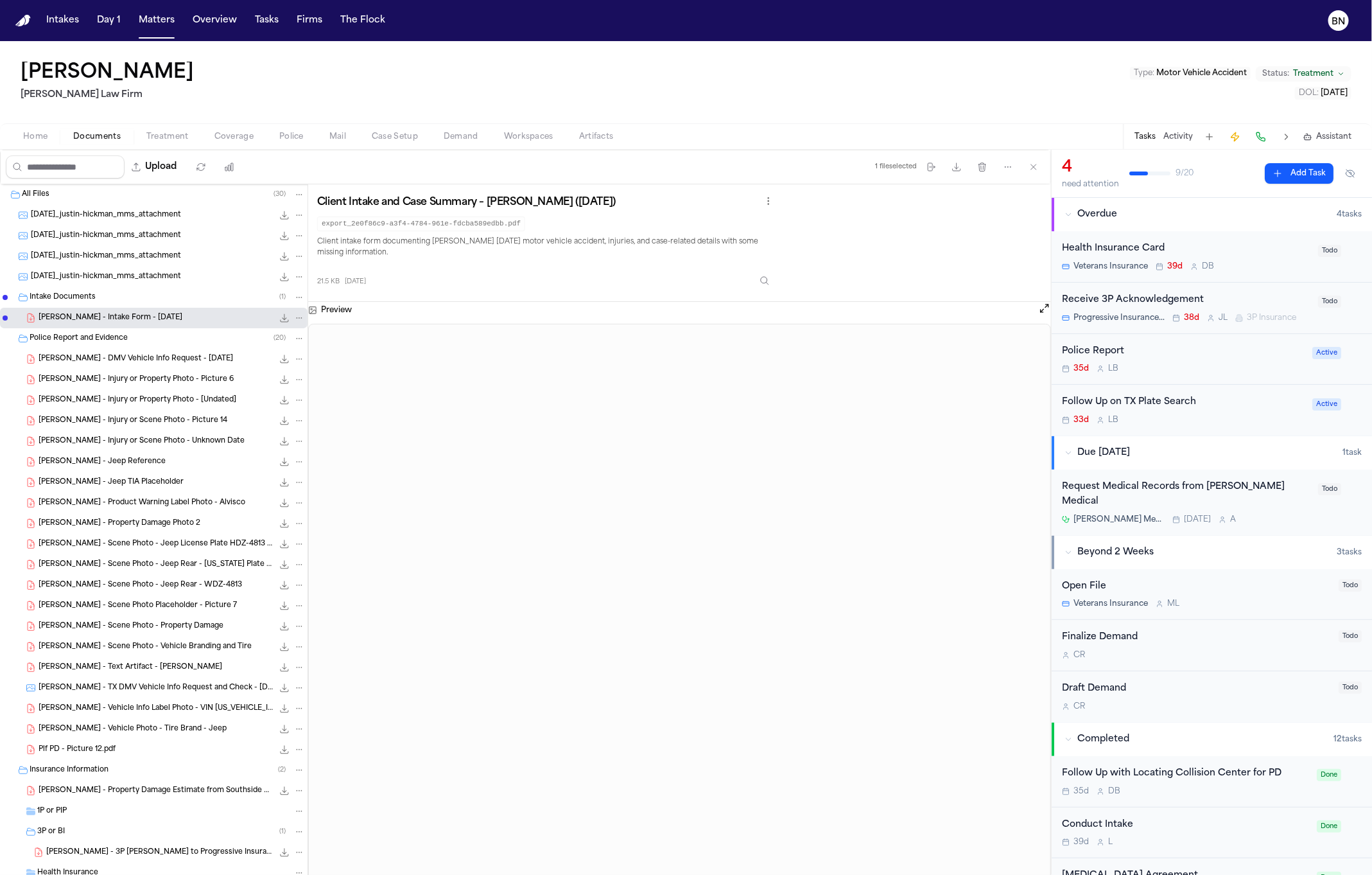
click at [913, 139] on span "Assistant" at bounding box center [1334, 136] width 35 height 10
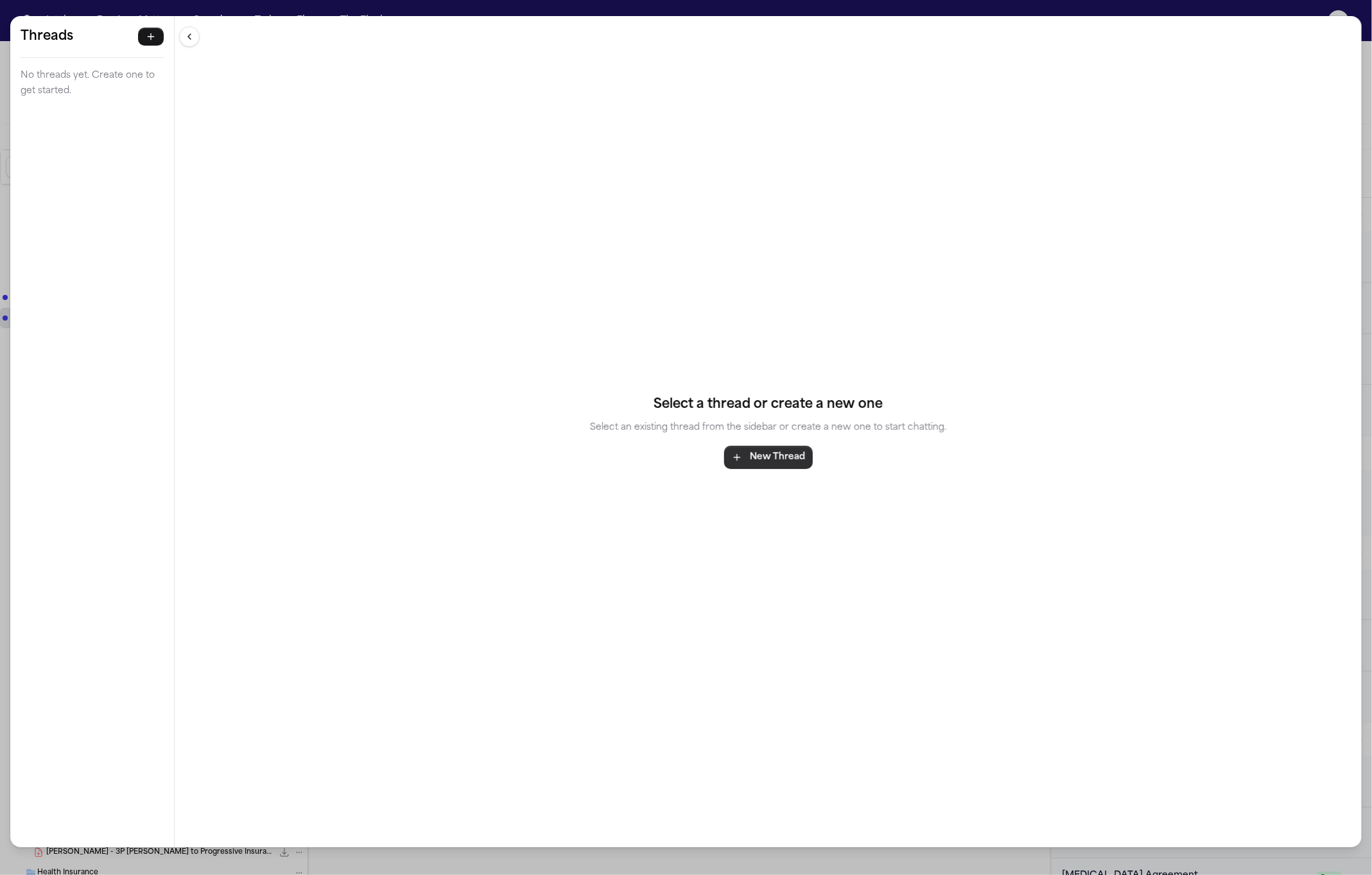
click at [747, 457] on button "New Thread" at bounding box center [769, 458] width 88 height 23
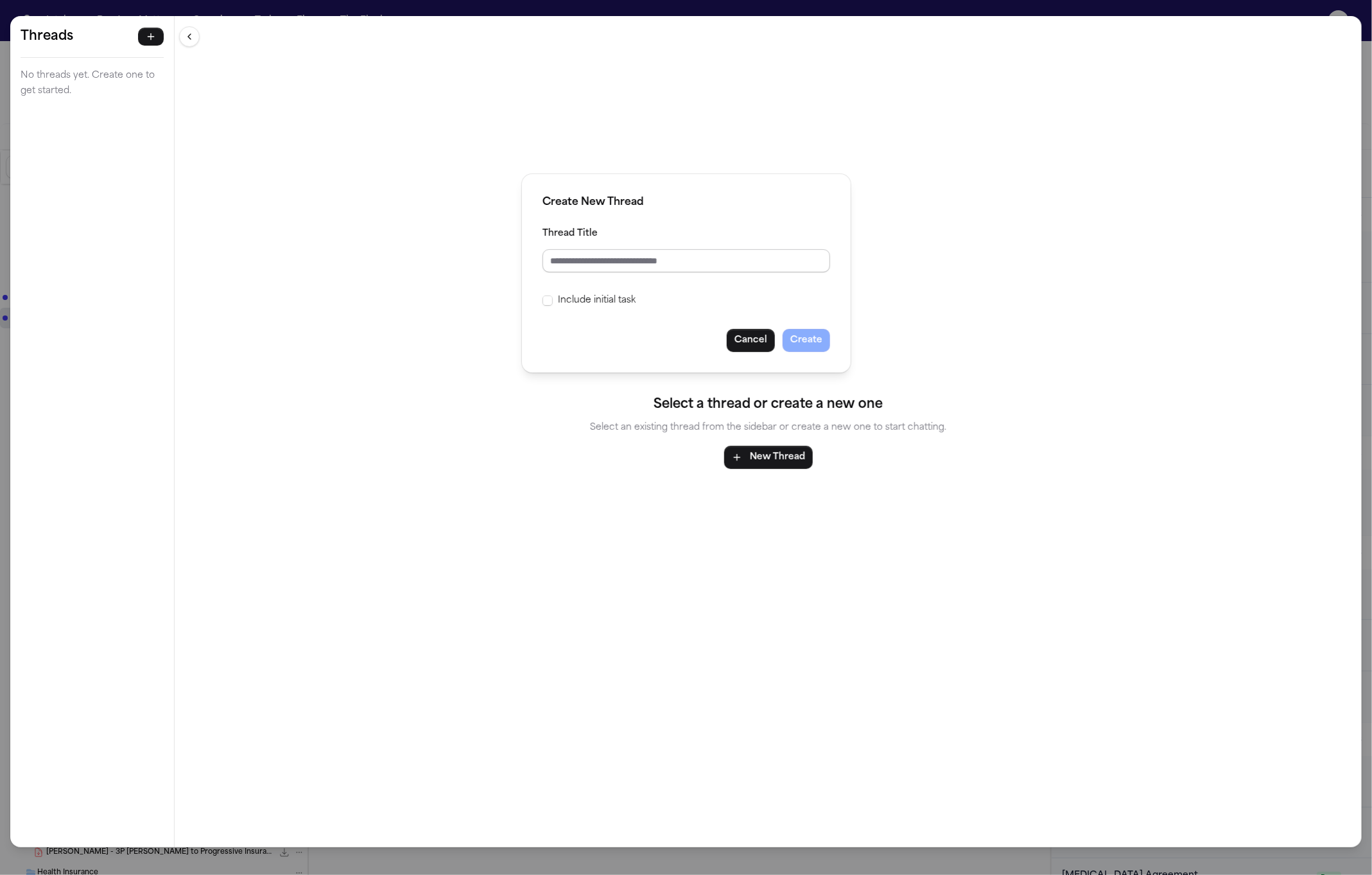
click at [604, 262] on input "Thread Title" at bounding box center [686, 261] width 288 height 23
type input "****"
click at [798, 340] on button "Create" at bounding box center [806, 340] width 48 height 23
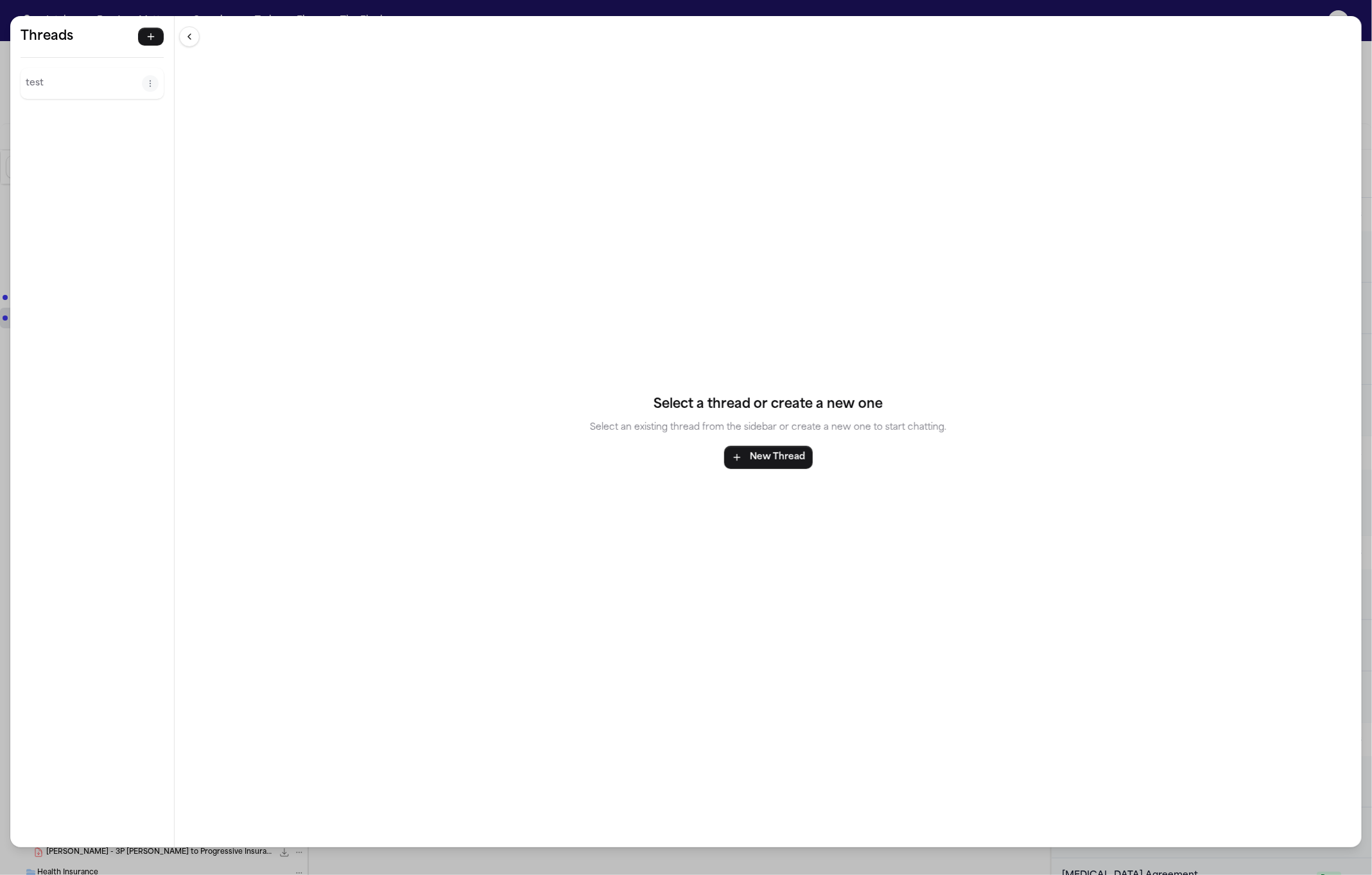
click at [87, 92] on button "test" at bounding box center [83, 83] width 116 height 21
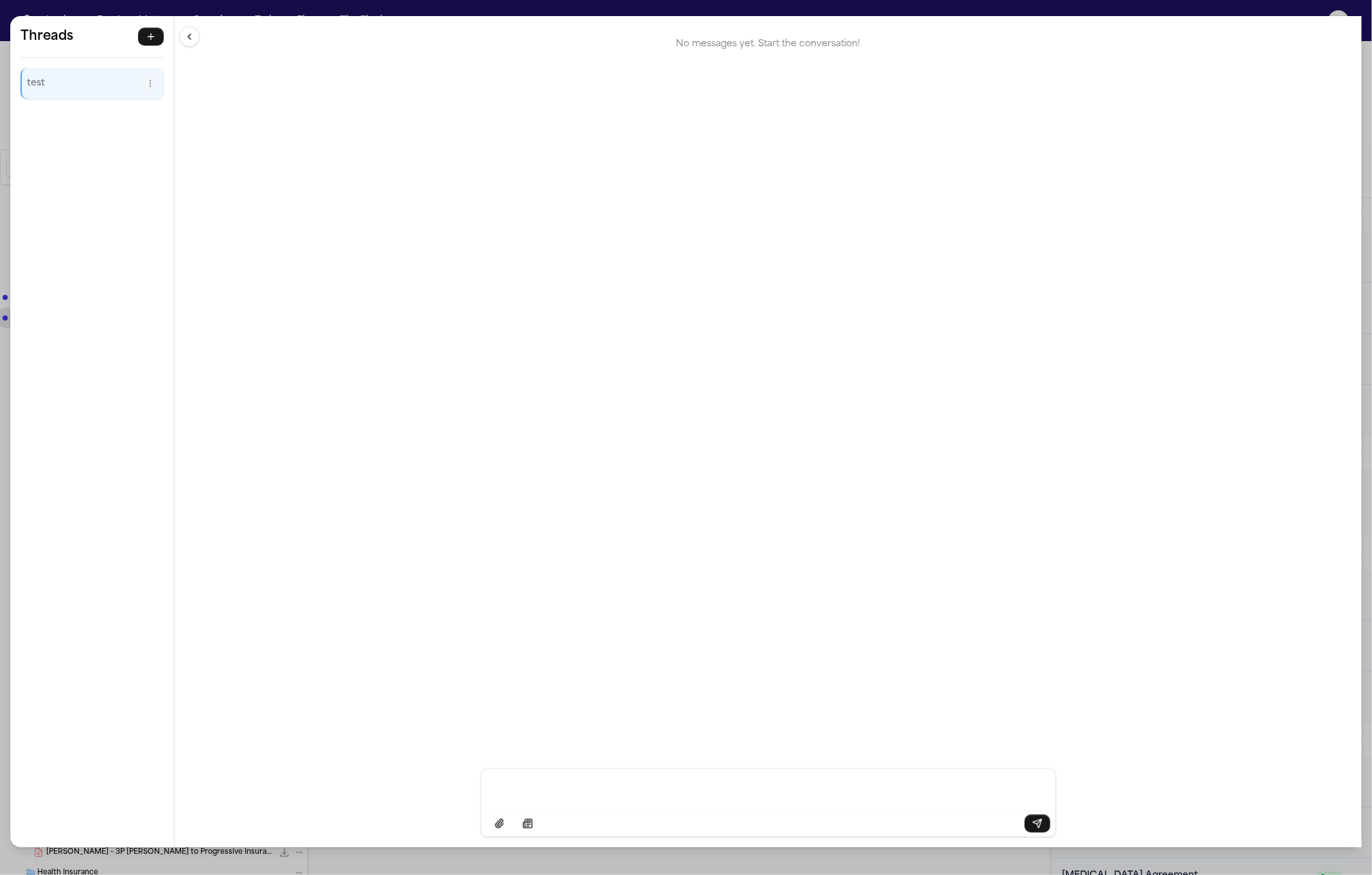
click at [715, 791] on p "Message input" at bounding box center [769, 788] width 543 height 13
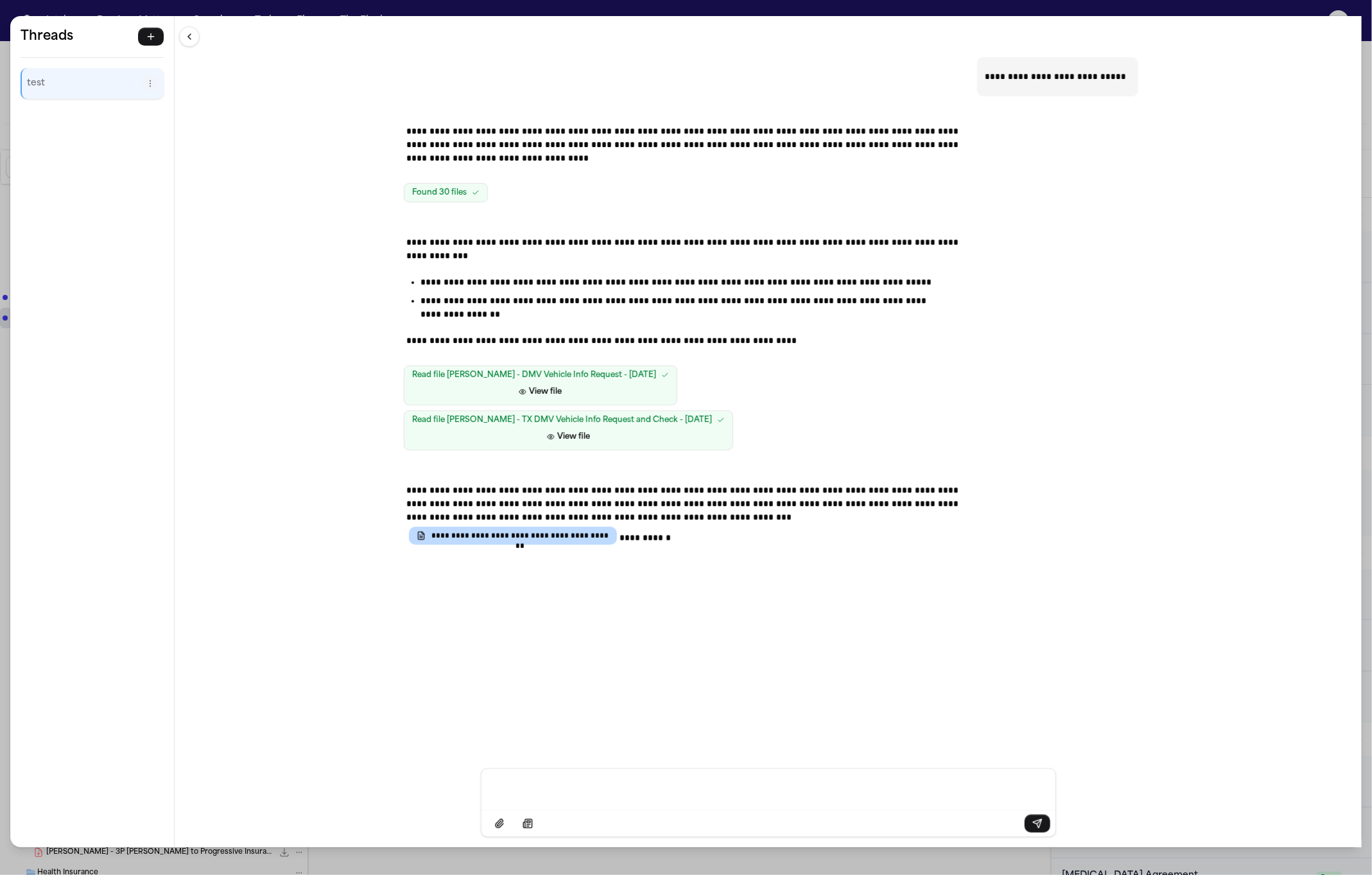
click at [913, 16] on div "**********" at bounding box center [769, 392] width 1188 height 752
click at [913, 14] on div "**********" at bounding box center [686, 437] width 1372 height 875
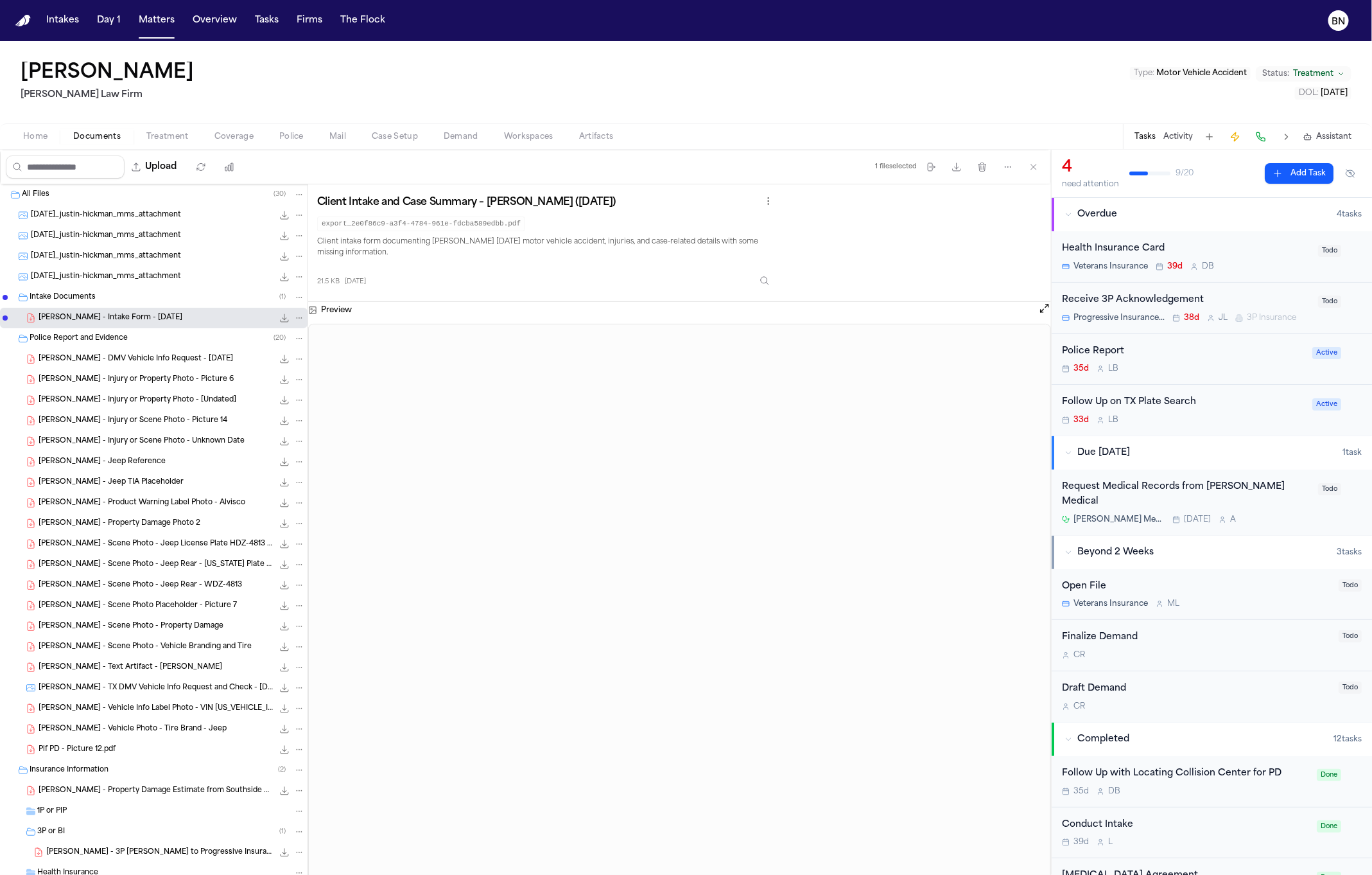
click at [150, 461] on div "J. Hickman - Jeep Reference 362.3 KB • PDF" at bounding box center [172, 461] width 266 height 13
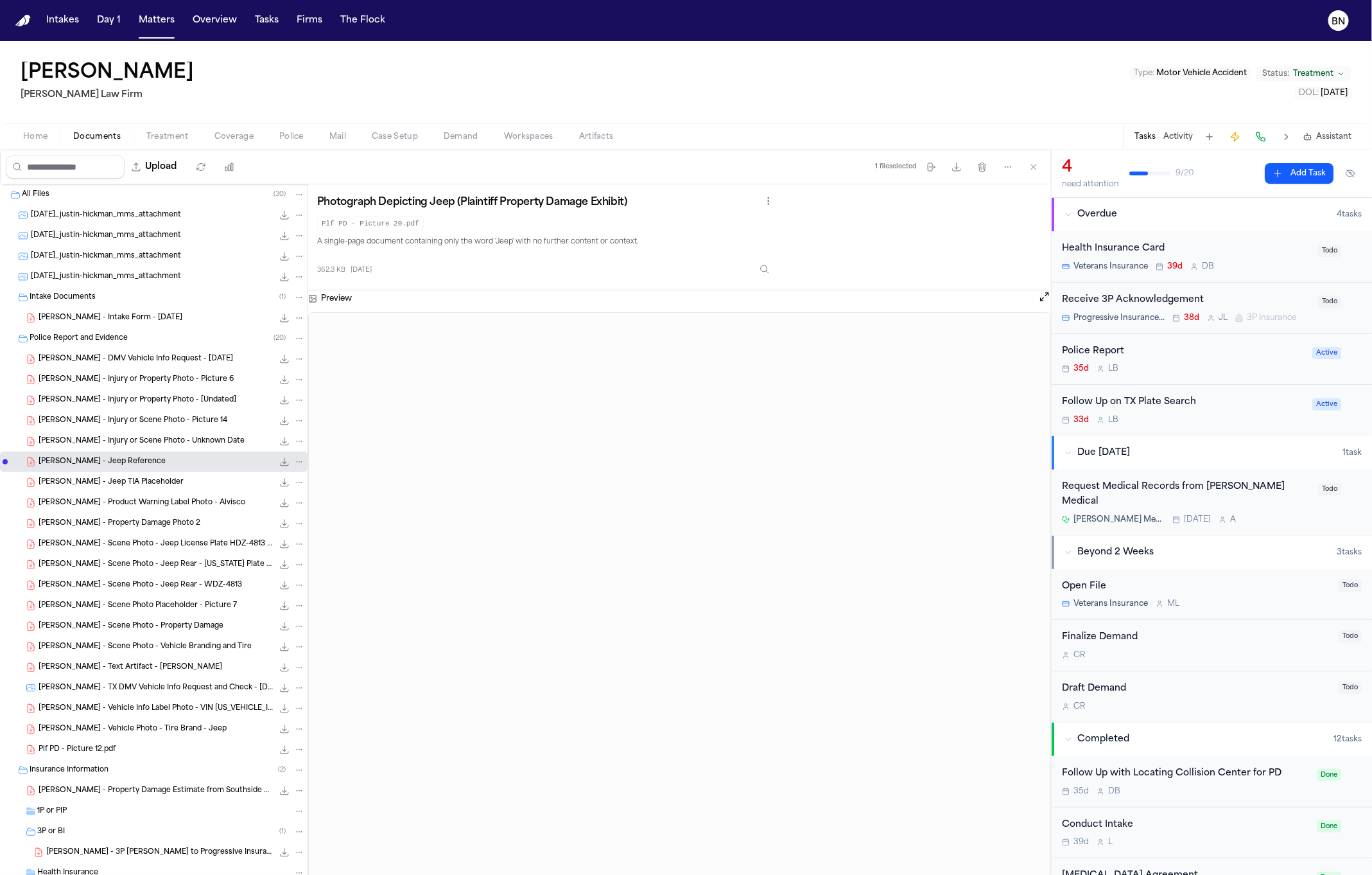
click at [154, 503] on span "J. Hickman - Product Warning Label Photo - Alvisco" at bounding box center [142, 503] width 207 height 11
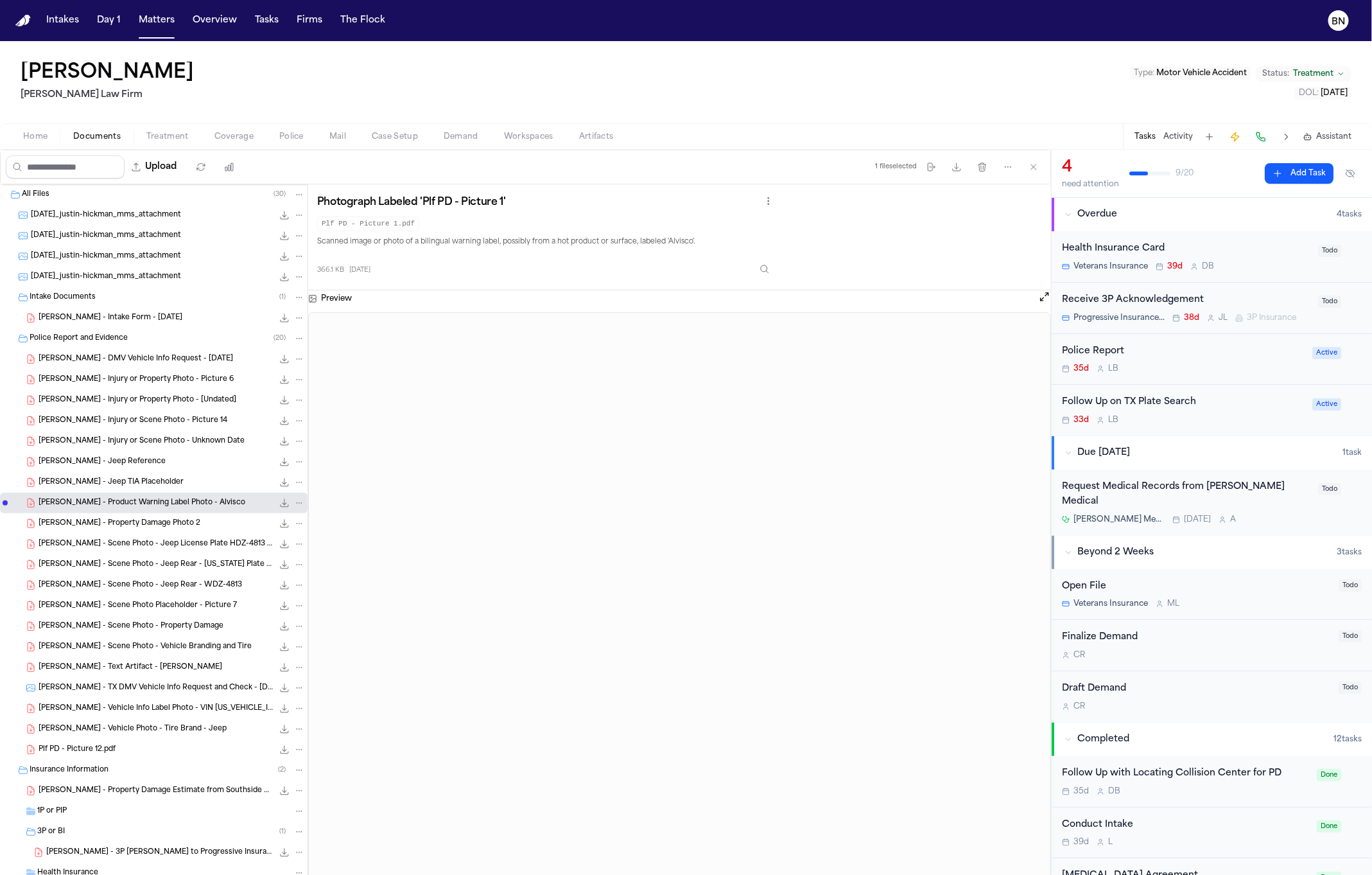
click at [125, 433] on div "J. Hickman - Injury or Scene Photo - Unknown Date 341.9 KB • PDF" at bounding box center [153, 441] width 308 height 21
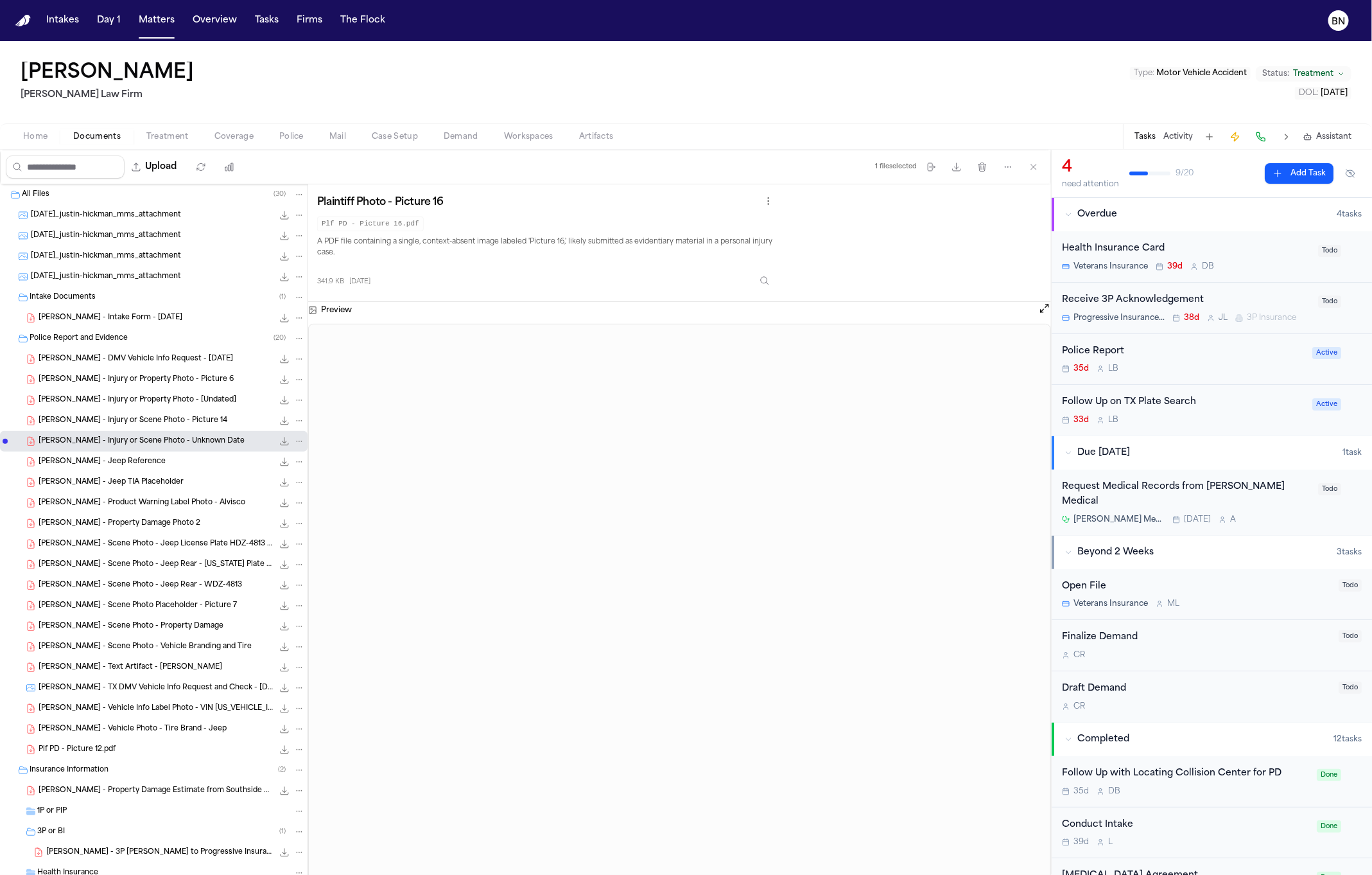
click at [125, 413] on div "J. Hickman - Injury or Scene Photo - Picture 14 316.1 KB • PDF" at bounding box center [153, 421] width 308 height 21
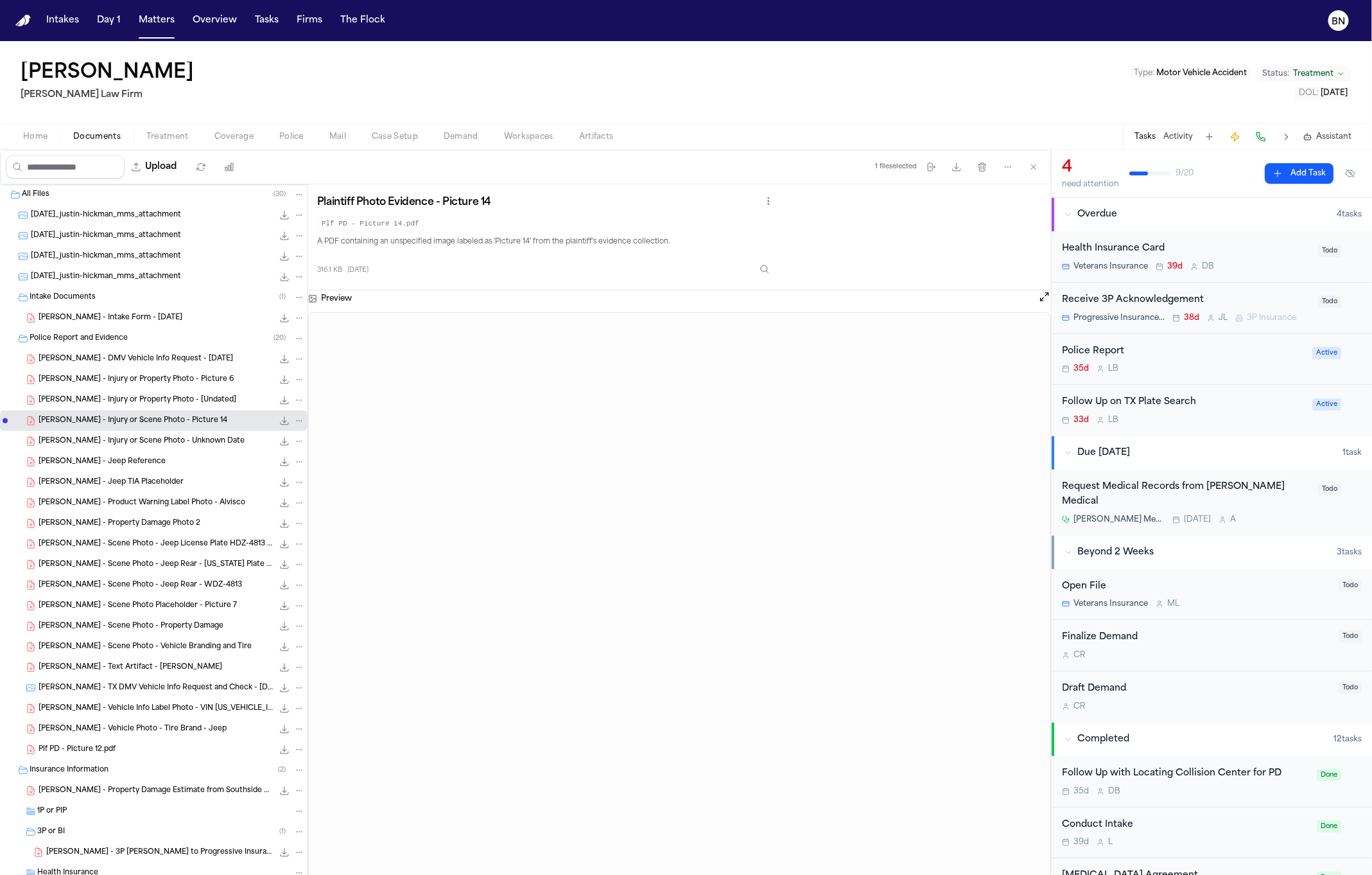
click at [130, 377] on span "J. Hickman - Injury or Property Photo - Picture 6" at bounding box center [136, 380] width 195 height 11
click at [126, 358] on span "J. Hickman - DMV Vehicle Info Request - 6.11.25" at bounding box center [136, 359] width 195 height 11
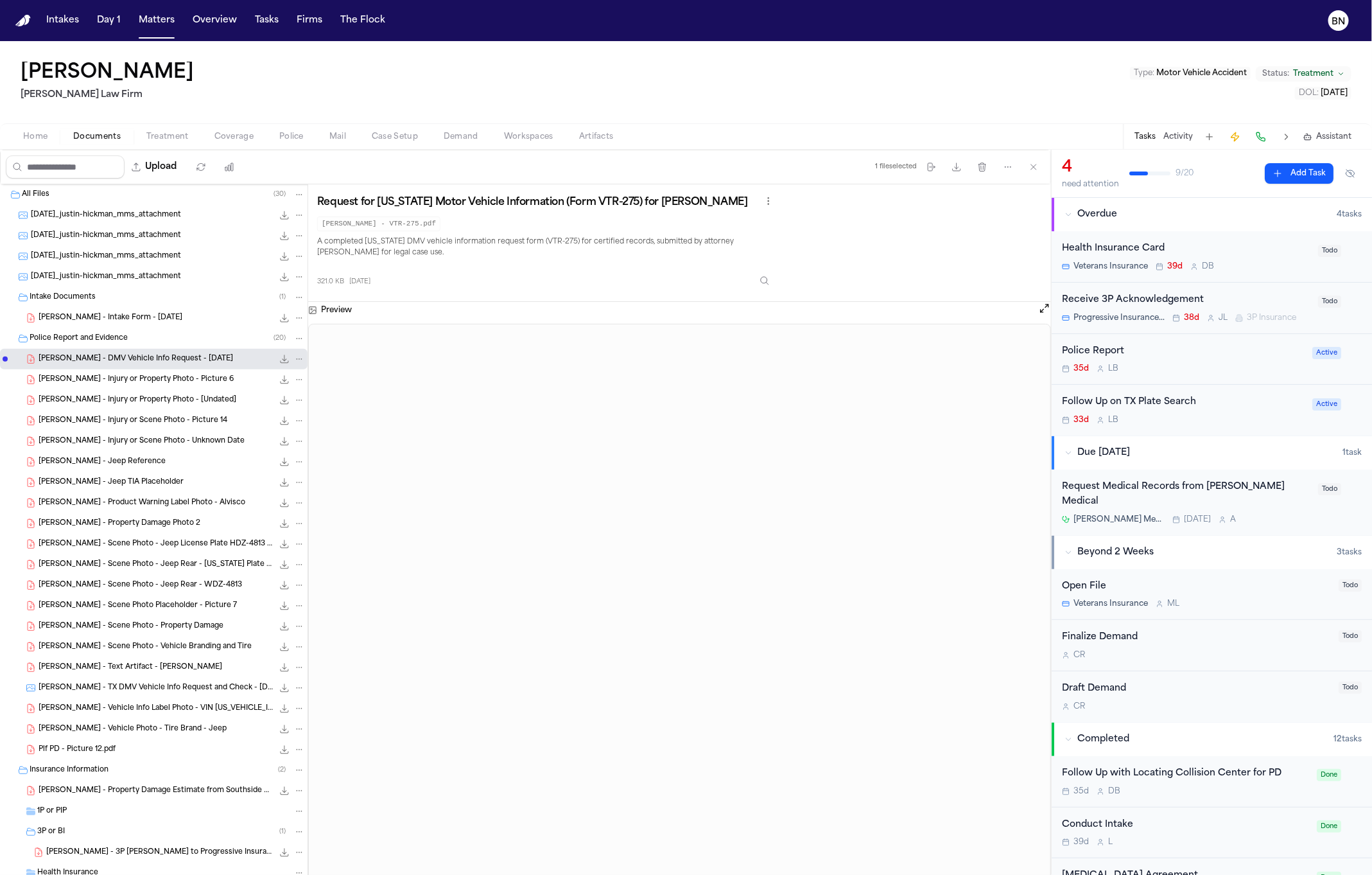
click at [145, 271] on div "2025-08-18_justin-hickman_mms_attachment 695.3 KB • JPG" at bounding box center [153, 276] width 308 height 21
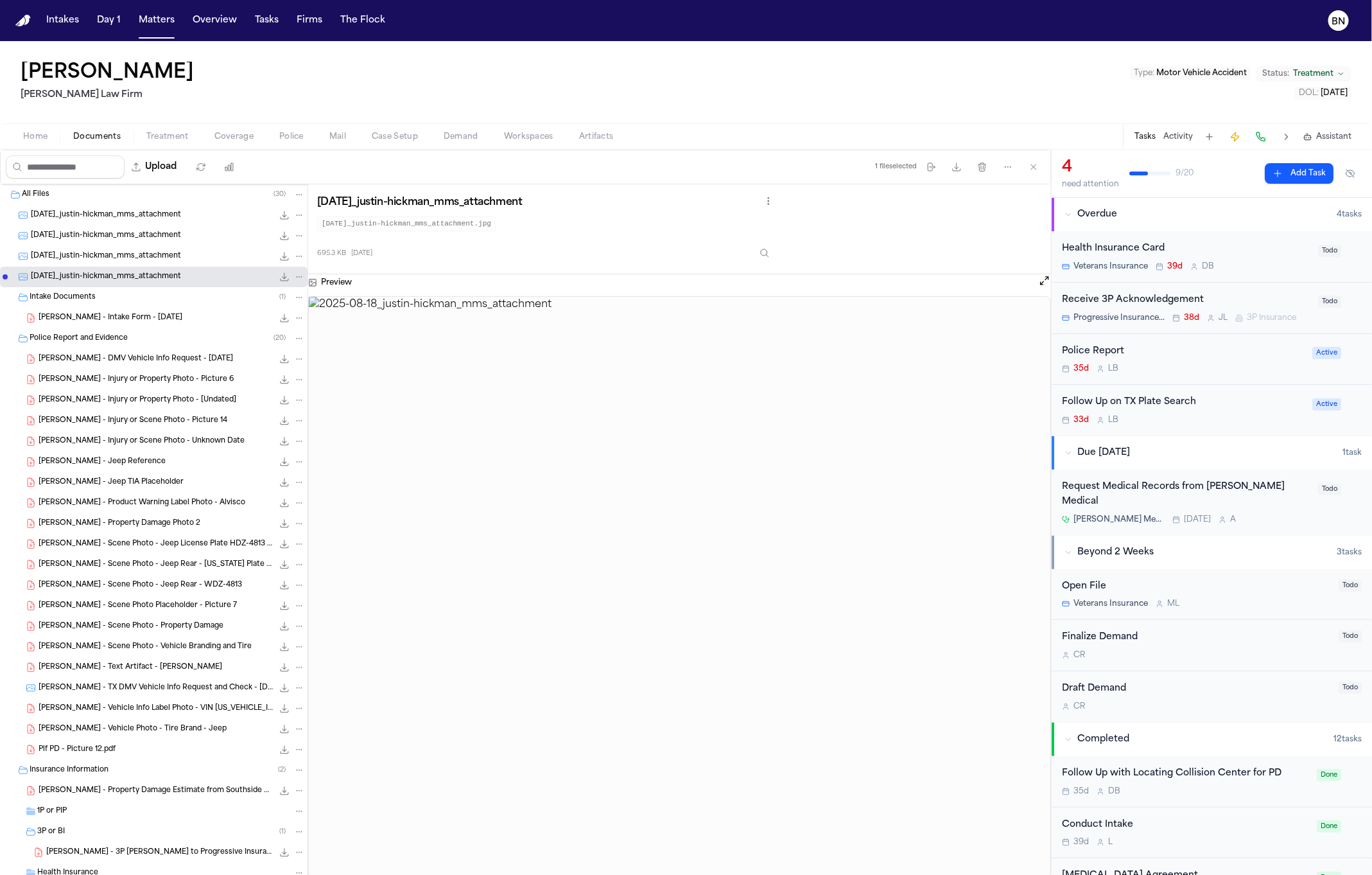
click at [144, 247] on div "2025-08-18_justin-hickman_mms_attachment 693.3 KB • JPG" at bounding box center [153, 256] width 308 height 21
click at [147, 230] on span "2025-08-18_justin-hickman_mms_attachment" at bounding box center [106, 236] width 150 height 11
click at [133, 217] on span "2025-08-18_justin-hickman_mms_attachment" at bounding box center [106, 216] width 150 height 11
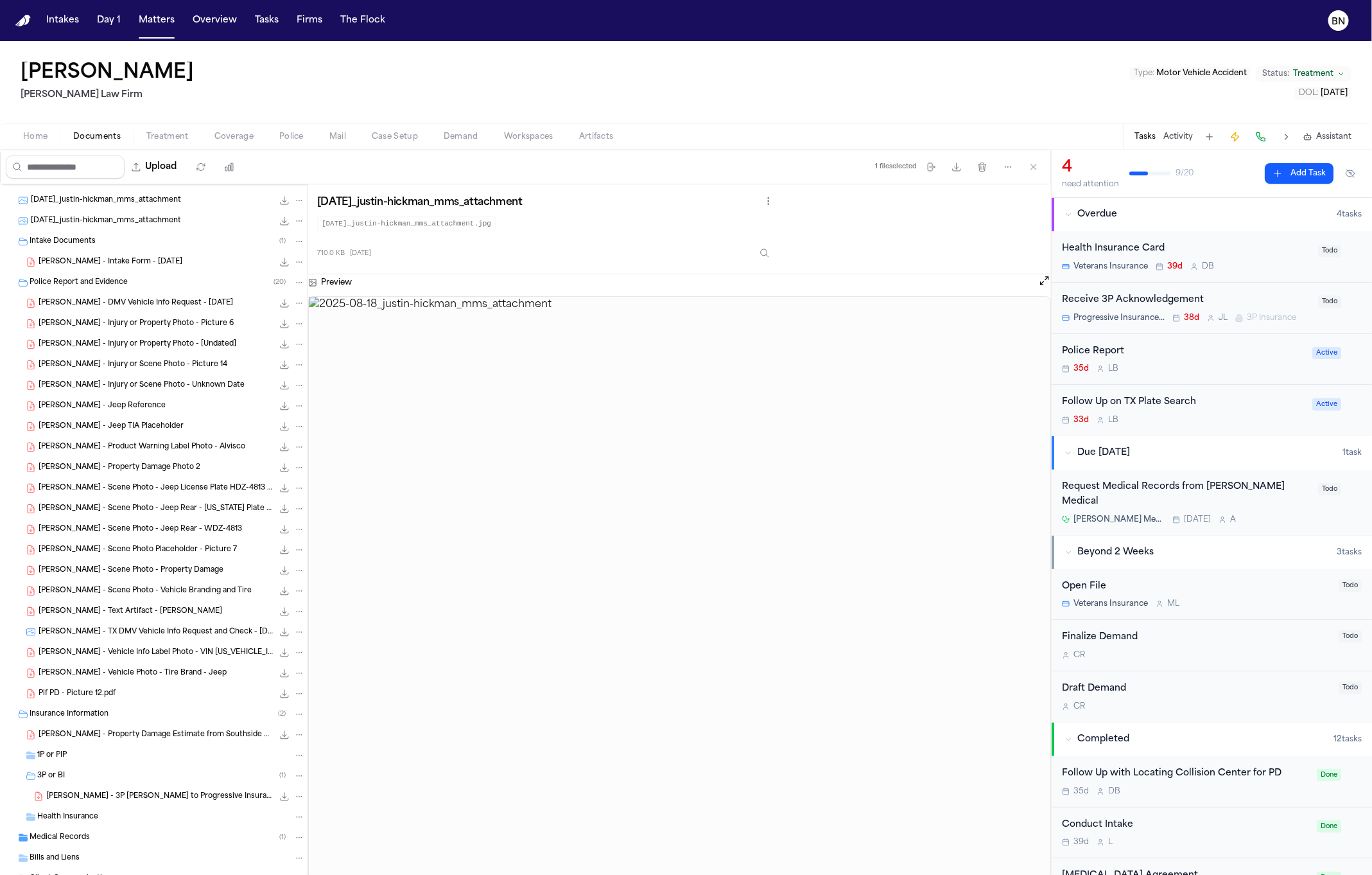
click at [165, 629] on span "J. Hickman - TX DMV Vehicle Info Request and Check - 7.11.25" at bounding box center [156, 632] width 235 height 11
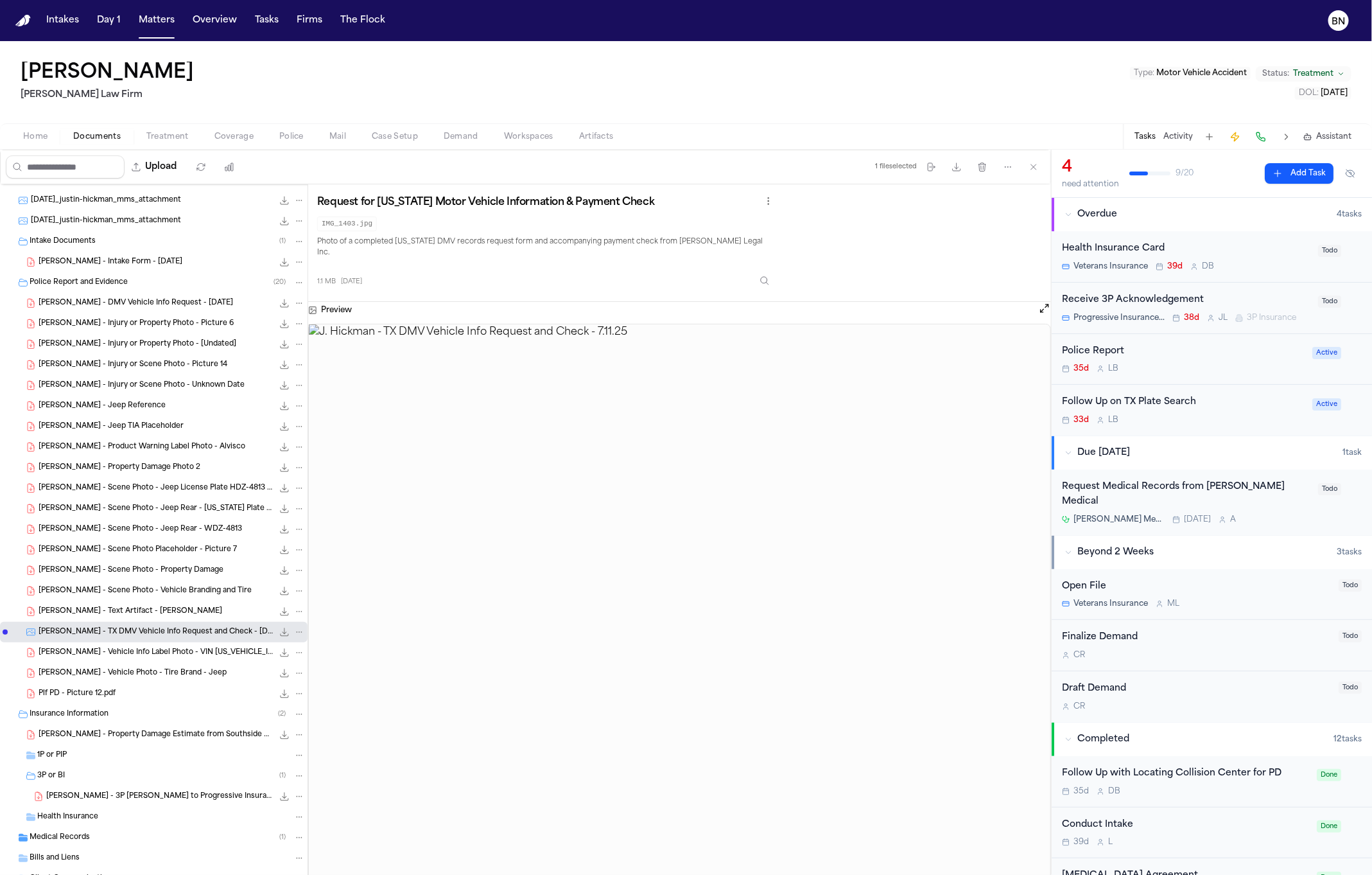
scroll to position [113, 0]
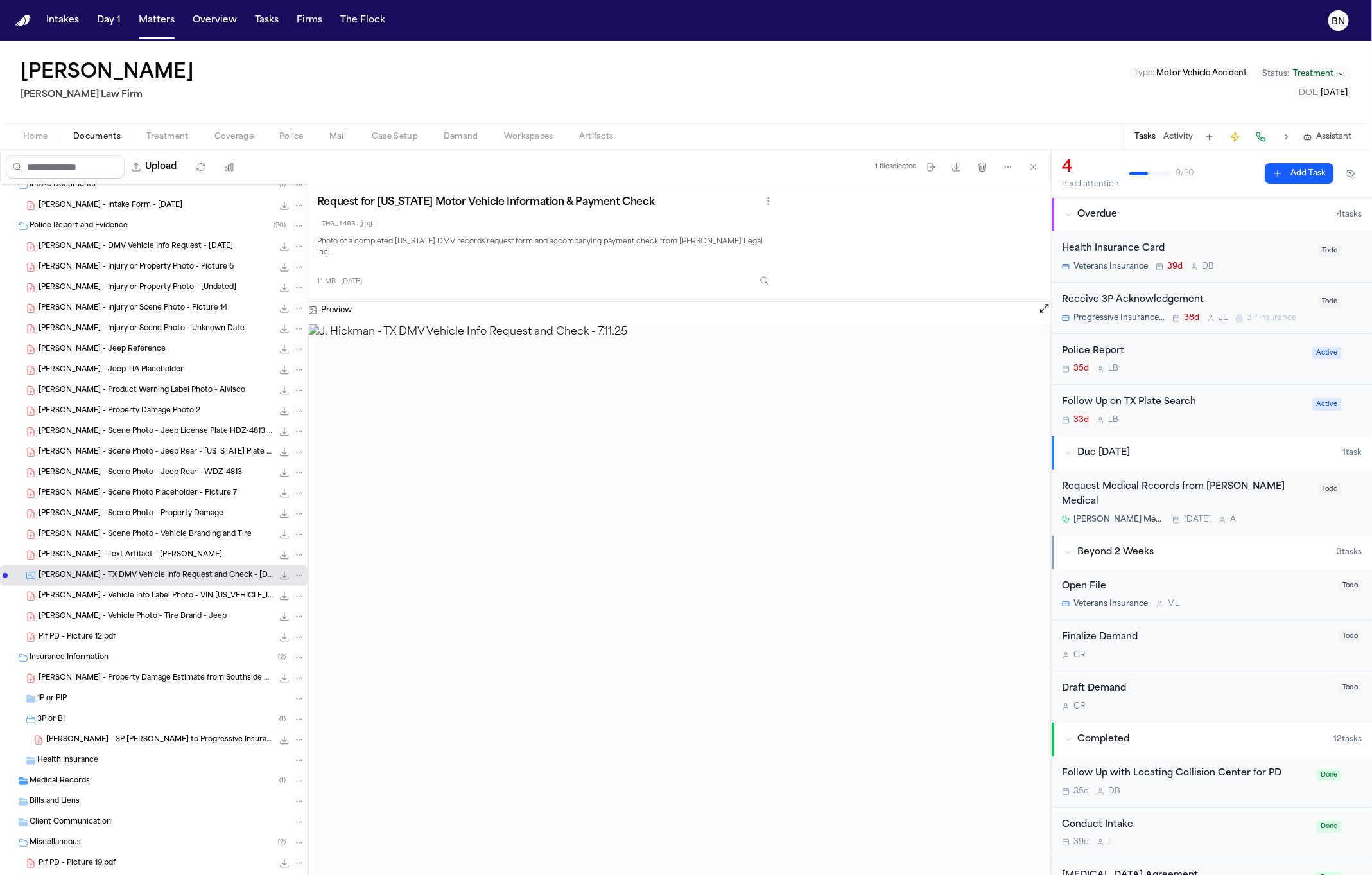
click at [145, 631] on div "Plf PD - Picture 12.pdf 408.5 KB • PDF" at bounding box center [172, 638] width 266 height 13
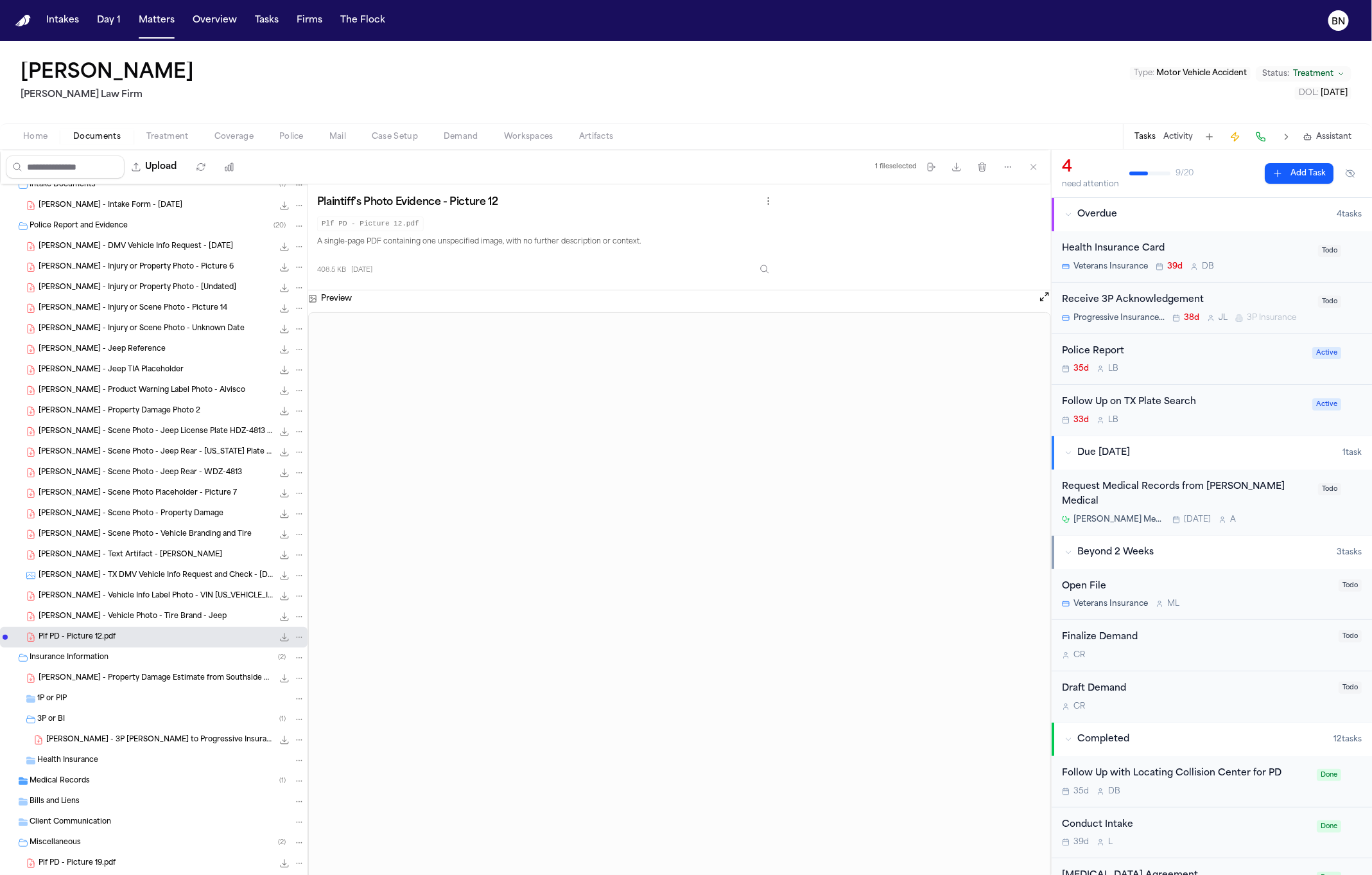
click at [144, 615] on span "J. Hickman - Vehicle Photo - Tire Brand - Jeep" at bounding box center [133, 617] width 188 height 11
click at [144, 605] on div "J. Hickman - Vehicle Info Label Photo - VIN 1J4RS4GT4AC139535 187.0 KB • PDF" at bounding box center [153, 596] width 308 height 21
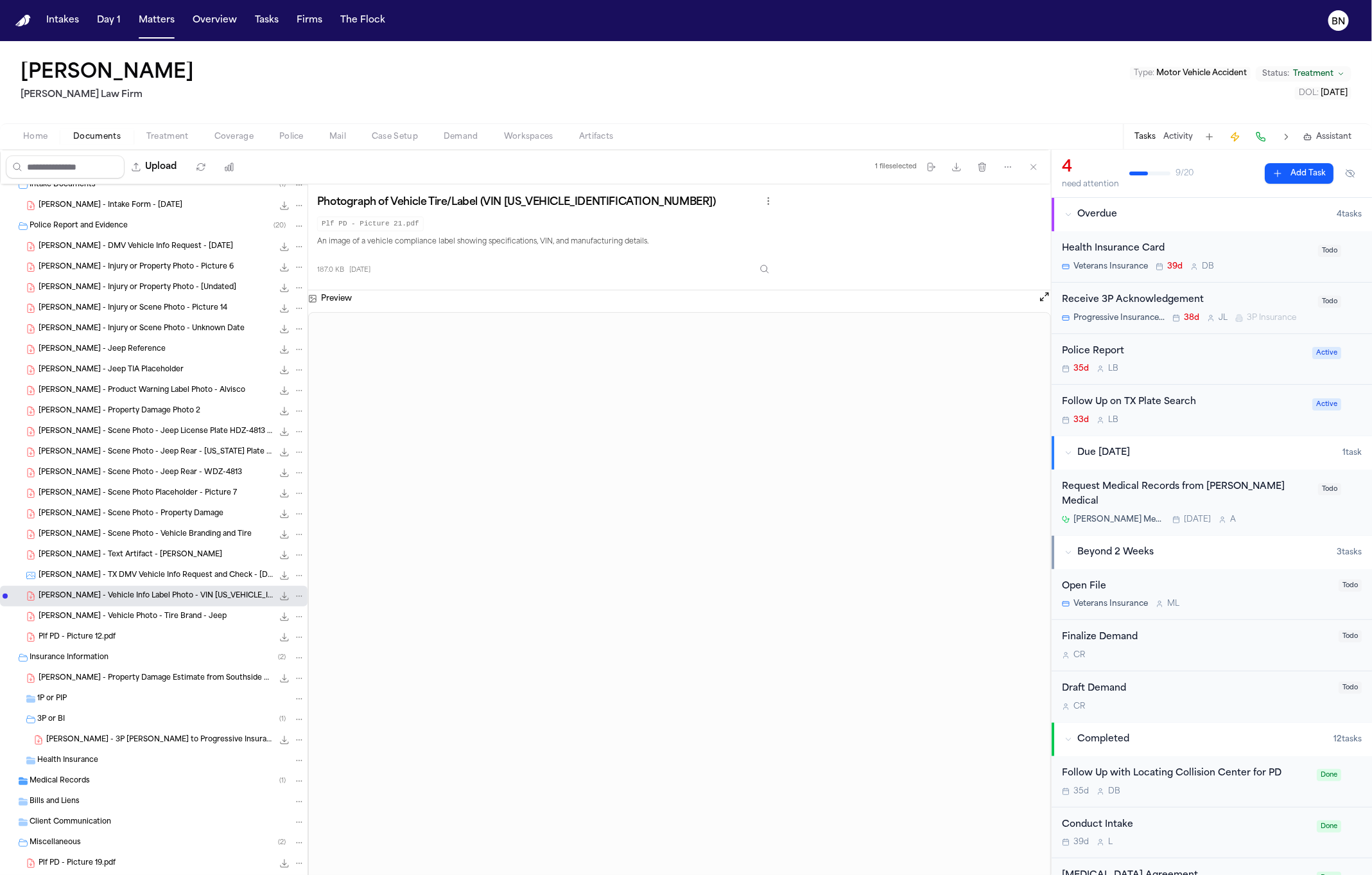
click at [139, 576] on span "J. Hickman - TX DMV Vehicle Info Request and Check - 7.11.25" at bounding box center [156, 576] width 235 height 11
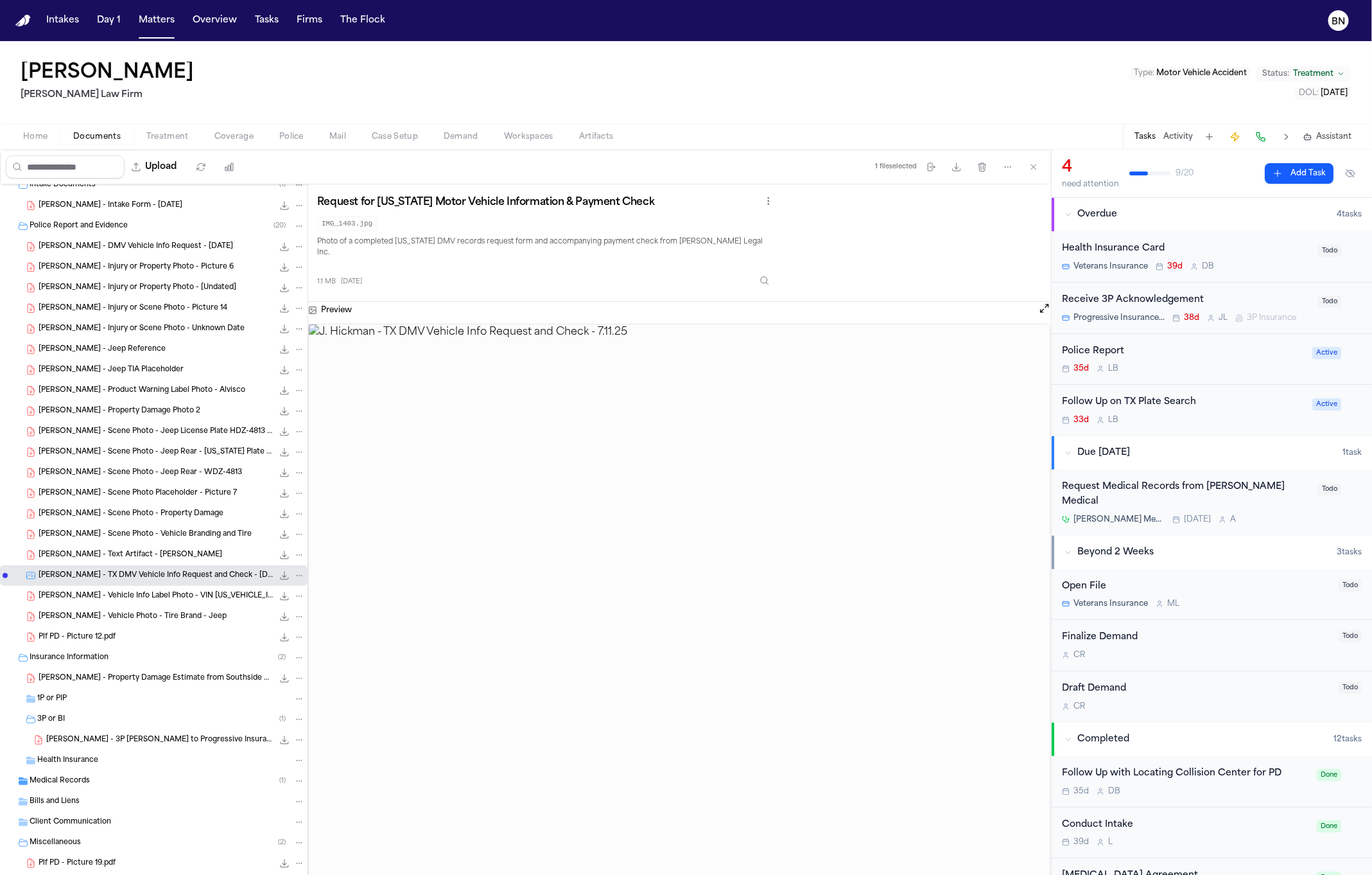
scroll to position [162, 0]
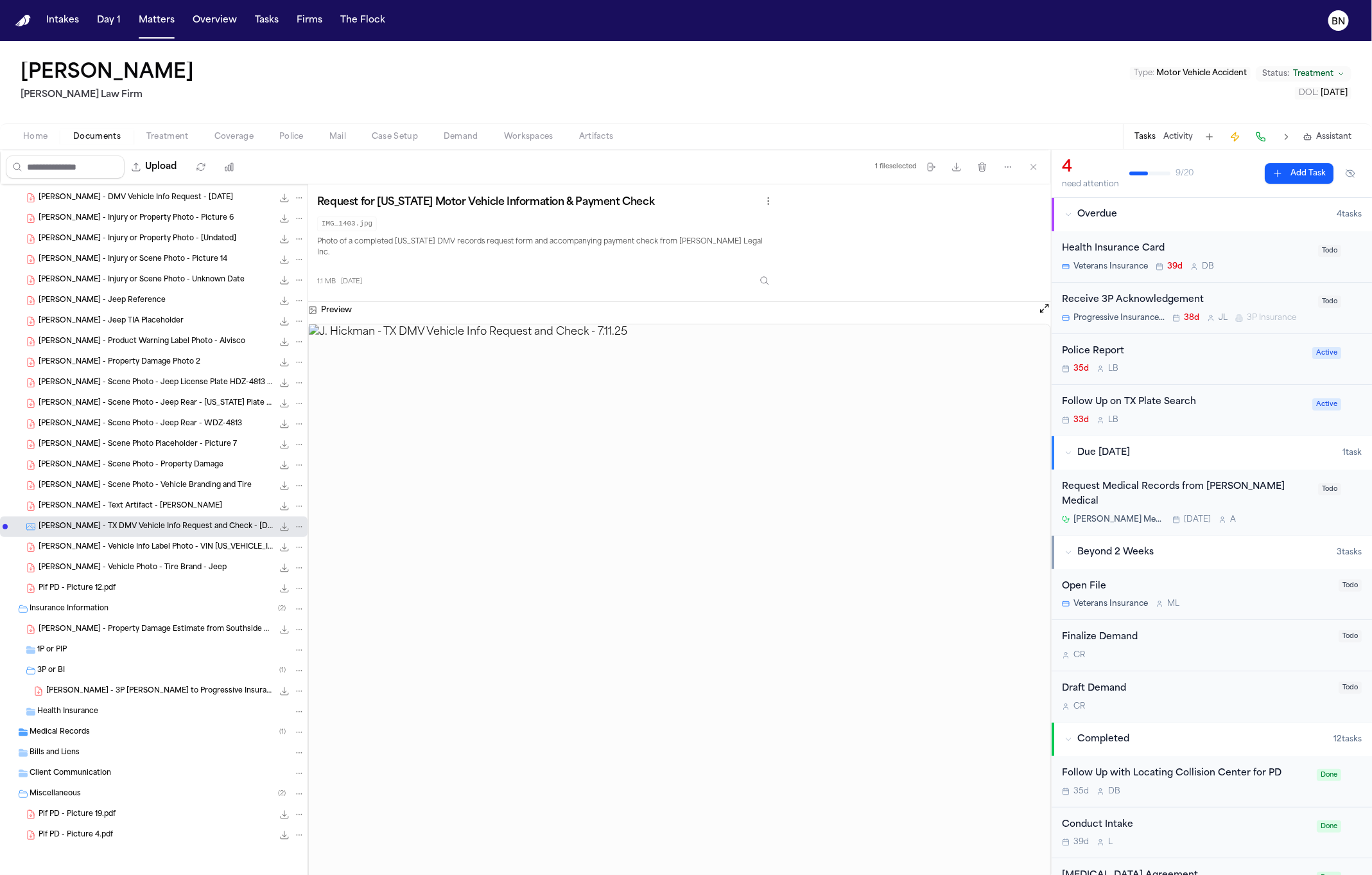
click at [133, 629] on span "J. Hickman - Property Damage Estimate from Southside Paint & Body" at bounding box center [156, 630] width 235 height 11
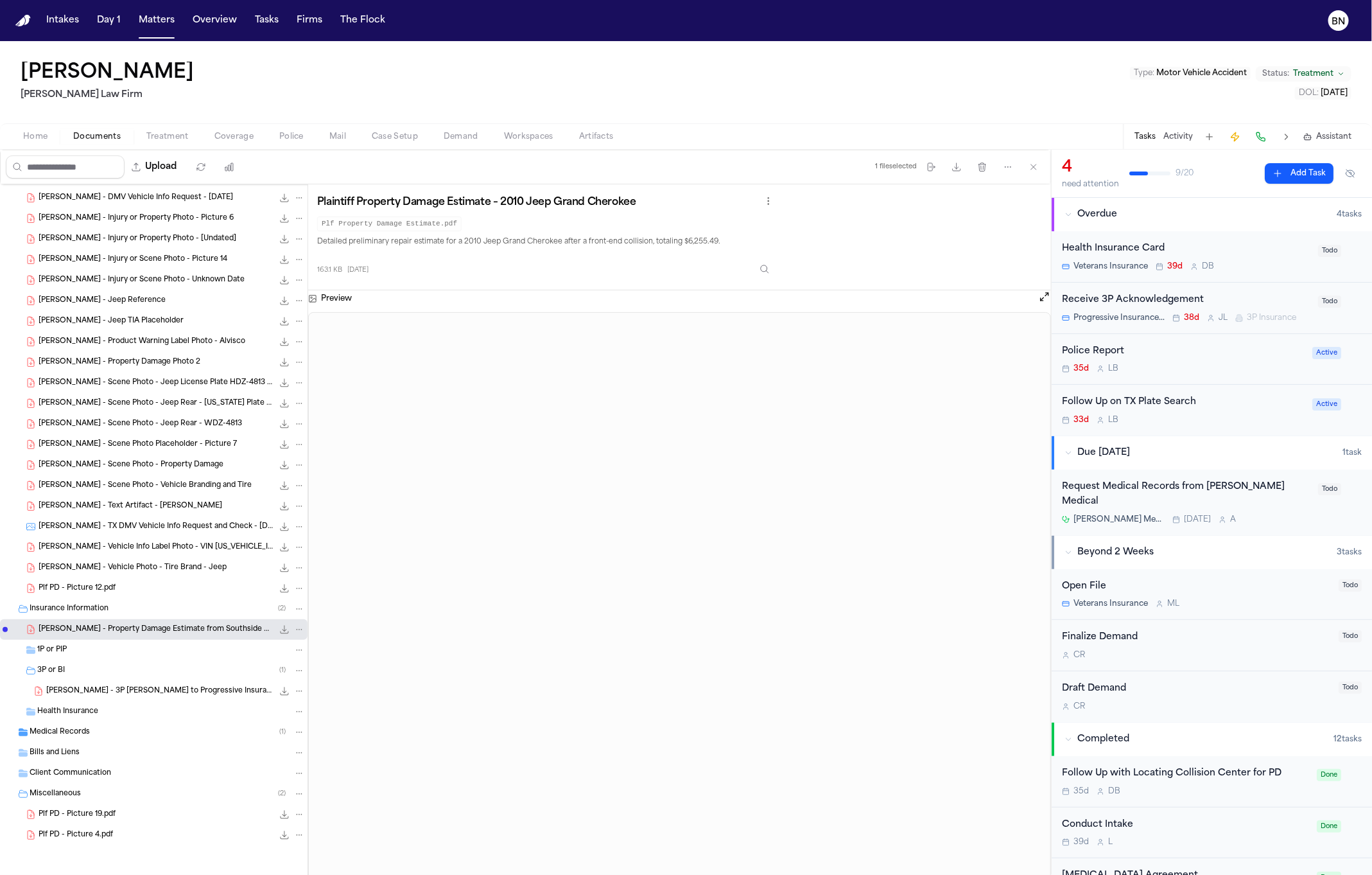
scroll to position [0, 0]
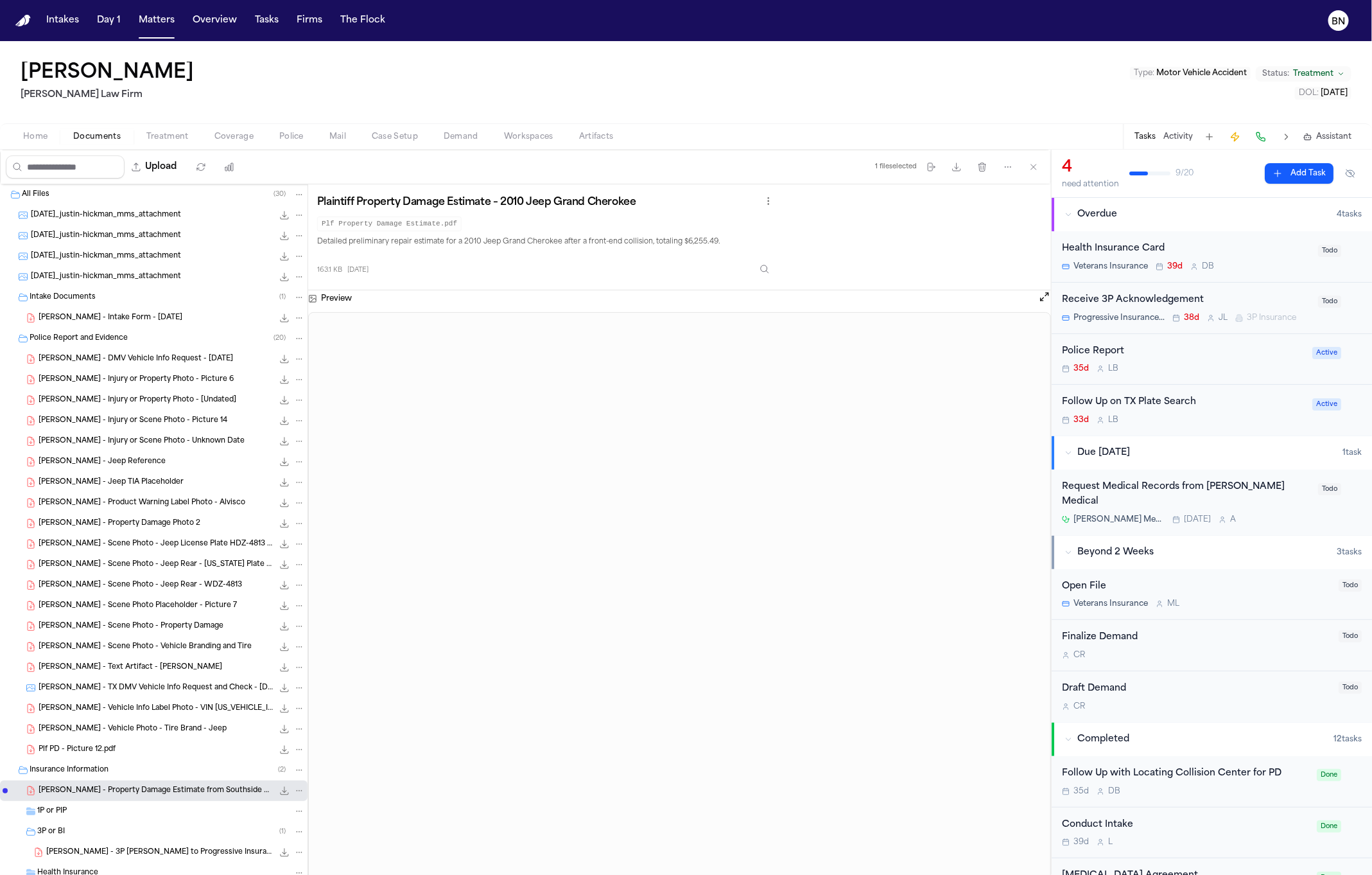
click at [115, 317] on span "J. Hickman - Intake Form - 7.11.25" at bounding box center [110, 318] width 144 height 11
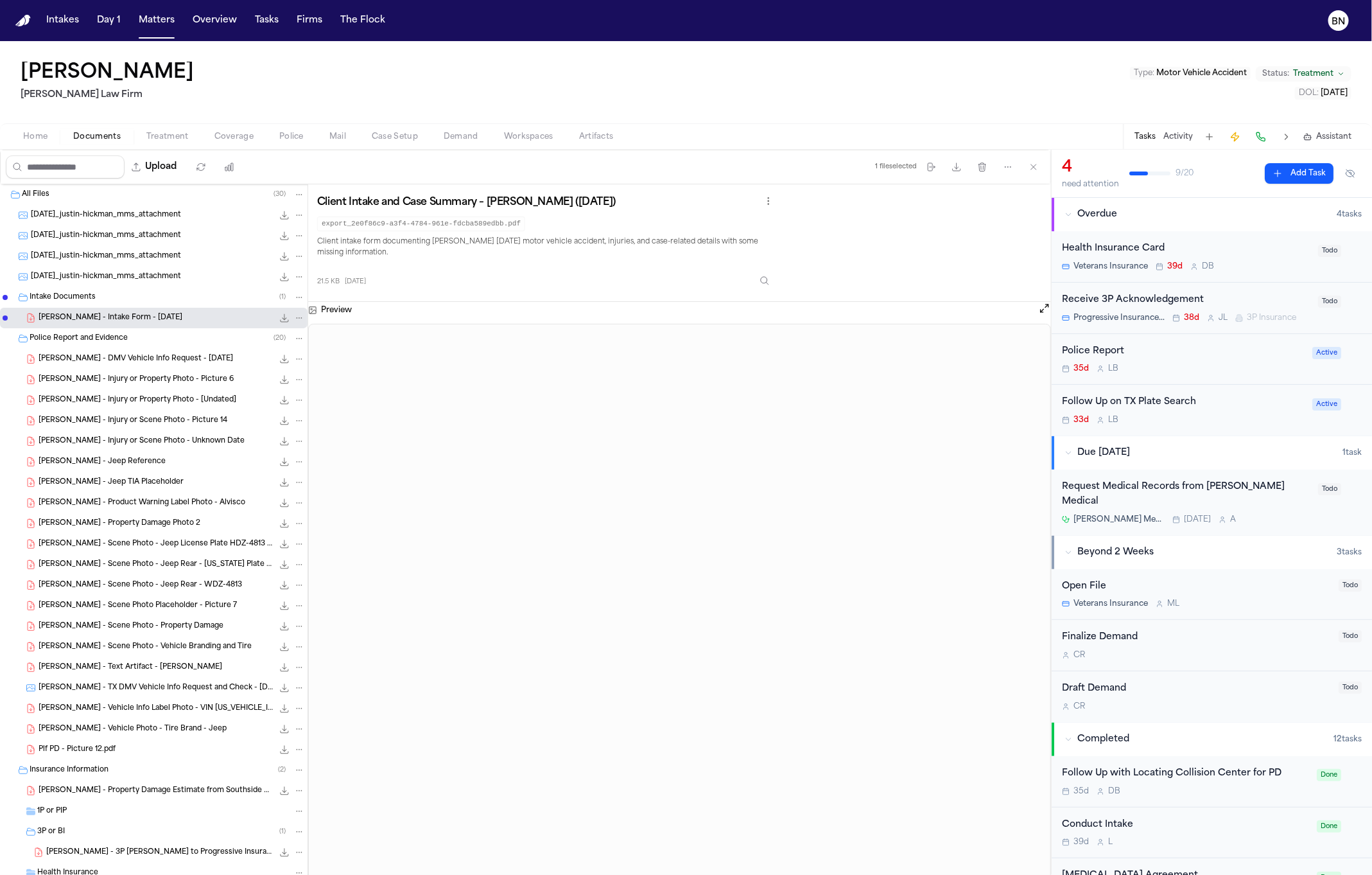
click at [115, 271] on div "2025-08-18_justin-hickman_mms_attachment 695.3 KB • JPG" at bounding box center [168, 277] width 274 height 13
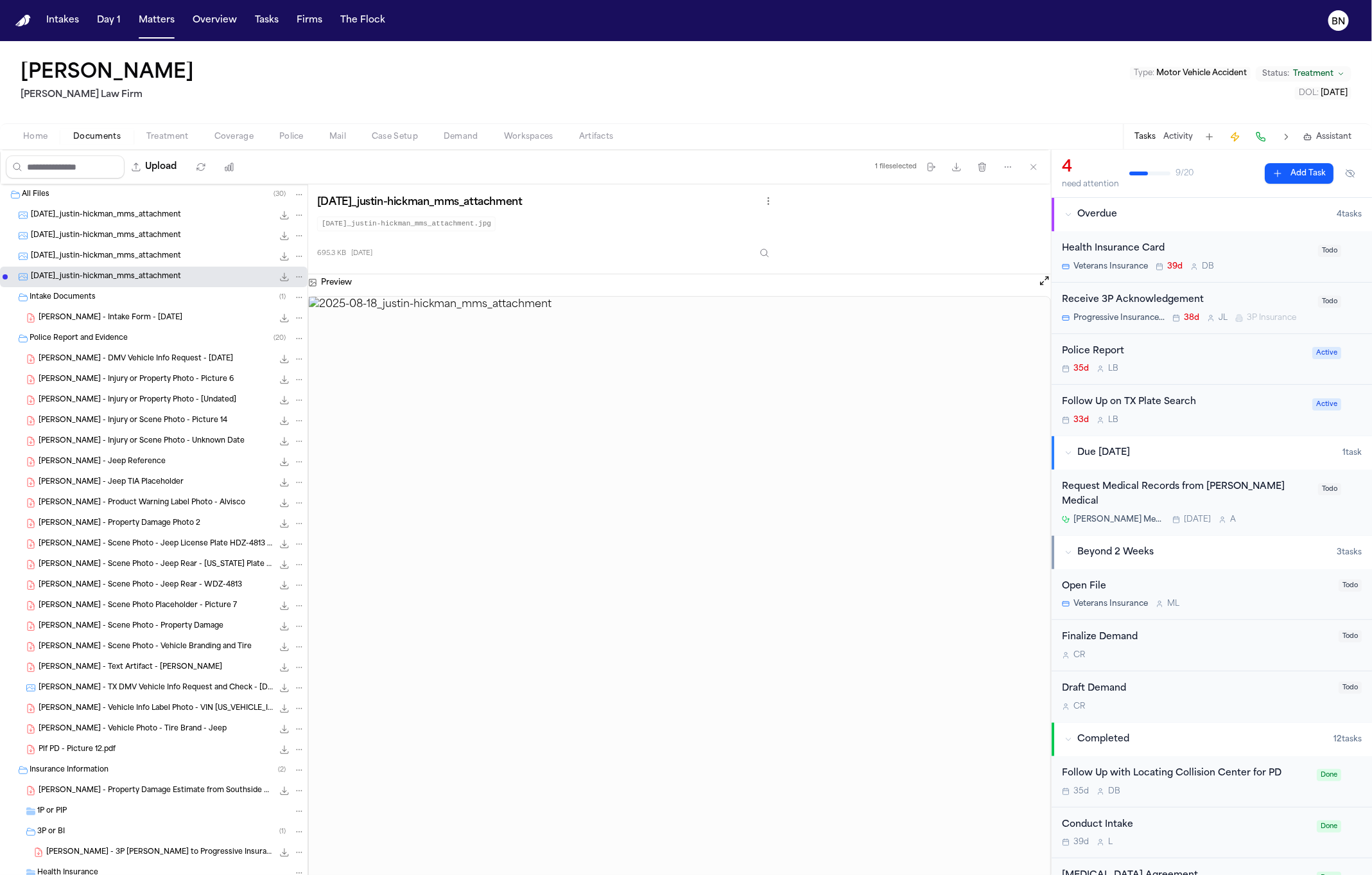
click at [116, 316] on span "J. Hickman - Intake Form - 7.11.25" at bounding box center [110, 318] width 144 height 11
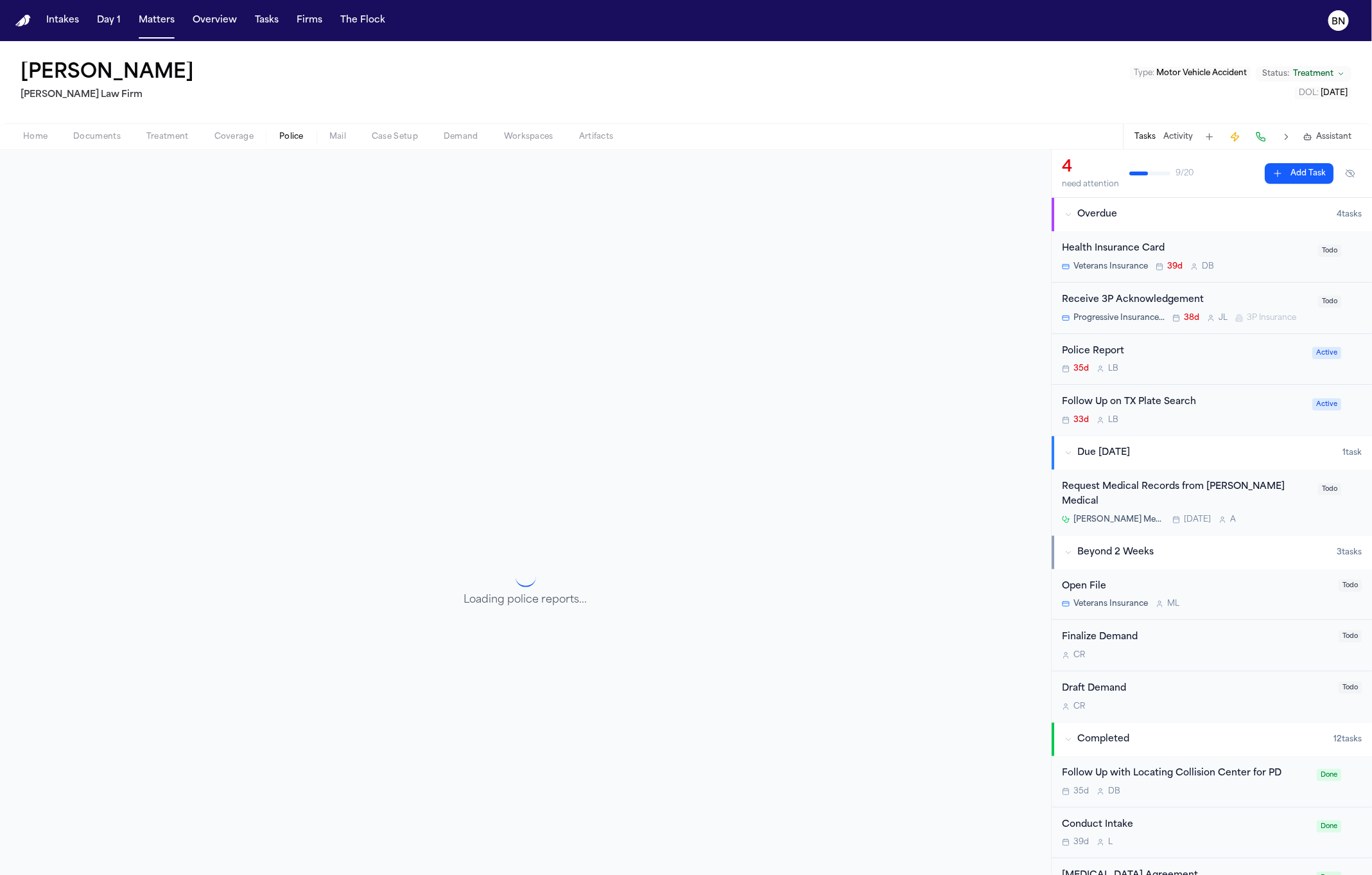
click at [283, 134] on span "Police" at bounding box center [291, 136] width 24 height 10
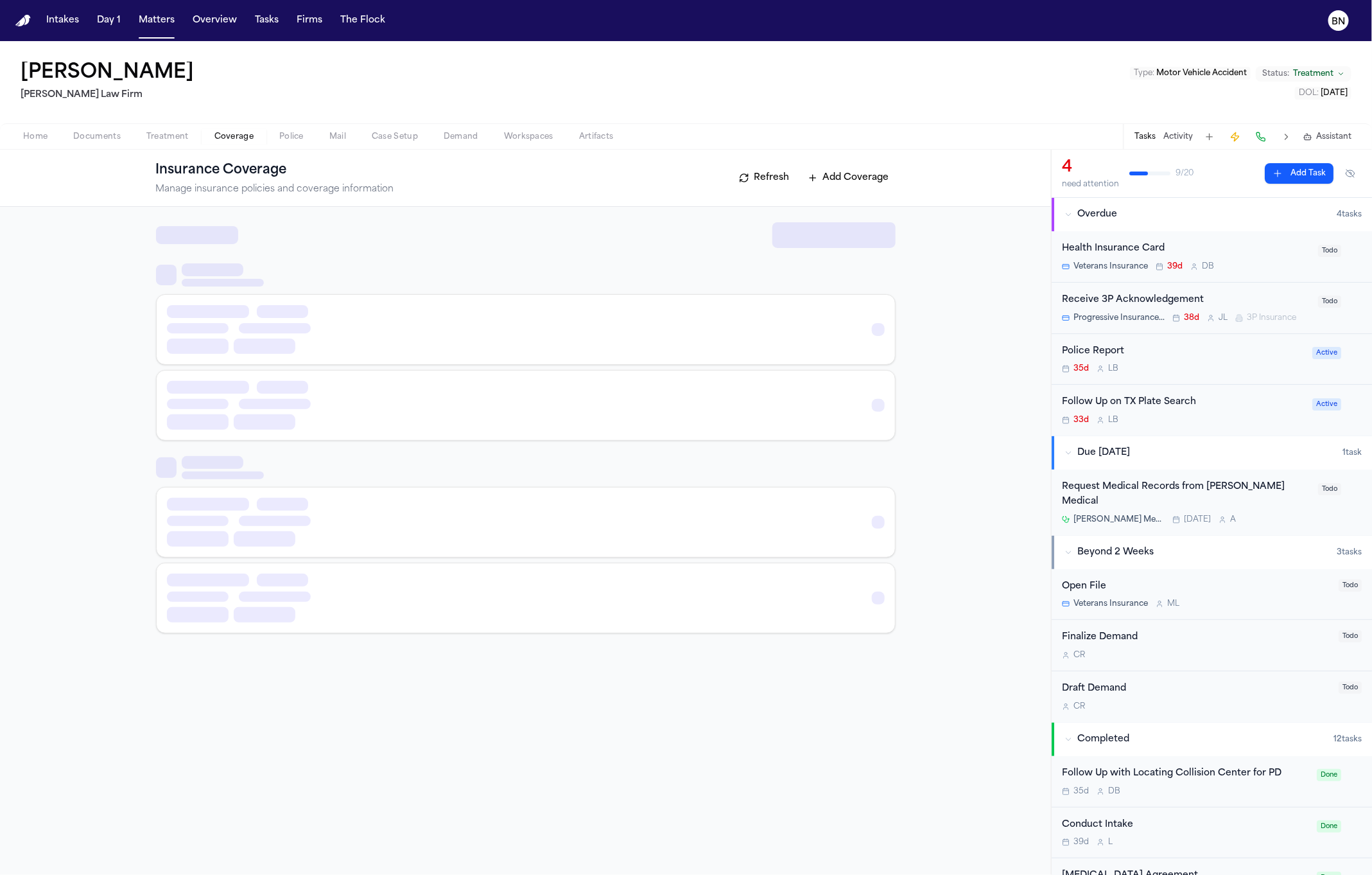
click at [239, 132] on span "Coverage" at bounding box center [234, 136] width 39 height 10
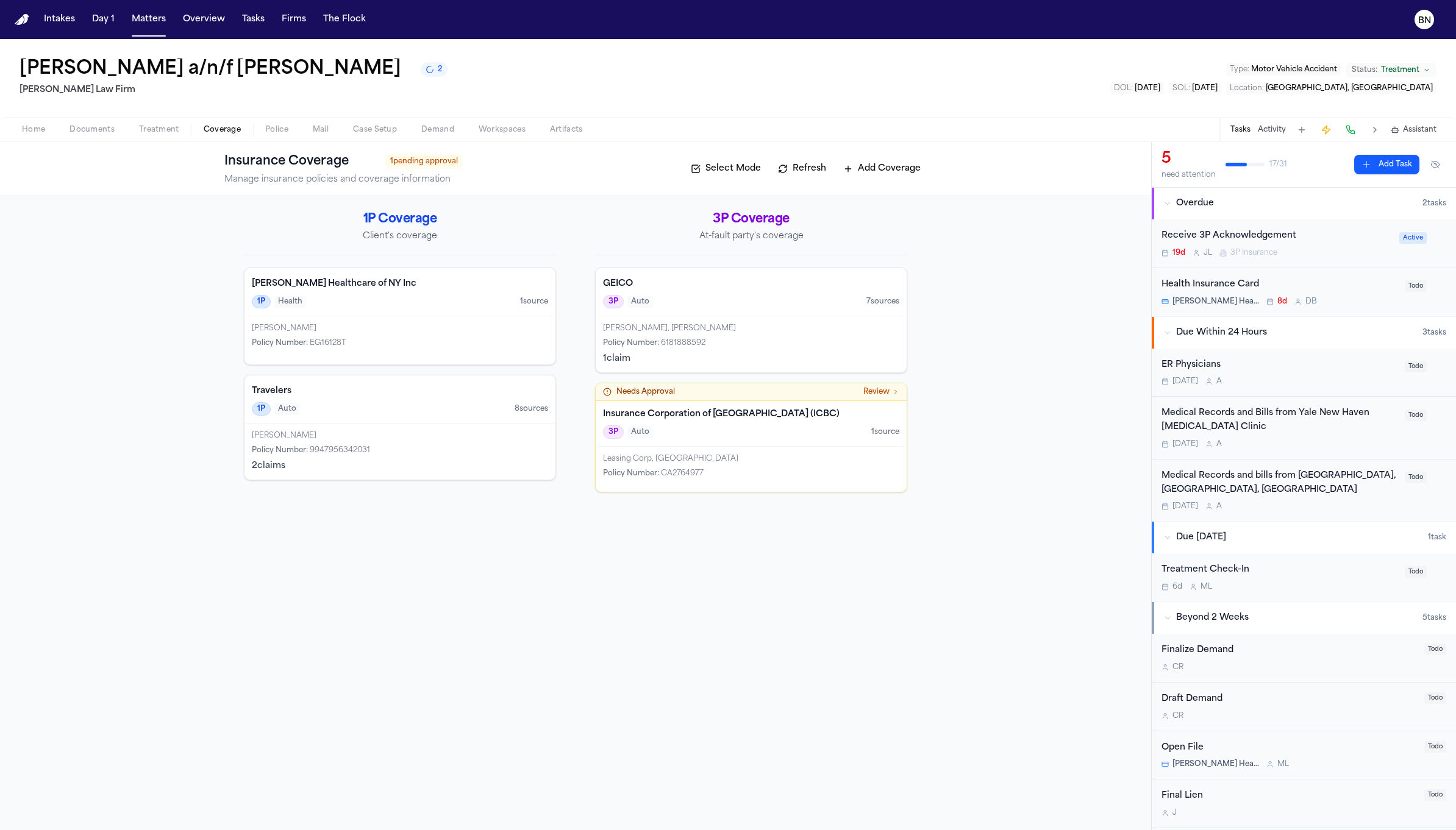
click at [447, 77] on button "2" at bounding box center [434, 69] width 27 height 15
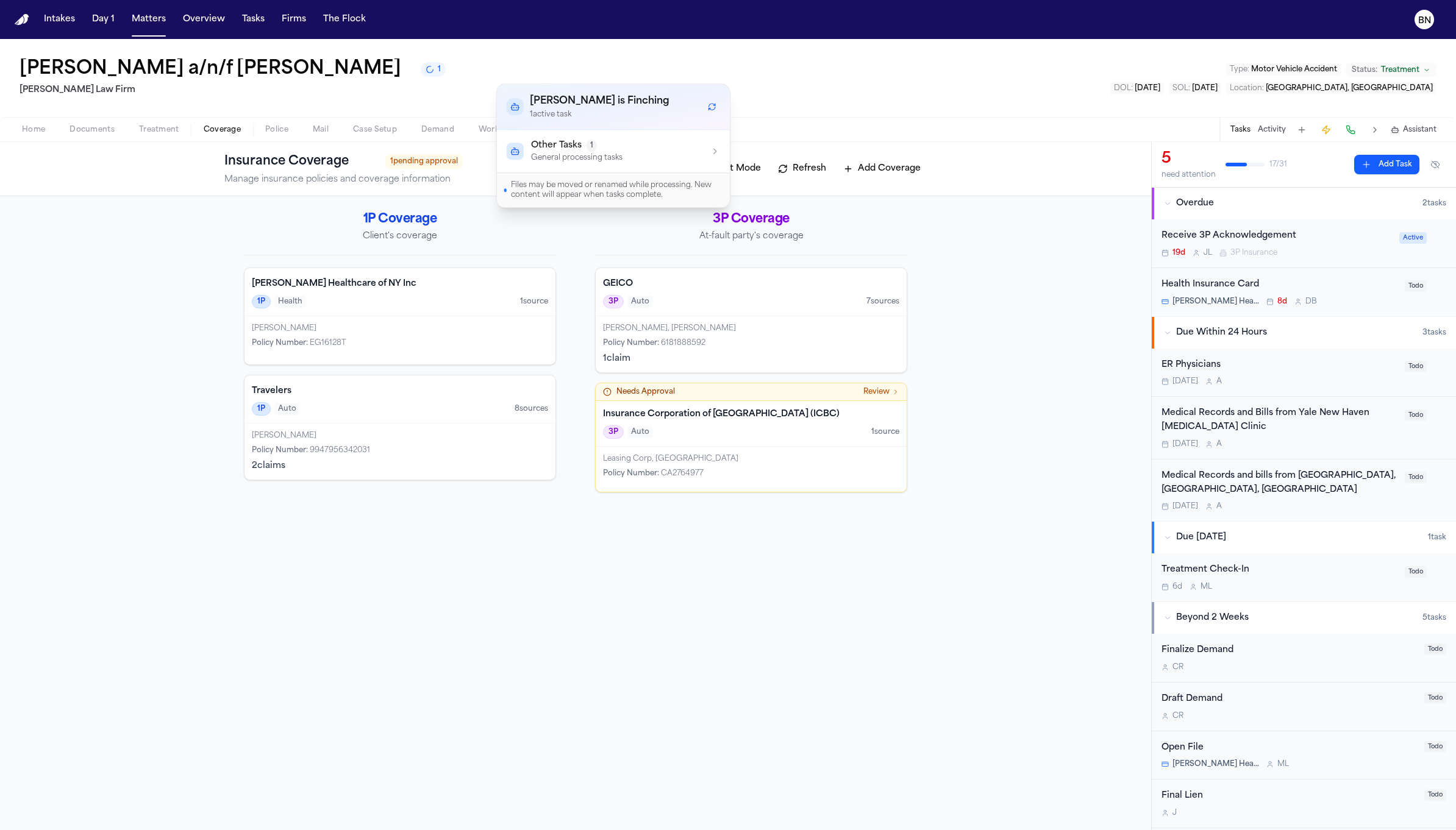
click at [632, 156] on div "Other Tasks 1 General processing tasks" at bounding box center [613, 151] width 213 height 23
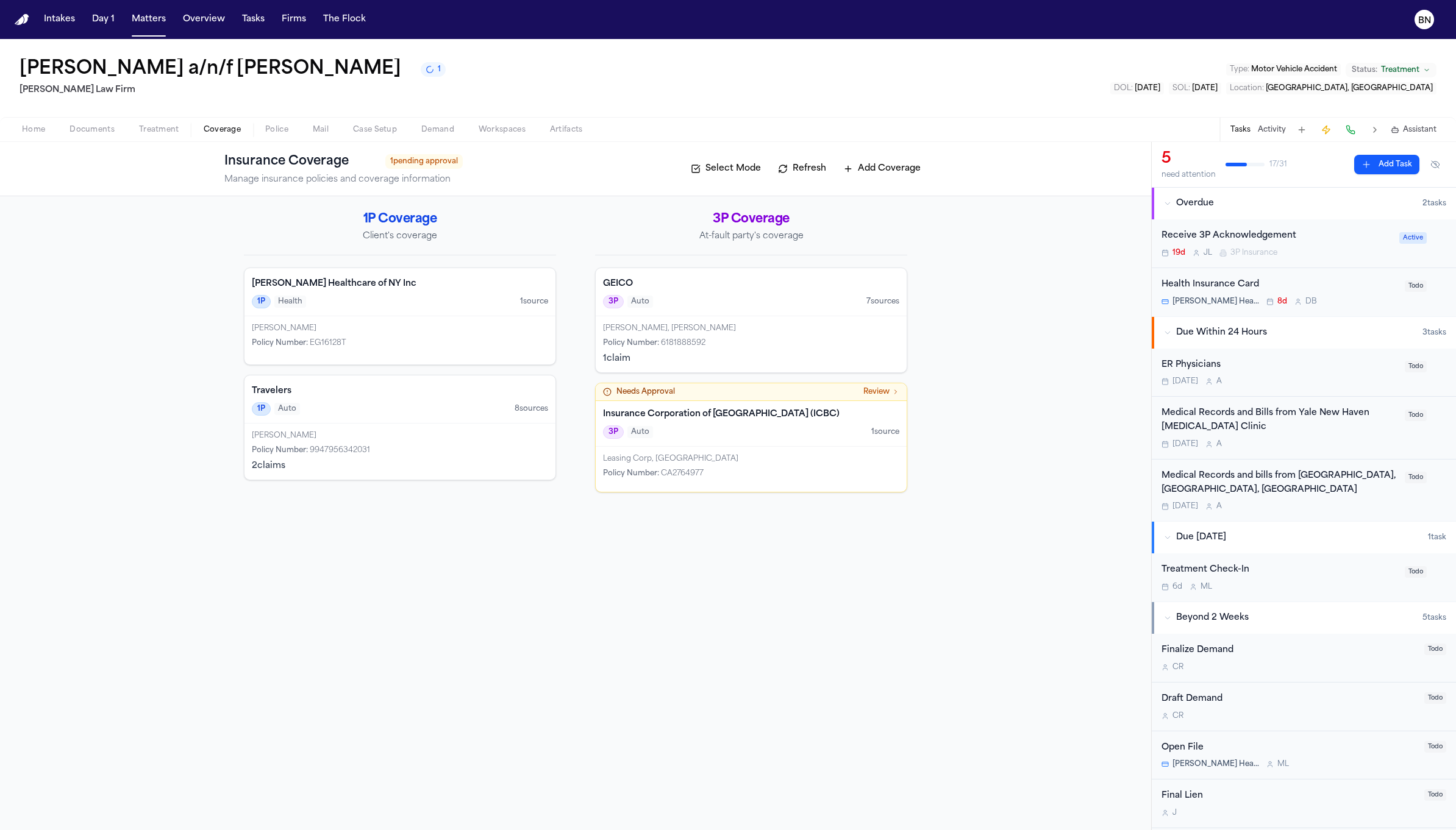
click at [740, 81] on div "[PERSON_NAME] a/n/f [PERSON_NAME] 1 [PERSON_NAME] Law Firm Type : Motor Vehicle…" at bounding box center [728, 78] width 1456 height 78
click at [446, 77] on button "1" at bounding box center [433, 69] width 25 height 15
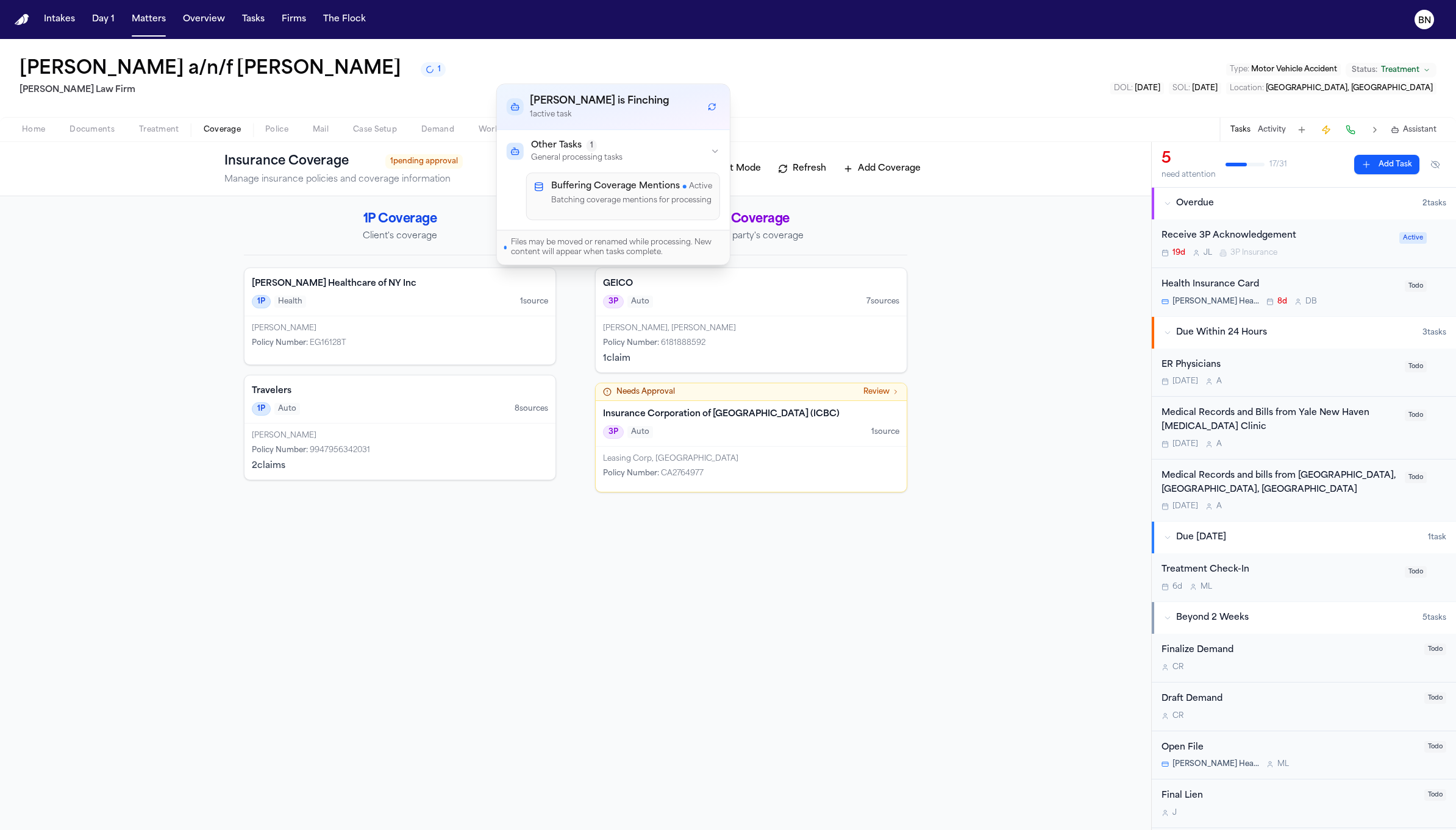
click at [573, 104] on h3 "[PERSON_NAME] is Finching" at bounding box center [599, 101] width 140 height 15
click at [573, 105] on h3 "[PERSON_NAME] is Finching" at bounding box center [599, 101] width 140 height 15
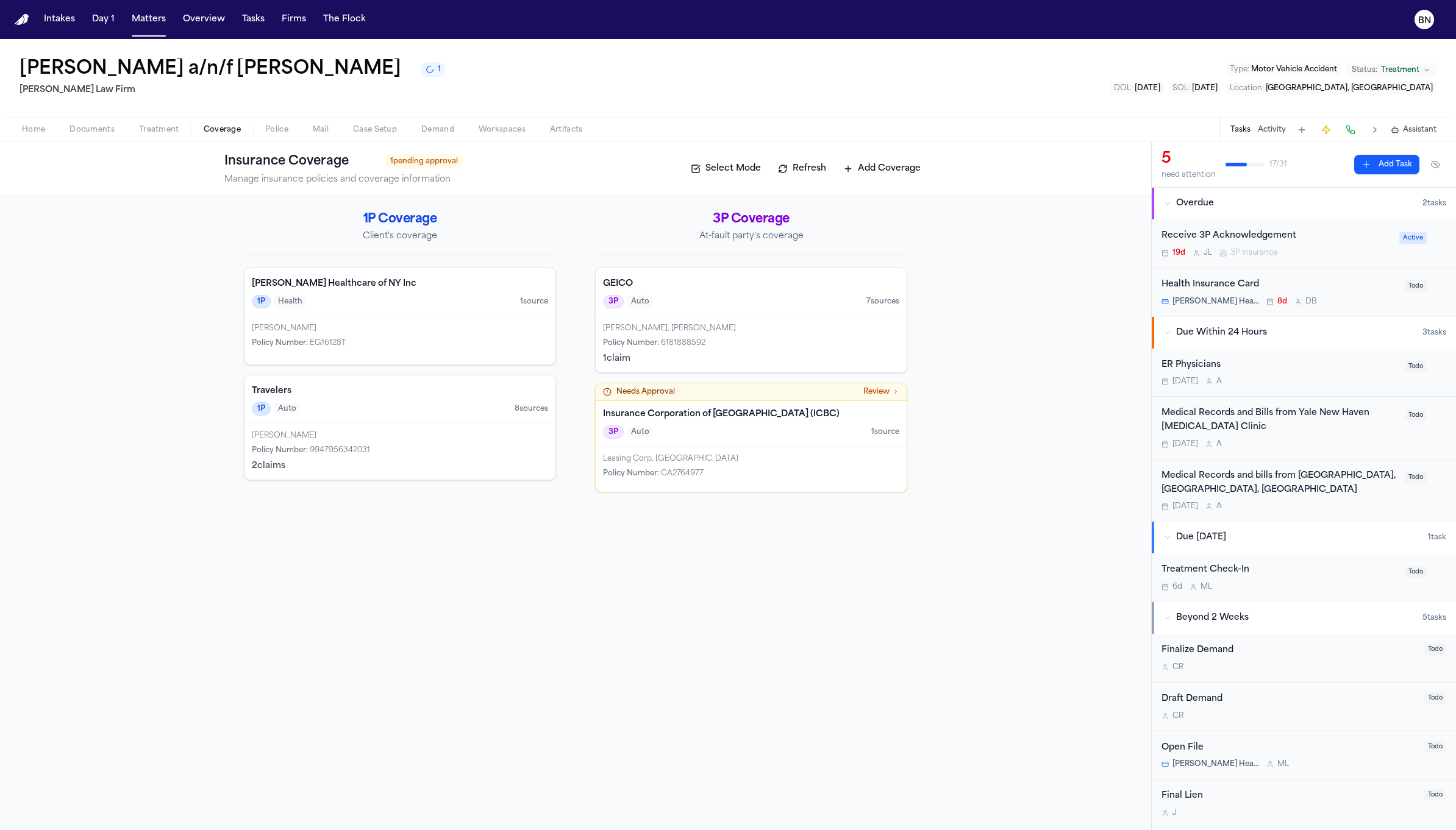
click at [588, 71] on div "[PERSON_NAME] a/n/f [PERSON_NAME] 1 [PERSON_NAME] Law Firm Type : Motor Vehicle…" at bounding box center [728, 78] width 1456 height 78
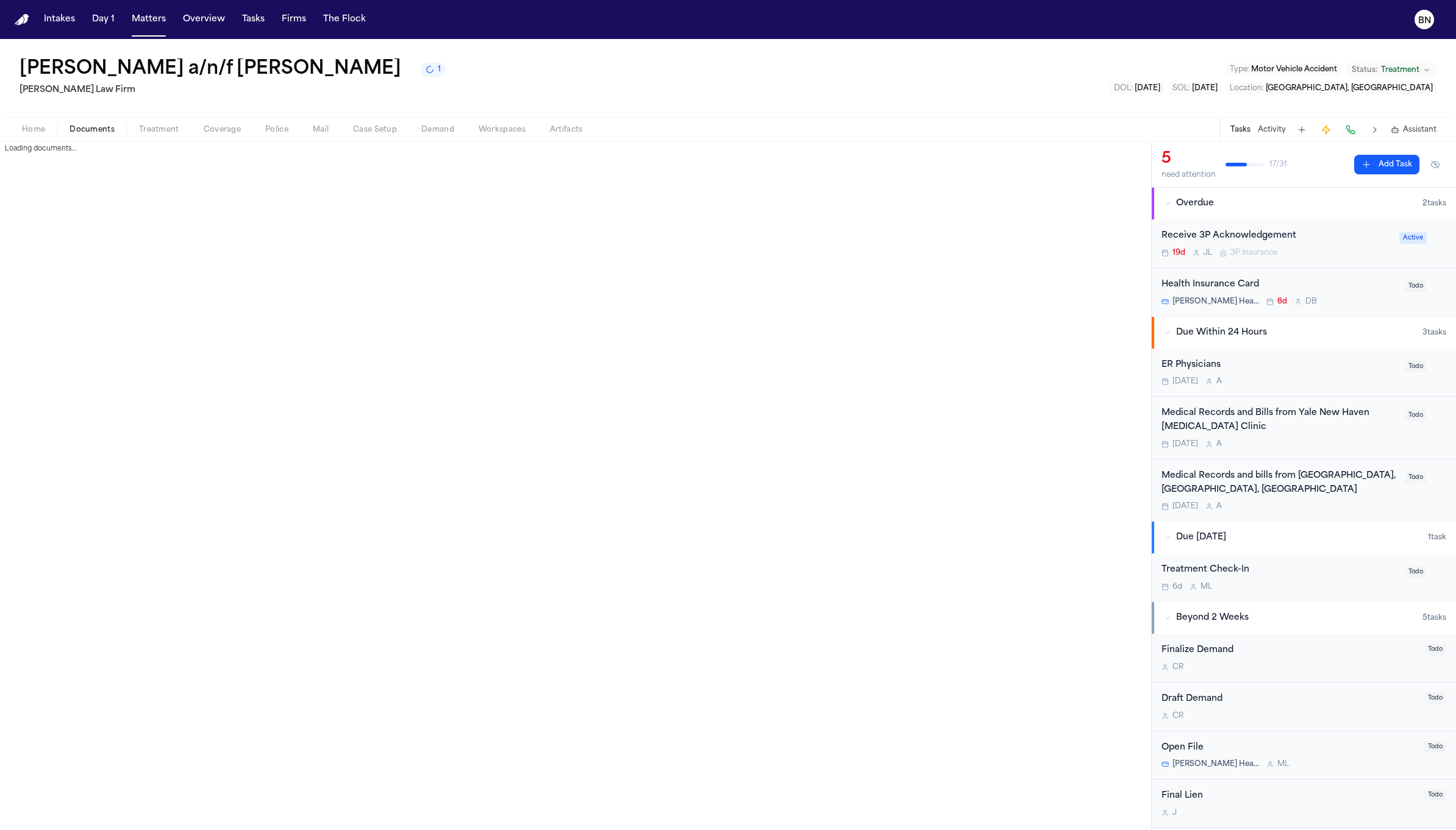
click at [78, 129] on span "Documents" at bounding box center [92, 129] width 45 height 9
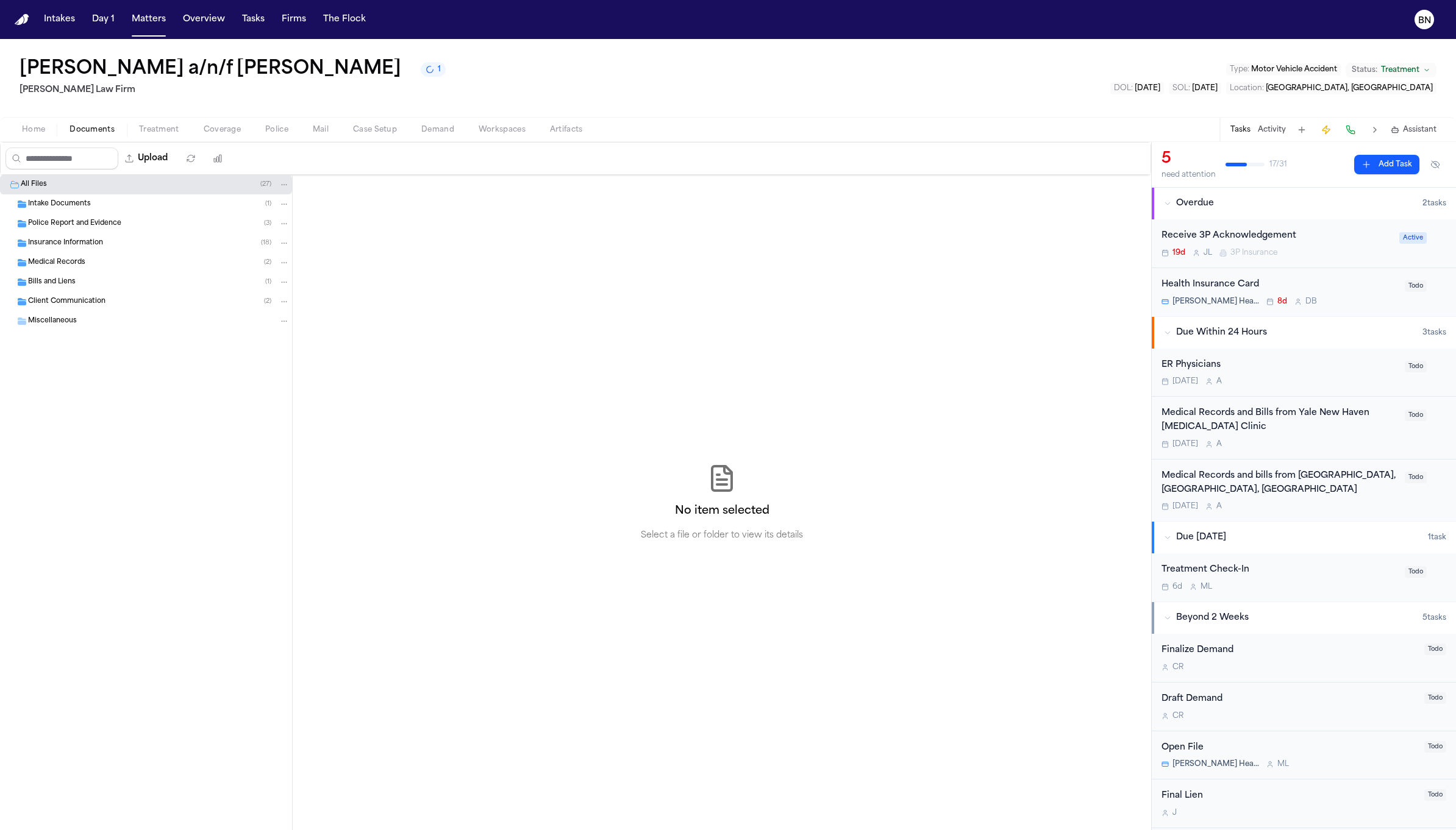
click at [147, 241] on div "Insurance Information ( 18 )" at bounding box center [159, 242] width 261 height 11
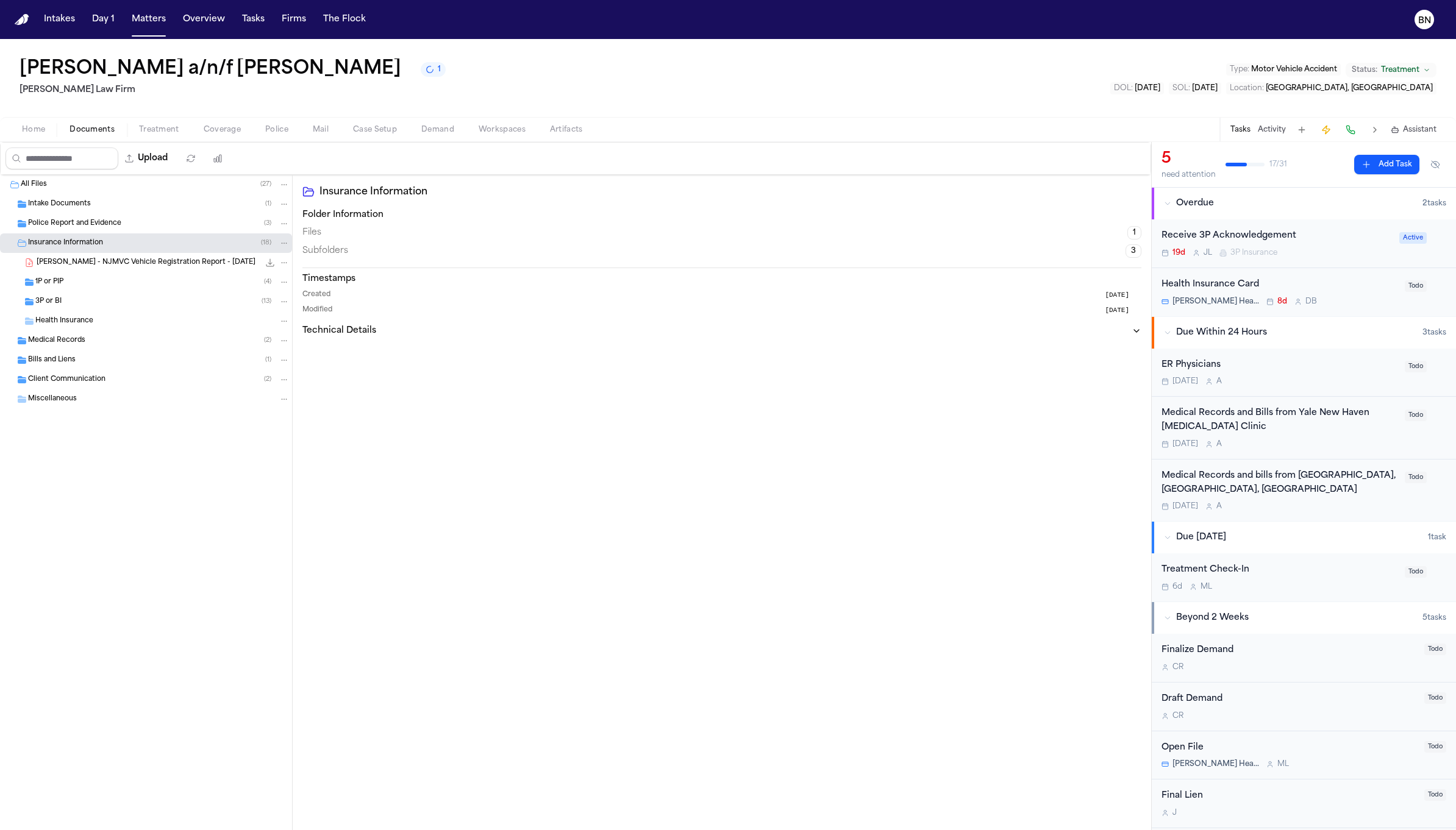
click at [151, 258] on span "[PERSON_NAME] - NJMVC Vehicle Registration Report - [DATE]" at bounding box center [146, 263] width 219 height 10
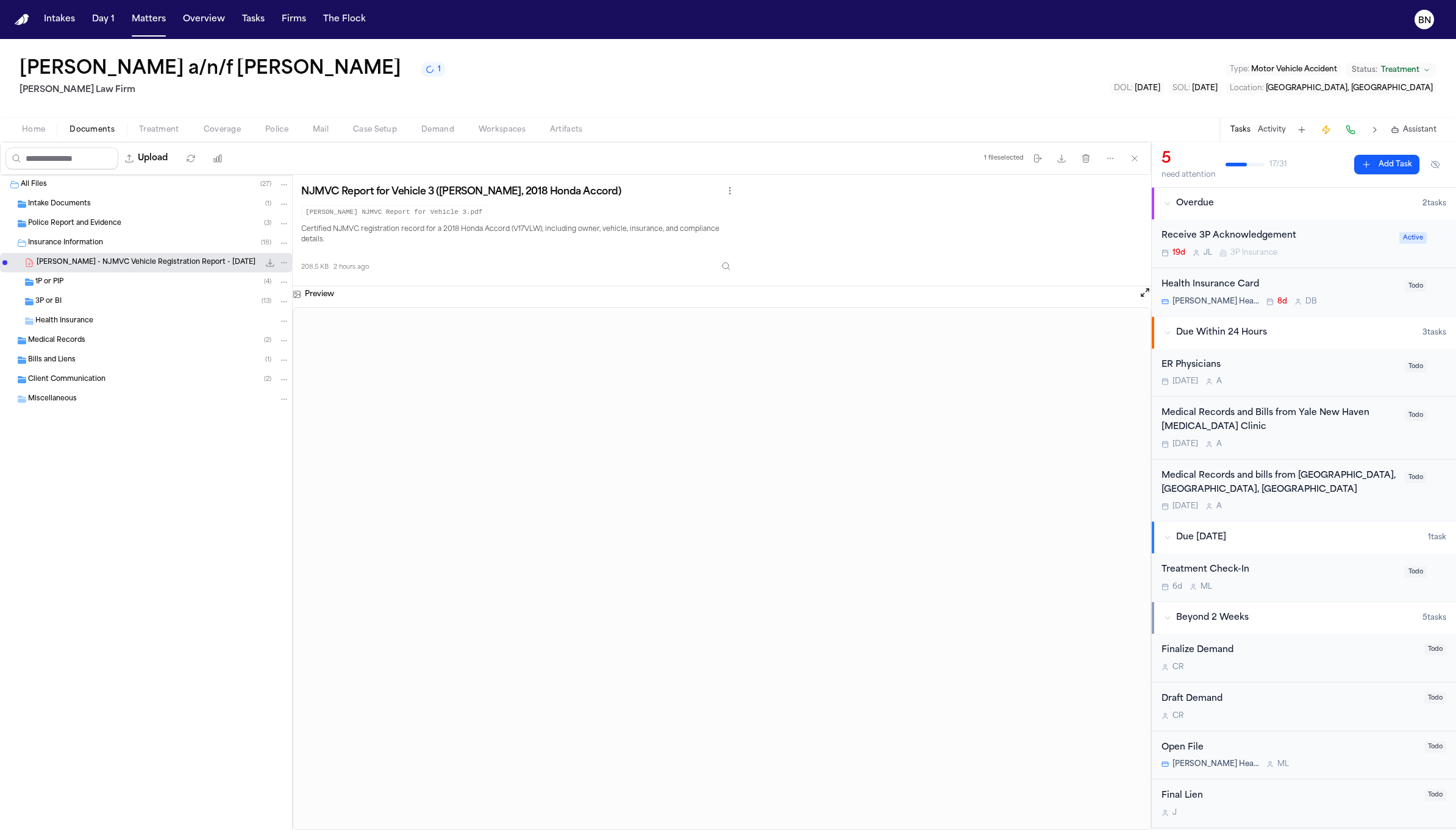
click at [374, 135] on button "Case Setup" at bounding box center [375, 129] width 69 height 15
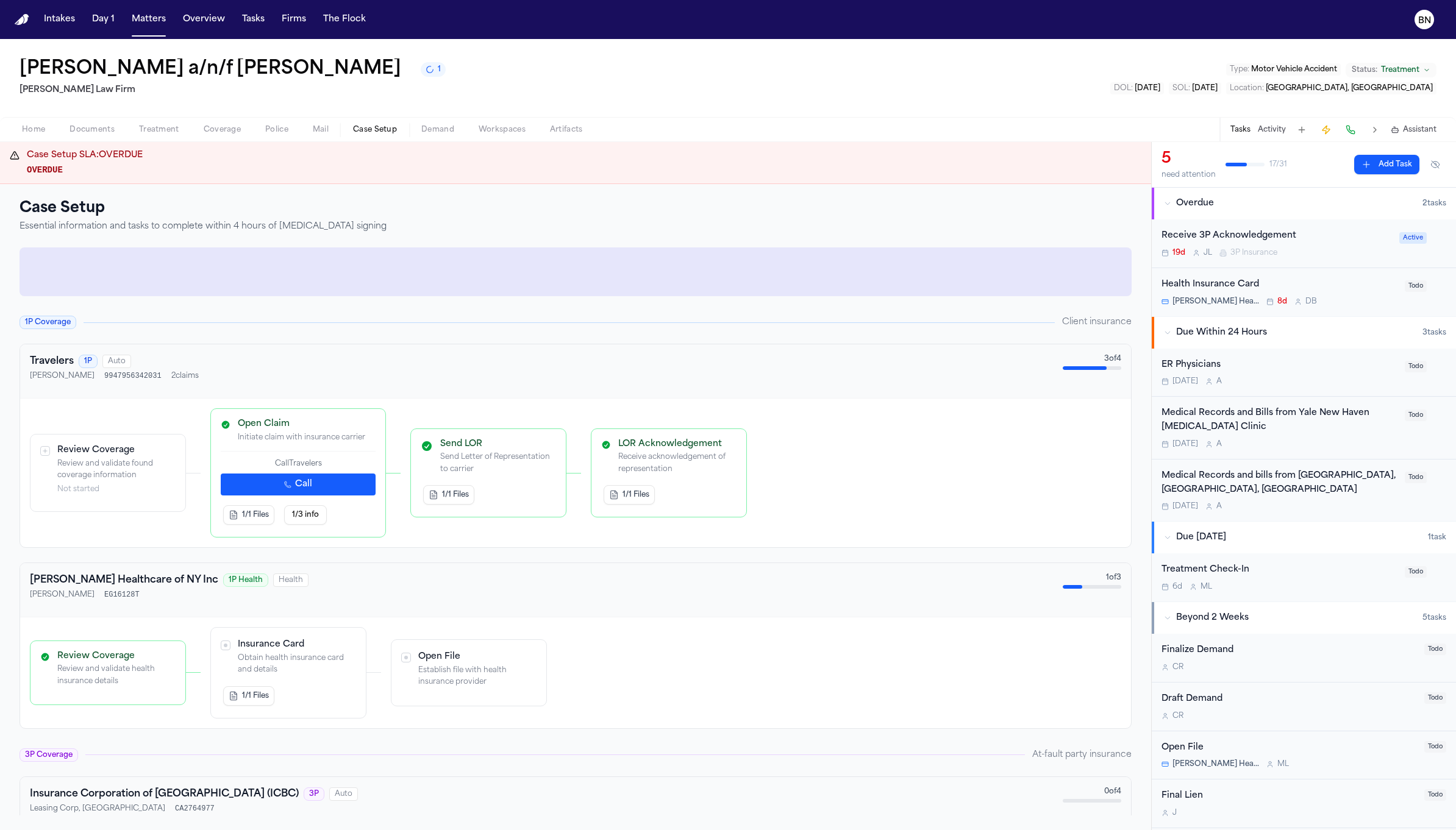
click at [221, 134] on span "Coverage" at bounding box center [222, 129] width 37 height 9
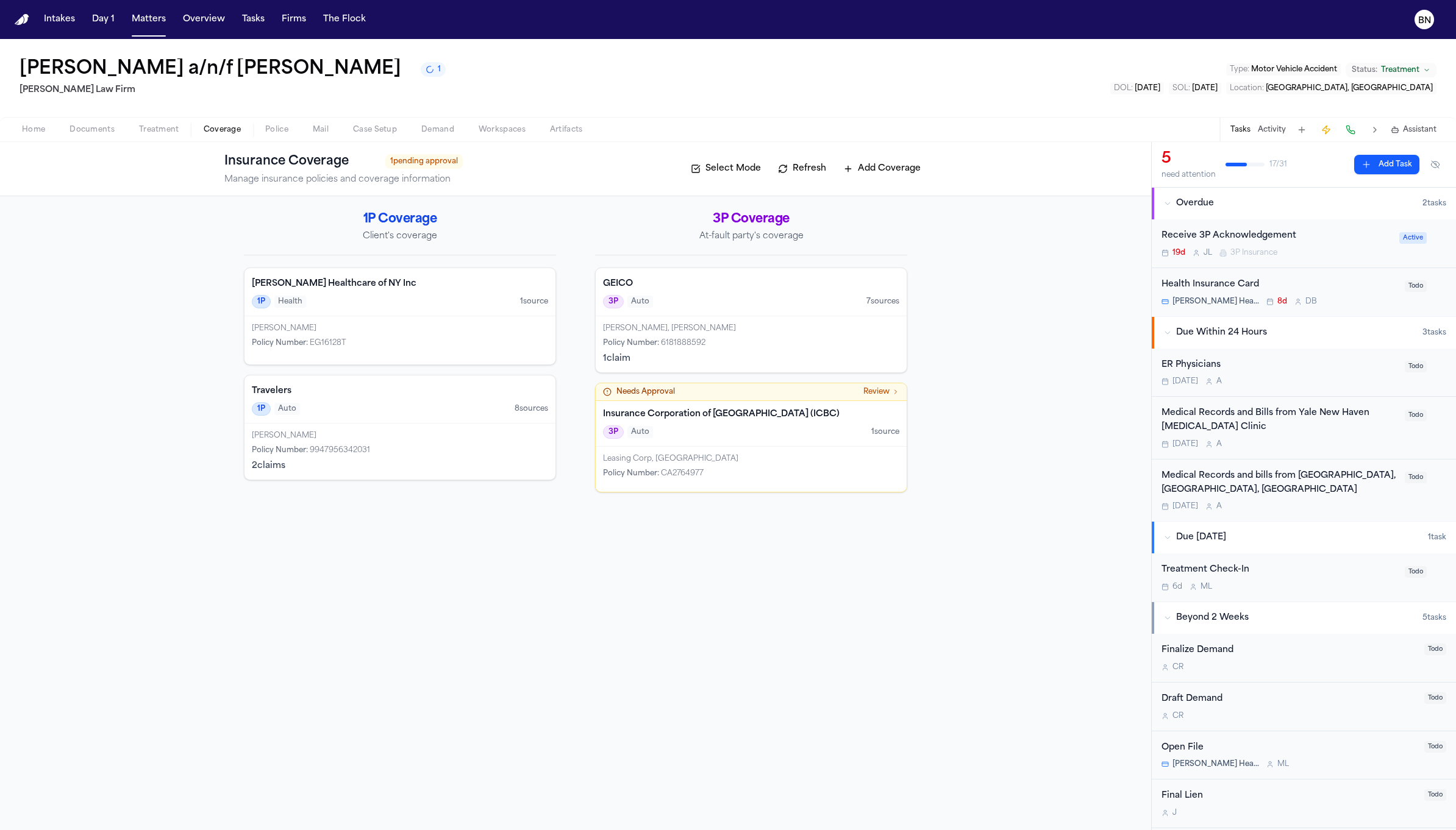
click at [796, 171] on button "Refresh" at bounding box center [802, 169] width 60 height 20
click at [816, 168] on button "Refresh" at bounding box center [802, 169] width 60 height 20
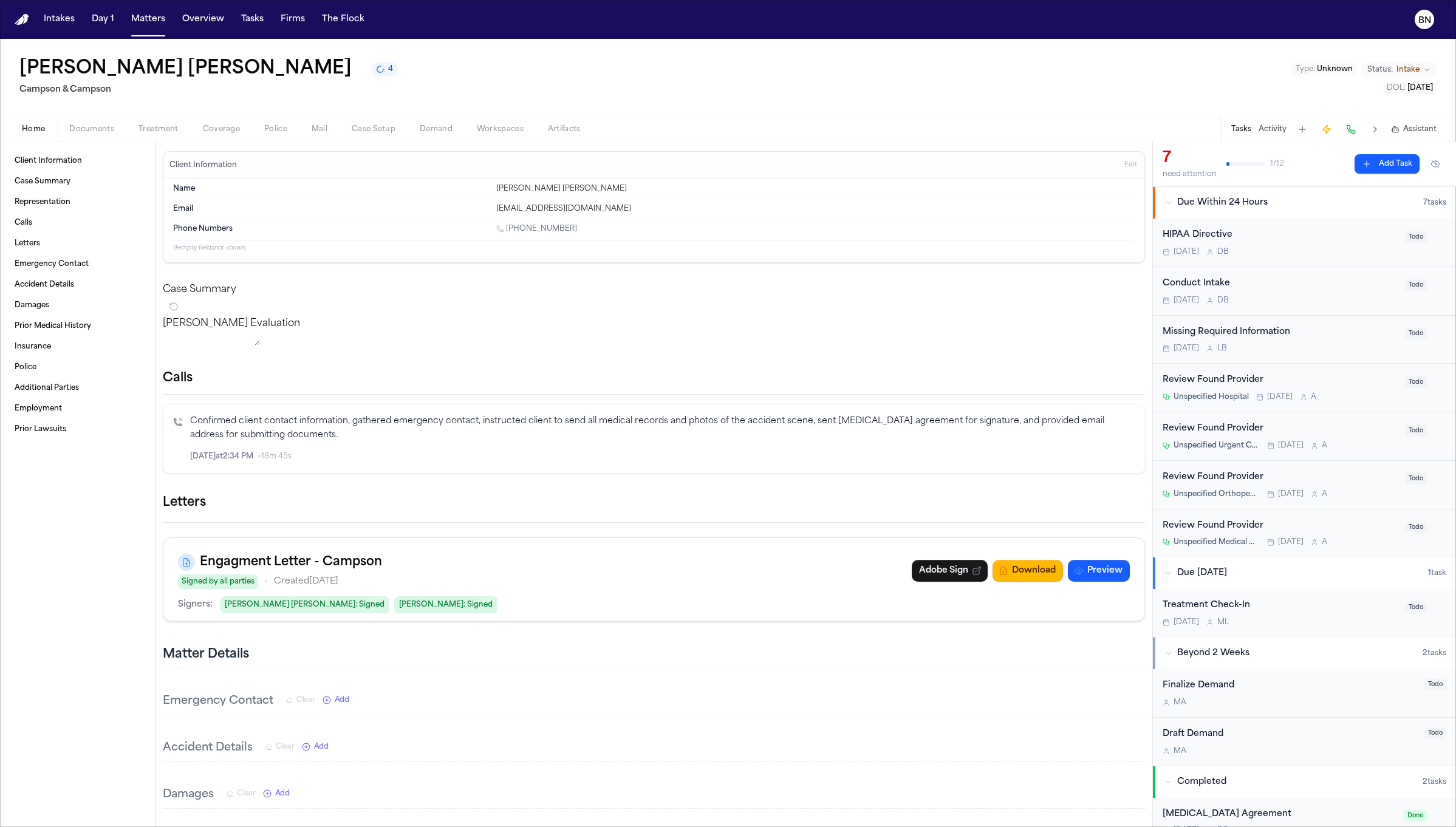
click at [1145, 503] on icon "button" at bounding box center [1145, 503] width 0 height 0
click at [666, 826] on div at bounding box center [728, 827] width 1456 height 0
click at [142, 73] on h1 "[PERSON_NAME] [PERSON_NAME]" at bounding box center [185, 69] width 332 height 22
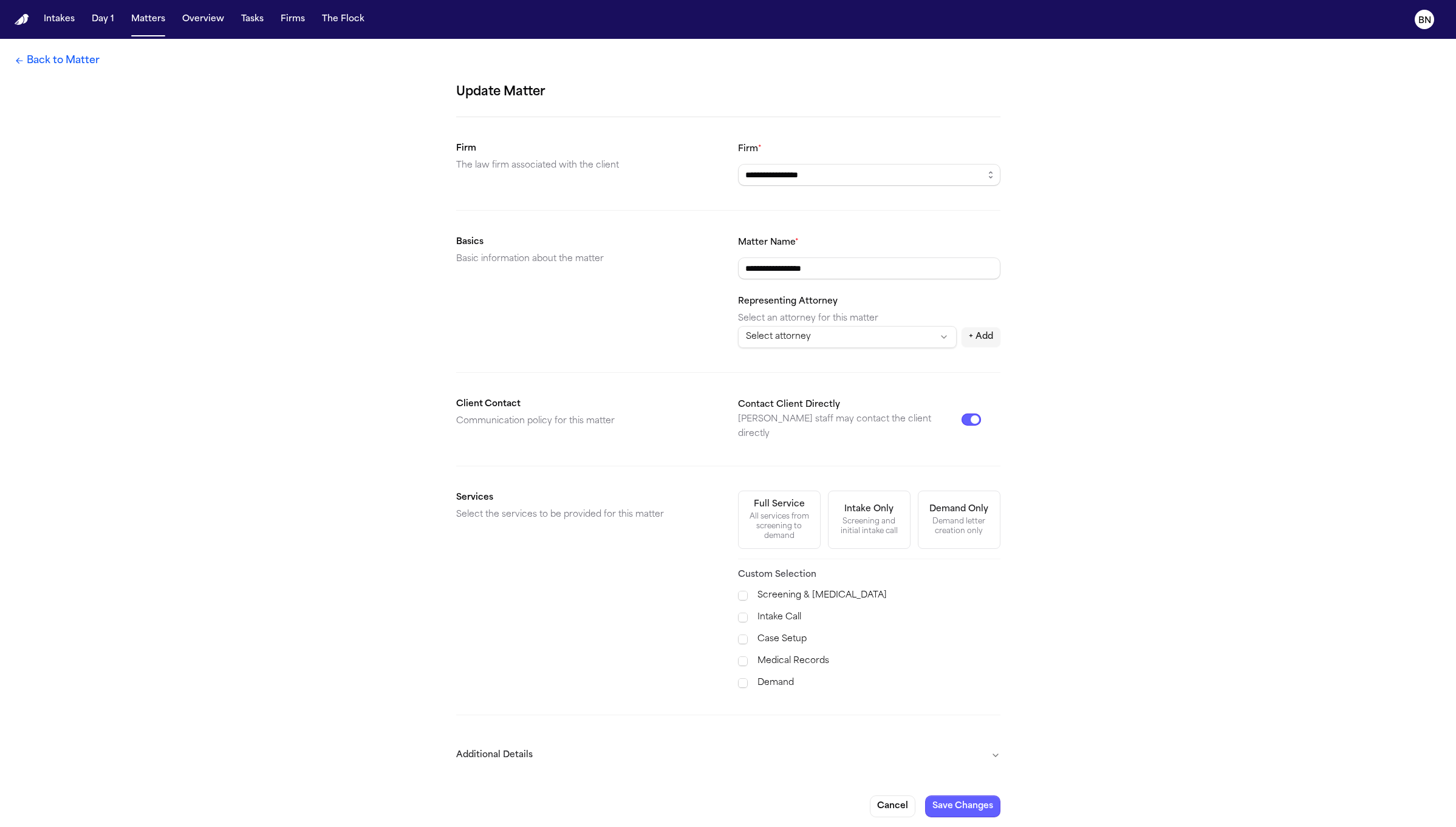
click at [845, 516] on div "Screening and initial intake call" at bounding box center [869, 526] width 67 height 20
click at [760, 610] on label "Intake Call" at bounding box center [879, 617] width 243 height 15
click at [973, 799] on button "Save Changes" at bounding box center [963, 807] width 75 height 22
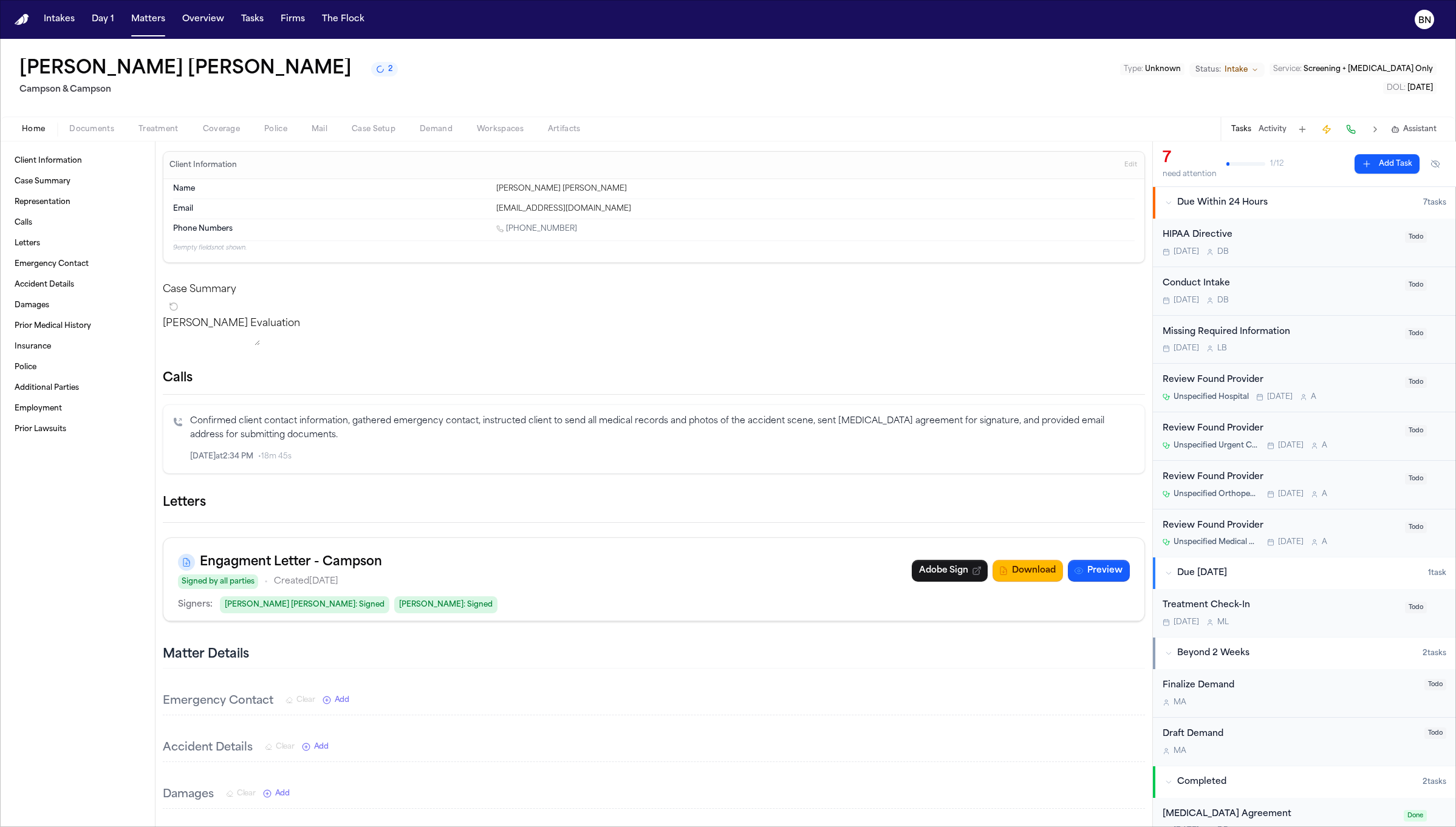
click at [1240, 281] on div "Conduct Intake" at bounding box center [1280, 283] width 235 height 14
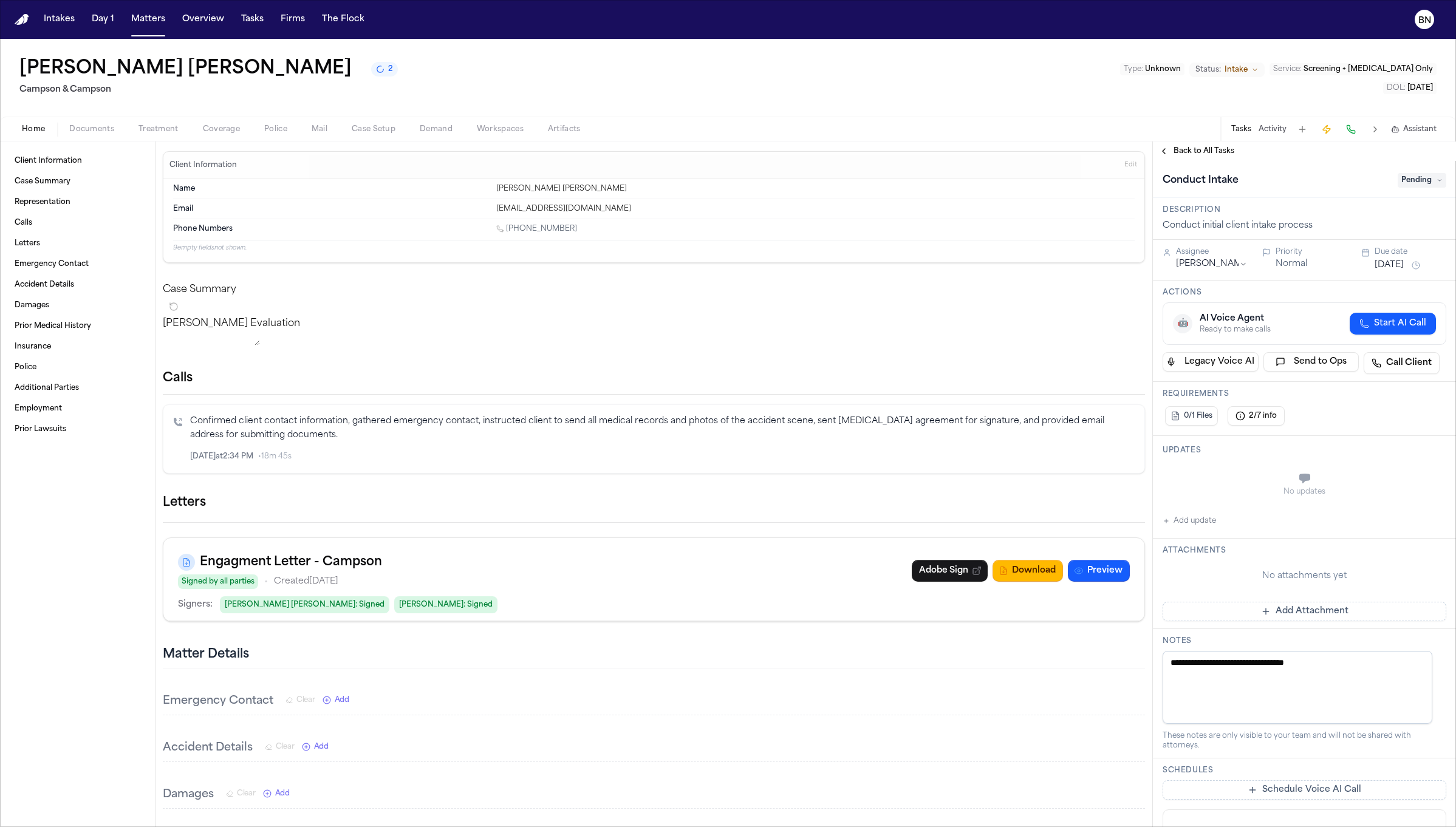
click at [1206, 158] on div "Back to All Tasks" at bounding box center [1304, 151] width 303 height 20
click at [1202, 153] on span "Back to All Tasks" at bounding box center [1204, 150] width 61 height 9
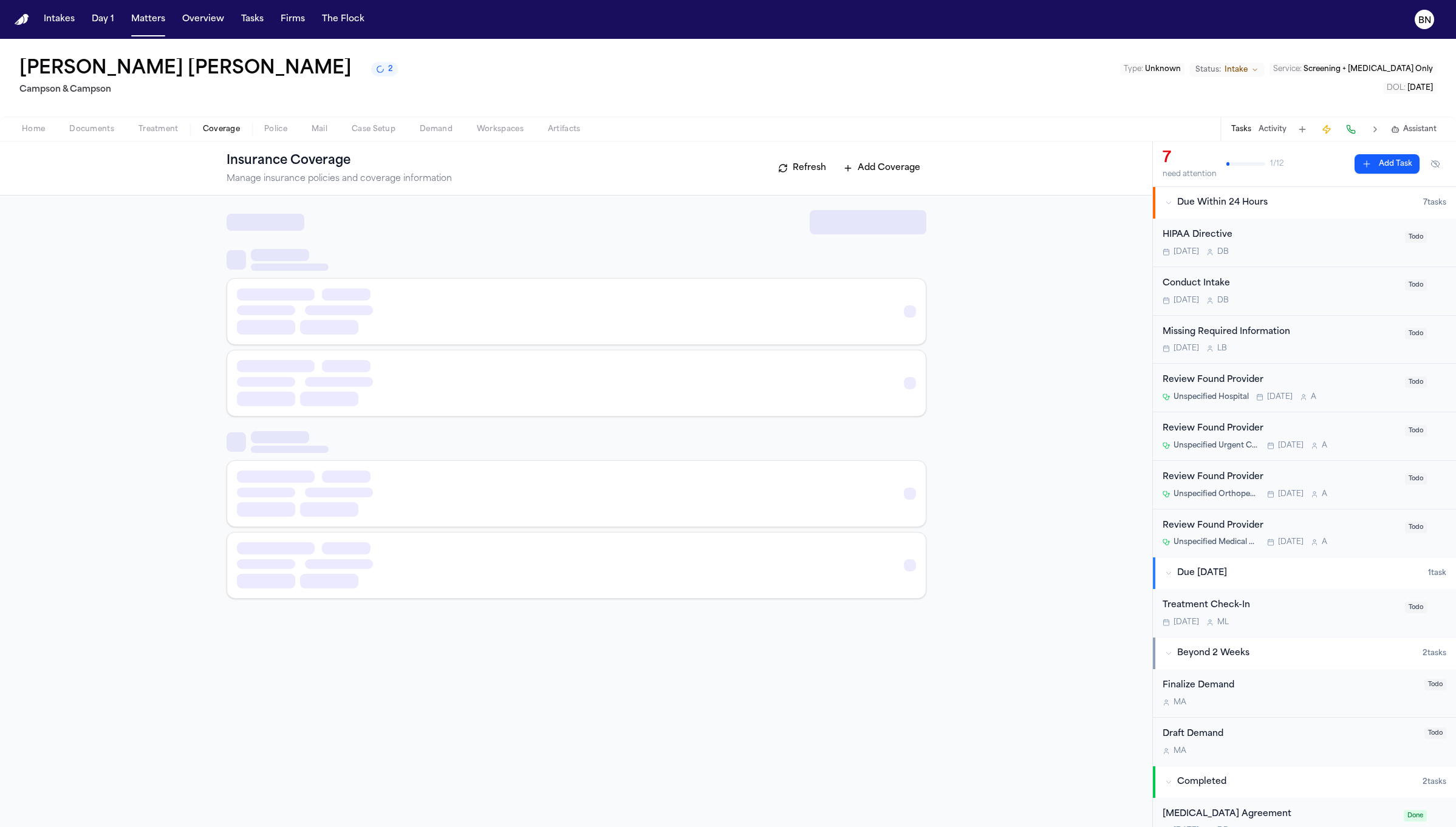
click at [231, 131] on span "Coverage" at bounding box center [221, 129] width 37 height 9
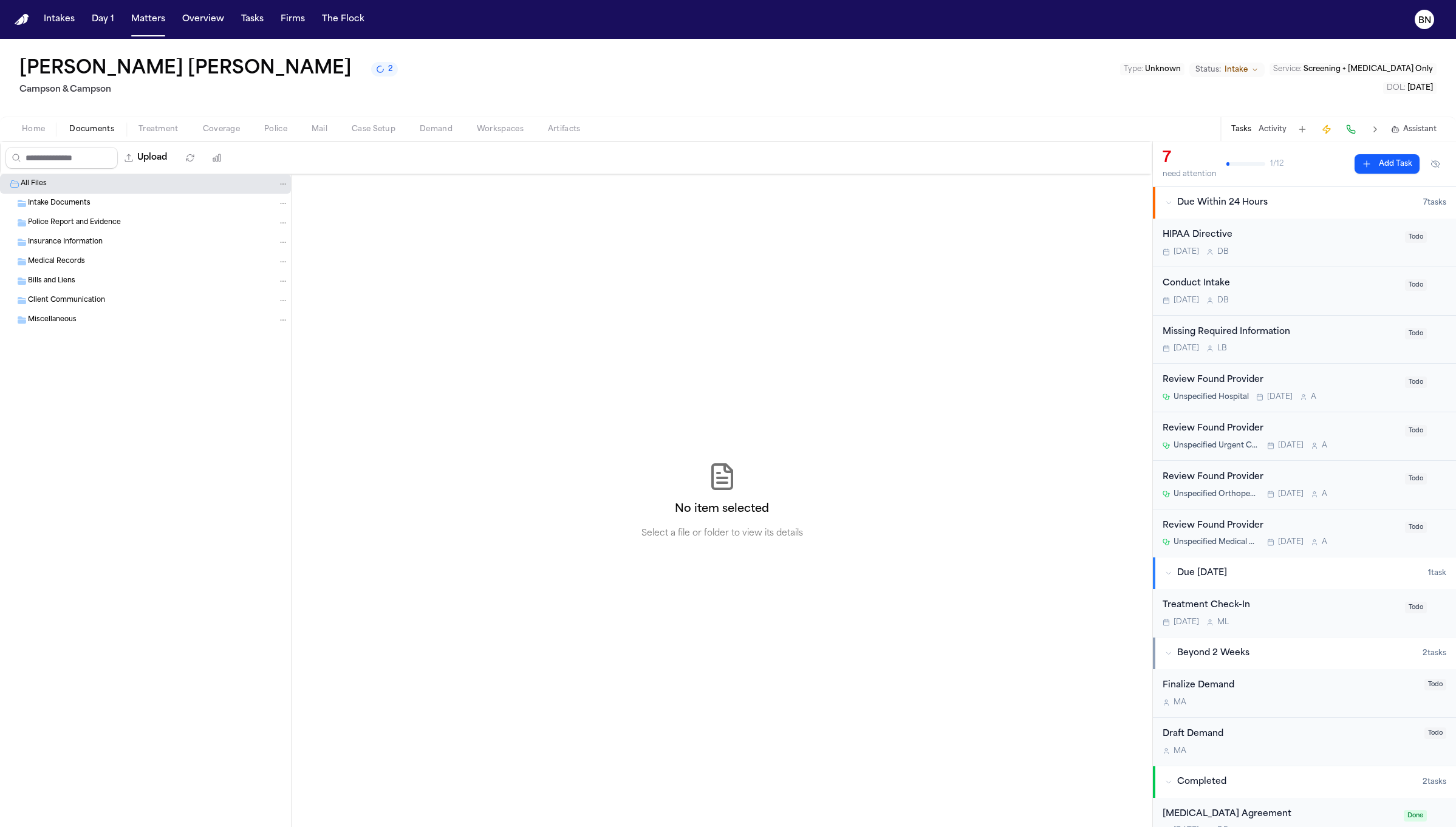
click at [83, 127] on span "Documents" at bounding box center [91, 129] width 45 height 9
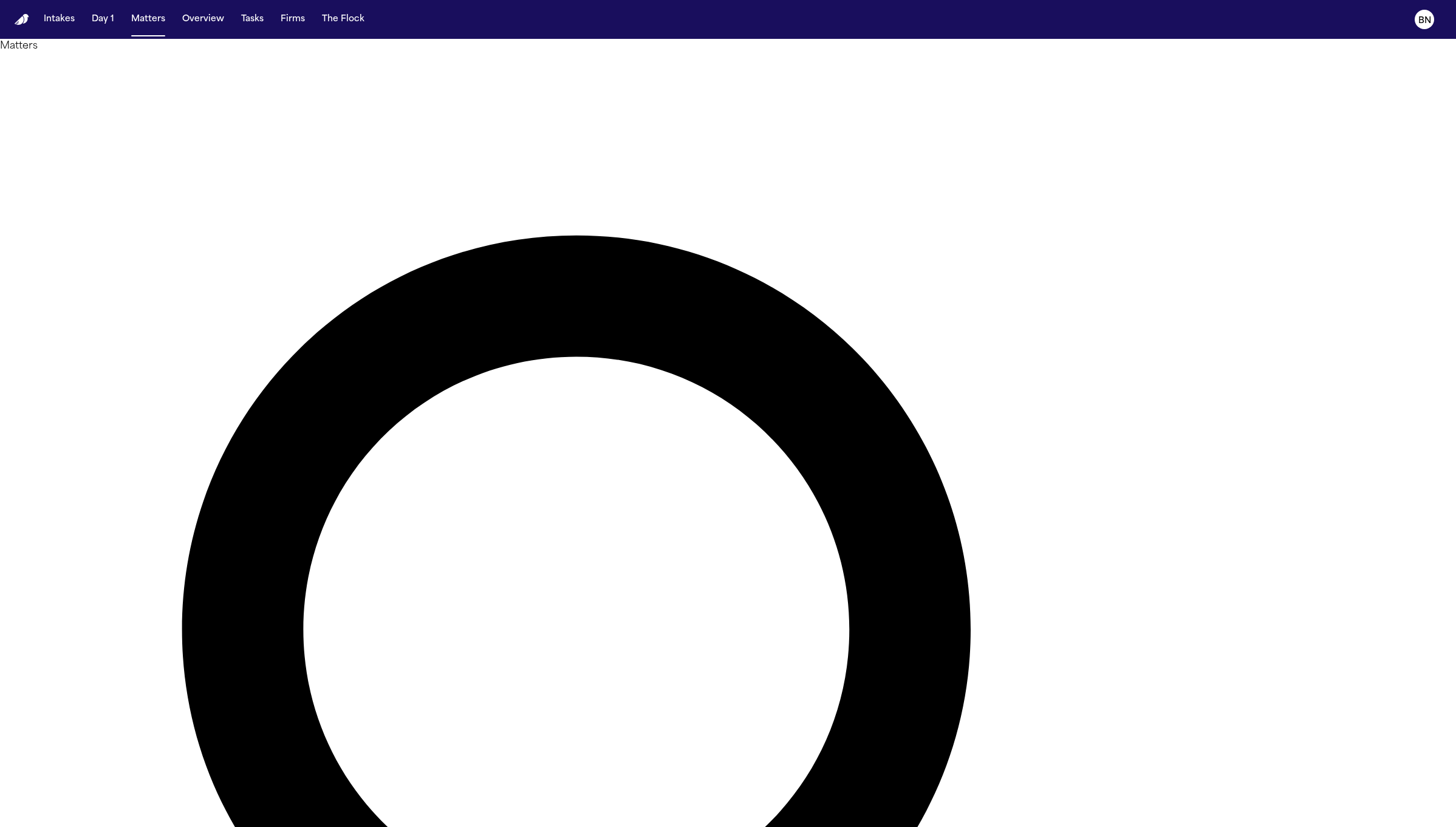
paste input "**********"
type input "**********"
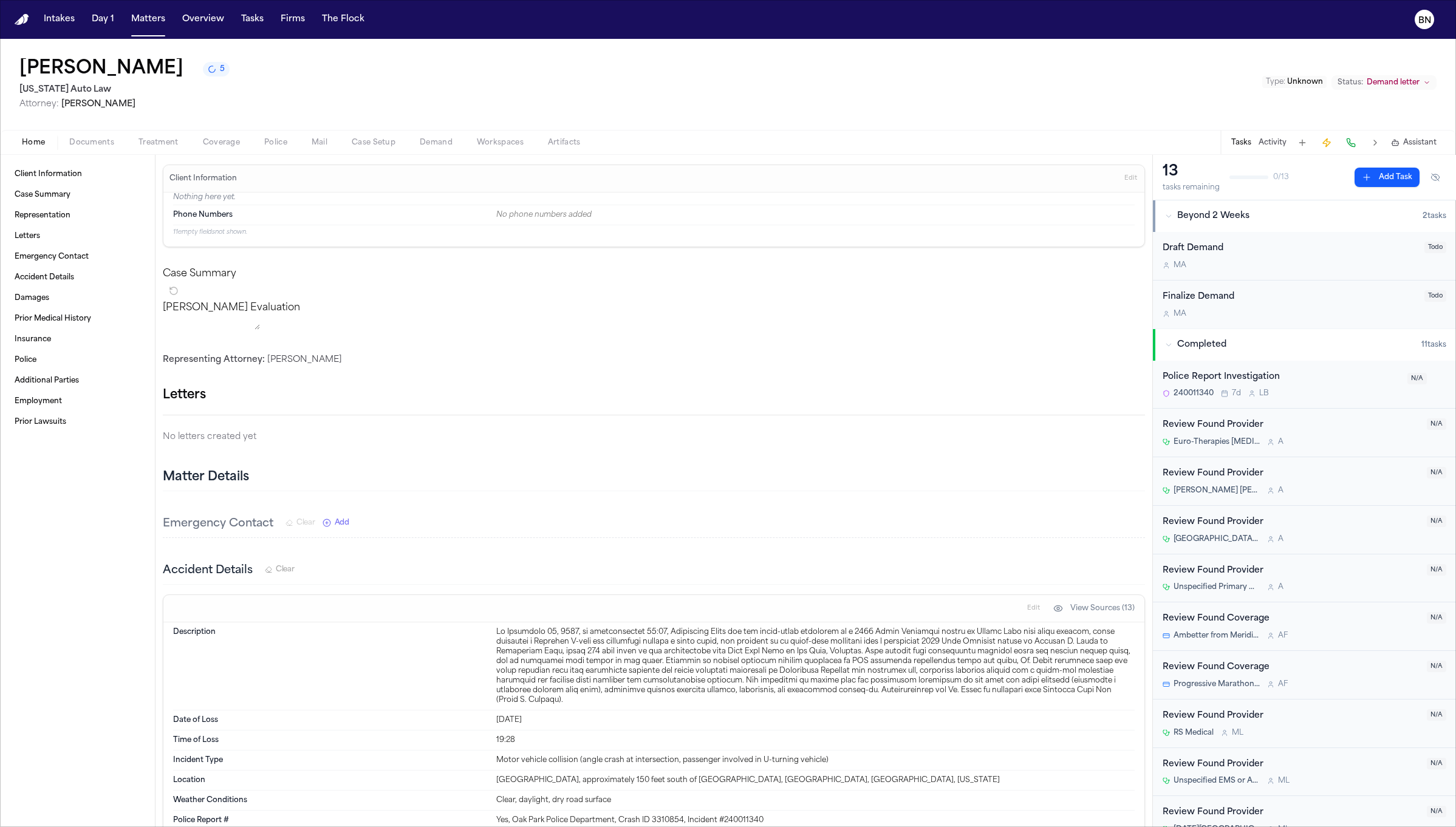
click at [266, 143] on span "Police" at bounding box center [275, 143] width 23 height 9
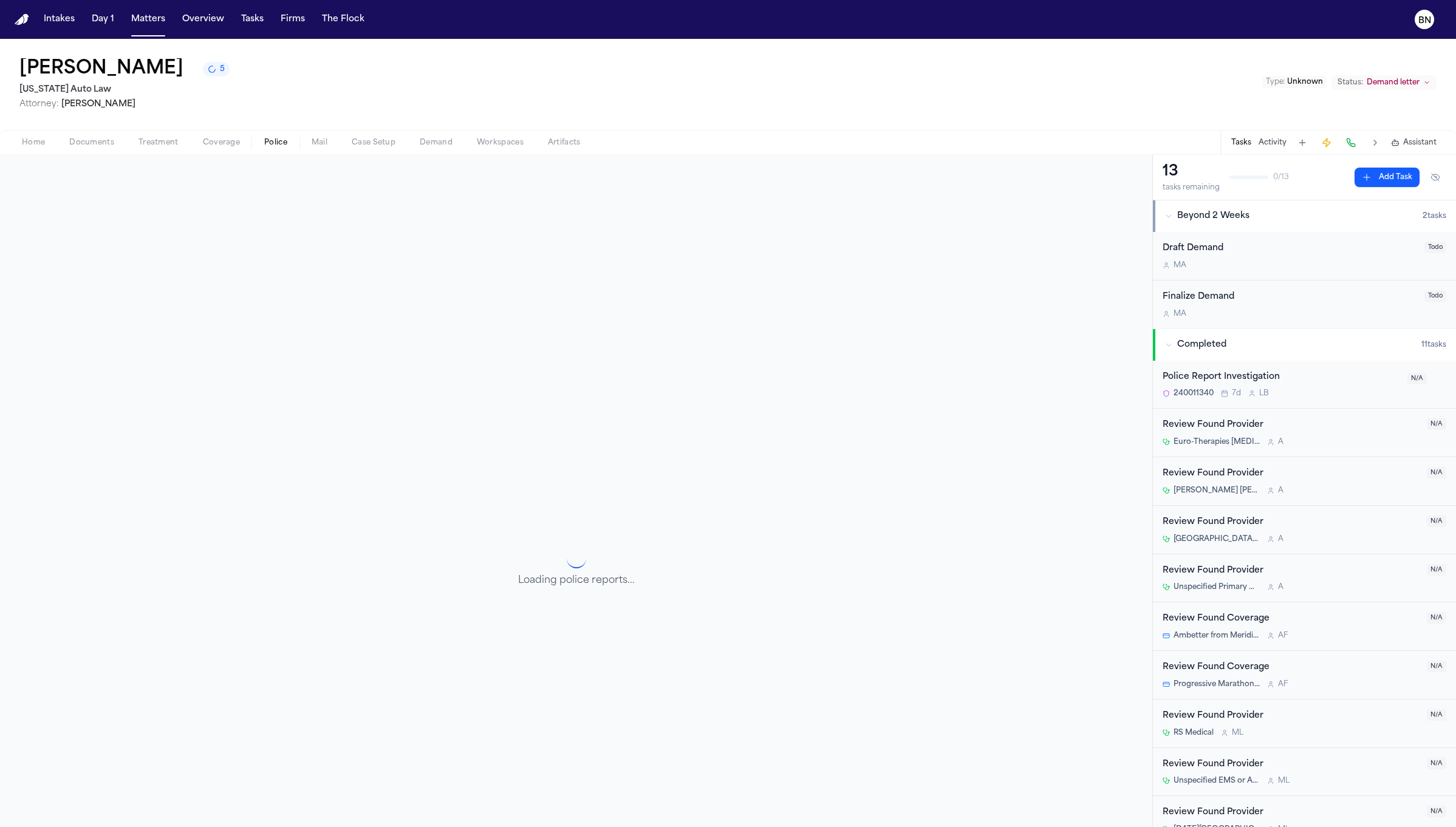
click at [99, 146] on span "Documents" at bounding box center [91, 143] width 45 height 9
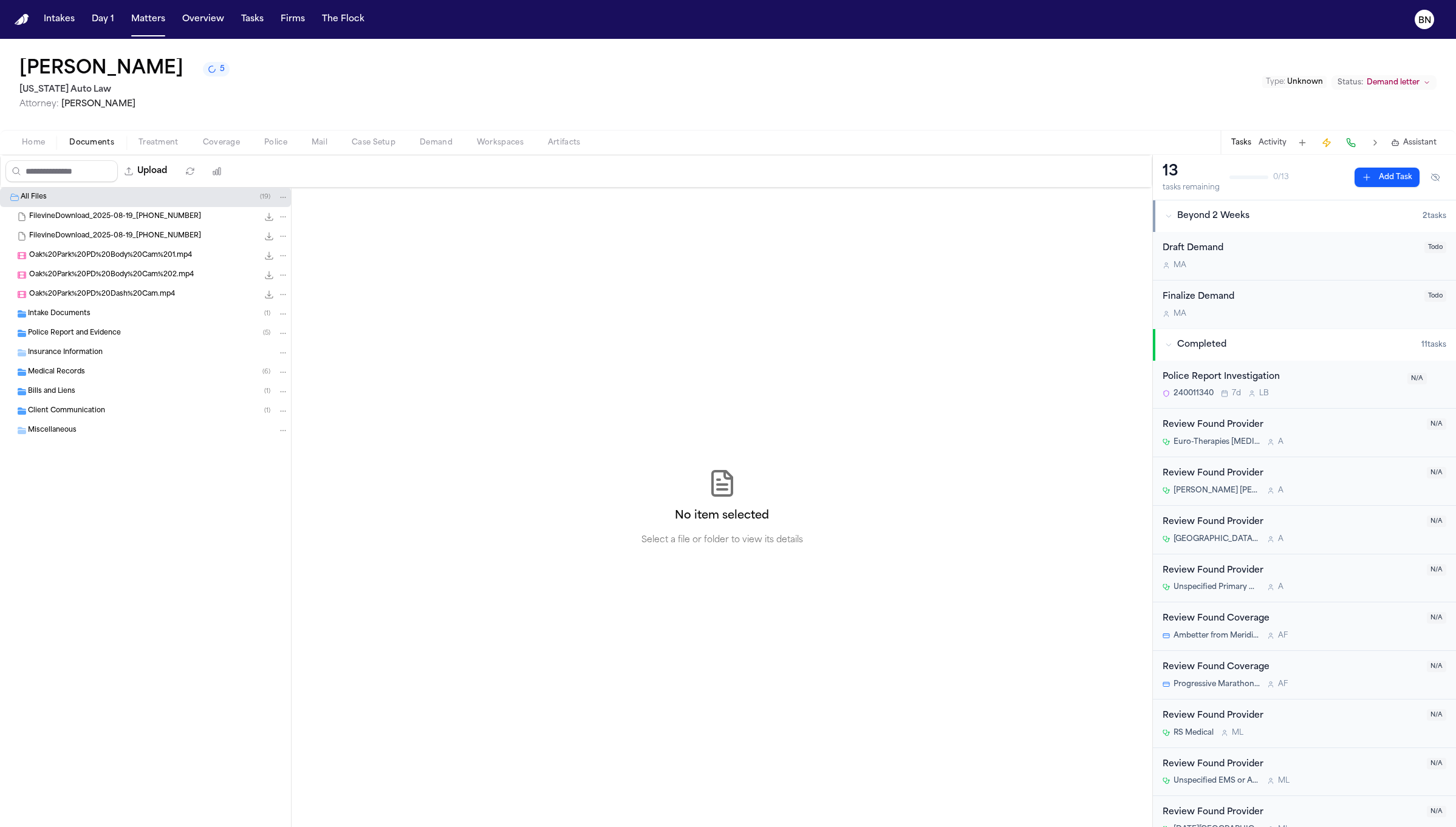
click at [167, 334] on div "Police Report and Evidence ( 5 )" at bounding box center [158, 333] width 260 height 11
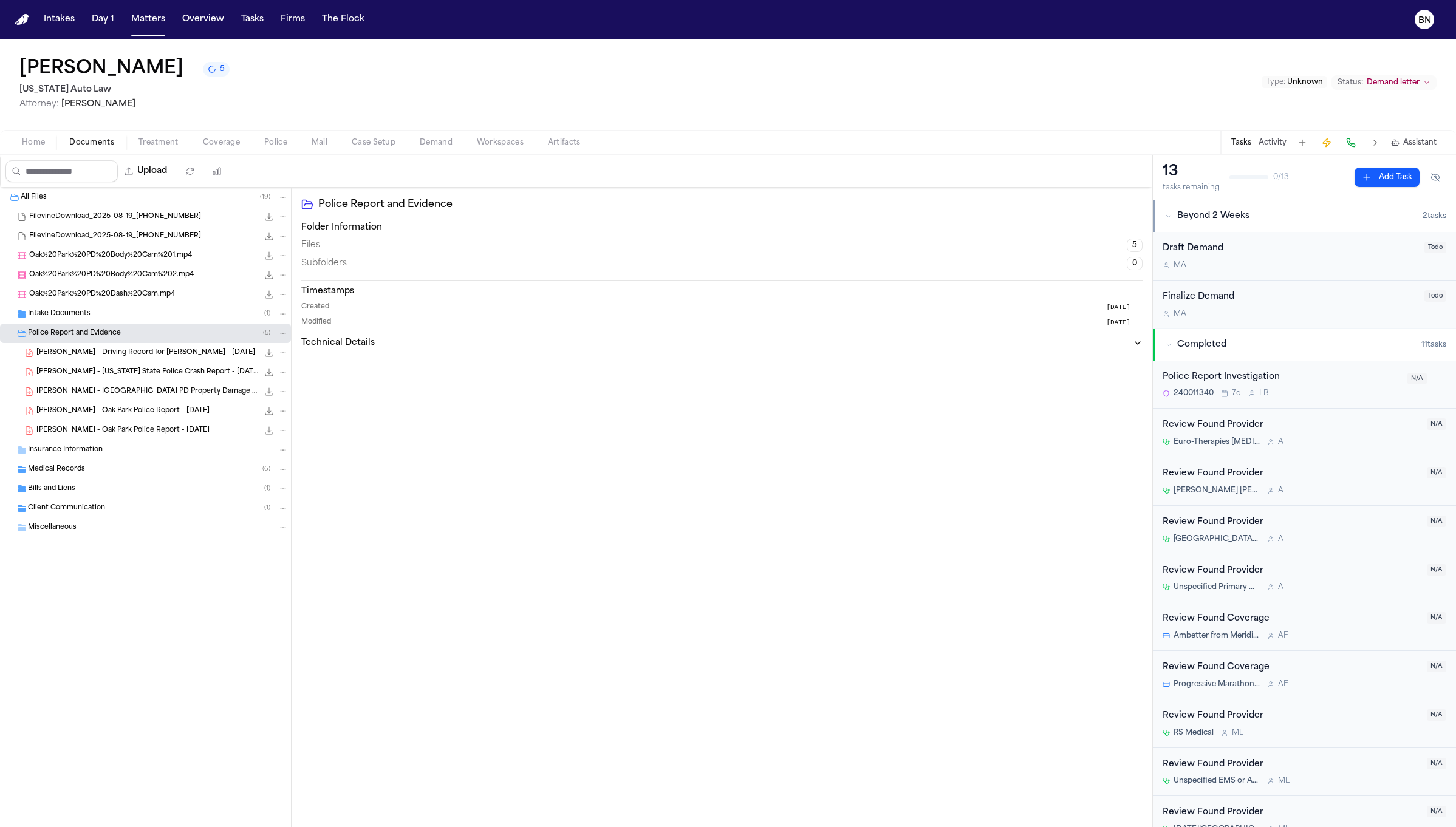
click at [146, 433] on span "[PERSON_NAME] - Oak Park Police Report - [DATE]" at bounding box center [123, 431] width 173 height 10
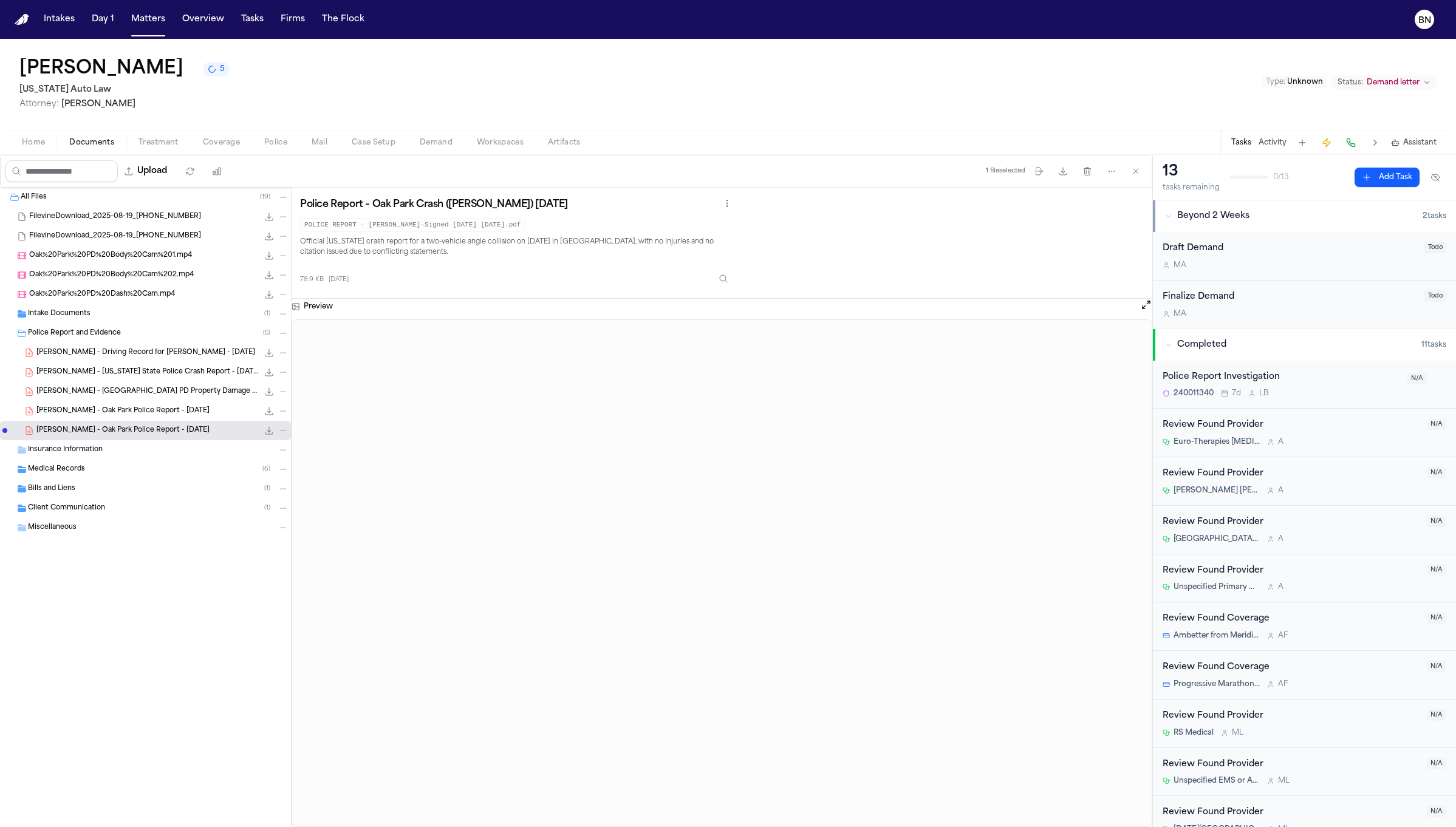
click at [145, 416] on span "[PERSON_NAME] - Oak Park Police Report - [DATE]" at bounding box center [123, 411] width 173 height 10
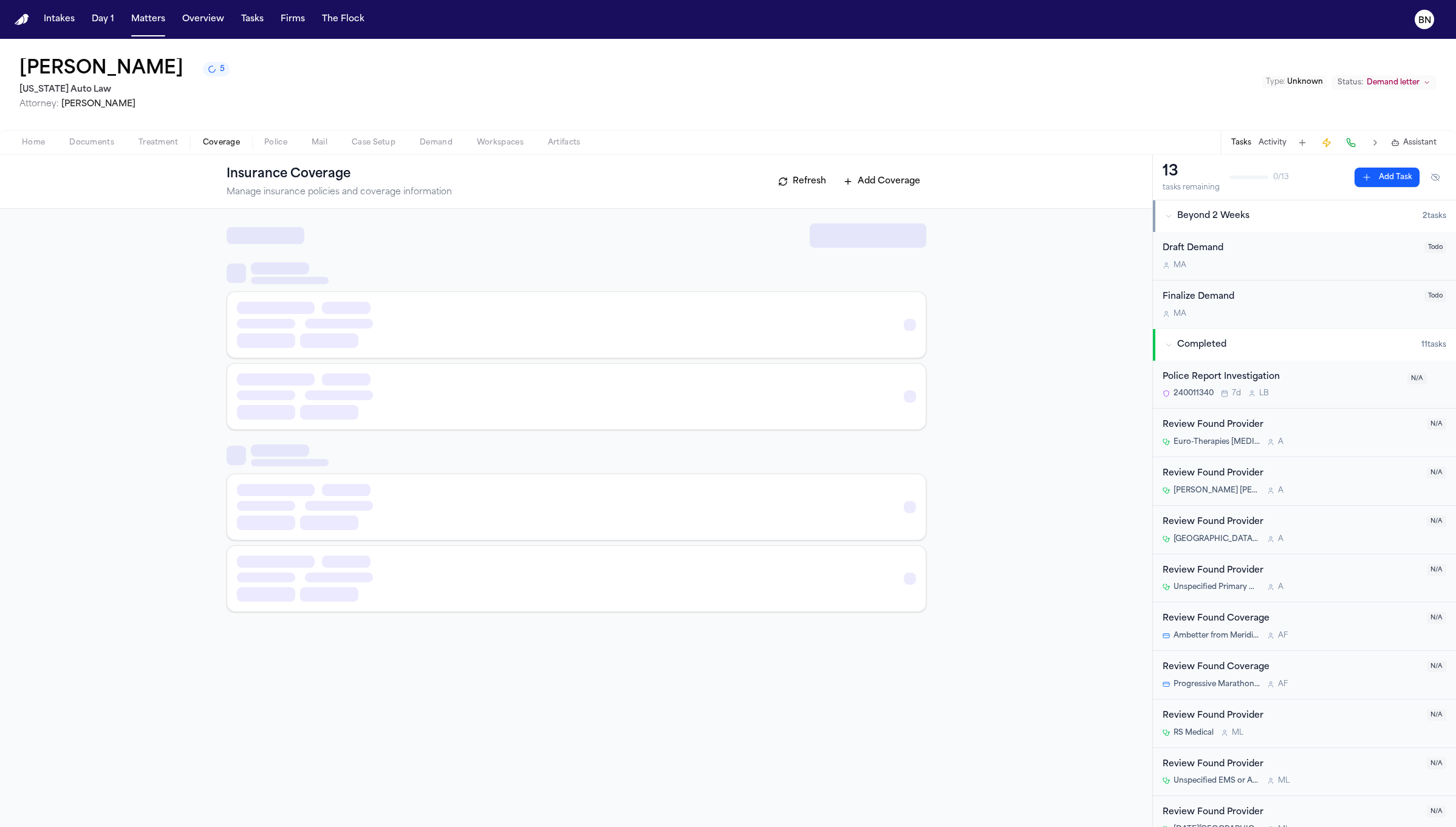
click at [209, 142] on span "Coverage" at bounding box center [221, 143] width 37 height 9
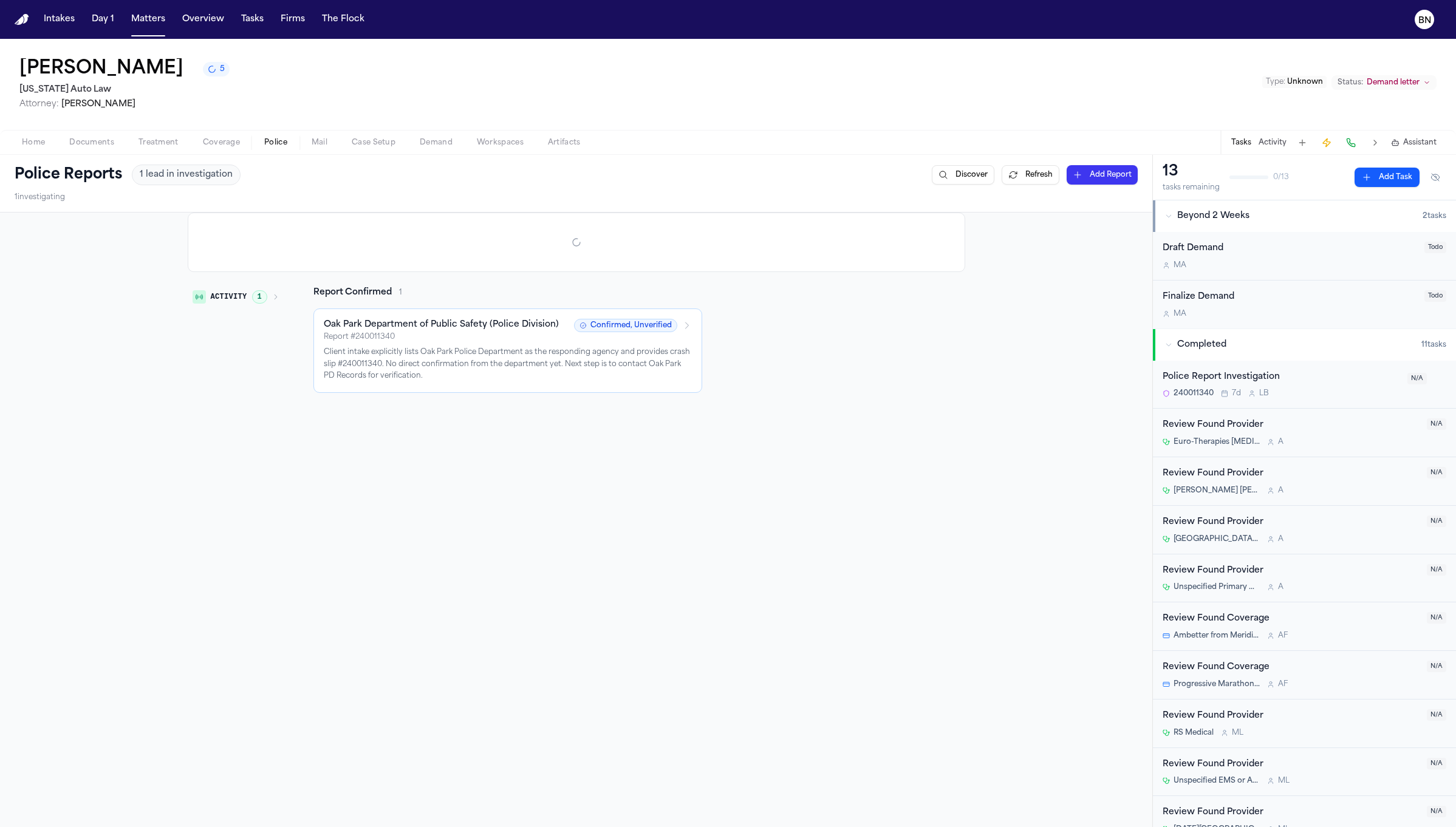
click at [282, 140] on span "Police" at bounding box center [275, 143] width 23 height 9
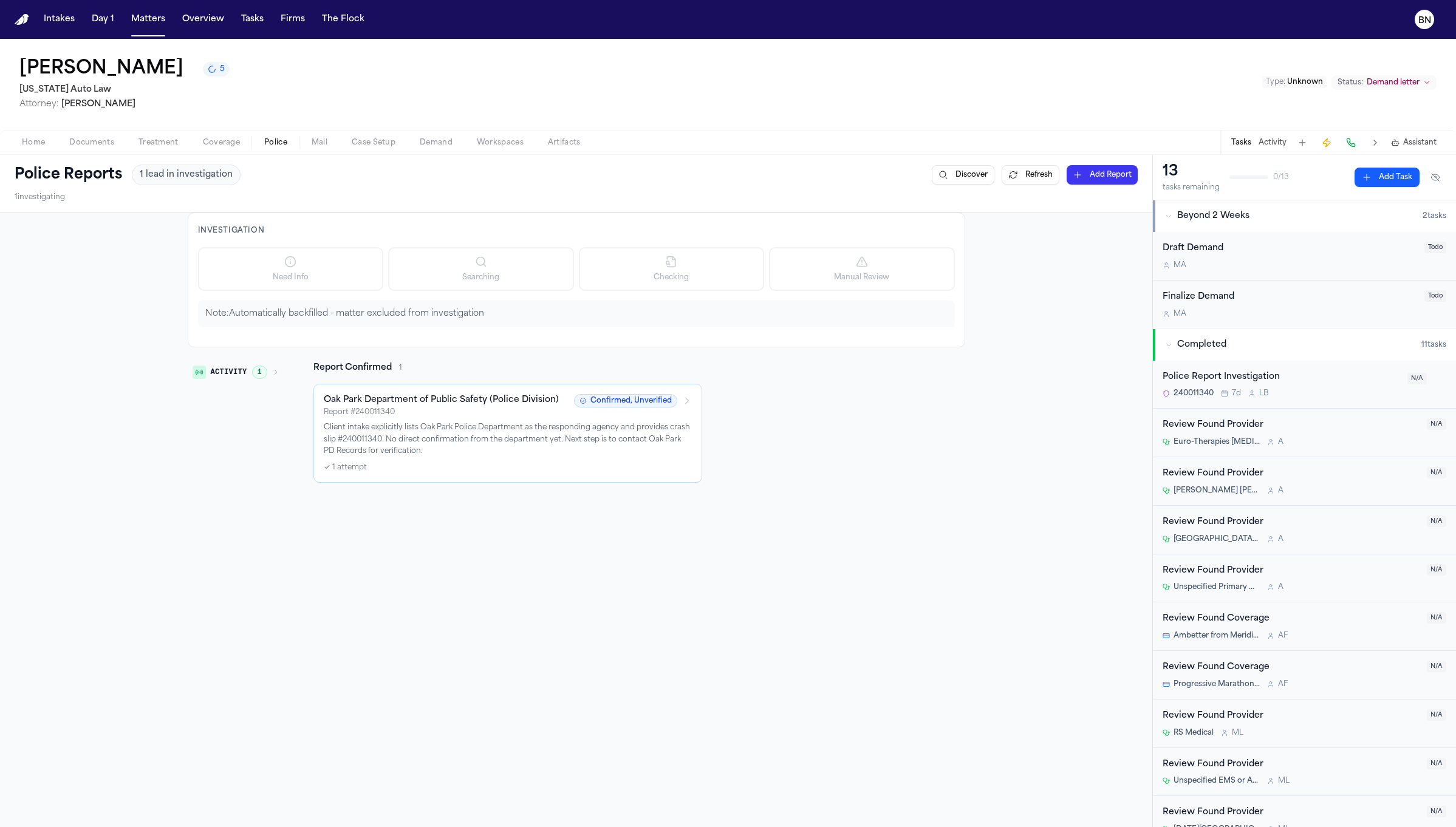
click at [396, 421] on div "Oak Park Department of Public Safety (Police Division) Report # 240011340 Confi…" at bounding box center [507, 434] width 368 height 79
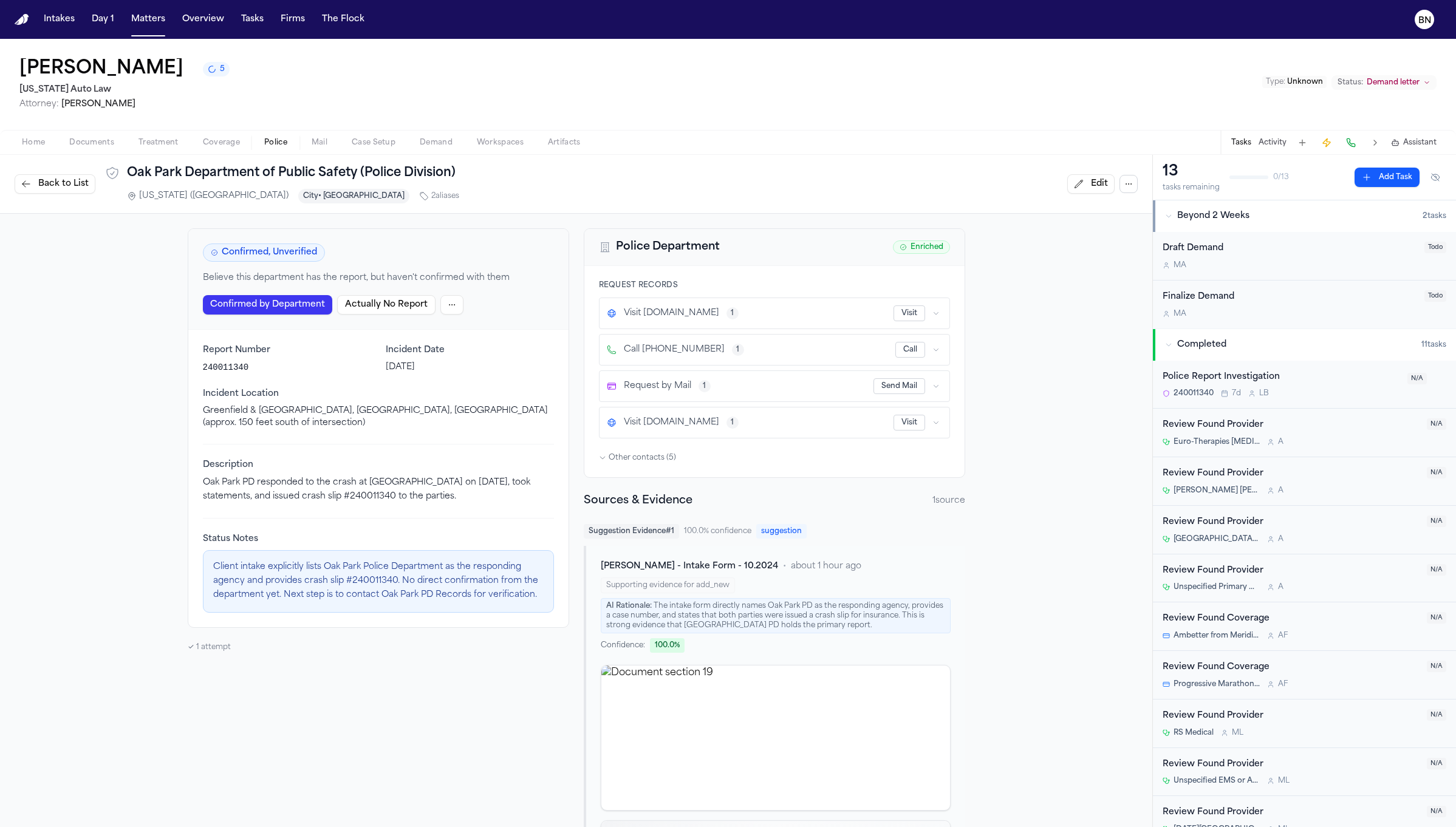
click at [442, 311] on html "Intakes Day 1 Matters Overview Tasks Firms The Flock BN [PERSON_NAME] 5 [US_STA…" at bounding box center [728, 413] width 1456 height 827
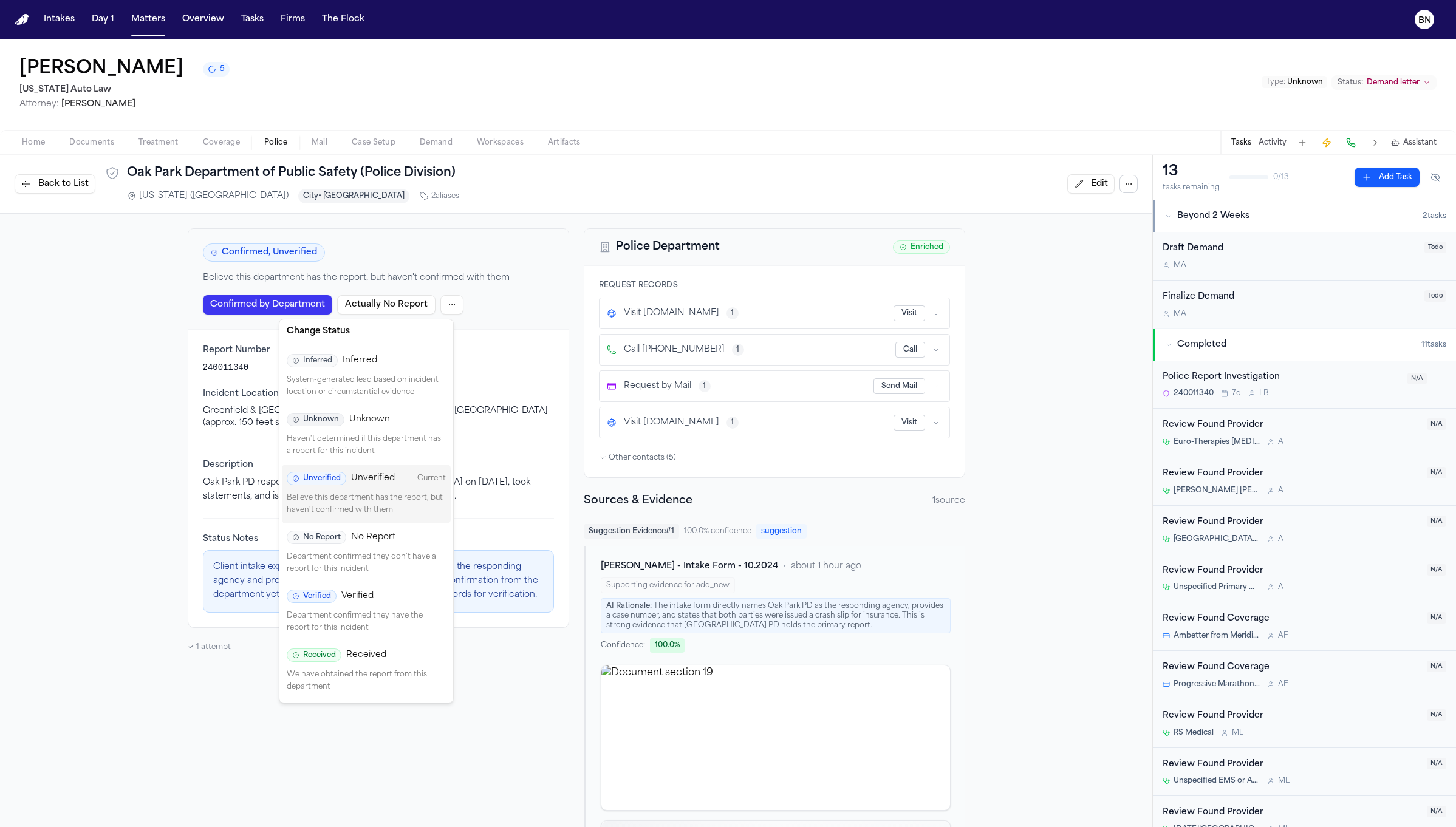
click at [385, 671] on div "Received Received We have obtained the report from this department" at bounding box center [366, 670] width 169 height 59
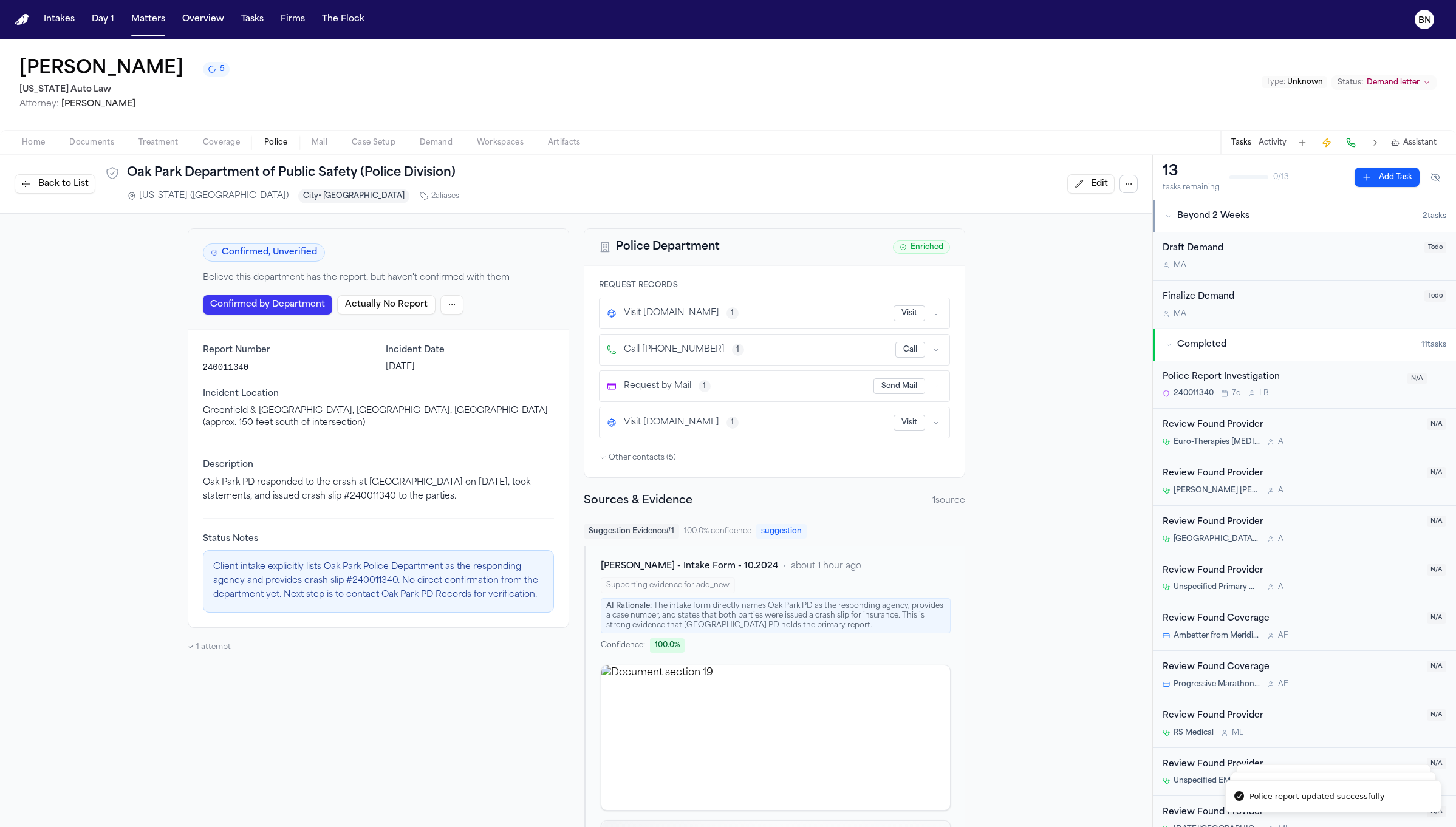
click at [71, 179] on span "Back to List" at bounding box center [63, 183] width 50 height 12
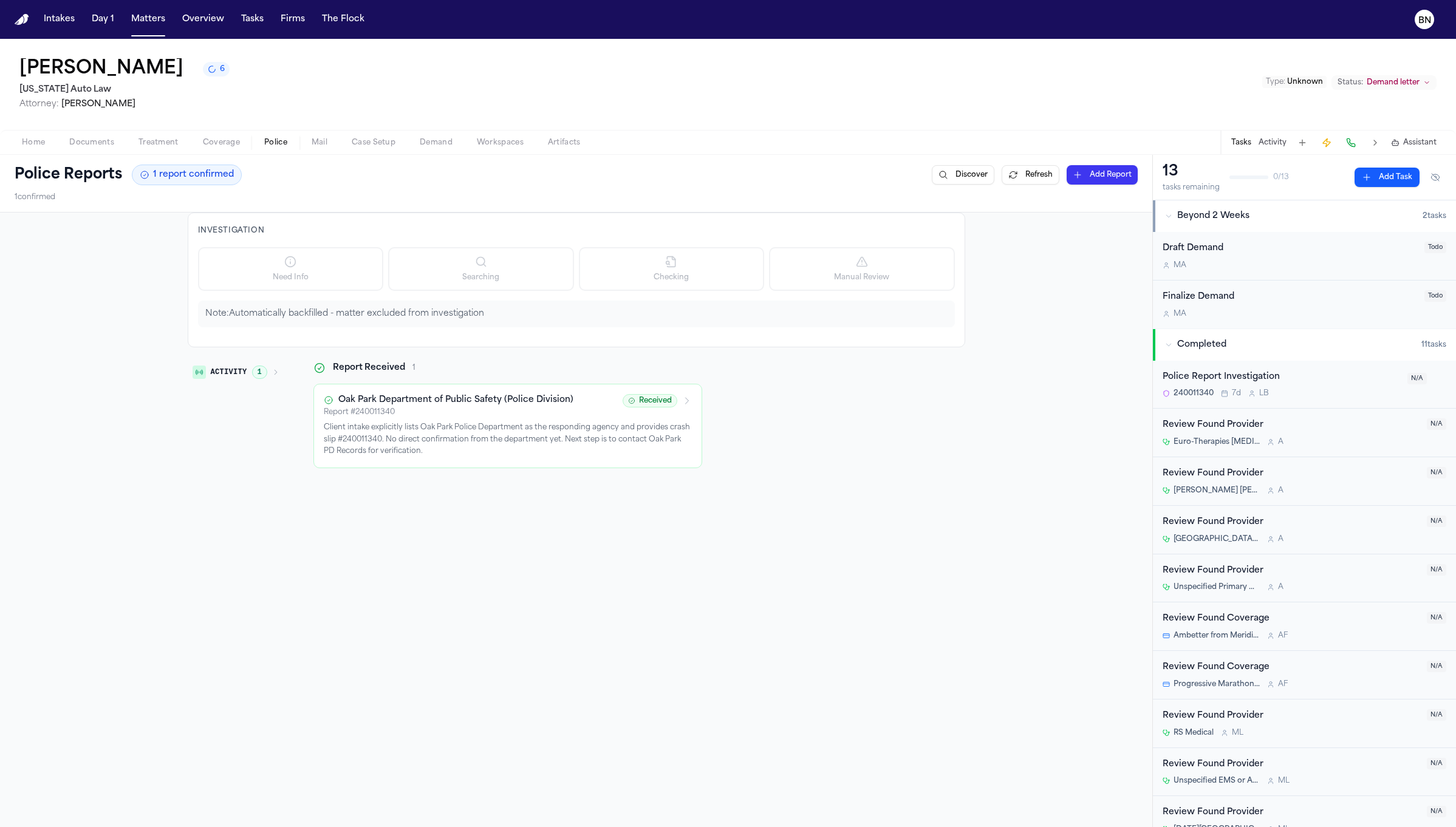
scroll to position [155, 0]
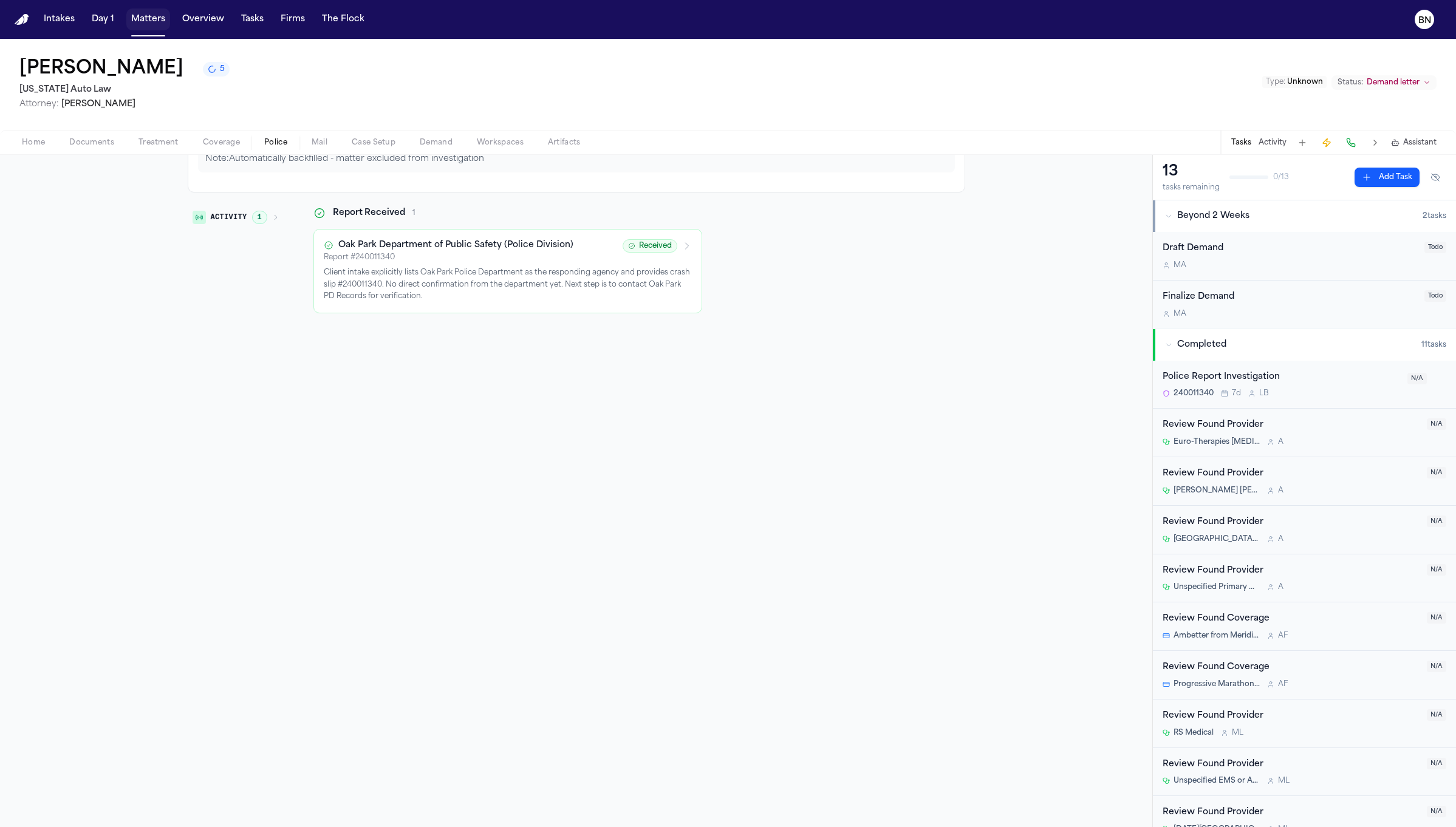
click at [161, 26] on button "Matters" at bounding box center [148, 20] width 44 height 22
